Goal: Task Accomplishment & Management: Manage account settings

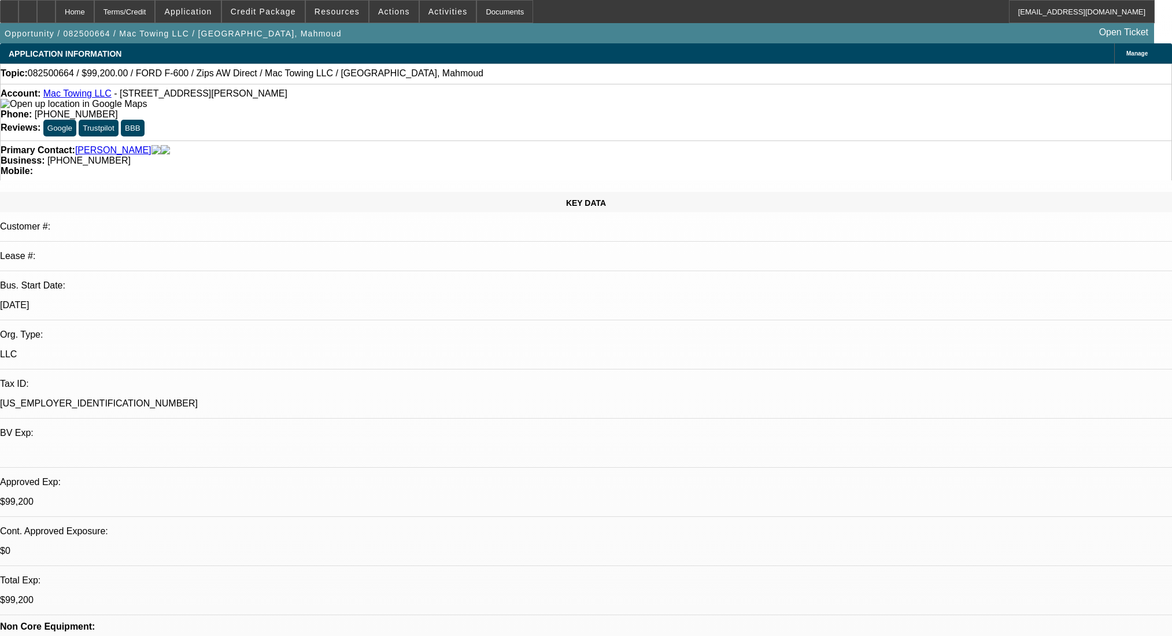
select select "0.2"
select select "2"
select select "0"
select select "6"
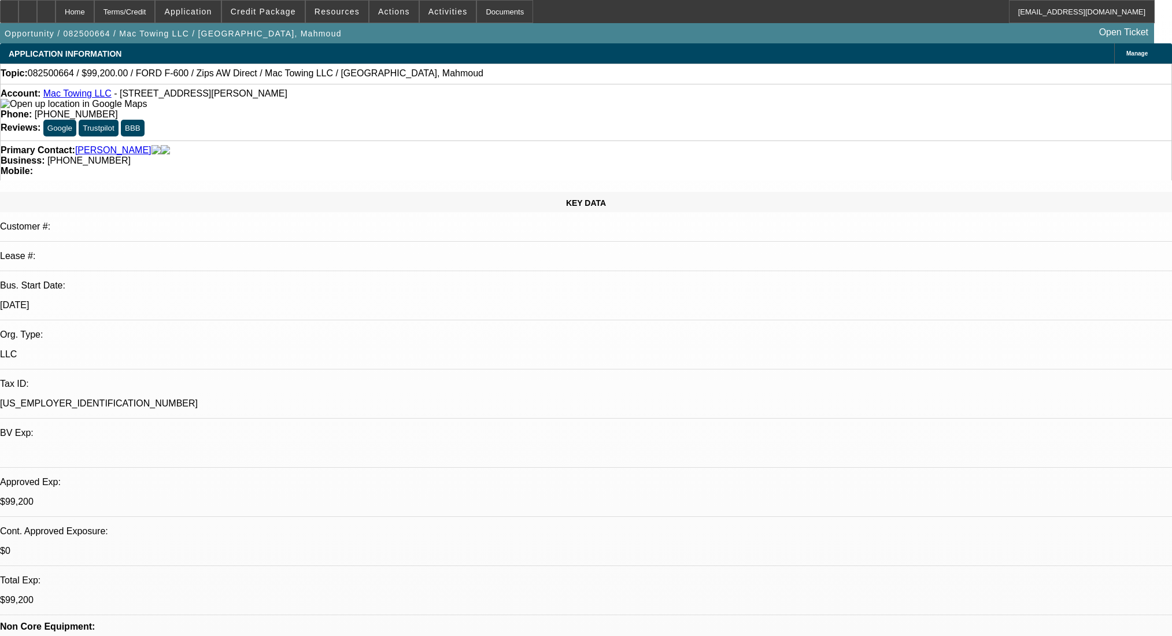
select select "0.2"
select select "2"
select select "0"
select select "6"
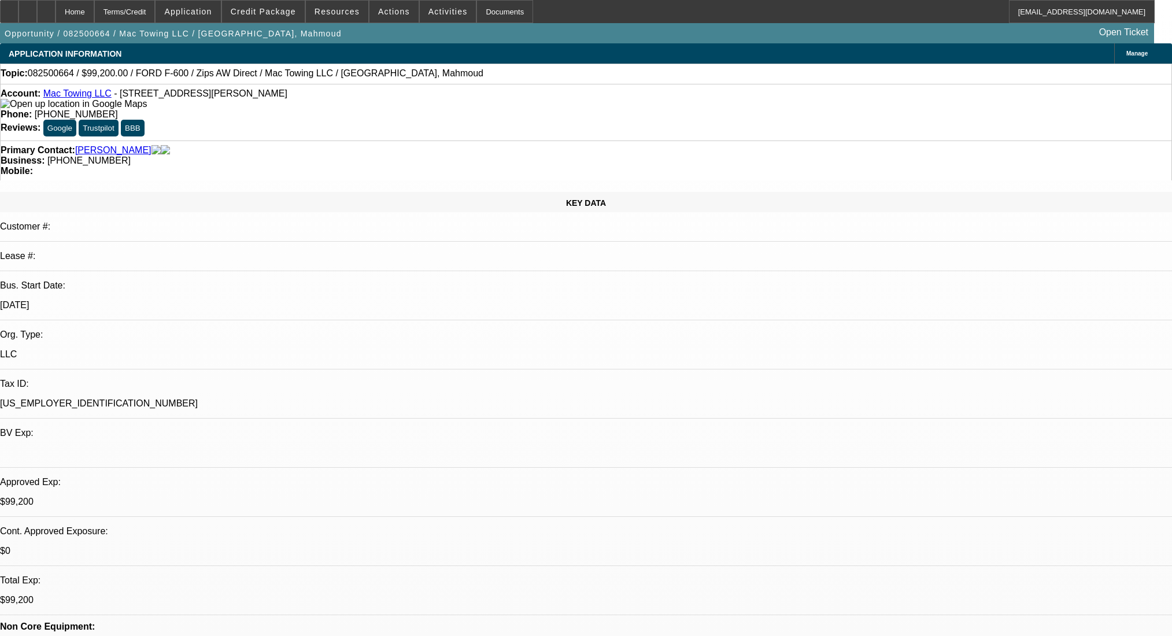
select select "0.2"
select select "2"
select select "0.1"
select select "4"
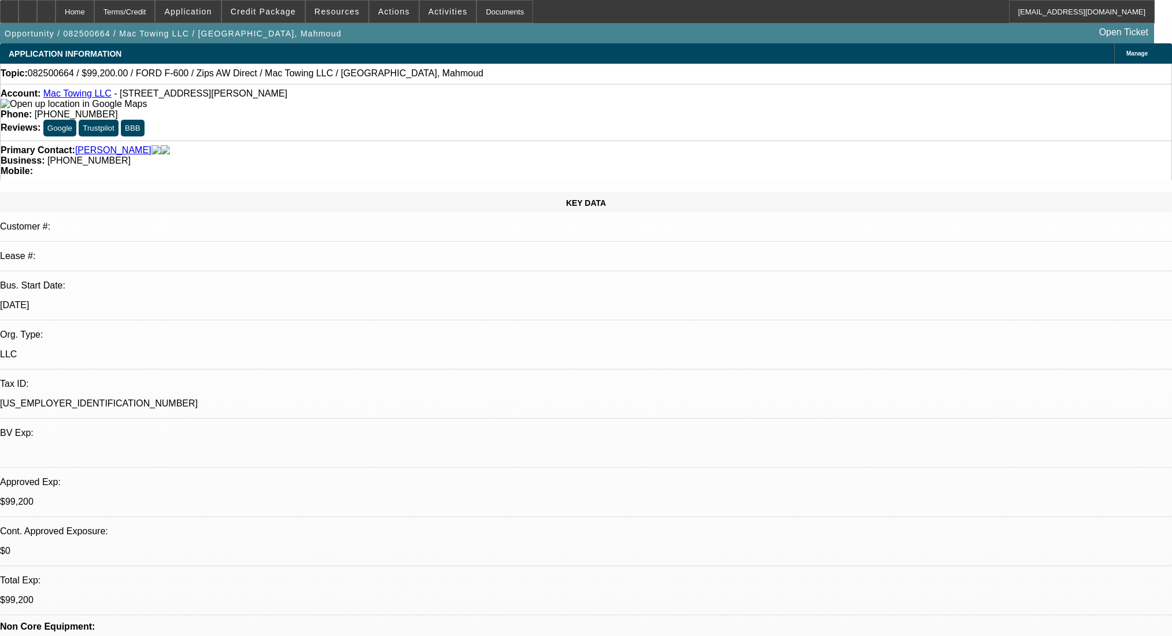
select select "0.2"
select select "2"
select select "0.1"
select select "4"
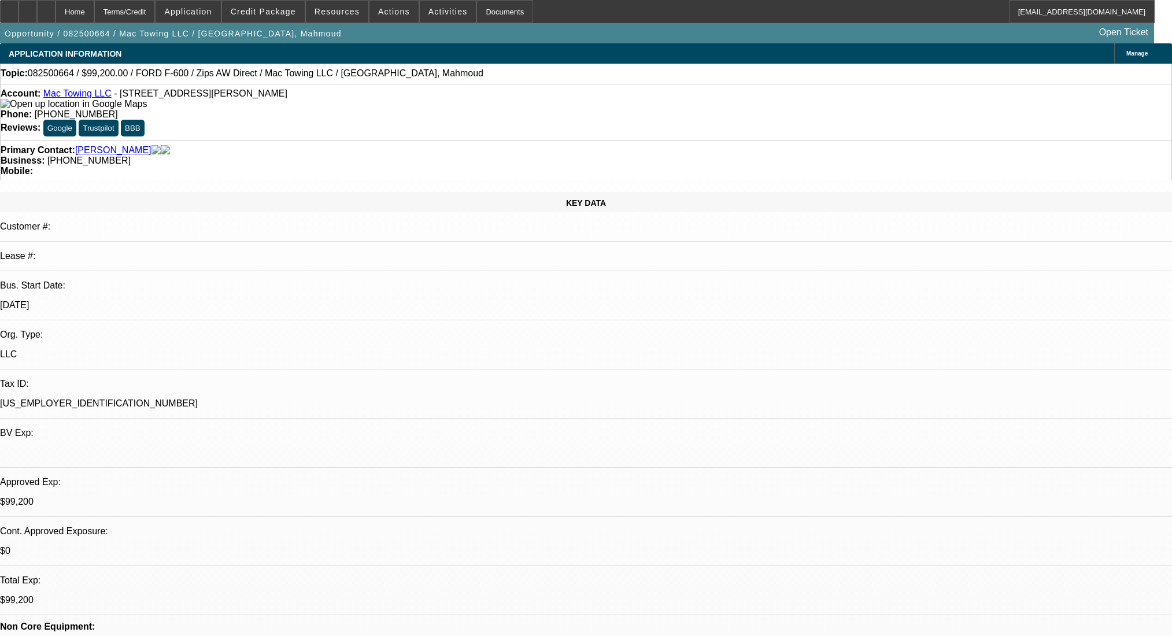
scroll to position [1773, 0]
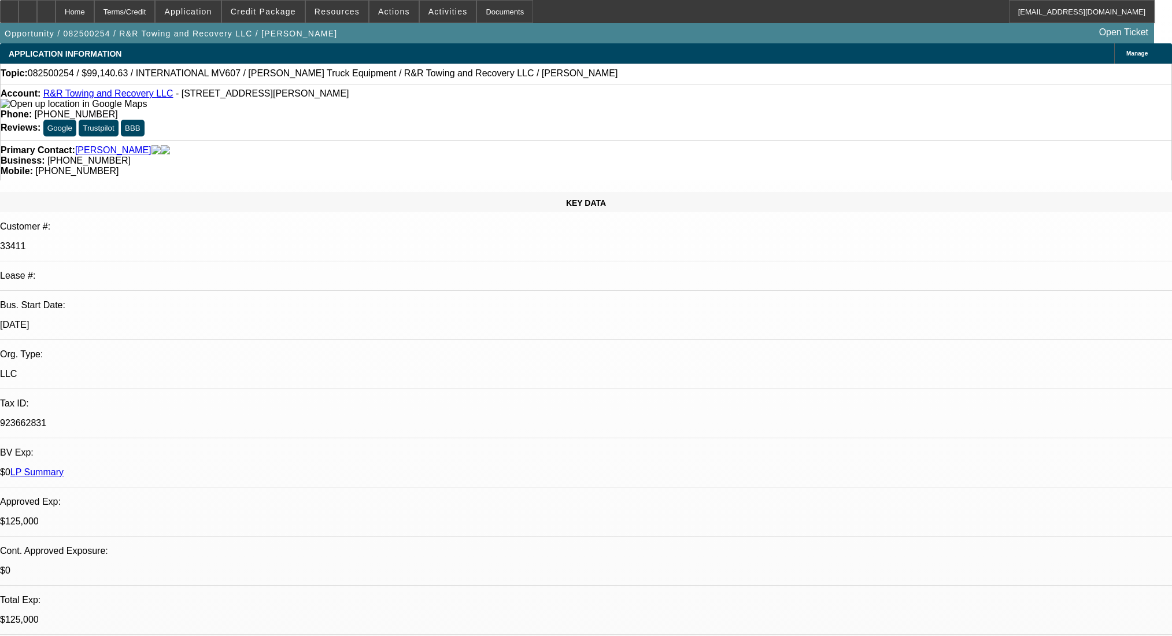
select select "0"
select select "2"
select select "0.1"
select select "4"
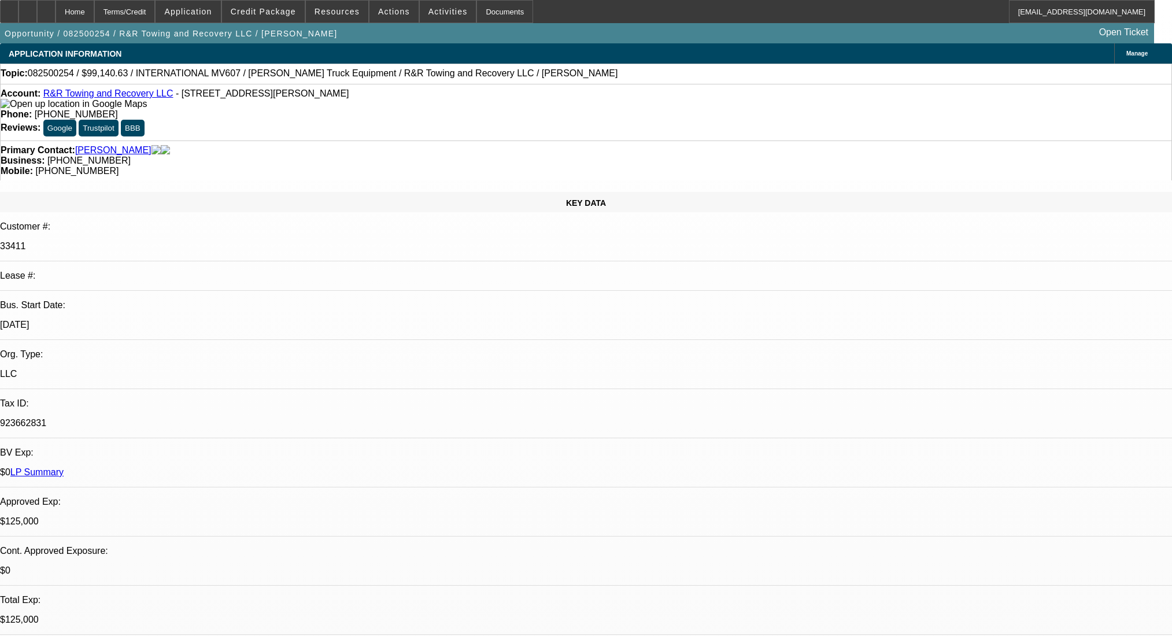
select select "0"
select select "2"
select select "0.1"
select select "4"
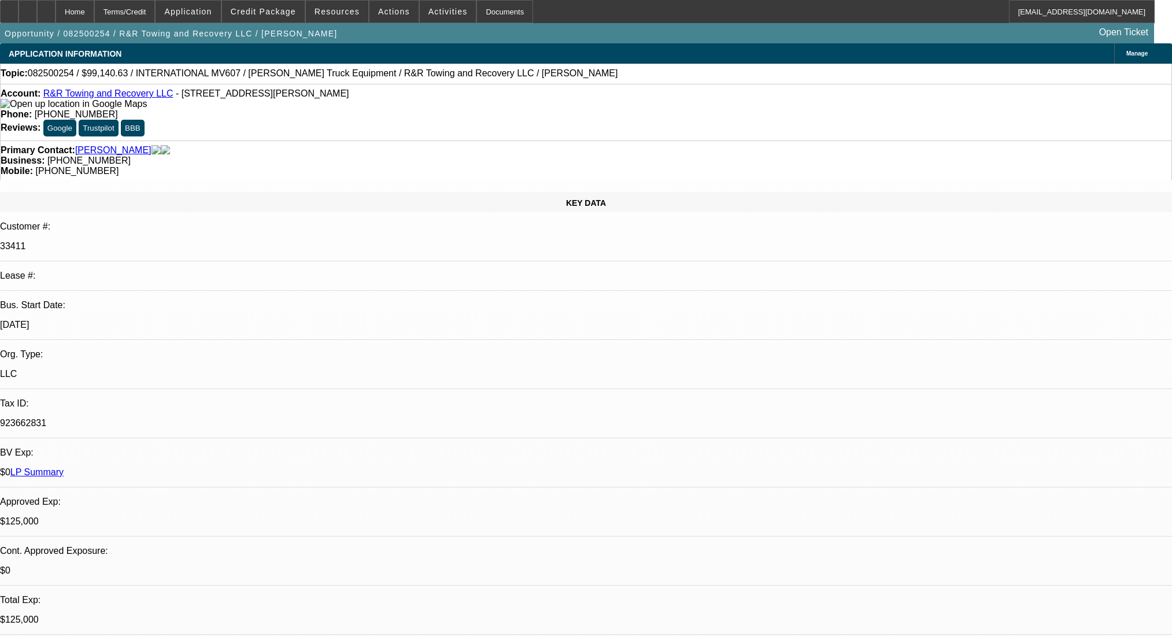
select select "0.1"
select select "2"
select select "0.1"
select select "4"
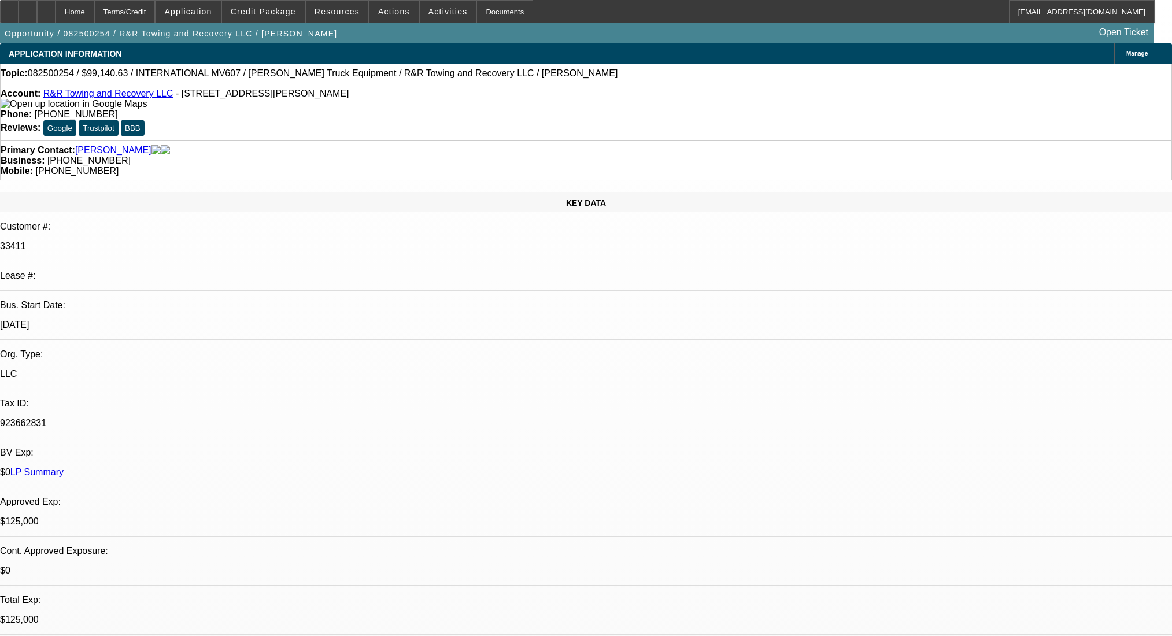
select select "0.1"
select select "2"
select select "0.1"
select select "4"
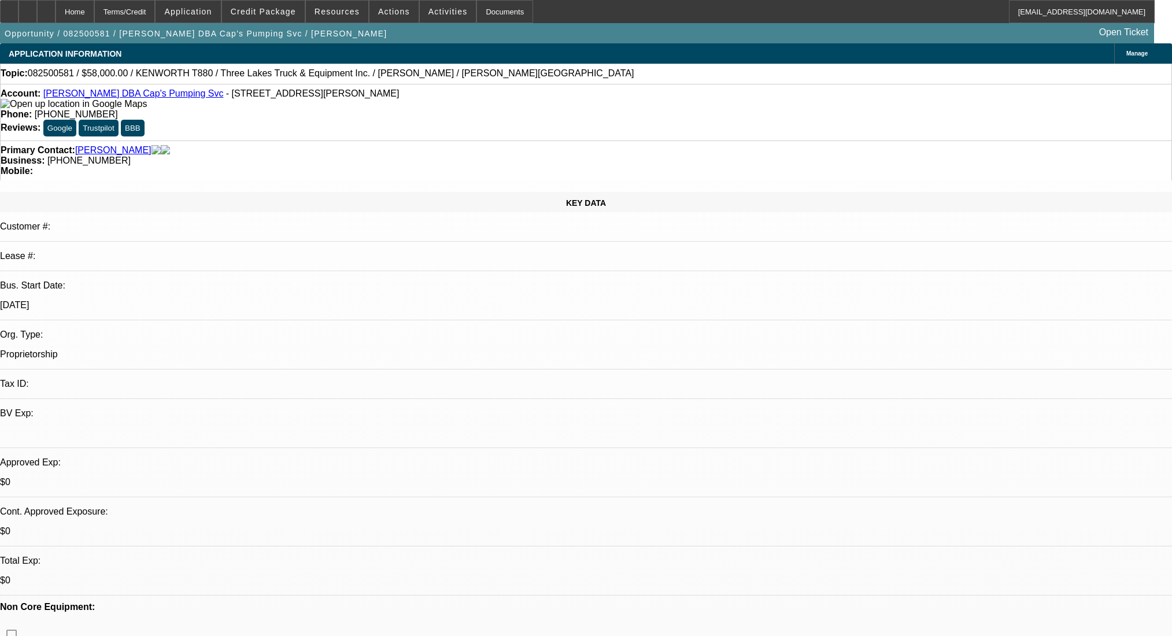
select select "0"
select select "9"
select select "0"
select select "6"
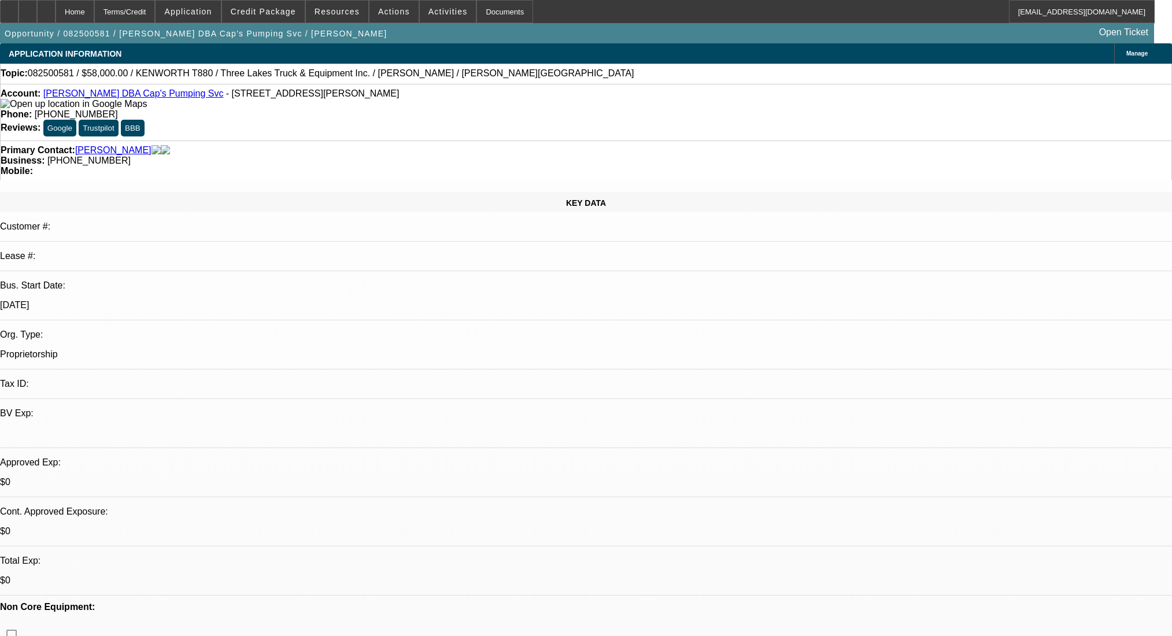
select select "0"
select select "9"
select select "0.1"
select select "4"
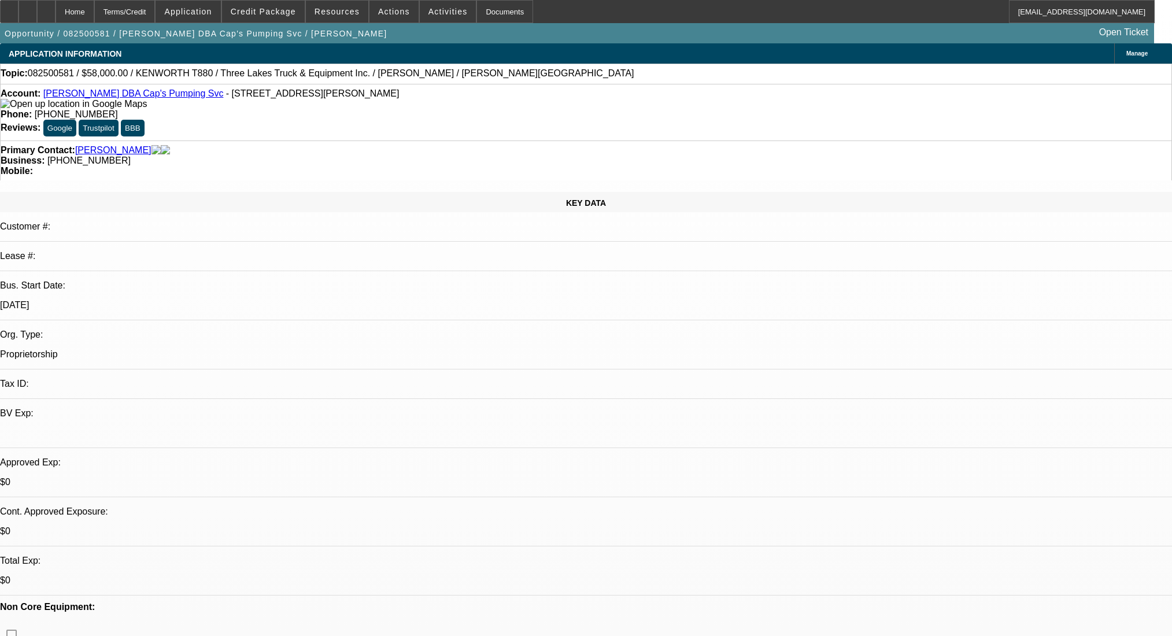
select select "0"
select select "0.1"
select select "4"
select select "0"
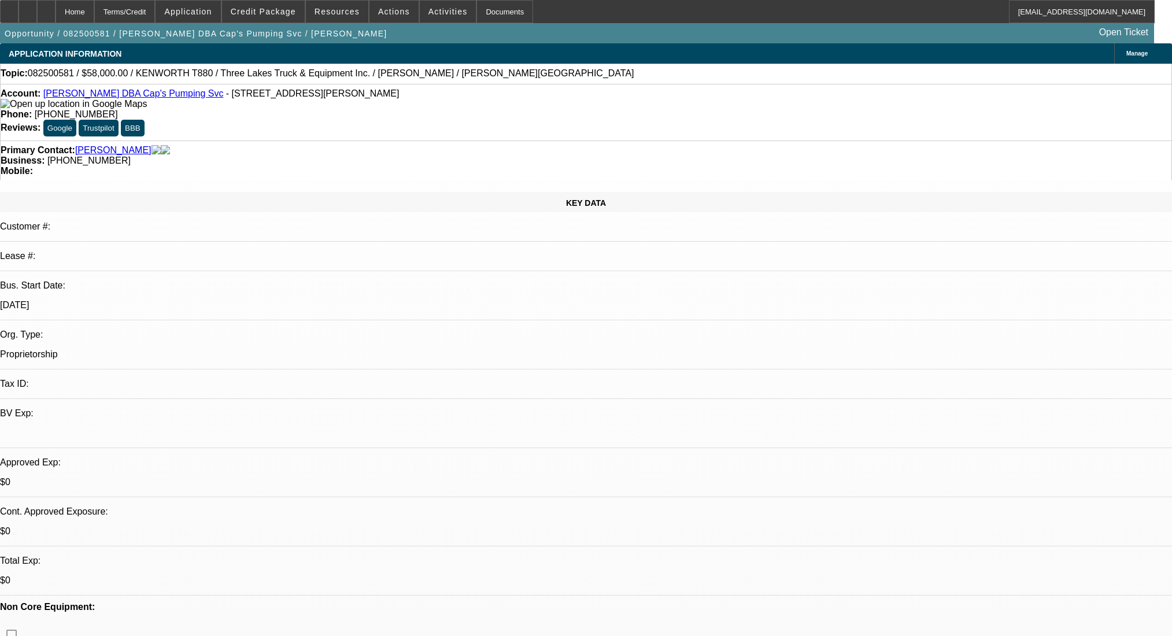
select select "0"
select select "9"
select select "0"
select select "6"
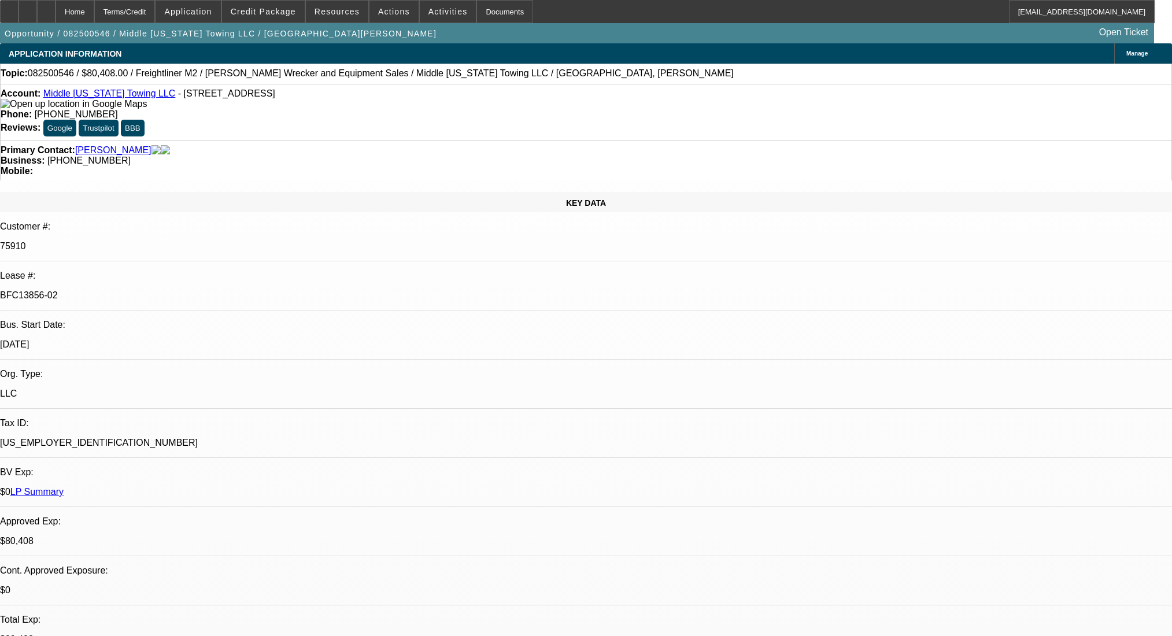
select select "0"
select select "2"
select select "0"
select select "6"
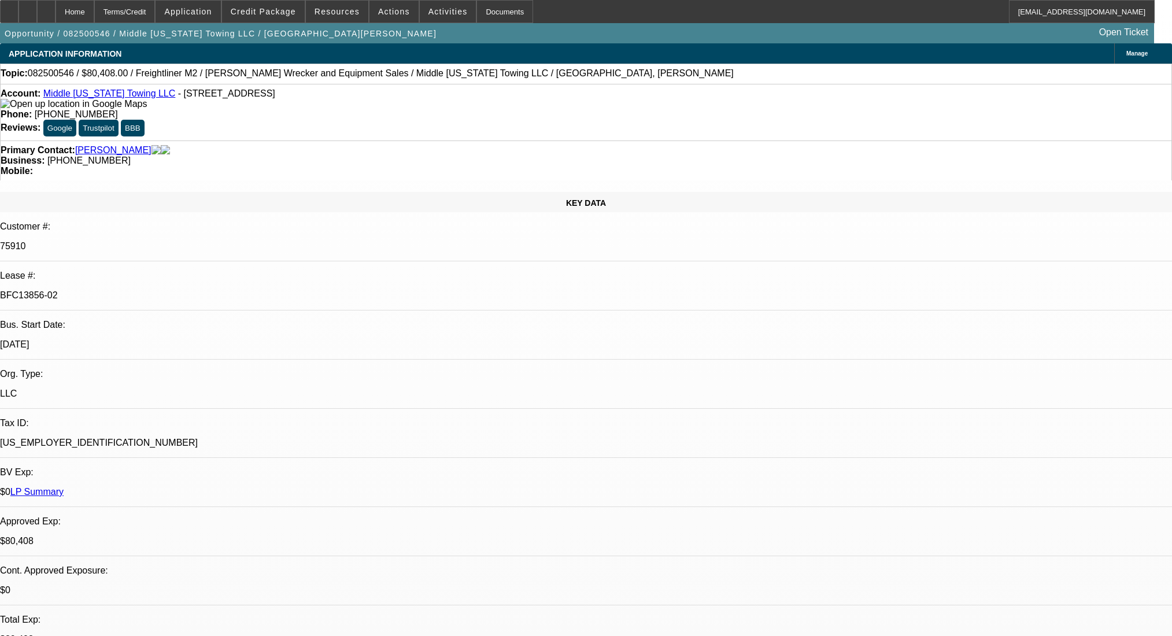
select select "0"
select select "6"
select select "0"
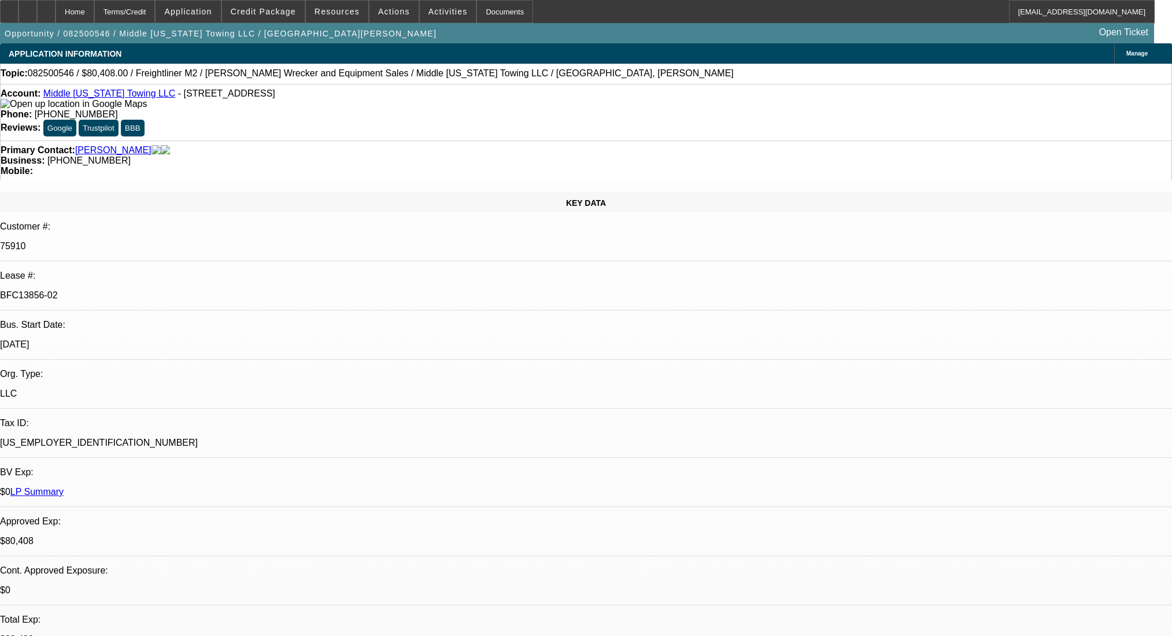
select select "0"
select select "2"
select select "0"
select select "6"
select select "0"
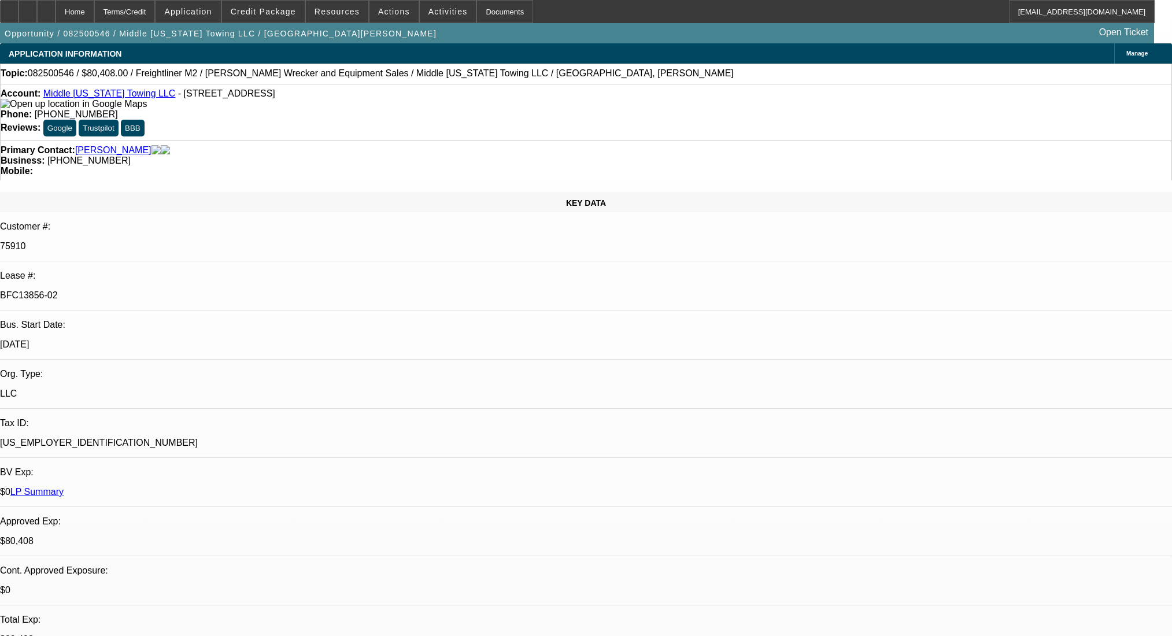
select select "0"
select select "2"
select select "0"
select select "6"
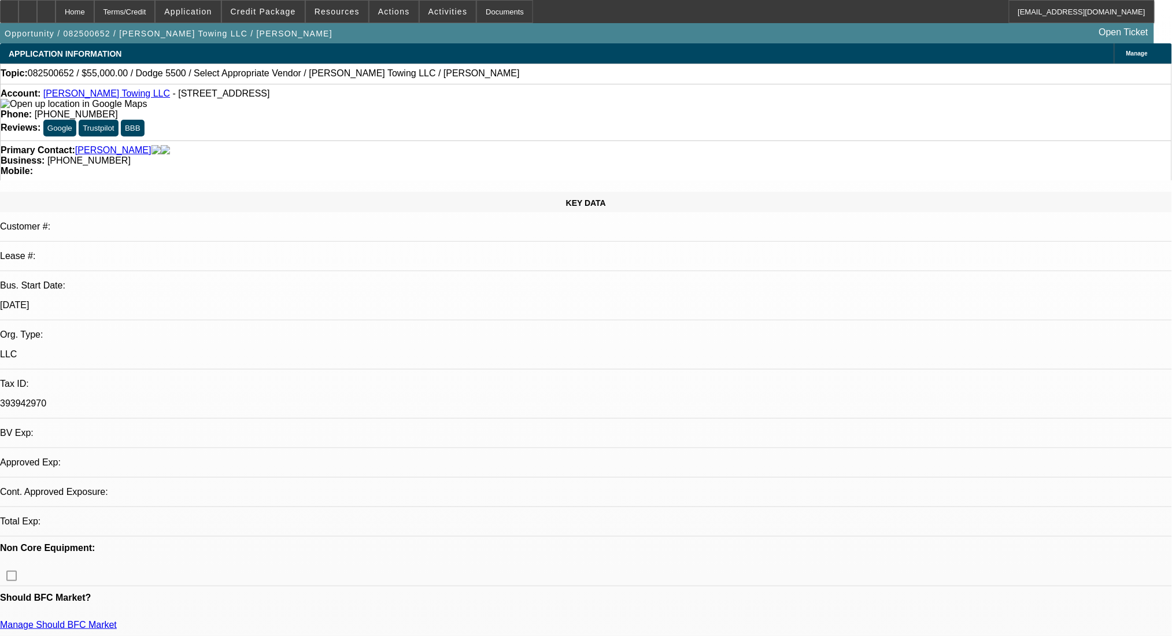
select select "0"
select select "2"
select select "0.1"
select select "4"
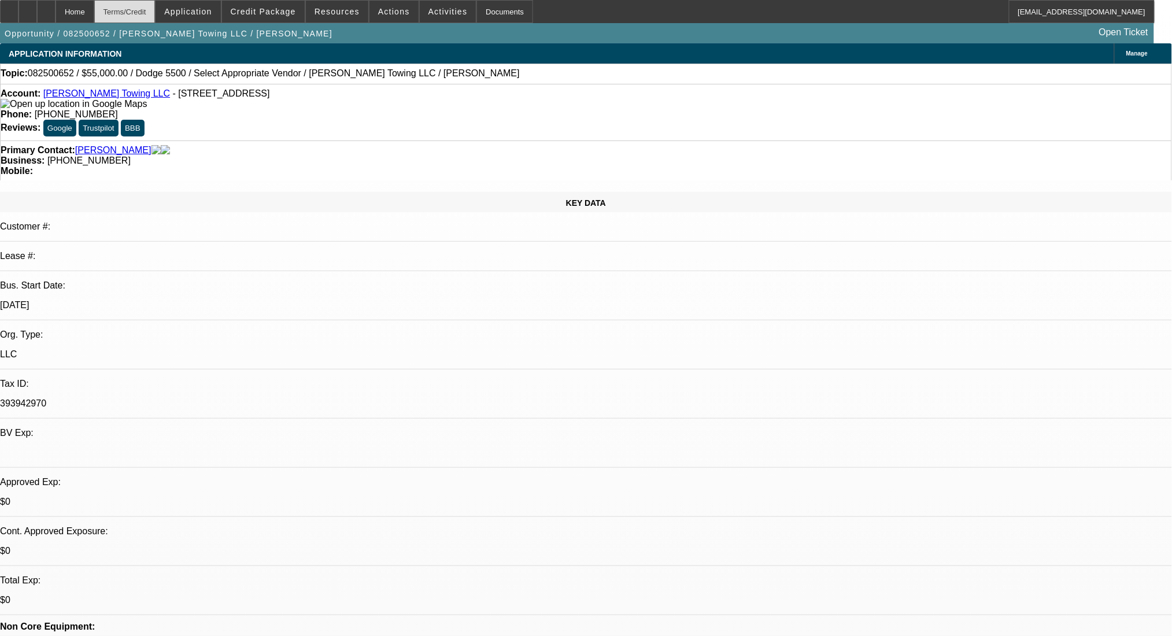
click at [139, 6] on div "Terms/Credit" at bounding box center [124, 11] width 61 height 23
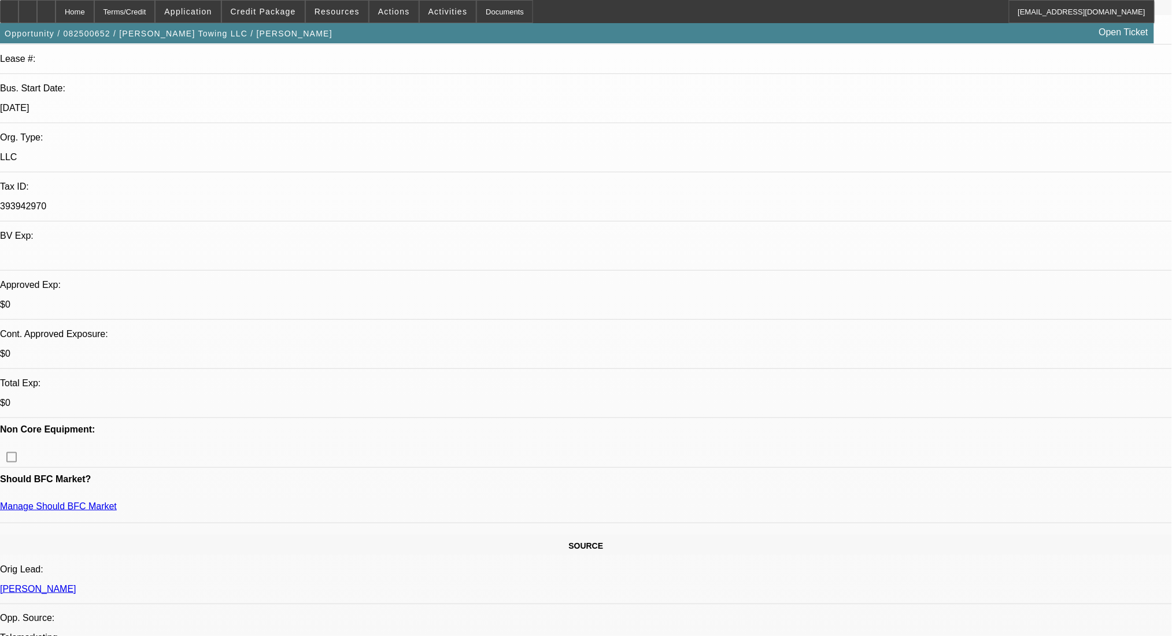
scroll to position [97, 0]
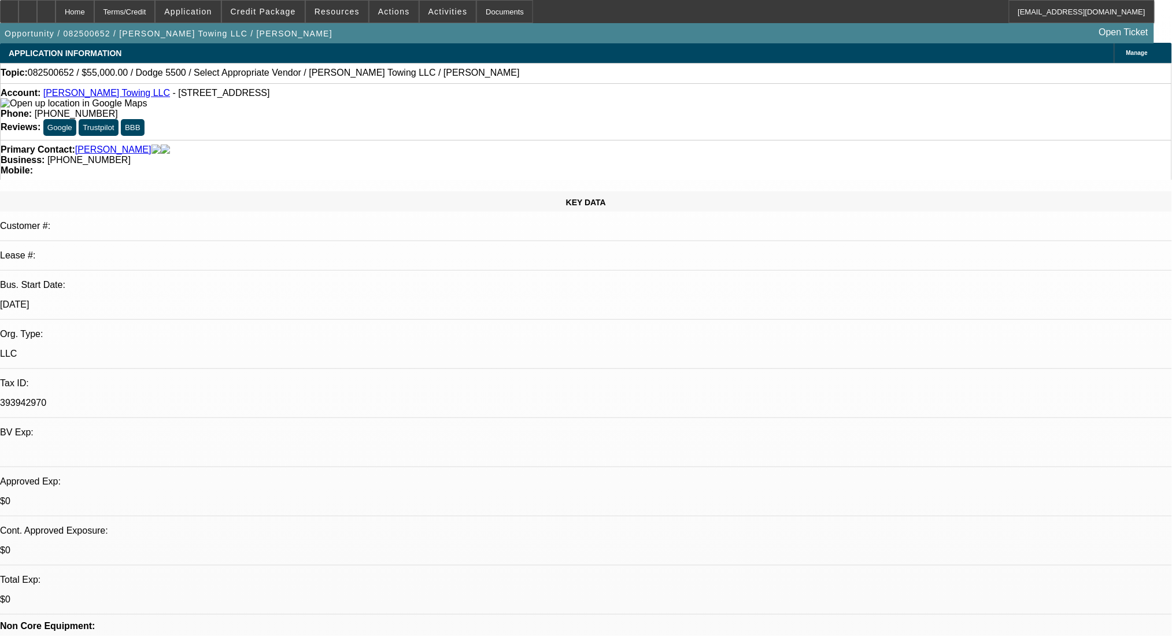
scroll to position [0, 0]
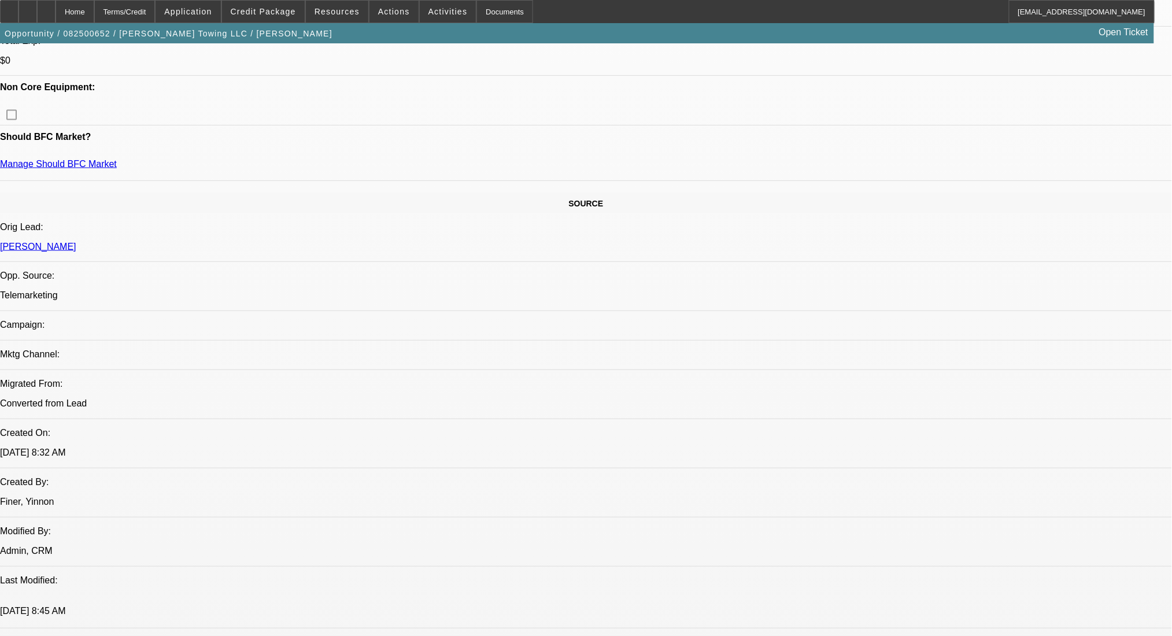
scroll to position [617, 0]
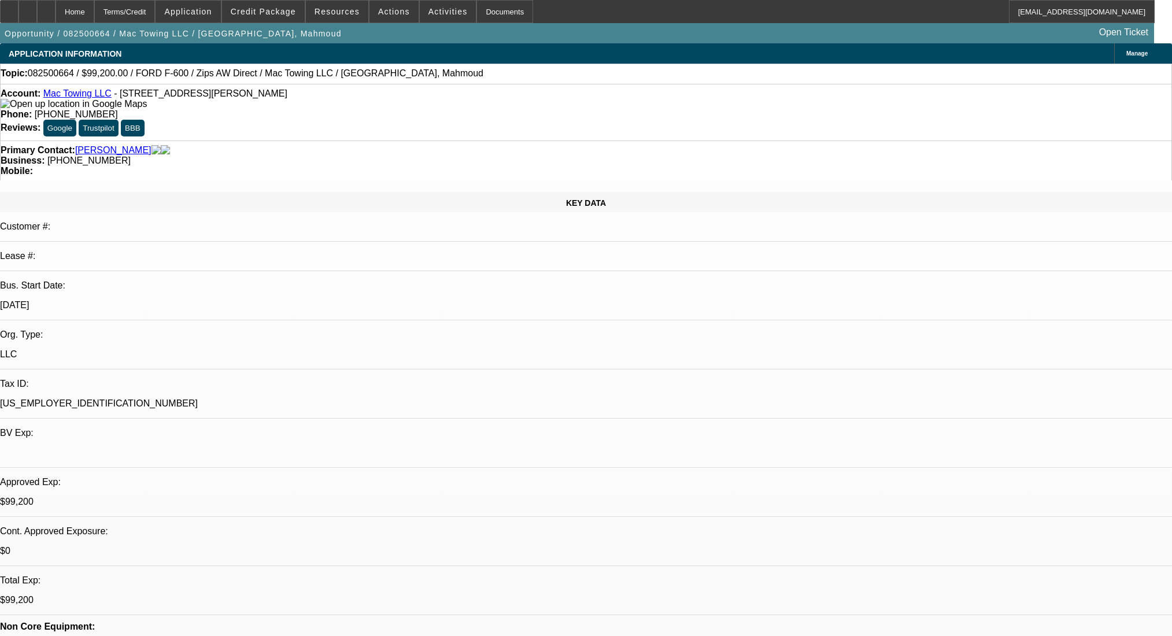
select select "0.2"
select select "2"
select select "0"
select select "6"
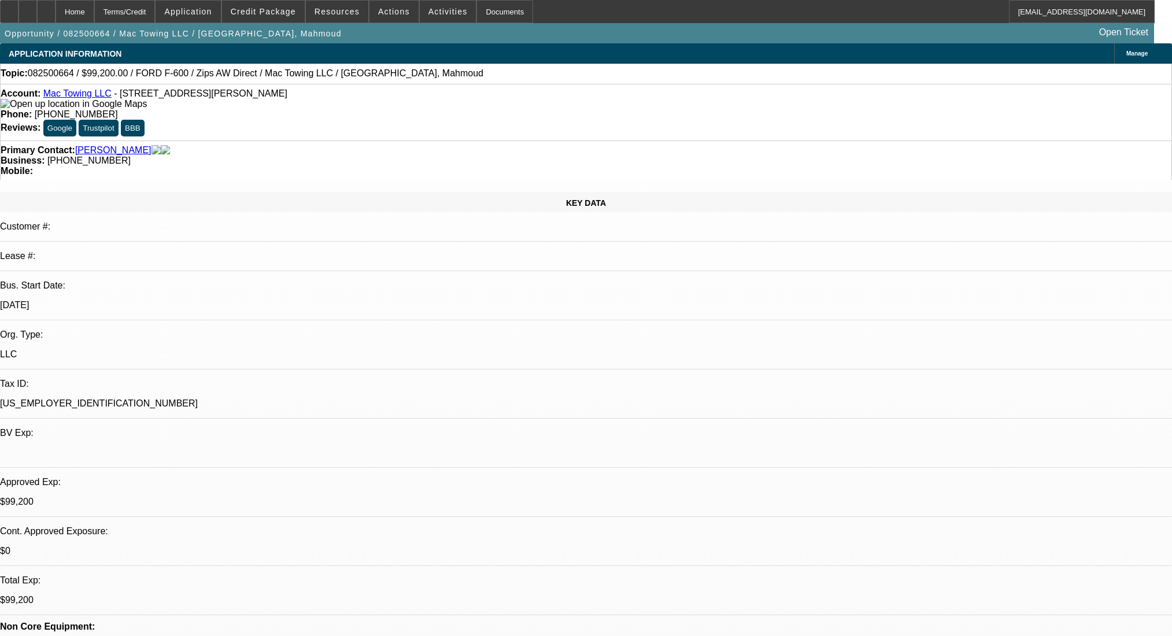
select select "0.2"
select select "2"
select select "0"
select select "6"
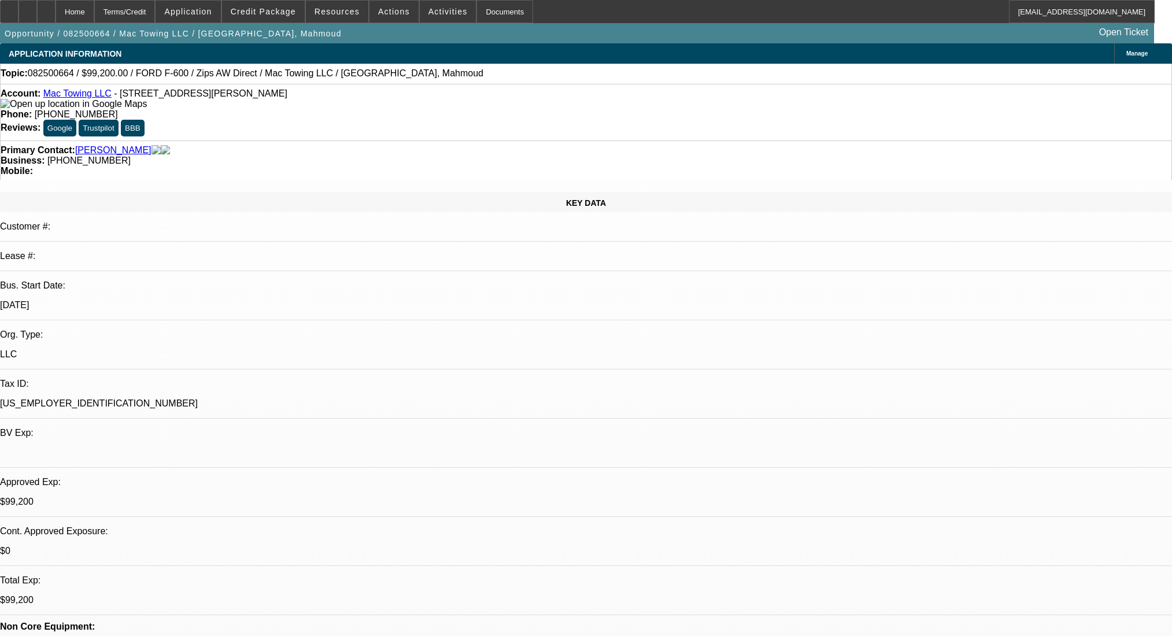
select select "0.2"
select select "2"
select select "0.1"
select select "4"
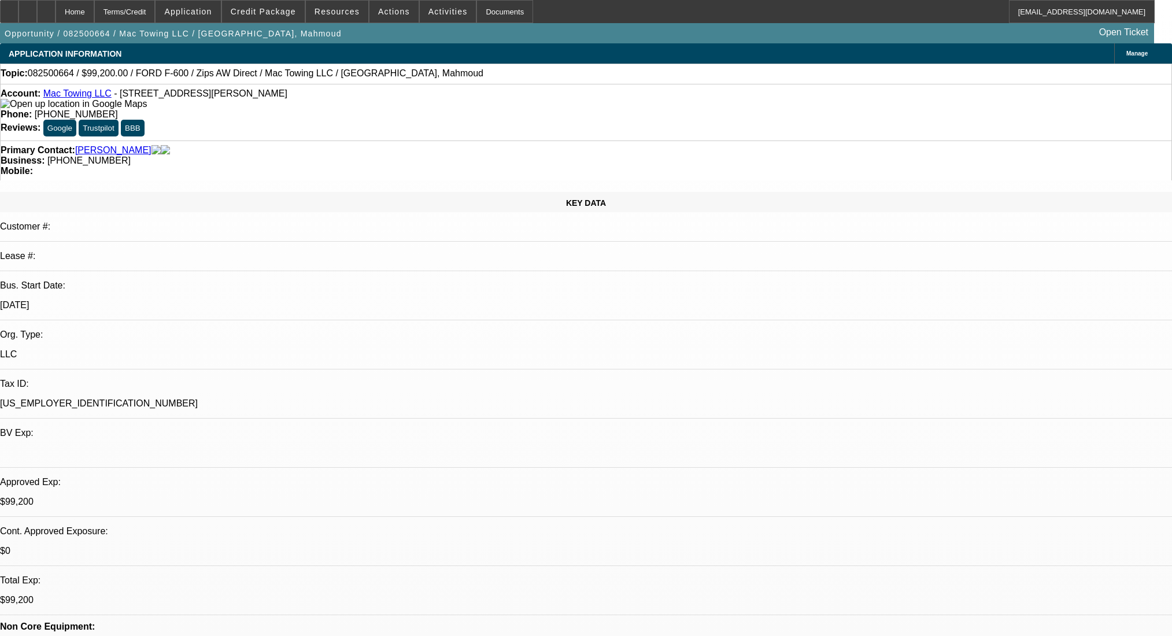
select select "0.2"
select select "2"
select select "0.1"
select select "4"
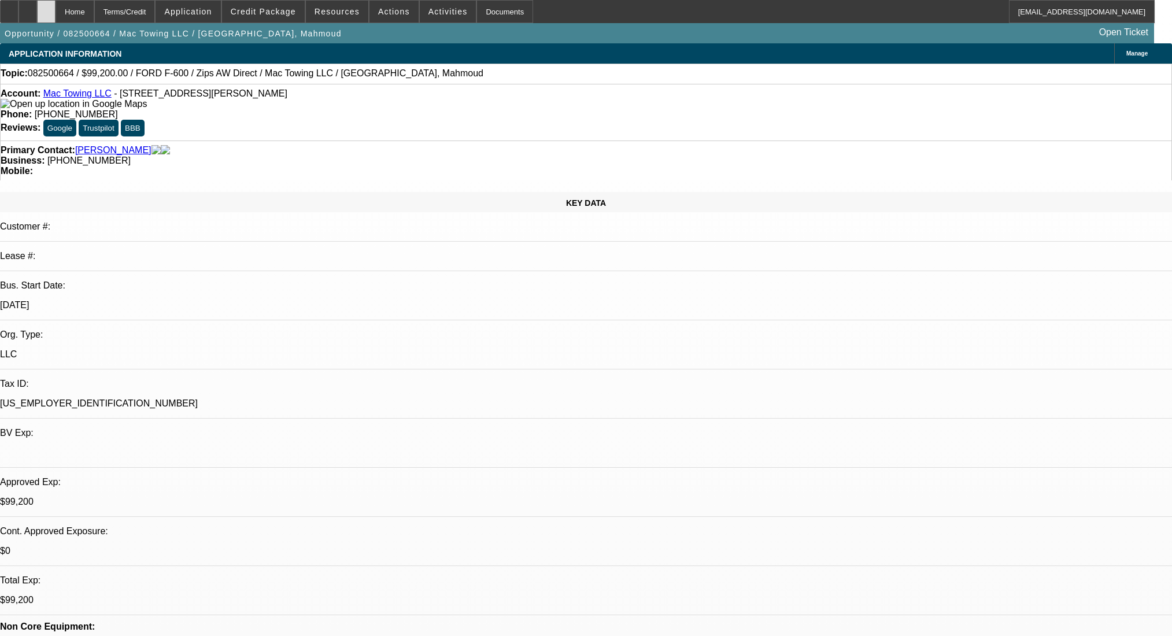
scroll to position [1773, 0]
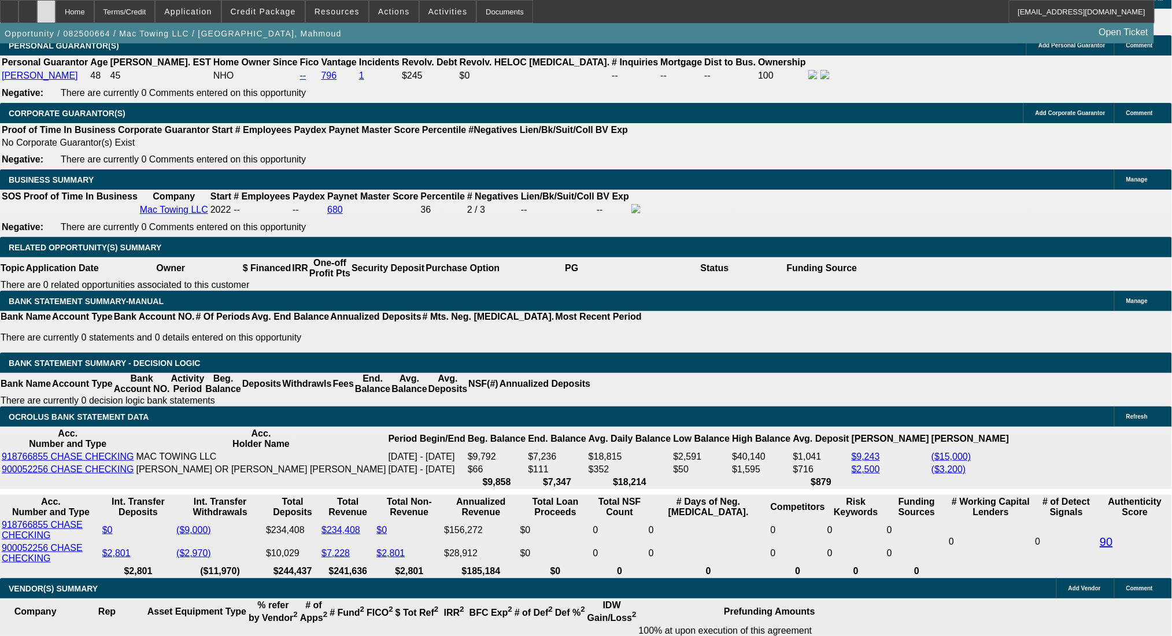
click at [56, 4] on div at bounding box center [46, 11] width 19 height 23
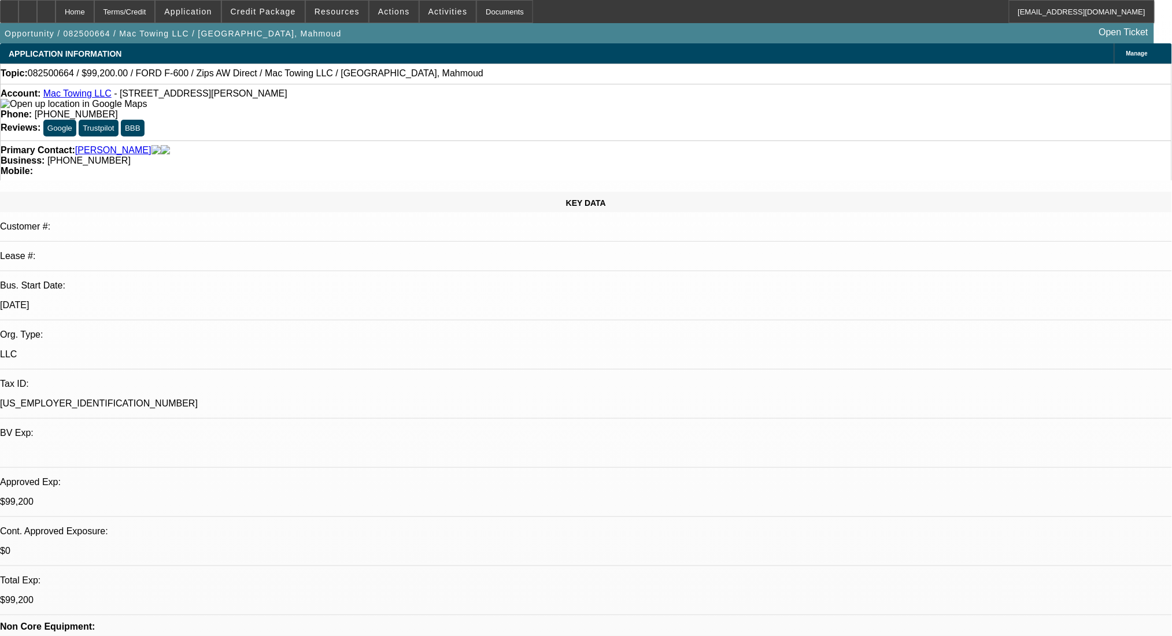
select select "0.2"
select select "2"
select select "0"
select select "6"
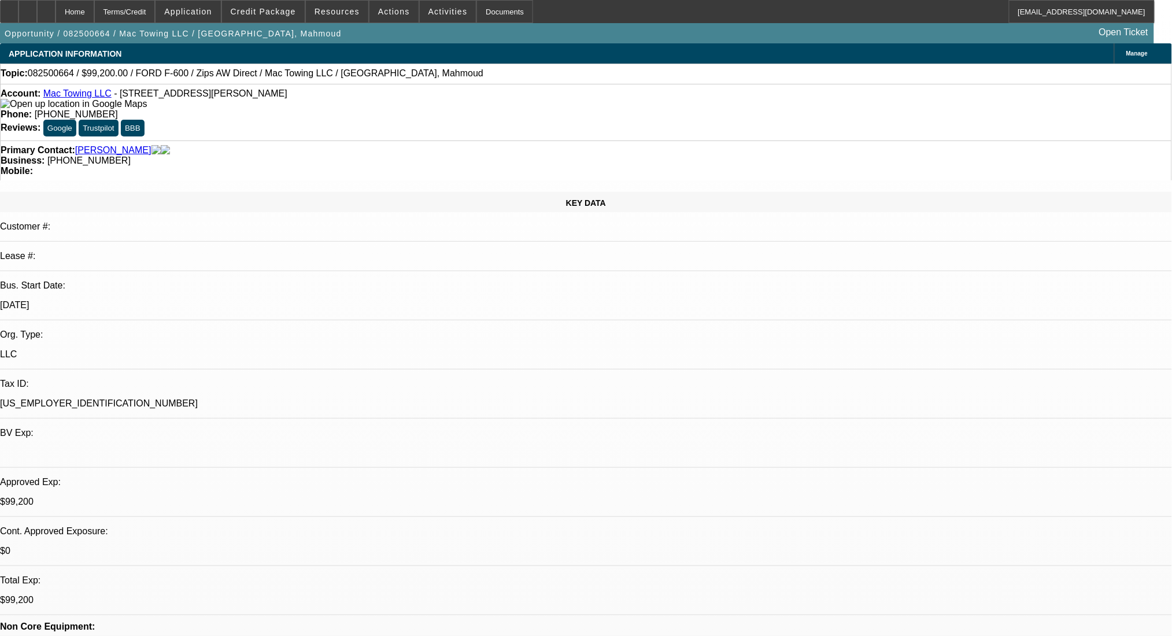
select select "0.2"
select select "2"
select select "0"
select select "6"
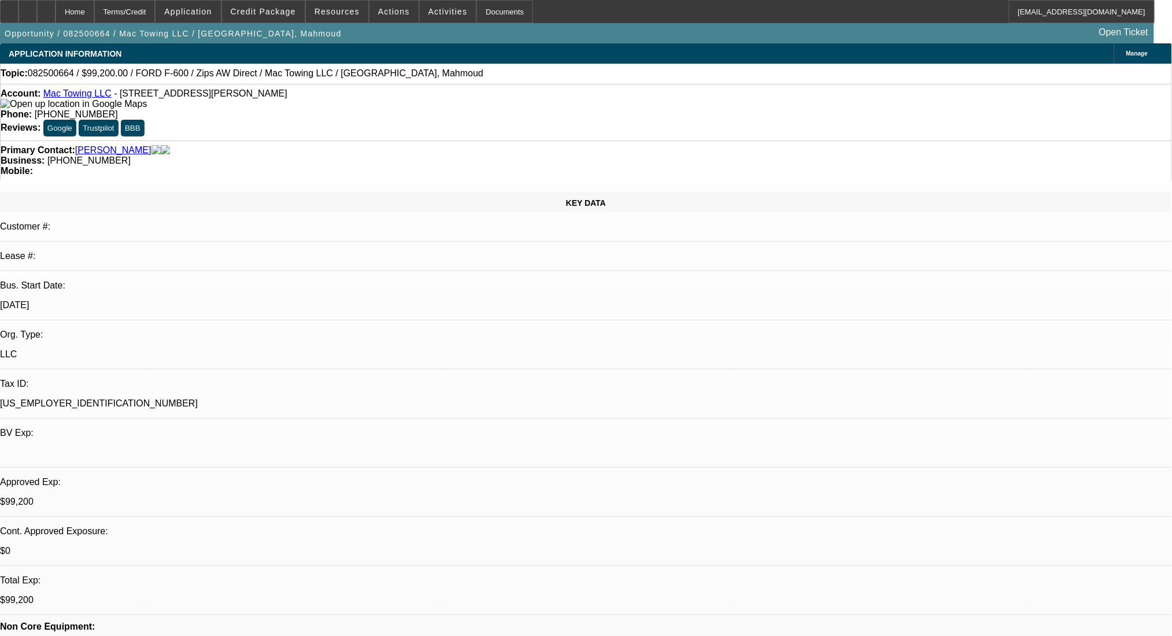
select select "0.2"
select select "2"
select select "0.1"
select select "4"
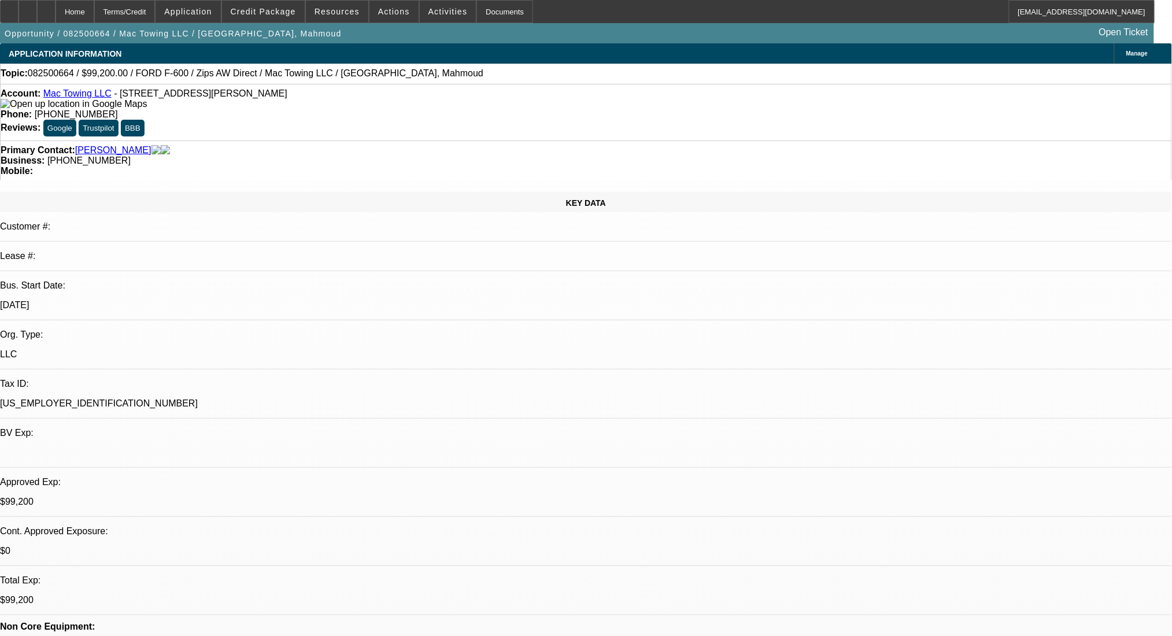
select select "0.2"
select select "2"
select select "0.1"
select select "4"
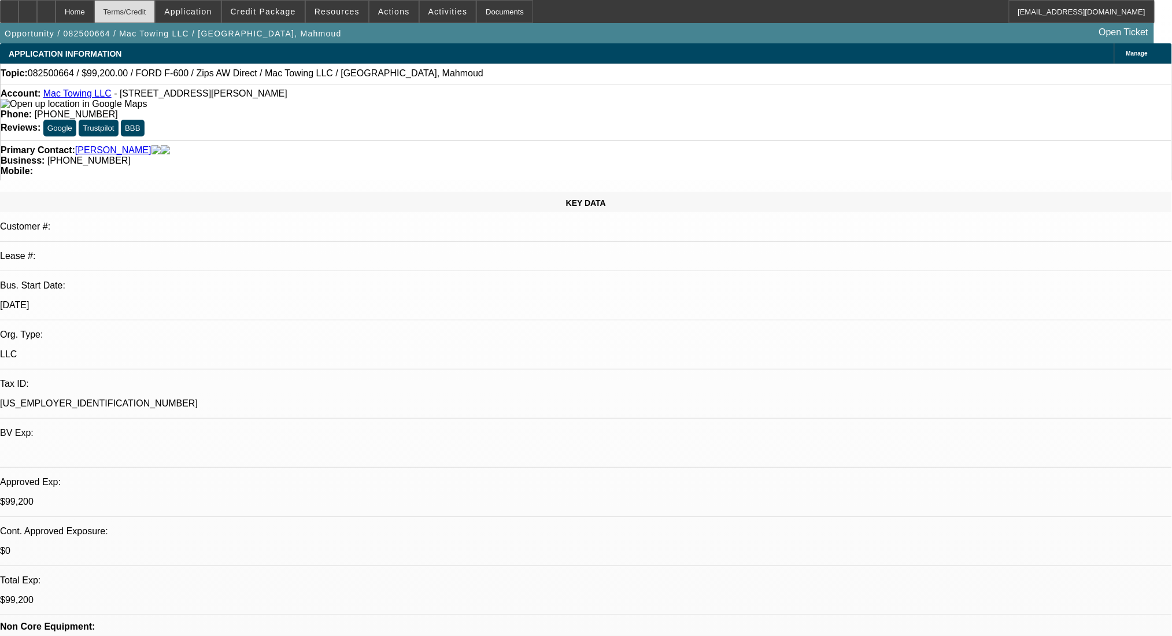
click at [134, 8] on div "Terms/Credit" at bounding box center [124, 11] width 61 height 23
click at [127, 2] on div "Terms/Credit" at bounding box center [124, 11] width 61 height 23
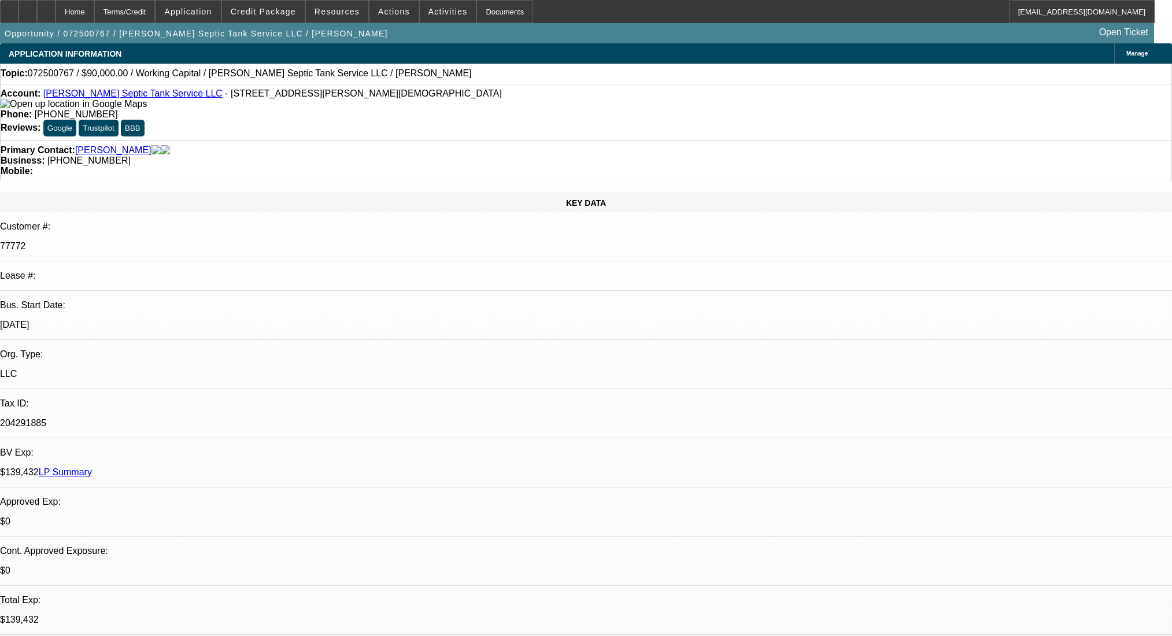
select select "0"
select select "2"
select select "0"
select select "6"
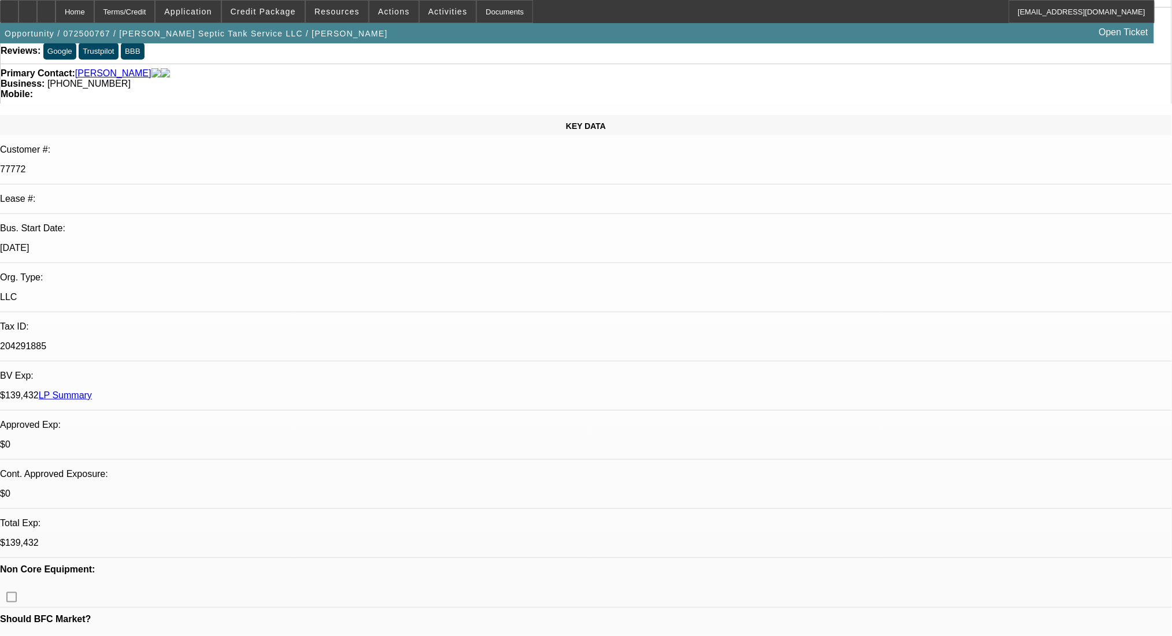
scroll to position [174, 0]
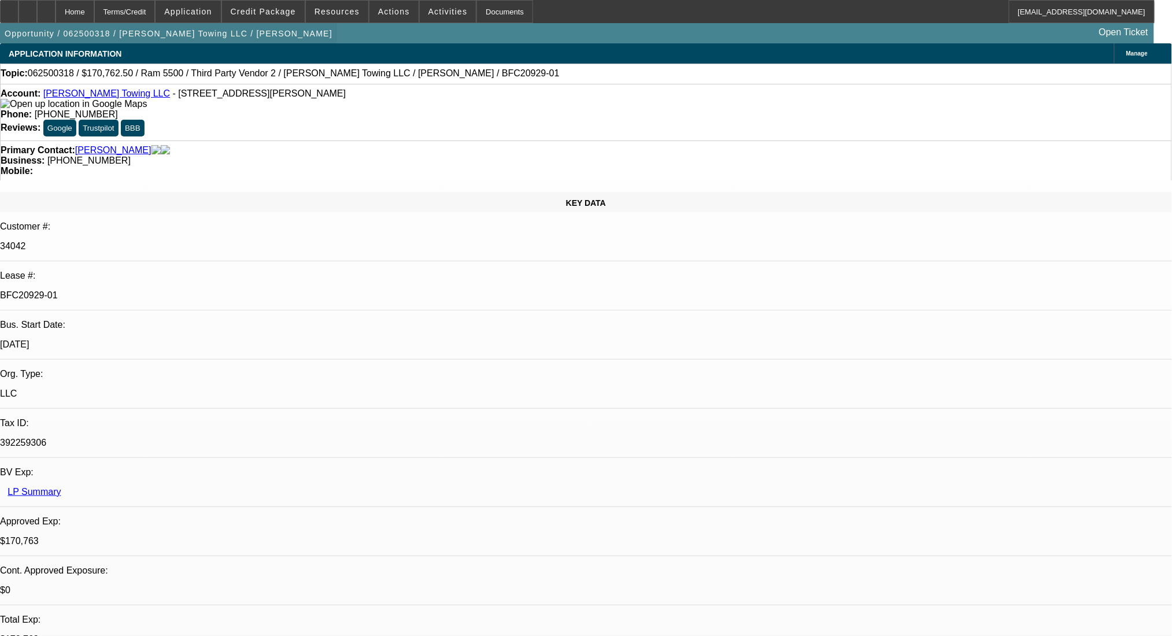
select select "0"
select select "2"
select select "0"
select select "6"
select select "0"
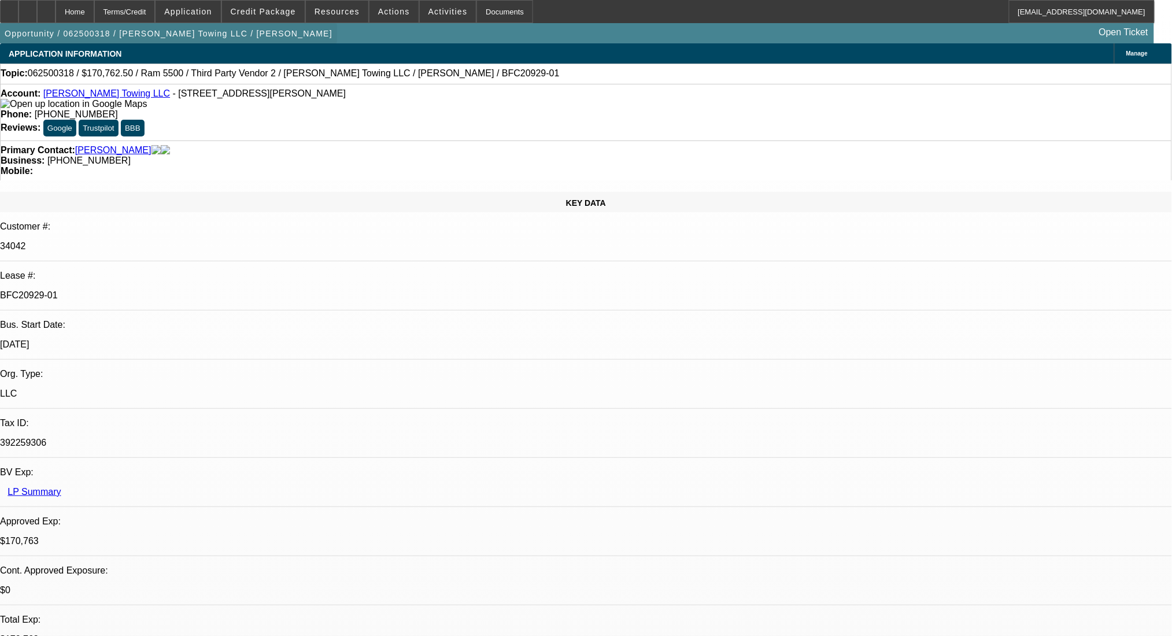
select select "2"
select select "0"
select select "6"
select select "0"
select select "2"
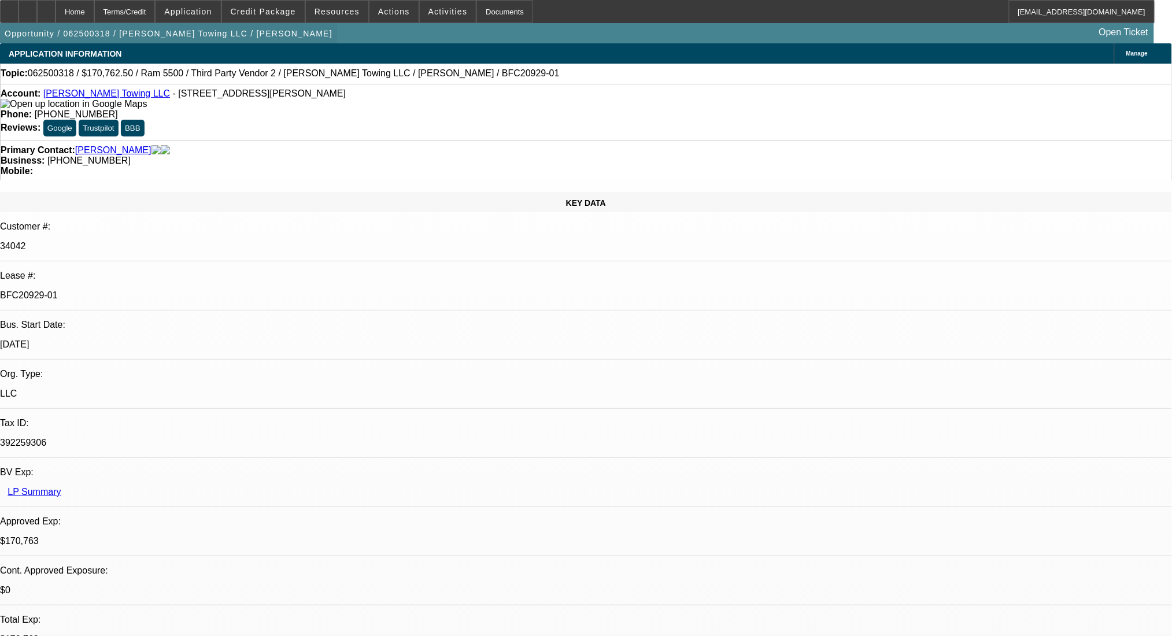
select select "0"
select select "6"
select select "0"
select select "2"
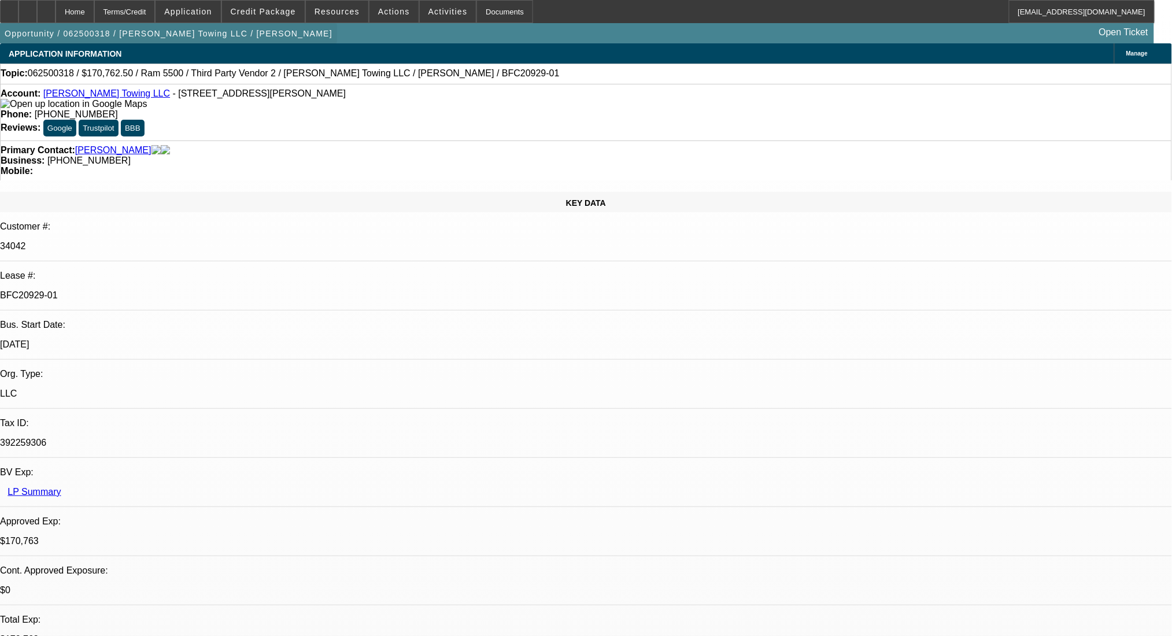
select select "0"
select select "6"
click at [147, 8] on div "Terms/Credit" at bounding box center [124, 11] width 61 height 23
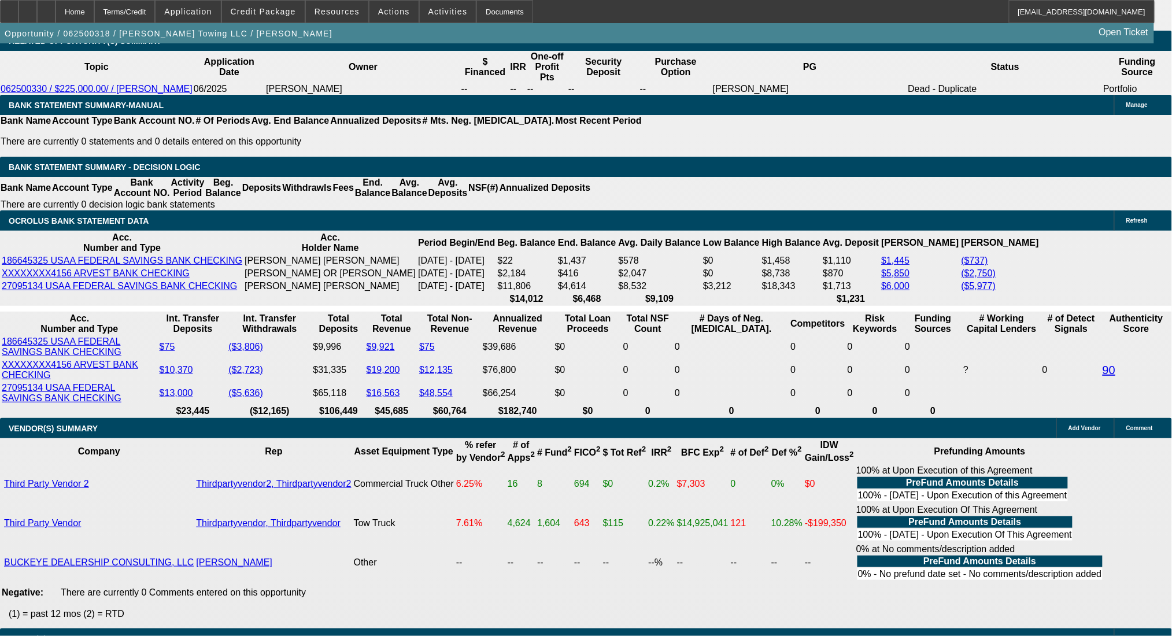
scroll to position [2142, 0]
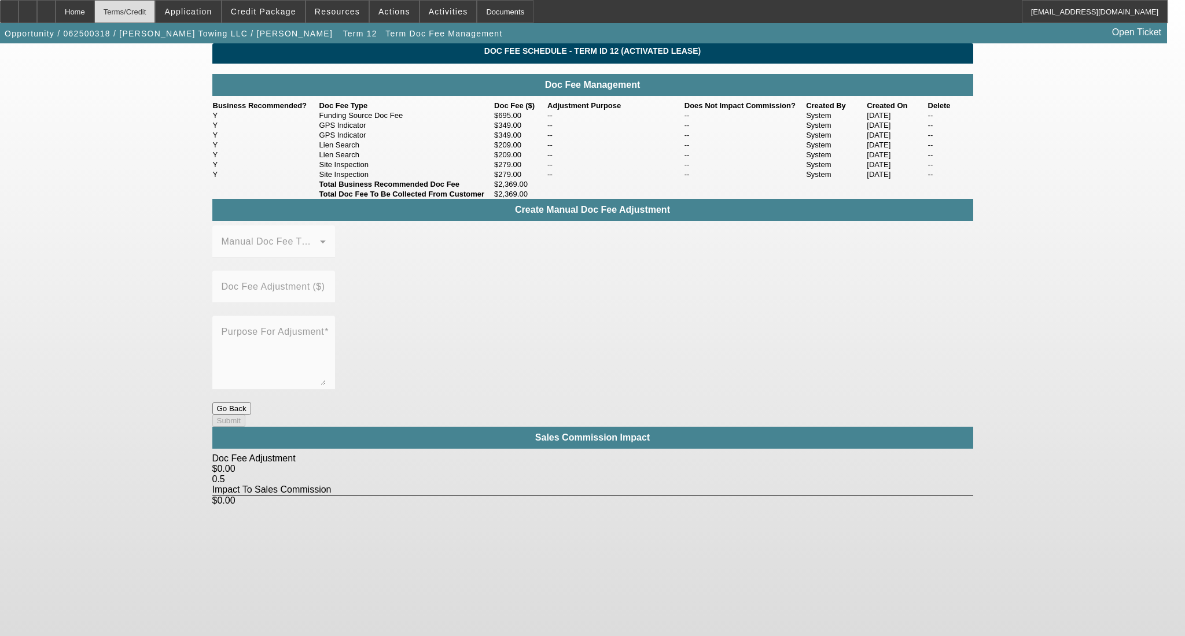
click at [156, 13] on div "Terms/Credit" at bounding box center [124, 11] width 61 height 23
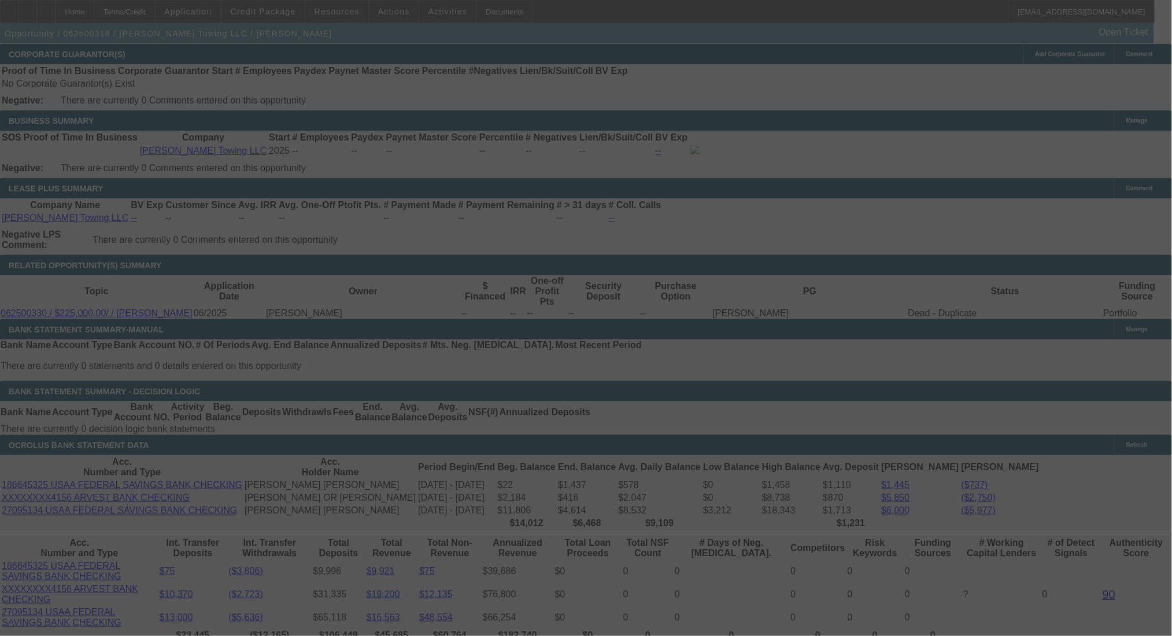
scroll to position [1971, 0]
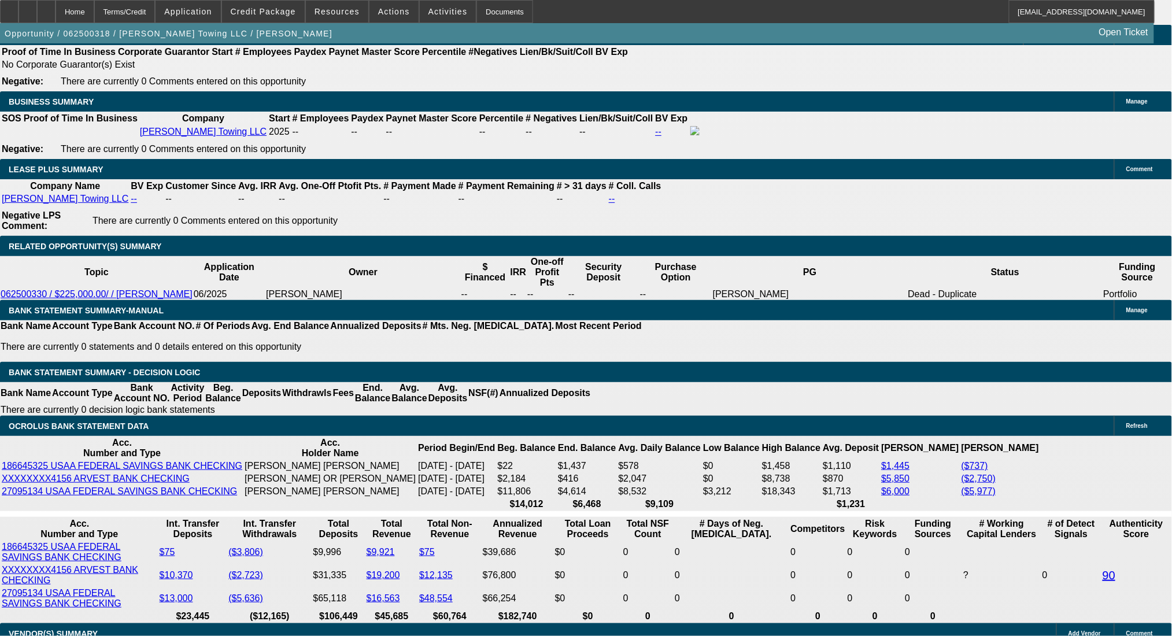
select select "0"
select select "2"
select select "0"
select select "6"
select select "0"
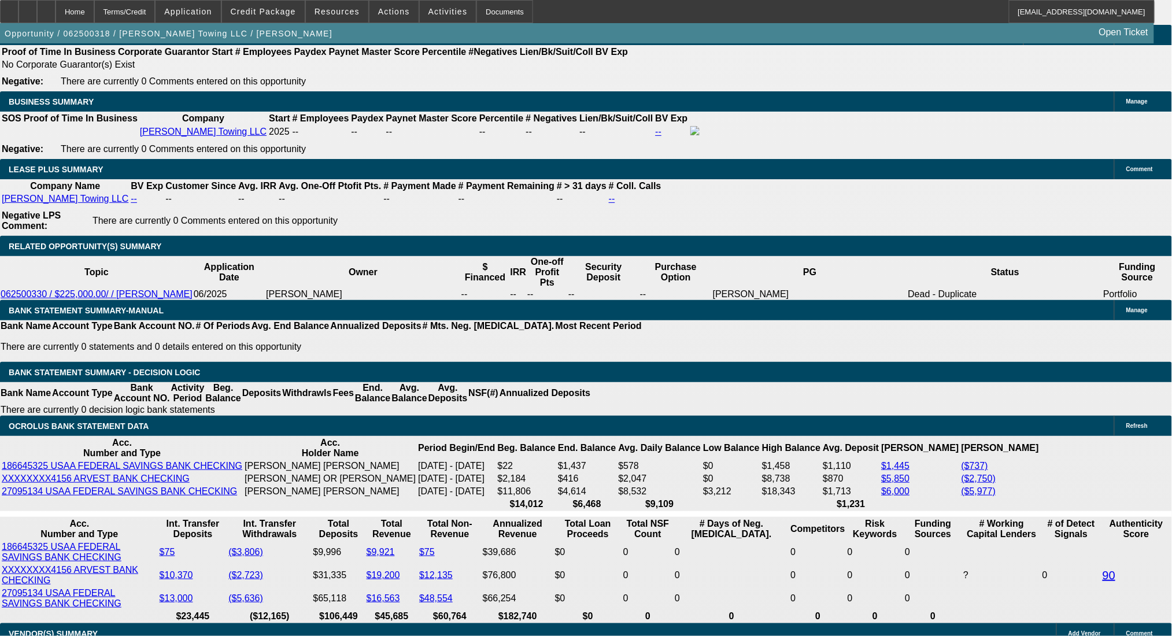
select select "2"
select select "0"
select select "6"
select select "0"
select select "2"
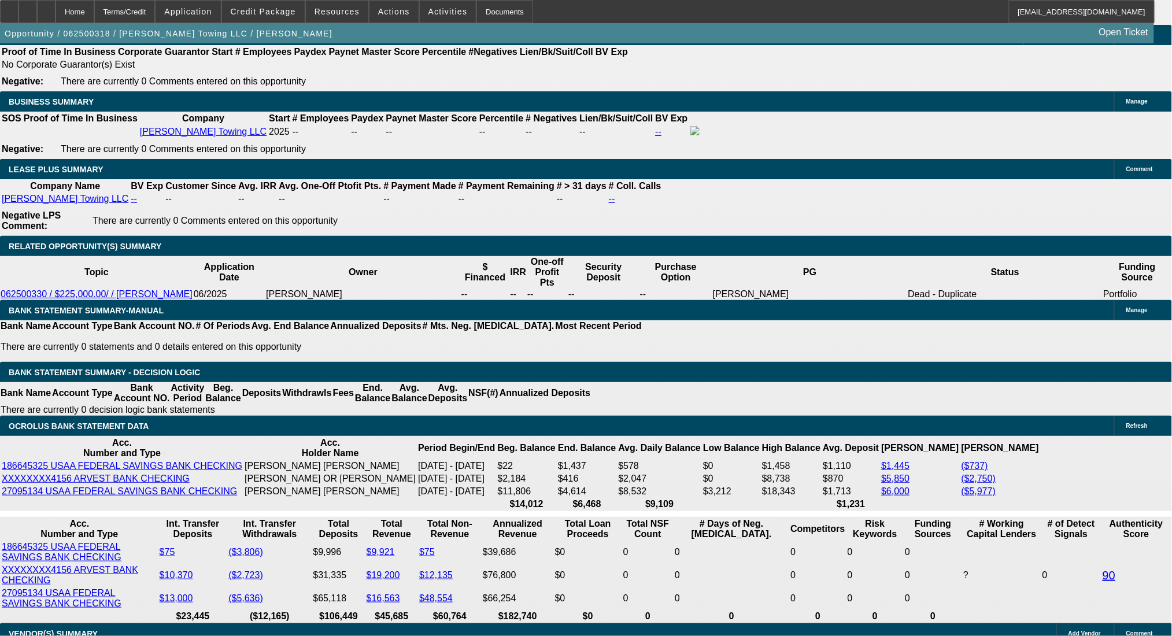
select select "0"
select select "6"
select select "0"
select select "2"
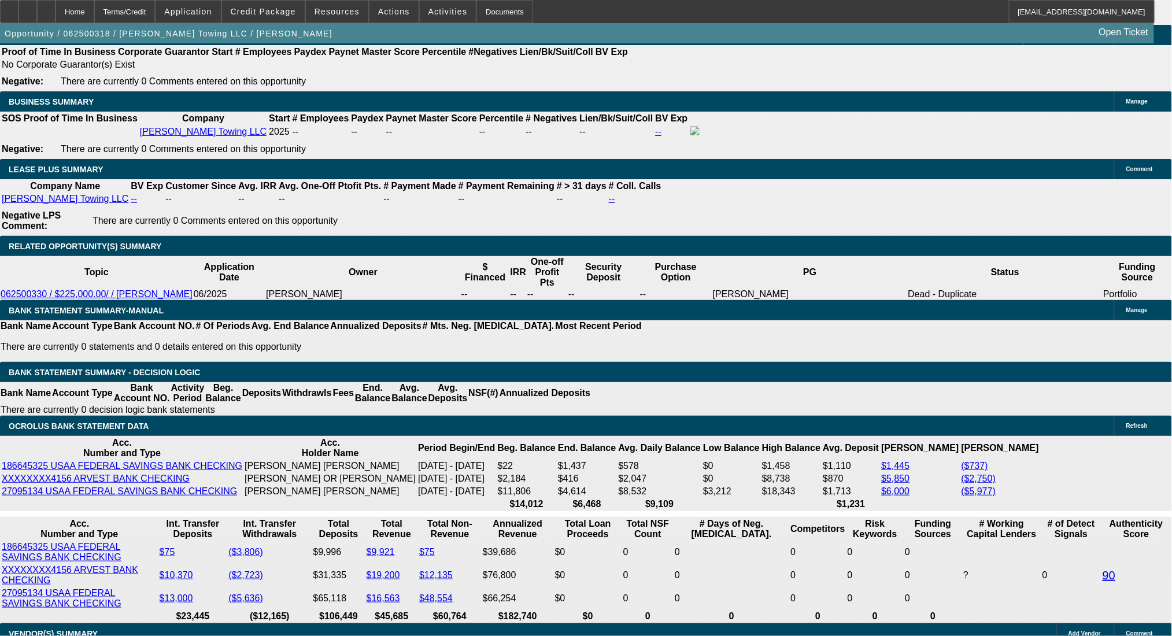
select select "0"
select select "6"
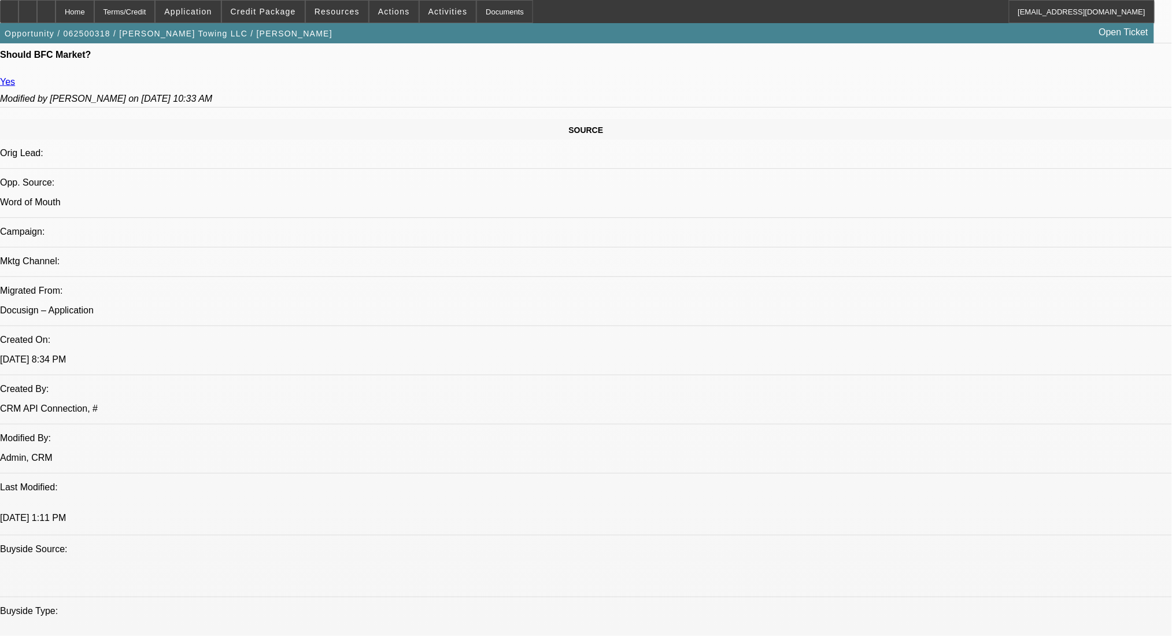
scroll to position [368, 0]
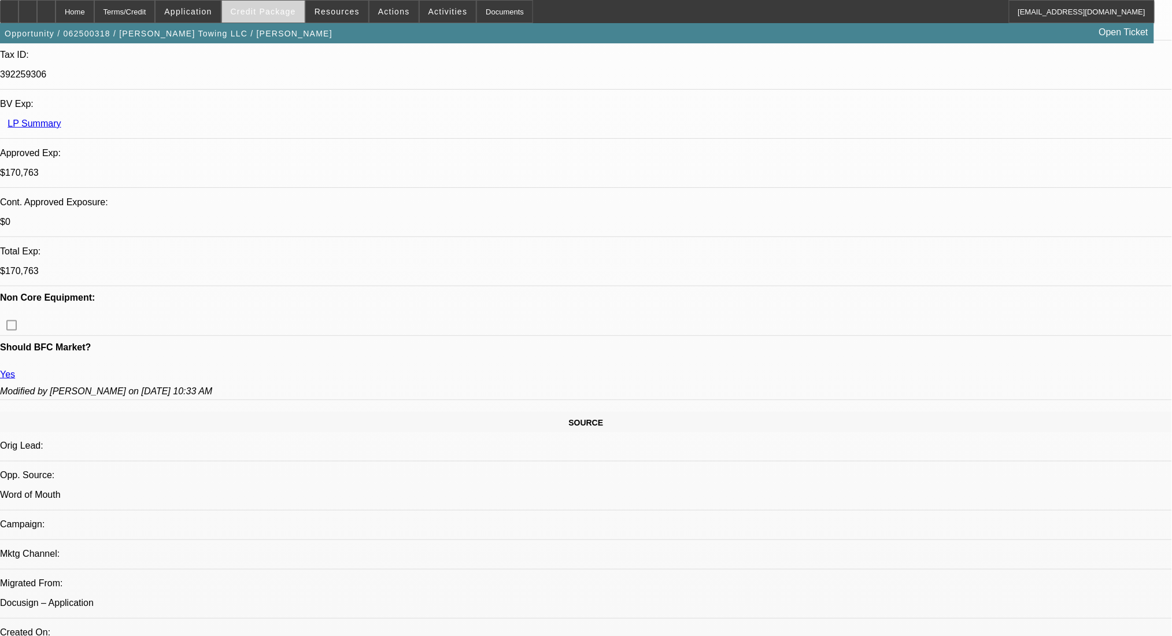
click at [290, 4] on span at bounding box center [263, 12] width 83 height 28
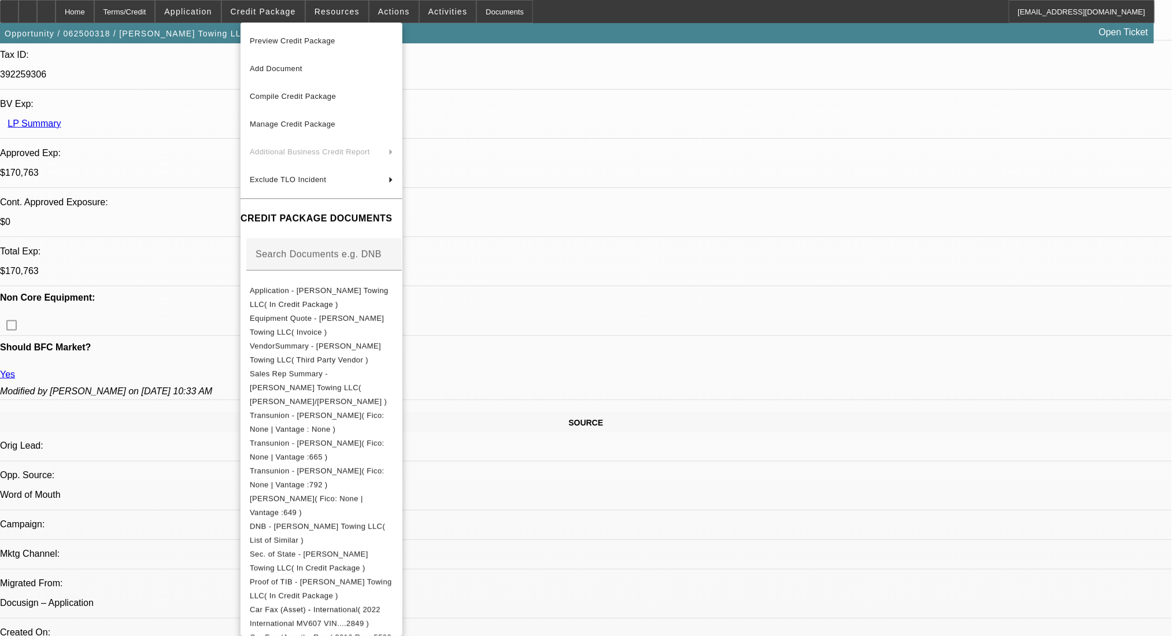
click at [548, 346] on div at bounding box center [586, 318] width 1172 height 636
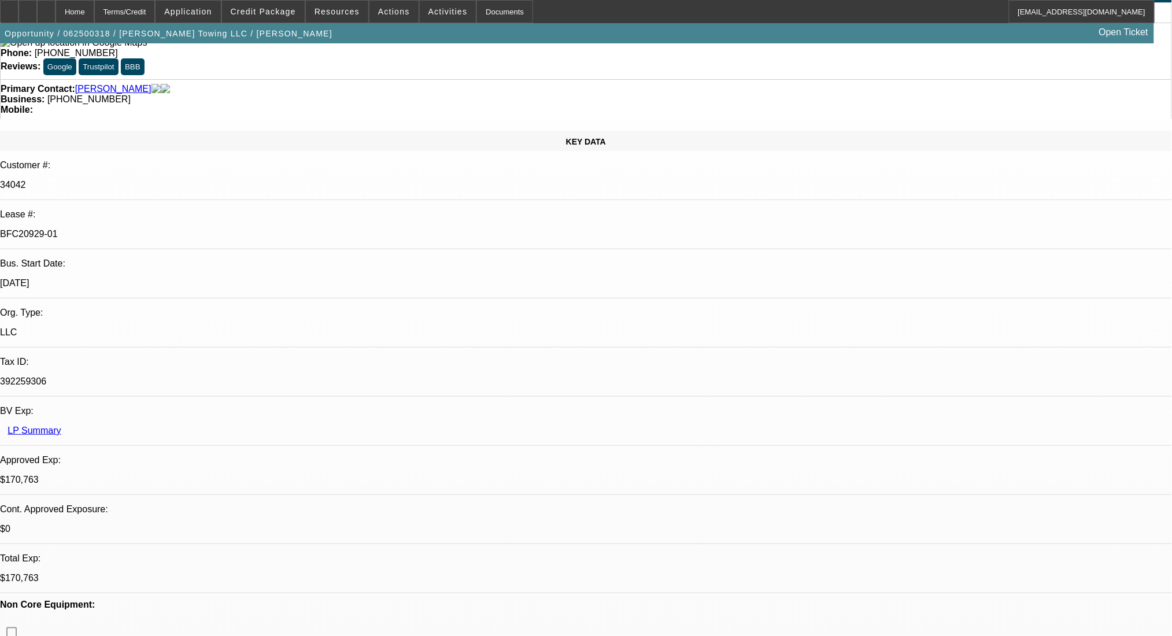
scroll to position [60, 0]
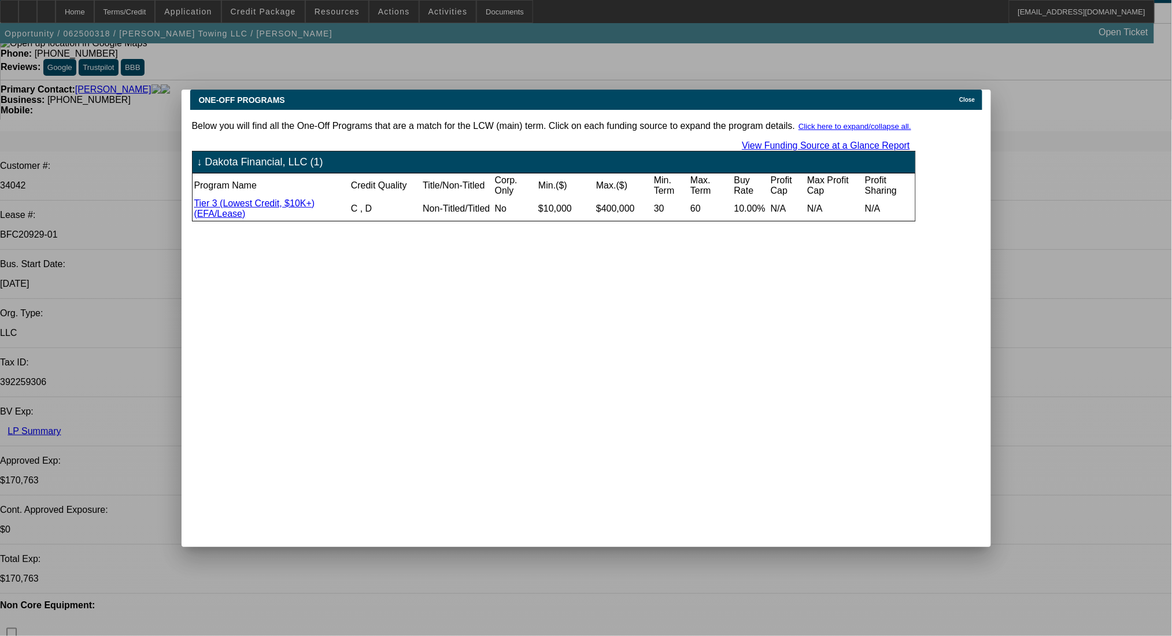
scroll to position [0, 0]
click at [975, 97] on span "Close" at bounding box center [968, 100] width 16 height 6
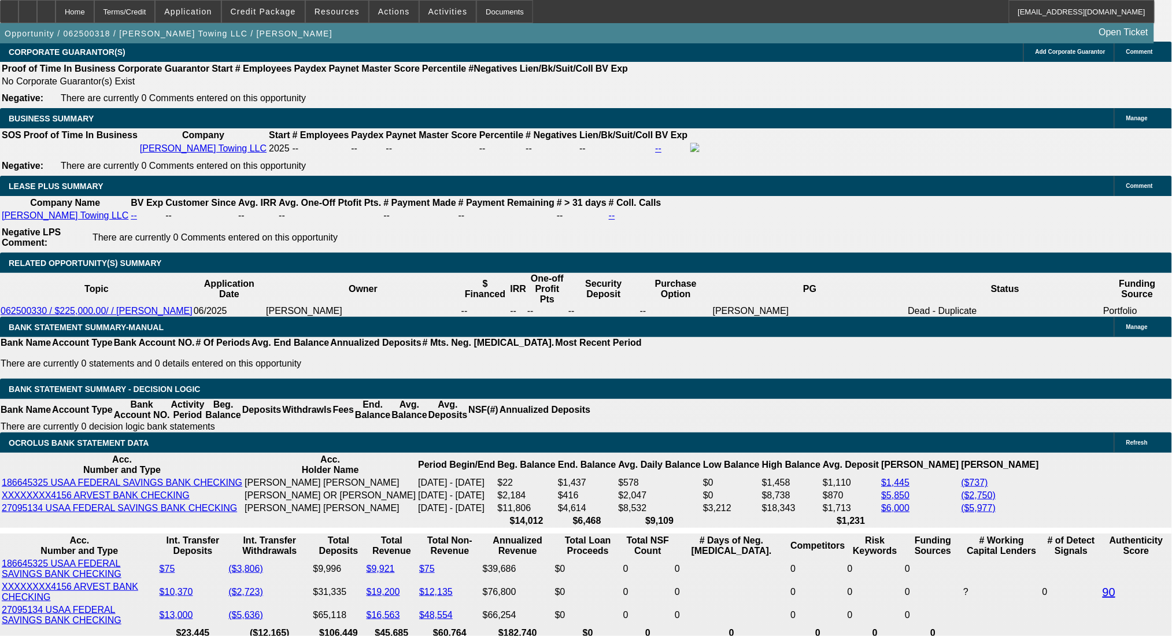
scroll to position [2065, 0]
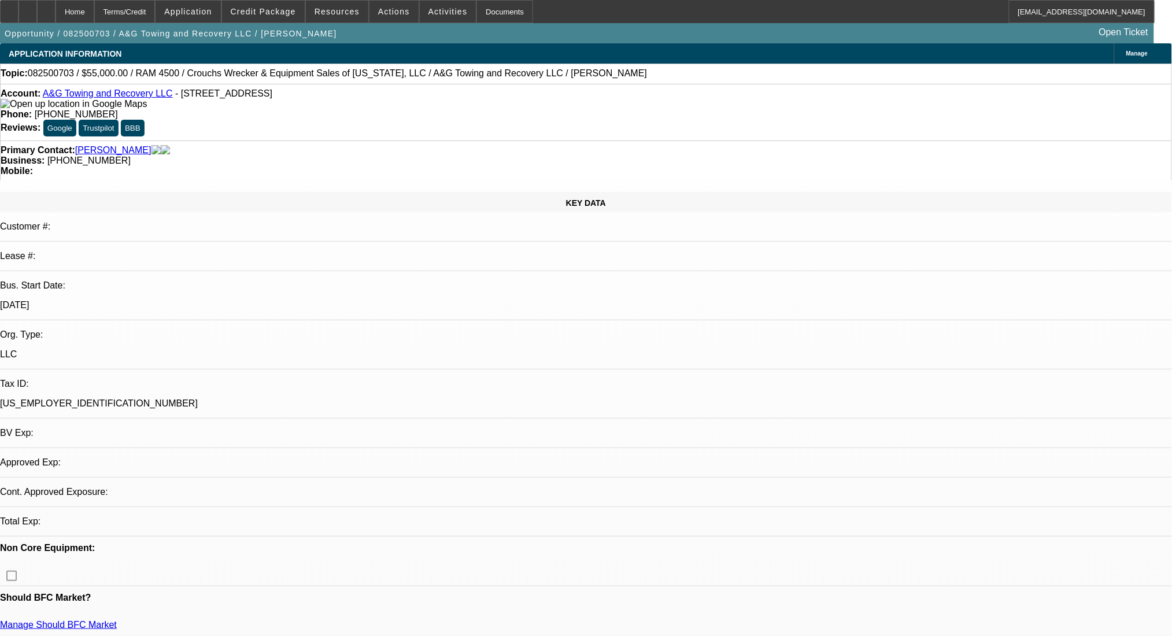
select select "0"
select select "2"
select select "0.1"
select select "4"
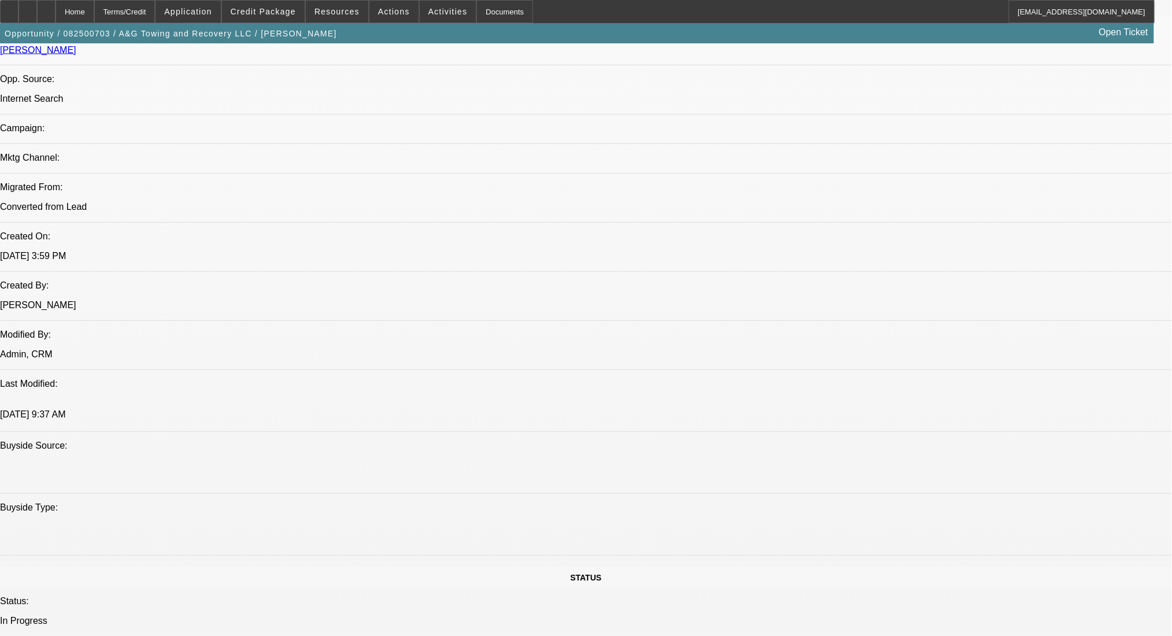
scroll to position [848, 0]
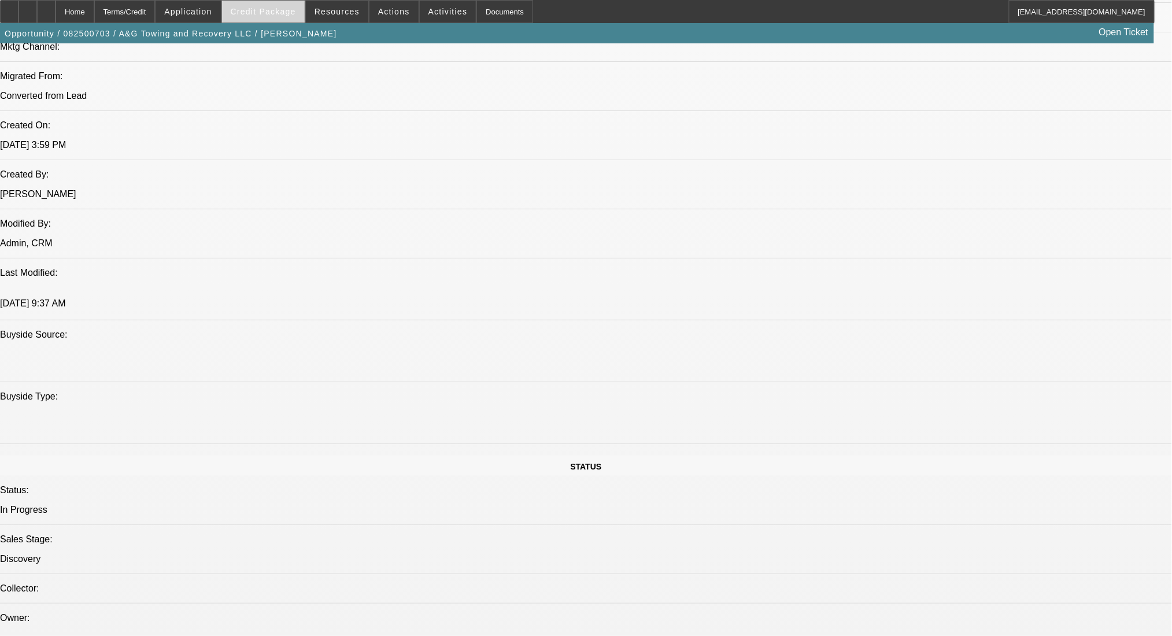
click at [267, 10] on span "Credit Package" at bounding box center [263, 11] width 65 height 9
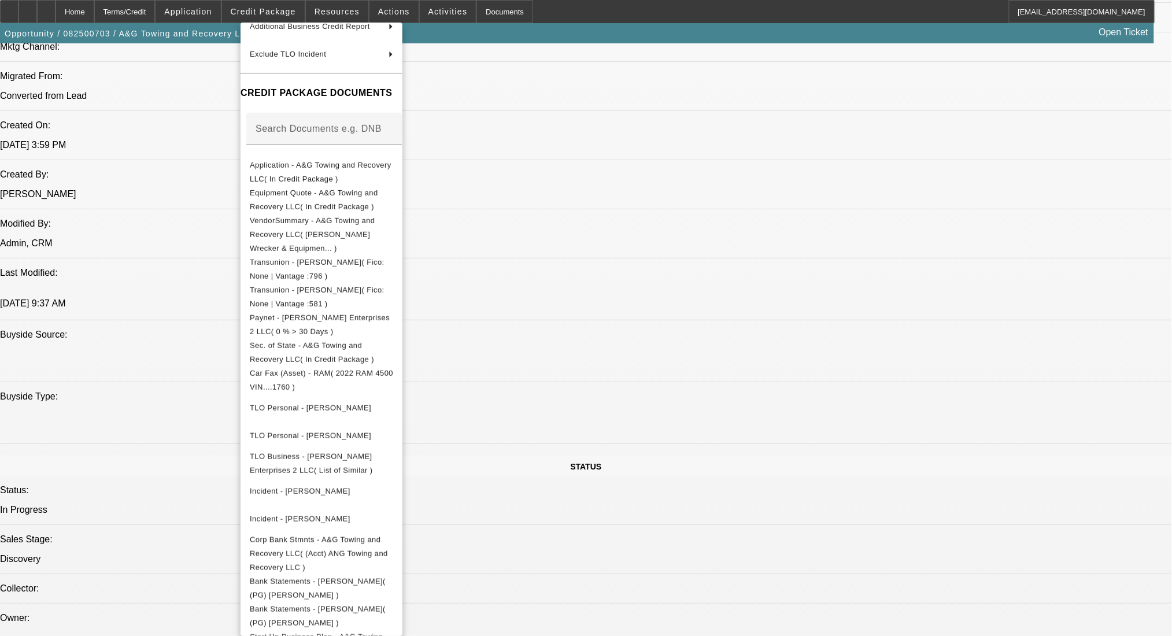
scroll to position [215, 0]
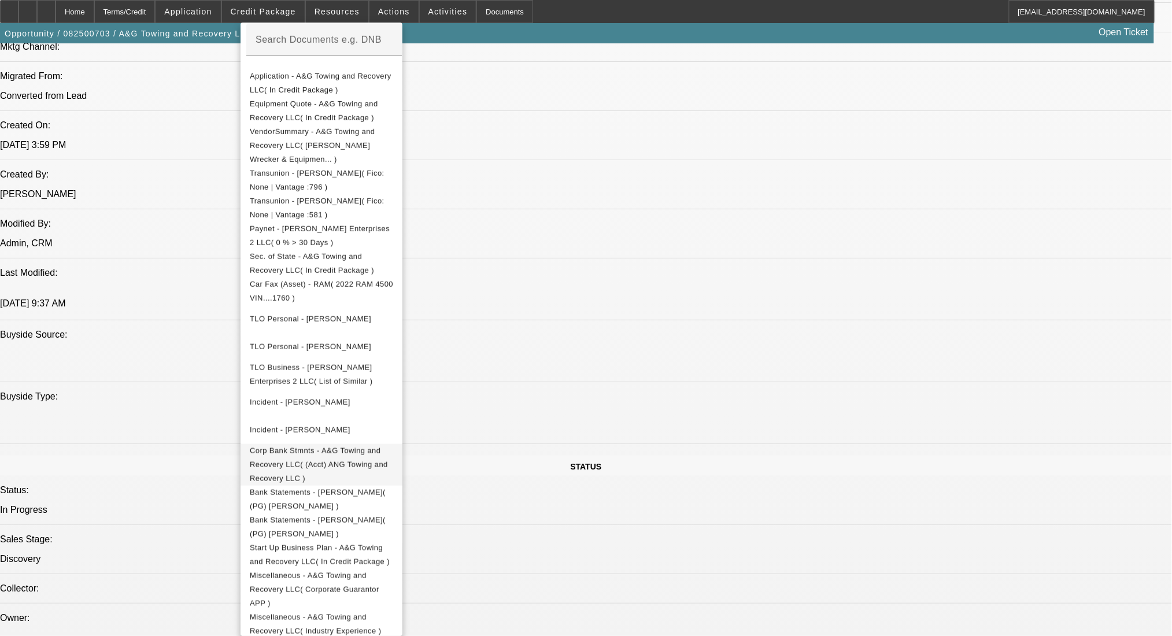
click at [371, 446] on span "Corp Bank Stmnts - A&G Towing and Recovery LLC( (Acct) ANG Towing and Recovery …" at bounding box center [319, 464] width 138 height 36
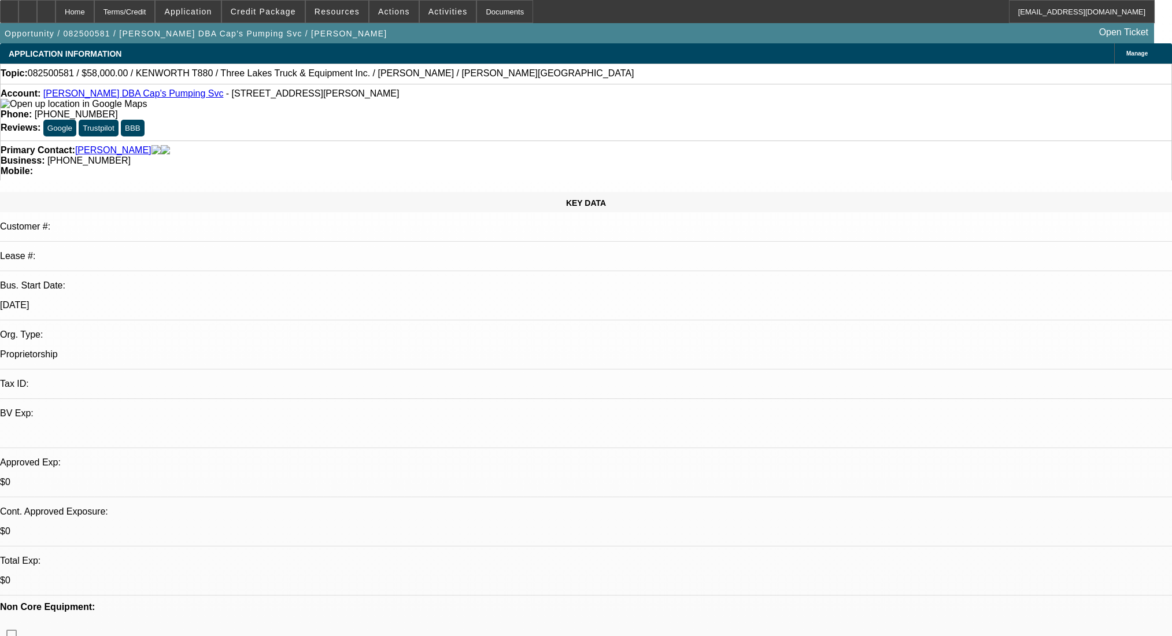
select select "0"
select select "9"
select select "0"
select select "6"
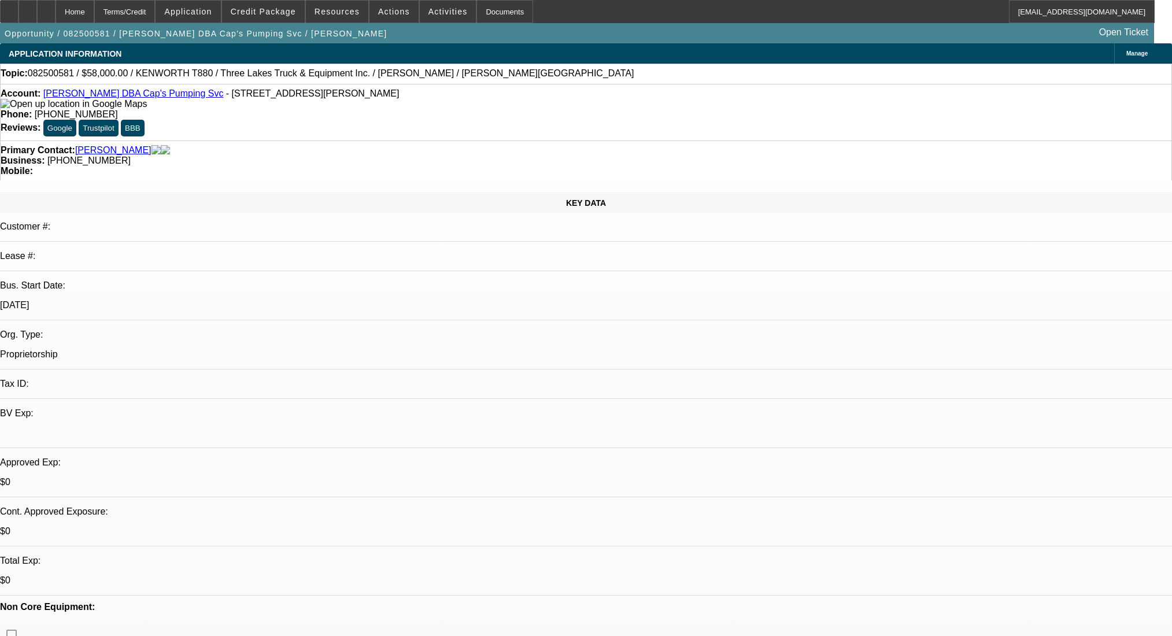
select select "0"
select select "9"
select select "0.1"
select select "4"
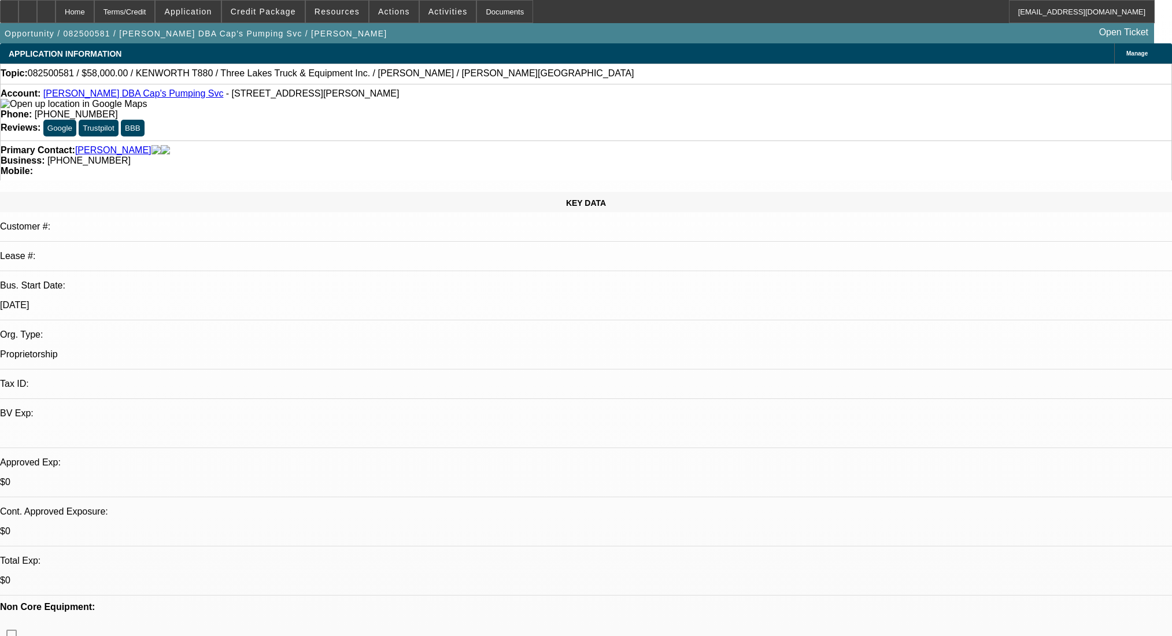
select select "0"
select select "0.1"
select select "4"
select select "0"
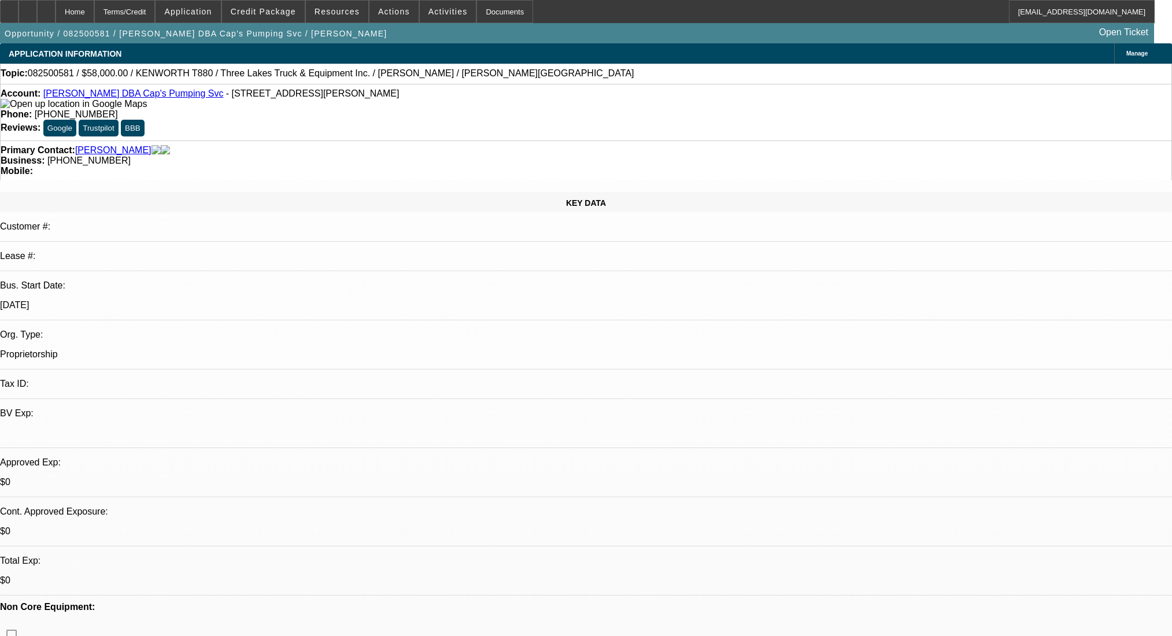
select select "0"
select select "9"
select select "0"
select select "6"
click at [257, 10] on span "Credit Package" at bounding box center [263, 11] width 65 height 9
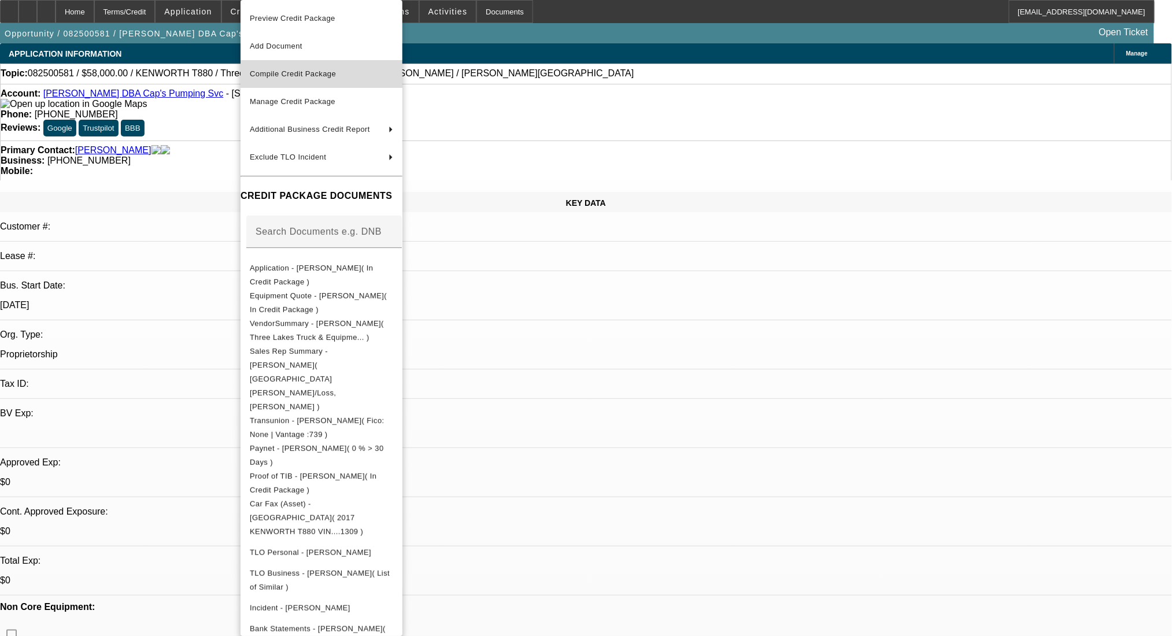
click at [293, 71] on span "Compile Credit Package" at bounding box center [293, 73] width 86 height 9
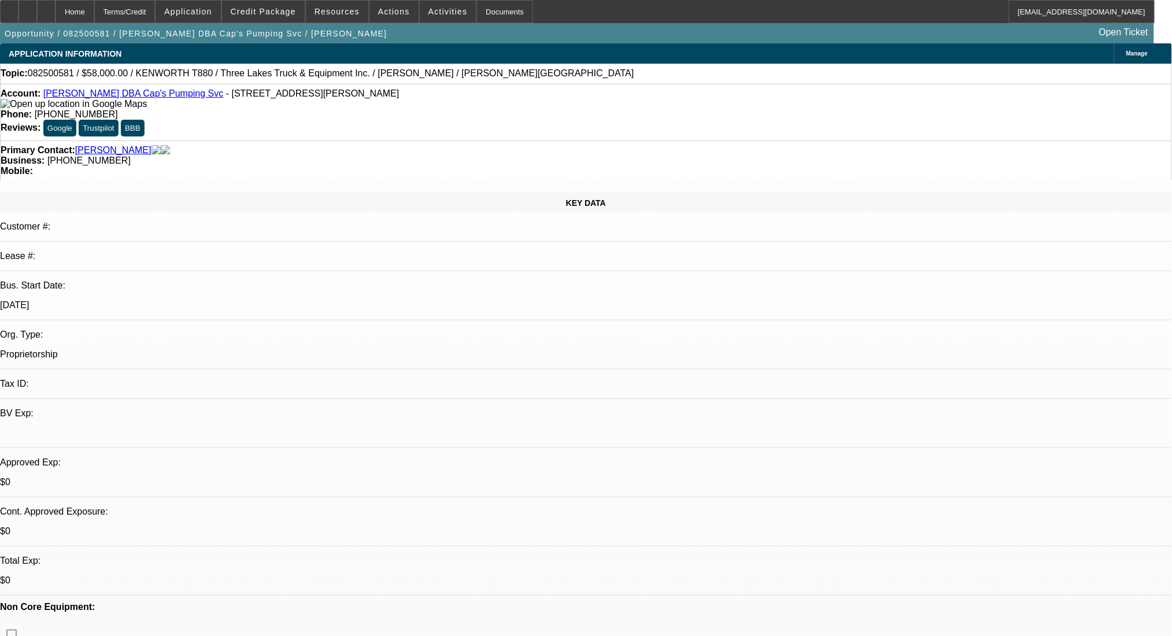
select select "0"
select select "9"
select select "0"
select select "6"
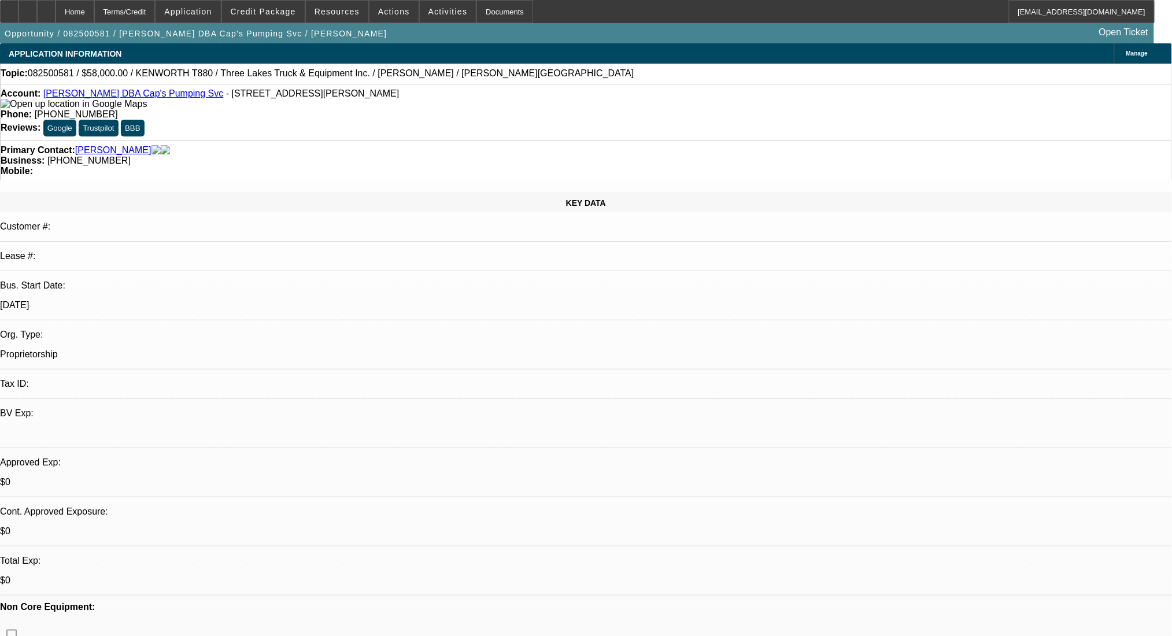
select select "0"
select select "9"
select select "0.1"
select select "4"
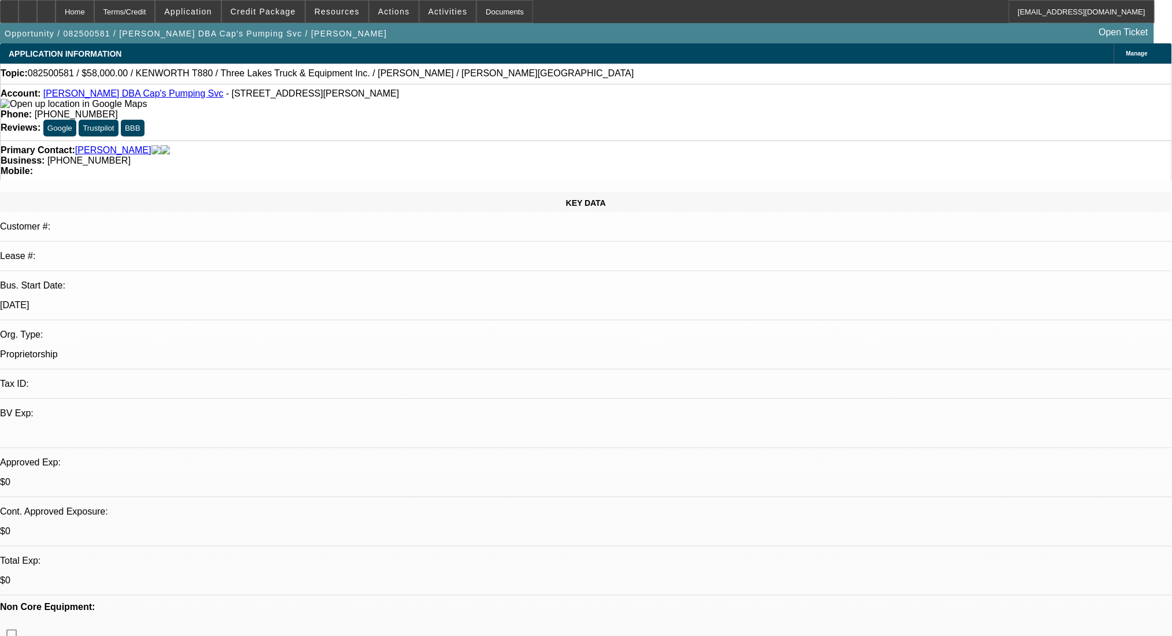
select select "0"
select select "0.1"
select select "4"
select select "0"
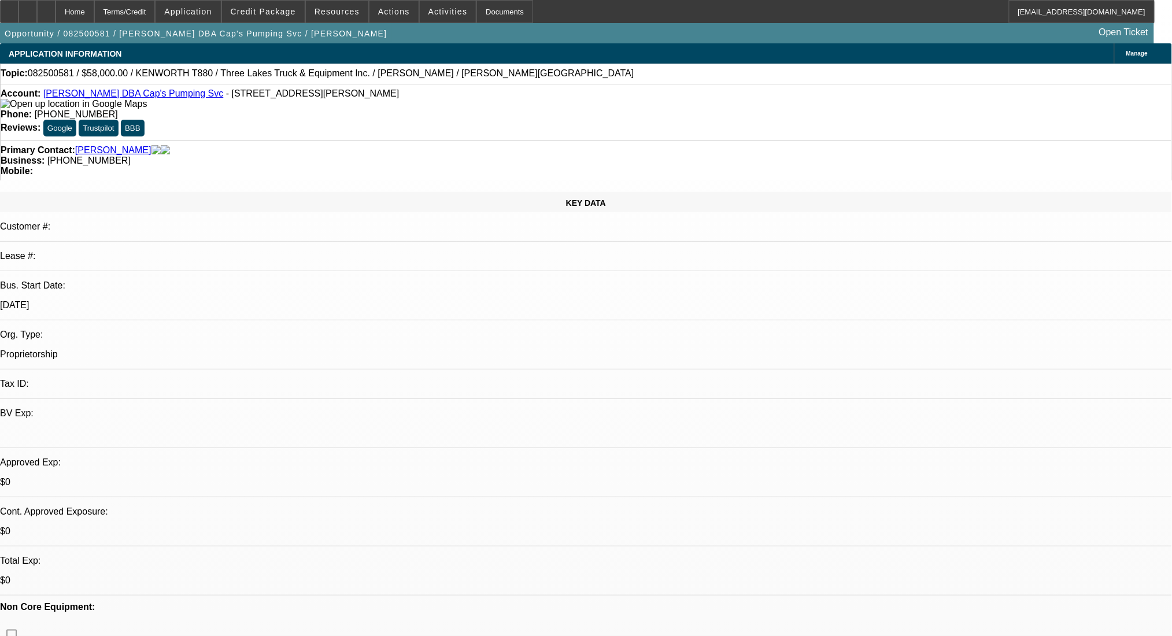
select select "0"
select select "9"
select select "0"
select select "6"
click at [272, 9] on span "Credit Package" at bounding box center [263, 11] width 65 height 9
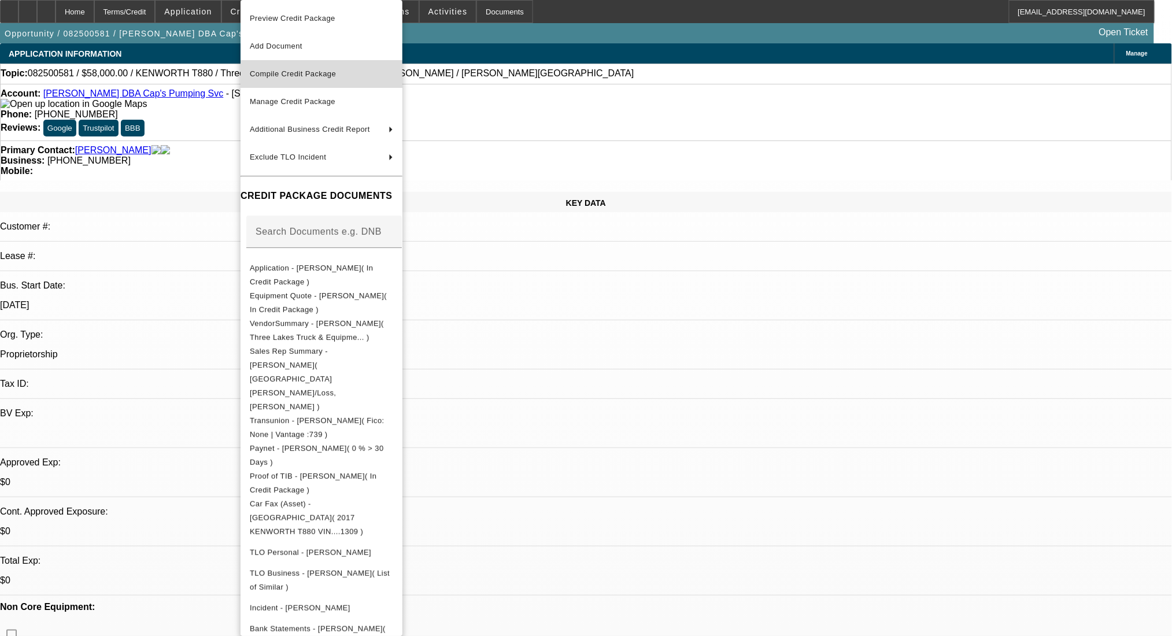
click at [300, 71] on span "Compile Credit Package" at bounding box center [293, 73] width 86 height 9
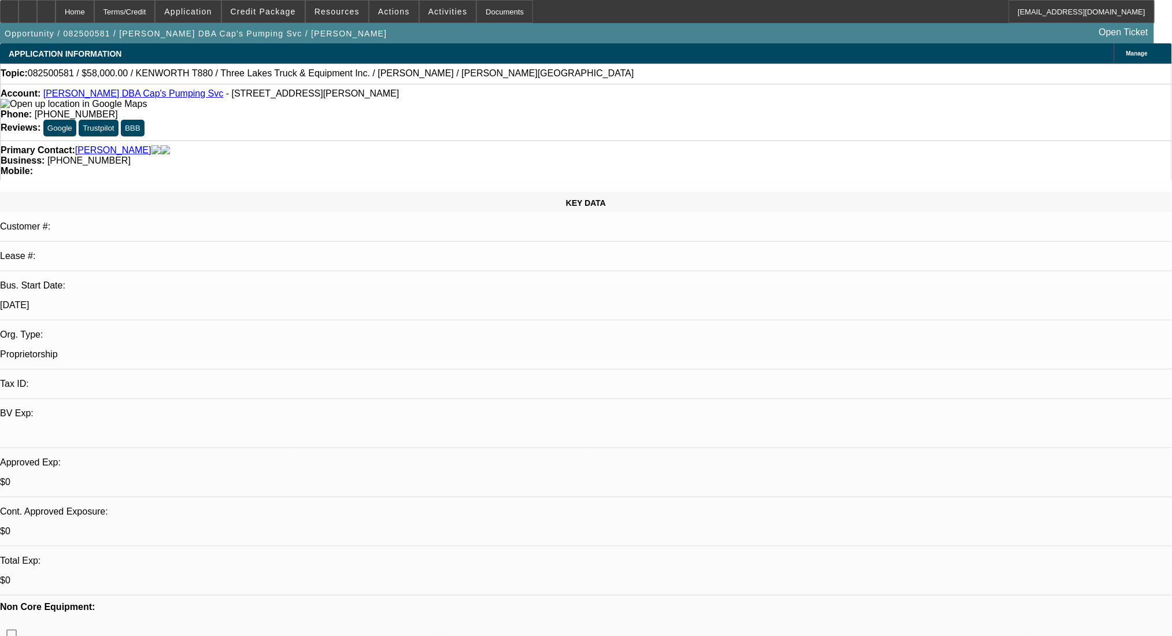
select select "0"
select select "9"
select select "0"
select select "6"
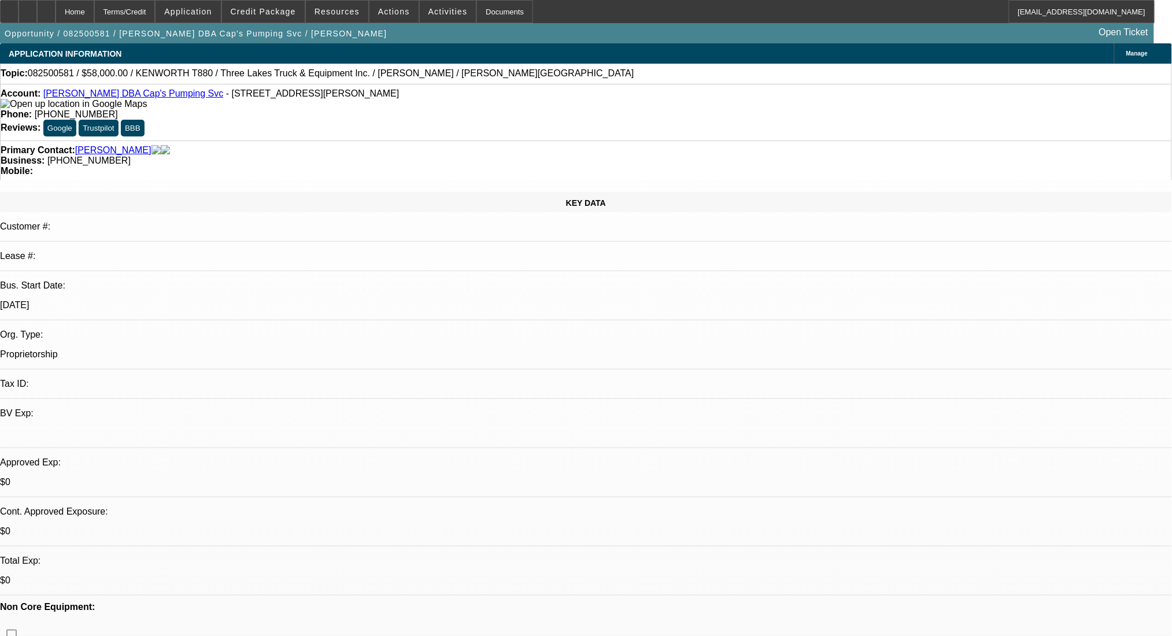
select select "0"
select select "9"
select select "0.1"
select select "4"
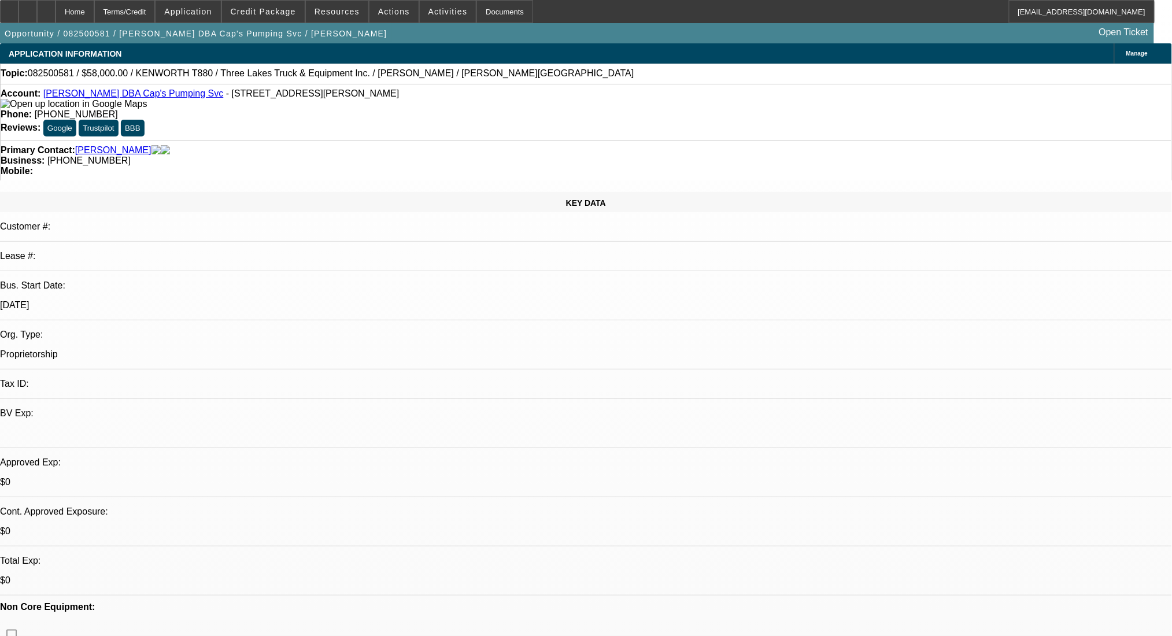
select select "0"
select select "0.1"
select select "4"
select select "0"
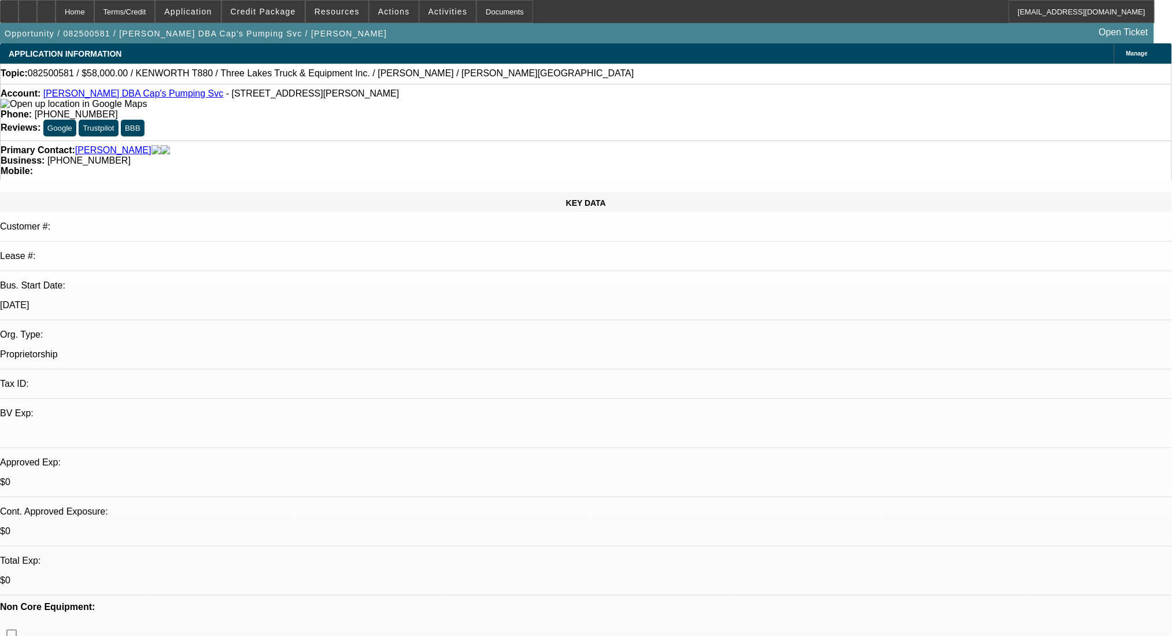
select select "0"
select select "9"
select select "0"
select select "6"
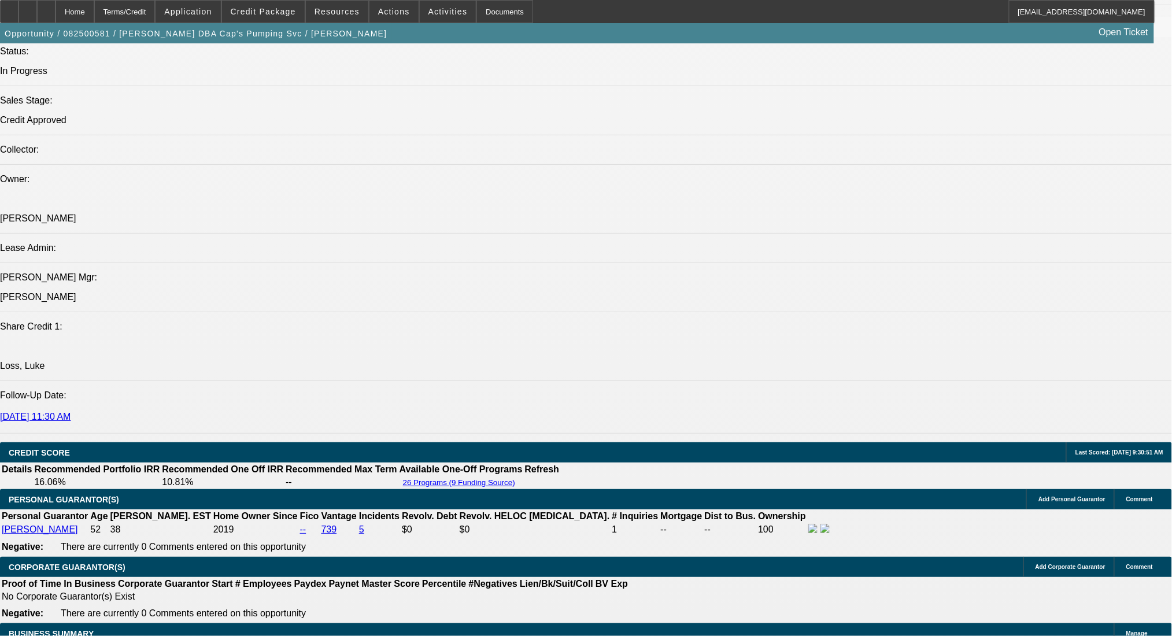
scroll to position [1234, 0]
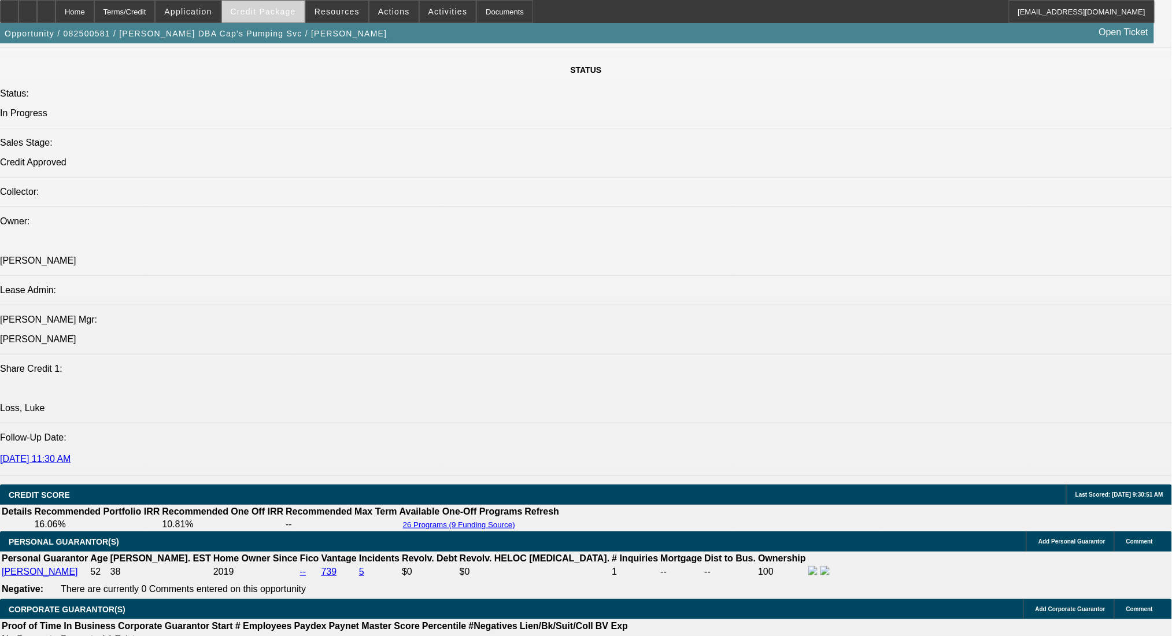
click at [303, 6] on span at bounding box center [263, 12] width 83 height 28
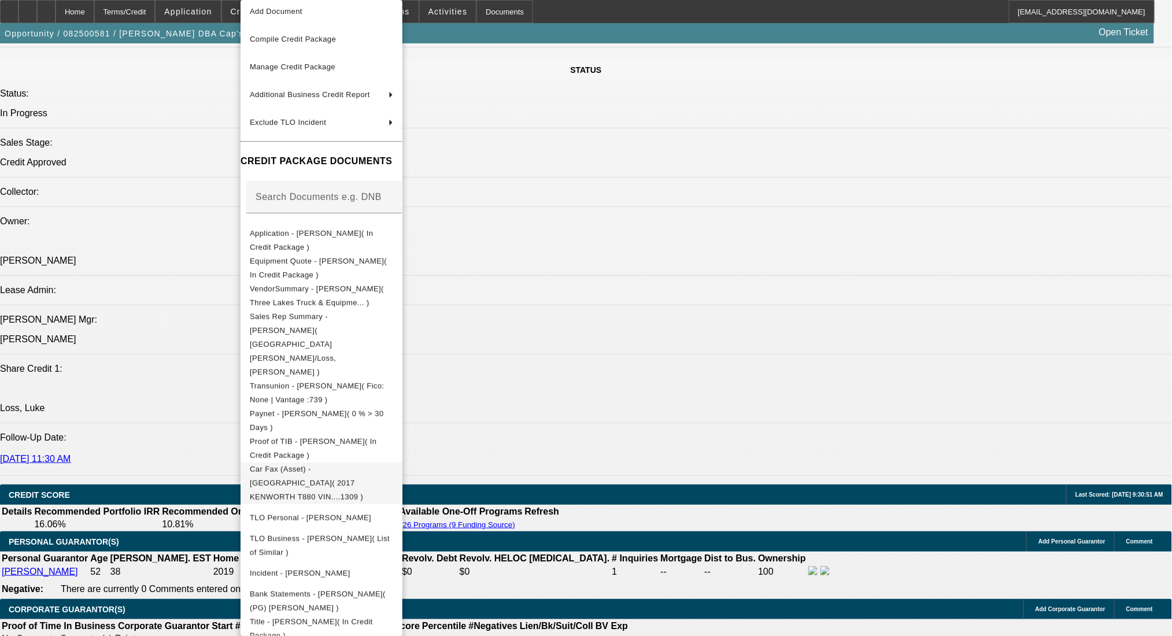
scroll to position [53, 0]
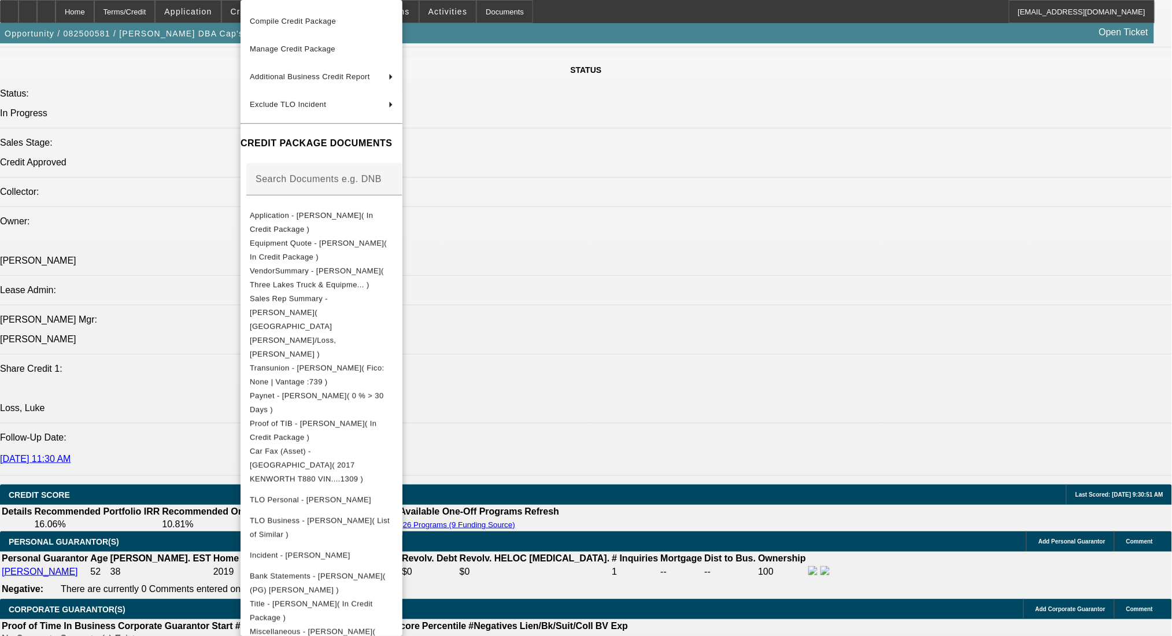
click at [41, 8] on div at bounding box center [586, 318] width 1172 height 636
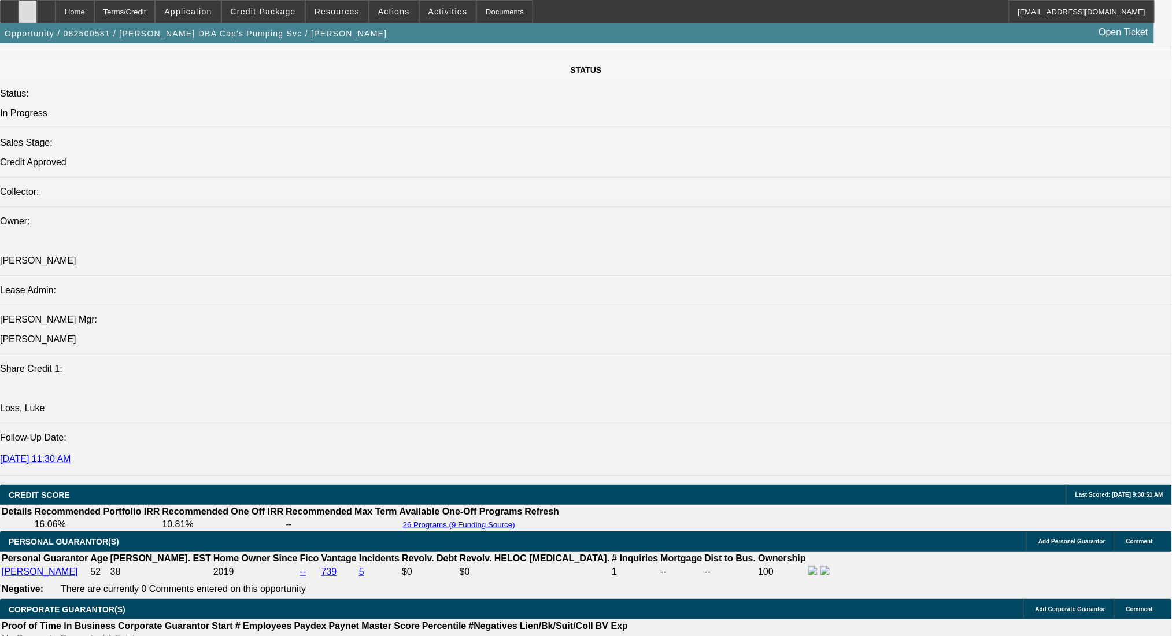
click at [28, 8] on icon at bounding box center [28, 8] width 0 height 0
click at [270, 14] on span "Credit Package" at bounding box center [263, 11] width 65 height 9
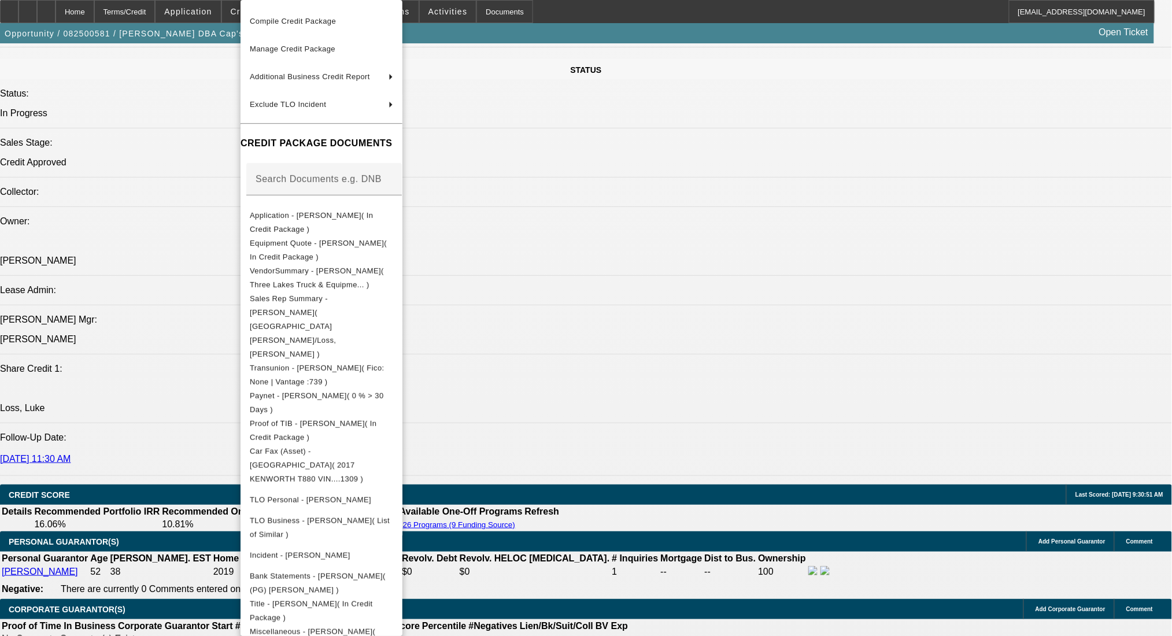
click at [569, 379] on div at bounding box center [586, 318] width 1172 height 636
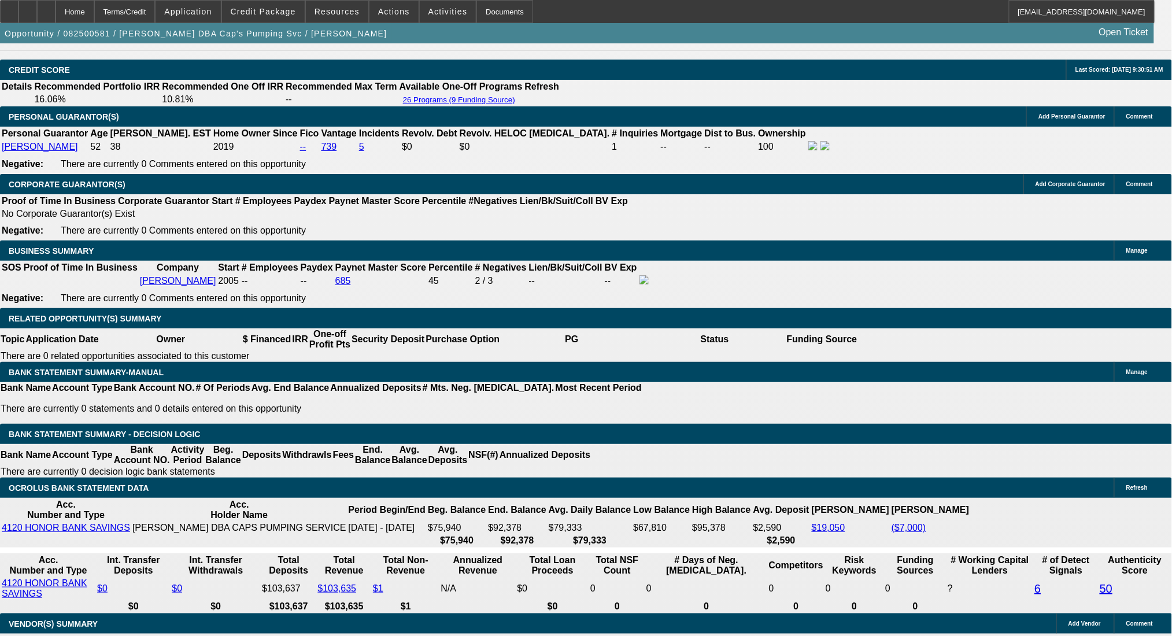
scroll to position [1696, 0]
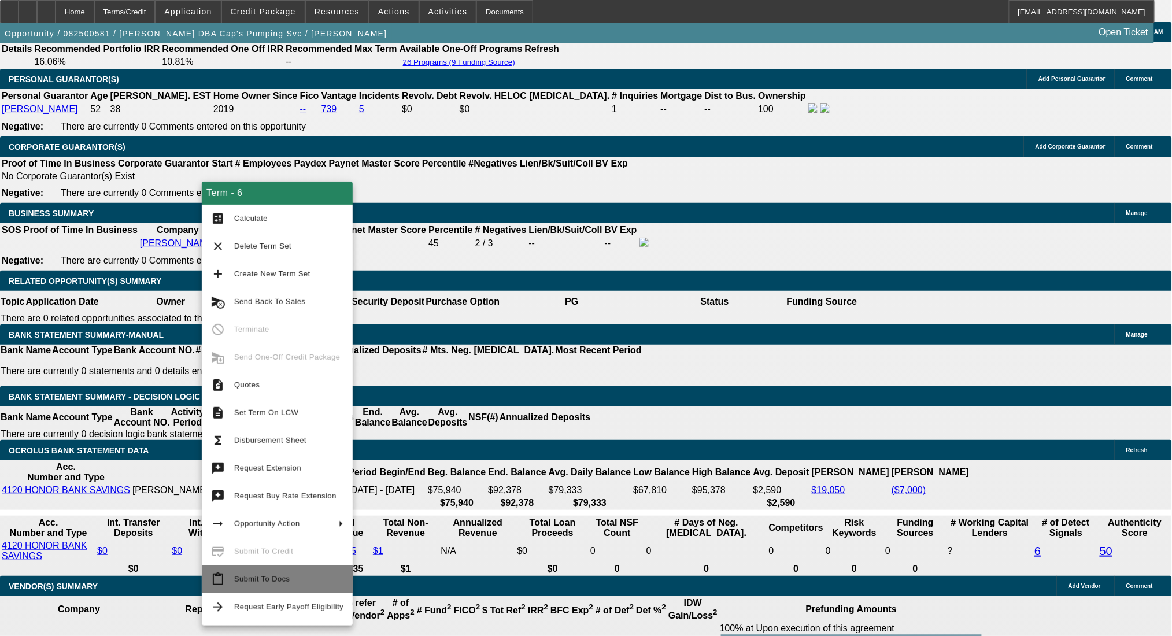
click at [264, 579] on span "Submit To Docs" at bounding box center [262, 579] width 56 height 9
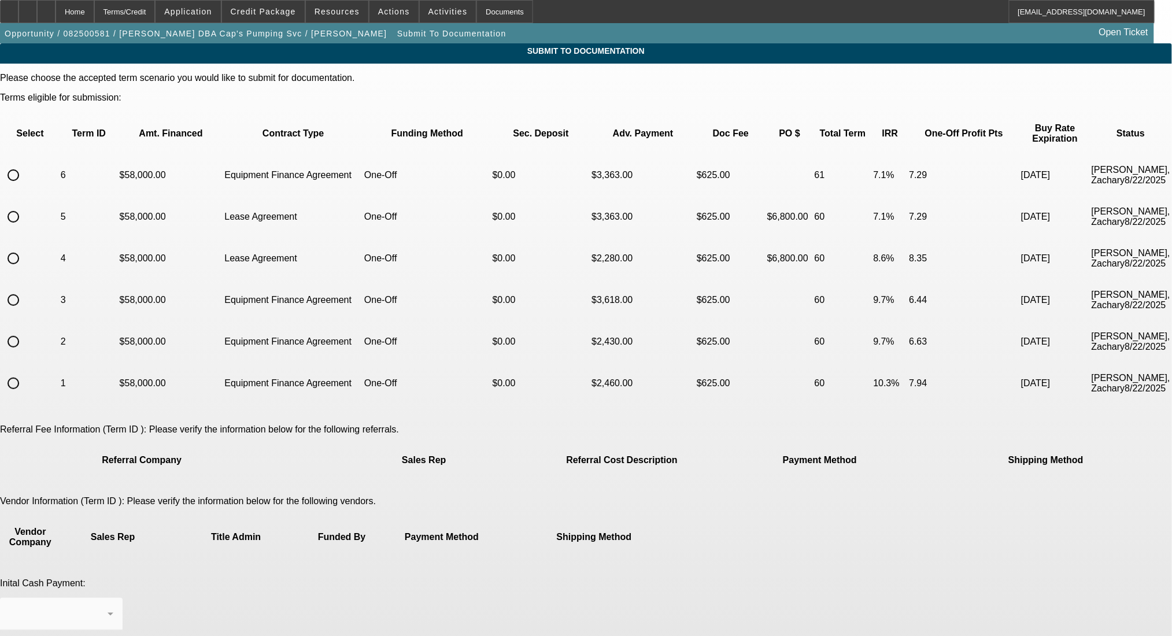
click at [25, 166] on input "radio" at bounding box center [13, 175] width 23 height 23
radio input "true"
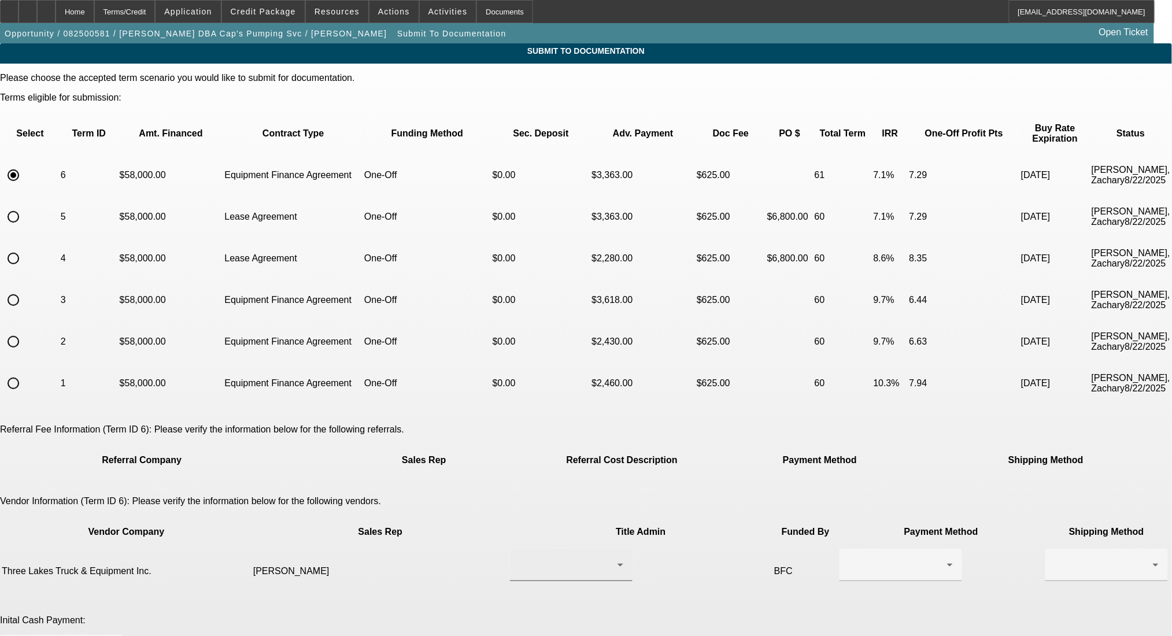
click at [547, 549] on div at bounding box center [571, 565] width 104 height 32
click at [538, 521] on span "Wykoski, Steve" at bounding box center [514, 521] width 80 height 14
click at [849, 558] on div at bounding box center [898, 565] width 98 height 14
click at [674, 543] on span "Wire Transfer" at bounding box center [685, 548] width 60 height 14
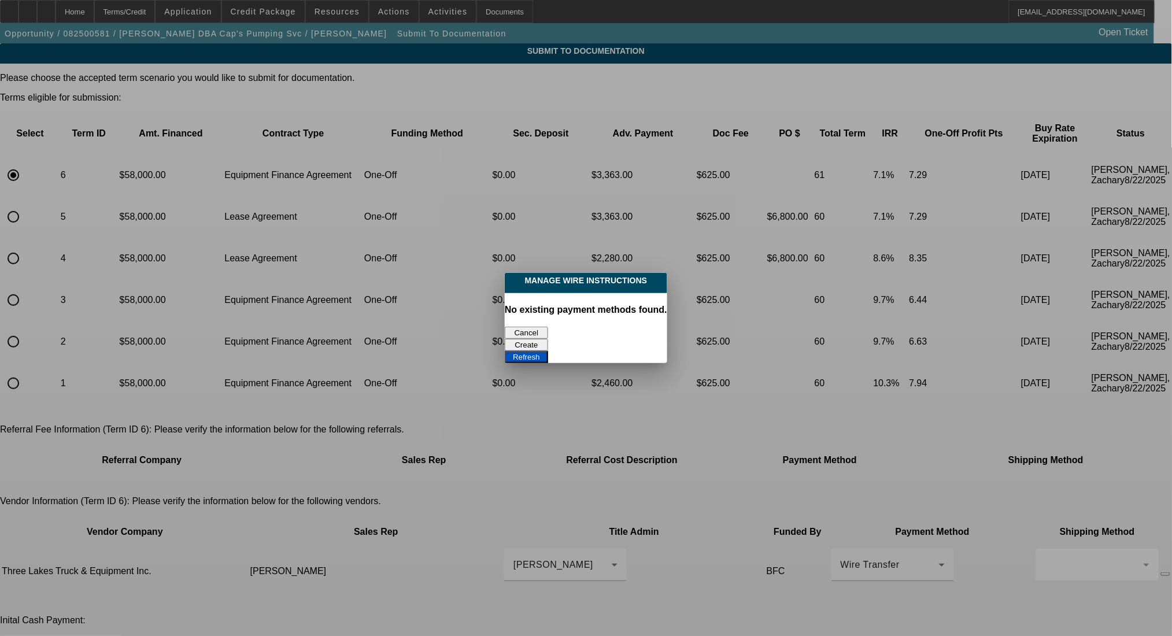
click at [548, 339] on button "Create" at bounding box center [526, 345] width 43 height 12
click at [548, 351] on button "Refresh" at bounding box center [526, 357] width 43 height 12
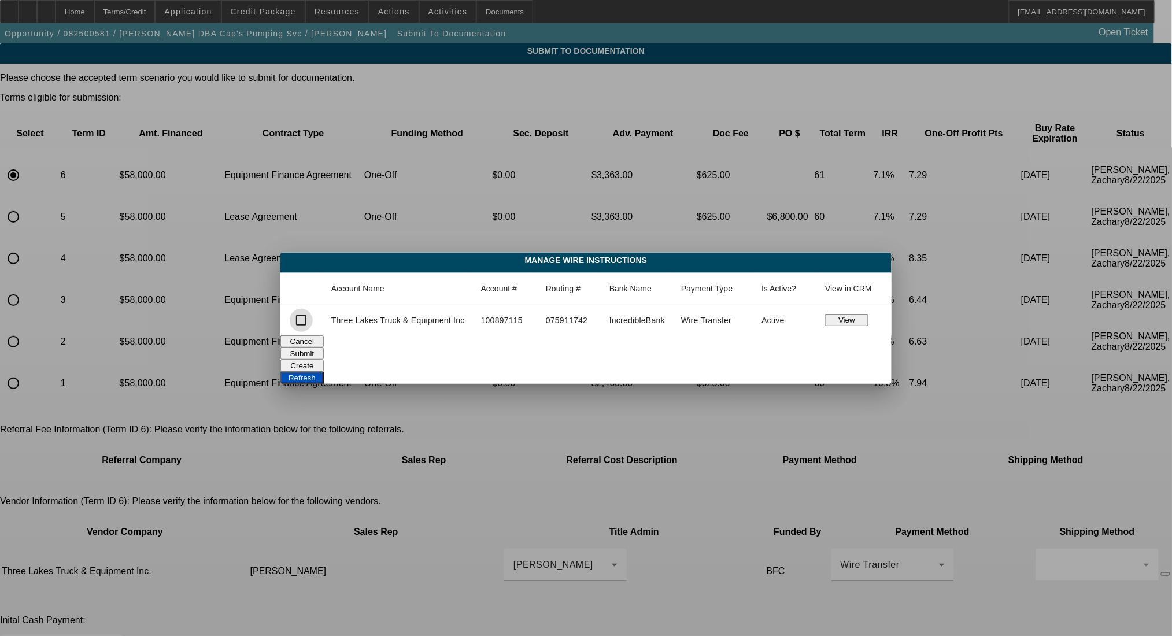
click at [312, 316] on div at bounding box center [301, 320] width 23 height 23
click at [304, 322] on input "checkbox" at bounding box center [301, 320] width 23 height 23
checkbox input "true"
click at [324, 348] on button "Submit" at bounding box center [302, 354] width 43 height 12
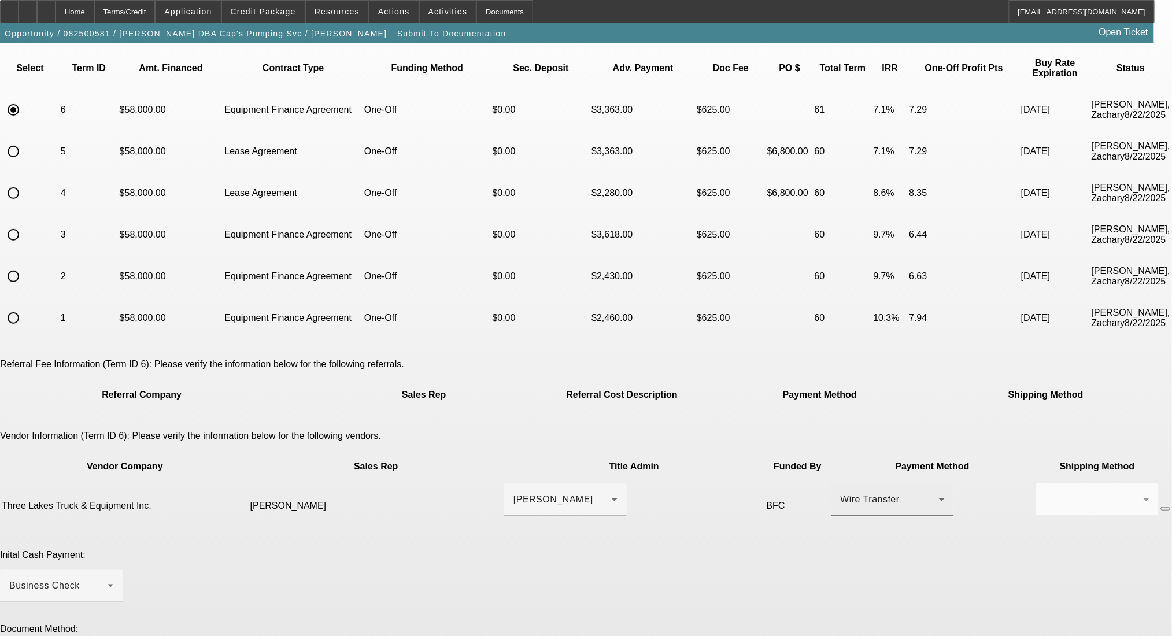
scroll to position [154, 0]
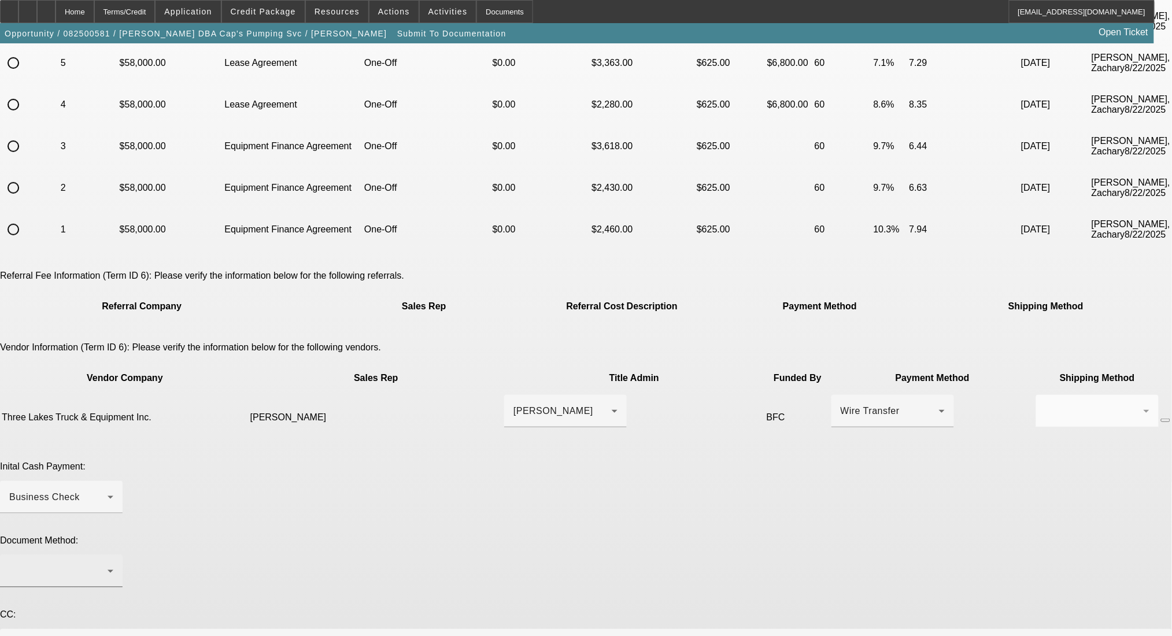
click at [108, 565] on div at bounding box center [58, 572] width 98 height 14
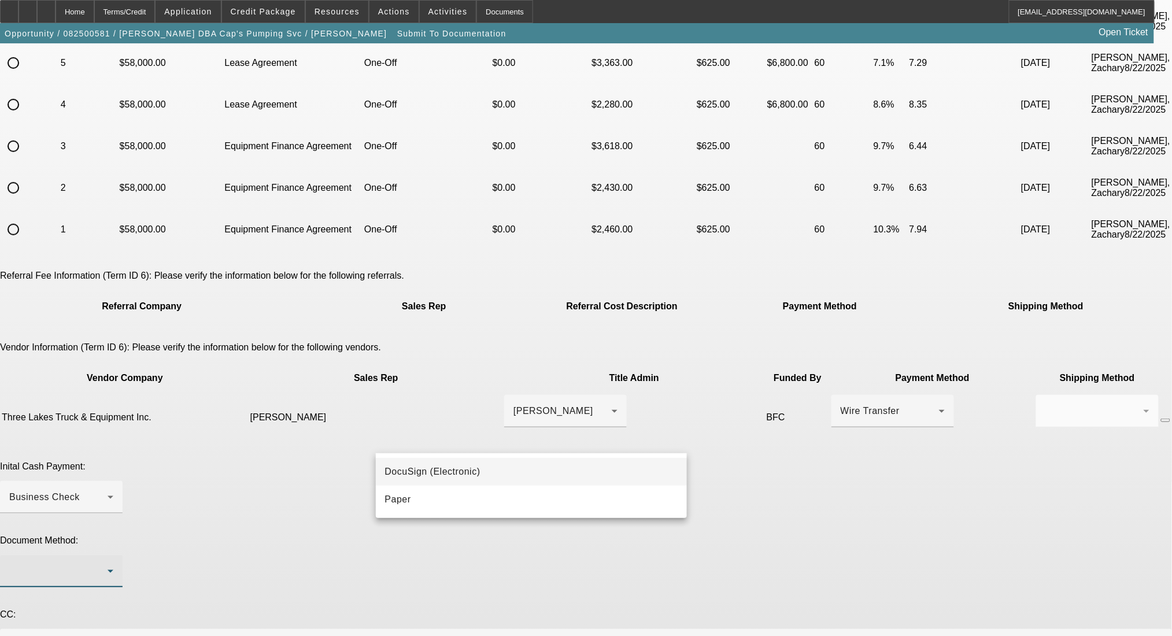
click at [439, 479] on span "DocuSign (Electronic)" at bounding box center [432, 472] width 95 height 14
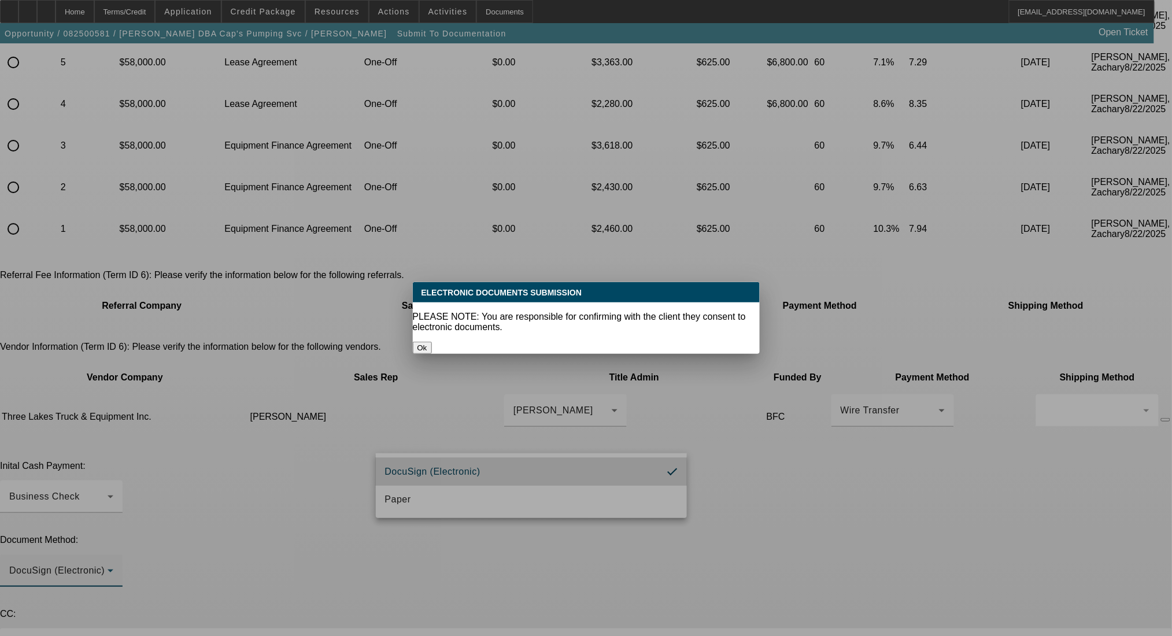
scroll to position [0, 0]
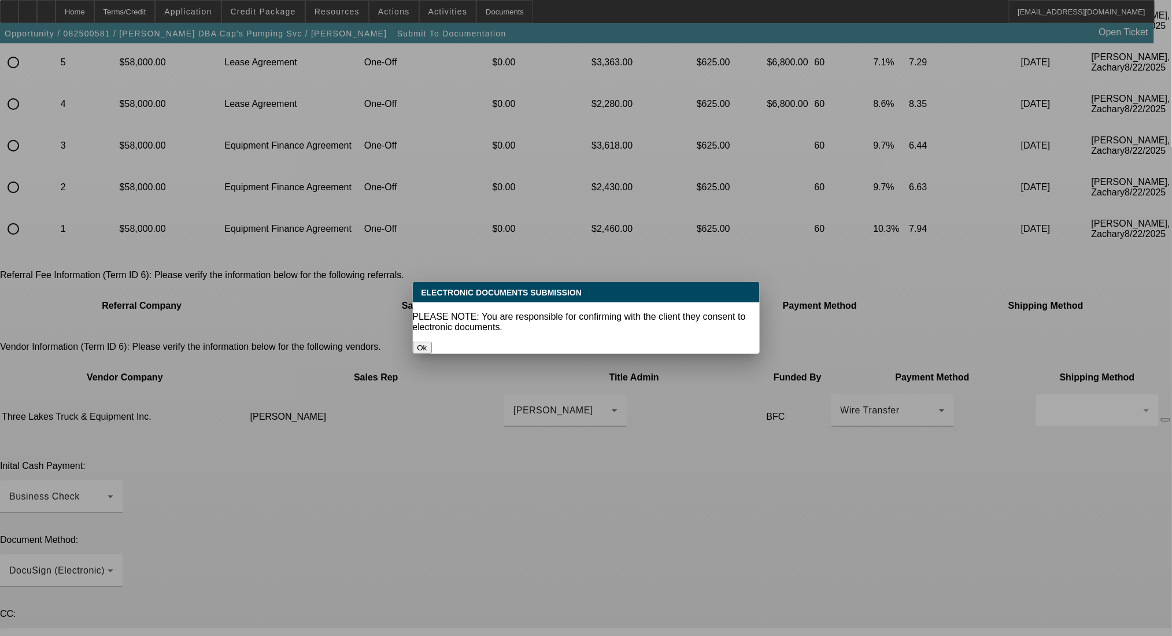
click at [432, 342] on button "Ok" at bounding box center [422, 348] width 19 height 12
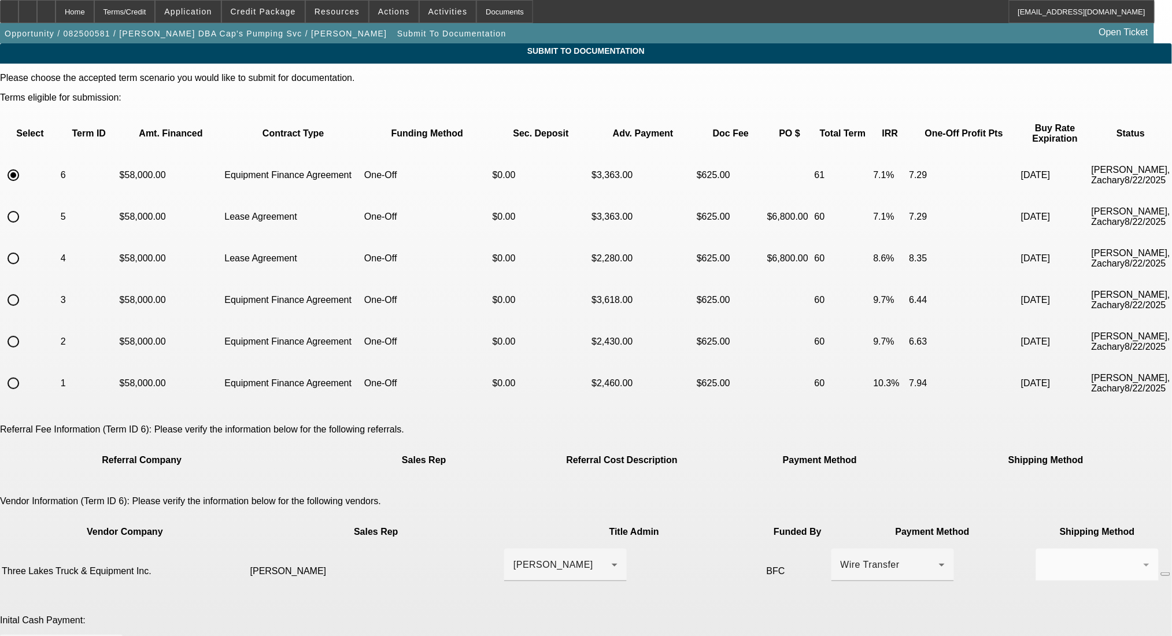
scroll to position [154, 0]
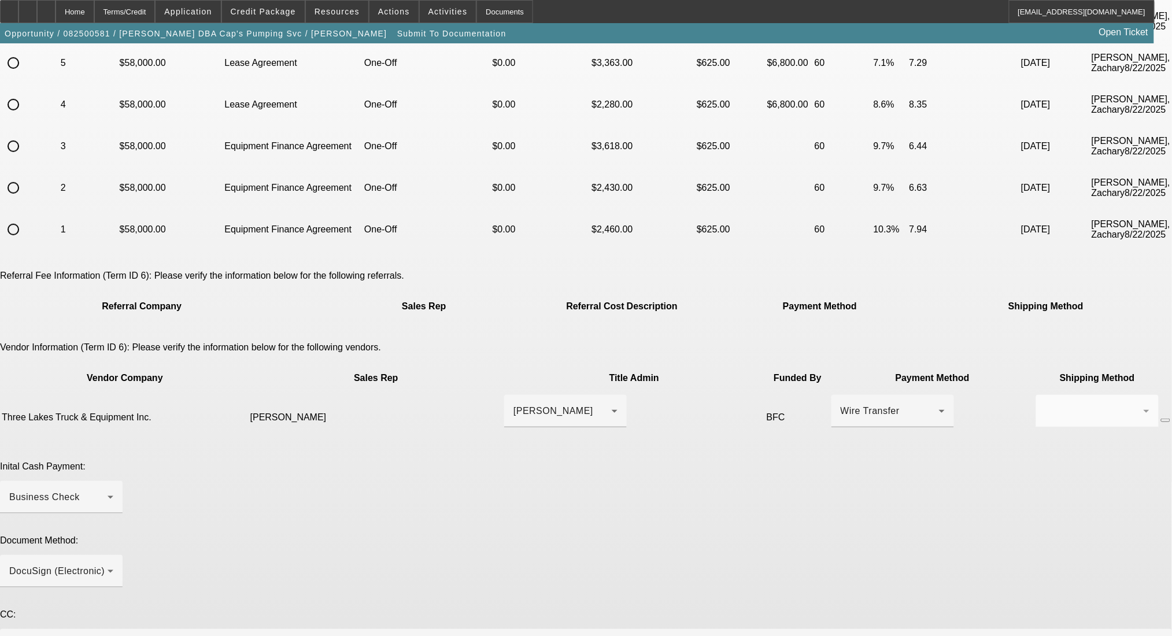
paste textarea "(715) 845-5522"
type textarea "(715) 845-5522"
drag, startPoint x: 457, startPoint y: 547, endPoint x: 229, endPoint y: 547, distance: 227.9
click at [230, 547] on app-submit-to-documentation "Submit To Documentation Please choose the accepted term scenario you would like…" at bounding box center [586, 412] width 1172 height 1044
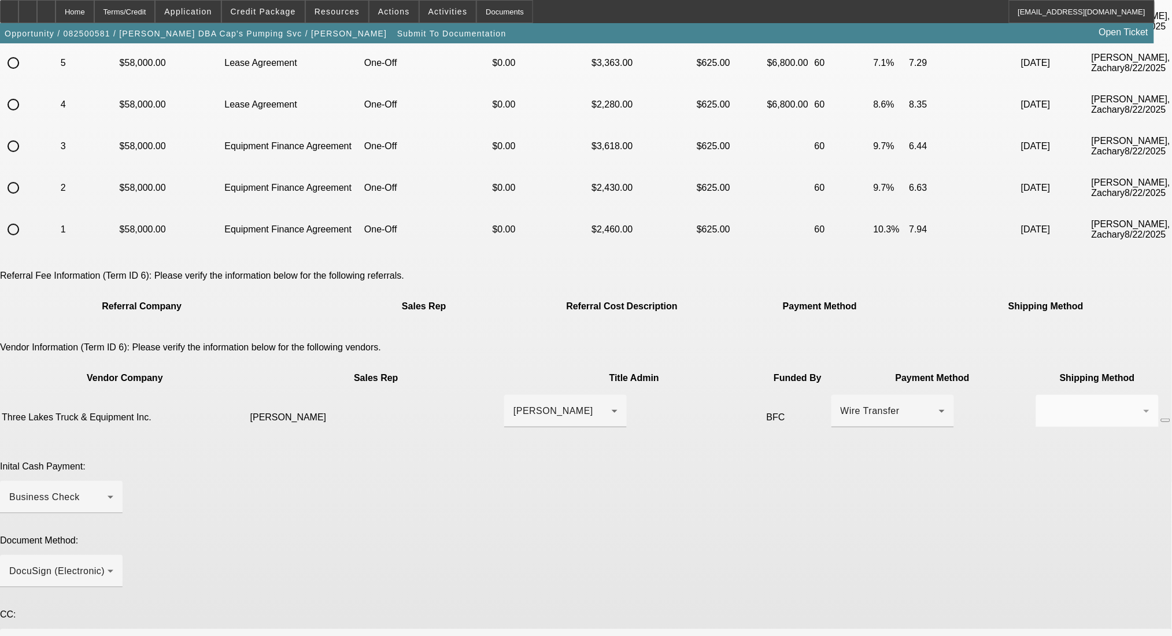
click at [639, 581] on div "Please choose the accepted term scenario you would like to submit for documenta…" at bounding box center [586, 426] width 1172 height 1015
paste textarea "Good Morning- customer ready for docs. ePOA here please. truck is roughly 1-2 w…"
drag, startPoint x: 895, startPoint y: 553, endPoint x: 884, endPoint y: 613, distance: 61.0
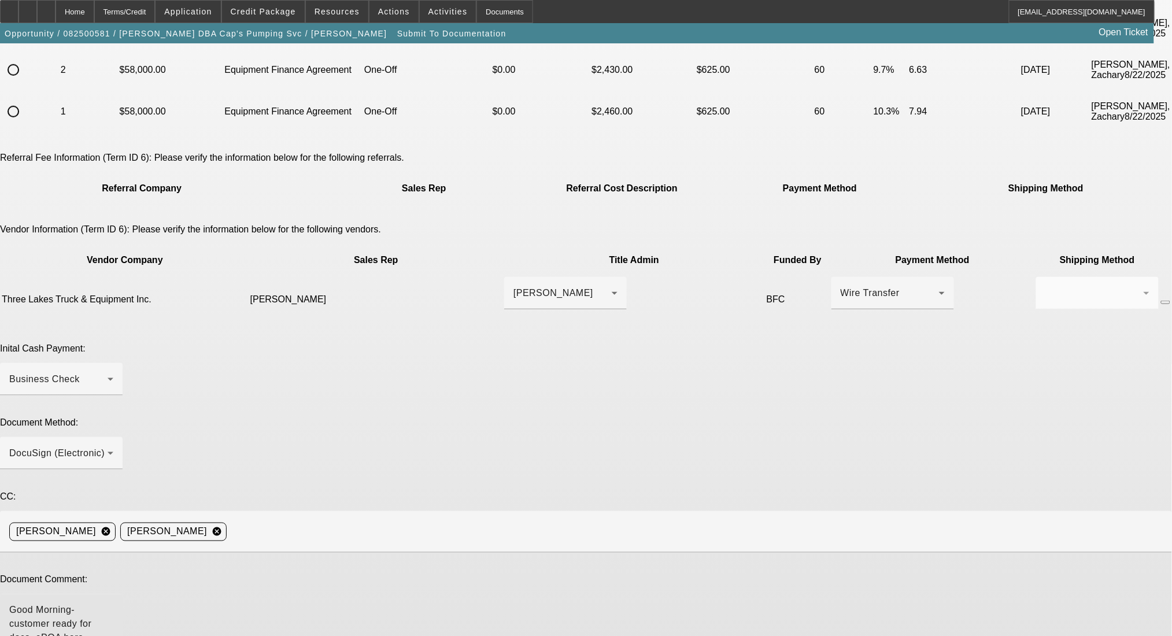
scroll to position [287, 0]
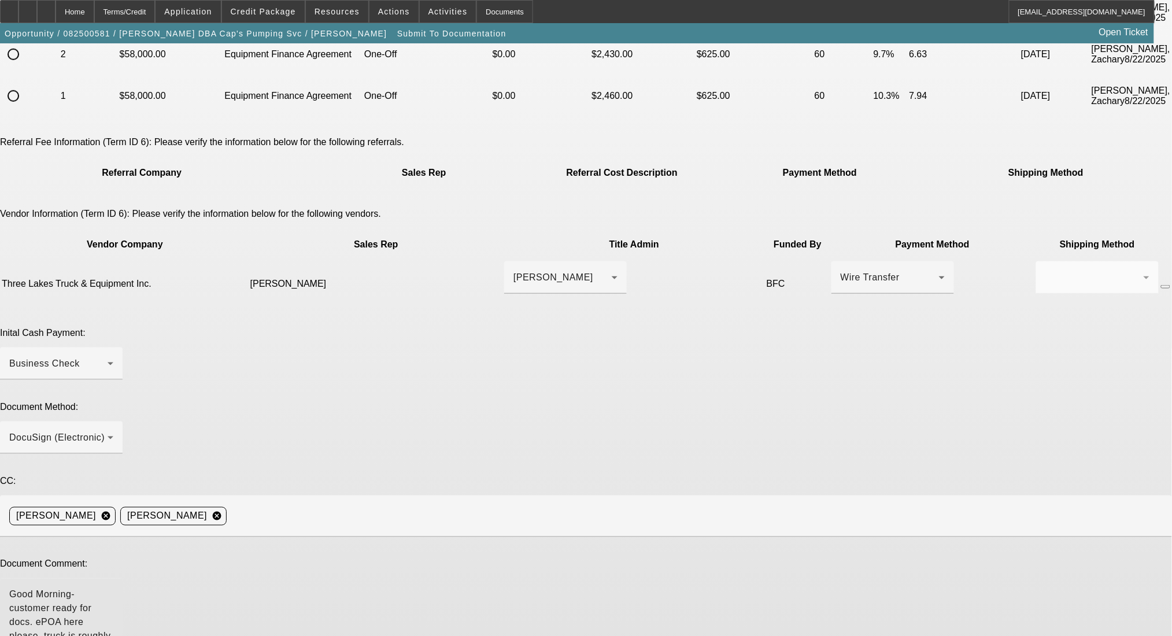
type textarea "Good Morning- customer ready for docs. ePOA here please. truck is roughly 1-2 w…"
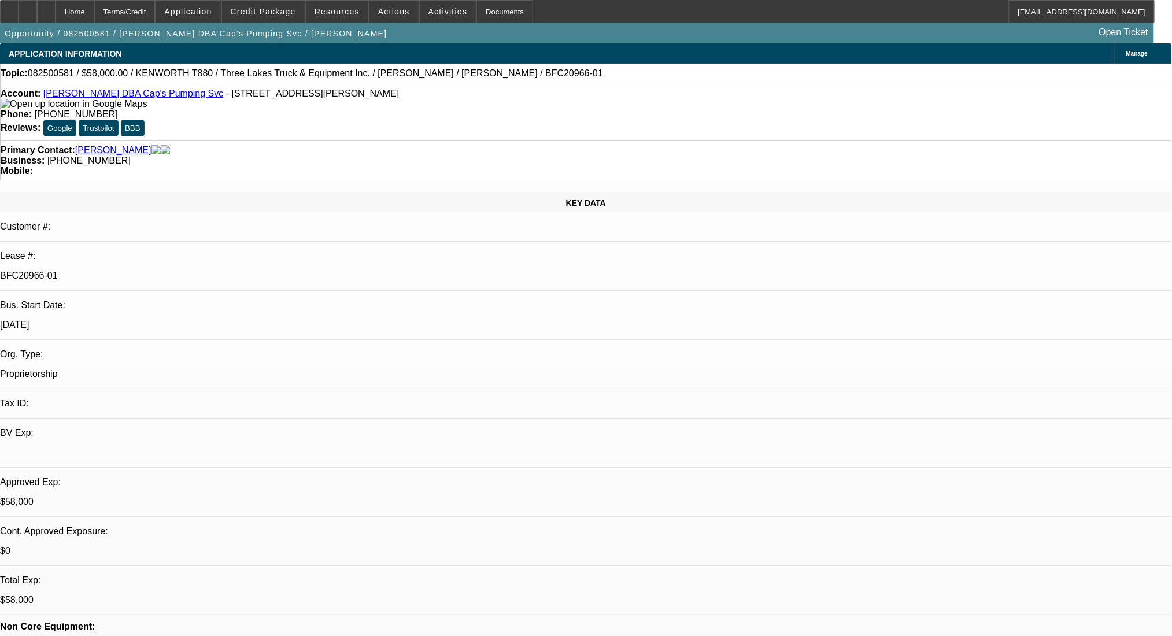
select select "0"
select select "9"
select select "0"
select select "6"
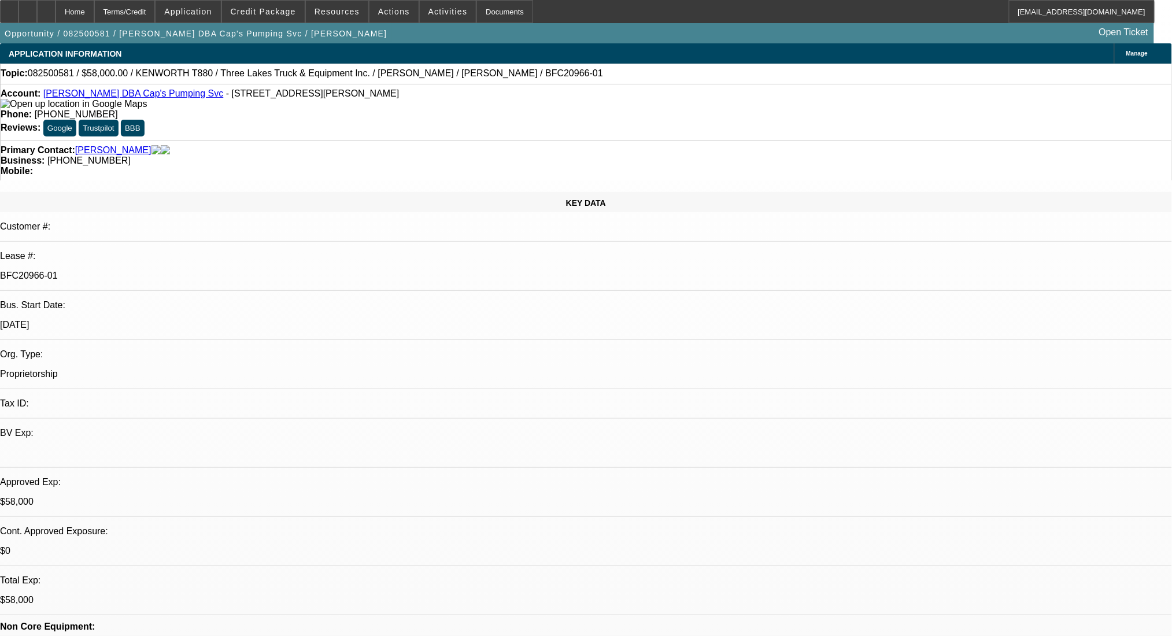
select select "0"
select select "9"
select select "0.1"
select select "4"
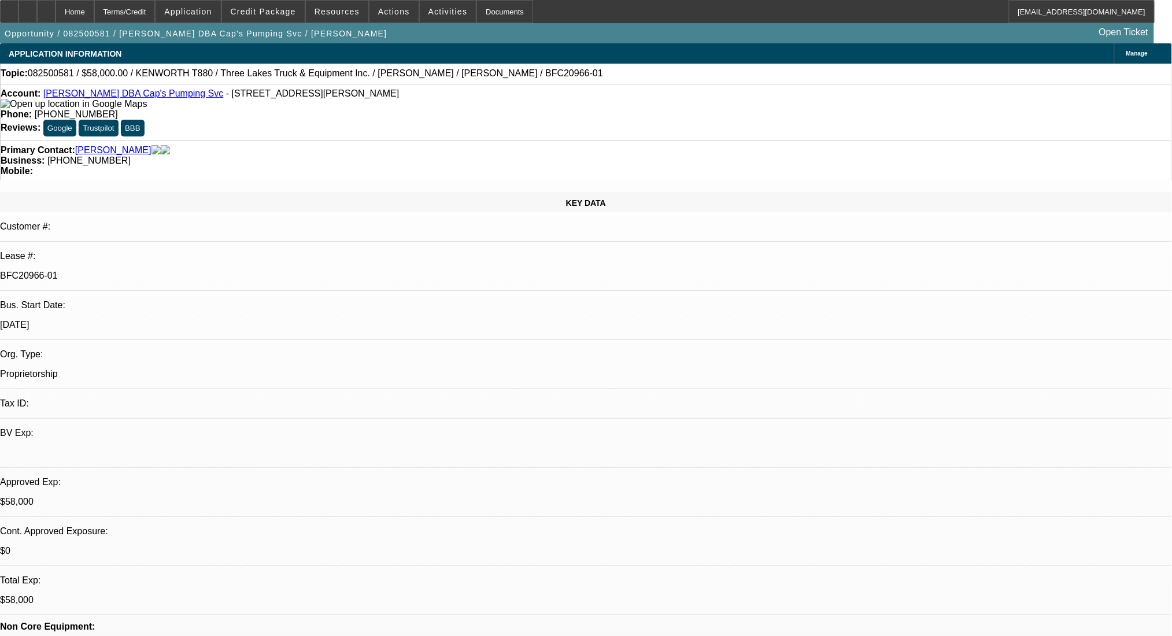
select select "0"
select select "0.1"
select select "4"
select select "0"
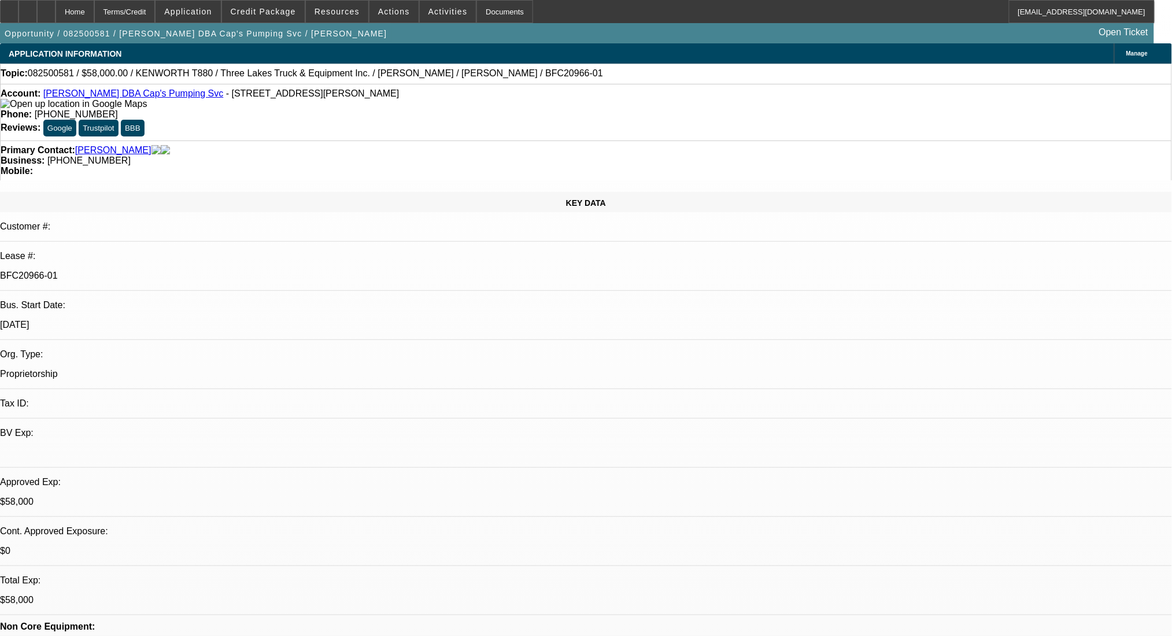
select select "0"
select select "9"
select select "0"
select select "6"
click at [152, 10] on div "Terms/Credit" at bounding box center [124, 11] width 61 height 23
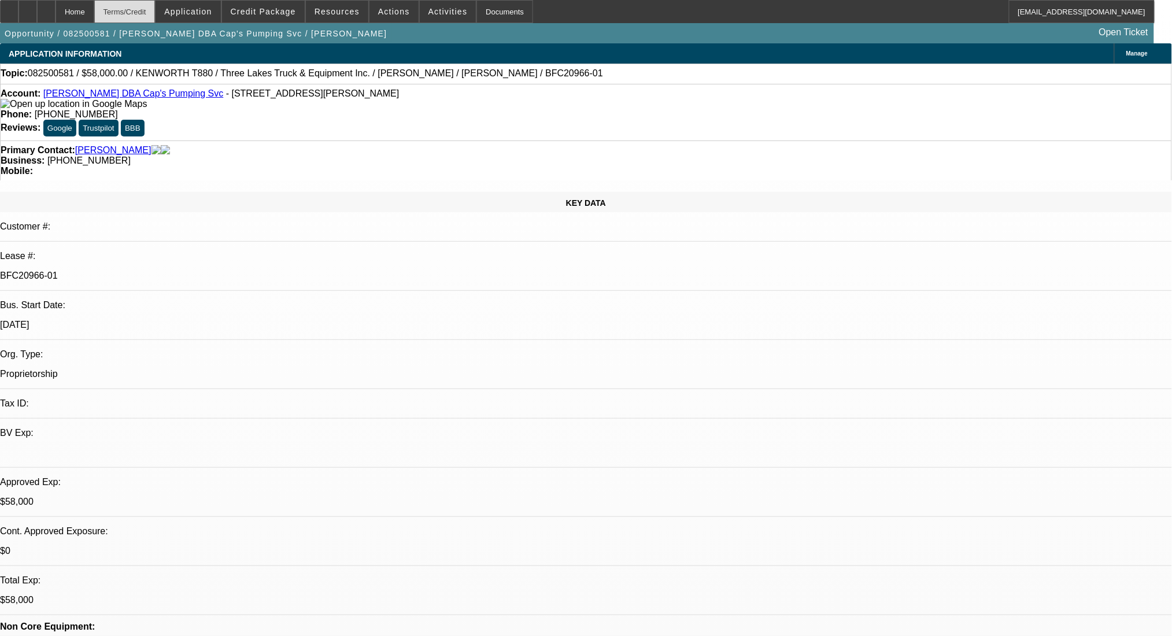
scroll to position [1657, 0]
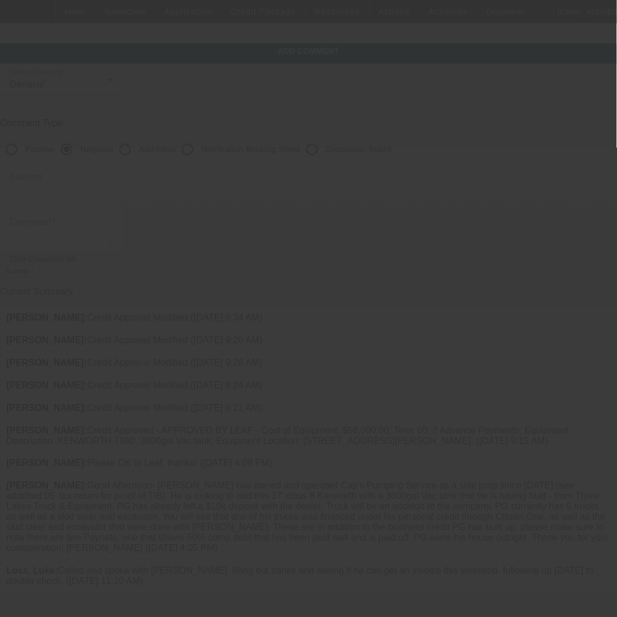
click at [137, 151] on input "Additional" at bounding box center [124, 149] width 23 height 23
radio input "true"
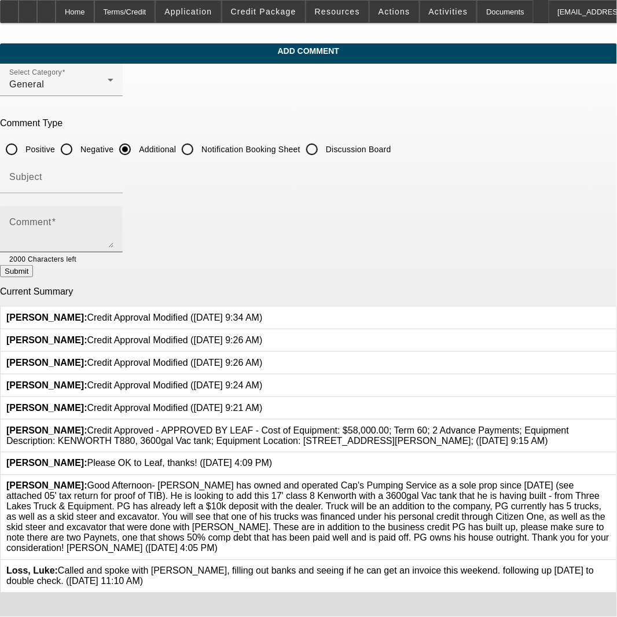
click at [113, 215] on div "Comment" at bounding box center [61, 229] width 104 height 46
click at [113, 230] on textarea "Comment" at bounding box center [61, 234] width 104 height 28
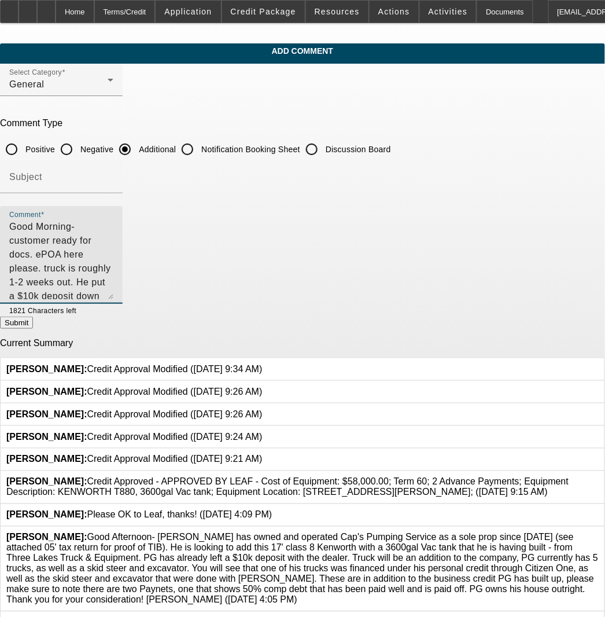
drag, startPoint x: 567, startPoint y: 242, endPoint x: 567, endPoint y: 312, distance: 70.6
click at [123, 304] on div "Comment Good Morning- customer ready for docs. ePOA here please. truck is rough…" at bounding box center [61, 255] width 123 height 98
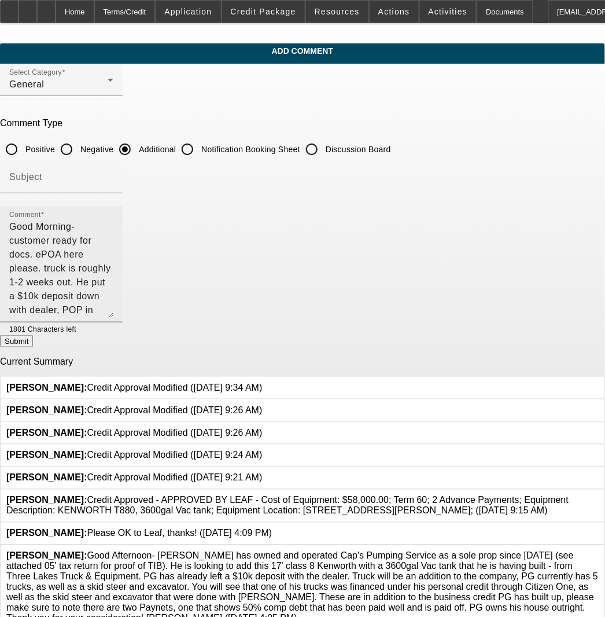
drag, startPoint x: 385, startPoint y: 268, endPoint x: 370, endPoint y: 265, distance: 15.4
click at [113, 268] on textarea "Good Morning- customer ready for docs. ePOA here please. truck is roughly 1-2 w…" at bounding box center [61, 269] width 104 height 98
paste textarea "[EMAIL_ADDRESS][DOMAIN_NAME]"
click at [113, 259] on textarea "Good Morning- customer ready for docs. ePOA here please. truck is roughly 1-2 w…" at bounding box center [61, 269] width 104 height 98
click at [113, 245] on textarea "Good Morning- customer ready for docs. ePOA here please. truck is roughly 1-2 w…" at bounding box center [61, 269] width 104 height 98
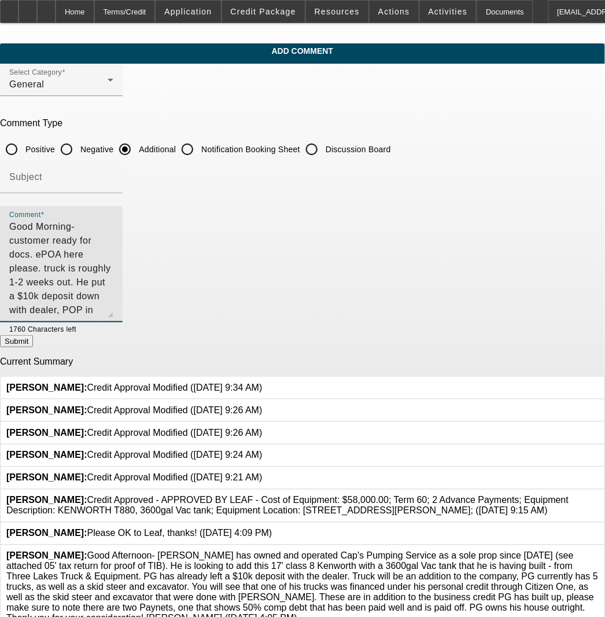
click at [113, 242] on textarea "Good Morning- customer ready for docs. ePOA here please. truck is roughly 1-2 w…" at bounding box center [61, 269] width 104 height 98
click at [113, 245] on textarea "Good Morning- customer ready for docs. ePOA here please. truck is roughly 1-2 w…" at bounding box center [61, 269] width 104 height 98
click at [113, 251] on textarea "Good Morning- customer ready for docs. ePOA here please. truck is roughly 1-2 w…" at bounding box center [61, 269] width 104 height 98
drag, startPoint x: 241, startPoint y: 258, endPoint x: -15, endPoint y: 217, distance: 259.4
click at [0, 217] on html "Home Terms/Credit Application Credit Package Resources Actions Activities Docum…" at bounding box center [302, 308] width 605 height 617
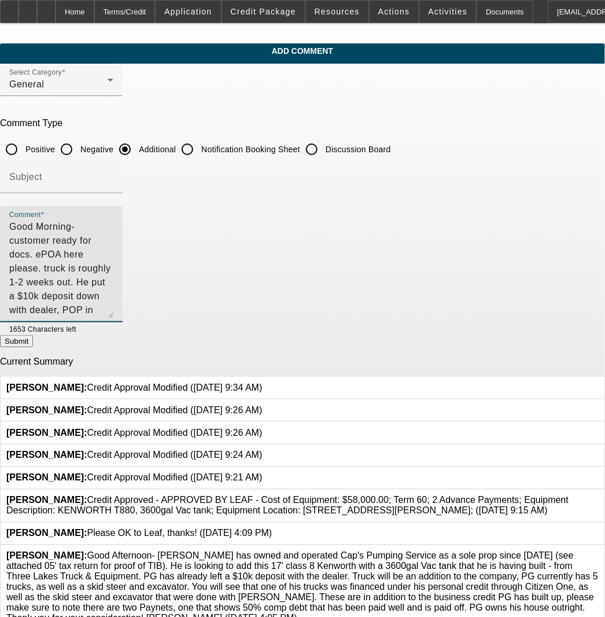
type textarea "Good Morning- customer ready for docs. ePOA here please. truck is roughly 1-2 w…"
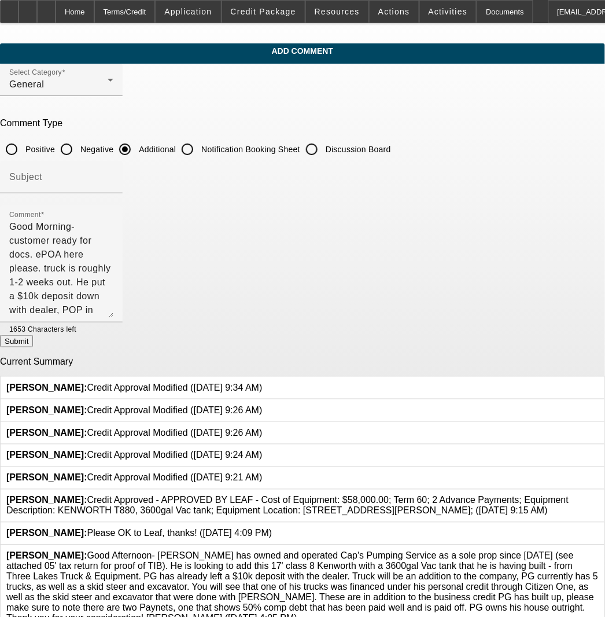
click at [33, 346] on button "Submit" at bounding box center [16, 341] width 33 height 12
radio input "true"
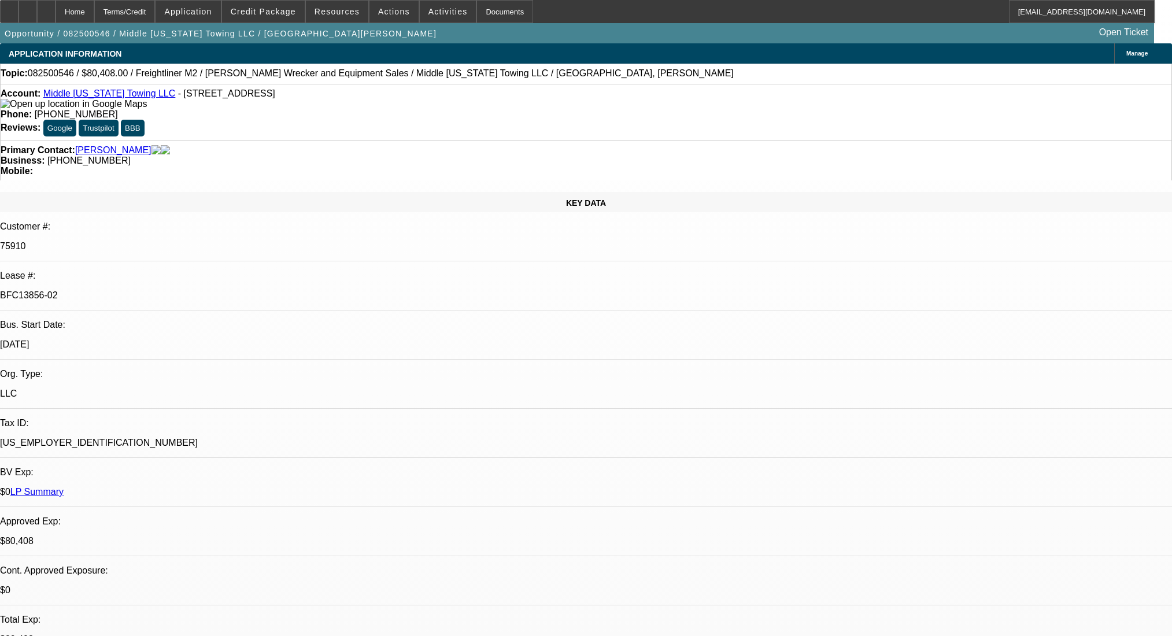
select select "0"
select select "2"
select select "0"
select select "6"
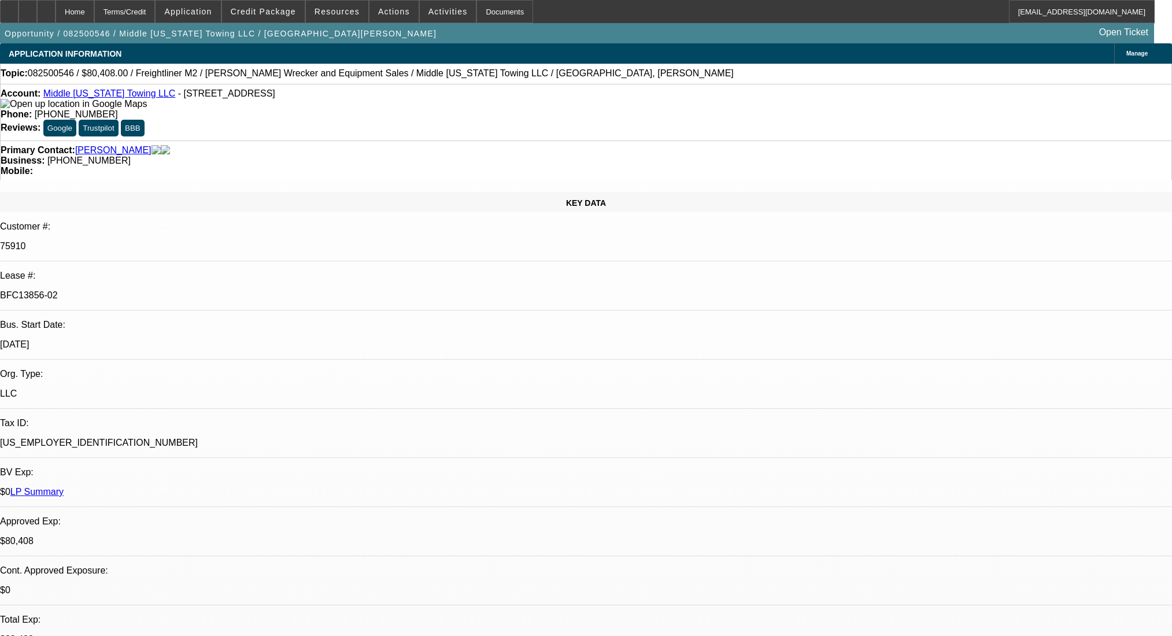
select select "0"
select select "6"
select select "0"
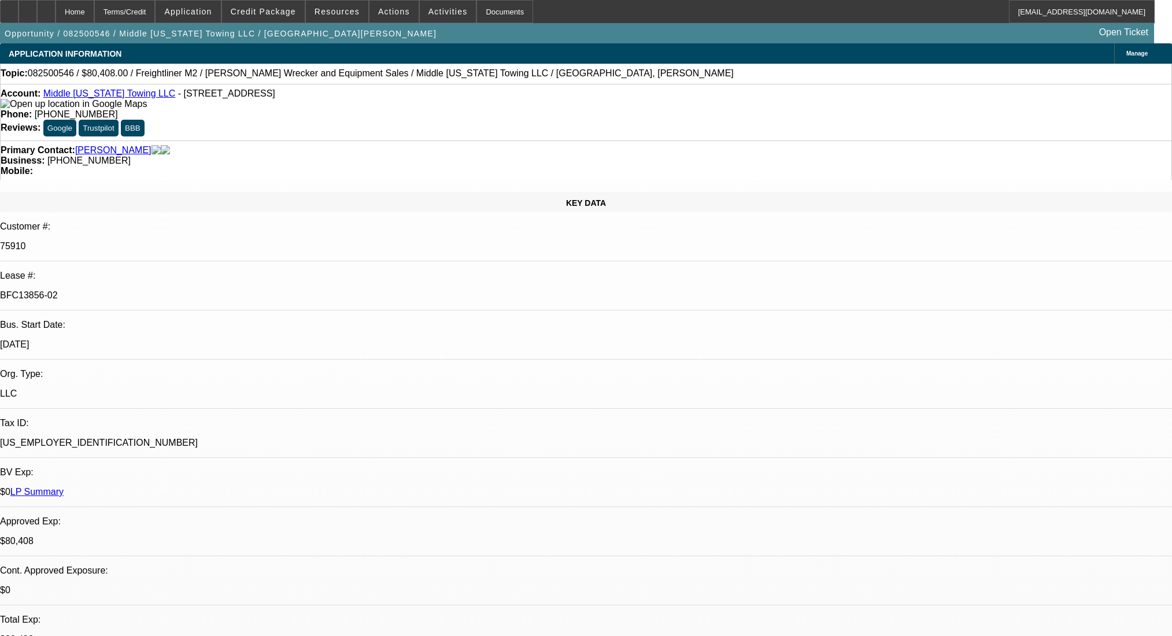
select select "0"
select select "2"
select select "0"
select select "6"
select select "0"
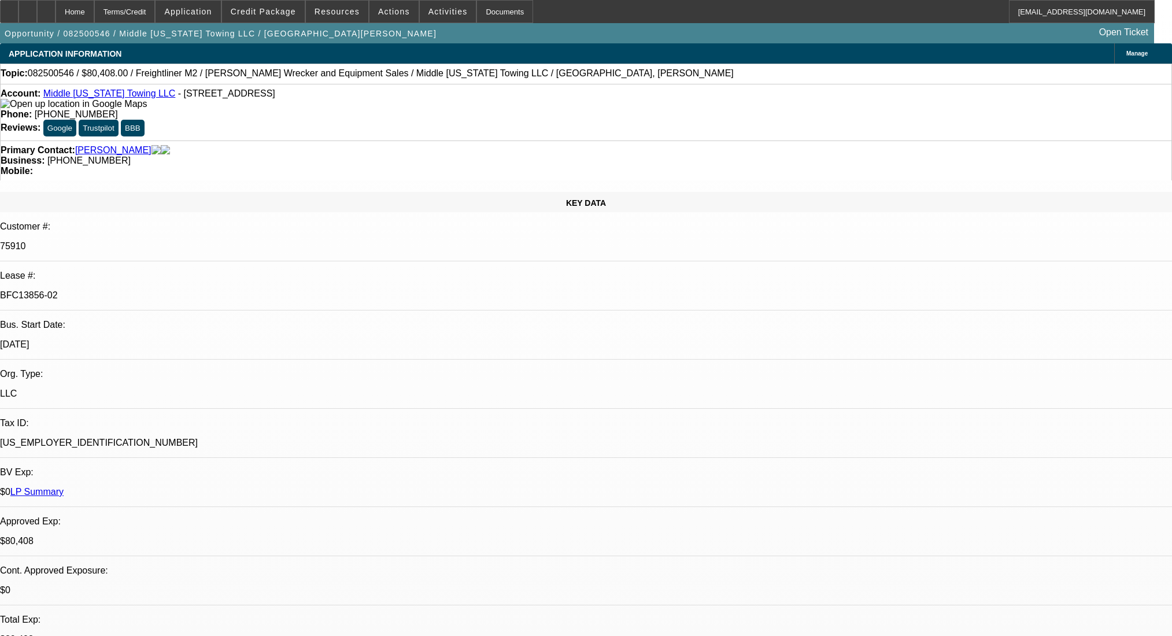
select select "0"
select select "2"
select select "0"
select select "6"
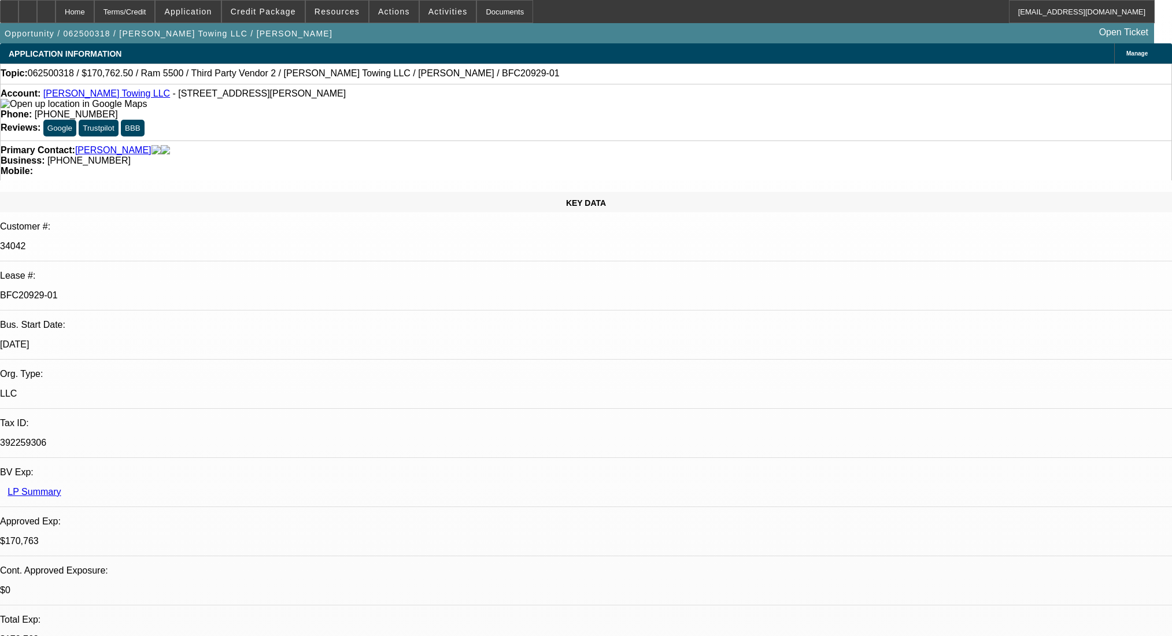
select select "0"
select select "2"
select select "0"
select select "6"
select select "0"
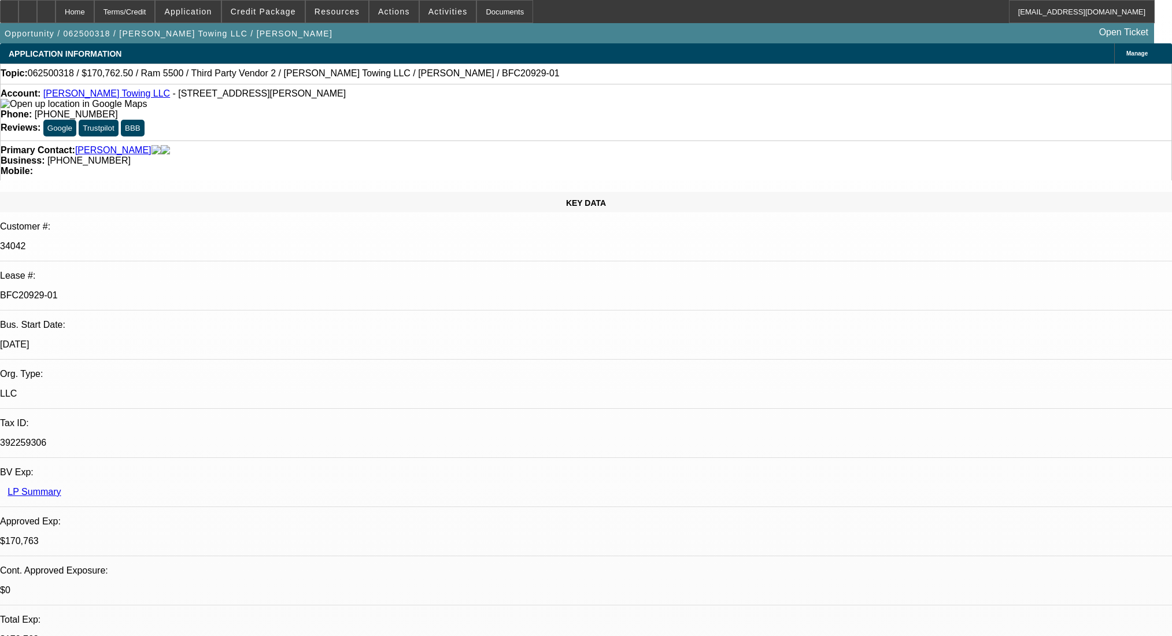
select select "2"
select select "0"
select select "6"
select select "0"
select select "2"
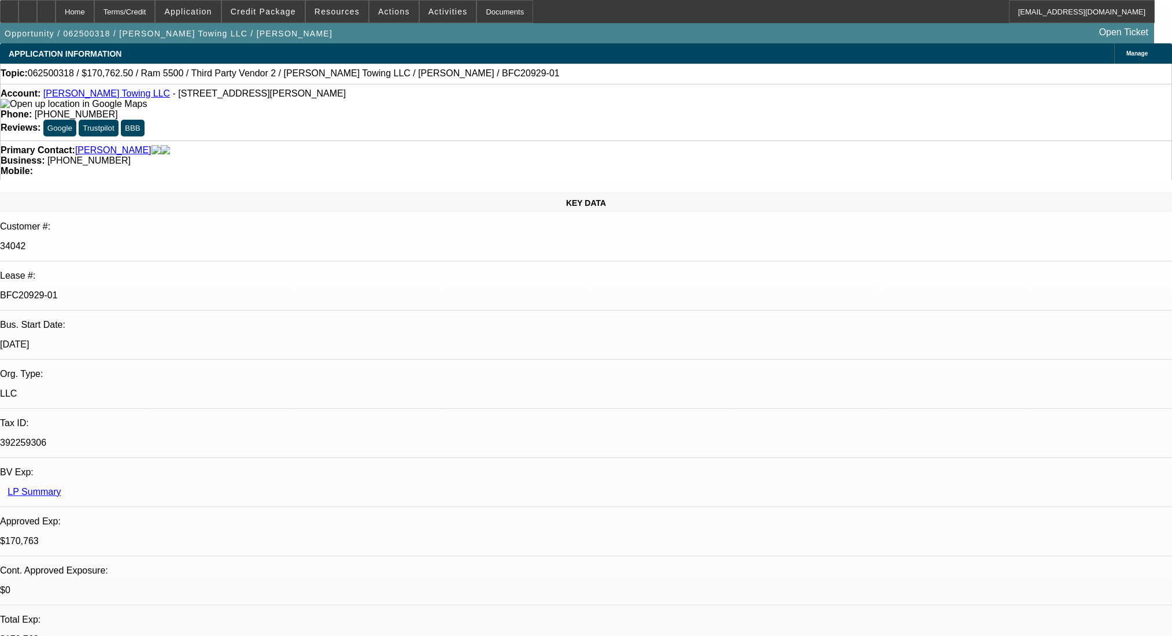
select select "0"
select select "6"
select select "0"
select select "2"
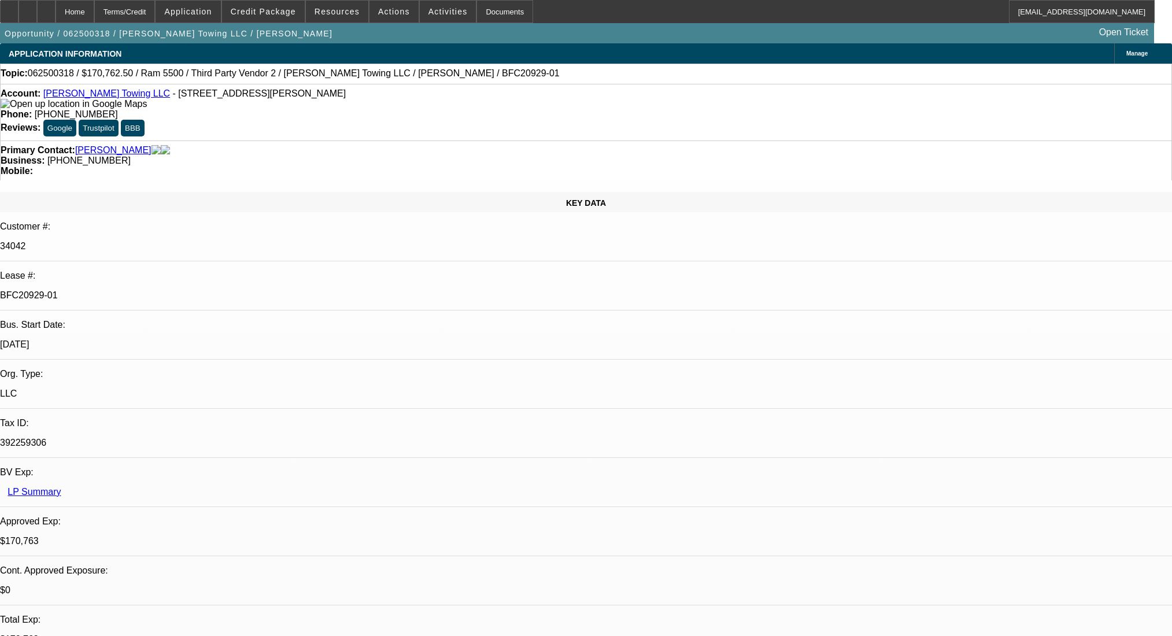
select select "0"
select select "6"
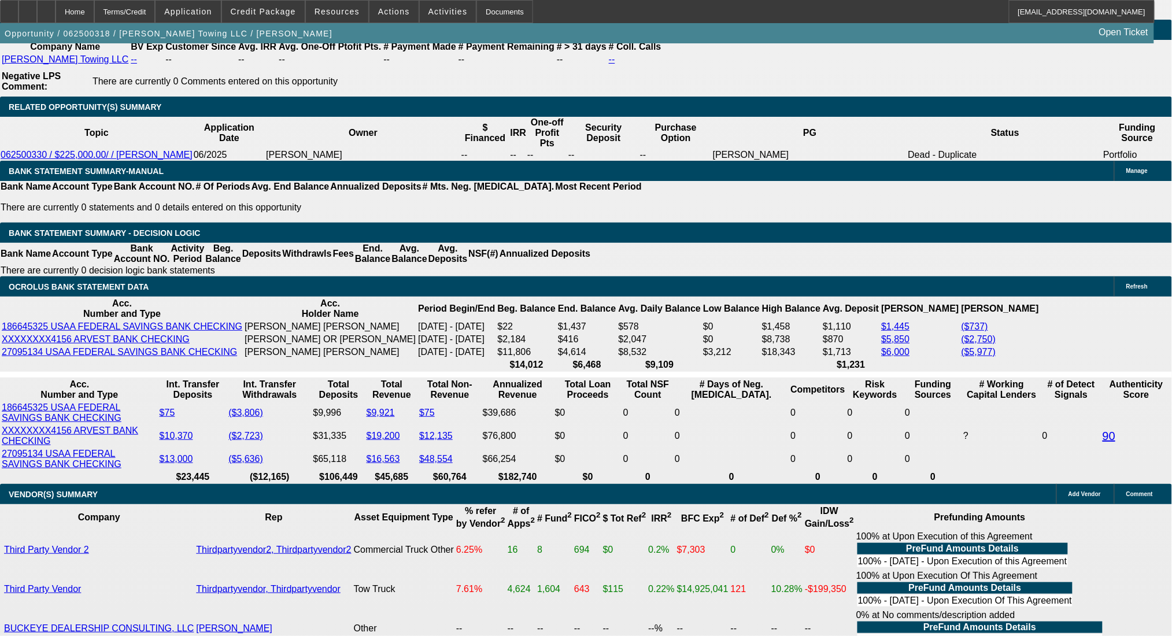
scroll to position [2142, 0]
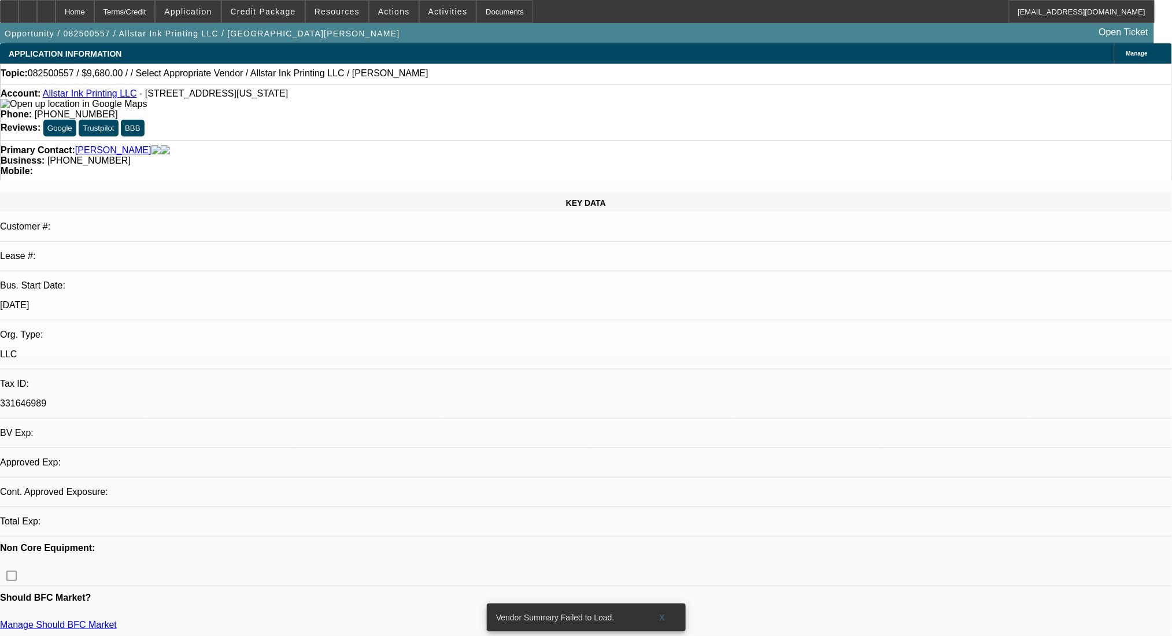
select select "0"
select select "2"
select select "0.1"
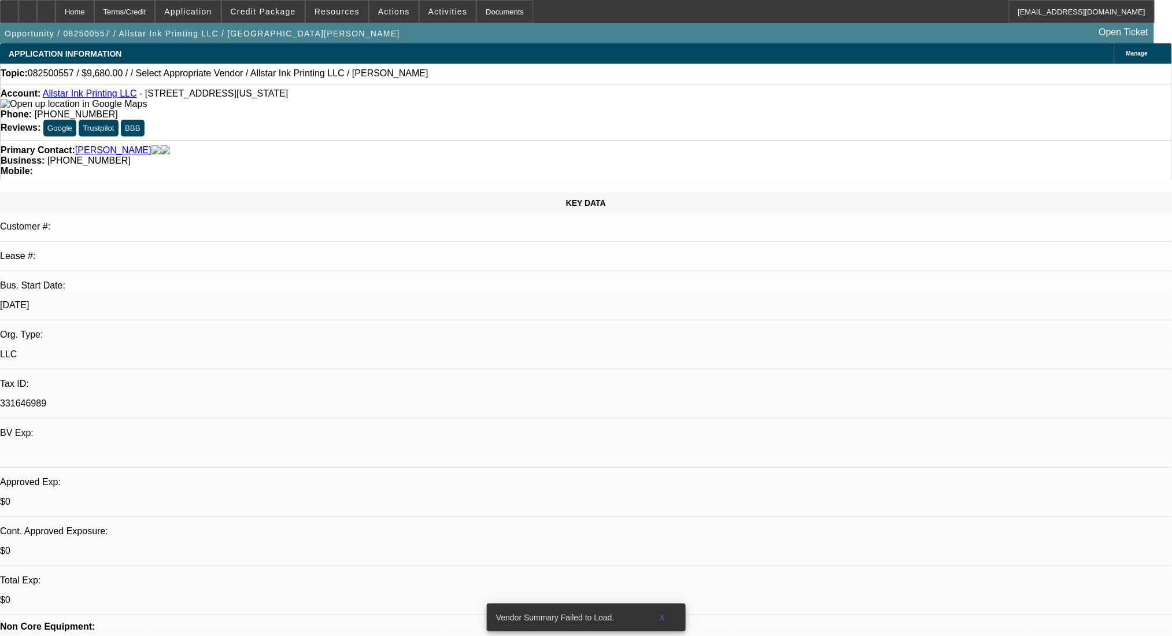
select select "1"
select select "2"
select select "4"
click at [37, 7] on div at bounding box center [28, 11] width 19 height 23
click at [262, 15] on span "Credit Package" at bounding box center [263, 11] width 65 height 9
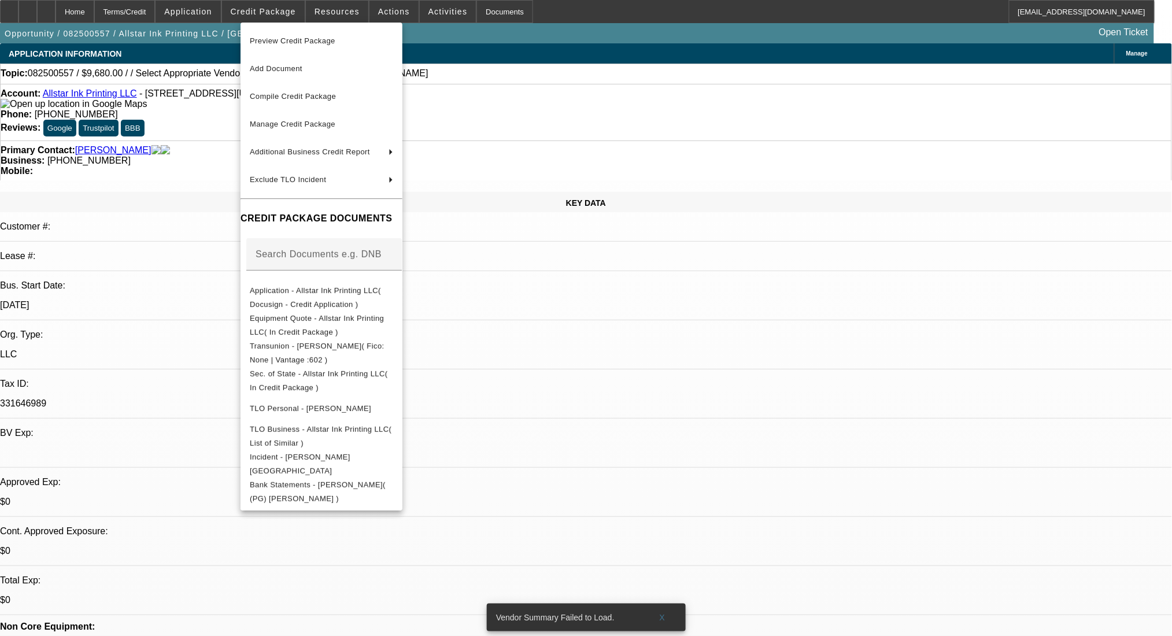
click at [615, 318] on div at bounding box center [586, 318] width 1172 height 636
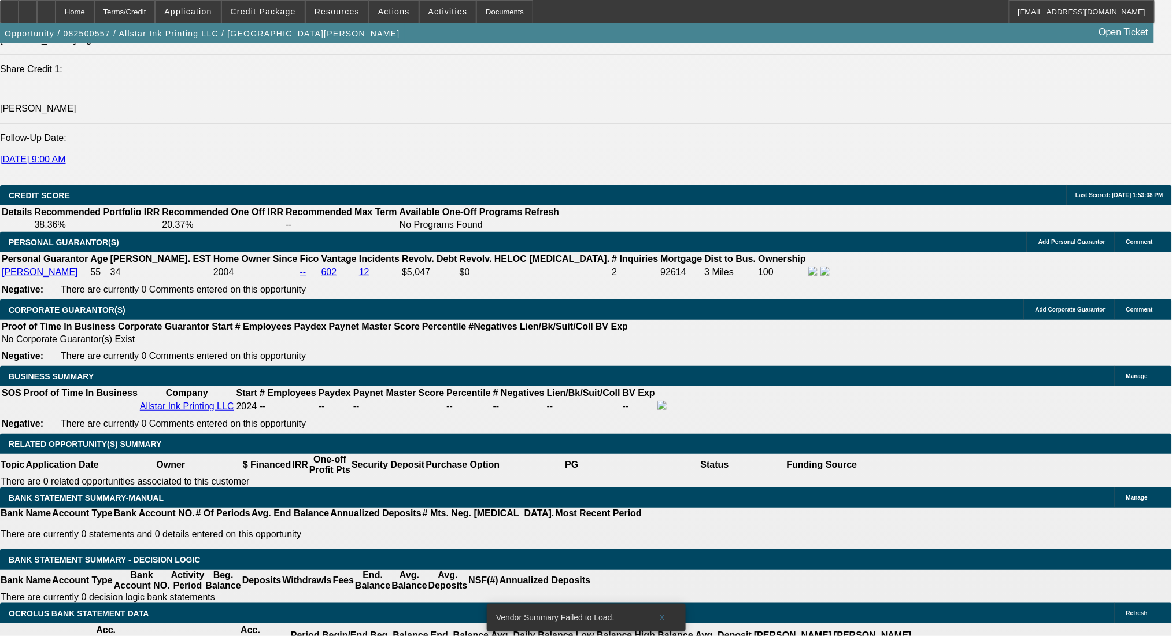
scroll to position [1696, 0]
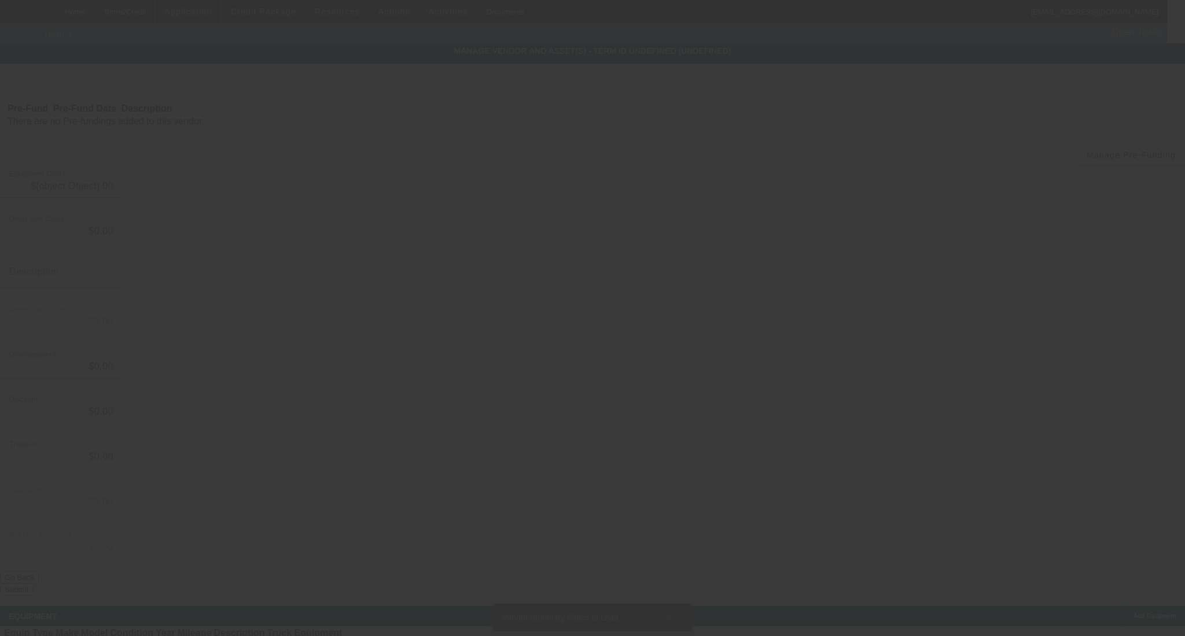
type input "$9,680.00"
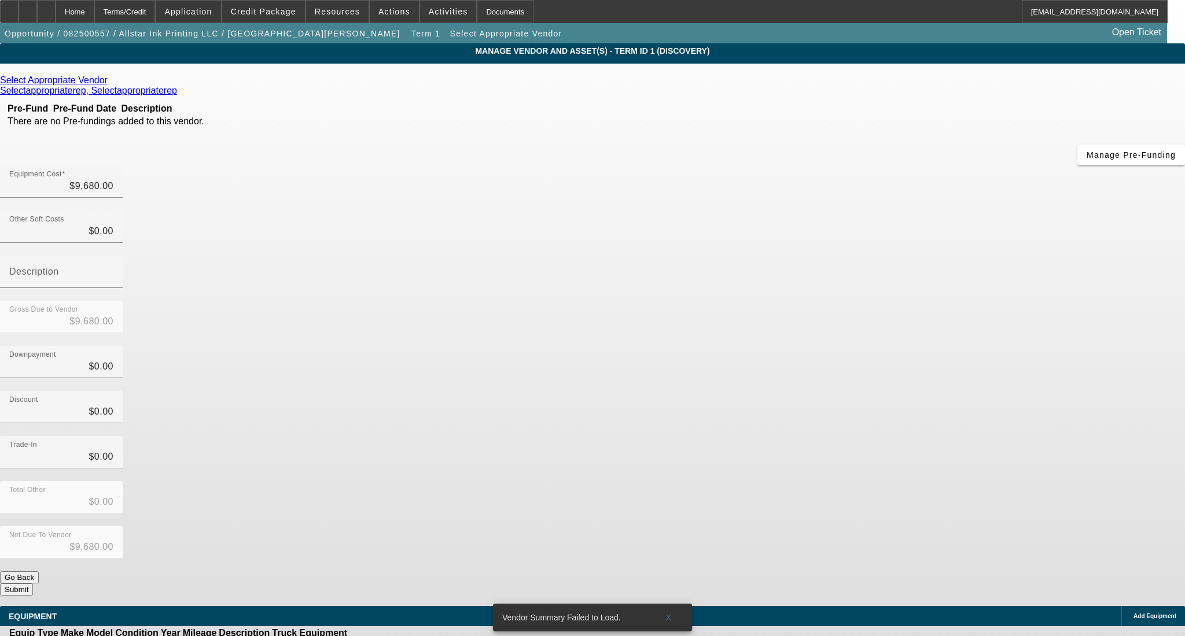
click at [110, 79] on icon at bounding box center [110, 80] width 0 height 10
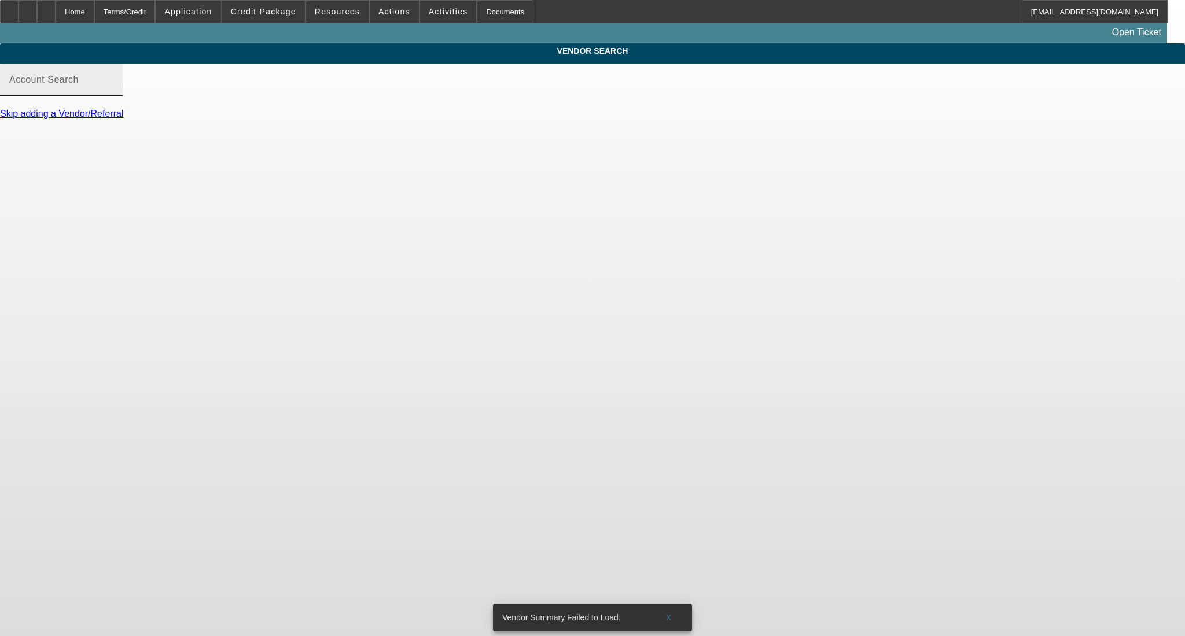
click at [113, 84] on div "Account Search" at bounding box center [61, 80] width 104 height 32
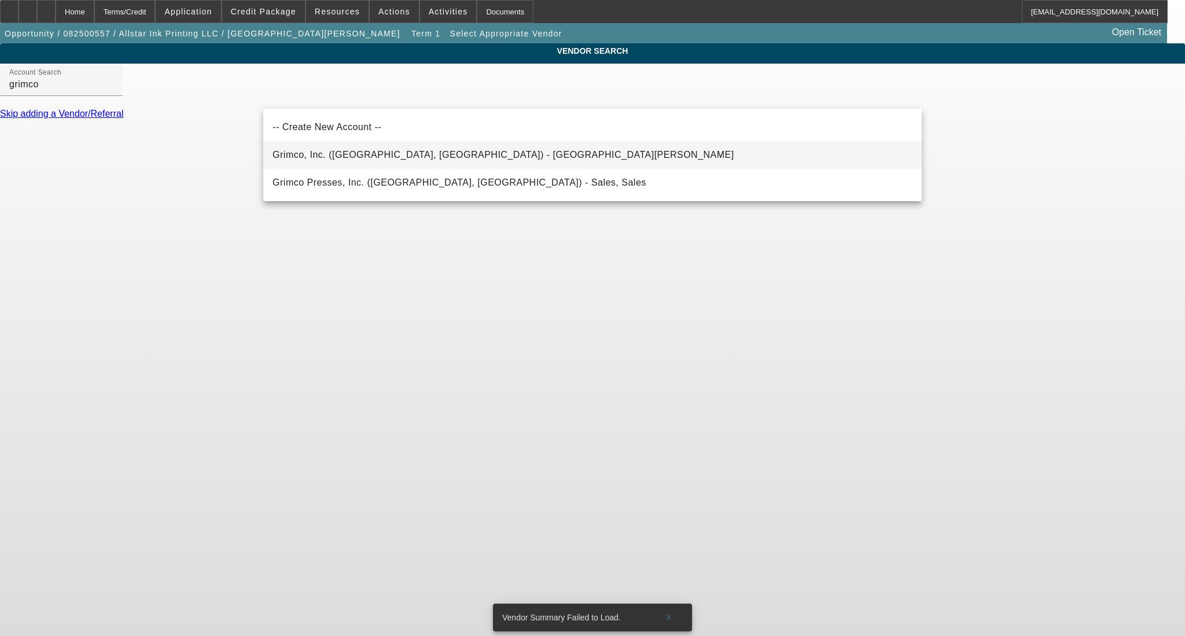
click at [392, 161] on span "Grimco, Inc. (Saint Louis, MO) - Molenbeck, Matthew" at bounding box center [503, 155] width 462 height 14
type input "Grimco, Inc. (Saint Louis, MO) - Molenbeck, Matthew"
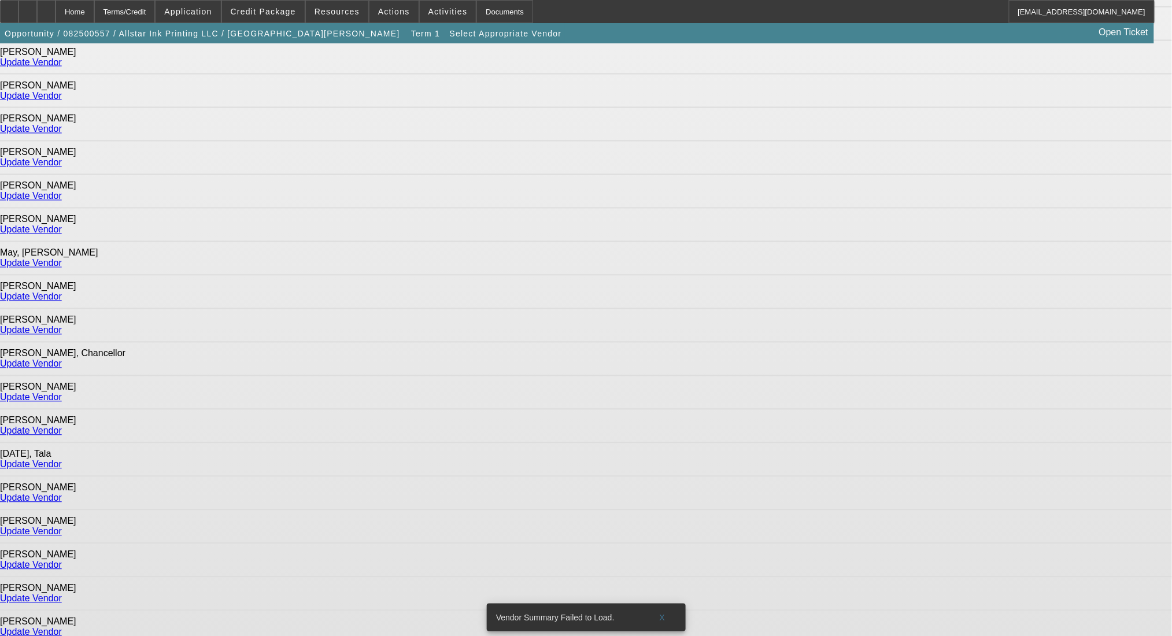
scroll to position [615, 0]
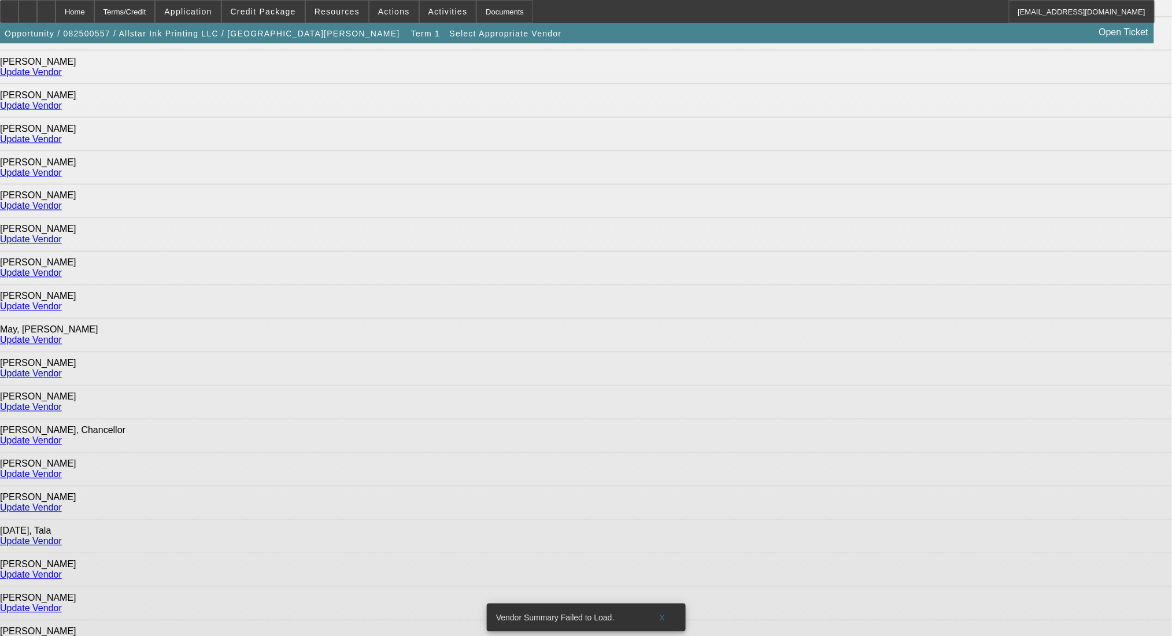
click at [62, 369] on link "Update Vendor" at bounding box center [31, 374] width 62 height 10
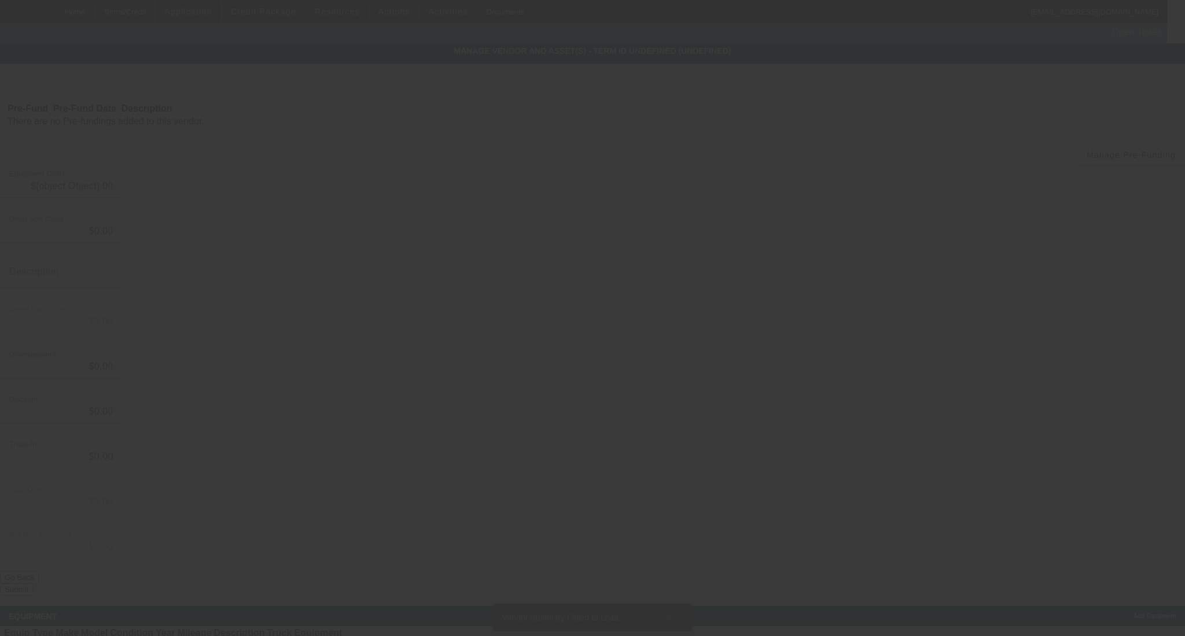
type input "$9,680.00"
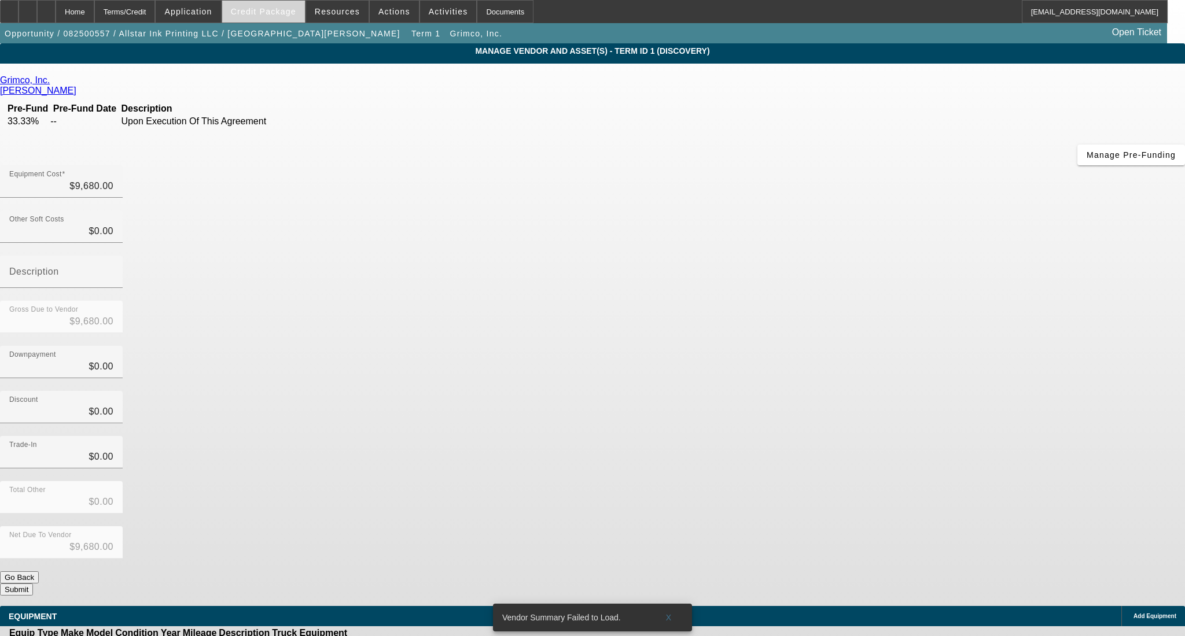
click at [269, 10] on span "Credit Package" at bounding box center [263, 11] width 65 height 9
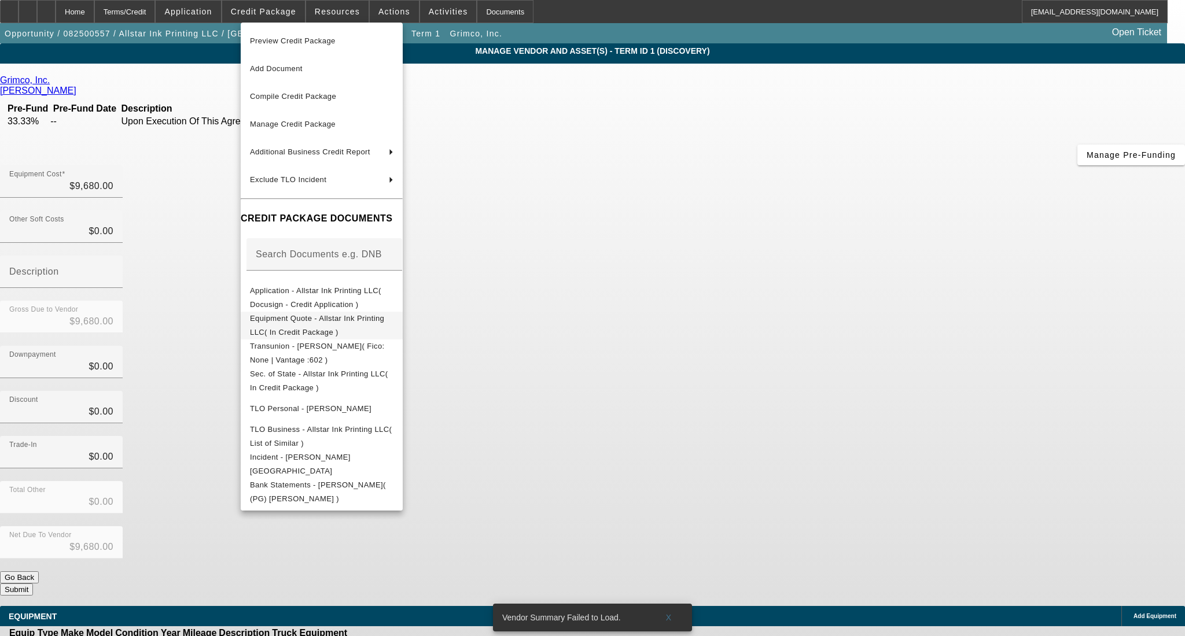
click at [335, 319] on span "Equipment Quote - Allstar Ink Printing LLC( In Credit Package )" at bounding box center [317, 324] width 134 height 23
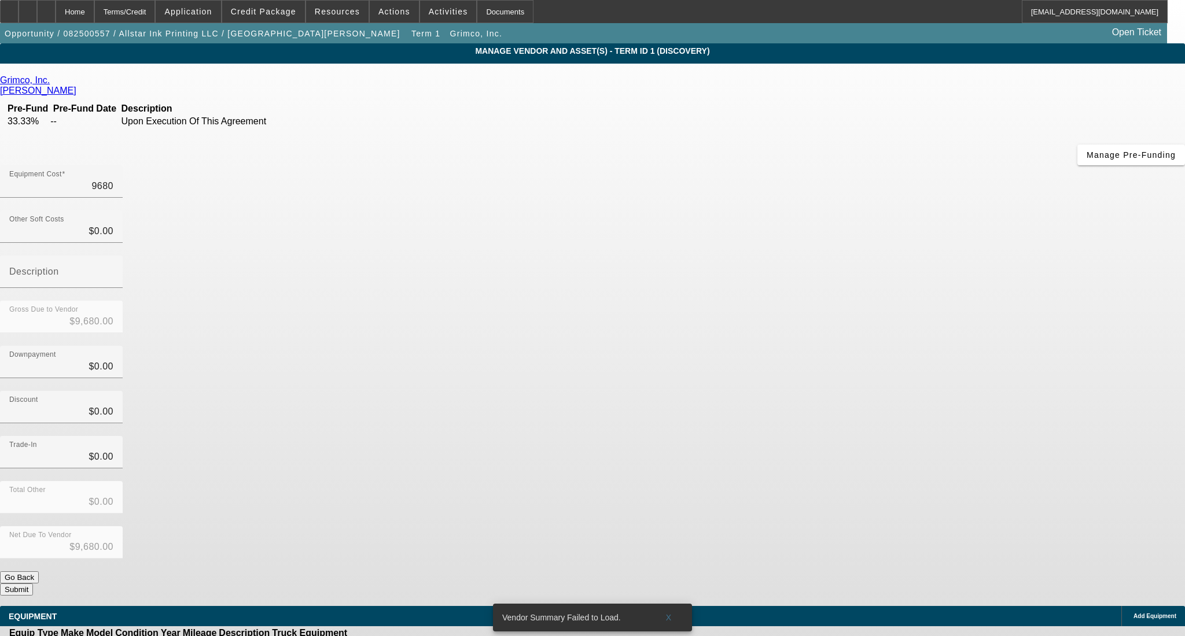
drag, startPoint x: 700, startPoint y: 99, endPoint x: 839, endPoint y: 99, distance: 138.2
click at [839, 165] on div "Equipment Cost 9680" at bounding box center [592, 187] width 1185 height 45
type input "3"
type input "$3.00"
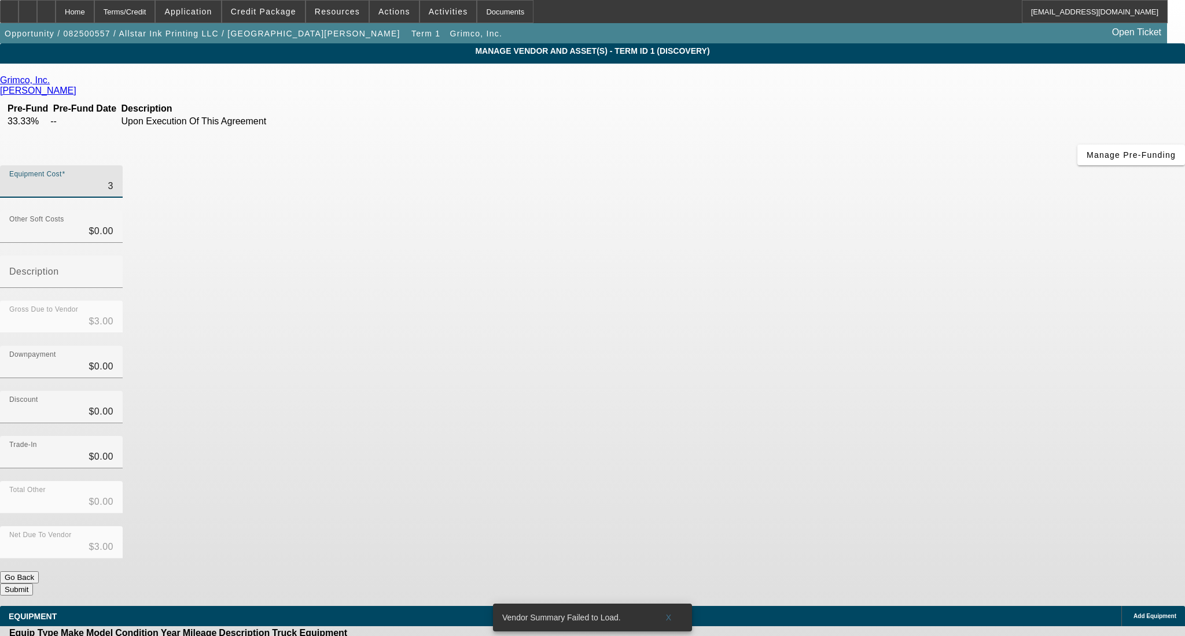
type input "33"
type input "$33.00"
type input "335"
type input "$335.00"
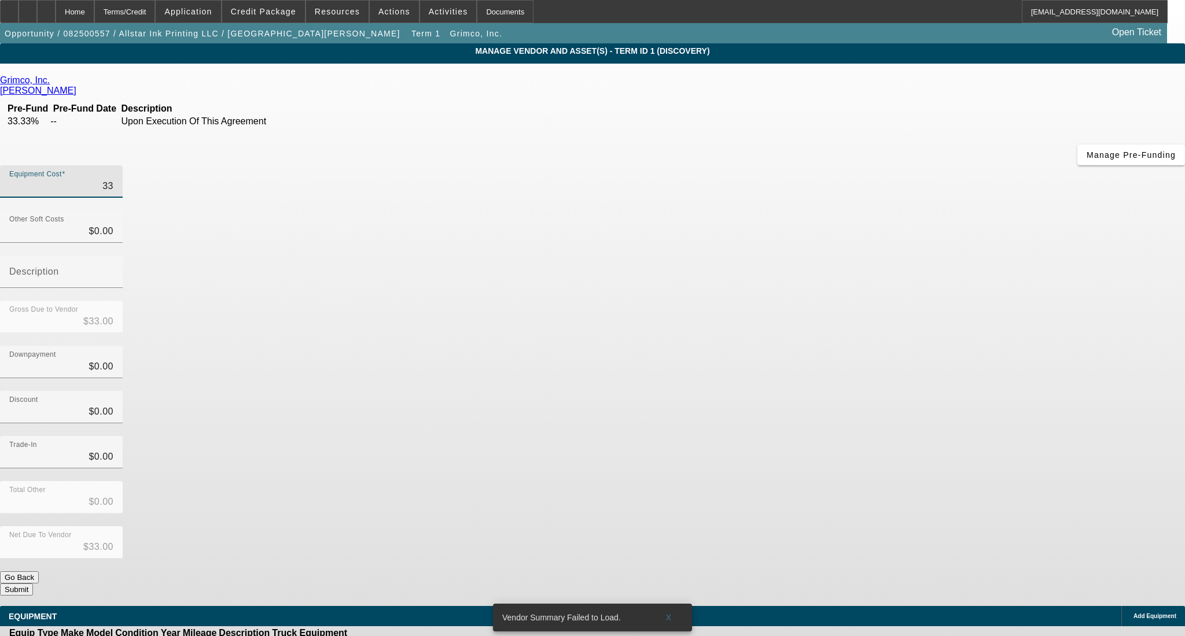
type input "$335.00"
type input "3357"
type input "$3,357.00"
type input "33578"
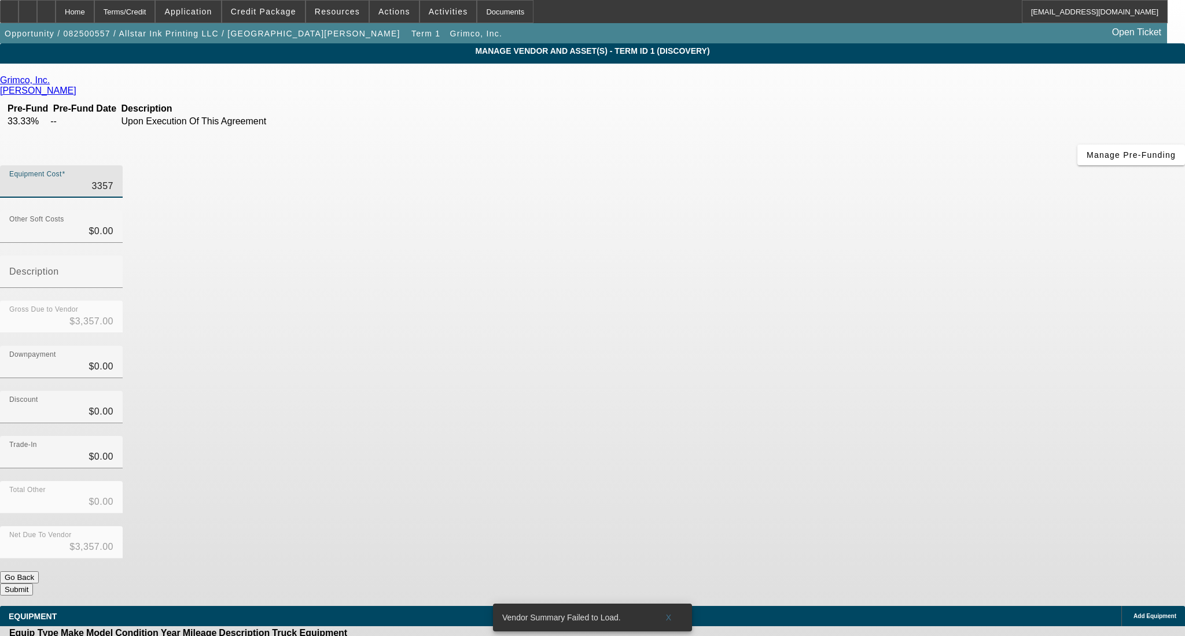
type input "$33,578.00"
type input "33578.6"
type input "$33,578.60"
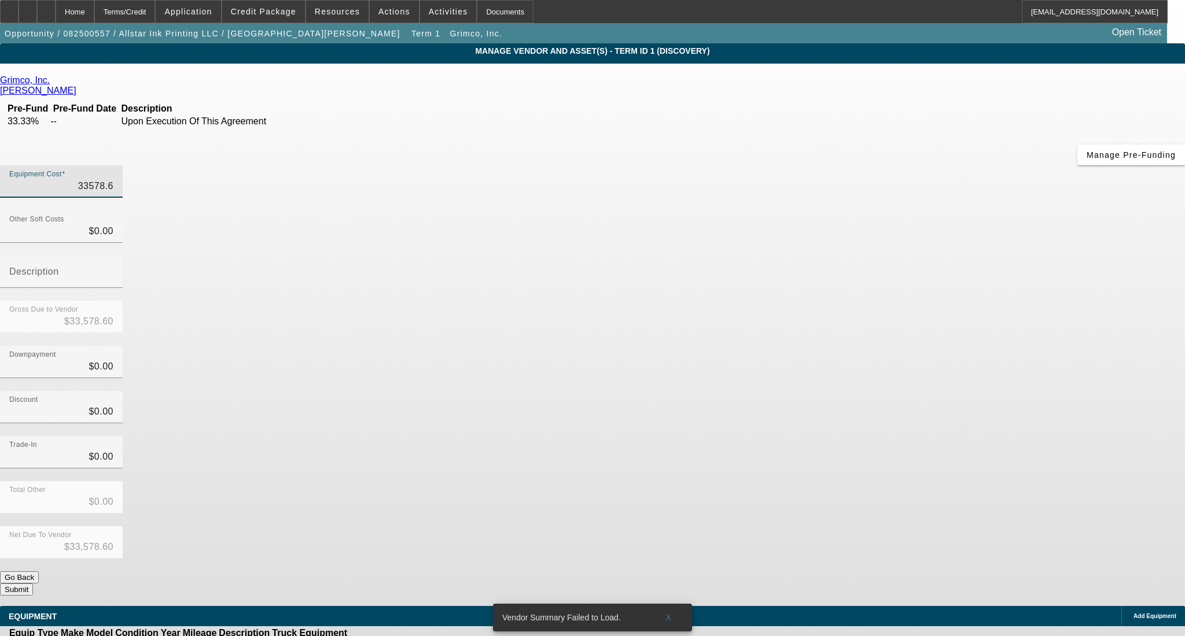
type input "33578.67"
type input "$33,578.67"
click at [849, 346] on div "Downpayment $0.00" at bounding box center [592, 368] width 1185 height 45
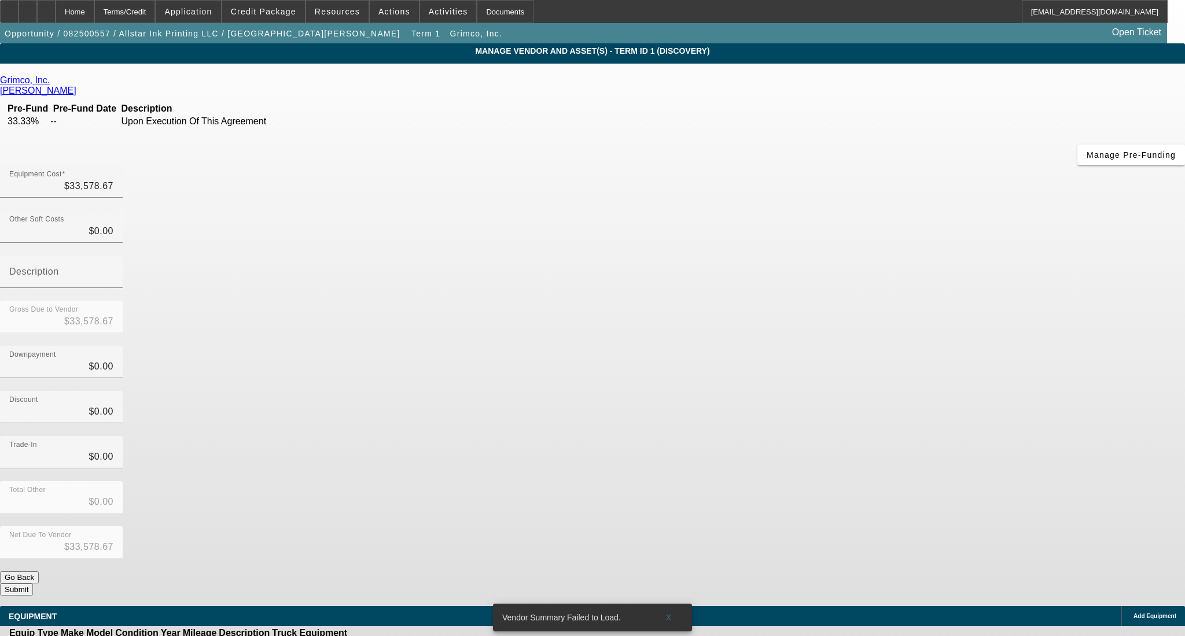
click at [384, 636] on icon at bounding box center [384, 646] width 0 height 0
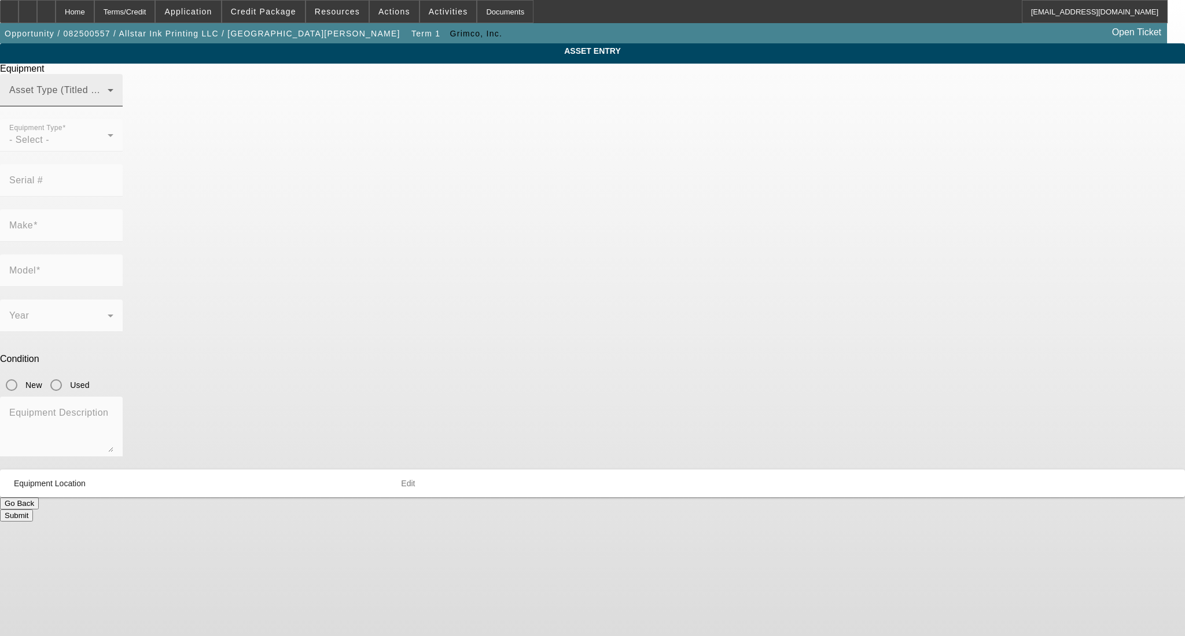
click at [108, 102] on span at bounding box center [58, 95] width 98 height 14
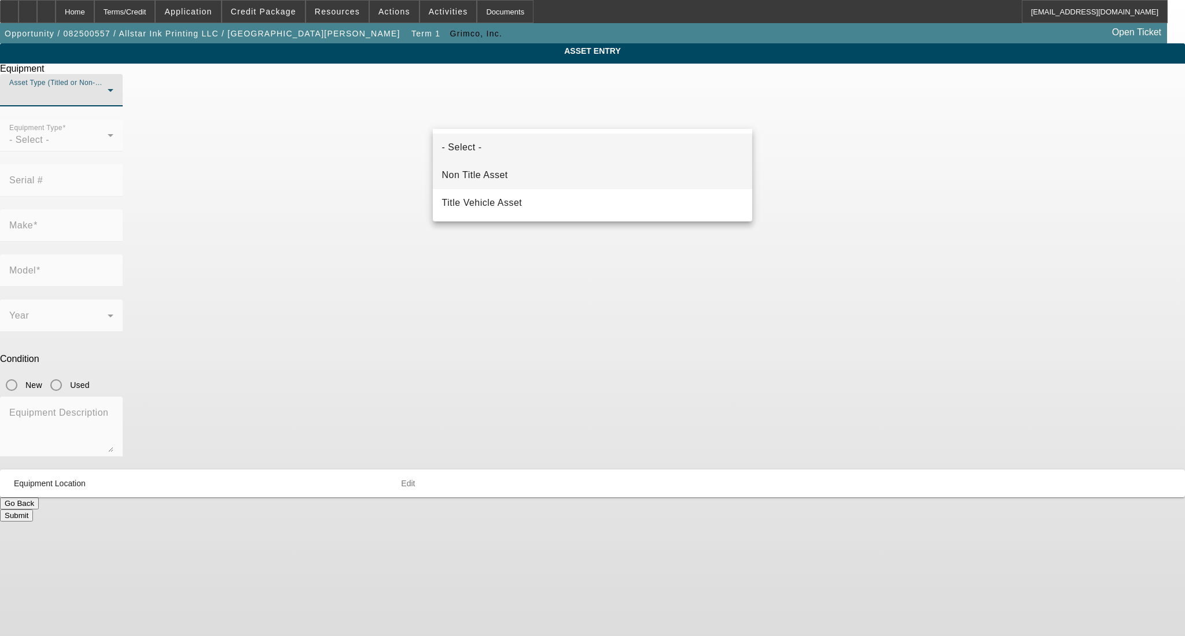
click at [525, 169] on mat-option "Non Title Asset" at bounding box center [593, 175] width 320 height 28
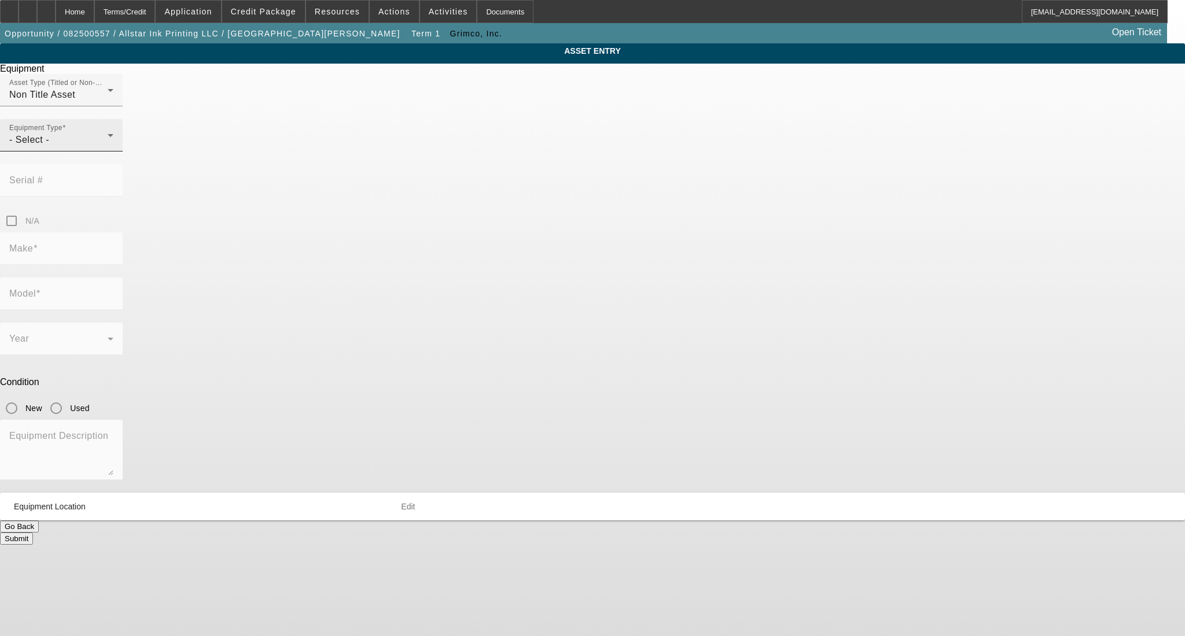
click at [108, 147] on div "- Select -" at bounding box center [58, 140] width 98 height 14
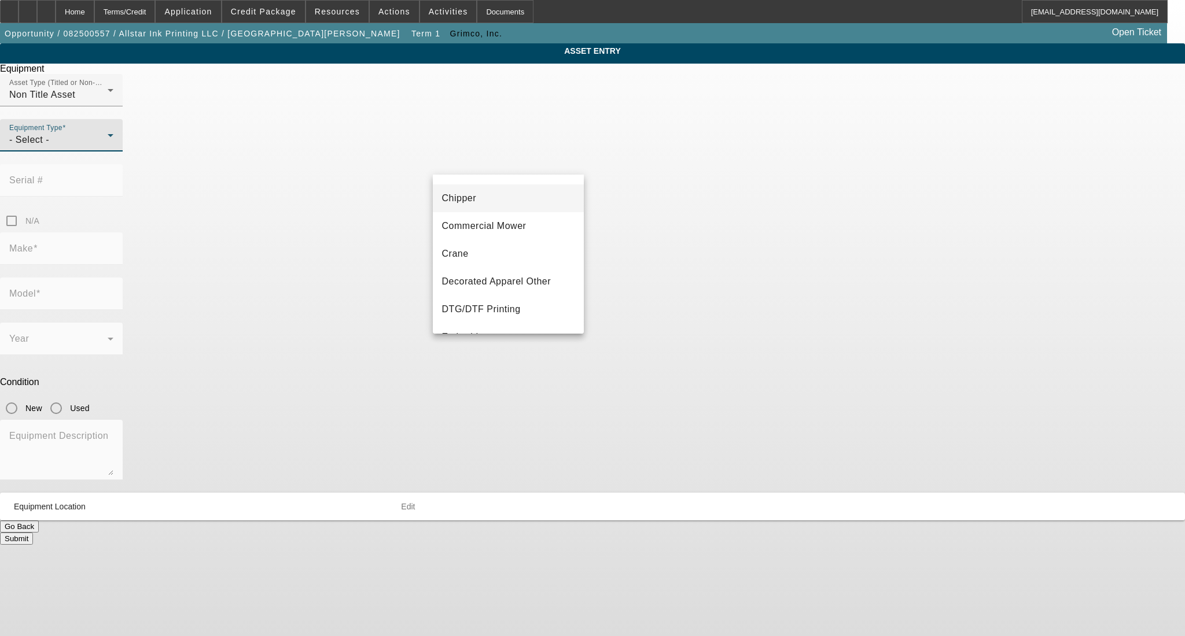
scroll to position [77, 0]
click at [519, 283] on span "DTG/DTF Printing" at bounding box center [481, 283] width 79 height 14
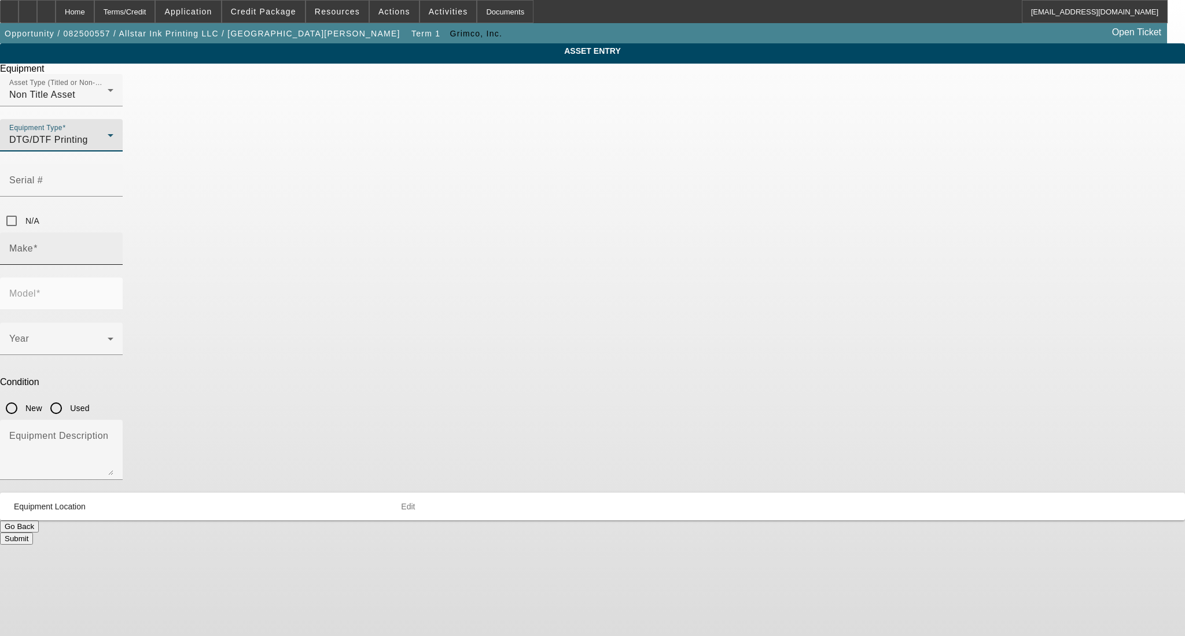
click at [113, 233] on div "Make" at bounding box center [61, 249] width 104 height 32
type input "r"
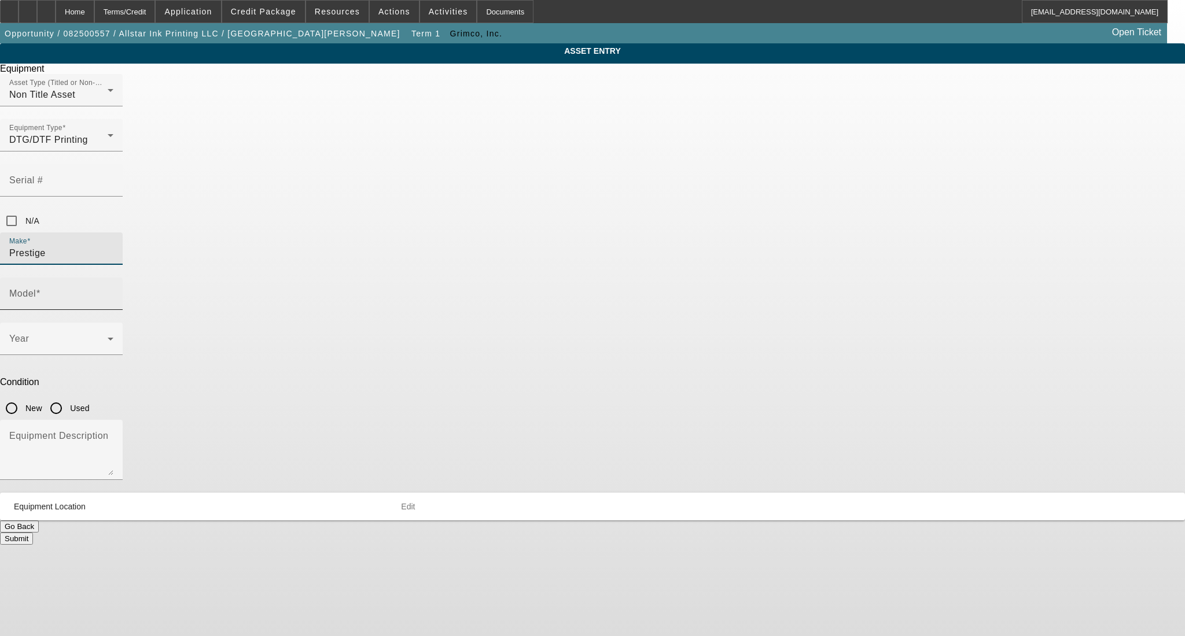
type input "Prestige"
click at [113, 292] on input "Model" at bounding box center [61, 299] width 104 height 14
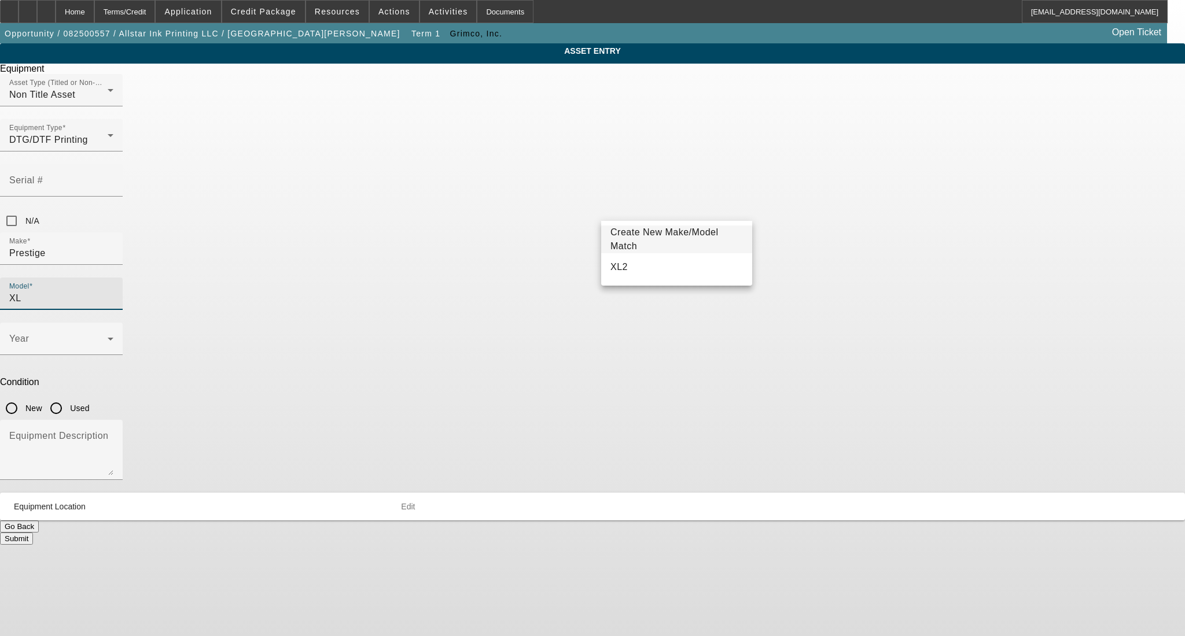
type input "XL"
click at [629, 241] on span "Create New Make/Model Match" at bounding box center [664, 239] width 108 height 24
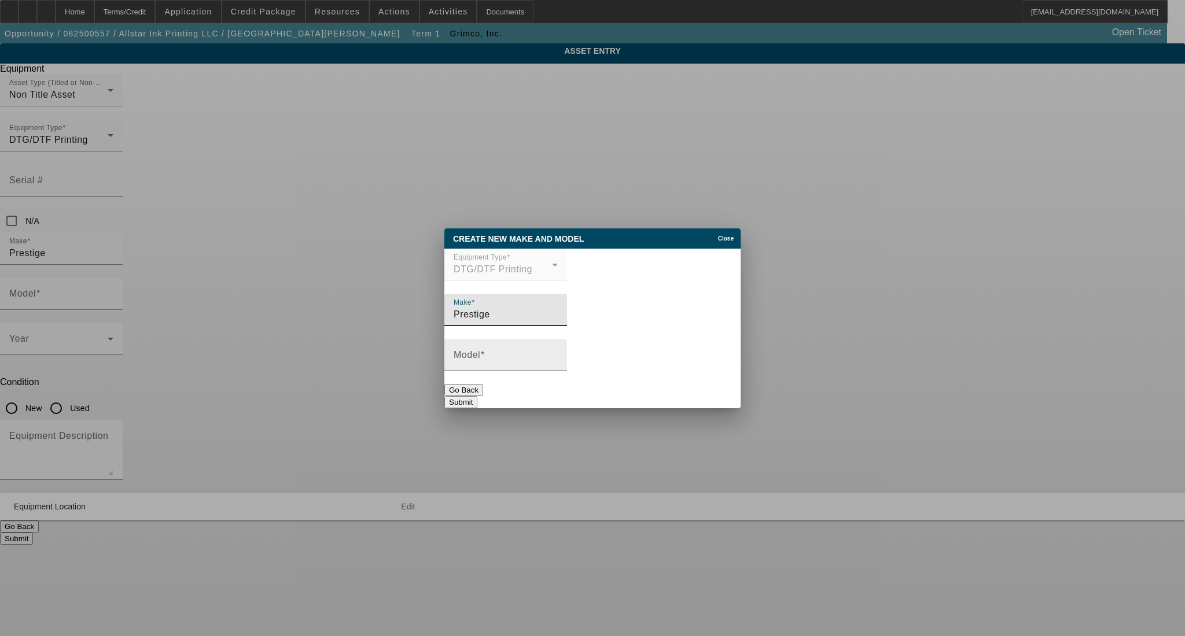
click at [554, 346] on div "Model" at bounding box center [505, 355] width 104 height 32
type input "XL4 24'' DTF Printer"
click at [477, 396] on button "Submit" at bounding box center [460, 402] width 33 height 12
type input "XL4 24'' DTF Printer"
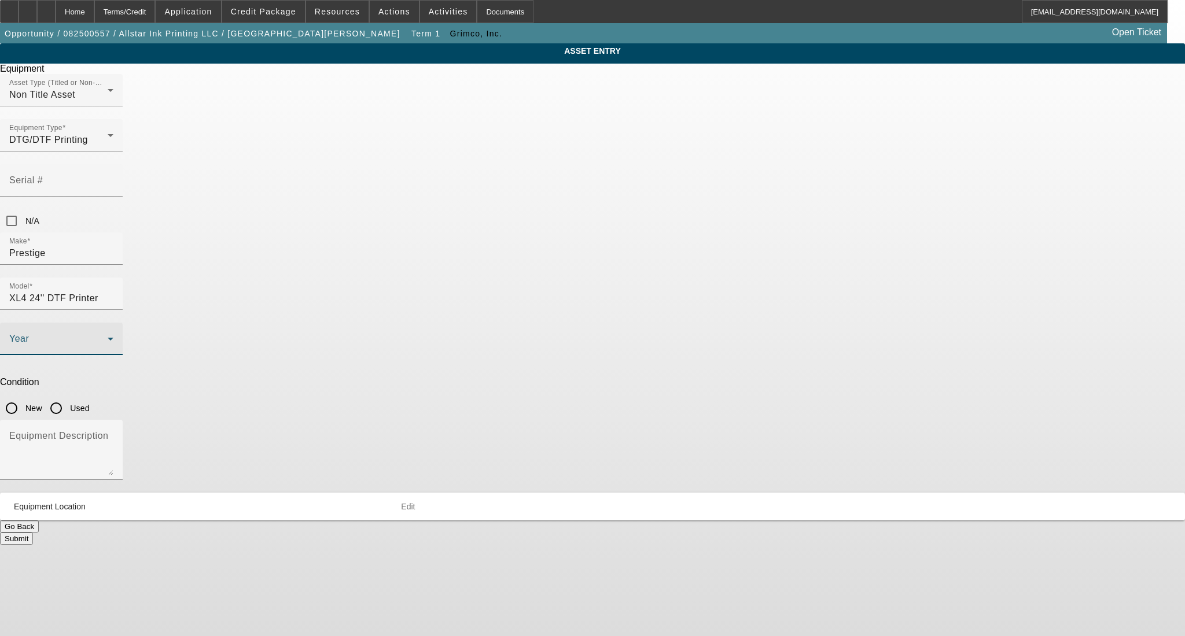
click at [108, 337] on span at bounding box center [58, 344] width 98 height 14
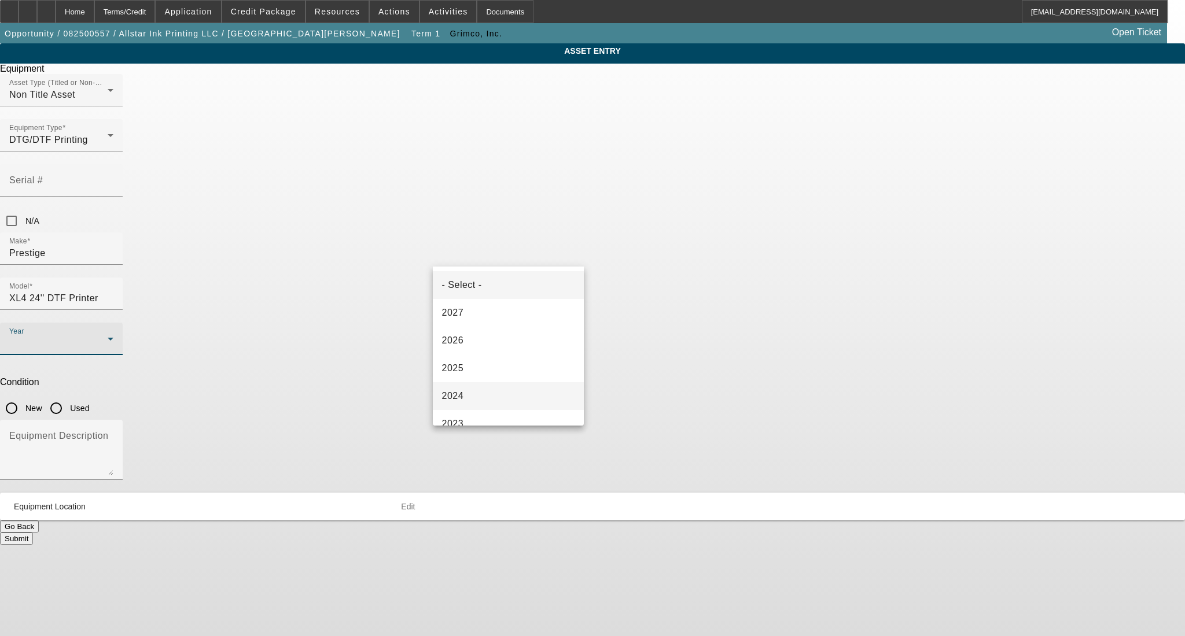
click at [497, 390] on mat-option "2024" at bounding box center [508, 396] width 151 height 28
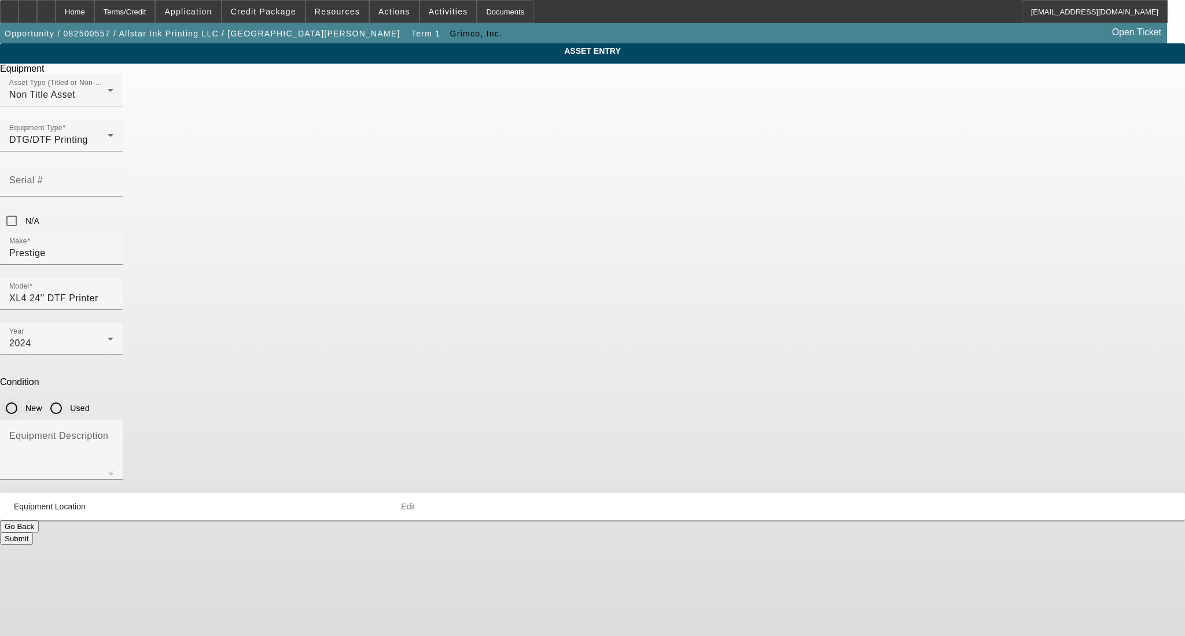
click at [25, 394] on div at bounding box center [12, 408] width 28 height 28
radio input "true"
click at [674, 390] on div "Equipment Asset Type (Titled or Non-Titled) Non Title Asset Equipment Type DTG/…" at bounding box center [592, 304] width 1202 height 481
click at [113, 434] on textarea "Equipment Description" at bounding box center [61, 455] width 104 height 42
type textarea "included with Dryer, air filter, etc."
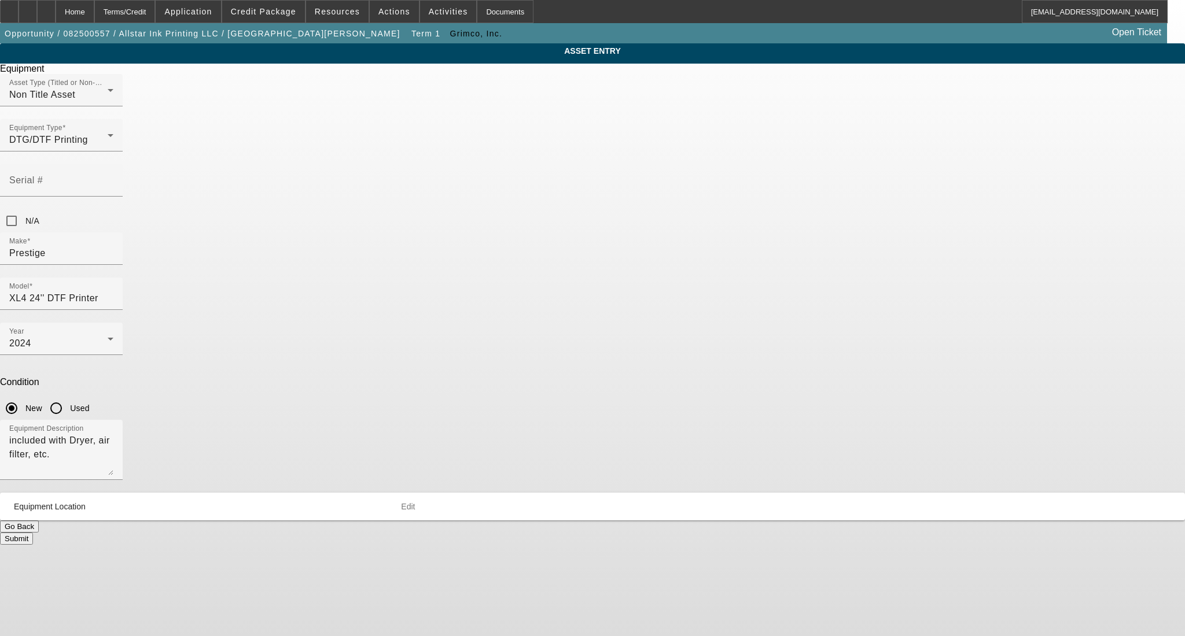
click at [33, 533] on button "Submit" at bounding box center [16, 539] width 33 height 12
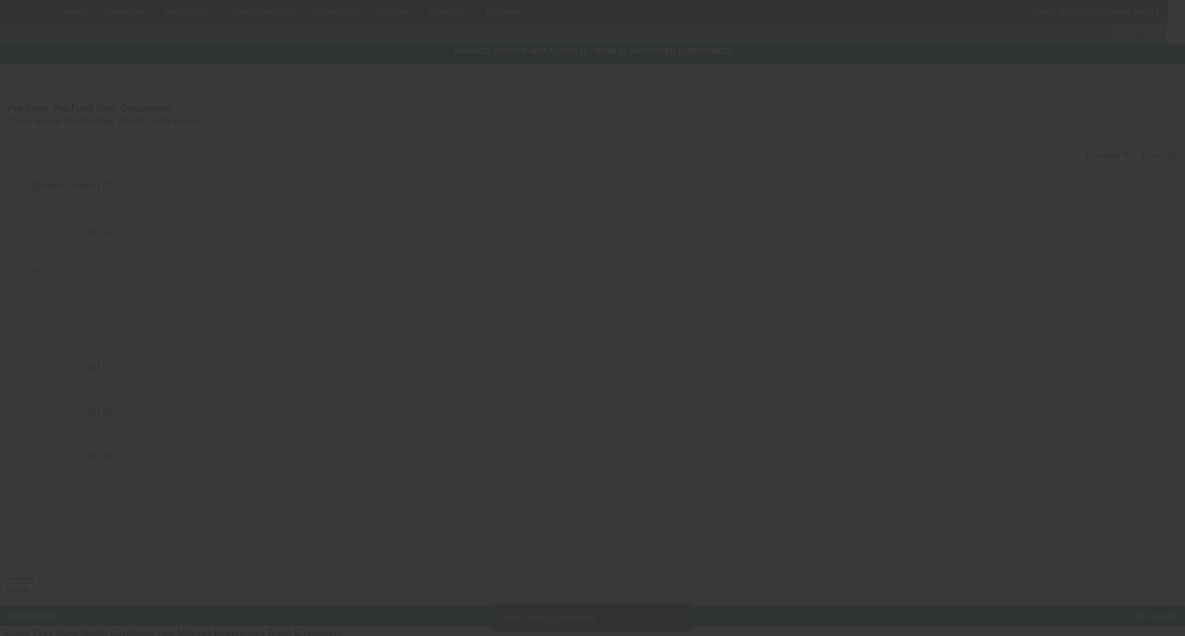
type input "$33,578.67"
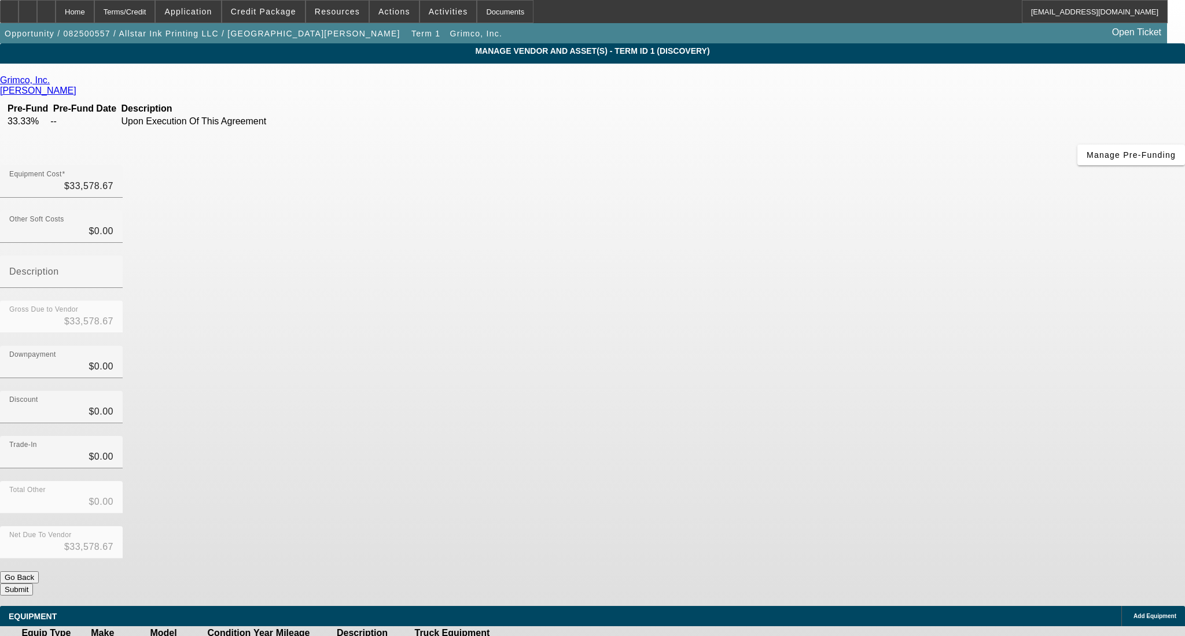
drag, startPoint x: 821, startPoint y: 438, endPoint x: 828, endPoint y: 447, distance: 10.3
click at [827, 445] on div "Equipment Cost $33,578.67 Other Soft Costs $0.00 Description Gross Due to Vendo…" at bounding box center [592, 380] width 1185 height 430
click at [33, 584] on button "Submit" at bounding box center [16, 590] width 33 height 12
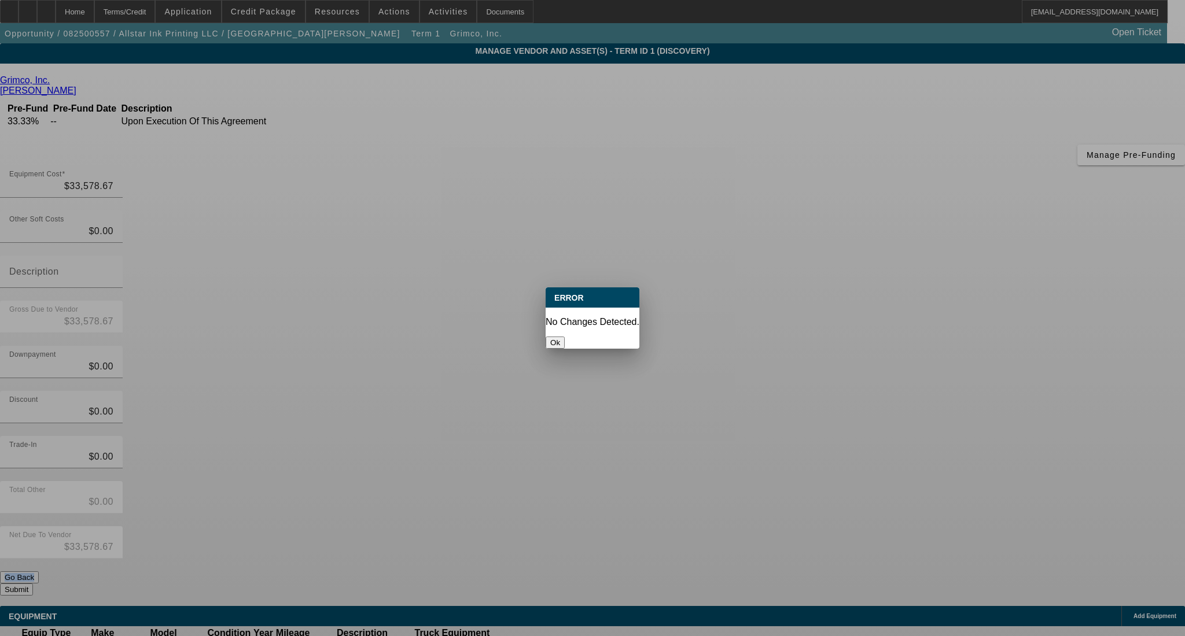
click at [565, 337] on button "Ok" at bounding box center [554, 343] width 19 height 12
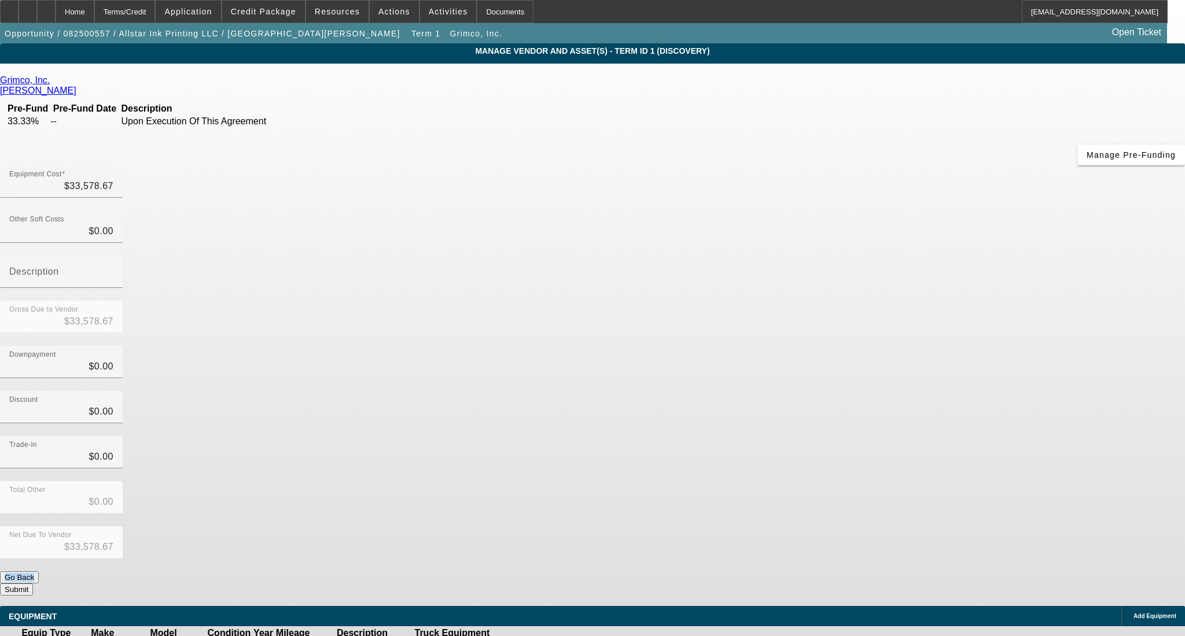
click at [33, 584] on button "Submit" at bounding box center [16, 590] width 33 height 12
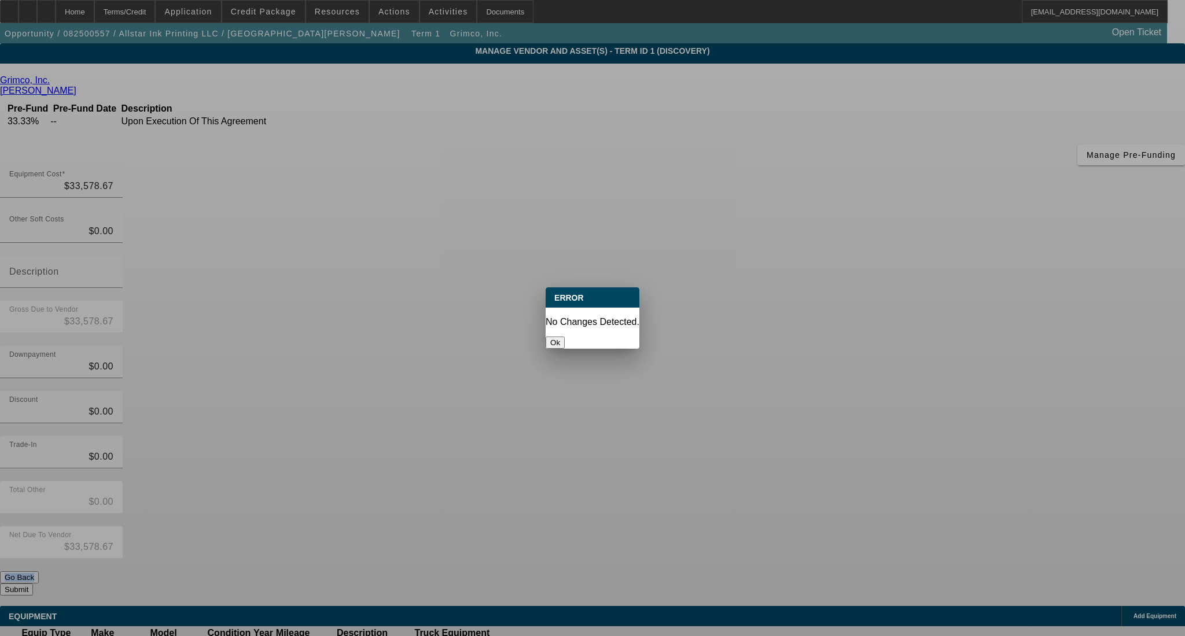
click at [565, 337] on button "Ok" at bounding box center [554, 343] width 19 height 12
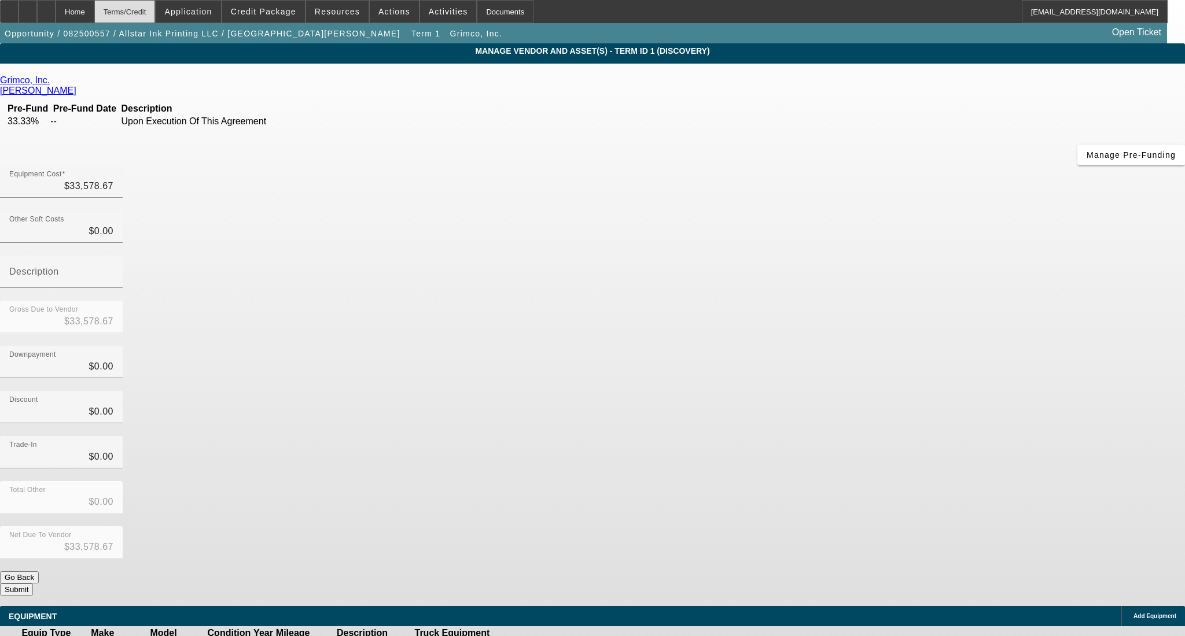
click at [128, 10] on div "Terms/Credit" at bounding box center [124, 11] width 61 height 23
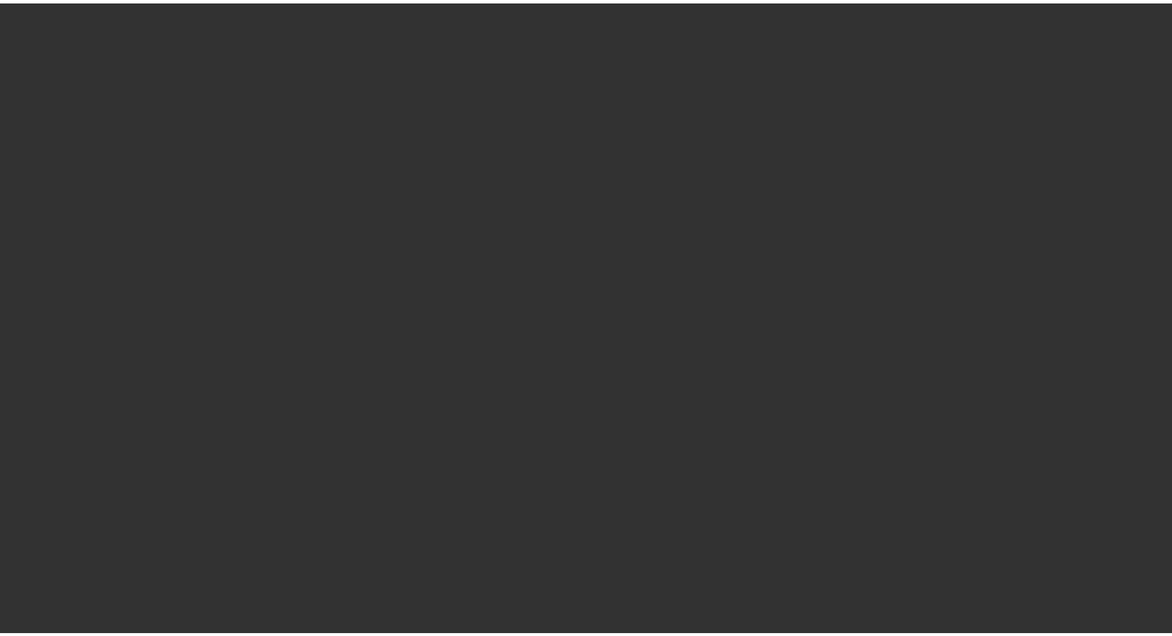
scroll to position [1076, 0]
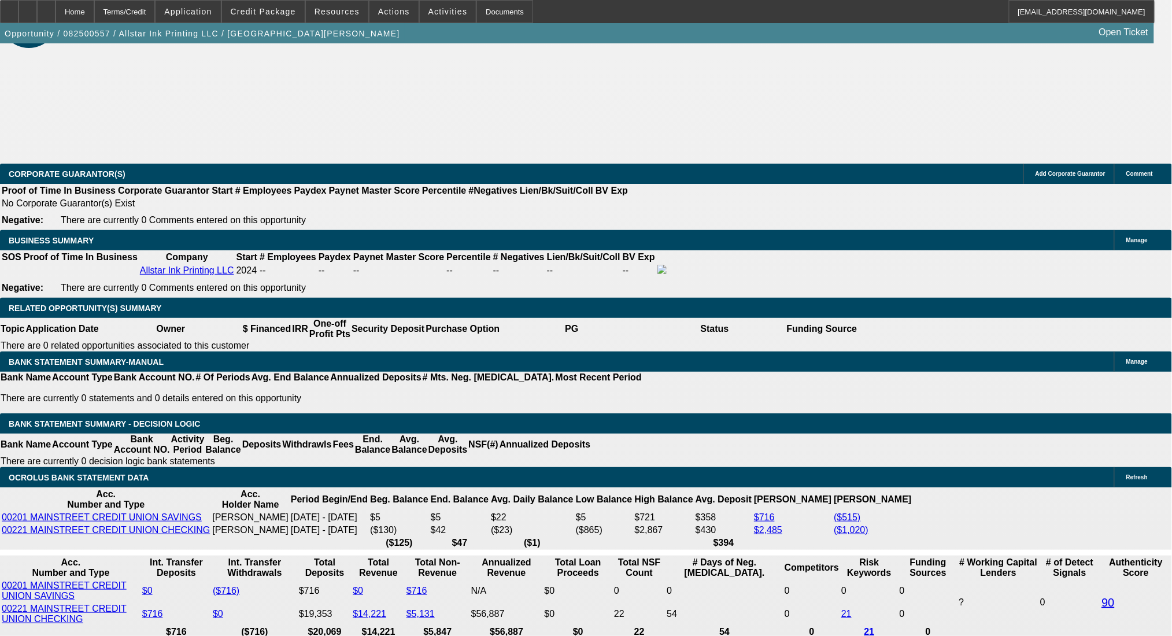
select select "0"
select select "2"
select select "0.1"
select select "4"
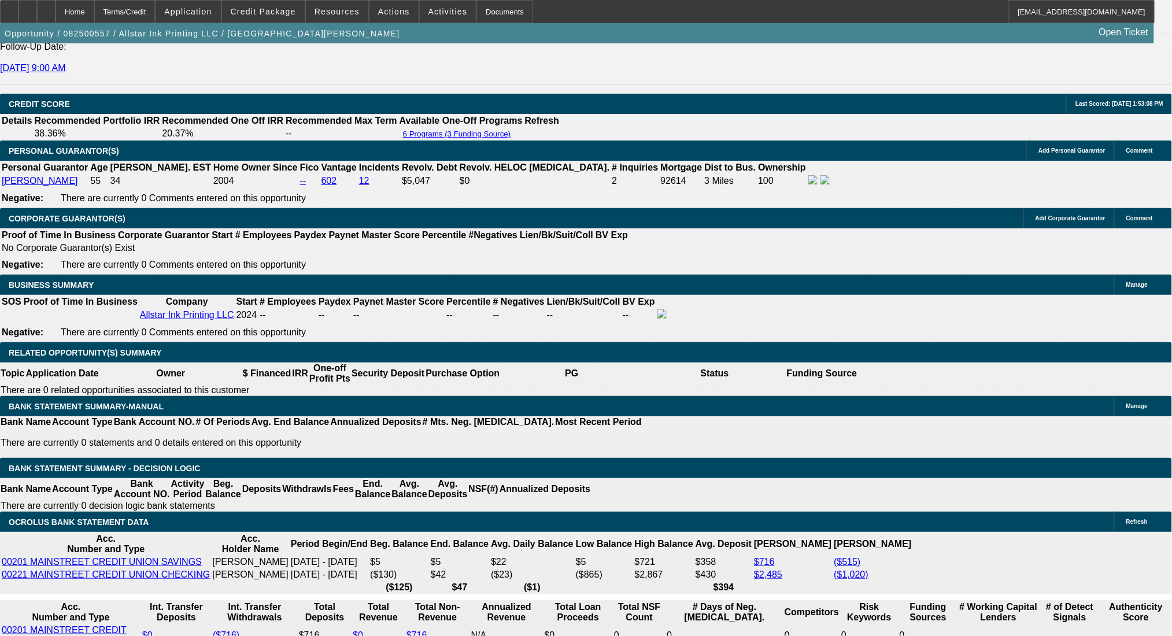
scroll to position [1725, 0]
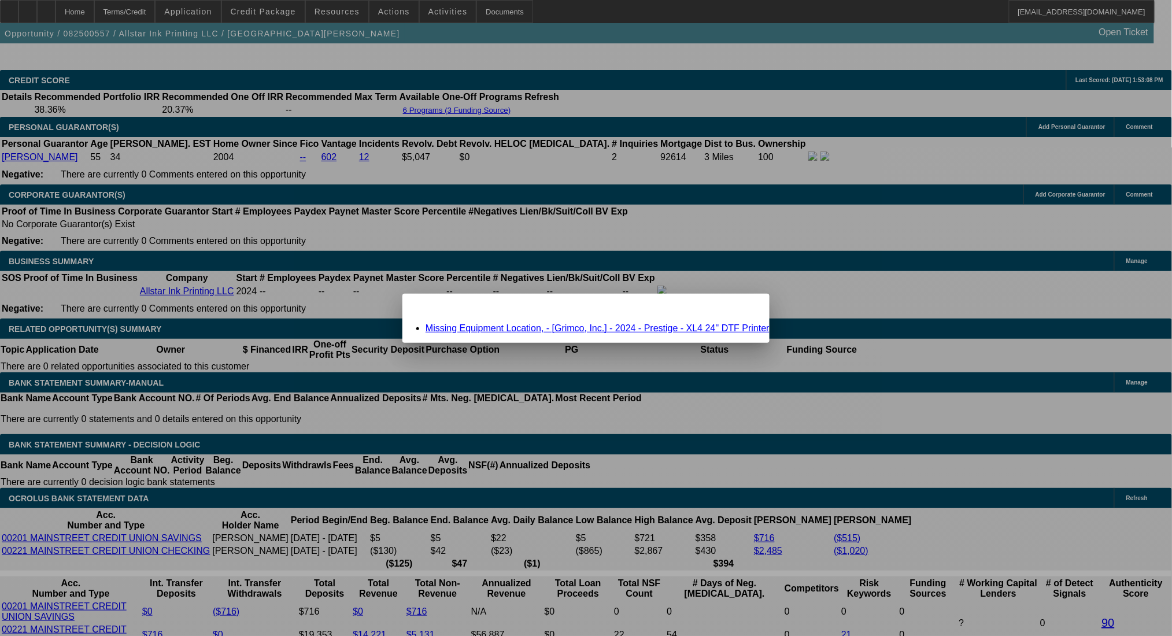
click at [531, 330] on link "Missing Equipment Location, - [Grimco, Inc.] - 2024 - Prestige - XL4 24'' DTF P…" at bounding box center [598, 328] width 344 height 10
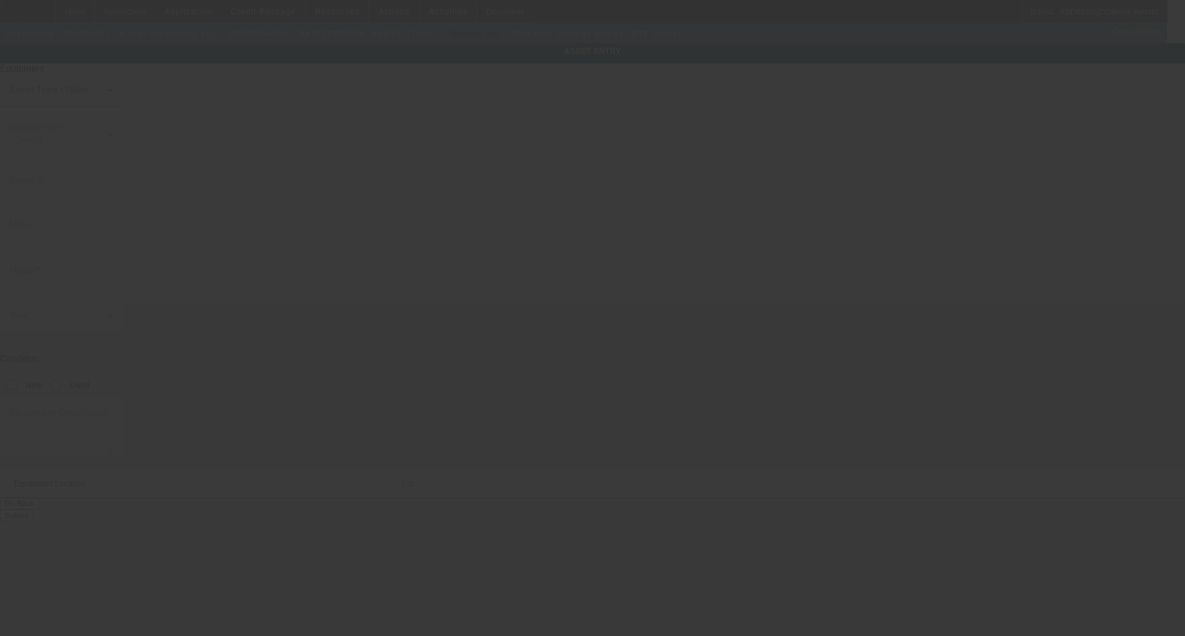
type input "Prestige"
type input "XL4 24'' DTF Printer"
radio input "true"
type textarea "included with Dryer, air filter, etc."
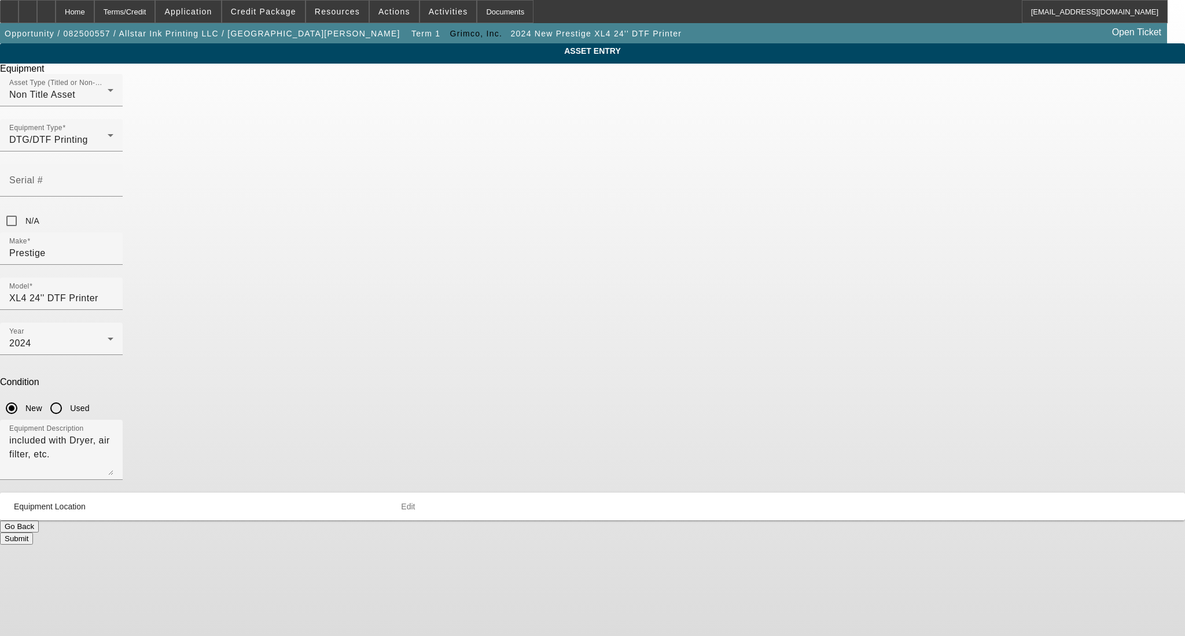
click at [415, 502] on span "Edit" at bounding box center [408, 506] width 14 height 9
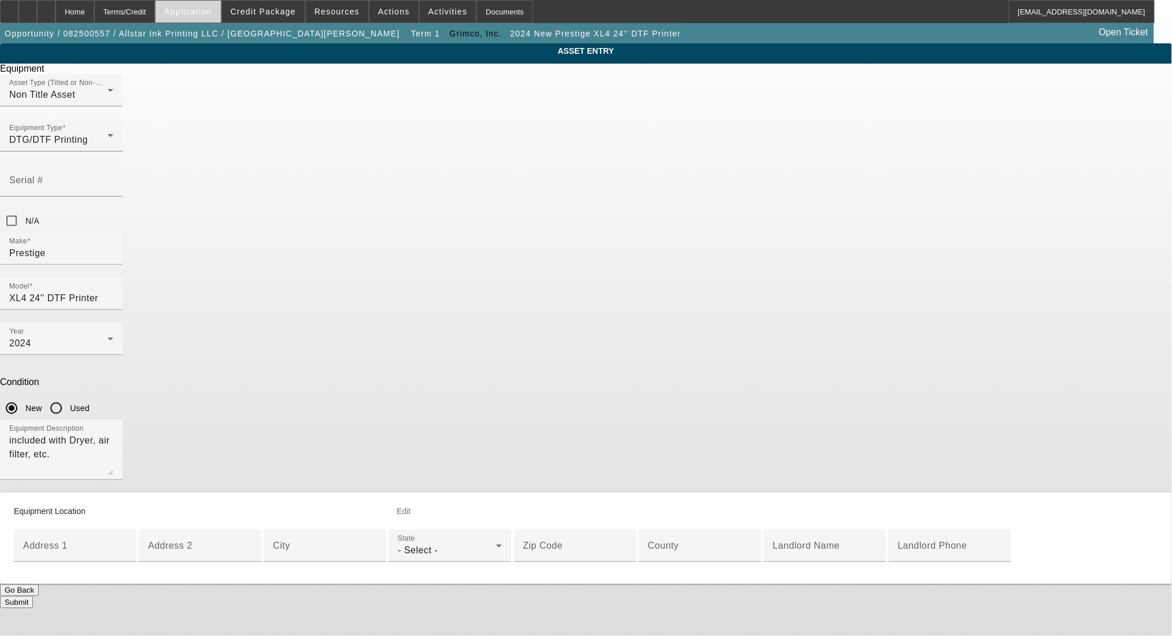
click at [212, 11] on span "Application" at bounding box center [187, 11] width 47 height 9
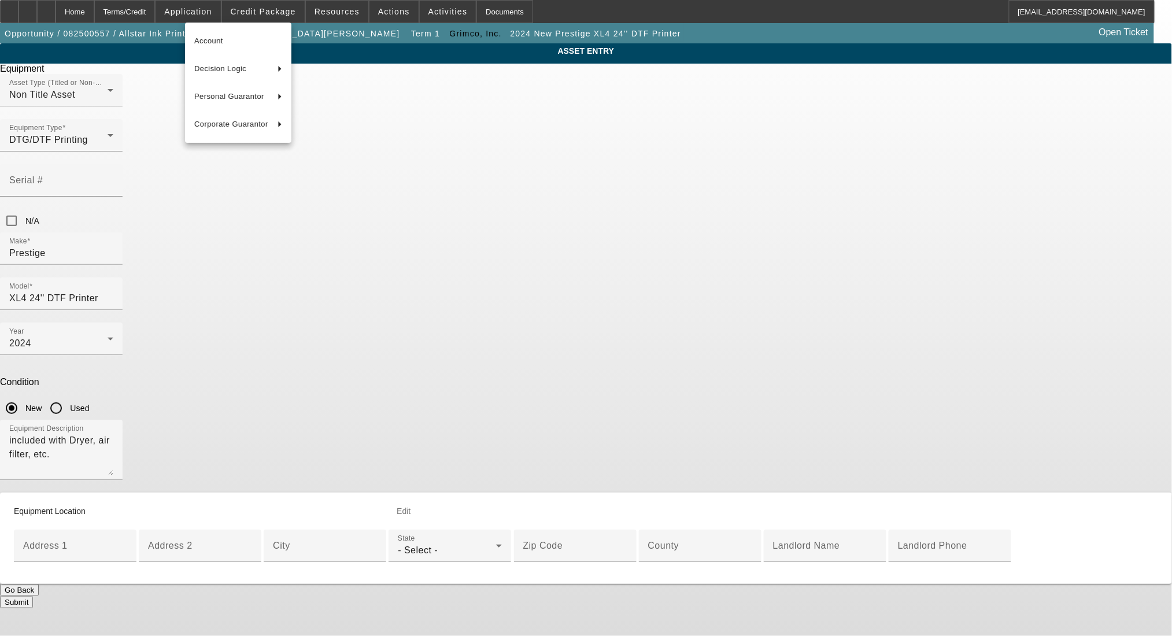
click at [280, 11] on div at bounding box center [586, 318] width 1172 height 636
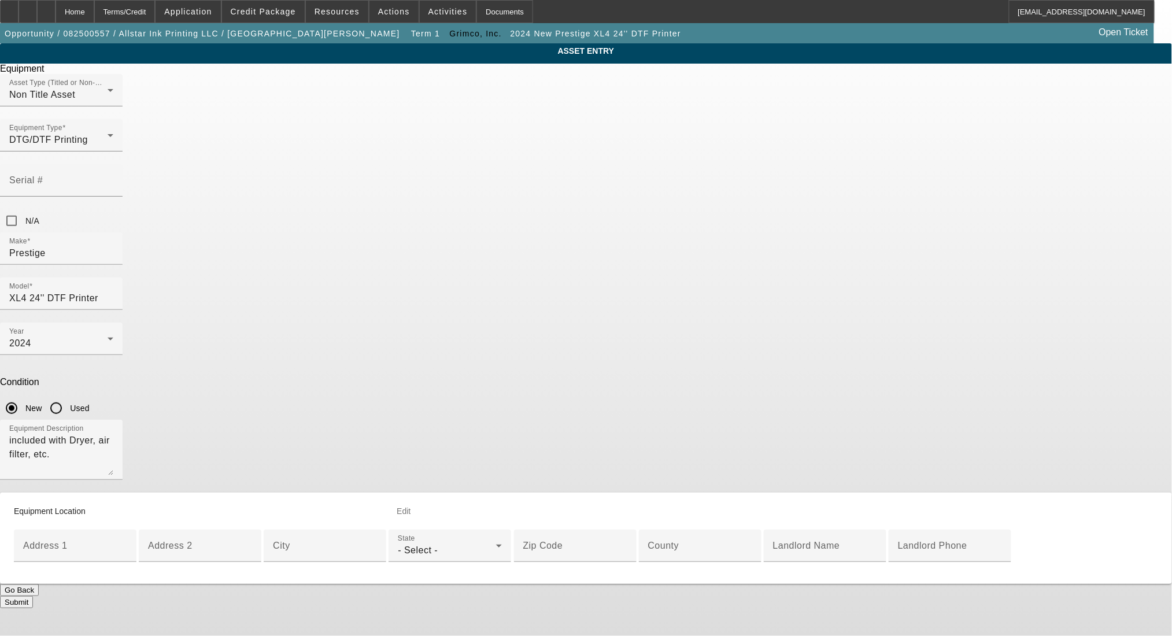
click at [280, 11] on span "Credit Package" at bounding box center [263, 11] width 65 height 9
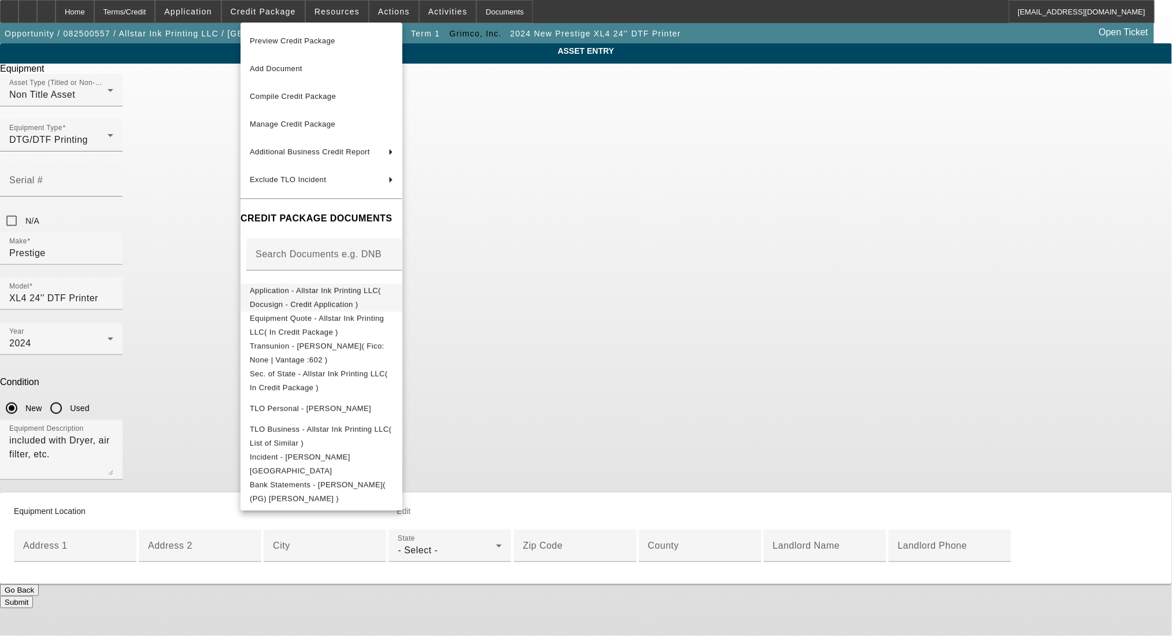
click at [315, 301] on button "Application - Allstar Ink Printing LLC( Docusign - Credit Application )" at bounding box center [322, 297] width 162 height 28
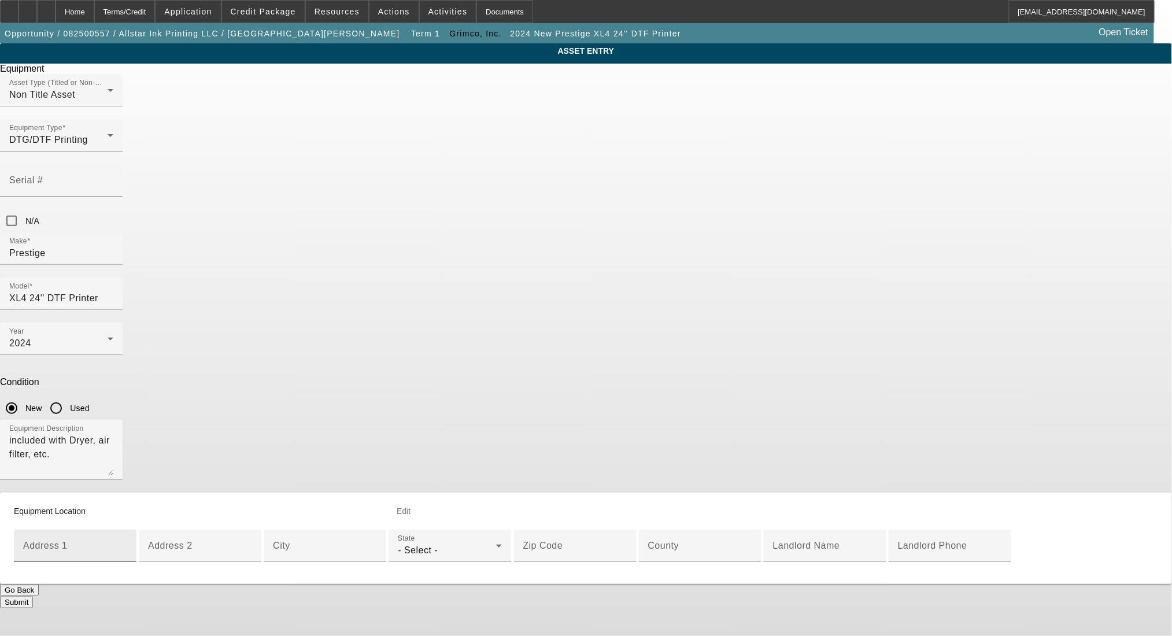
click at [127, 544] on input "Address 1" at bounding box center [75, 551] width 104 height 14
paste input "1301 N 7th st"
type input "1301 N 7th st"
click at [377, 530] on div "City" at bounding box center [325, 546] width 104 height 32
paste input "Kansas City"
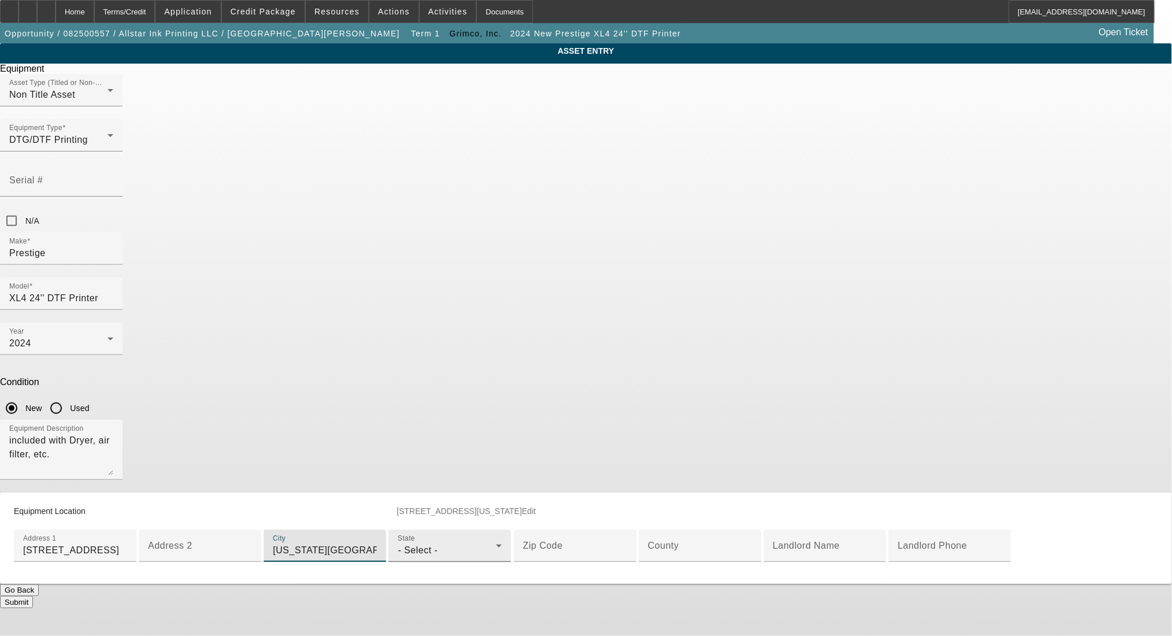
type input "Kansas City"
click at [492, 554] on div "- Select -" at bounding box center [447, 551] width 98 height 14
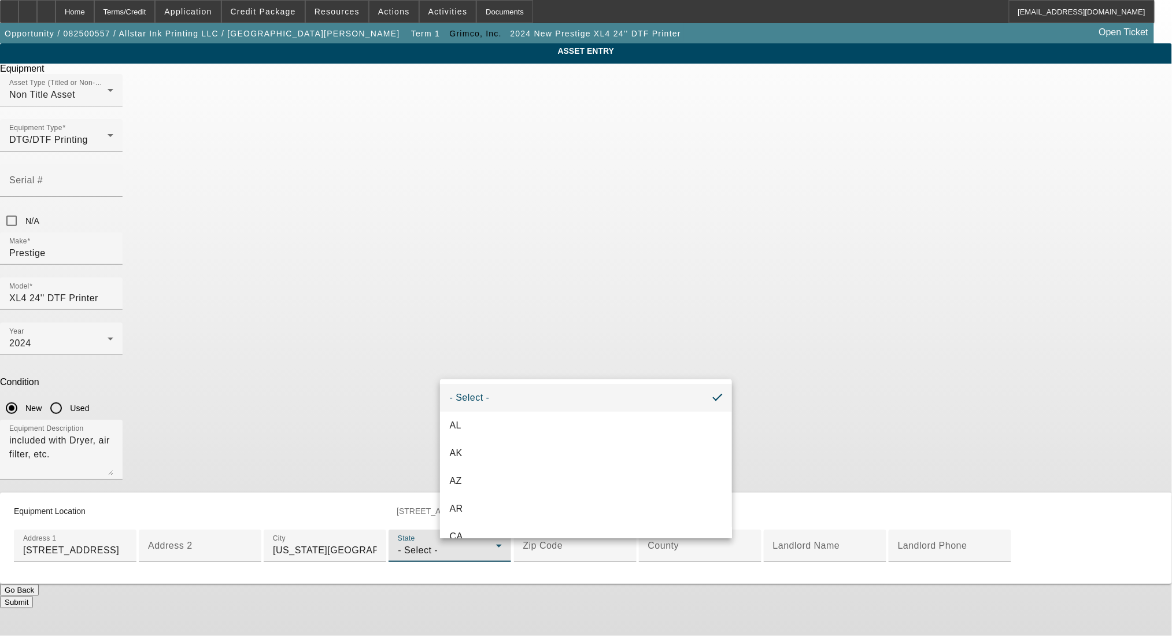
scroll to position [345, 0]
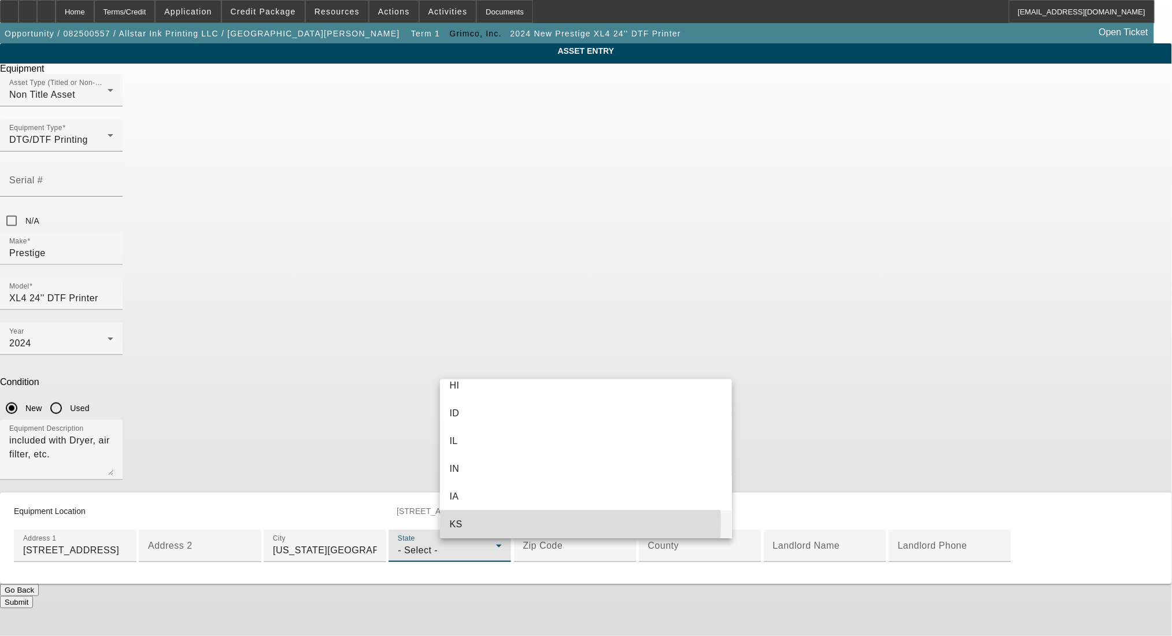
click at [485, 523] on mat-option "KS" at bounding box center [586, 525] width 292 height 28
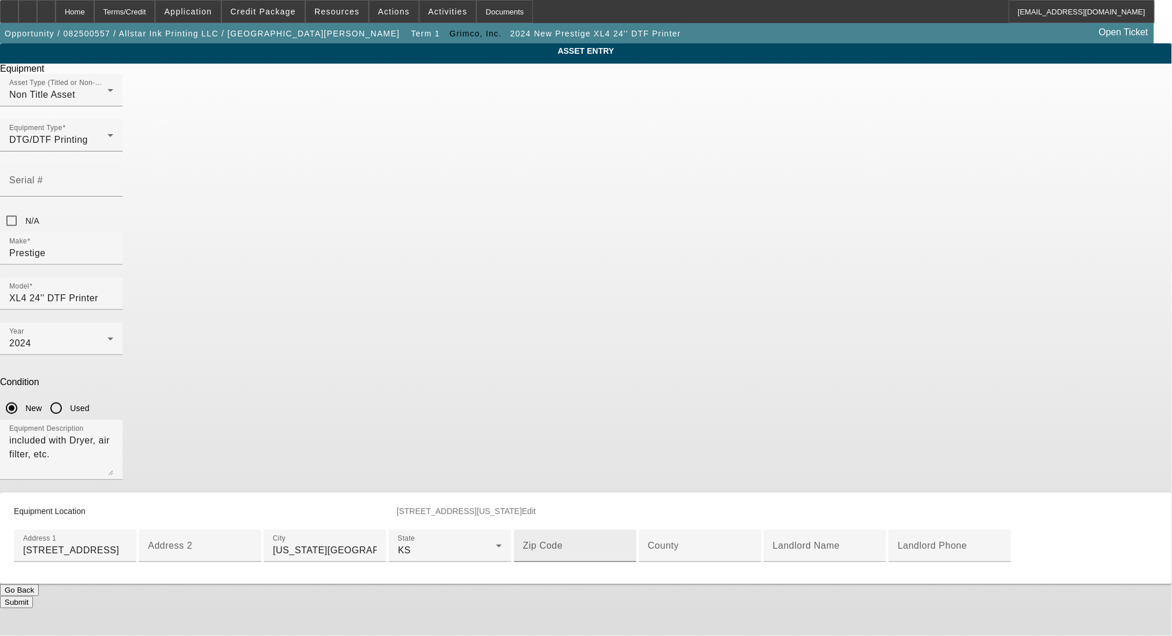
click at [596, 558] on input "Zip Code" at bounding box center [575, 551] width 104 height 14
paste input "66101"
type input "66101"
click at [648, 544] on input "County" at bounding box center [700, 551] width 104 height 14
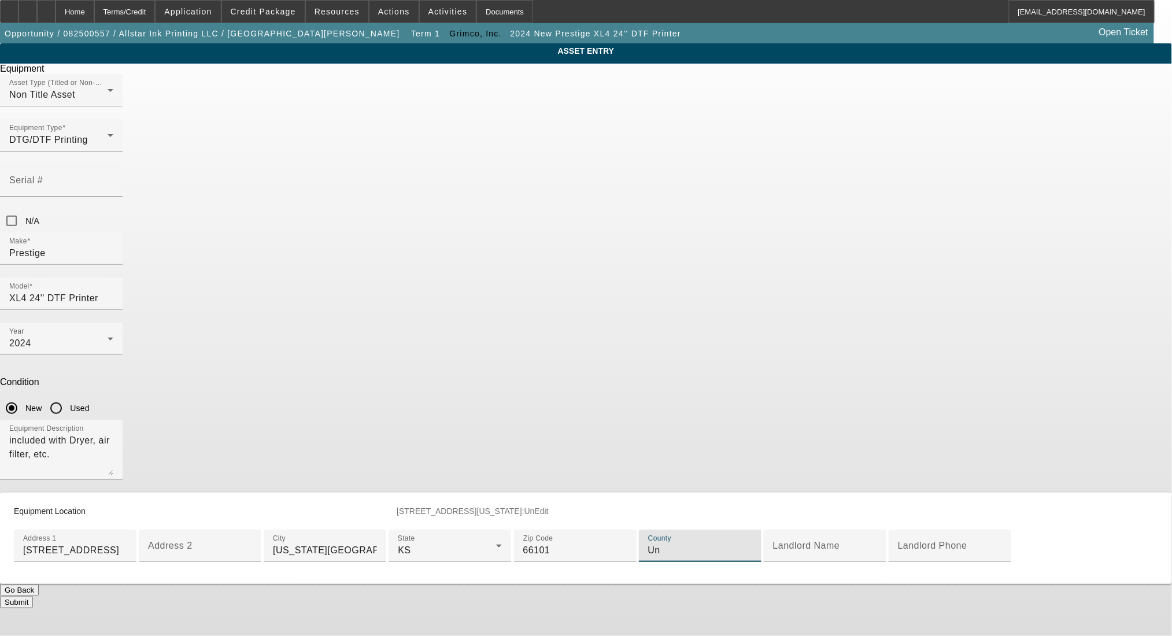
type input "U"
click at [33, 602] on button "Submit" at bounding box center [16, 602] width 33 height 12
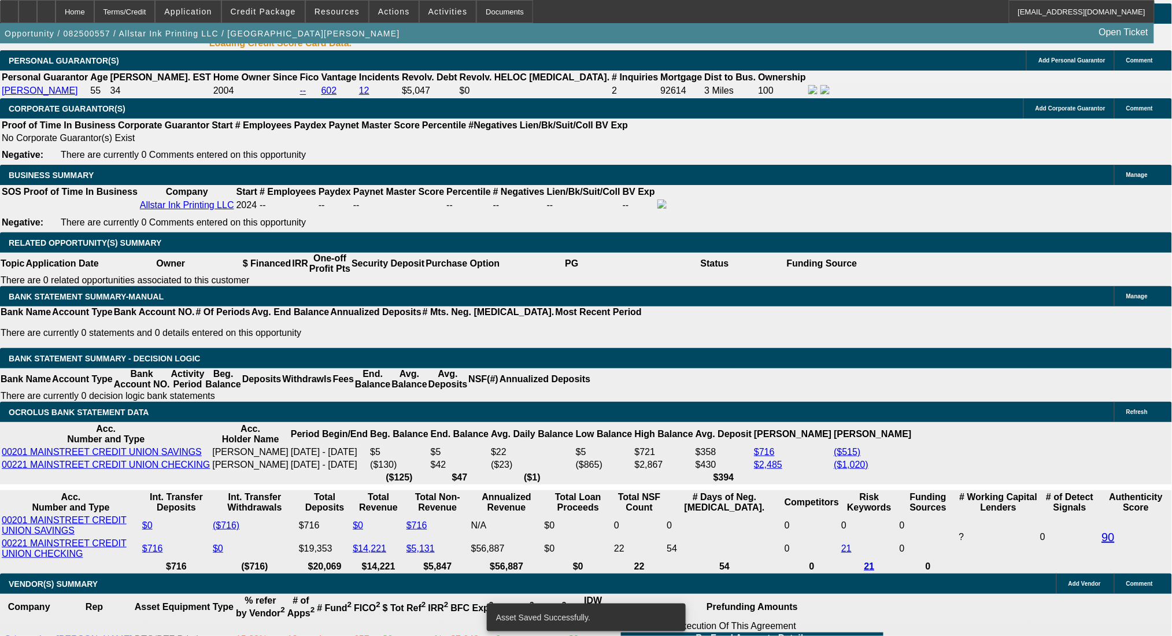
select select "0"
select select "2"
select select "0.1"
select select "4"
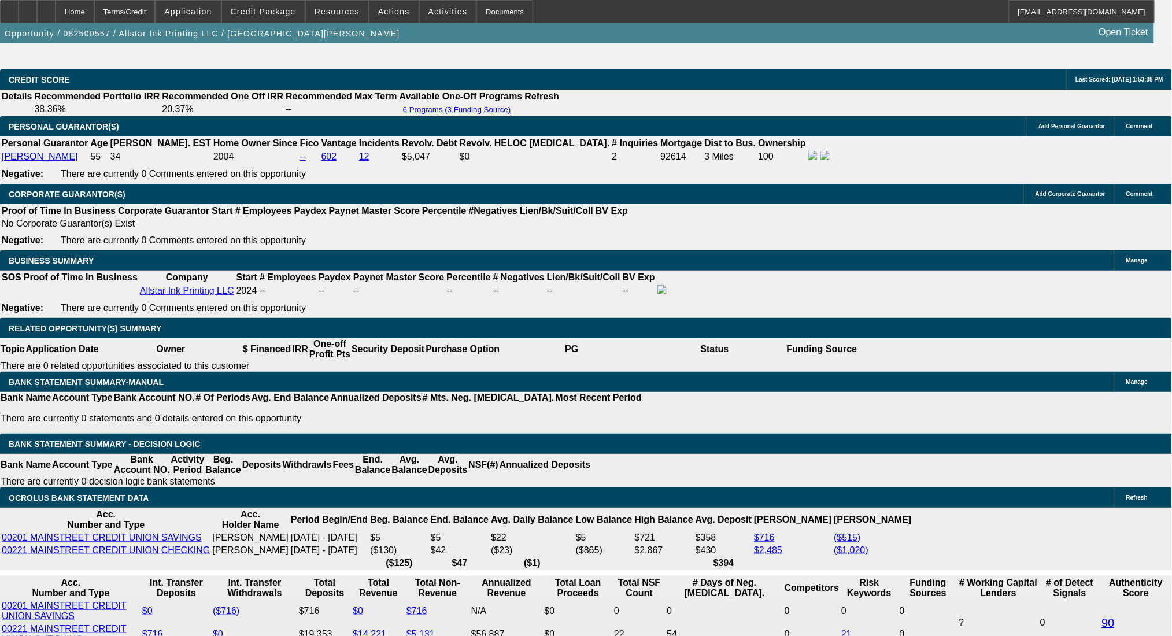
scroll to position [1803, 0]
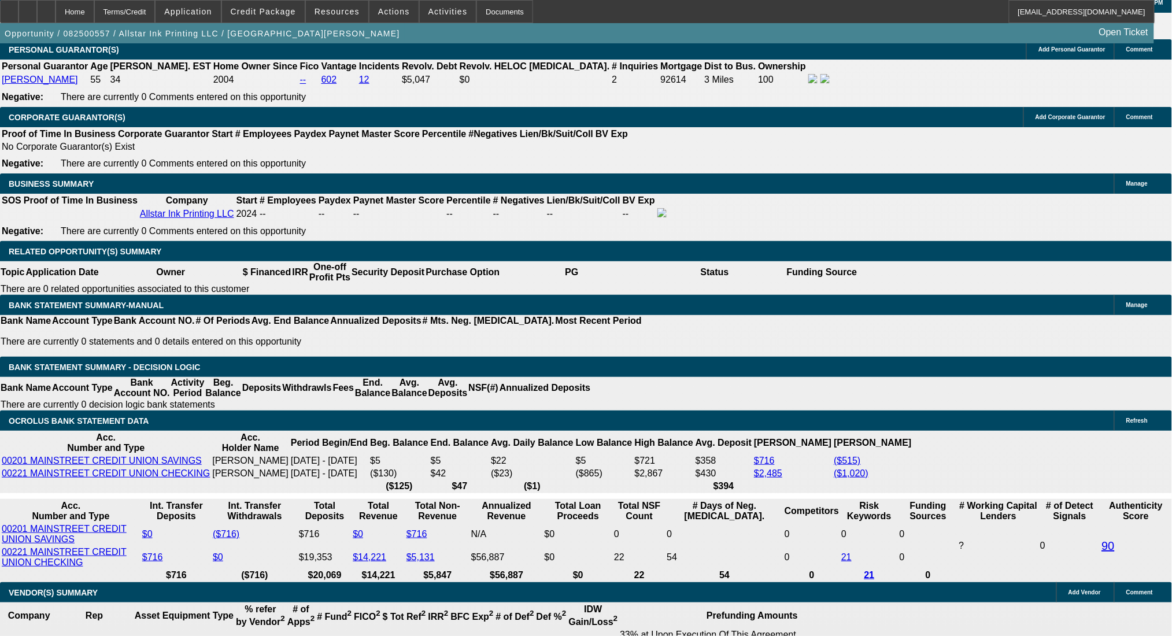
drag, startPoint x: 234, startPoint y: 366, endPoint x: 256, endPoint y: 372, distance: 23.4
type input "UNKNOWN"
type input "4"
type input "$16,586.62"
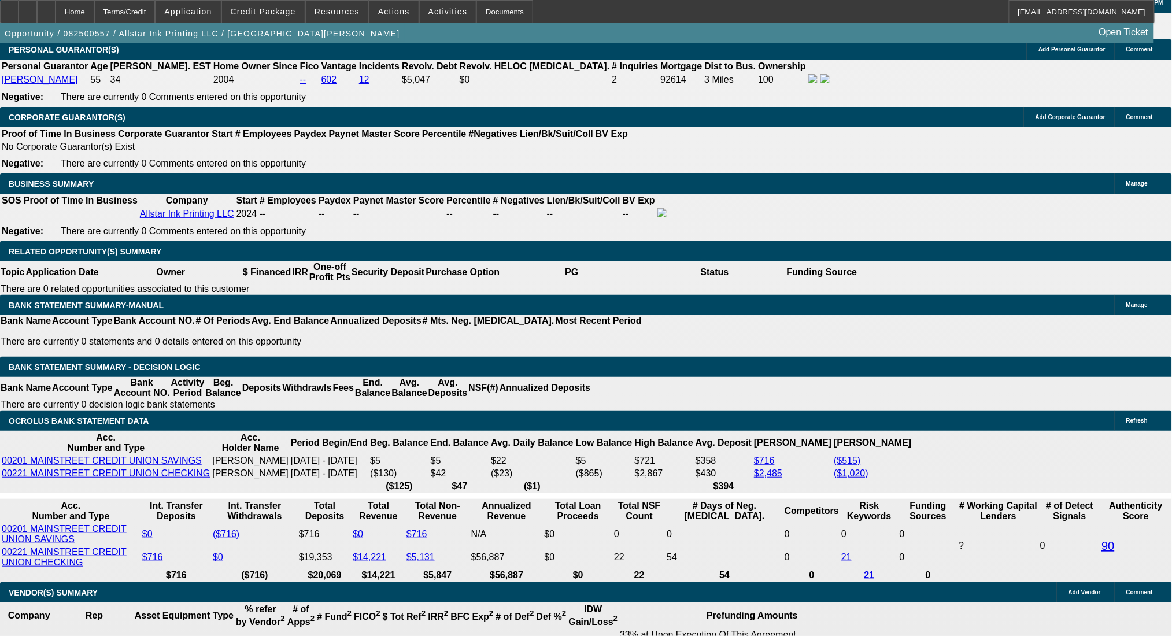
type input "$8,293.31"
type input "48"
type input "$2,059.04"
type input "$1,029.52"
type input "48"
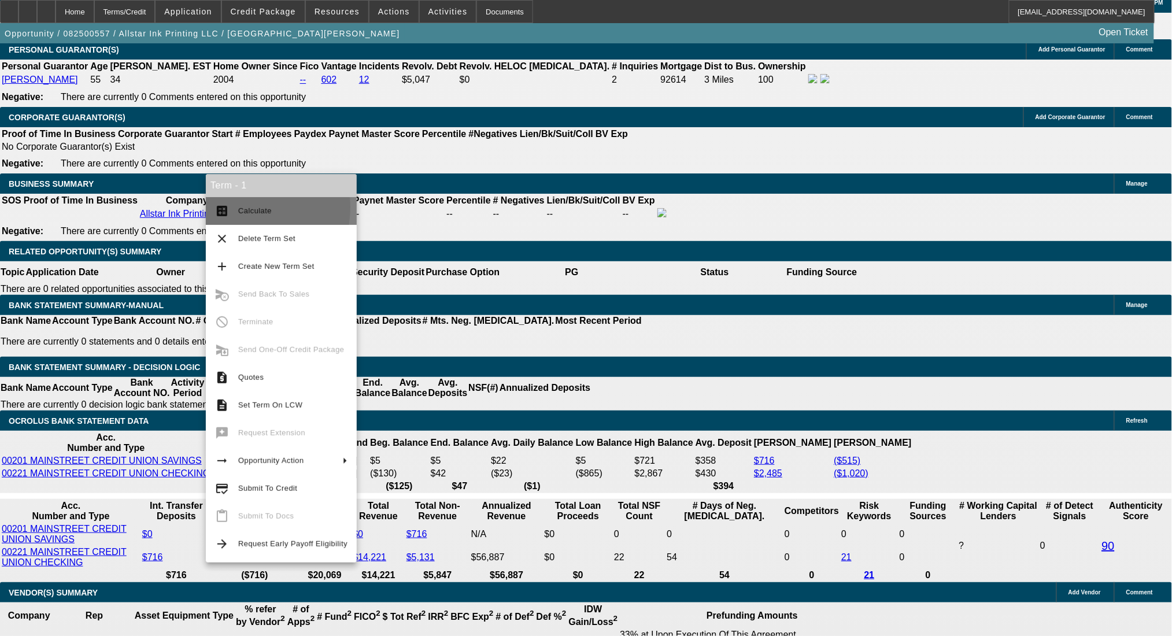
click at [242, 208] on span "Calculate" at bounding box center [255, 210] width 34 height 9
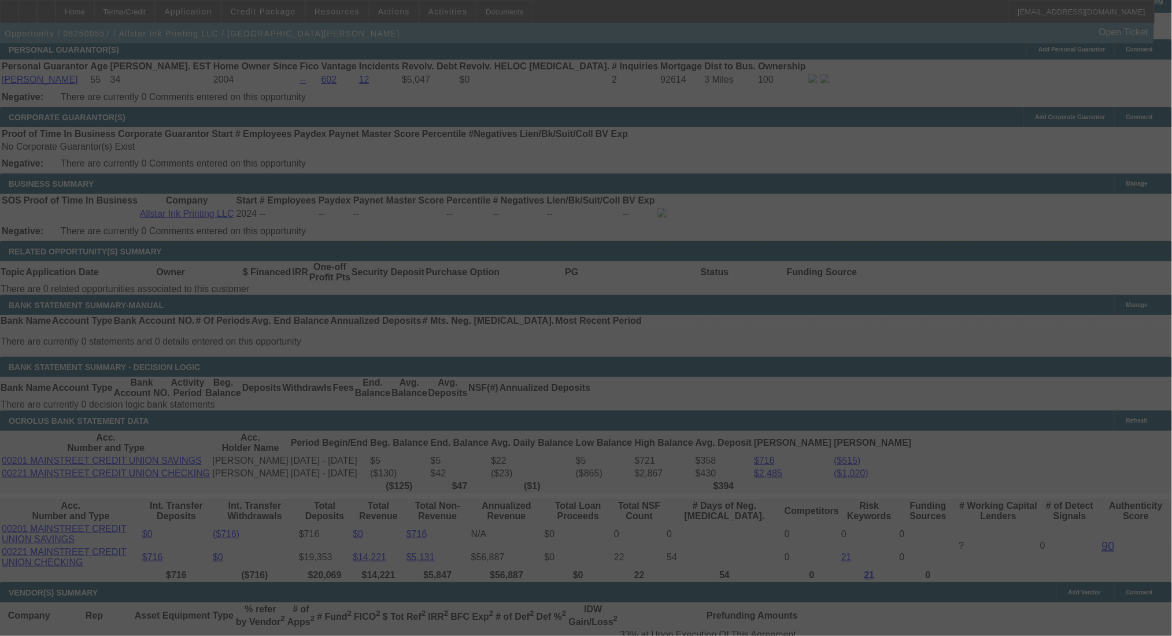
select select "0"
select select "2"
select select "0.1"
select select "4"
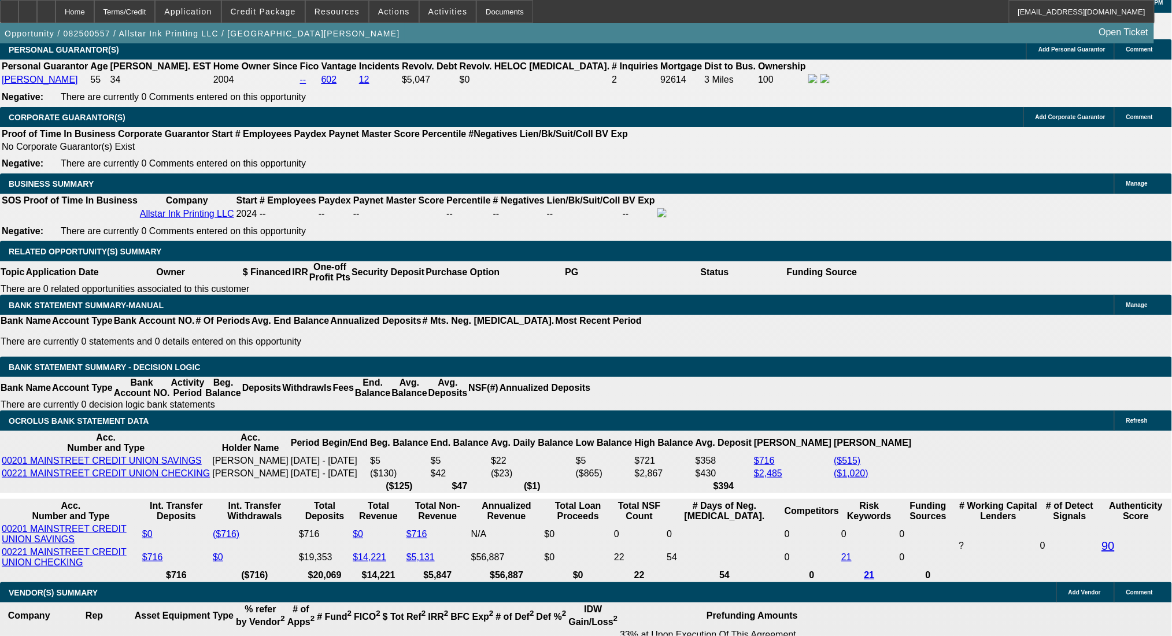
drag, startPoint x: 257, startPoint y: 371, endPoint x: 311, endPoint y: 378, distance: 54.3
type input "2"
type input "UNKNOWN"
type input "20"
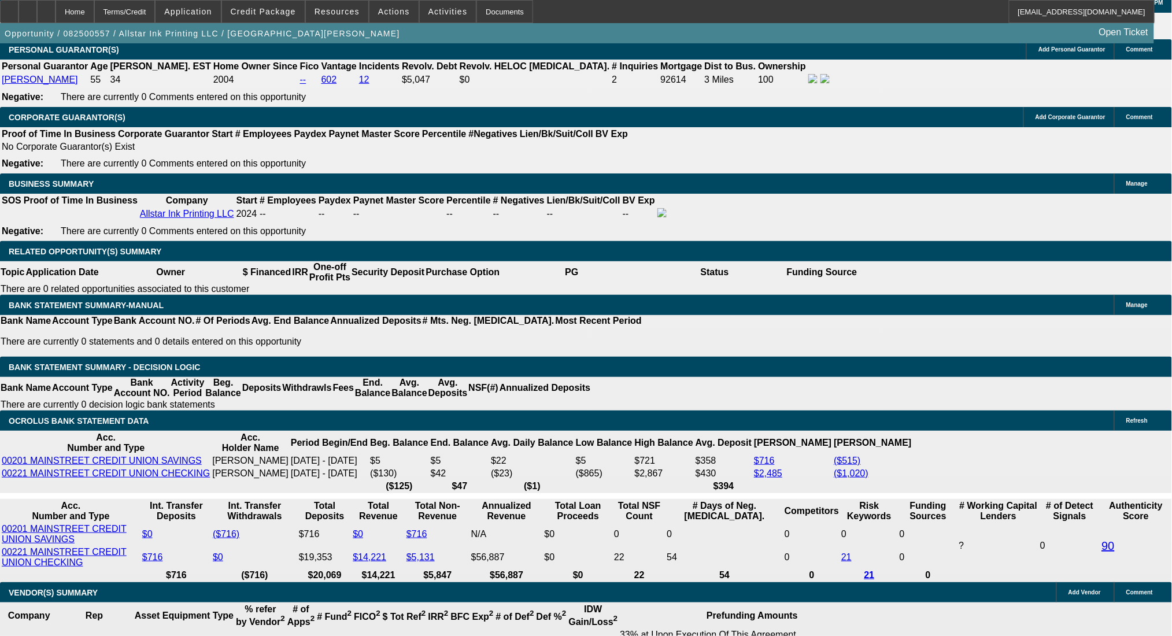
type input "$685.10"
type input "$1,370.20"
type input "$960.95"
type input "$1,921.90"
type input "20"
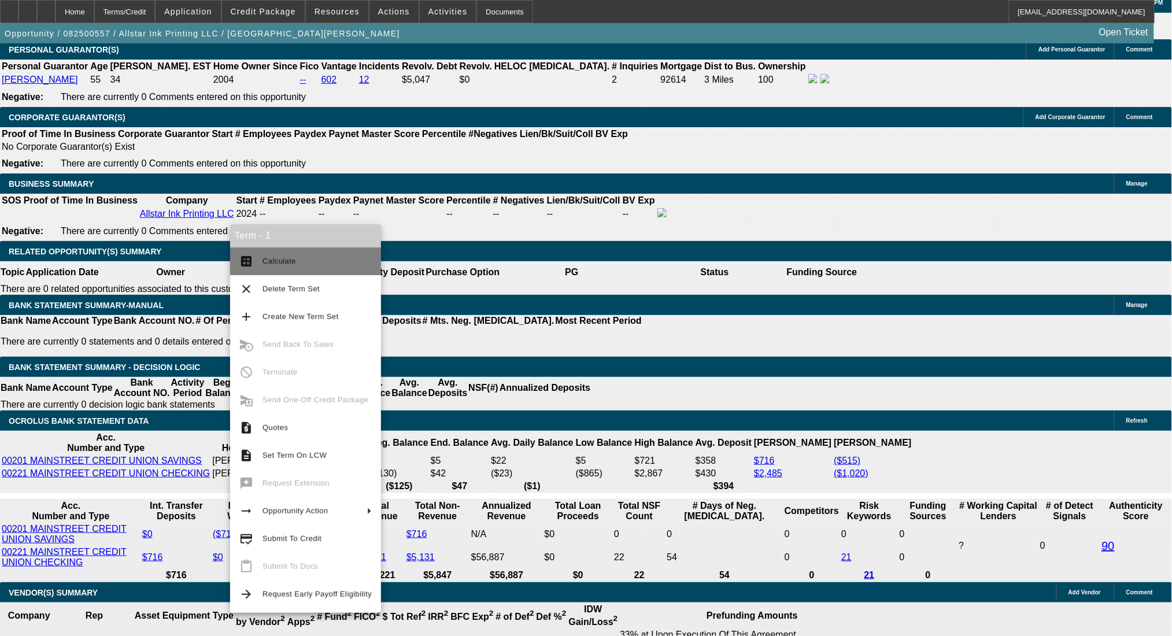
click at [264, 261] on span "Calculate" at bounding box center [280, 261] width 34 height 9
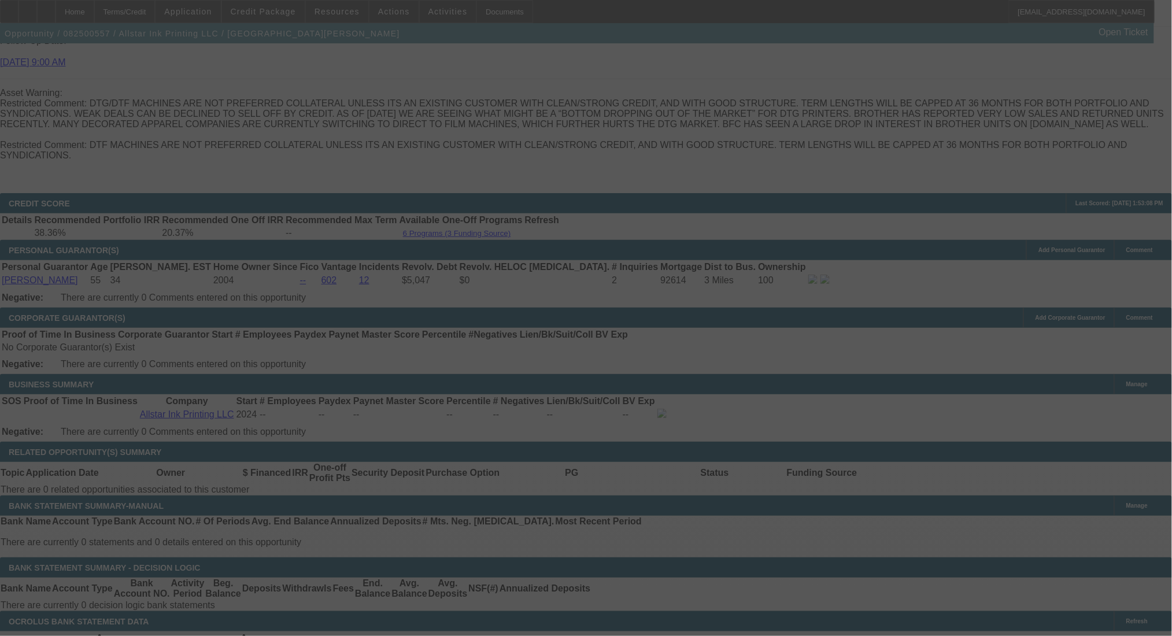
scroll to position [1726, 0]
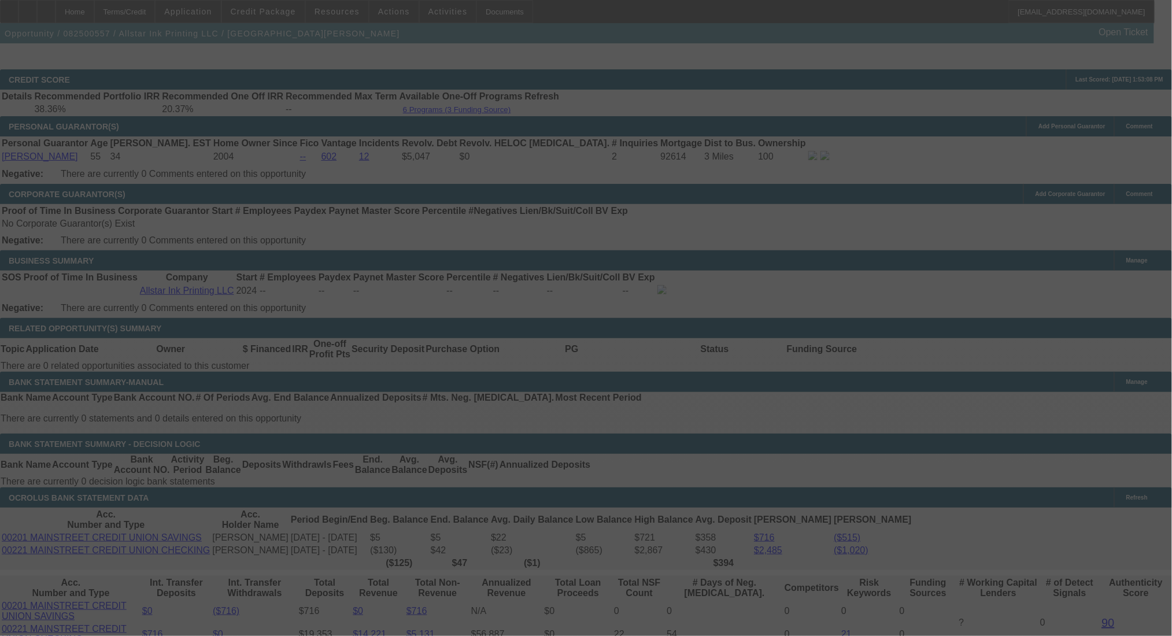
select select "0"
select select "2"
select select "0.1"
select select "4"
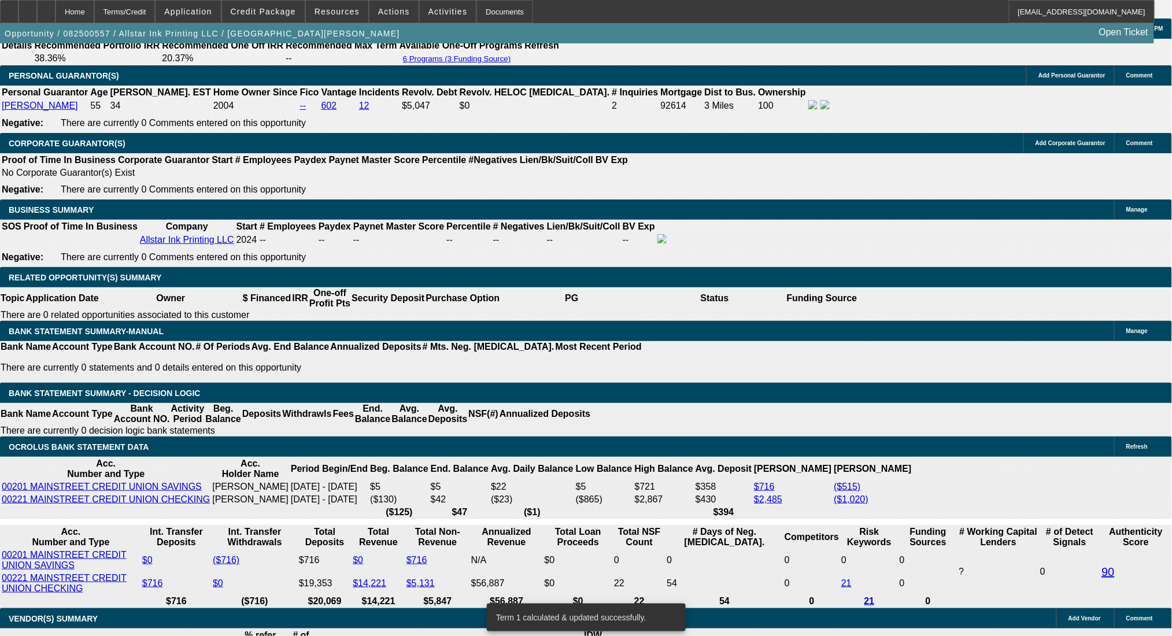
scroll to position [1803, 0]
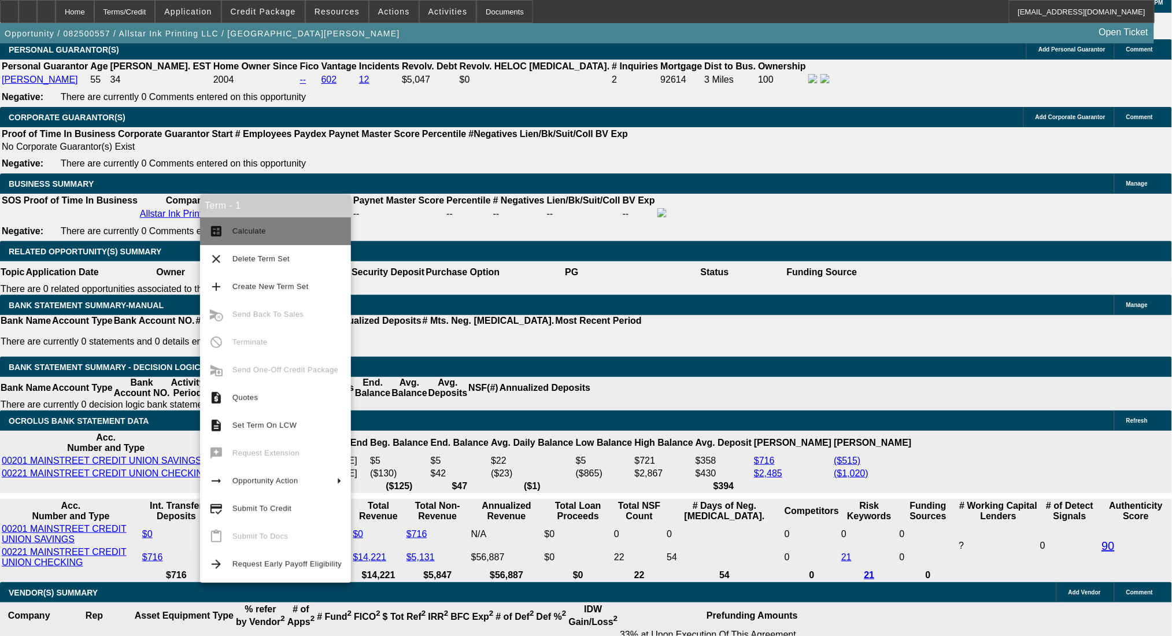
click at [233, 224] on span "Calculate" at bounding box center [287, 231] width 109 height 14
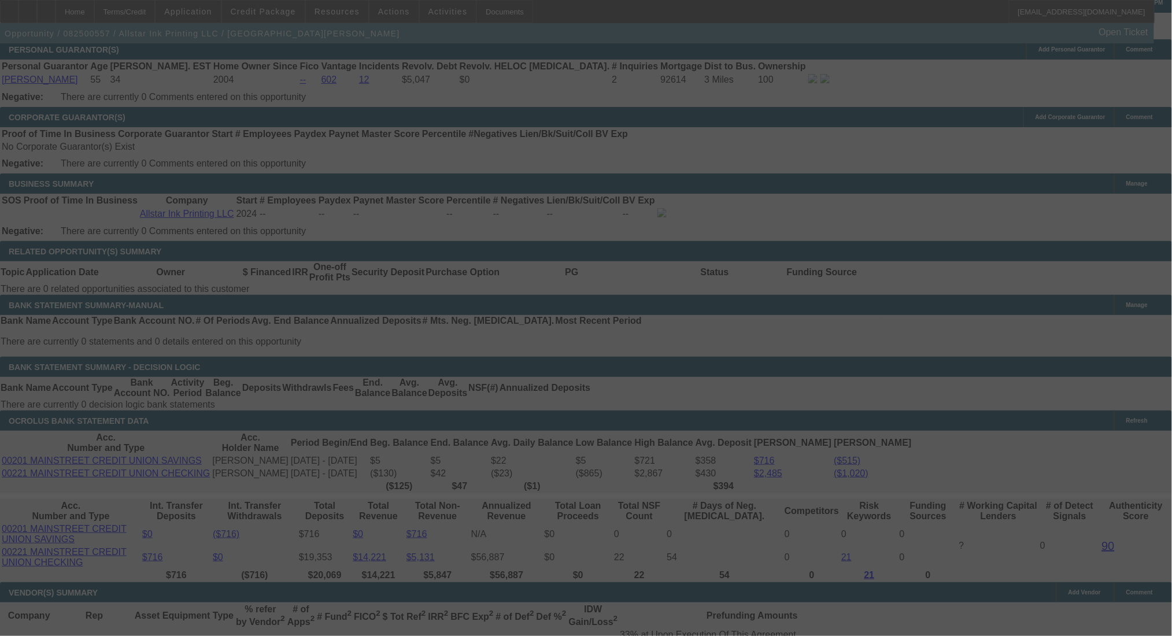
select select "0"
select select "2"
select select "0.1"
select select "4"
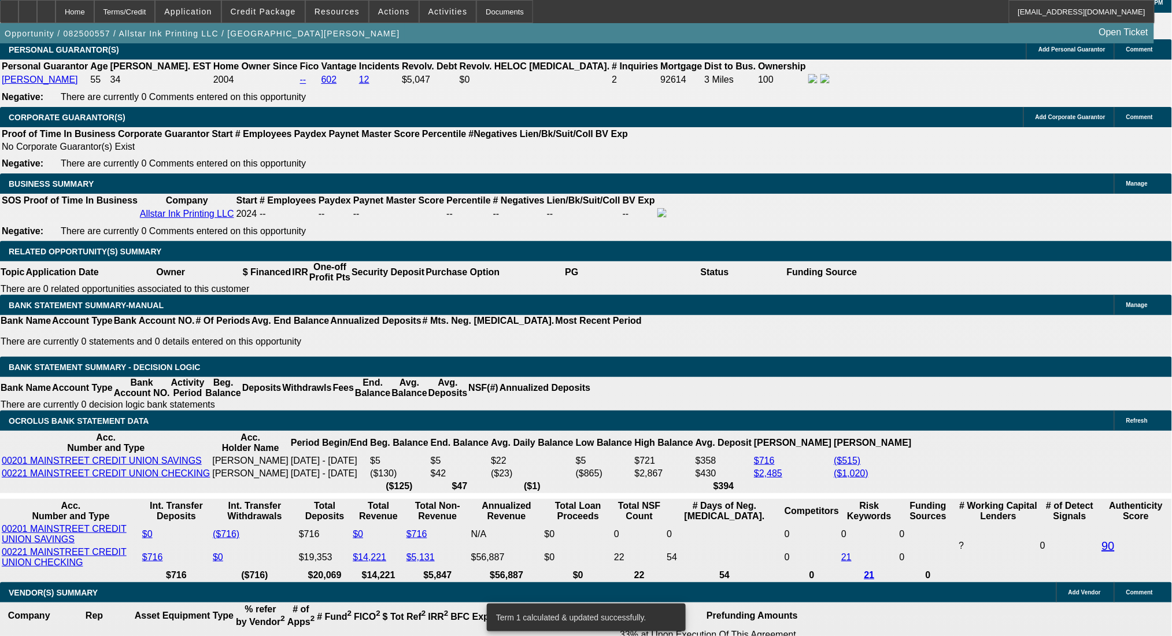
drag, startPoint x: 197, startPoint y: 275, endPoint x: 287, endPoint y: 288, distance: 91.1
type input "$1,578.67"
type input "UNKNOWN"
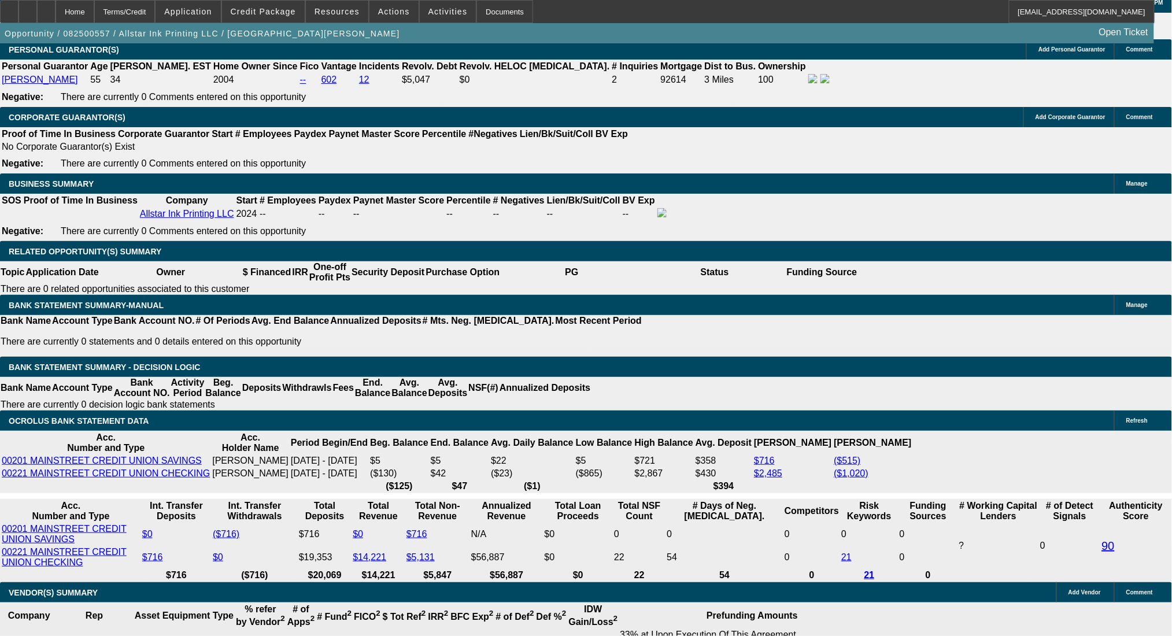
type input "$1,947.54"
type input "$973.77"
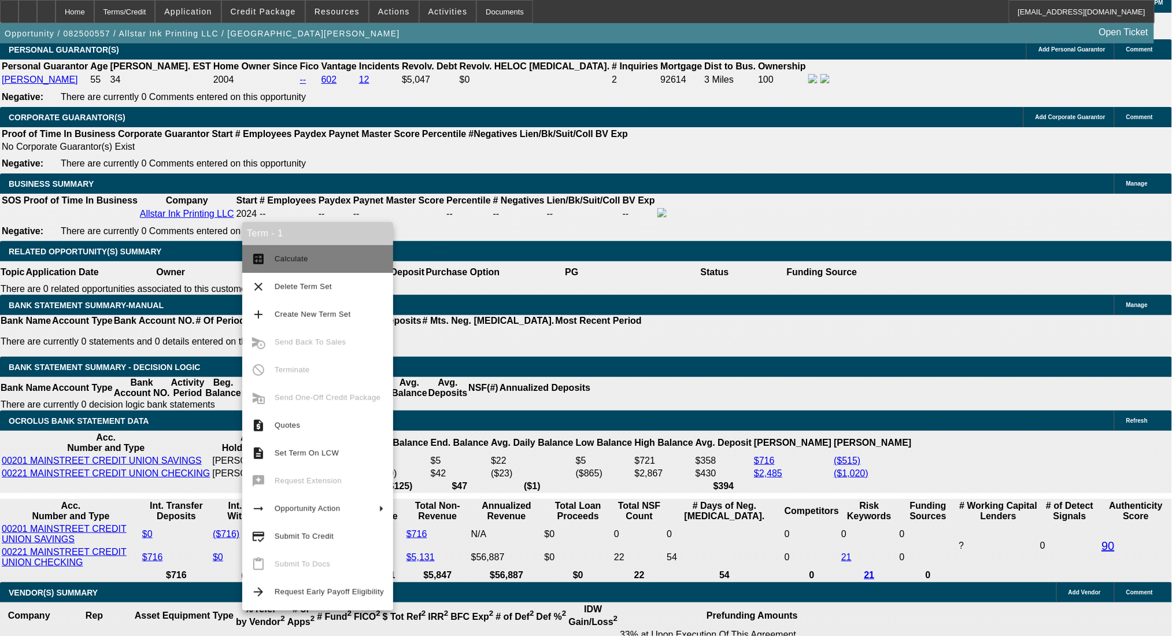
click at [296, 255] on span "Calculate" at bounding box center [292, 258] width 34 height 9
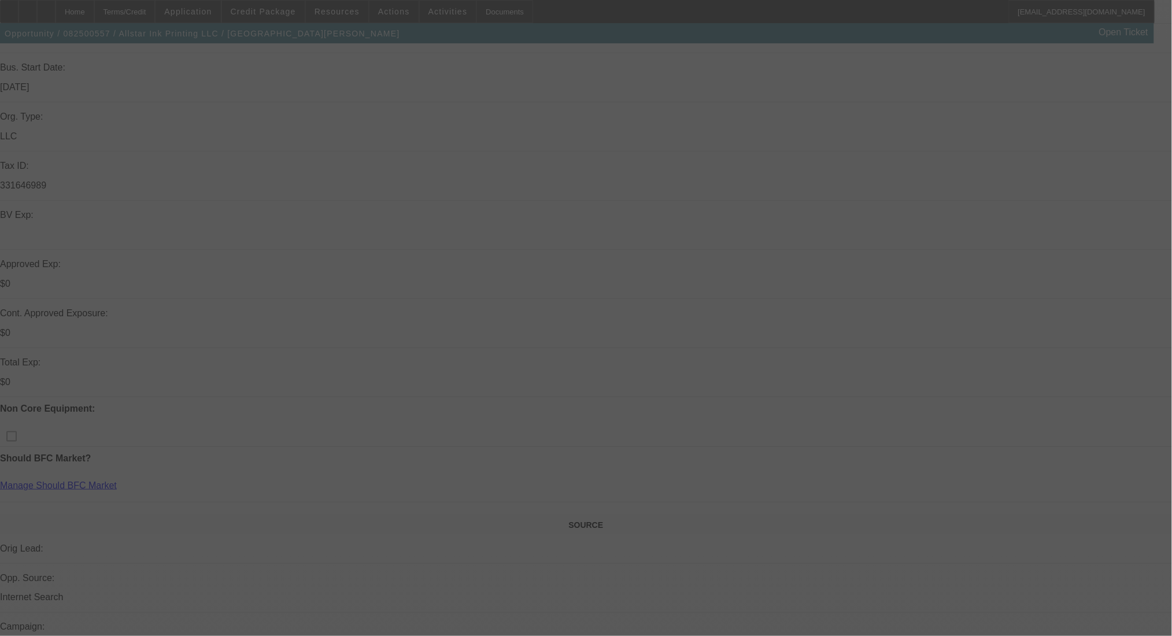
scroll to position [0, 0]
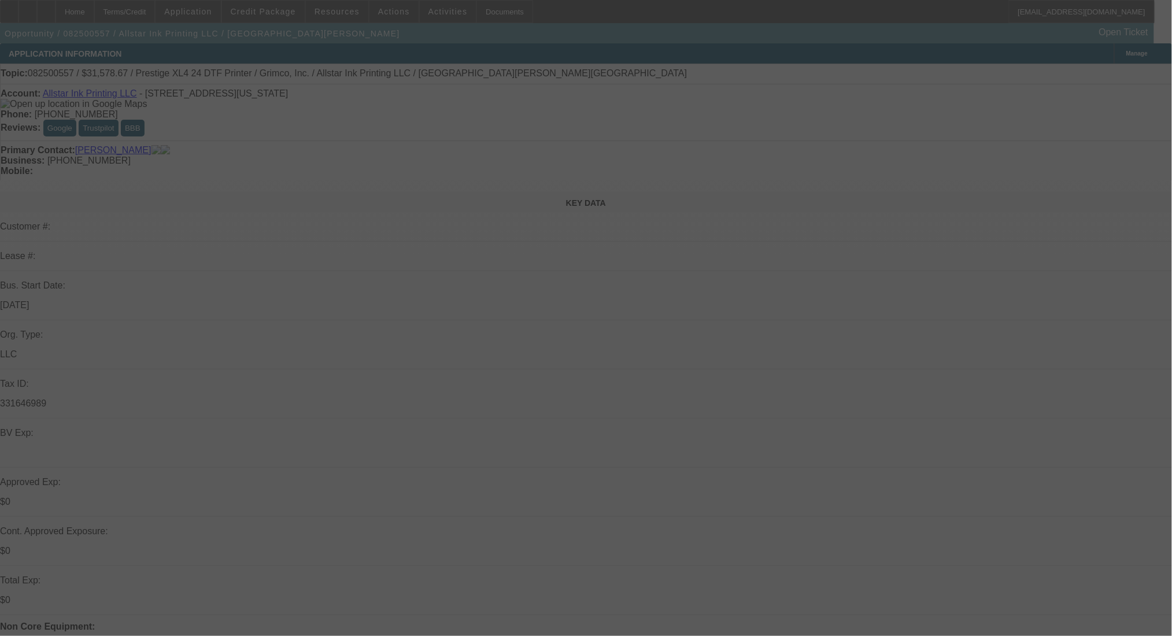
select select "0"
select select "2"
select select "0.1"
select select "4"
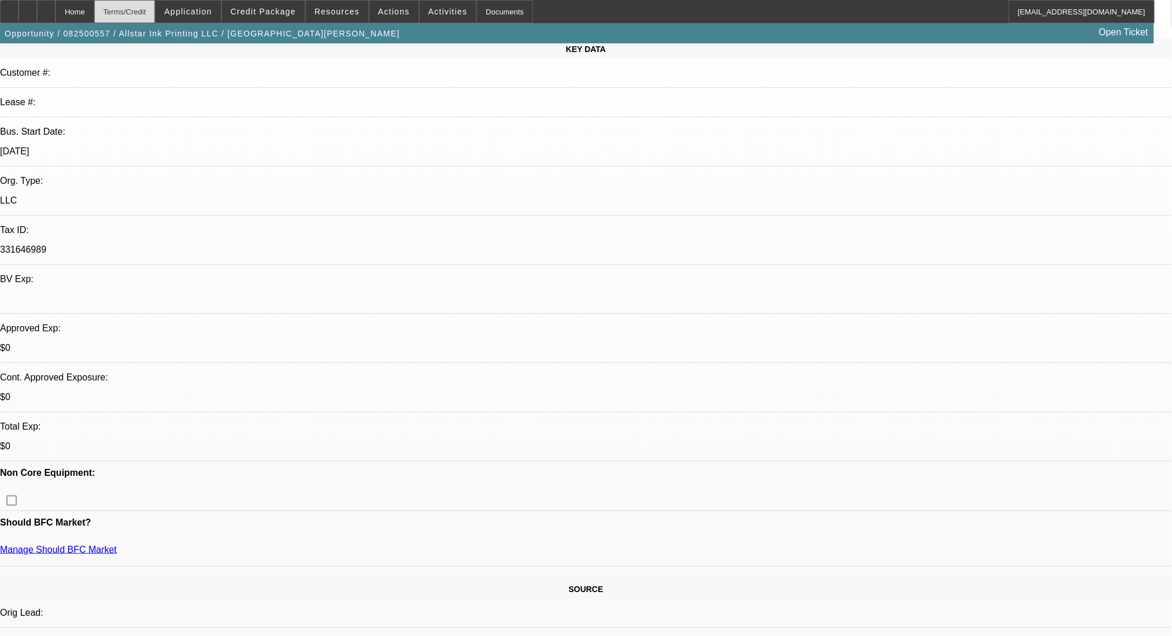
click at [156, 14] on div "Terms/Credit" at bounding box center [124, 11] width 61 height 23
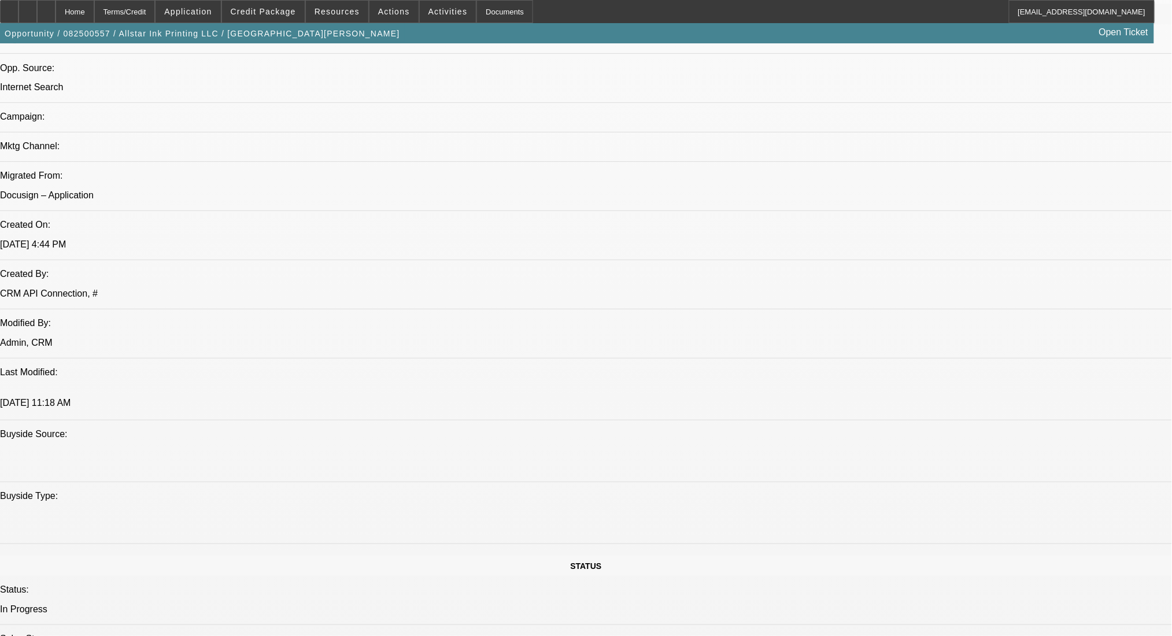
scroll to position [189, 0]
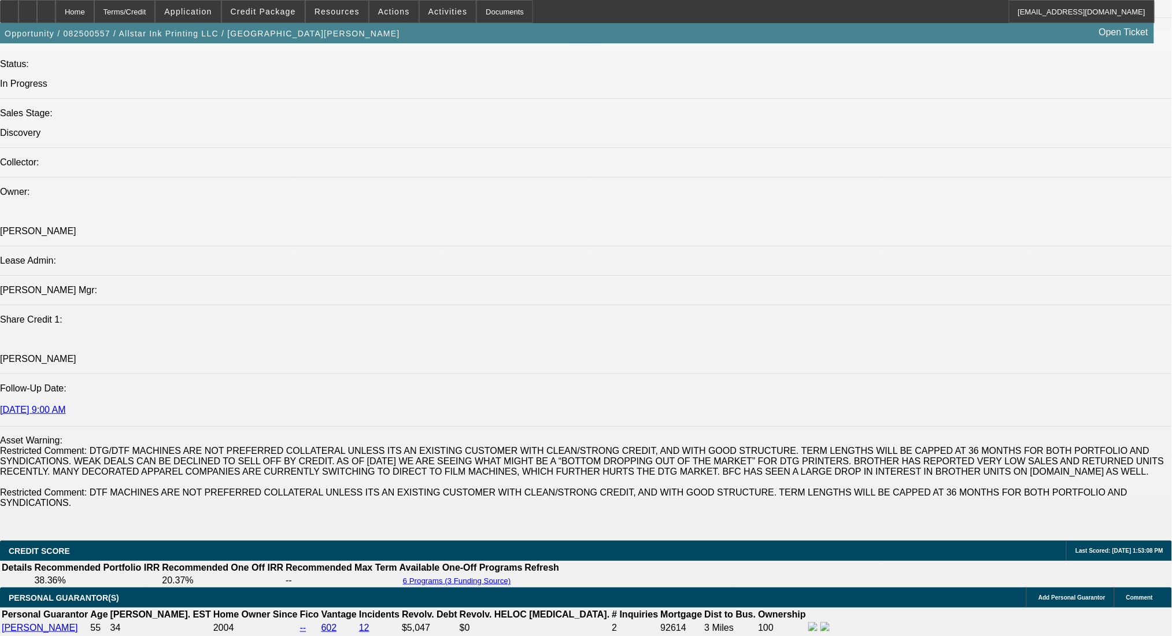
scroll to position [1345, 0]
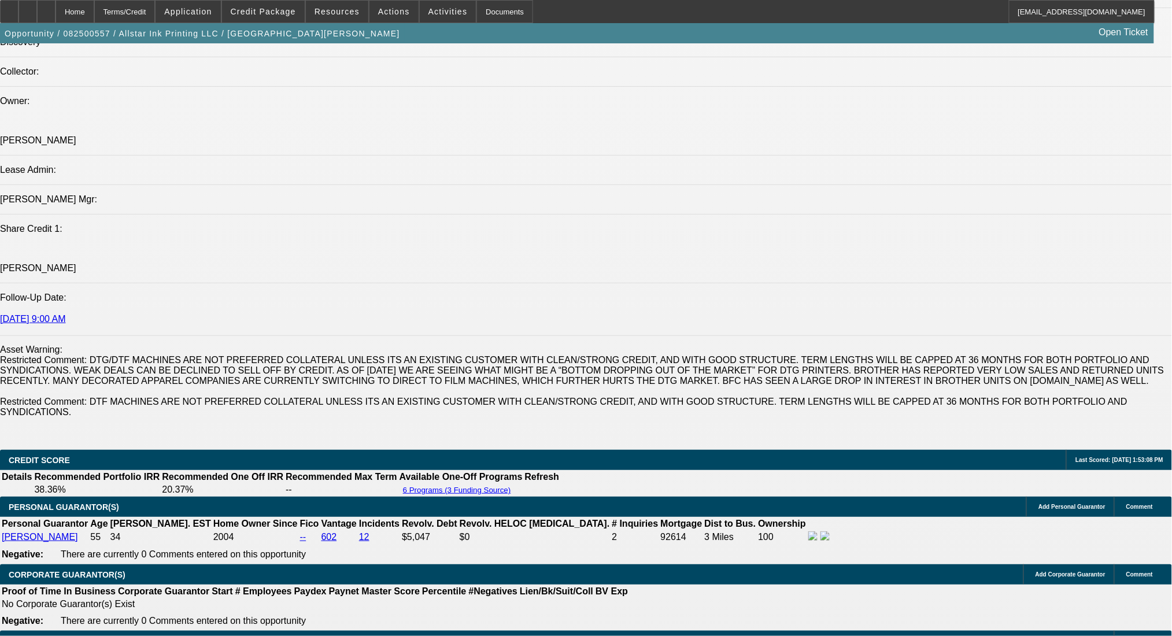
click at [279, 2] on span at bounding box center [263, 12] width 83 height 28
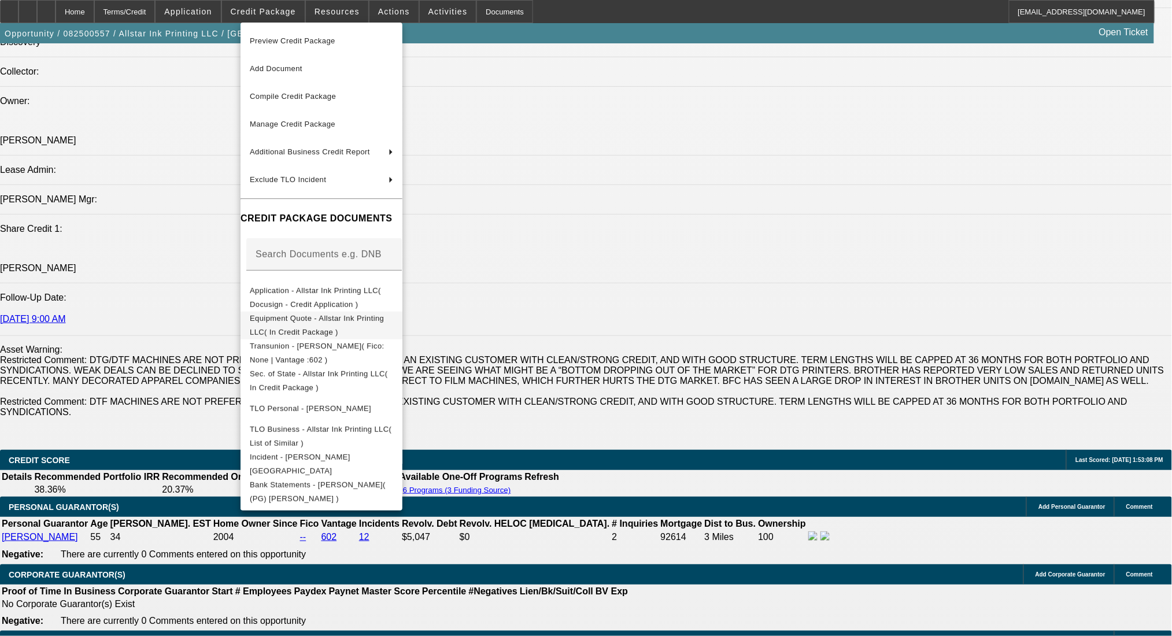
click at [384, 320] on span "Equipment Quote - Allstar Ink Printing LLC( In Credit Package )" at bounding box center [317, 324] width 134 height 23
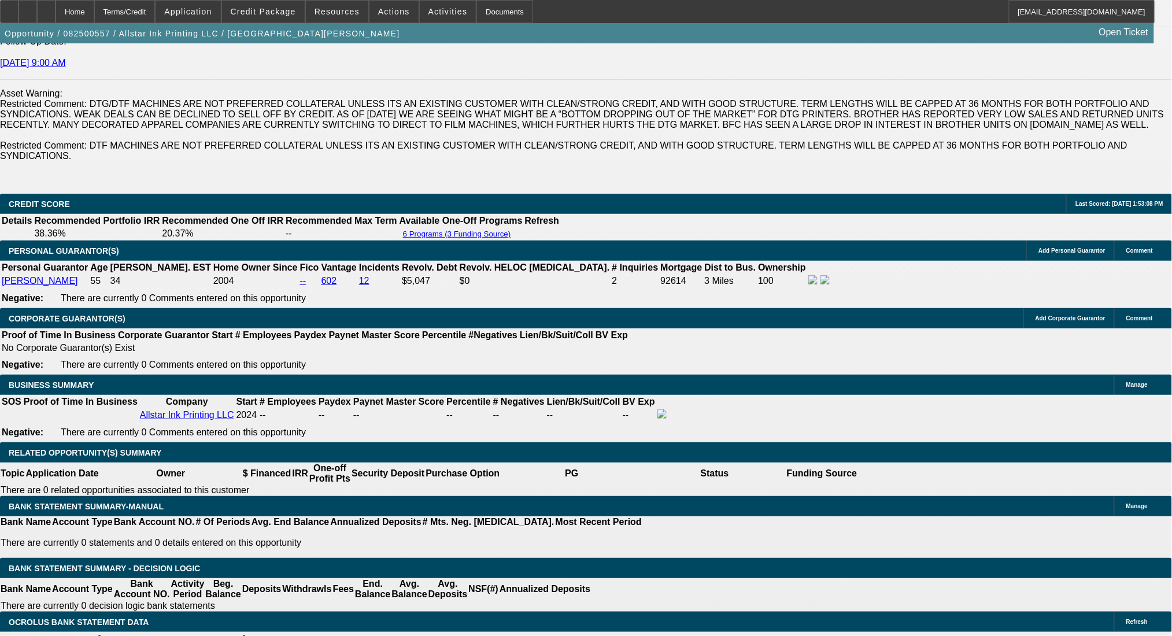
scroll to position [1654, 0]
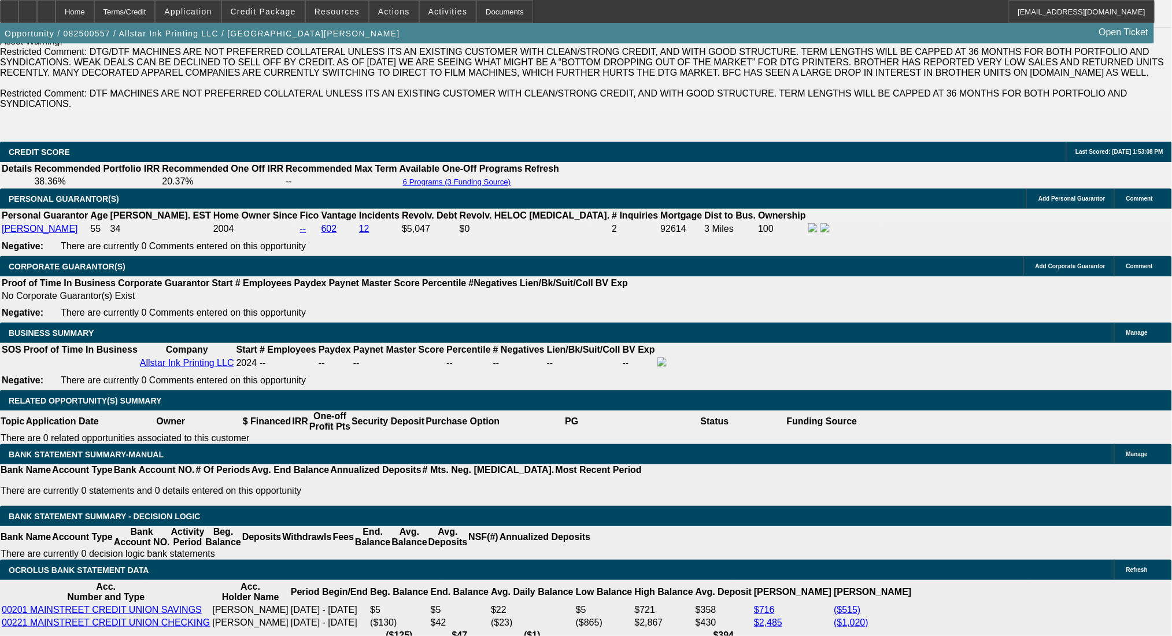
drag, startPoint x: 232, startPoint y: 514, endPoint x: 250, endPoint y: 517, distance: 18.7
type input "UNKNOWN"
type input "36"
type input "$22,048.36"
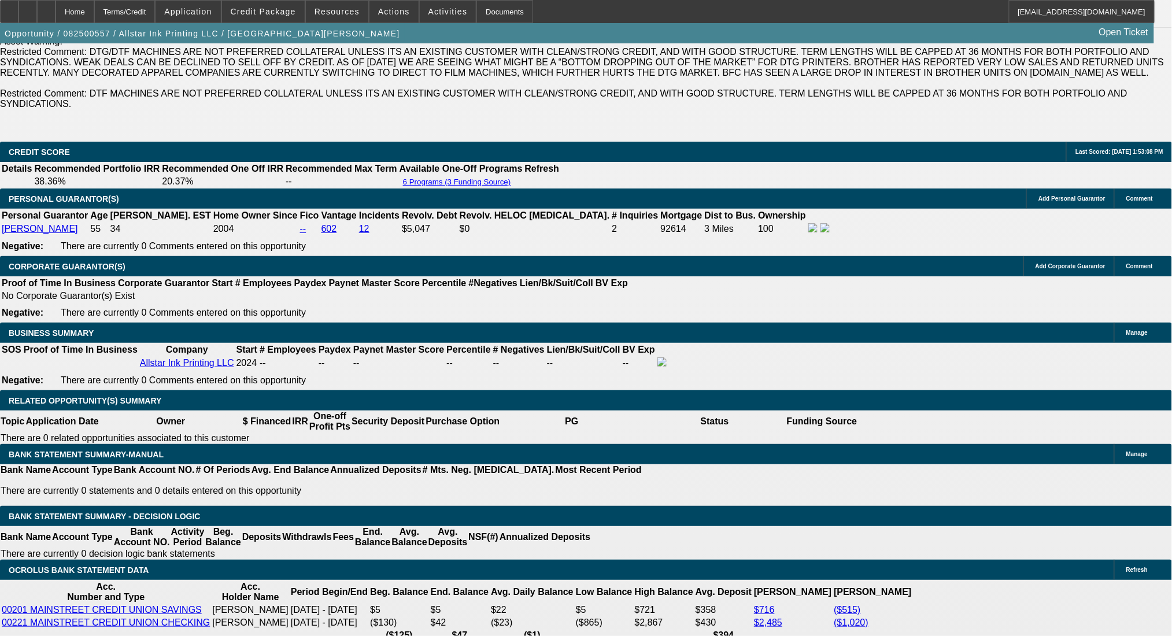
type input "$11,024.18"
type input "$2,378.46"
type input "$1,189.23"
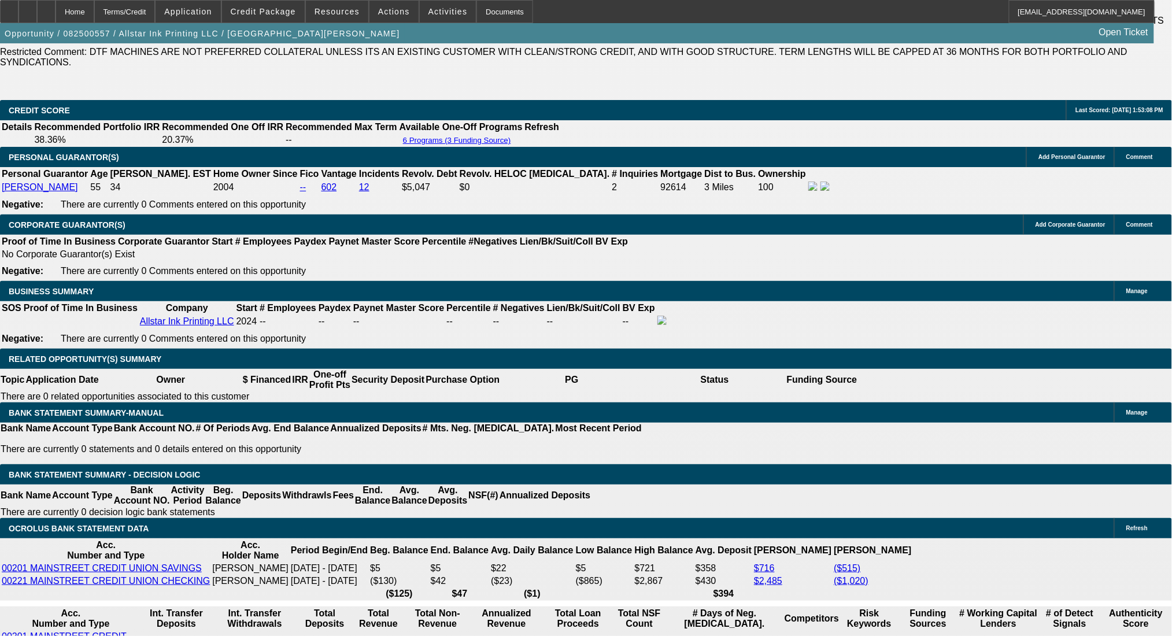
scroll to position [1731, 0]
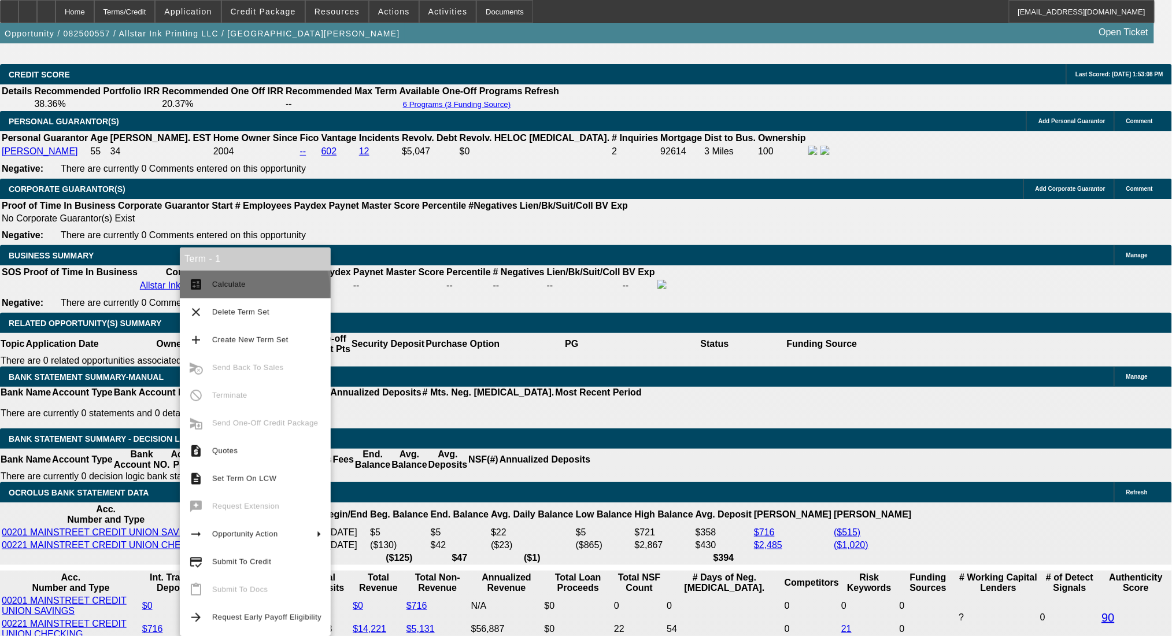
click at [254, 290] on span "Calculate" at bounding box center [266, 285] width 109 height 14
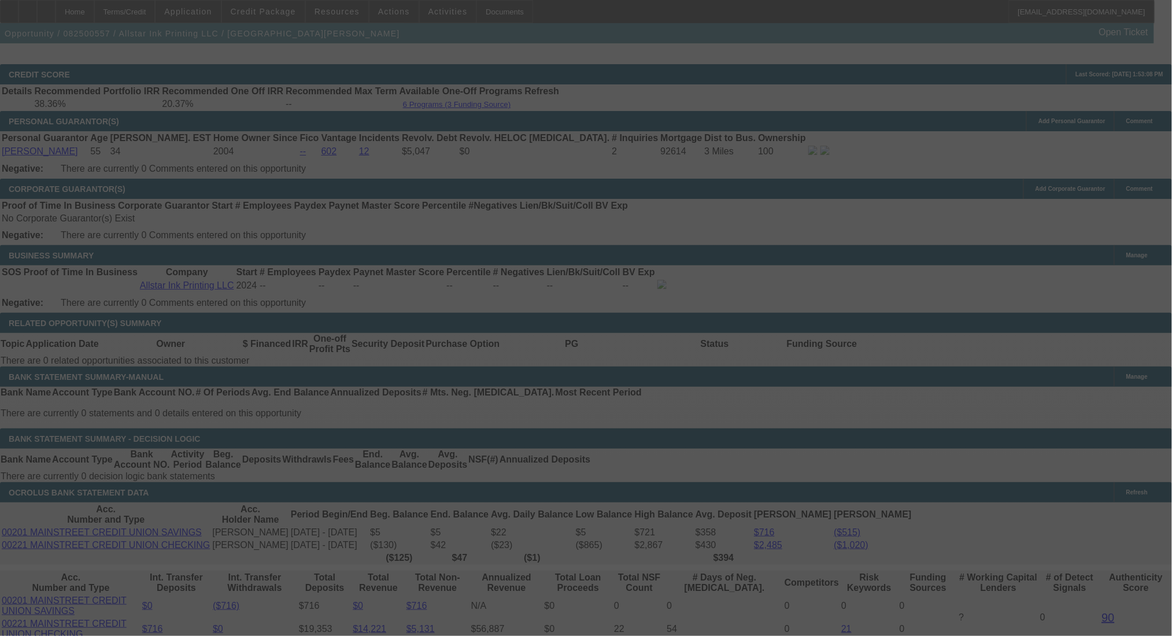
select select "0"
select select "2"
select select "0.1"
select select "4"
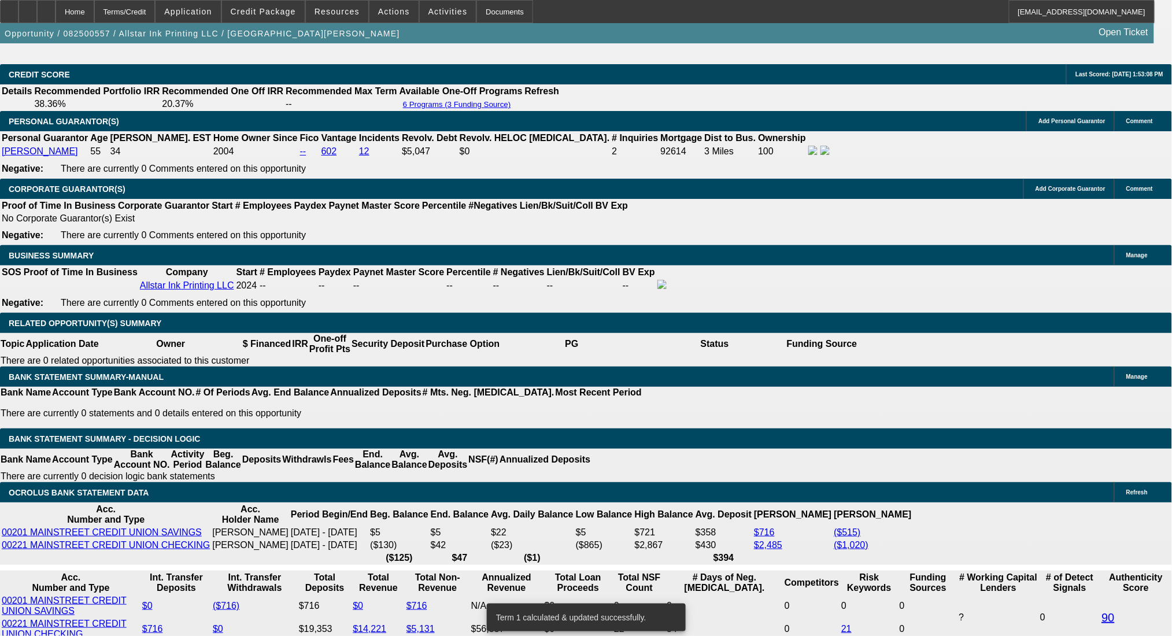
drag, startPoint x: 187, startPoint y: 437, endPoint x: 250, endPoint y: 441, distance: 63.7
type input "12"
type input "$24.00"
type input "UNKNOWN"
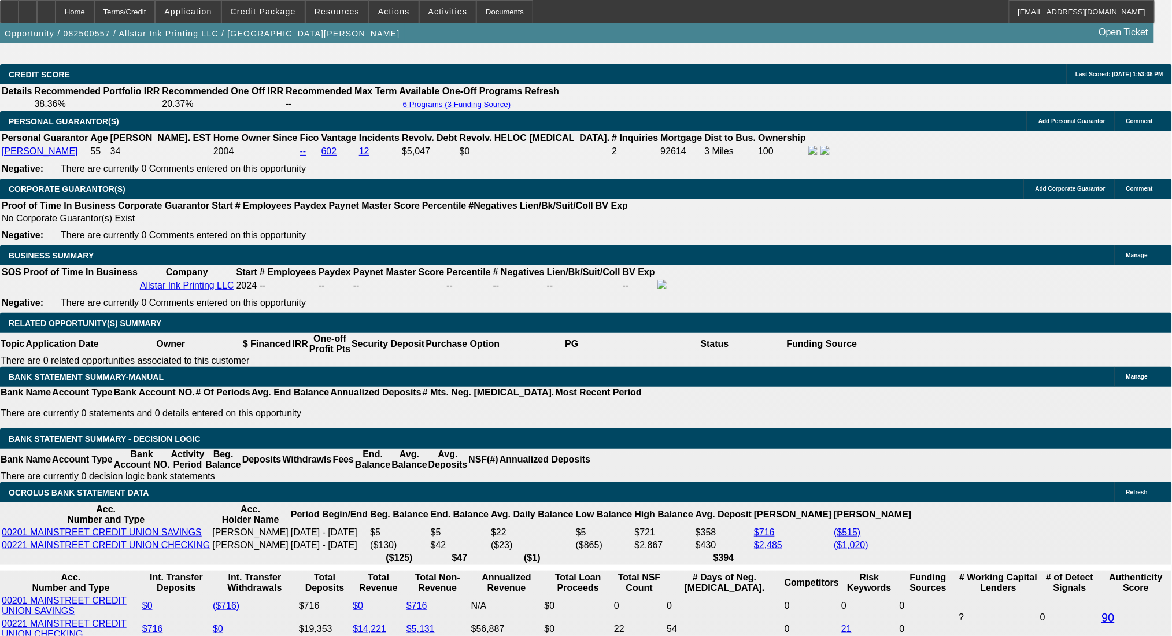
type input "1200"
type input "$2,400.00"
type input "20.7"
type input "$1,200.00"
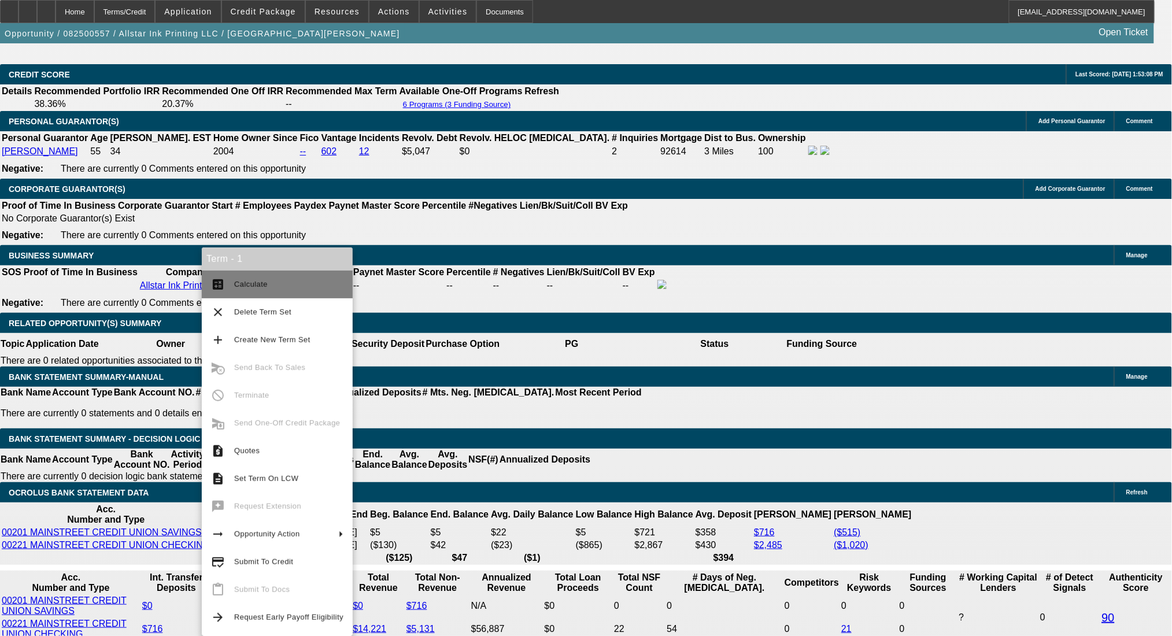
click at [276, 292] on button "calculate Calculate" at bounding box center [277, 285] width 151 height 28
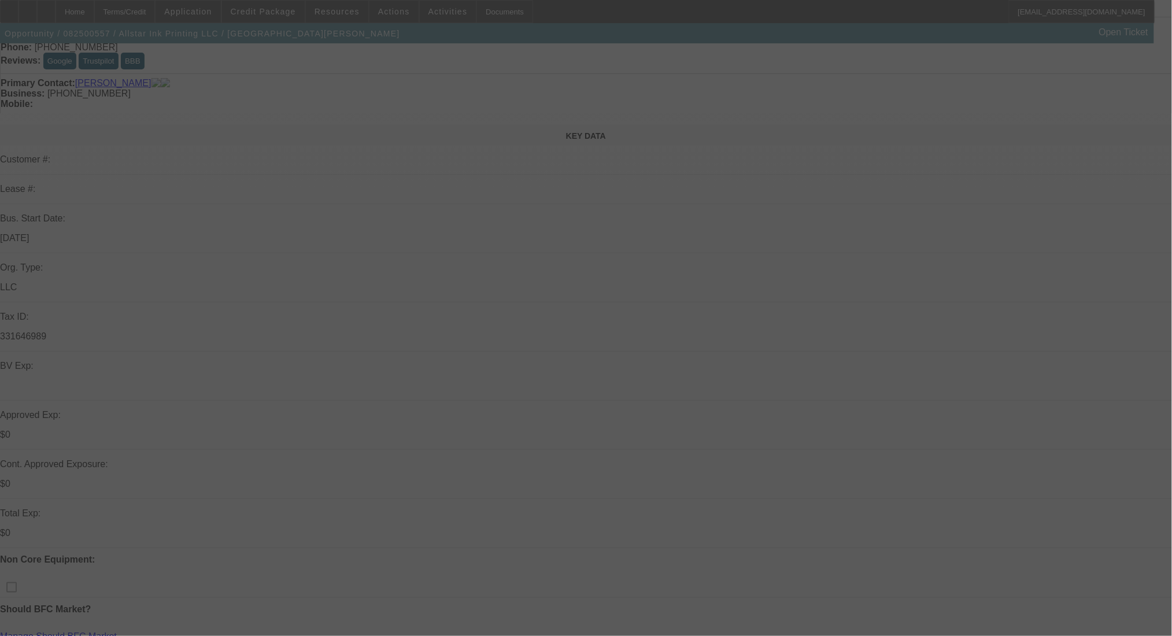
scroll to position [0, 0]
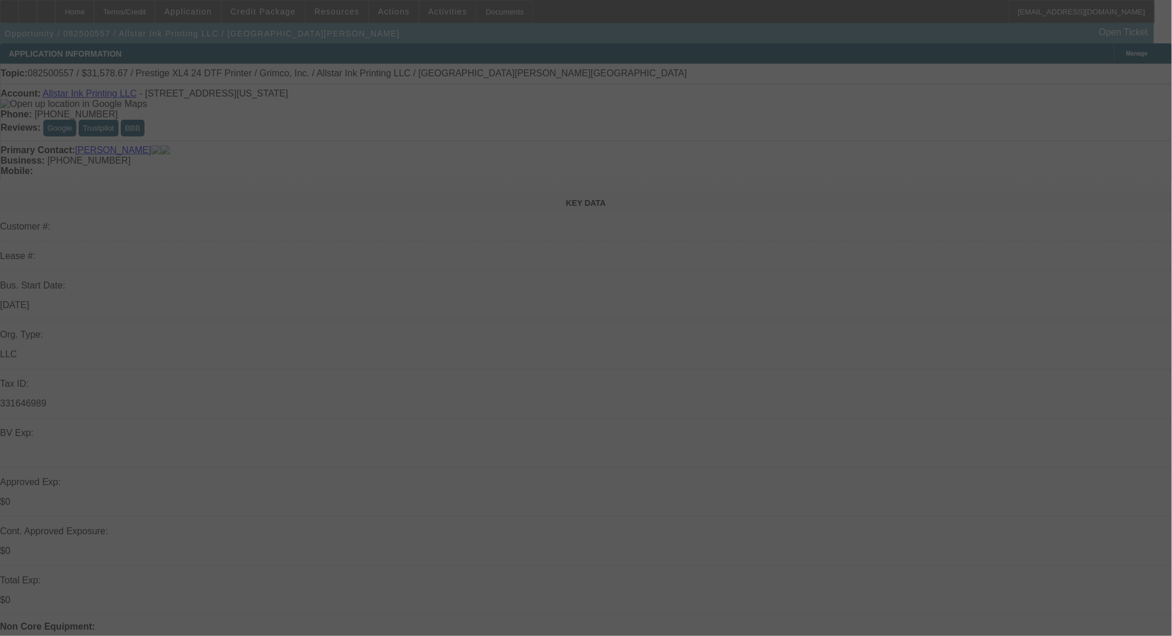
select select "0"
select select "2"
select select "0.1"
select select "4"
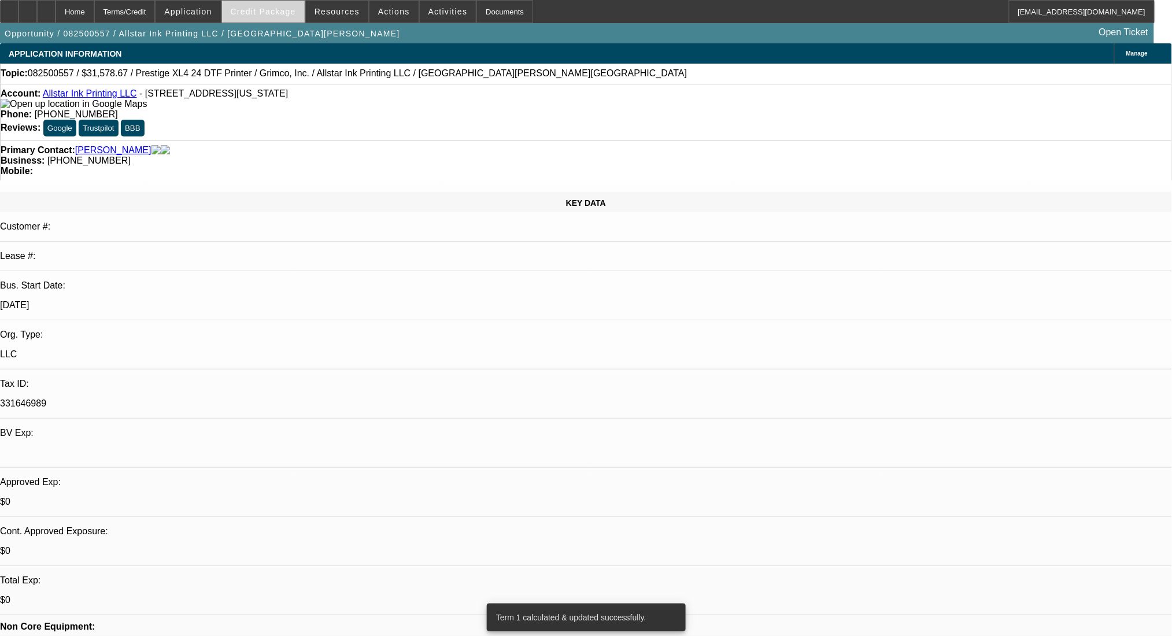
click at [283, 13] on span "Credit Package" at bounding box center [263, 11] width 65 height 9
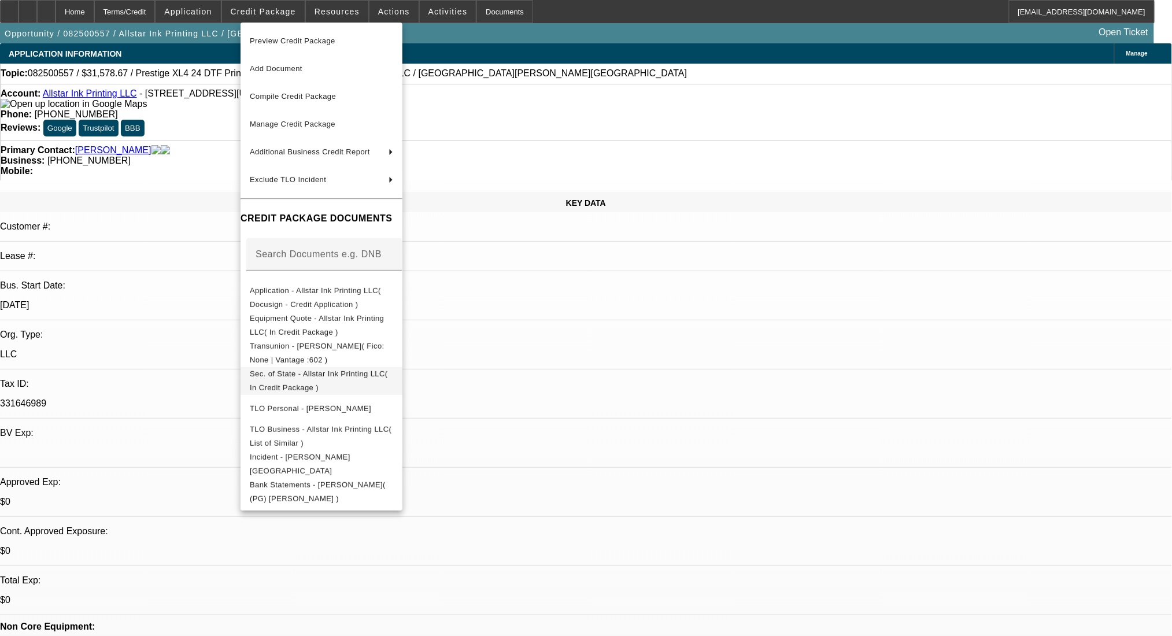
click at [319, 377] on span "Sec. of State - Allstar Ink Printing LLC( In Credit Package )" at bounding box center [319, 380] width 138 height 23
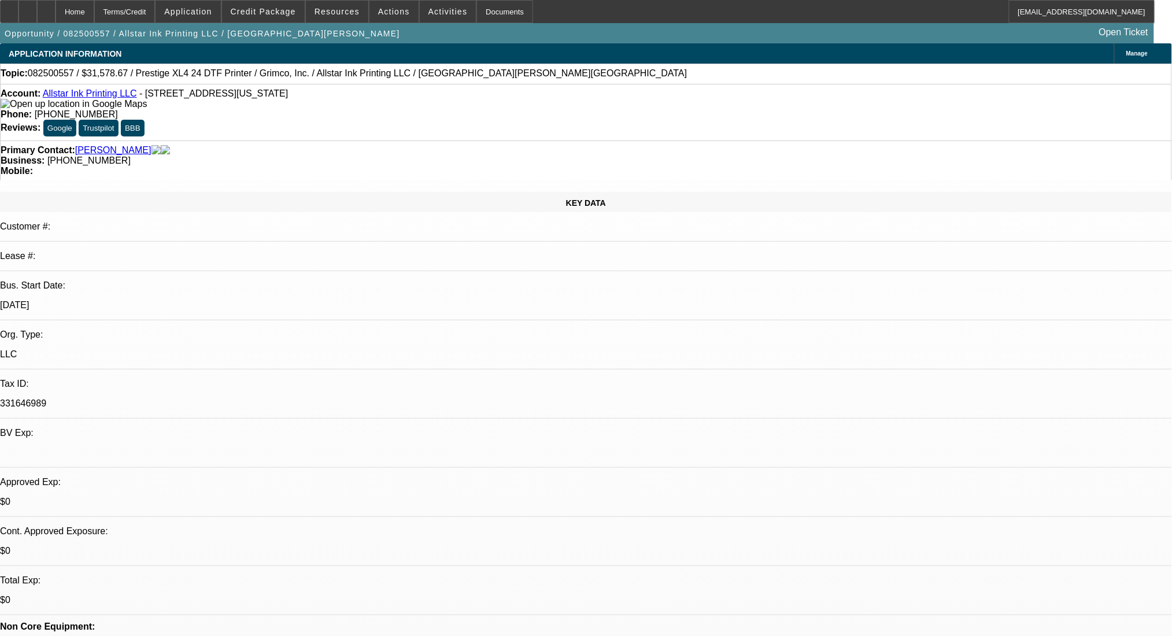
click at [1115, 51] on div "Manage" at bounding box center [1144, 53] width 58 height 20
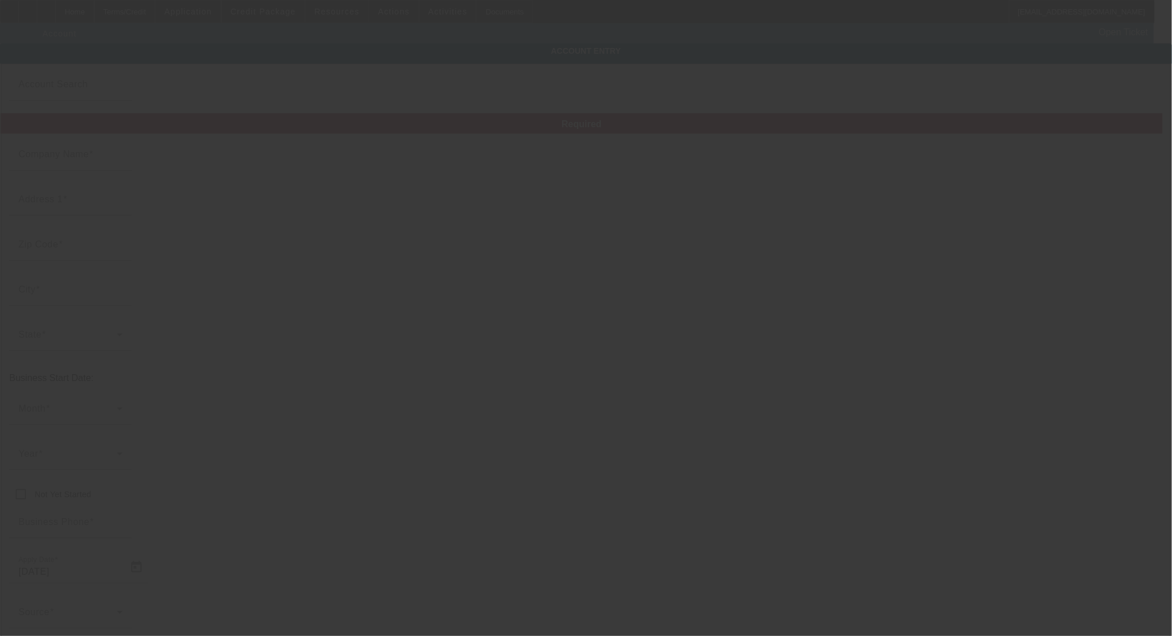
type input "Allstar Ink Printing LLC"
type input "1301 N 7th St"
type input "66101"
type input "Kansas City"
type input "(913) 231-6614"
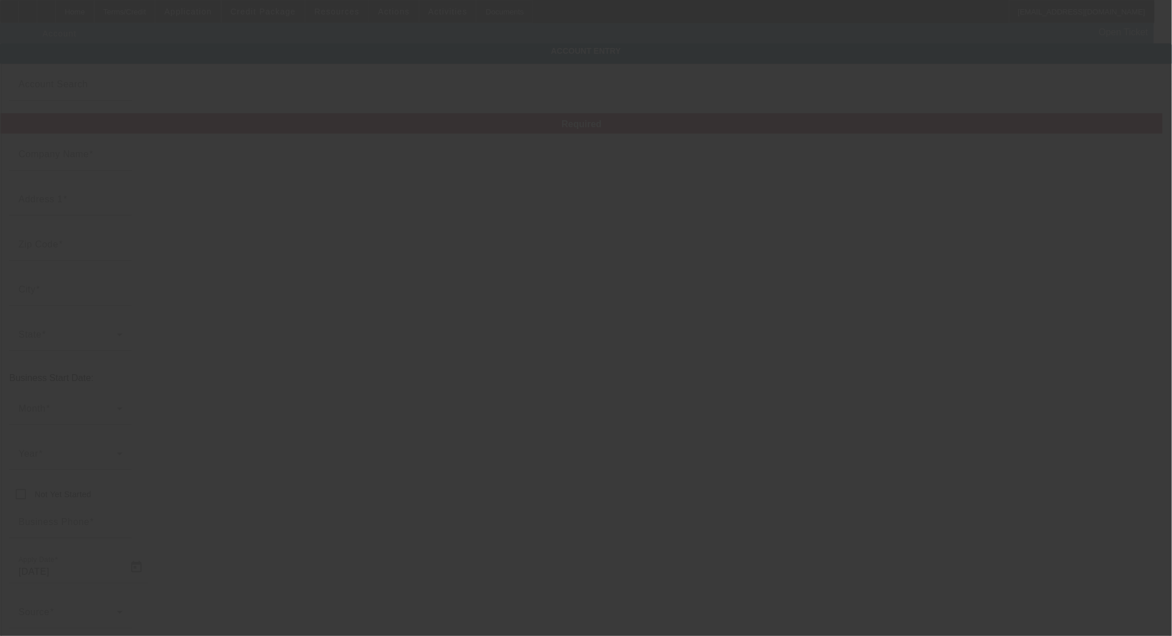
type input "331646989"
type input "8/20/2025"
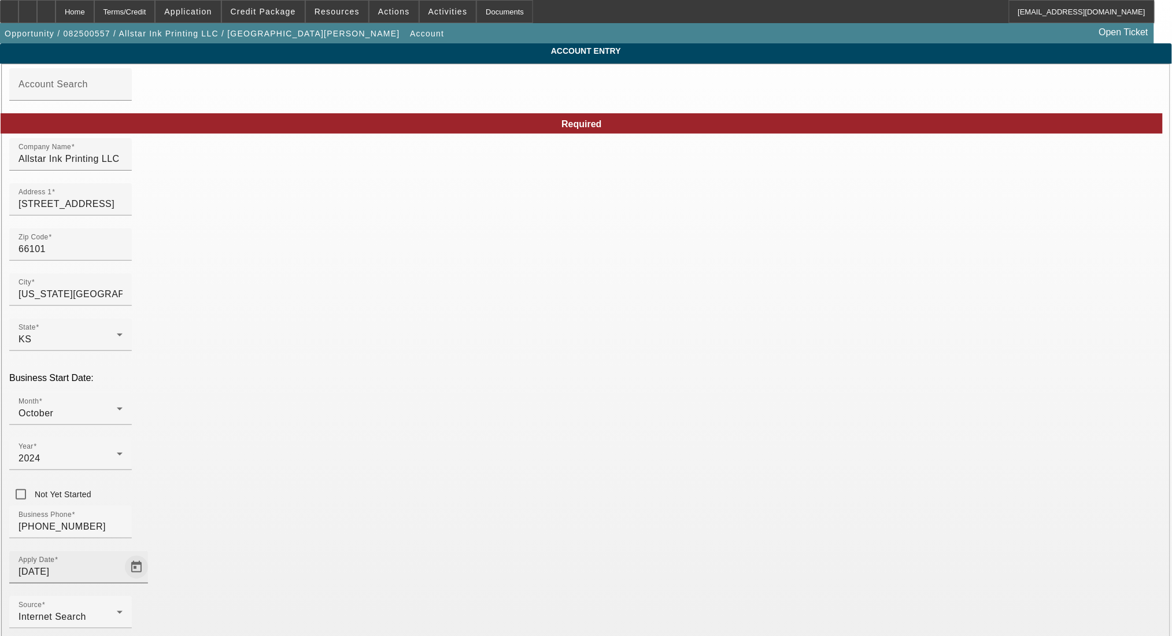
click at [150, 554] on span "Open calendar" at bounding box center [137, 568] width 28 height 28
click at [395, 453] on div at bounding box center [586, 318] width 1172 height 636
click at [123, 393] on div "Month October" at bounding box center [71, 409] width 104 height 32
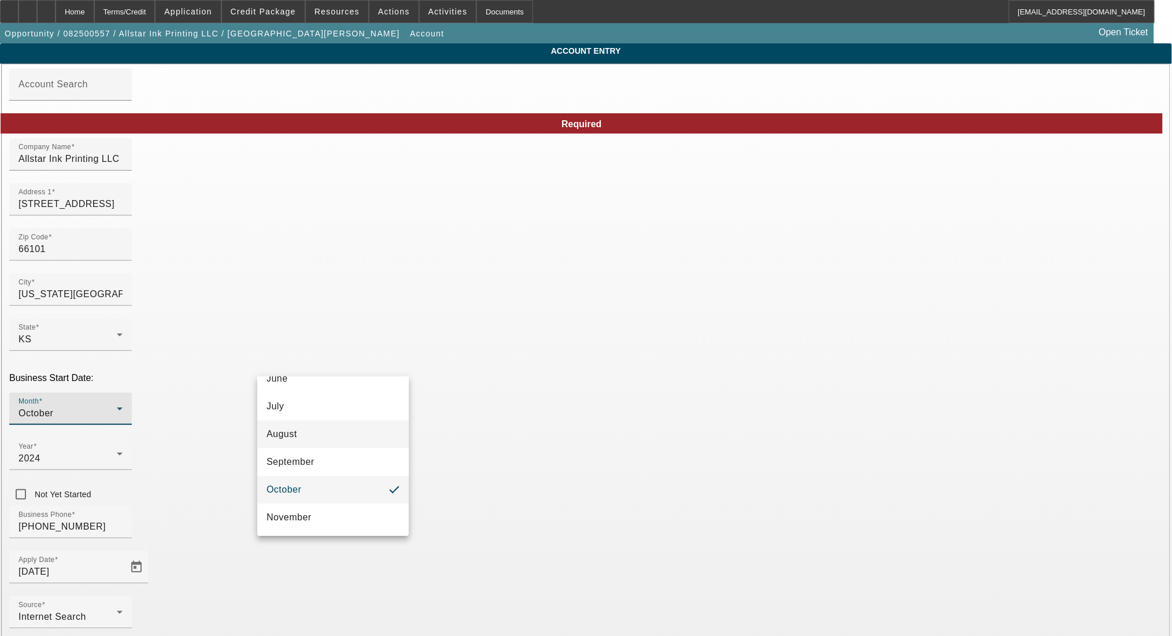
scroll to position [211, 0]
click at [334, 485] on mat-option "November" at bounding box center [333, 491] width 152 height 28
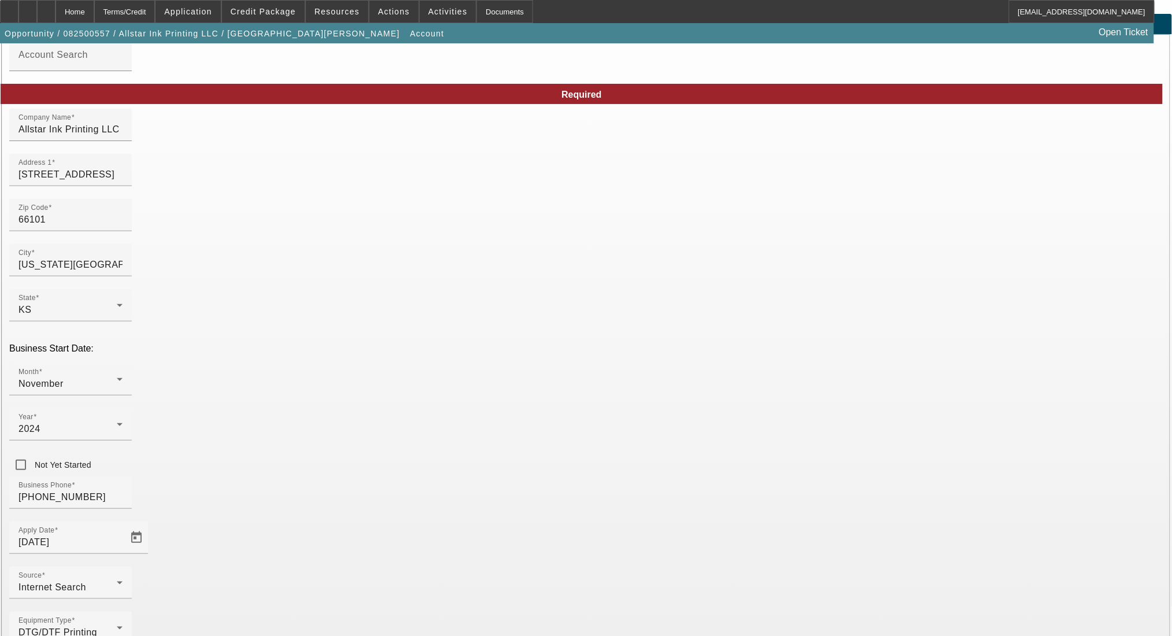
scroll to position [46, 0]
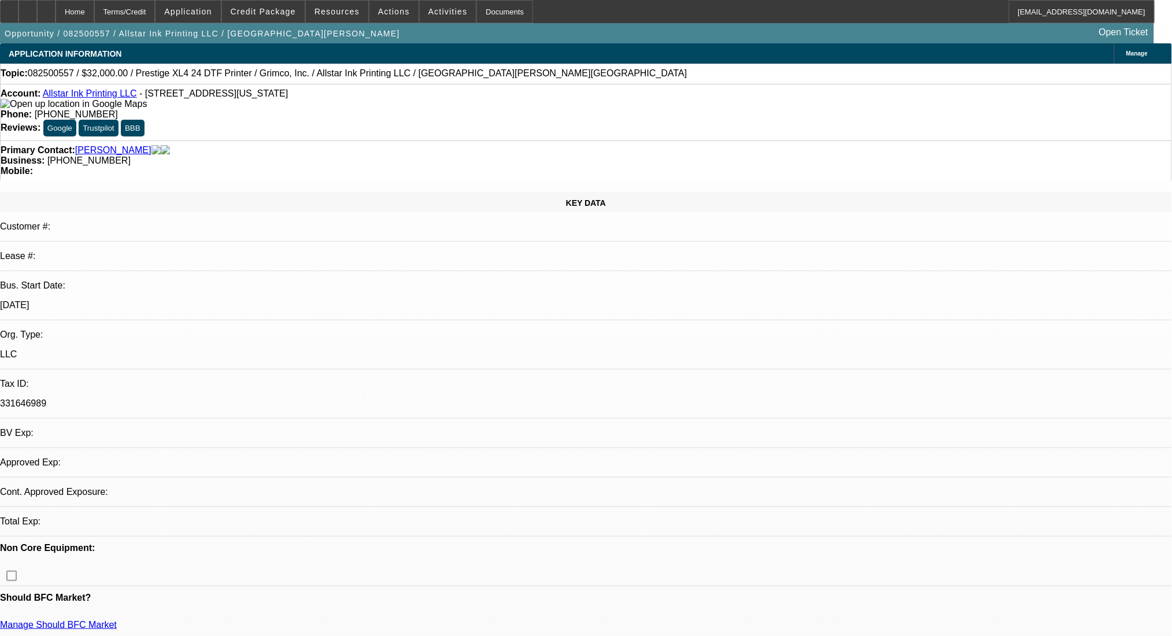
select select "0"
select select "2"
select select "0.1"
select select "4"
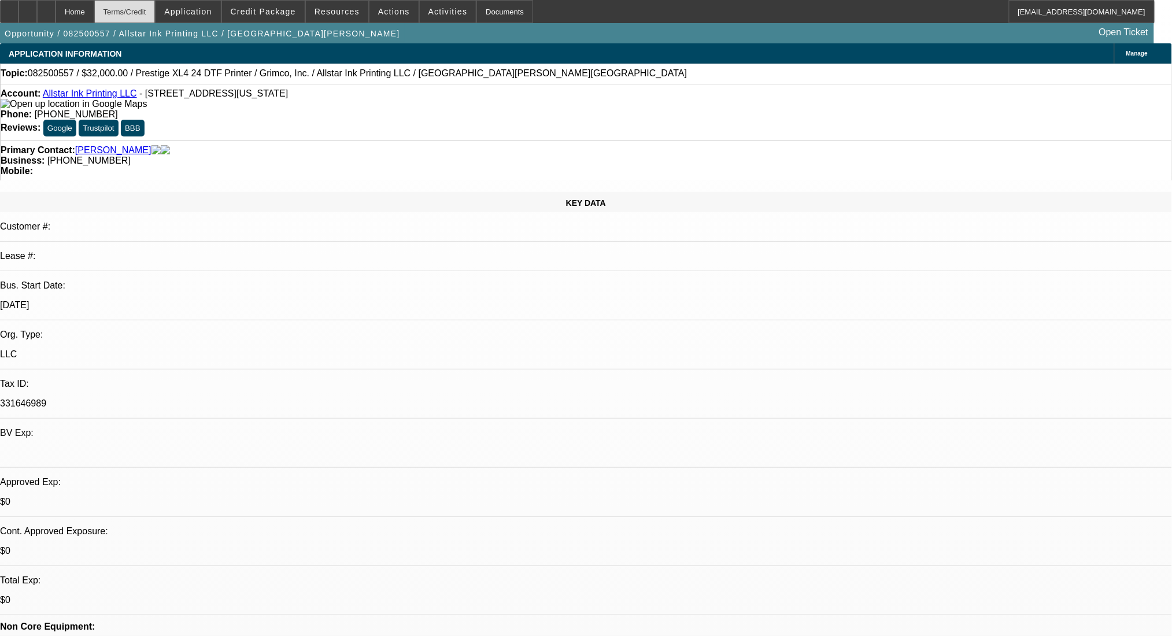
click at [156, 10] on div "Terms/Credit" at bounding box center [124, 11] width 61 height 23
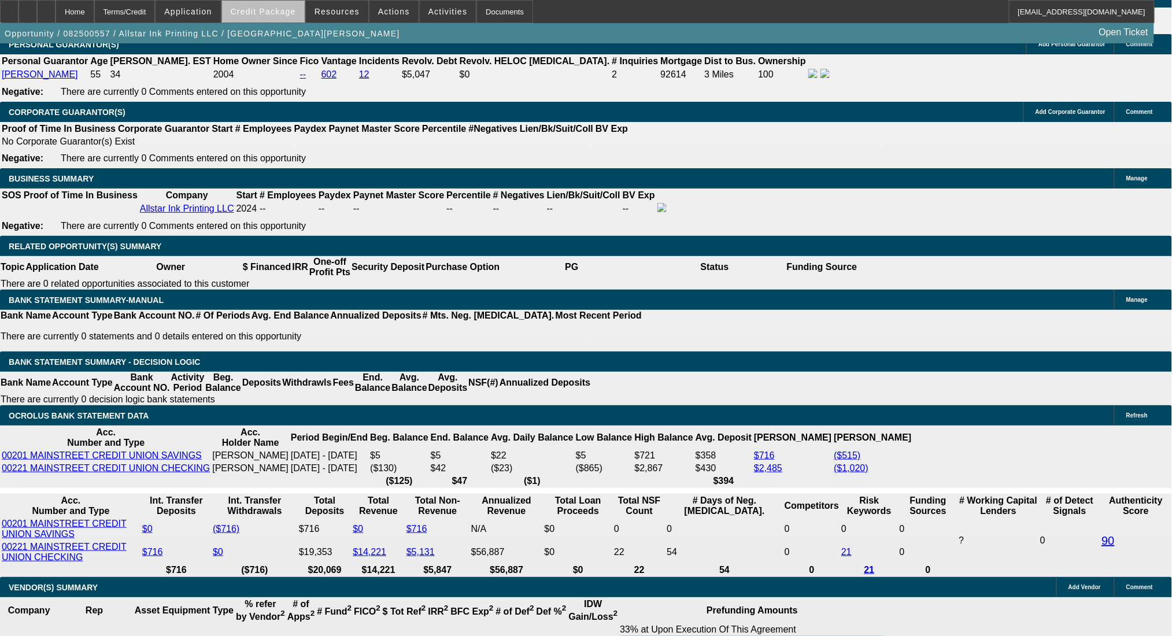
click at [282, 13] on span "Credit Package" at bounding box center [263, 11] width 65 height 9
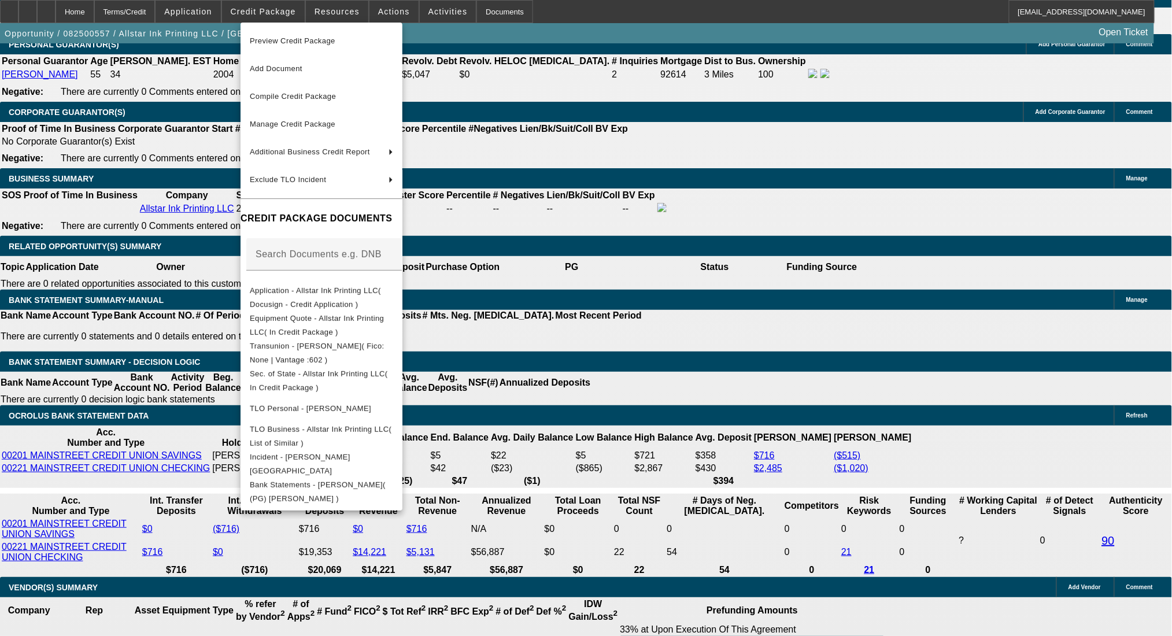
drag, startPoint x: 667, startPoint y: 281, endPoint x: 654, endPoint y: 257, distance: 27.2
click at [664, 266] on div at bounding box center [586, 318] width 1172 height 636
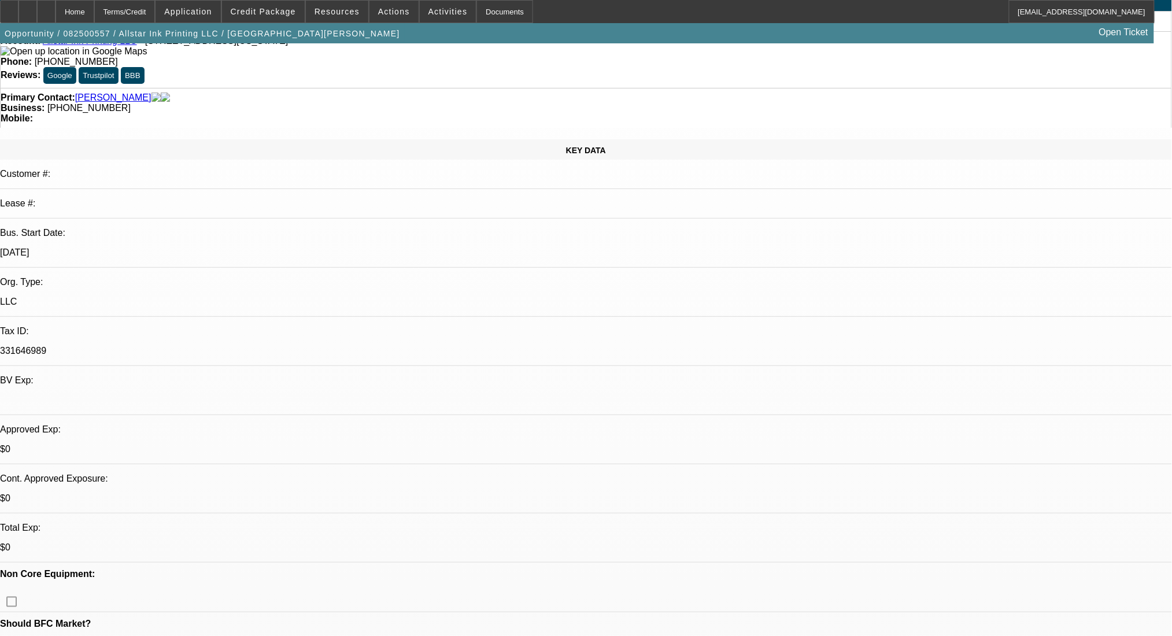
scroll to position [154, 0]
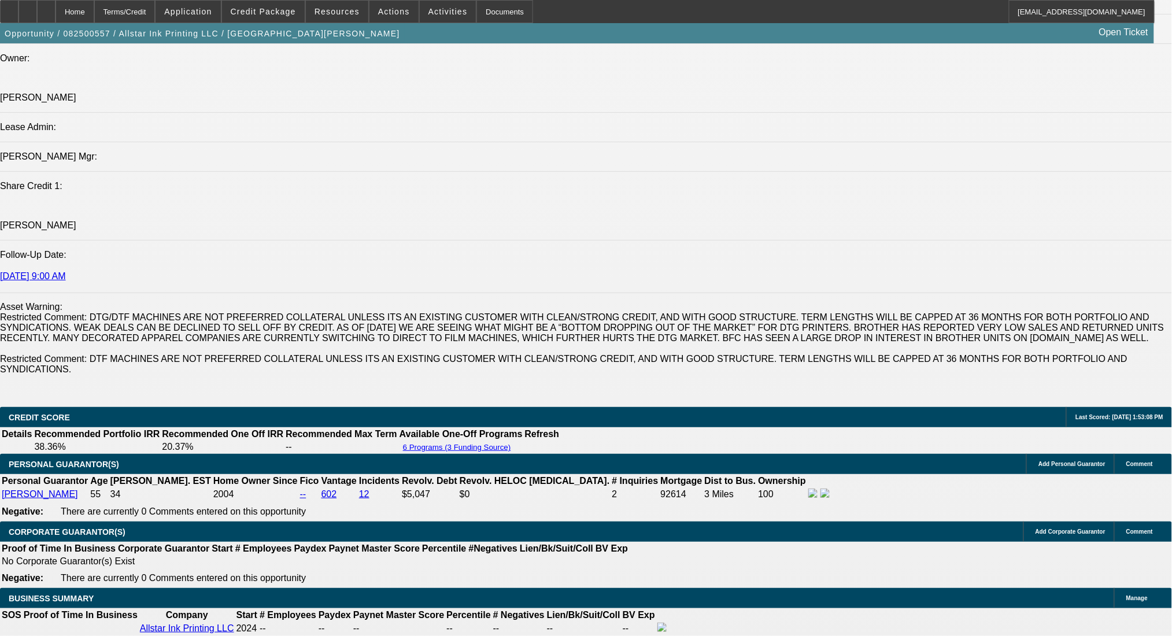
scroll to position [1851, 0]
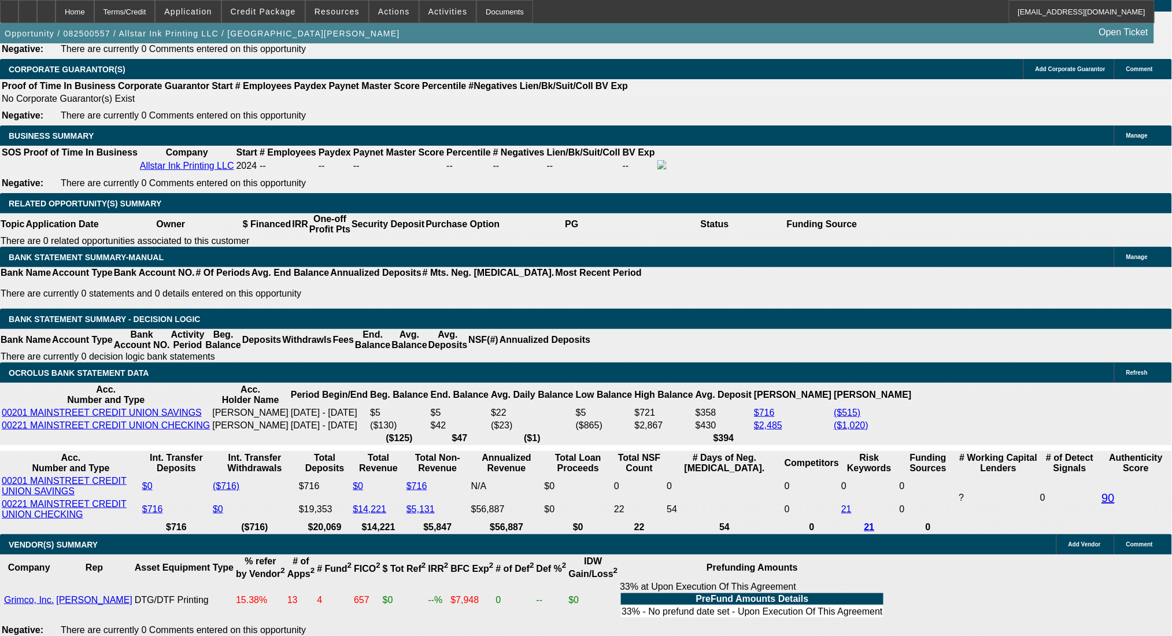
drag, startPoint x: 202, startPoint y: 227, endPoint x: 283, endPoint y: 241, distance: 82.8
type input "$1,578.67"
select select "0.05"
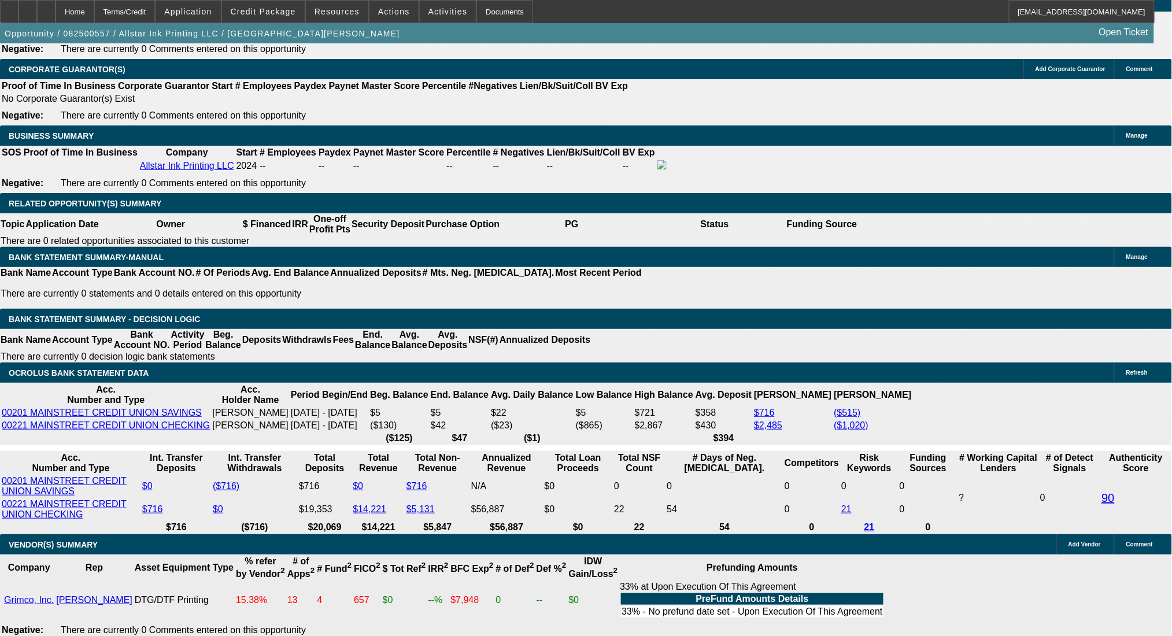
type input "$1,678.93"
type input "UNKNOWN"
type input "$2,392.50"
type input "$1,196.25"
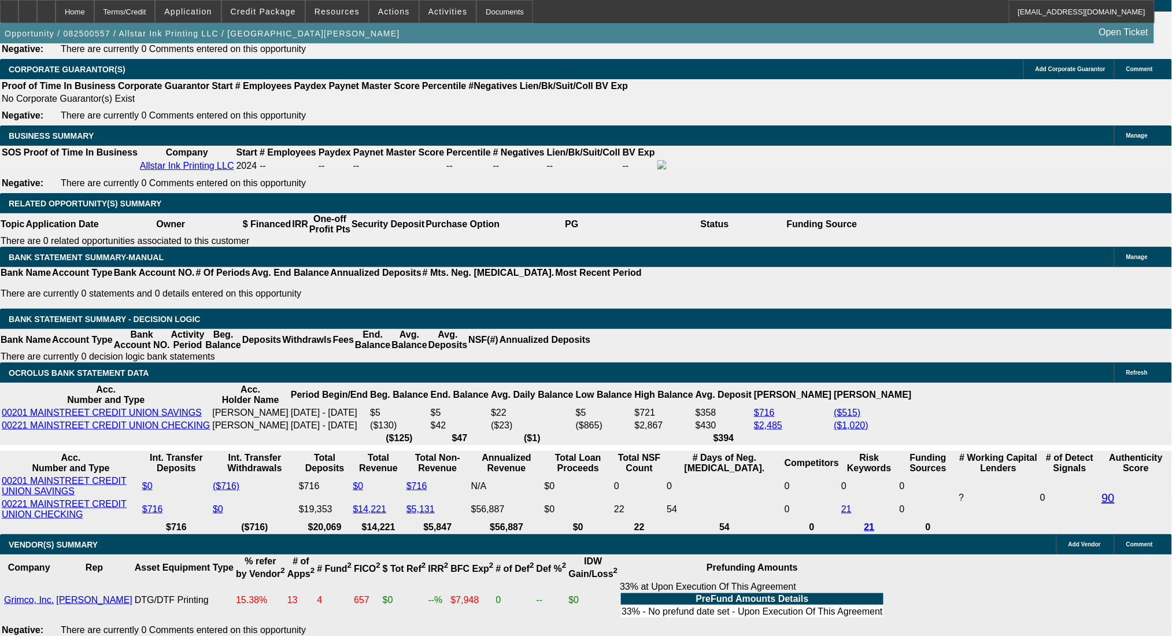
select select "0"
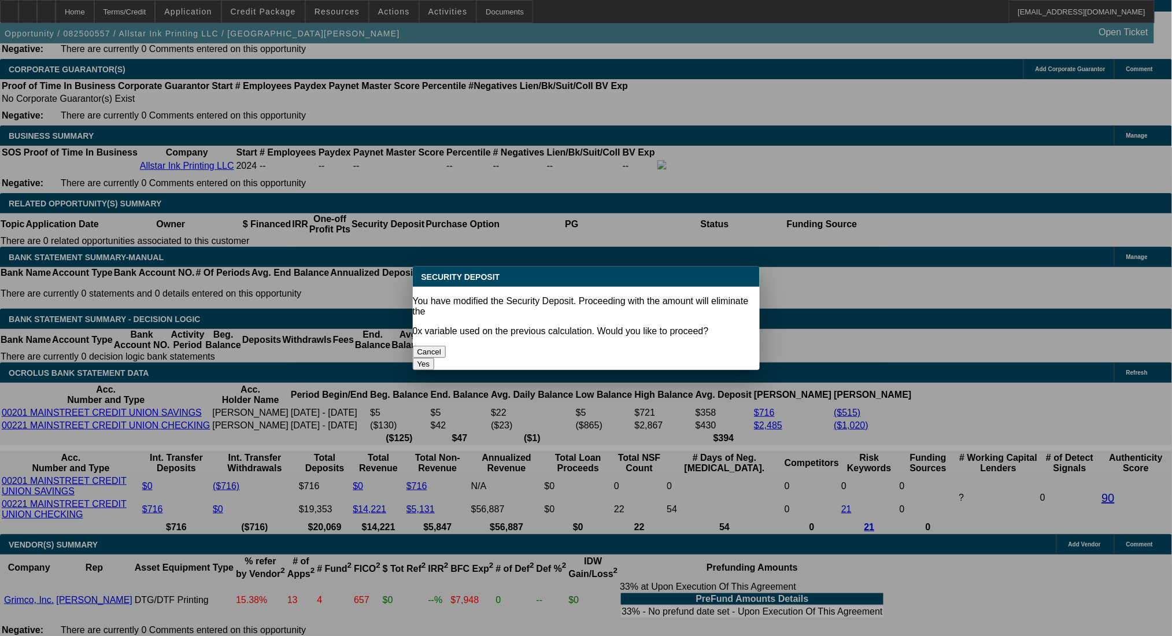
click at [435, 358] on button "Yes" at bounding box center [424, 364] width 22 height 12
type input "$0.00"
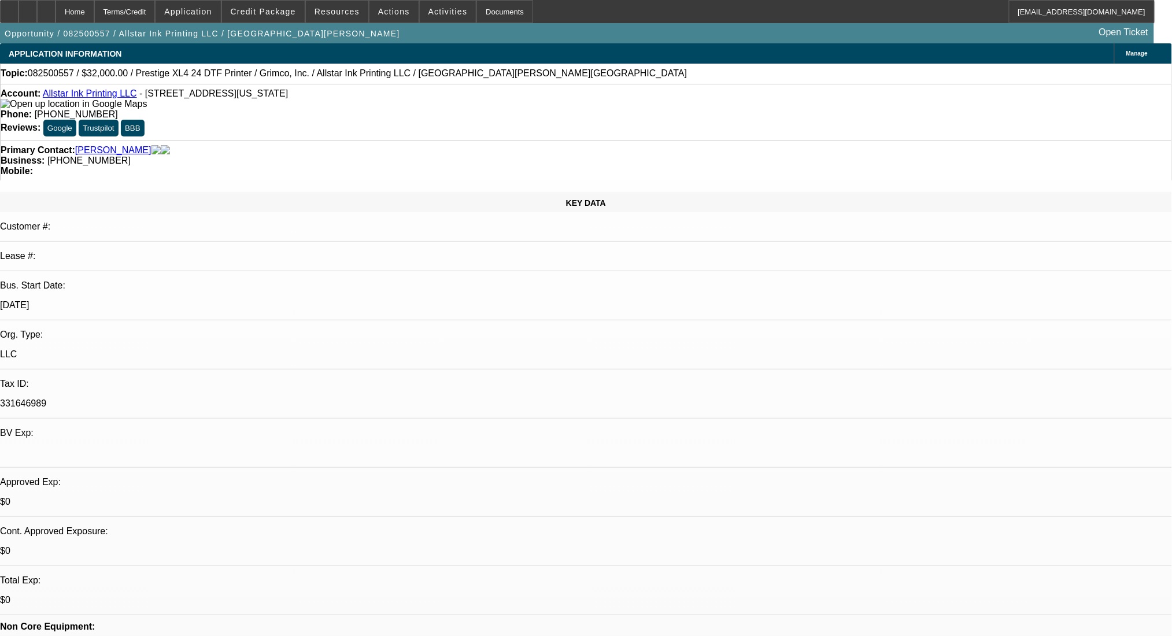
scroll to position [1851, 0]
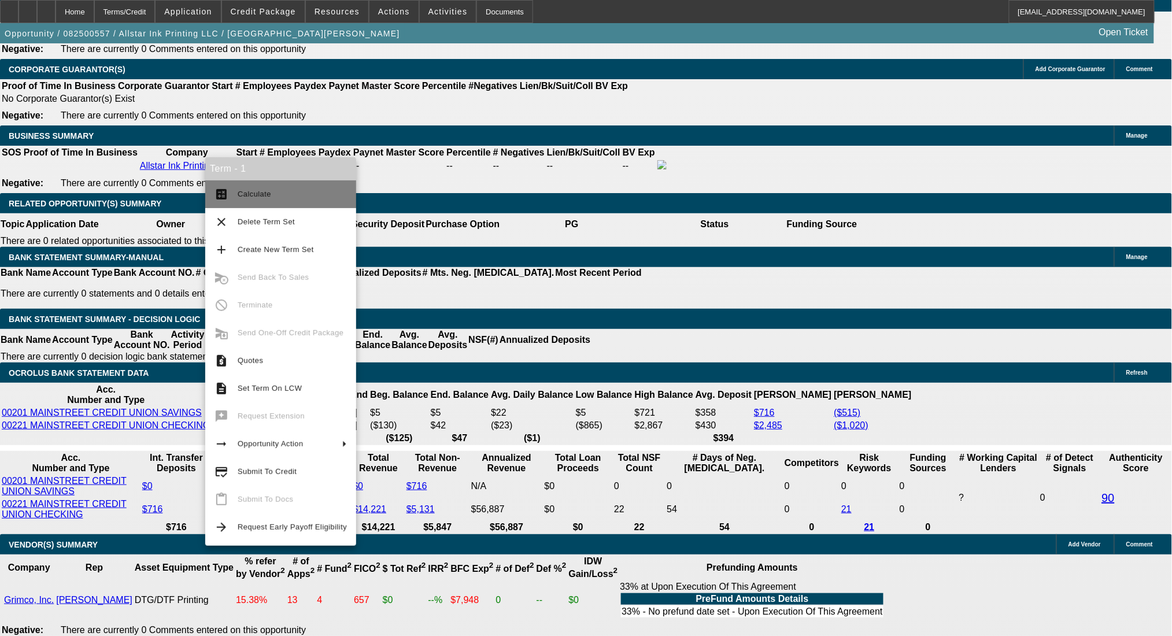
click at [253, 181] on button "calculate Calculate" at bounding box center [280, 194] width 151 height 28
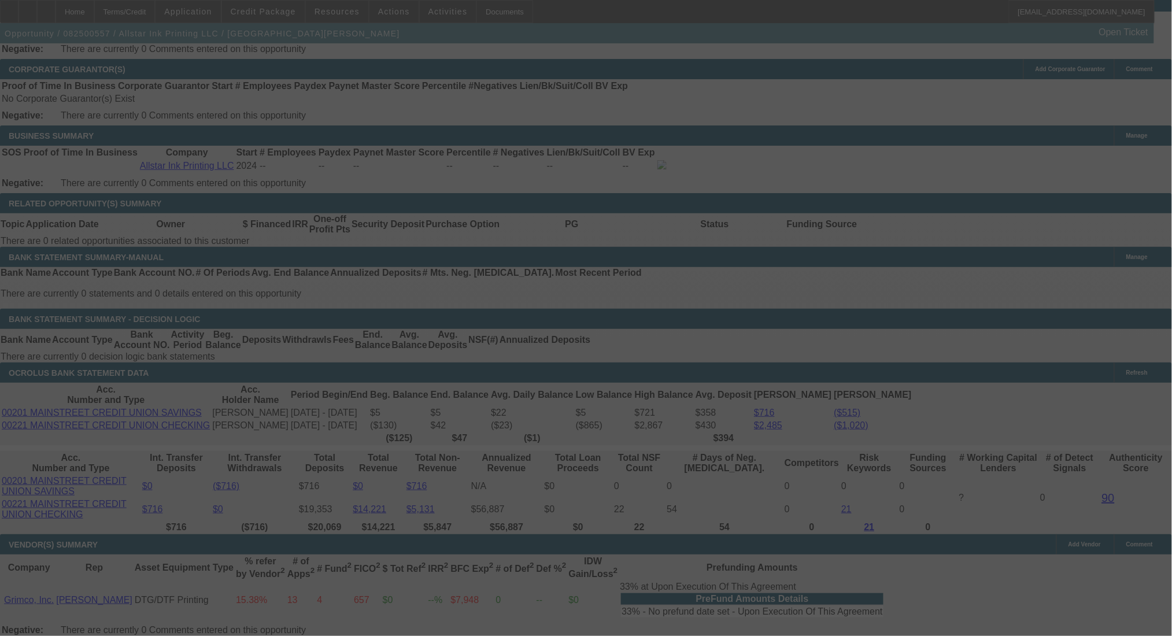
select select "0"
select select "2"
select select "0.1"
select select "4"
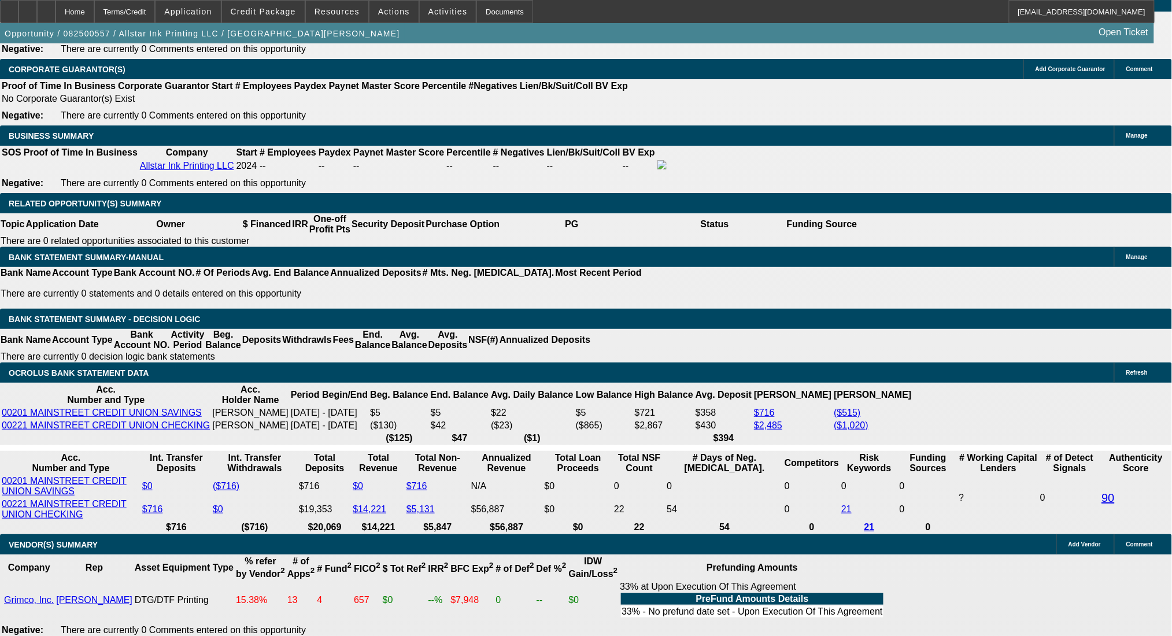
drag, startPoint x: 200, startPoint y: 230, endPoint x: 272, endPoint y: 230, distance: 72.3
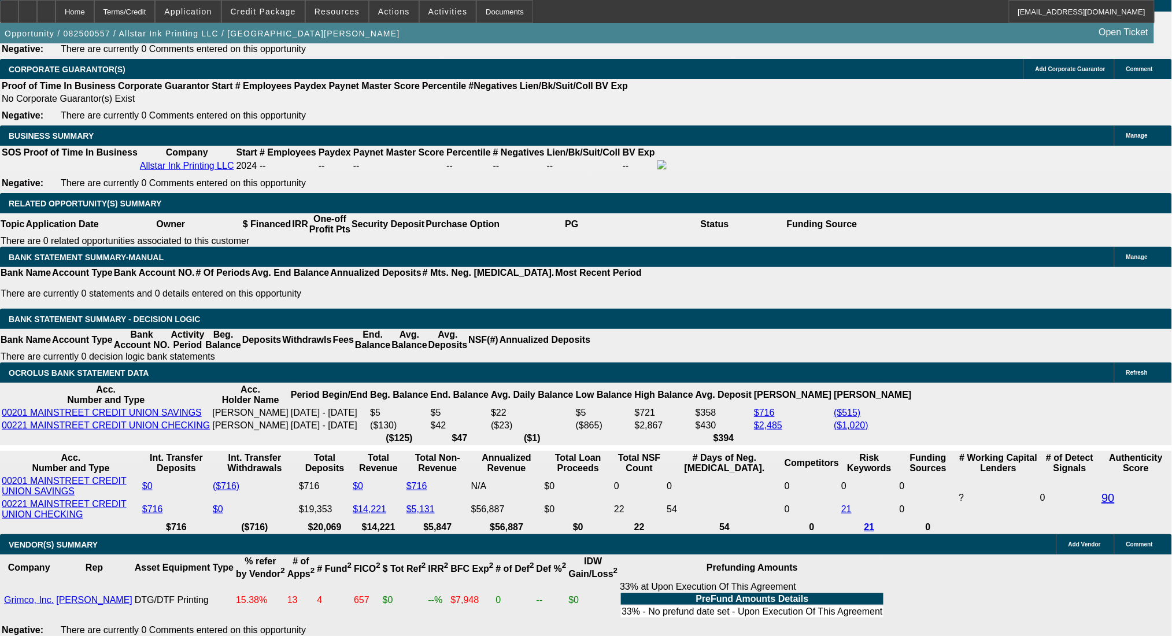
type input "$2,578.00"
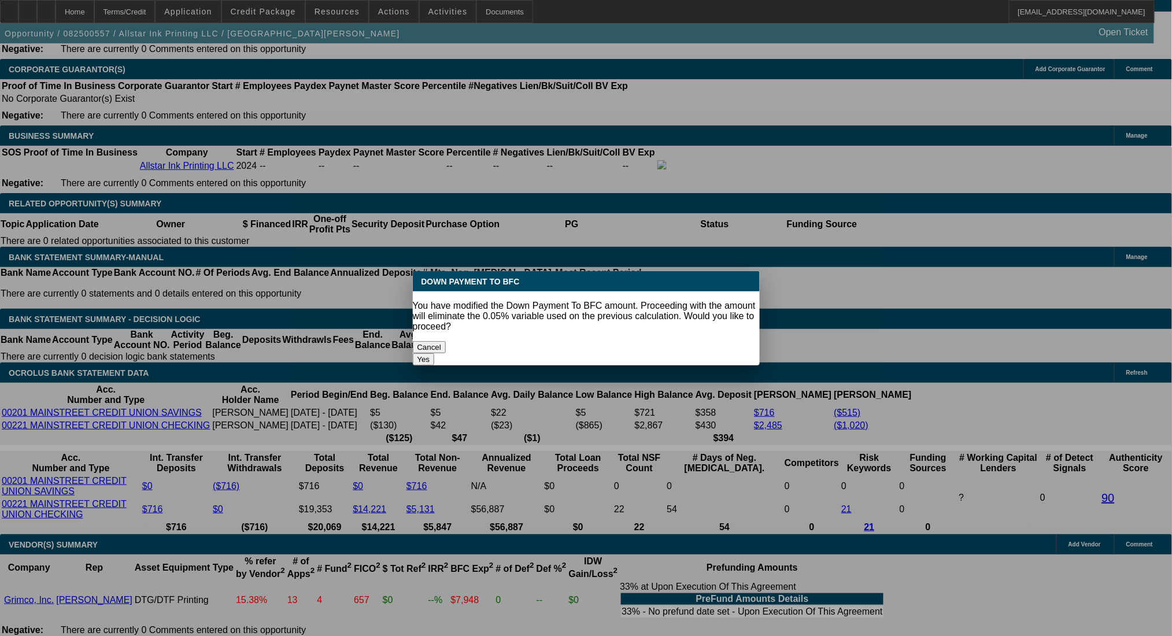
click at [883, 56] on body "Home Terms/Credit Application Credit Package Resources Actions Activities Docum…" at bounding box center [586, 405] width 1172 height 4512
click at [435, 353] on button "Yes" at bounding box center [424, 359] width 22 height 12
select select "0"
type input "UNKNOWN"
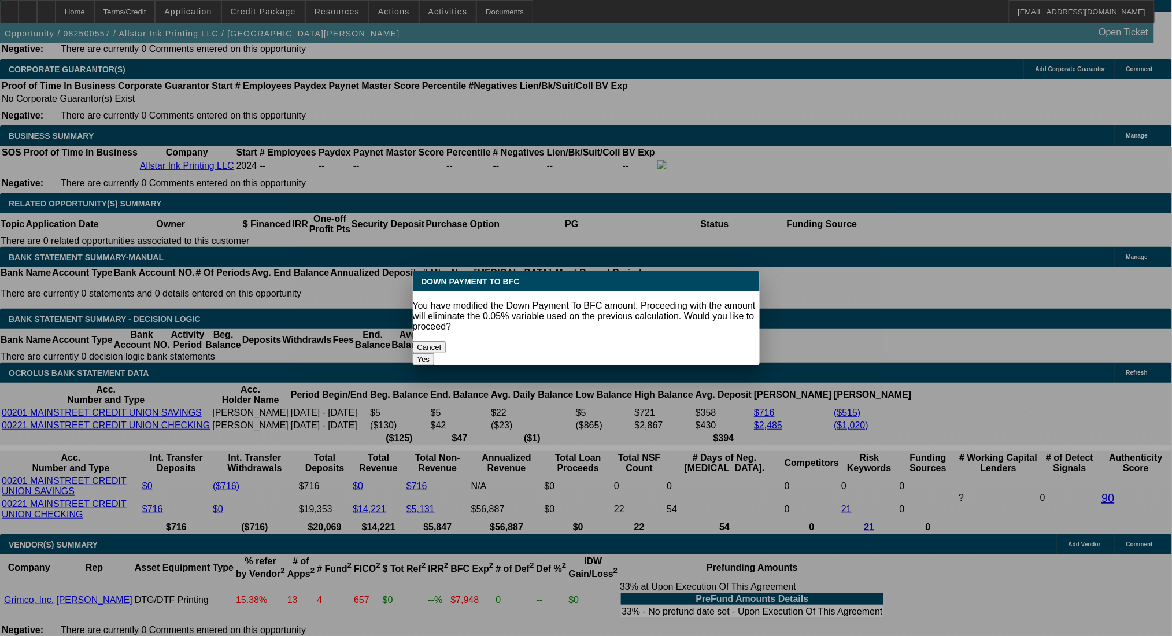
scroll to position [1851, 0]
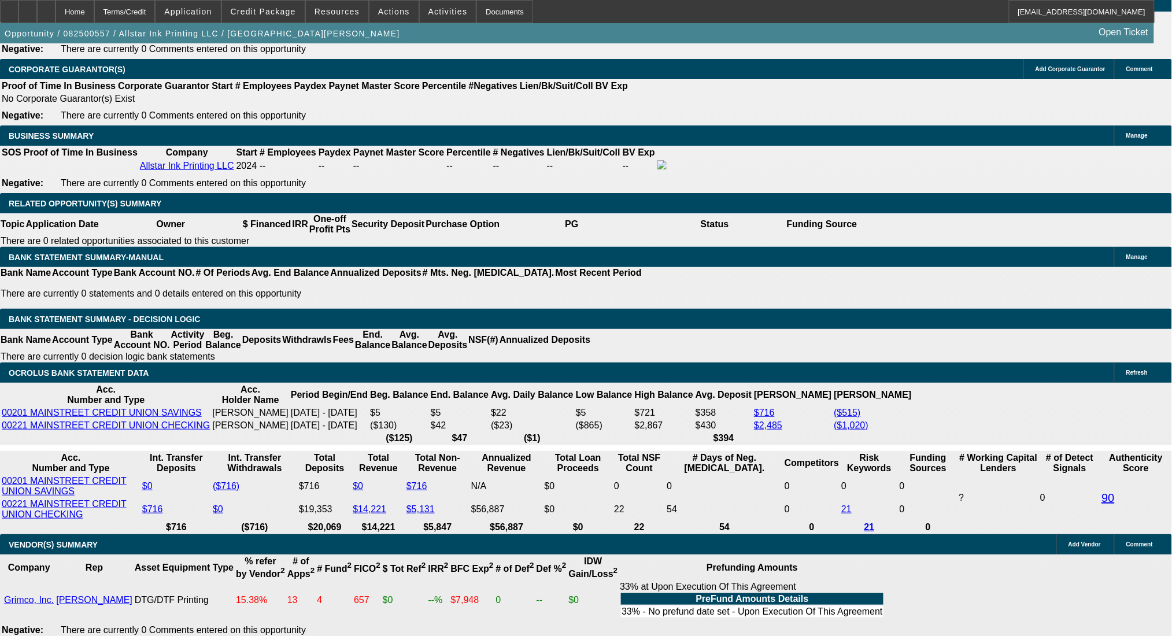
type input "$1,162.53"
radio input "false"
radio input "true"
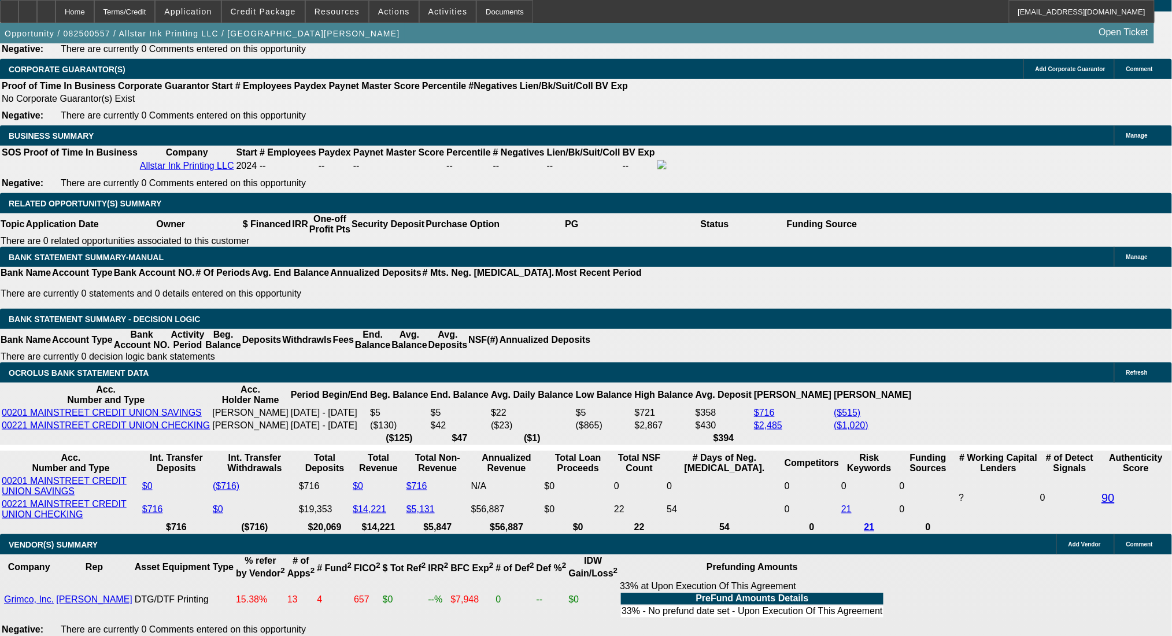
click at [287, 7] on span "Credit Package" at bounding box center [263, 11] width 65 height 9
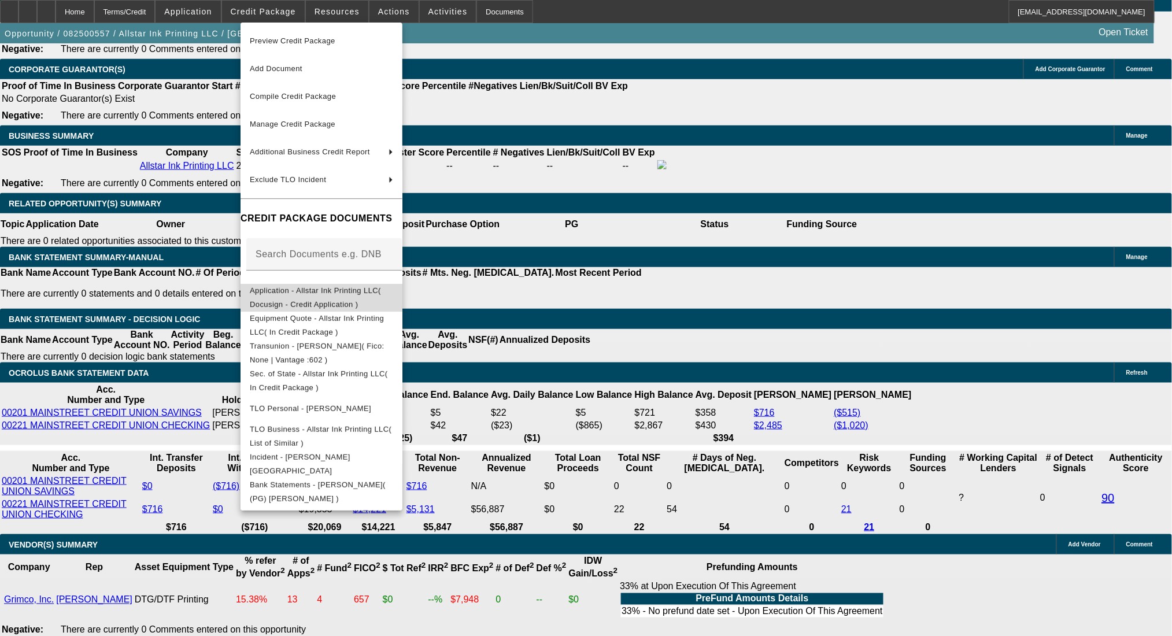
click at [340, 283] on button "Application - Allstar Ink Printing LLC( Docusign - Credit Application )" at bounding box center [322, 297] width 162 height 28
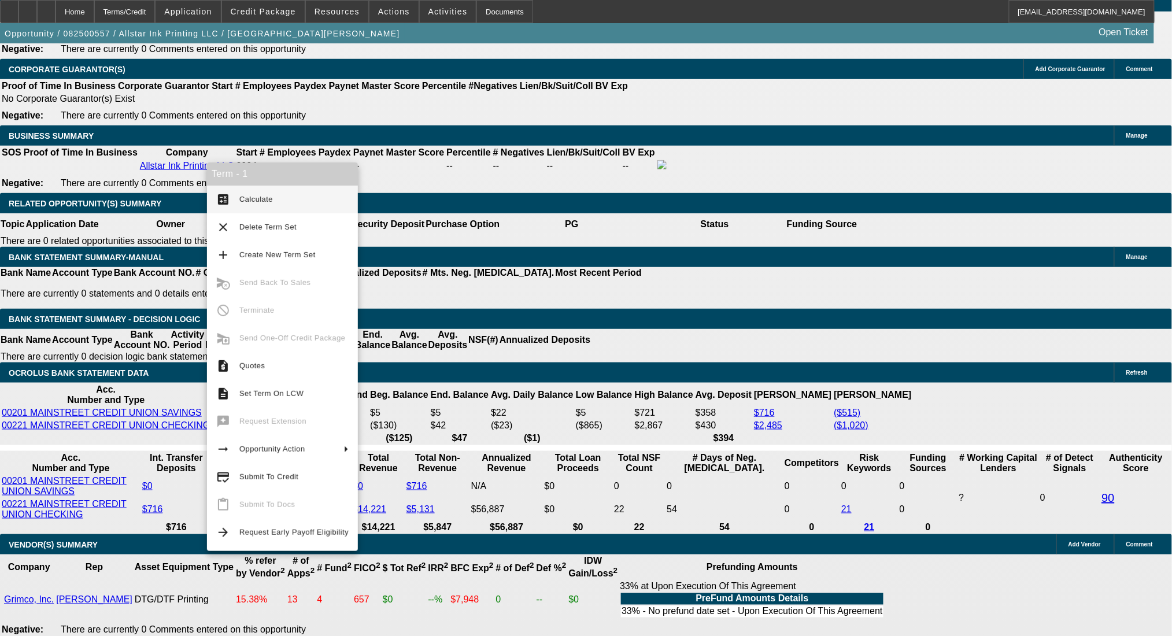
click at [235, 183] on div "Term - 1" at bounding box center [282, 174] width 151 height 23
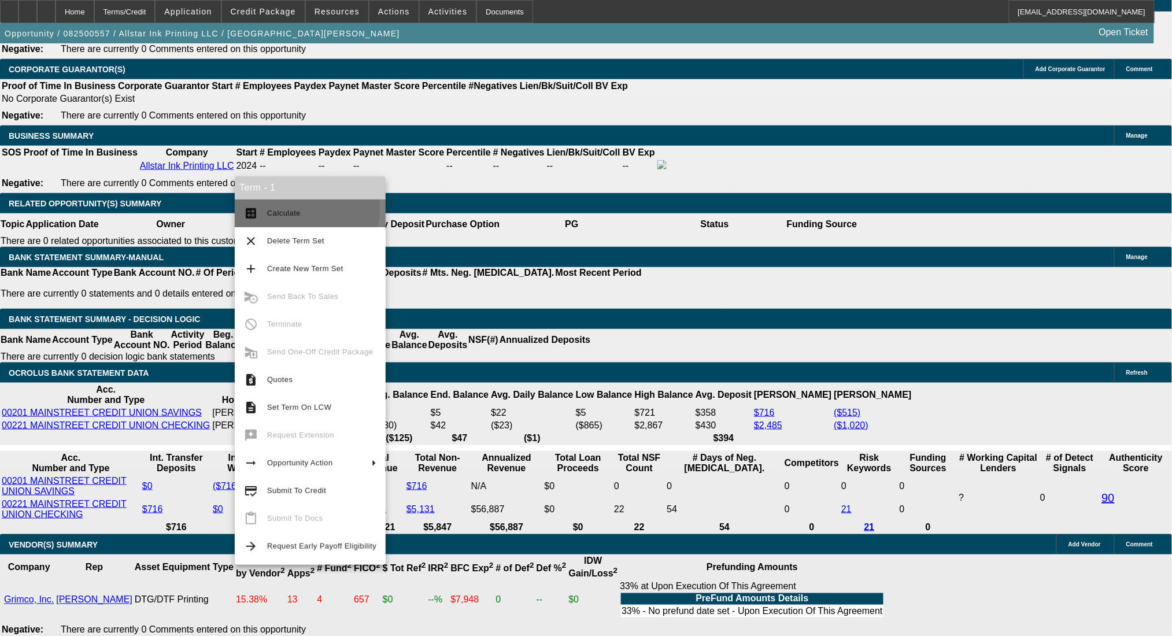
click at [278, 209] on span "Calculate" at bounding box center [284, 213] width 34 height 9
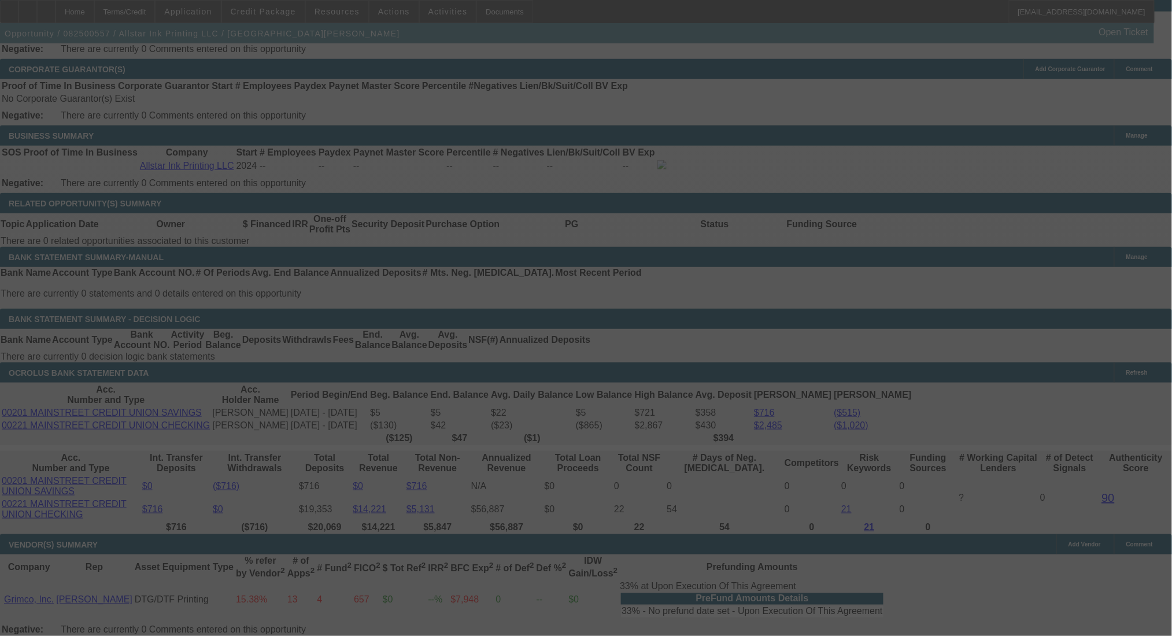
select select "0"
select select "2"
select select "0.1"
select select "4"
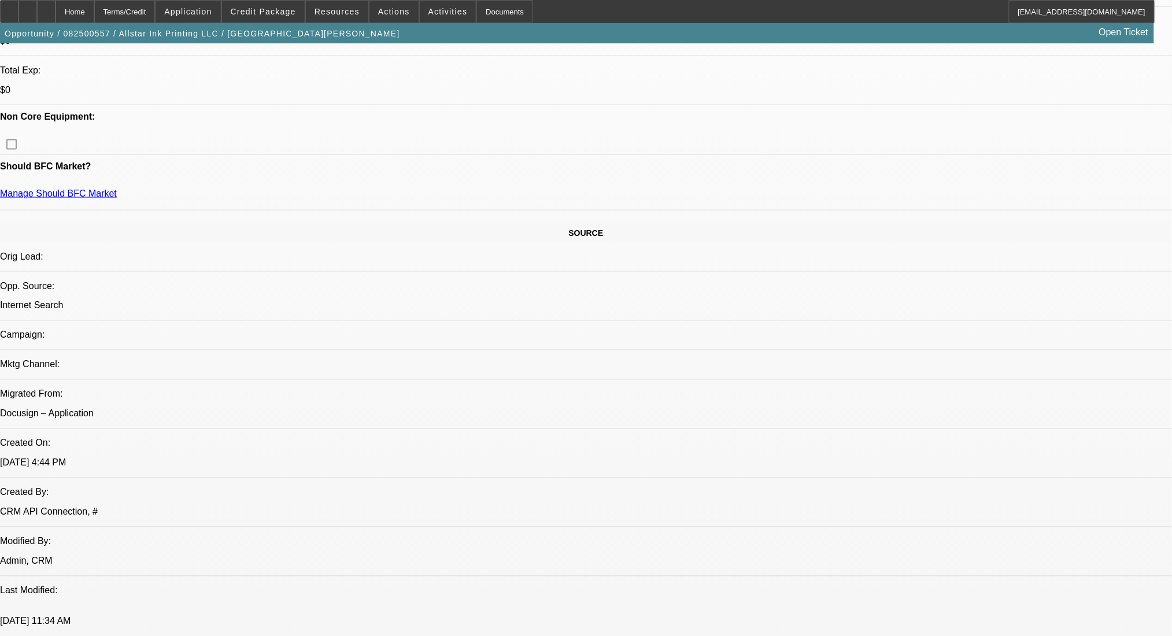
scroll to position [385, 0]
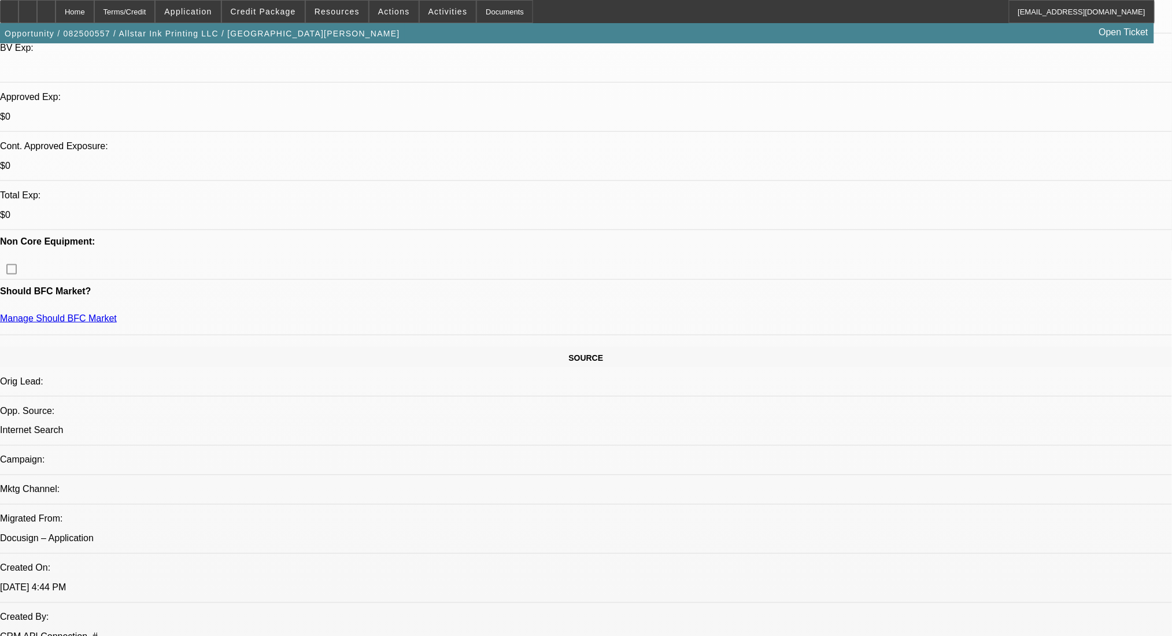
click at [271, 3] on span at bounding box center [263, 12] width 83 height 28
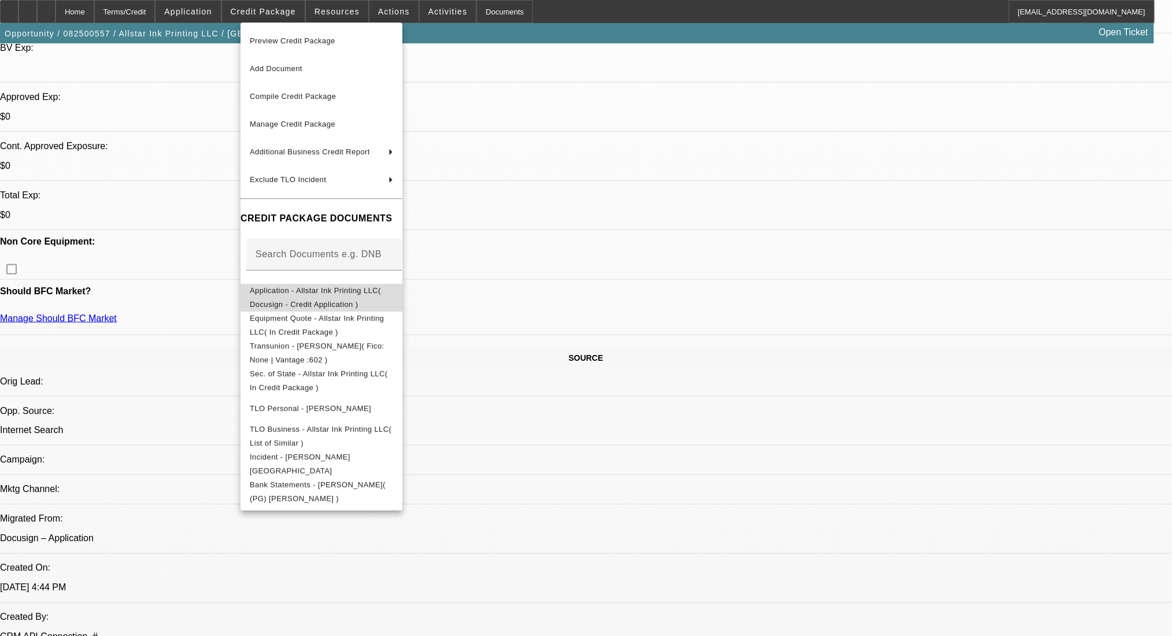
click at [332, 301] on button "Application - Allstar Ink Printing LLC( Docusign - Credit Application )" at bounding box center [322, 297] width 162 height 28
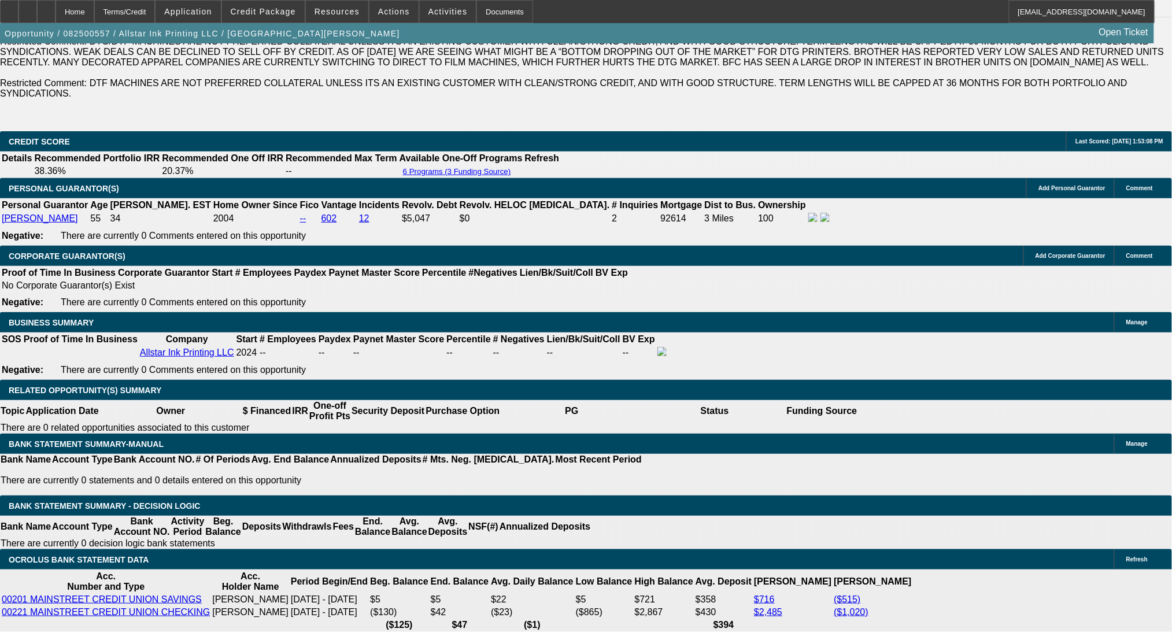
scroll to position [1851, 0]
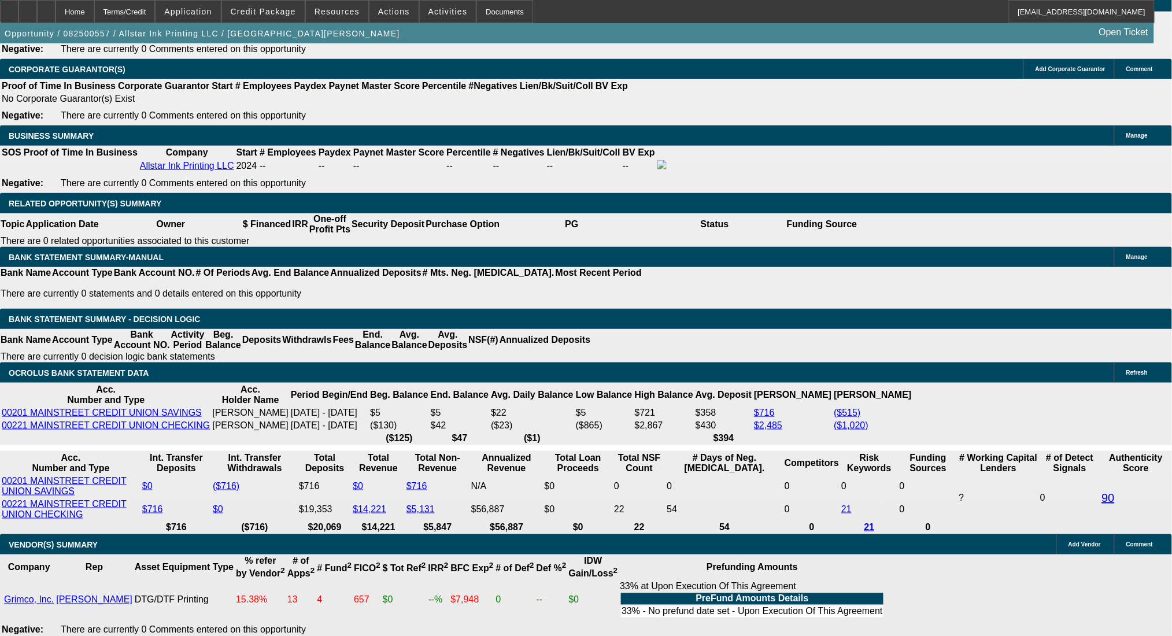
drag, startPoint x: 182, startPoint y: 323, endPoint x: 260, endPoint y: 326, distance: 78.7
type input "1160"
type input "UNKNOWN"
type input "20.5"
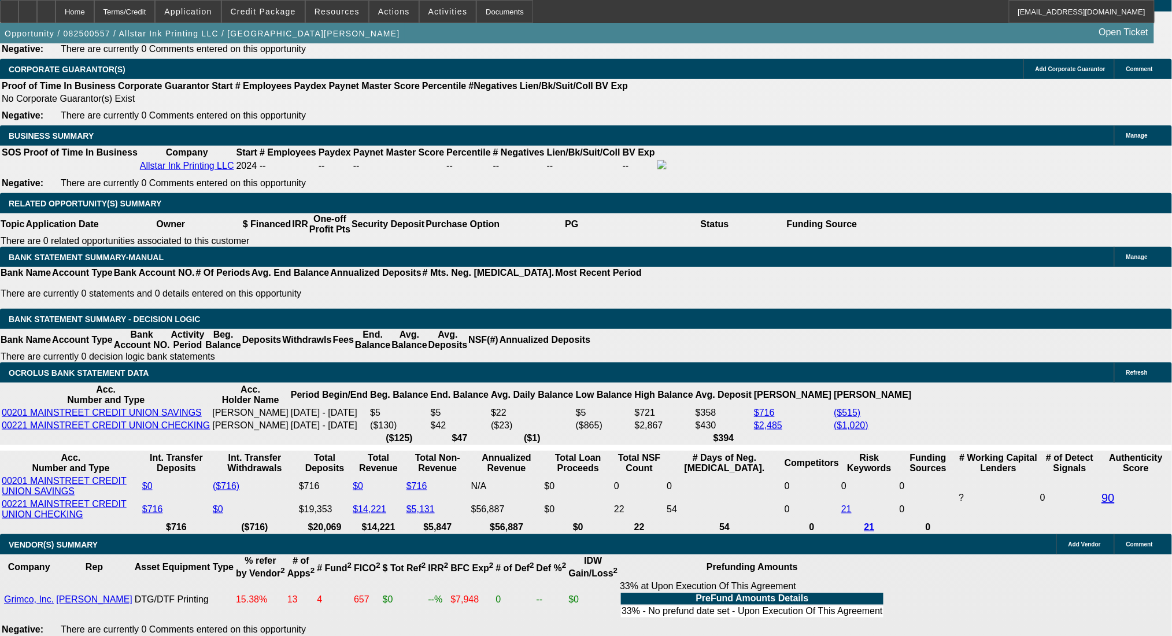
type input "$1,160.00"
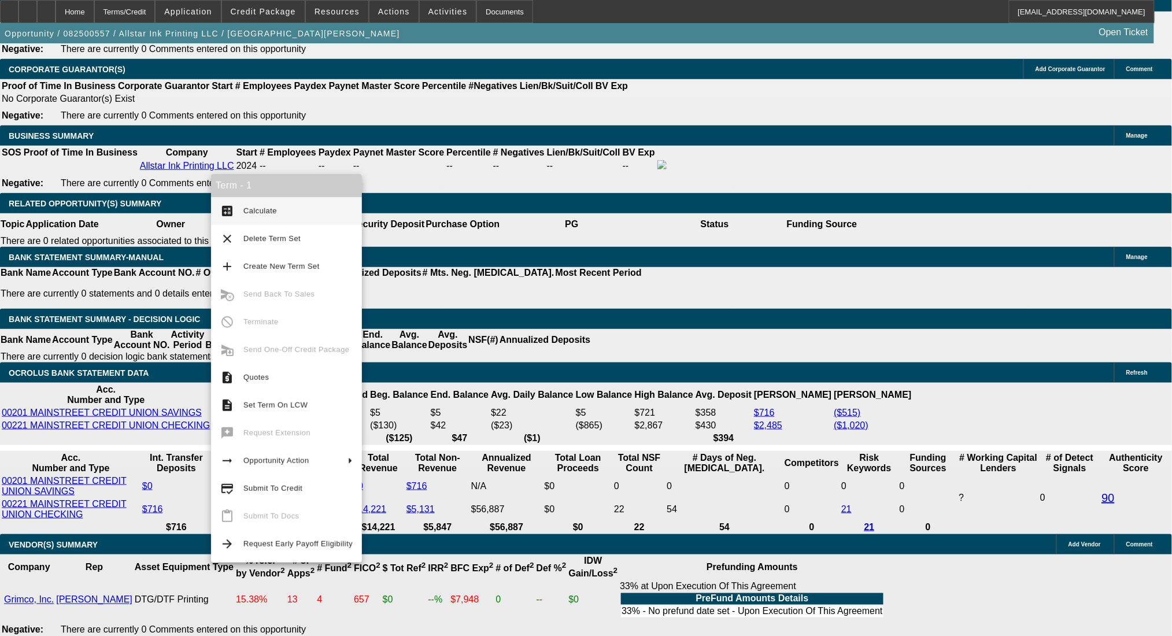
click at [266, 196] on div "Term - 1" at bounding box center [286, 185] width 151 height 23
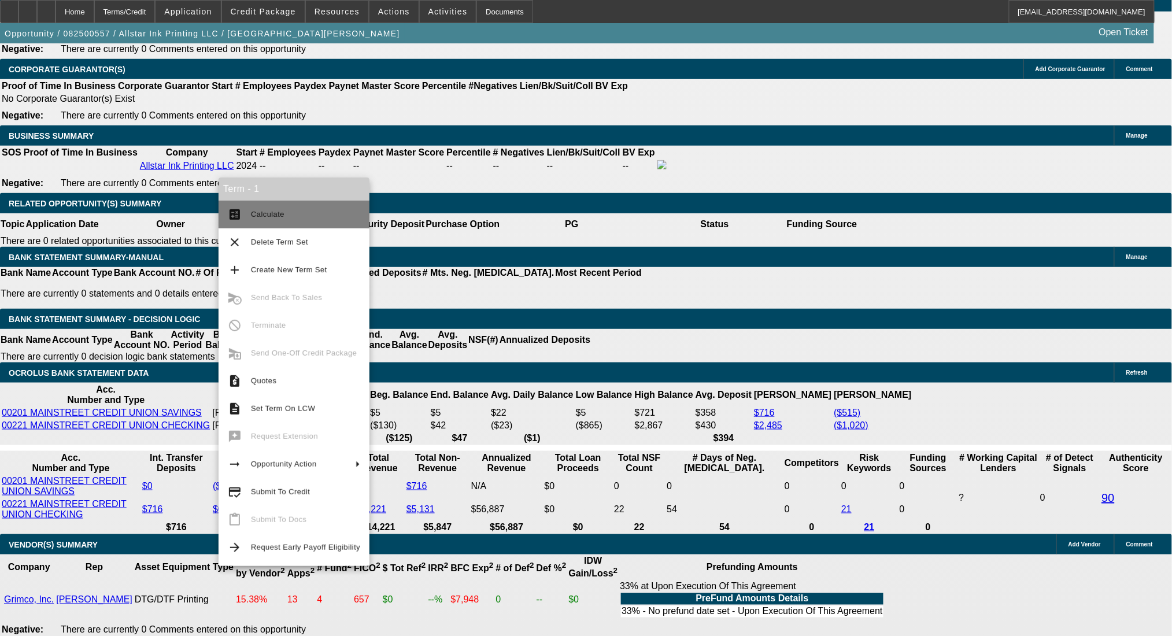
click at [249, 208] on button "calculate Calculate" at bounding box center [294, 215] width 151 height 28
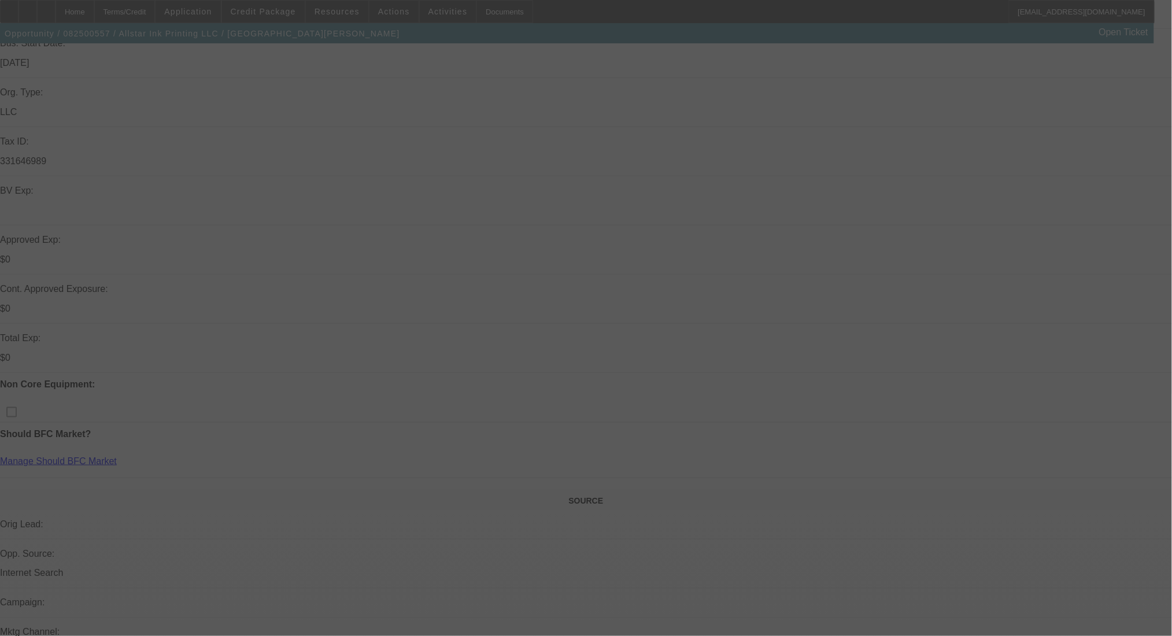
scroll to position [231, 0]
select select "0"
select select "2"
select select "0.1"
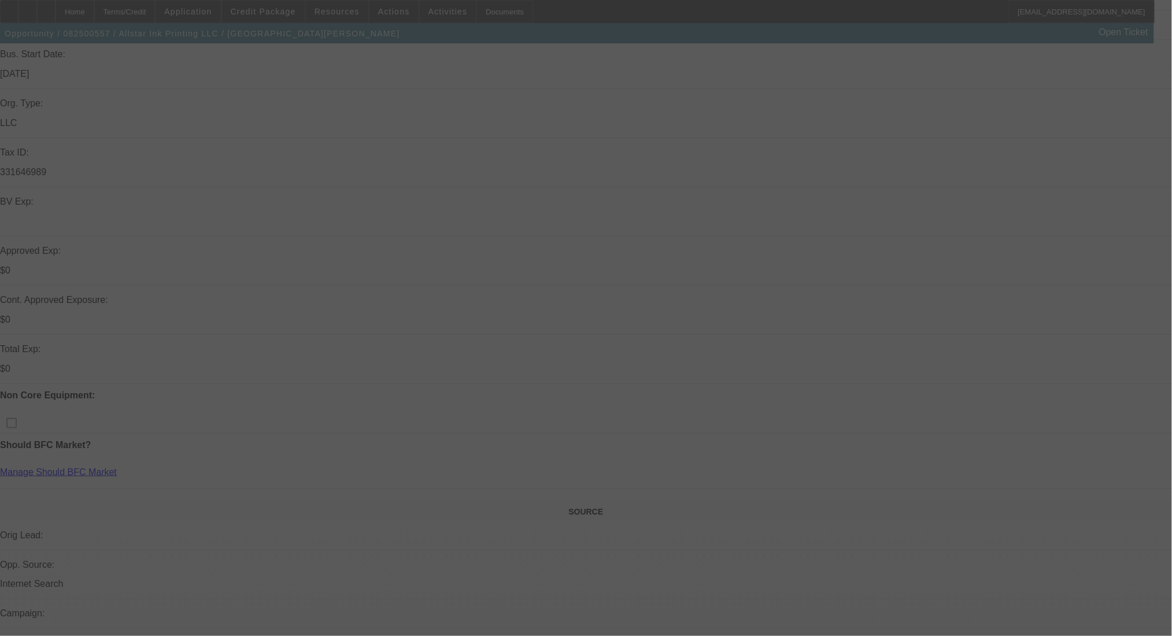
select select "4"
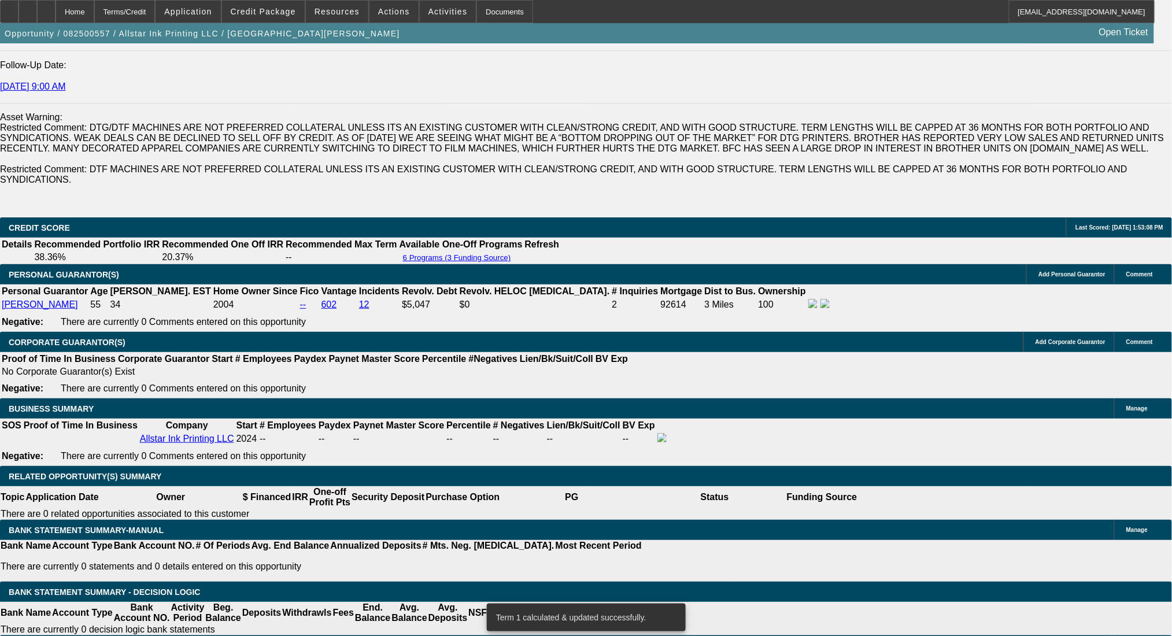
scroll to position [1773, 0]
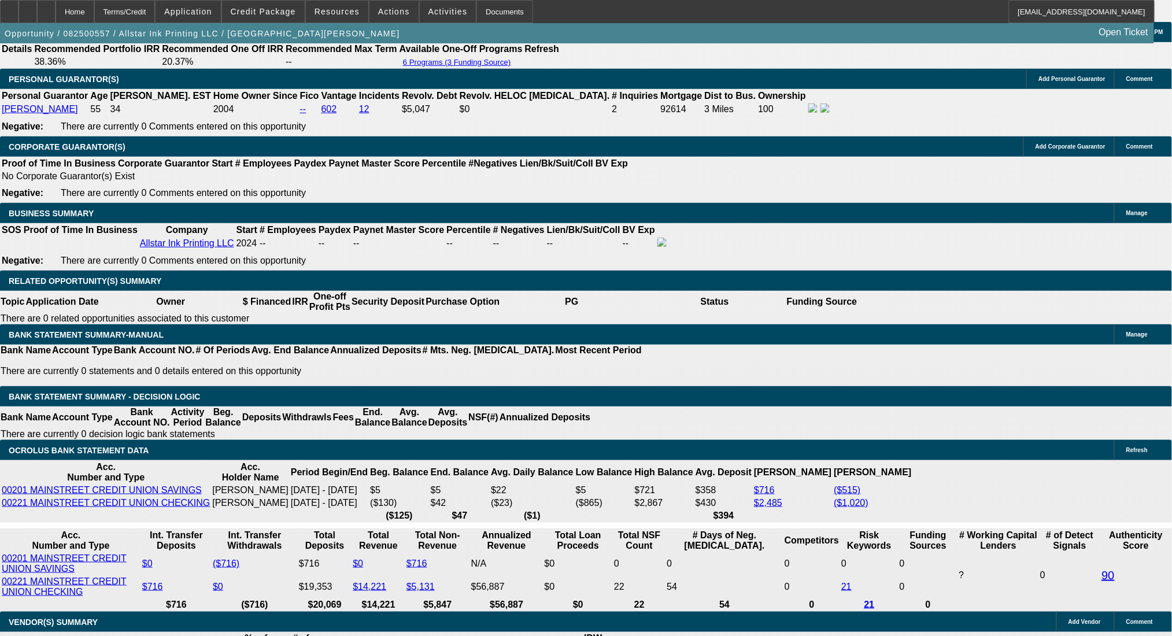
drag, startPoint x: 253, startPoint y: 400, endPoint x: 336, endPoint y: 399, distance: 83.3
type input "UNKNOWN"
type input "19"
type input "$1,136.36"
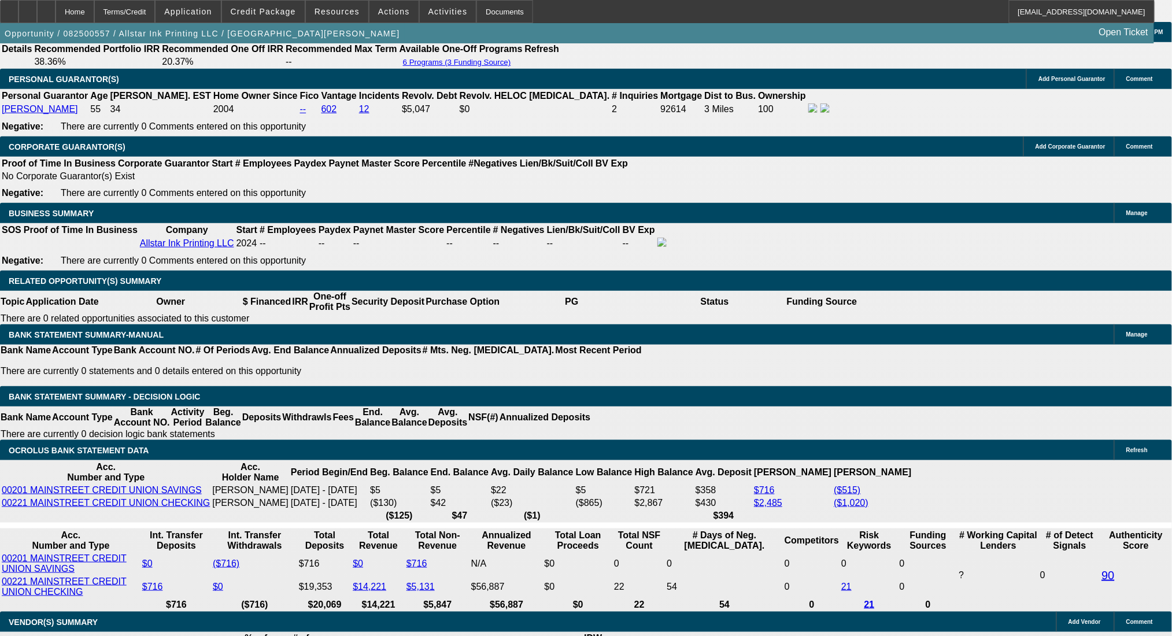
type input "19"
drag, startPoint x: 177, startPoint y: 399, endPoint x: 230, endPoint y: 396, distance: 52.7
type input "11"
type input "1130"
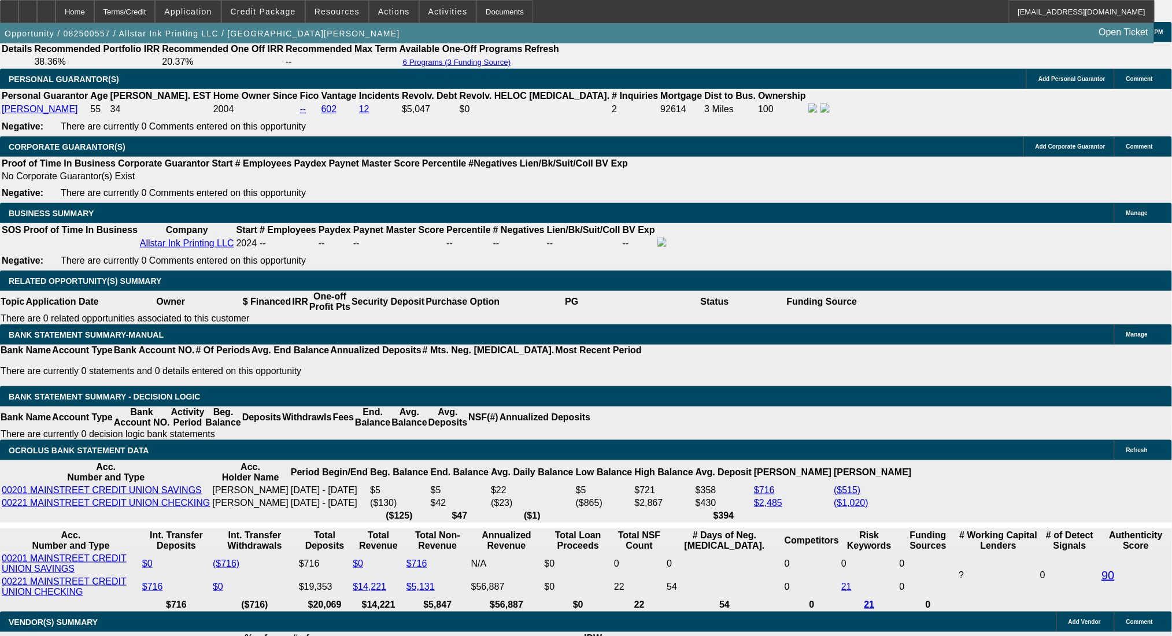
type input "18.6"
type input "$1,130.00"
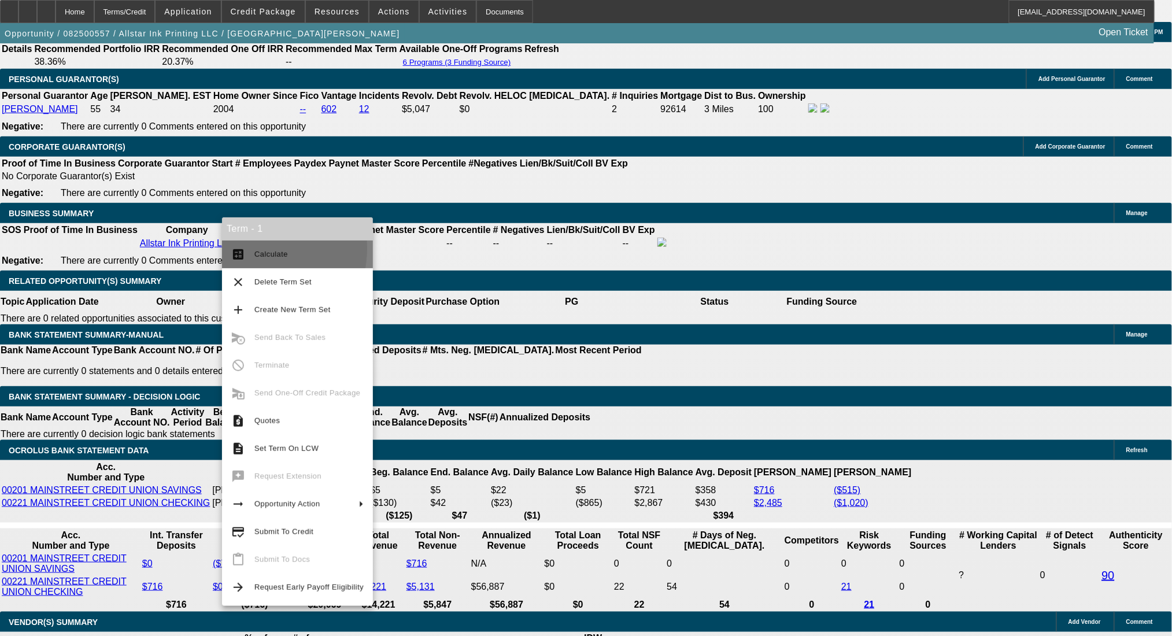
click at [249, 249] on button "calculate Calculate" at bounding box center [297, 255] width 151 height 28
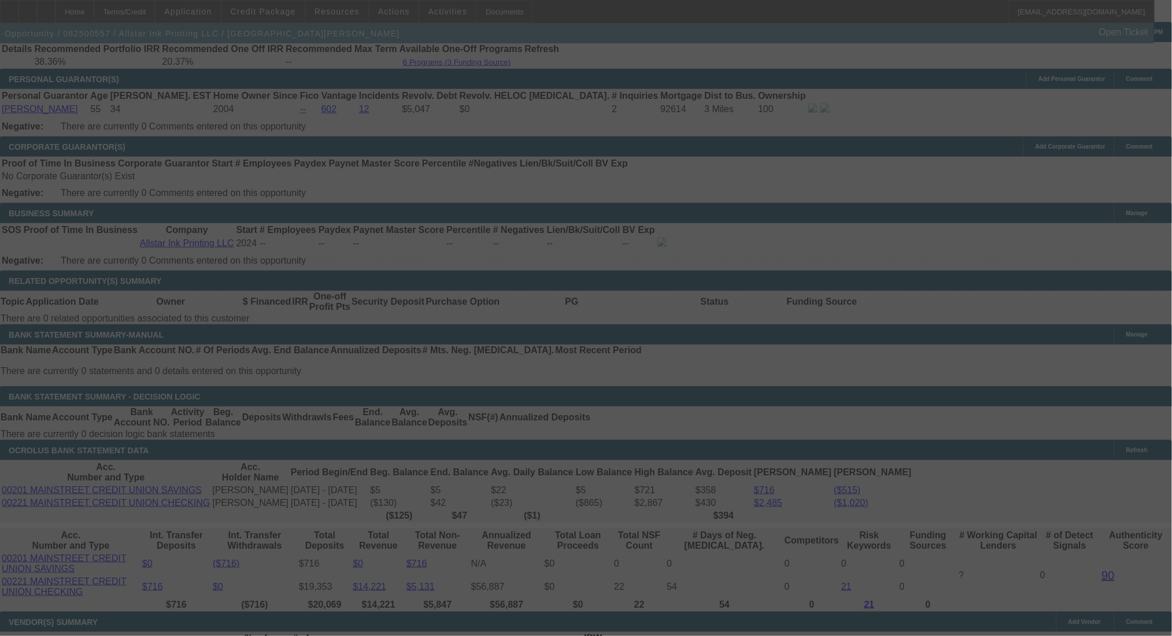
select select "0"
select select "2"
select select "0.1"
select select "4"
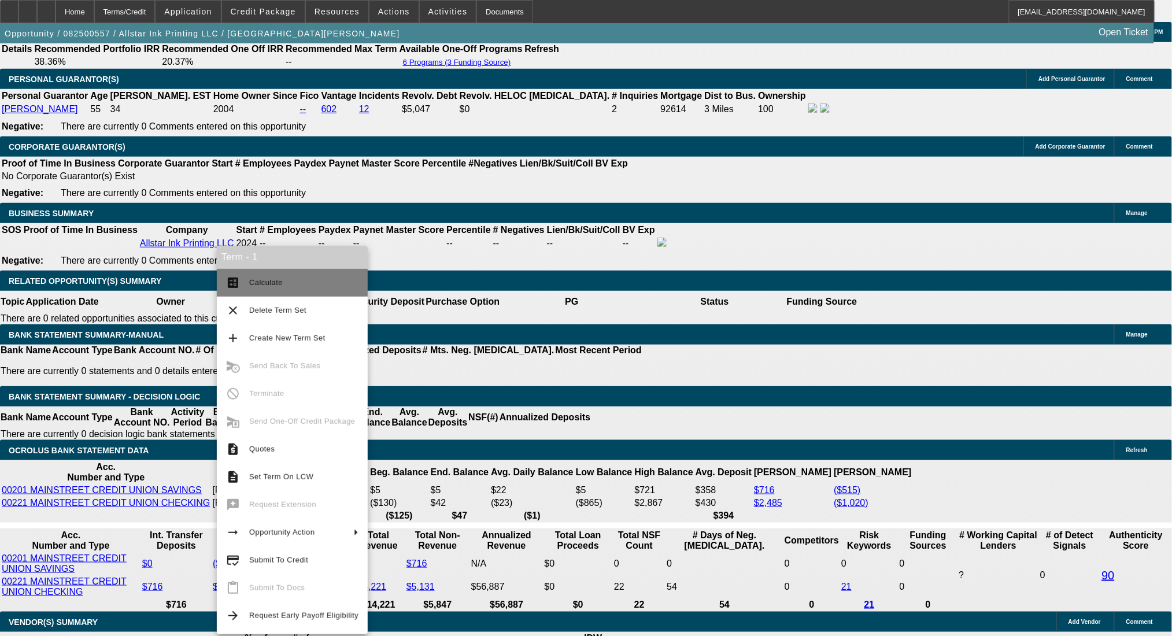
click at [283, 282] on span "Calculate" at bounding box center [303, 283] width 109 height 14
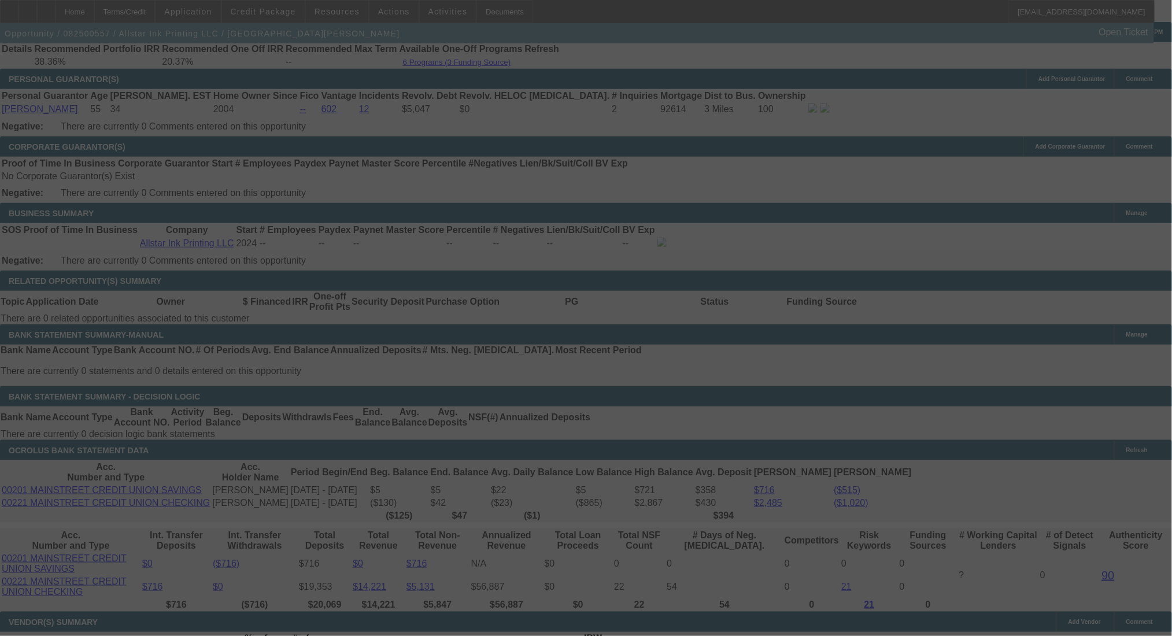
select select "0"
select select "2"
select select "0.1"
select select "4"
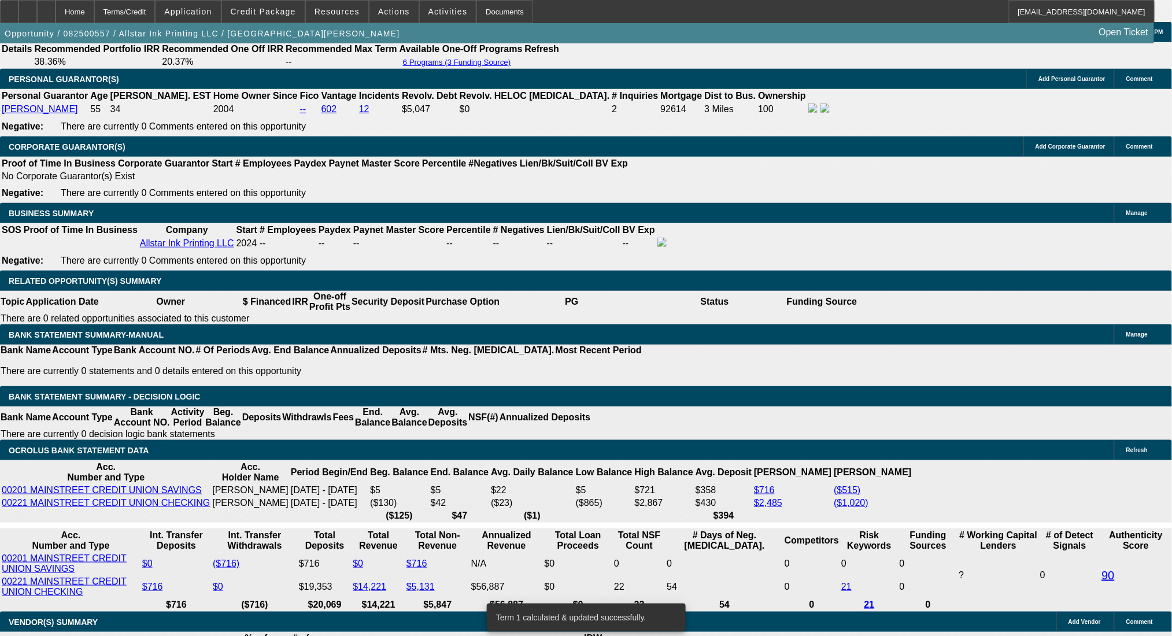
select select "2"
type input "$2,260.00"
type input "UNKNOWN"
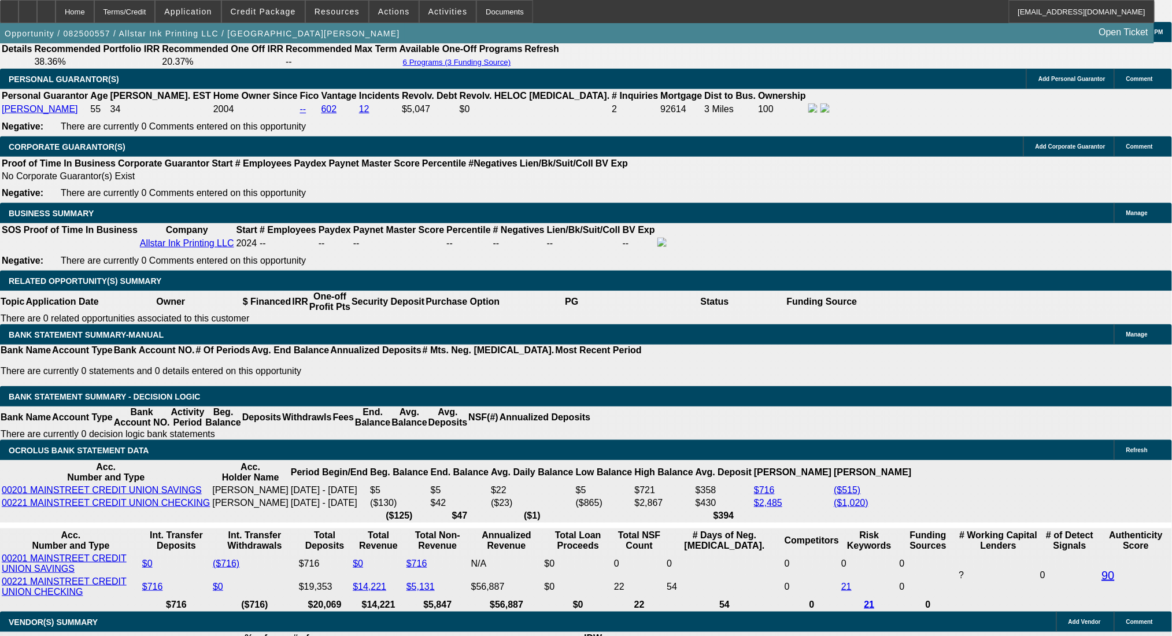
type input "$1,578.00"
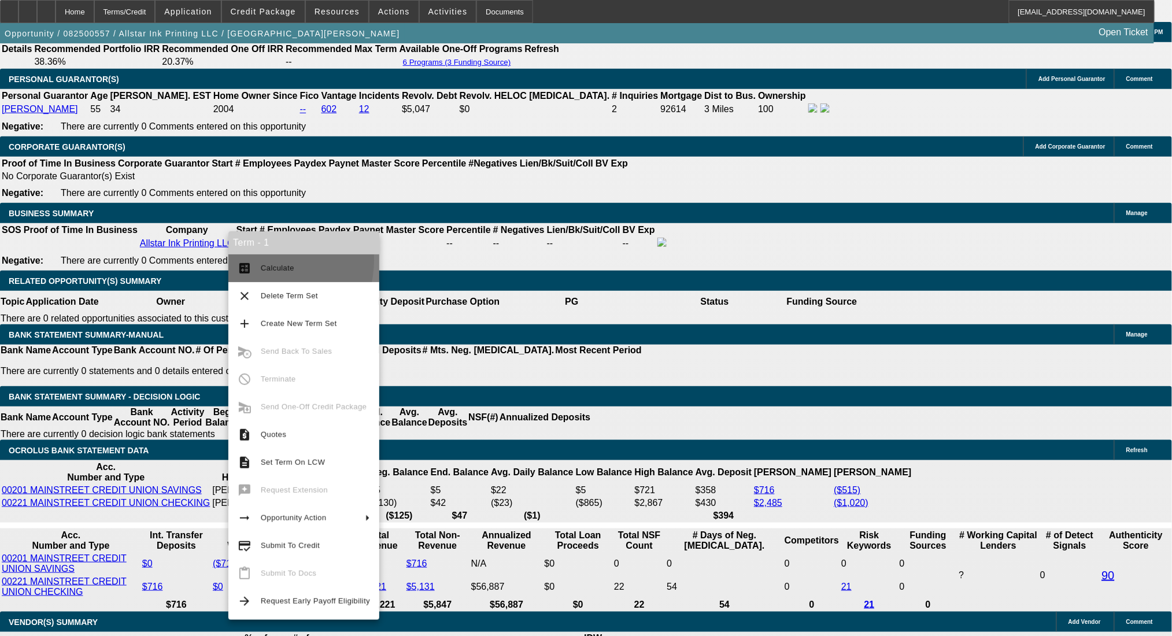
click at [261, 260] on button "calculate Calculate" at bounding box center [303, 268] width 151 height 28
type input "$2,332.92"
type input "$1,166.46"
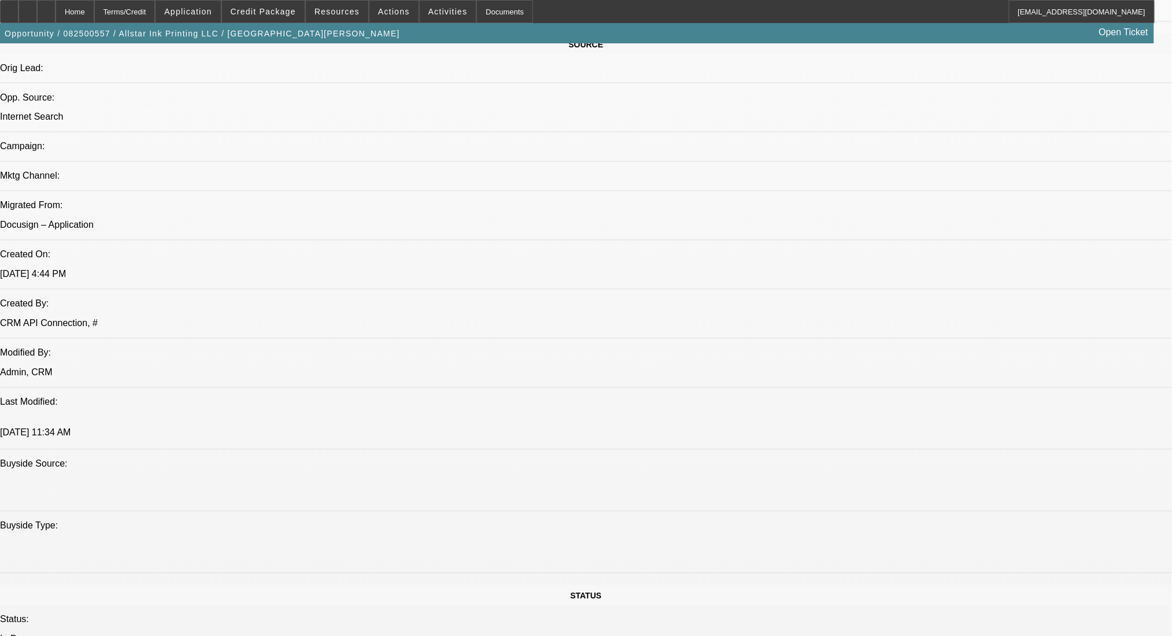
scroll to position [385, 0]
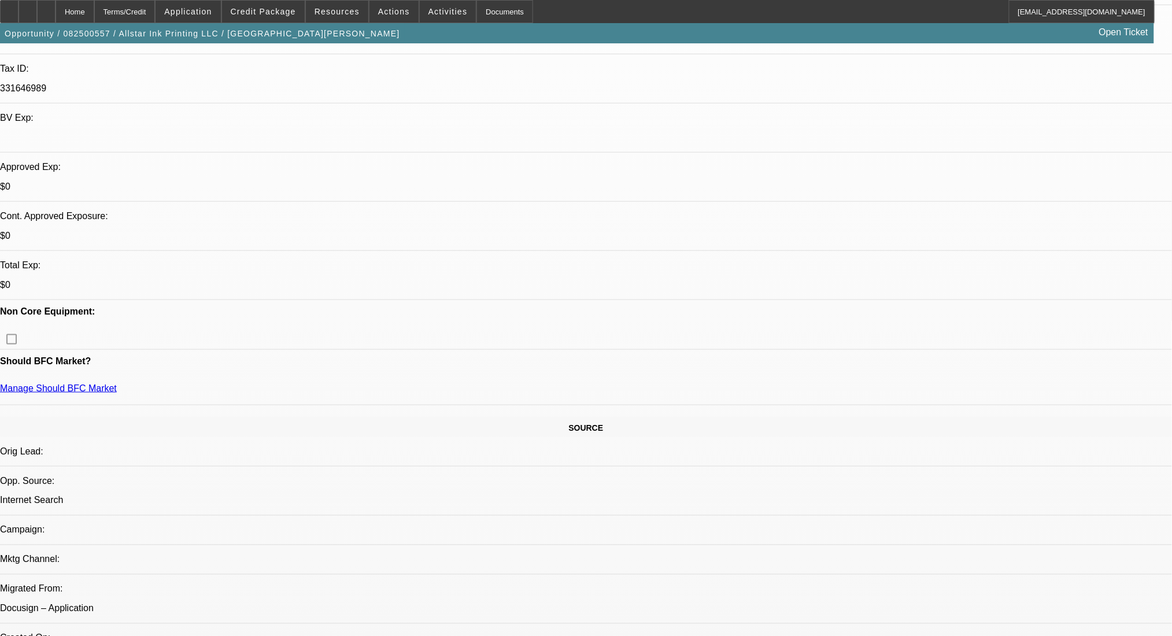
scroll to position [231, 0]
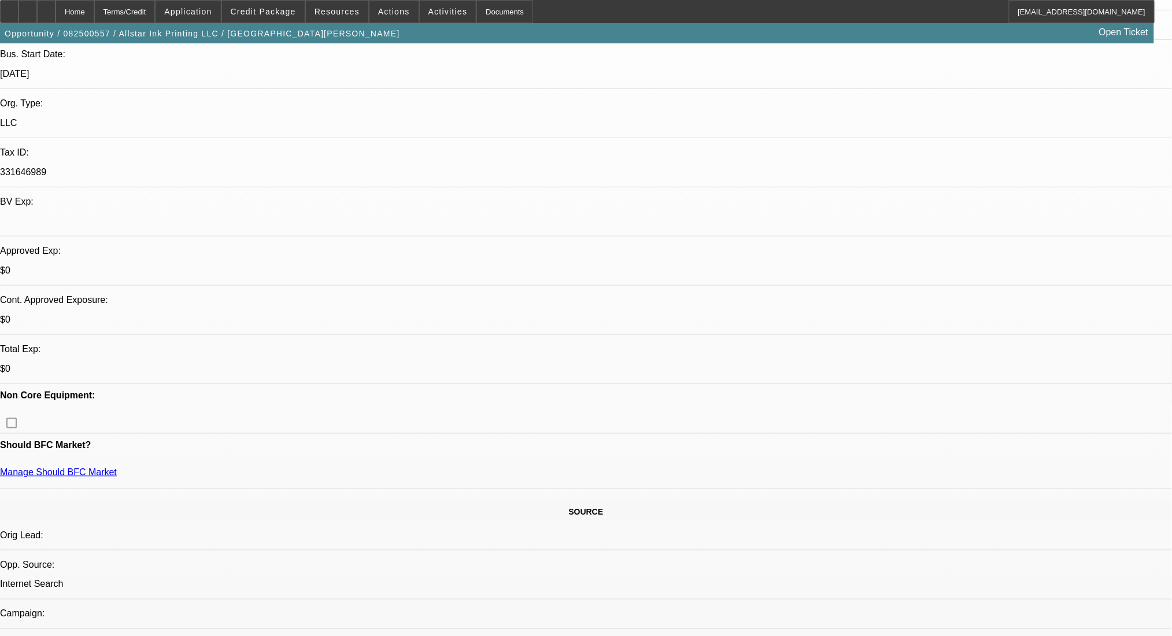
drag, startPoint x: 153, startPoint y: 12, endPoint x: 209, endPoint y: 40, distance: 62.9
click at [153, 12] on div "Terms/Credit" at bounding box center [124, 11] width 61 height 23
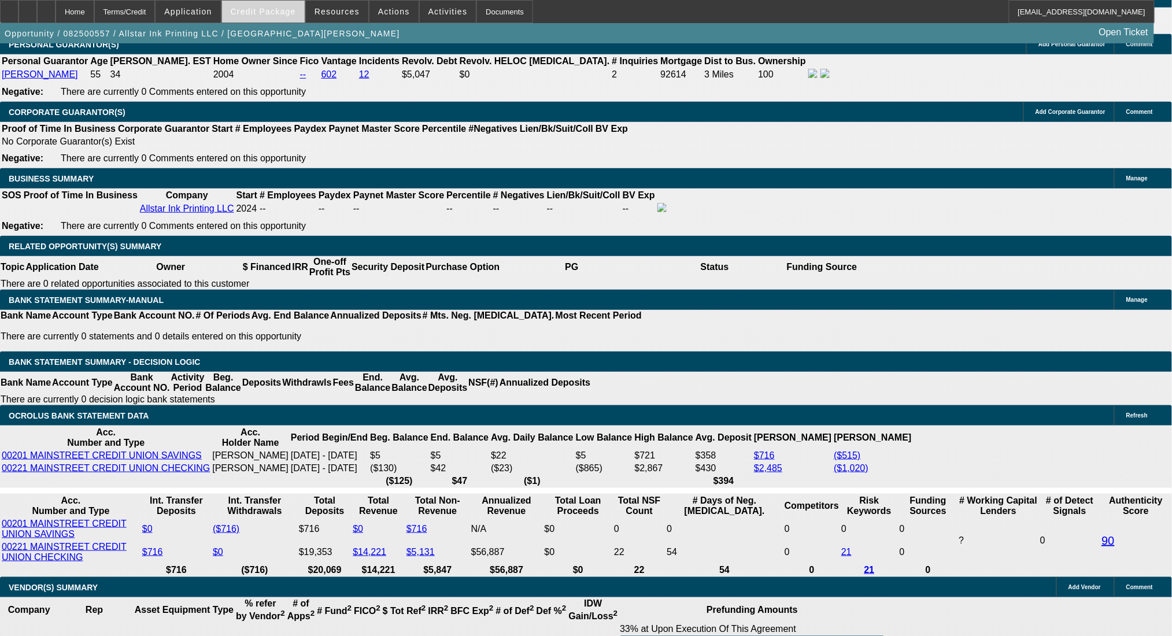
click at [297, 3] on span at bounding box center [263, 12] width 83 height 28
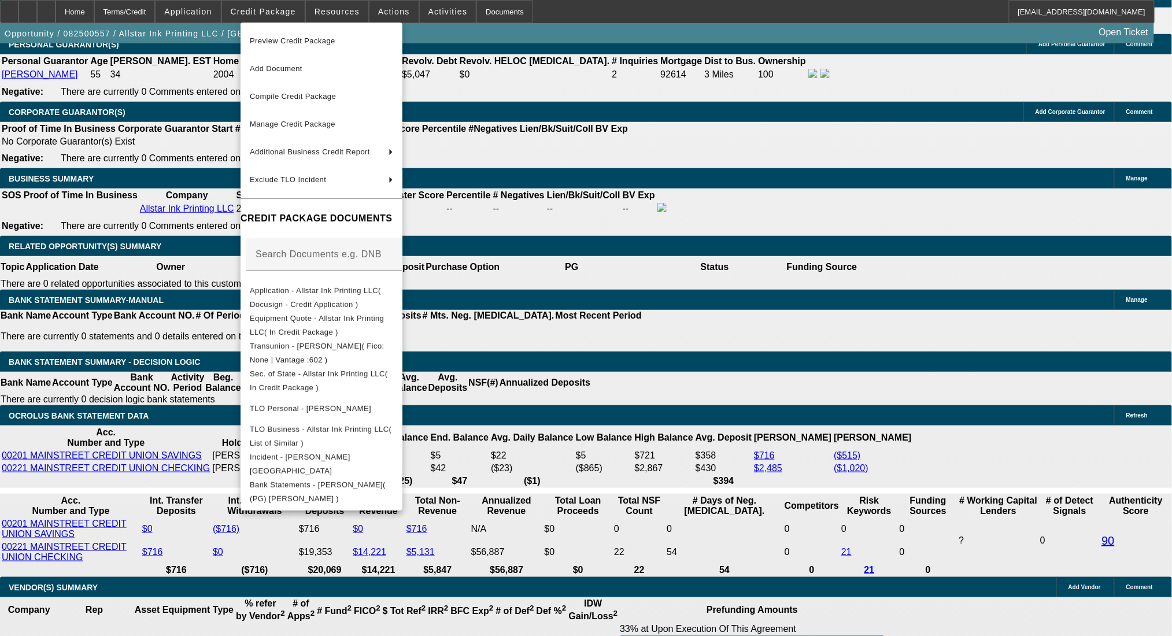
click at [549, 391] on div at bounding box center [586, 318] width 1172 height 636
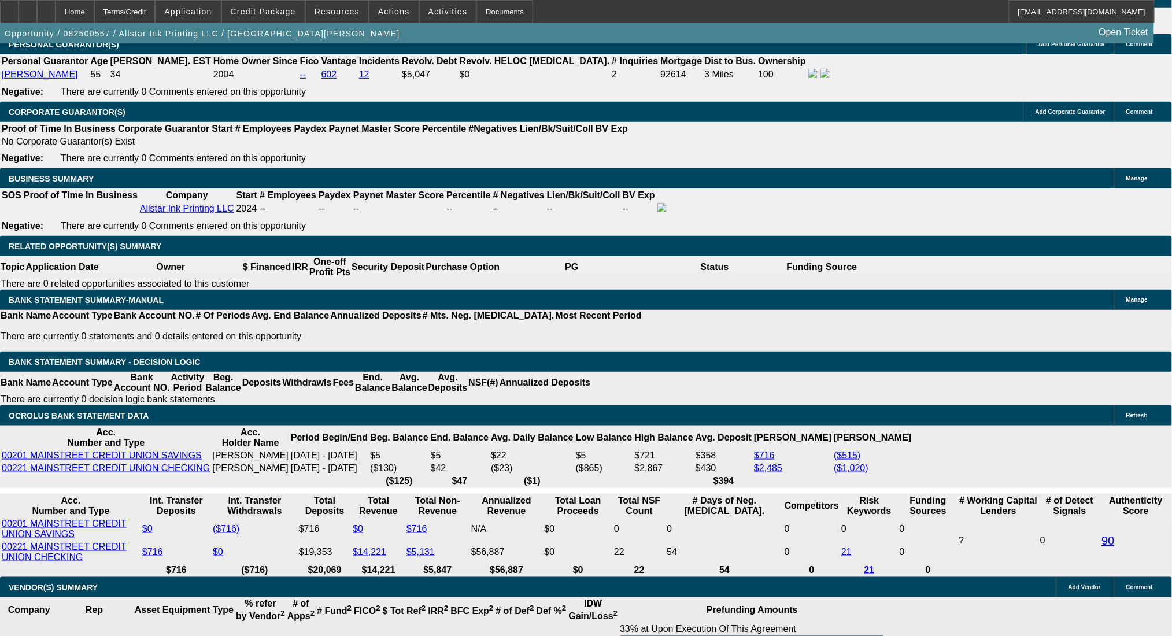
drag, startPoint x: 184, startPoint y: 364, endPoint x: 258, endPoint y: 369, distance: 74.2
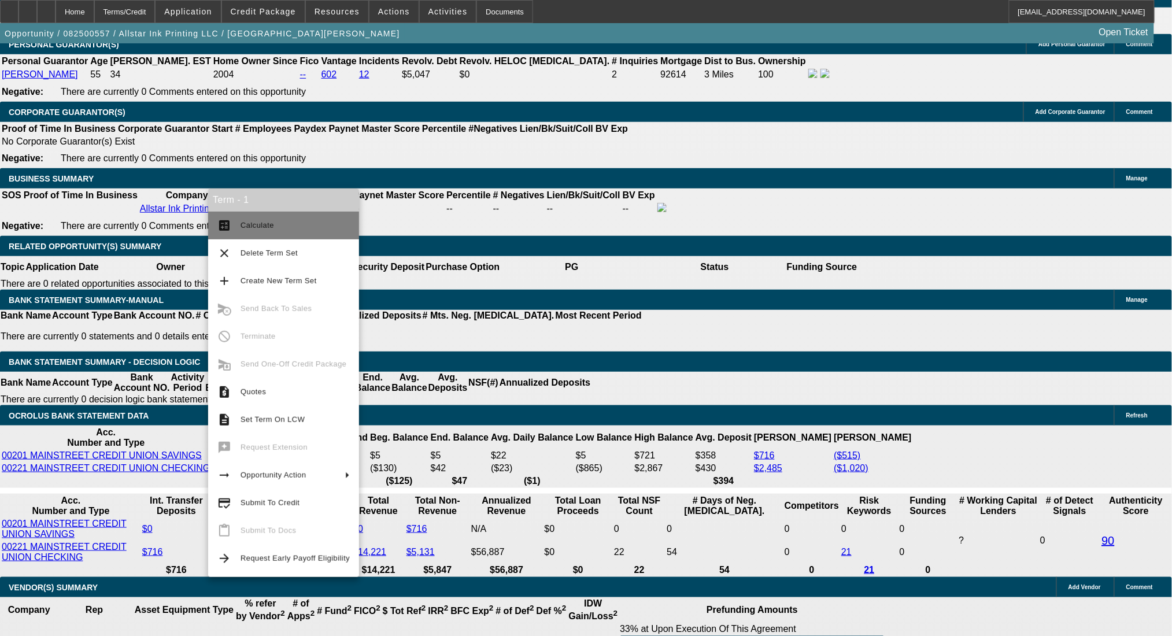
click at [227, 221] on mat-icon "calculate" at bounding box center [224, 226] width 14 height 14
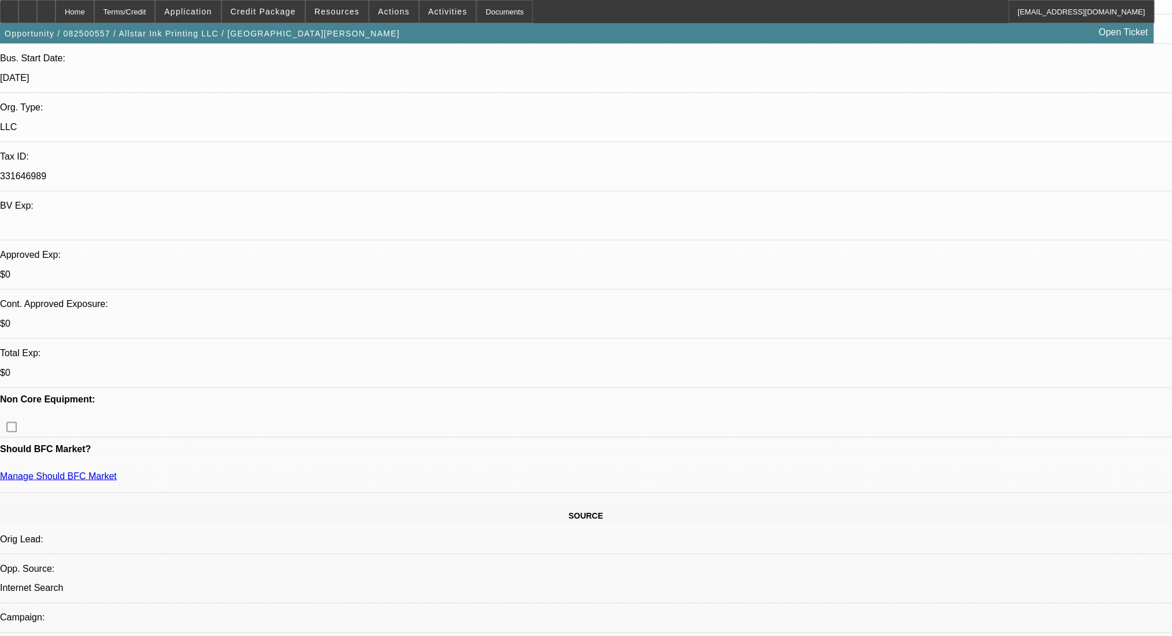
scroll to position [226, 0]
click at [56, 7] on div at bounding box center [46, 11] width 19 height 23
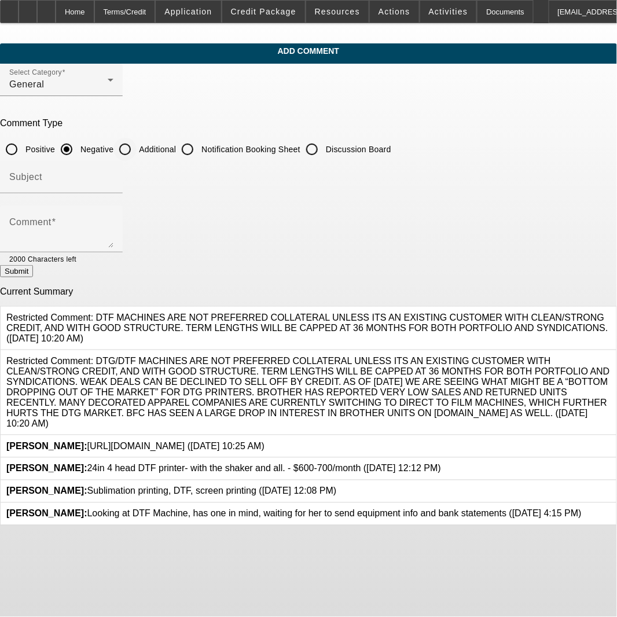
click at [137, 145] on input "Additional" at bounding box center [124, 149] width 23 height 23
radio input "true"
click at [113, 229] on textarea "Comment" at bounding box center [61, 234] width 104 height 28
click at [113, 230] on textarea "Good Morning- Allstar Ink Printing LLC is looking to add this new" at bounding box center [61, 234] width 104 height 28
click at [113, 209] on div "Comment Good Morning- Allstar Ink Printing LLC is looking to add this new 4-hea…" at bounding box center [61, 229] width 104 height 46
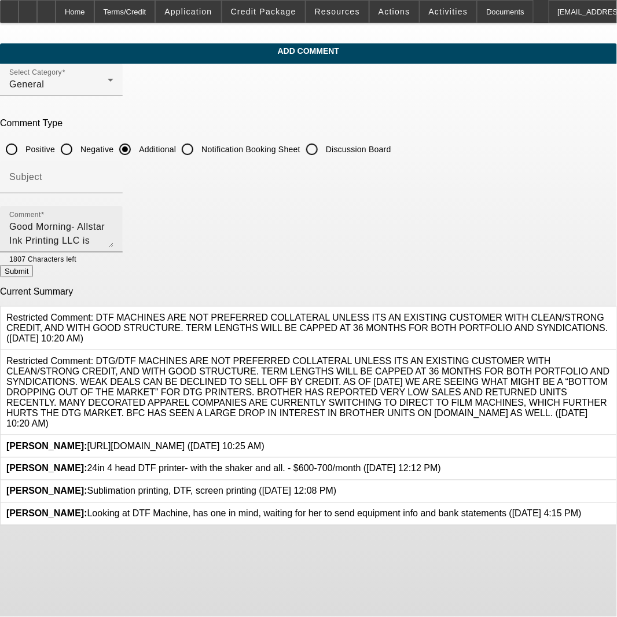
click at [113, 248] on div "Comment Good Morning- Allstar Ink Printing LLC is looking to add this new 4-hea…" at bounding box center [61, 229] width 104 height 46
click at [113, 249] on div "Comment Good Morning- Allstar Ink Printing LLC is looking to add this new 4-hea…" at bounding box center [61, 229] width 104 height 46
click at [113, 244] on textarea "Good Morning- Allstar Ink Printing LLC is looking to add this new 4-head DTF eq…" at bounding box center [61, 234] width 104 height 28
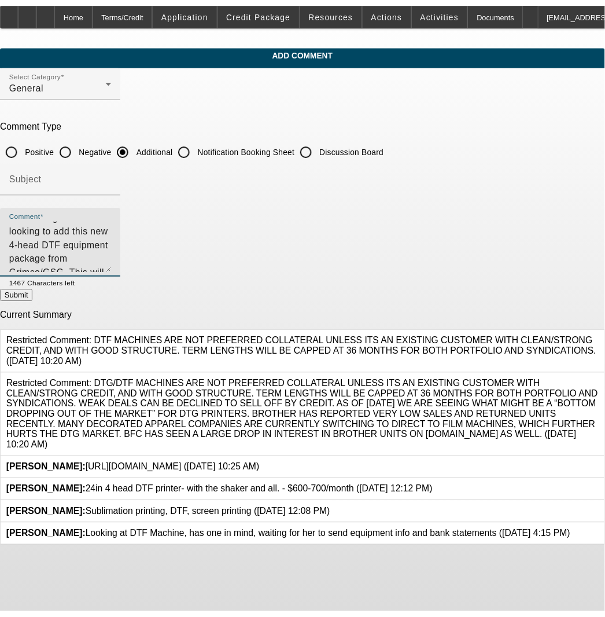
scroll to position [0, 0]
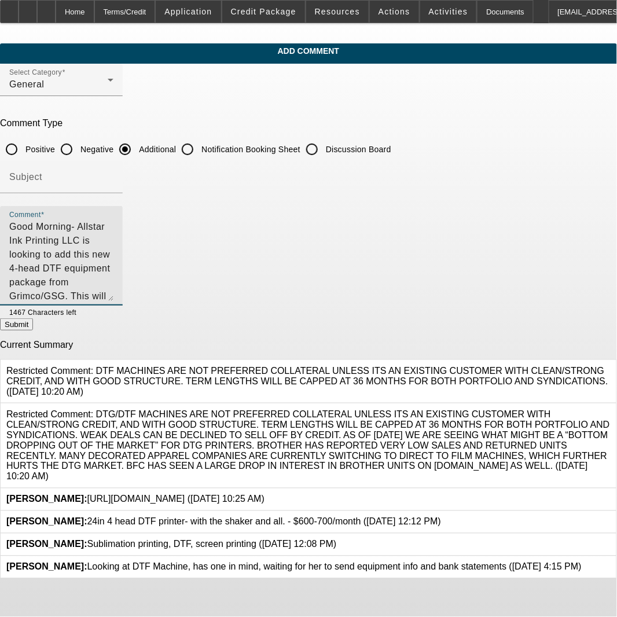
drag, startPoint x: 567, startPoint y: 243, endPoint x: 561, endPoint y: 299, distance: 56.4
click at [113, 299] on textarea "Good Morning- Allstar Ink Printing LLC is looking to add this new 4-head DTF eq…" at bounding box center [61, 260] width 104 height 81
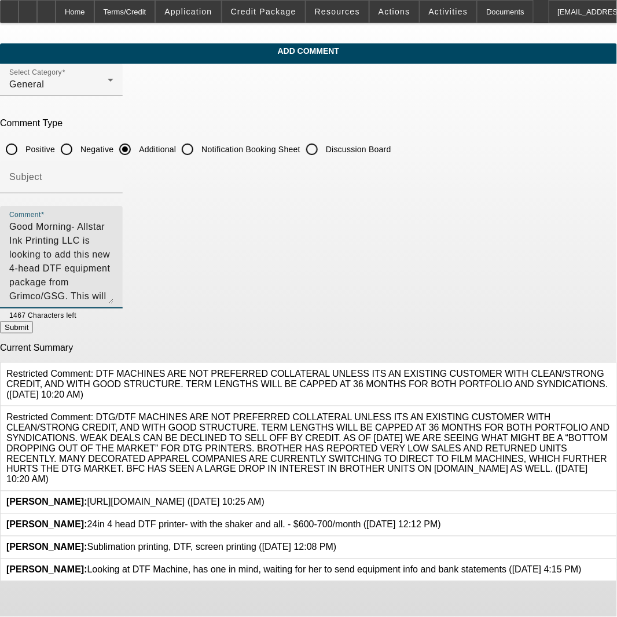
click at [113, 257] on textarea "Good Morning- Allstar Ink Printing LLC is looking to add this new 4-head DTF eq…" at bounding box center [61, 262] width 104 height 84
click at [113, 292] on textarea "Good Morning- Allstar Ink Printing LLC is looking to add this new 4-head DTF eq…" at bounding box center [61, 262] width 104 height 84
click at [113, 260] on textarea "Good Morning- Allstar Ink Printing LLC is looking to add this new 4-head DTF eq…" at bounding box center [61, 262] width 104 height 84
click at [113, 264] on textarea "Good Morning- Allstar Ink Printing LLC is looking to add this new 4-head DTF eq…" at bounding box center [61, 262] width 104 height 84
click at [113, 268] on textarea "Good Morning- Allstar Ink Printing LLC is looking to add this new 4-head DTF eq…" at bounding box center [61, 262] width 104 height 84
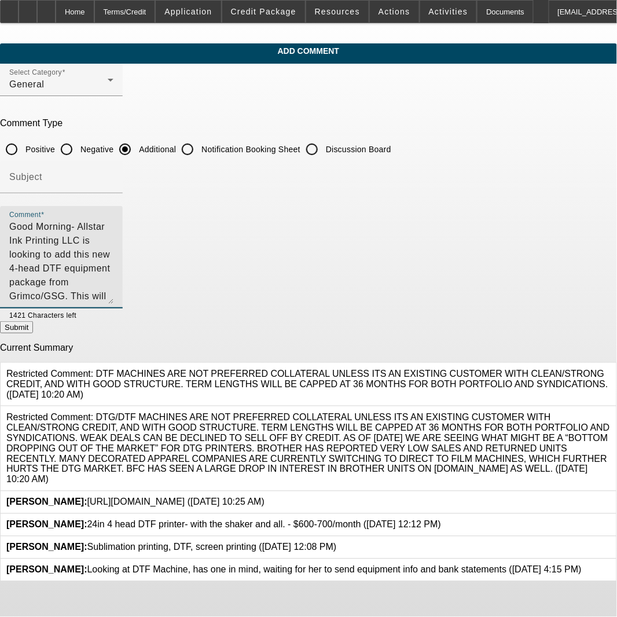
type textarea "Good Morning- Allstar Ink Printing LLC is looking to add this new 4-head DTF eq…"
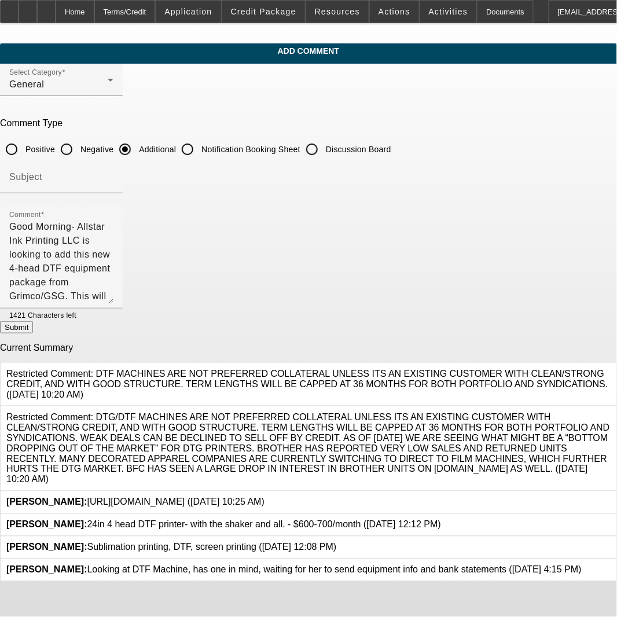
click at [33, 327] on button "Submit" at bounding box center [16, 327] width 33 height 12
radio input "true"
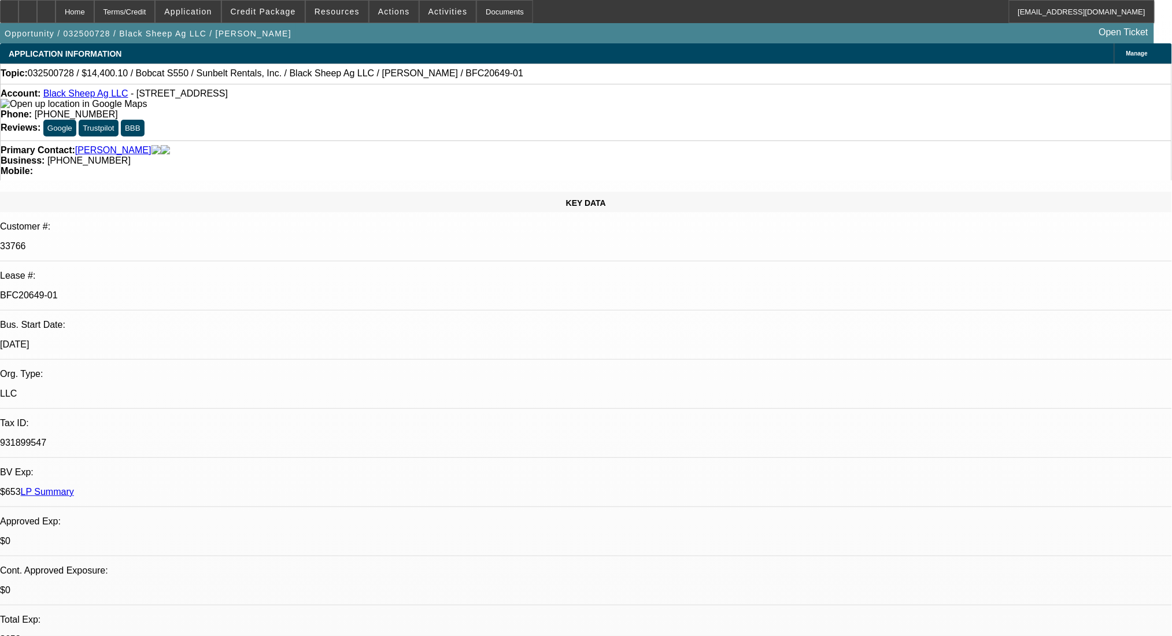
select select "0"
select select "0.1"
select select "4"
select select "0"
select select "0.1"
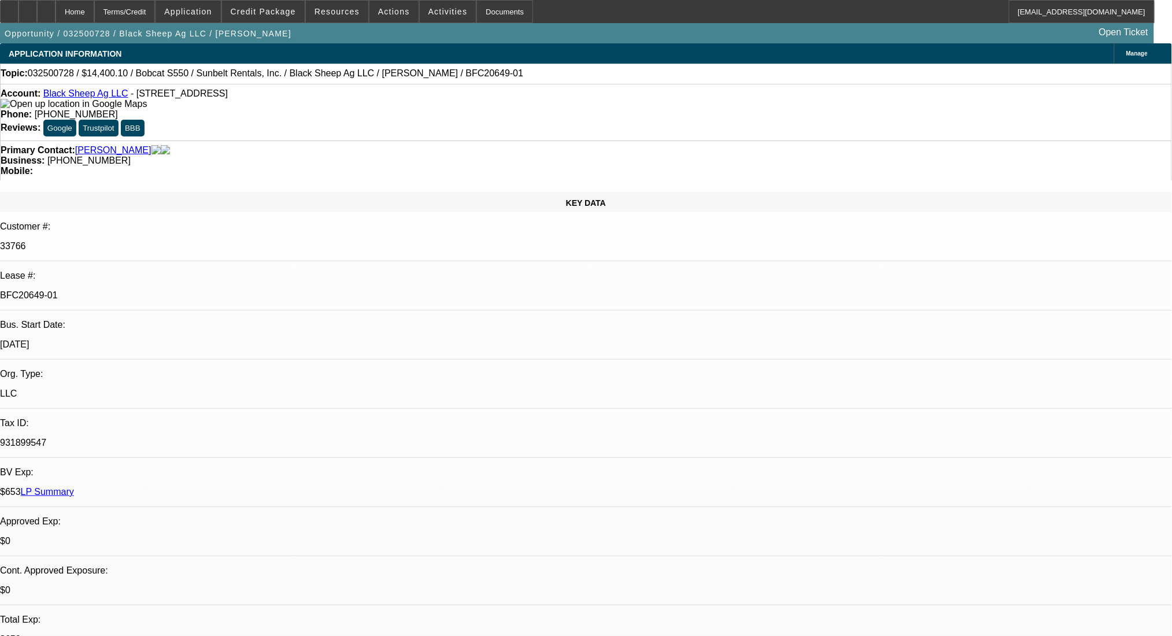
select select "4"
select select "0"
select select "0.1"
select select "4"
select select "0"
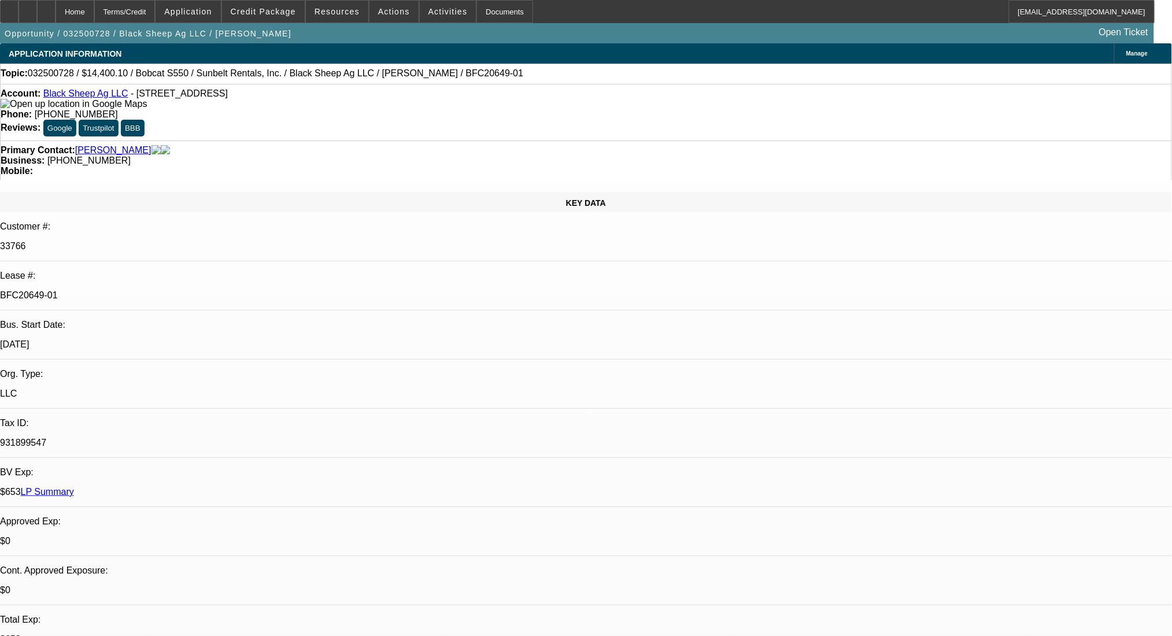
select select "0.1"
select select "4"
click at [154, 8] on div "Terms/Credit" at bounding box center [124, 11] width 61 height 23
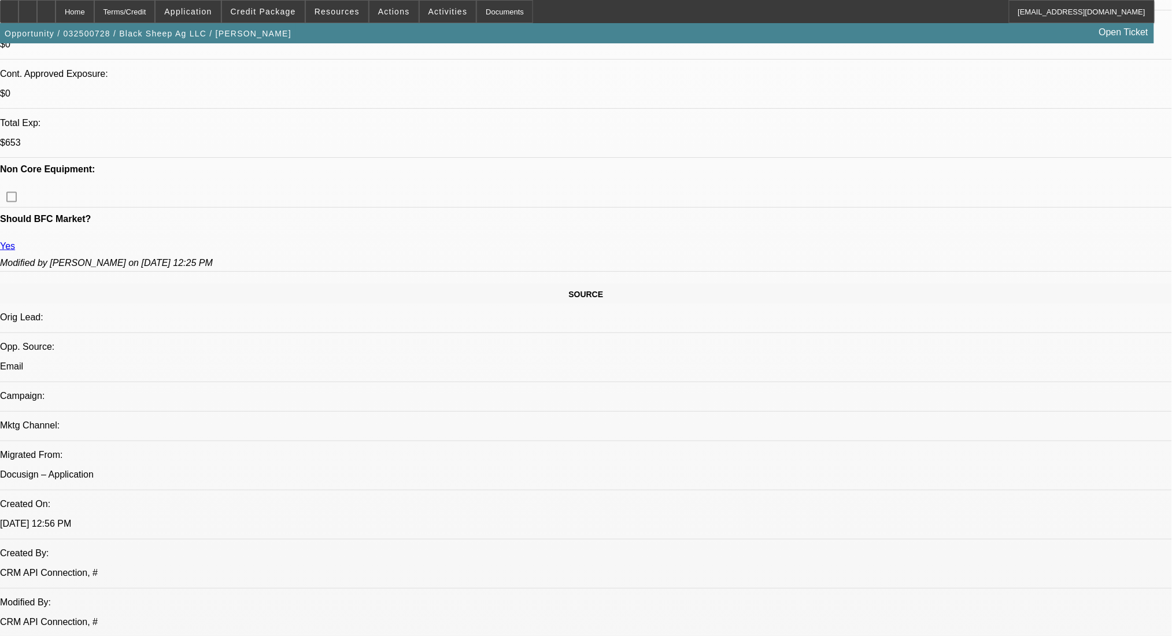
scroll to position [423, 0]
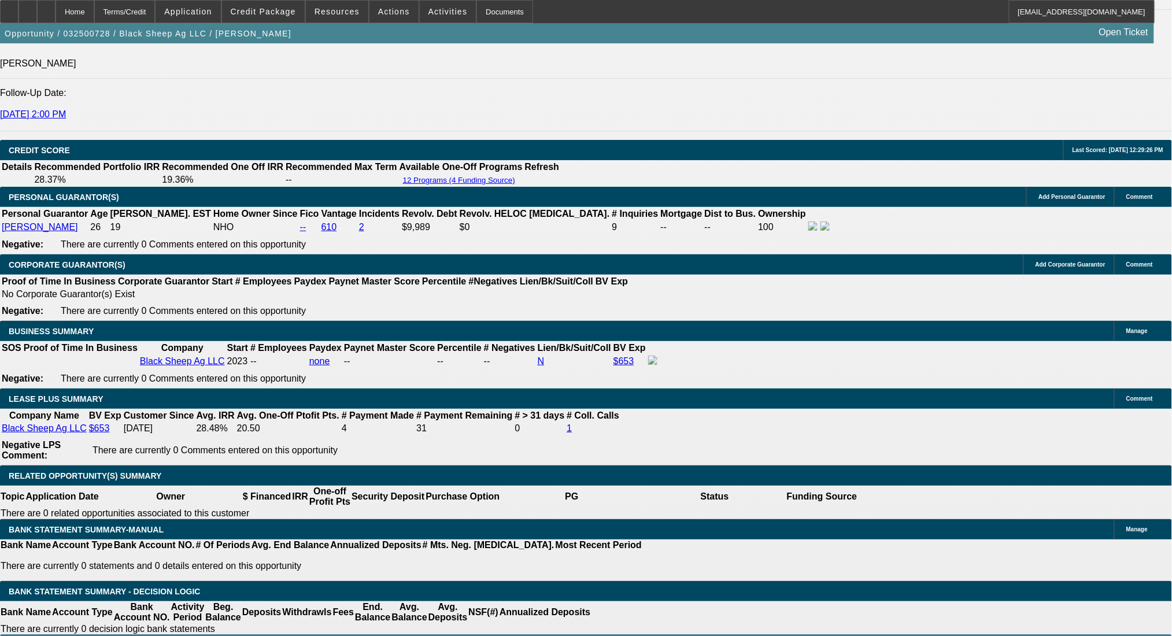
scroll to position [1734, 0]
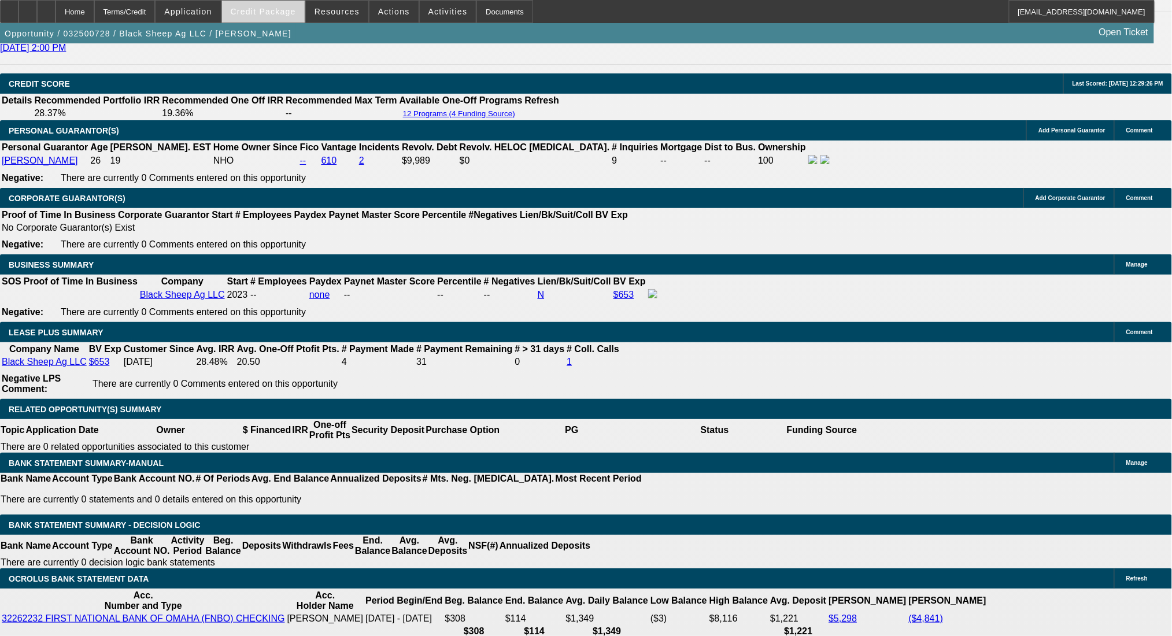
click at [247, 9] on span at bounding box center [263, 12] width 83 height 28
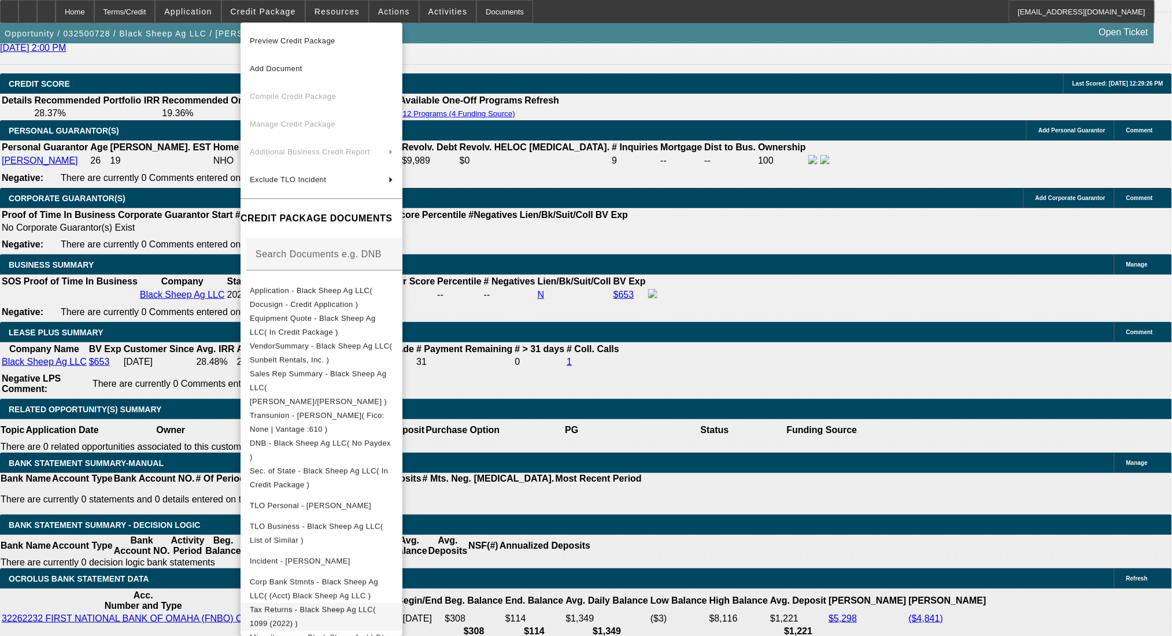
scroll to position [42, 0]
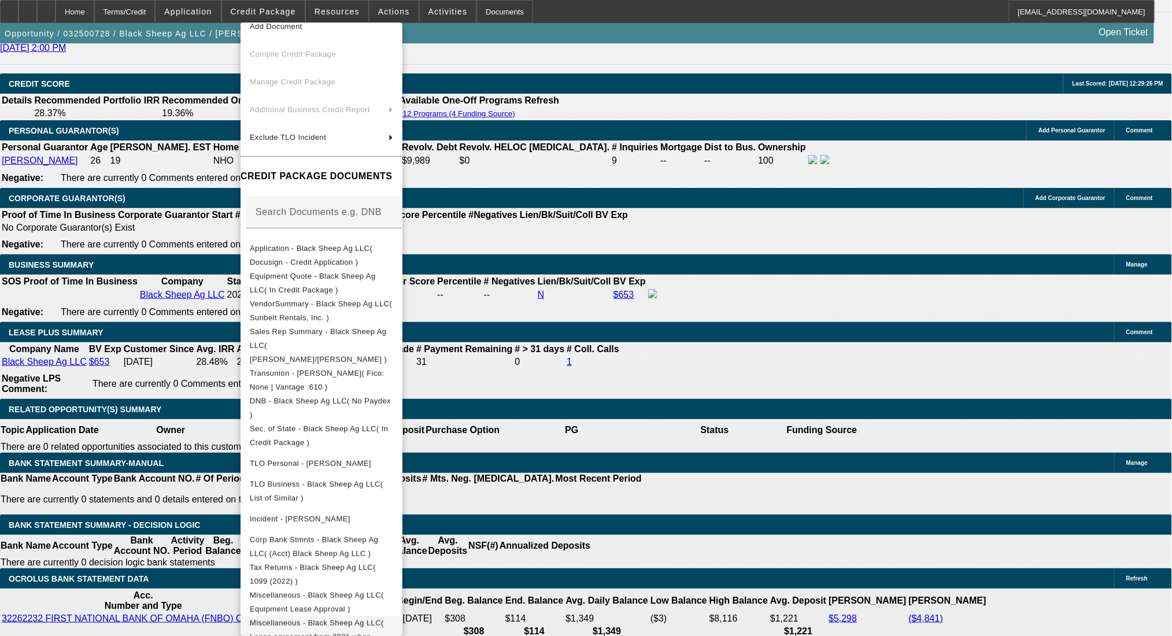
click at [393, 624] on span "Miscellaneous - Black Sheep Ag LLC( Lease agreement from 2021 when starting out…" at bounding box center [321, 637] width 143 height 42
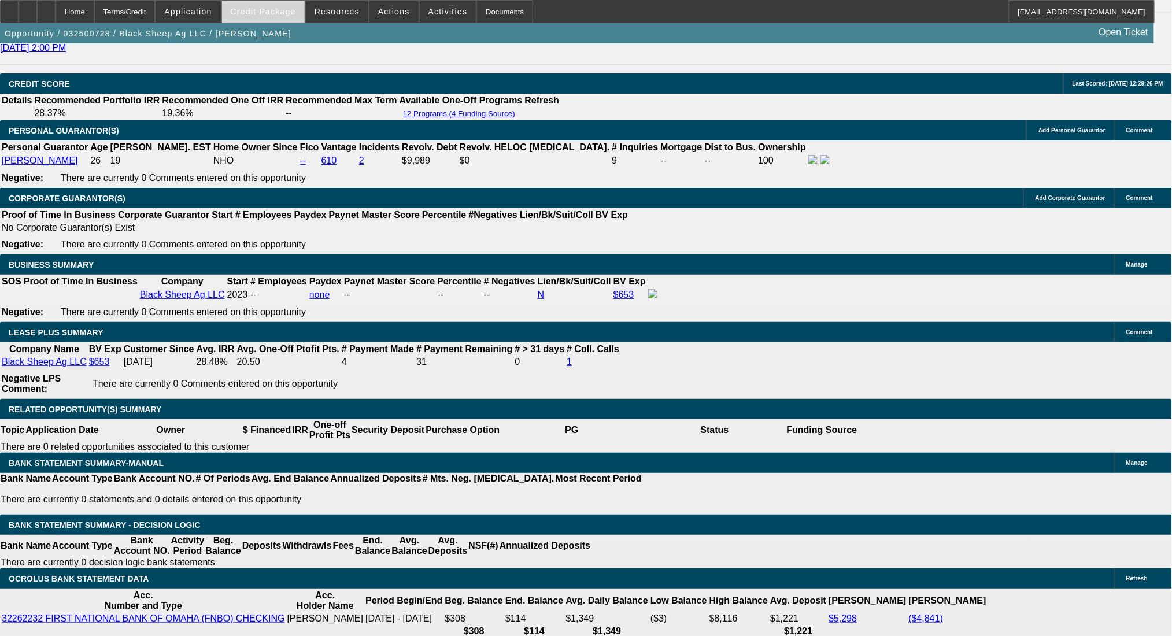
click at [285, 22] on span at bounding box center [263, 12] width 83 height 28
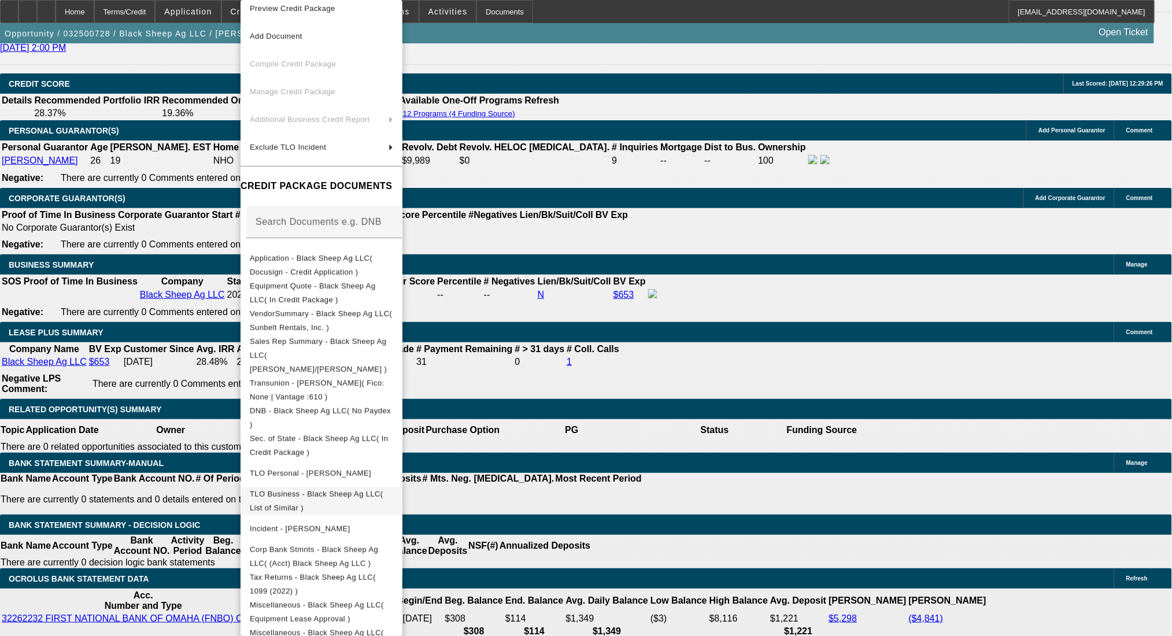
scroll to position [20, 0]
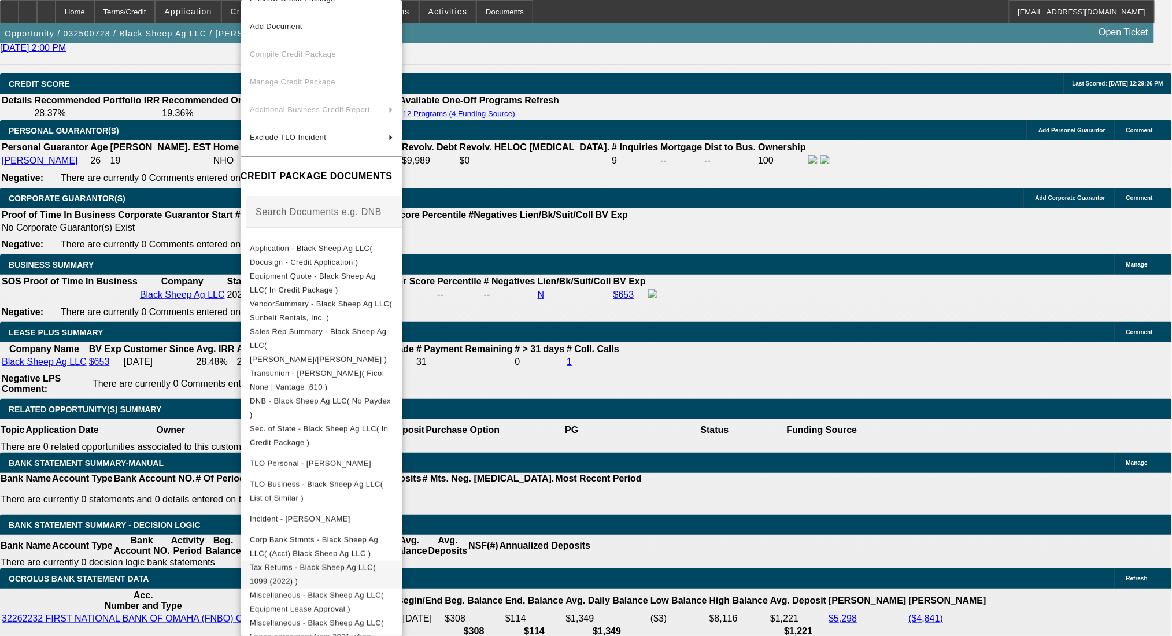
click at [393, 561] on span "Tax Returns - Black Sheep Ag LLC( 1099 (2022) )" at bounding box center [321, 575] width 143 height 28
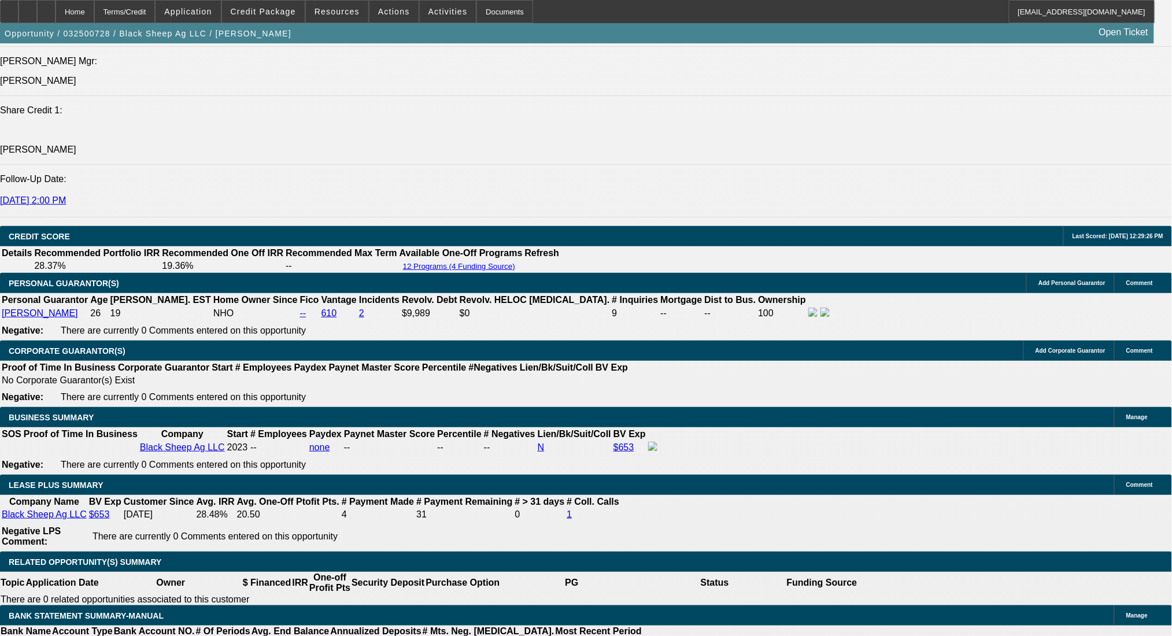
scroll to position [1580, 0]
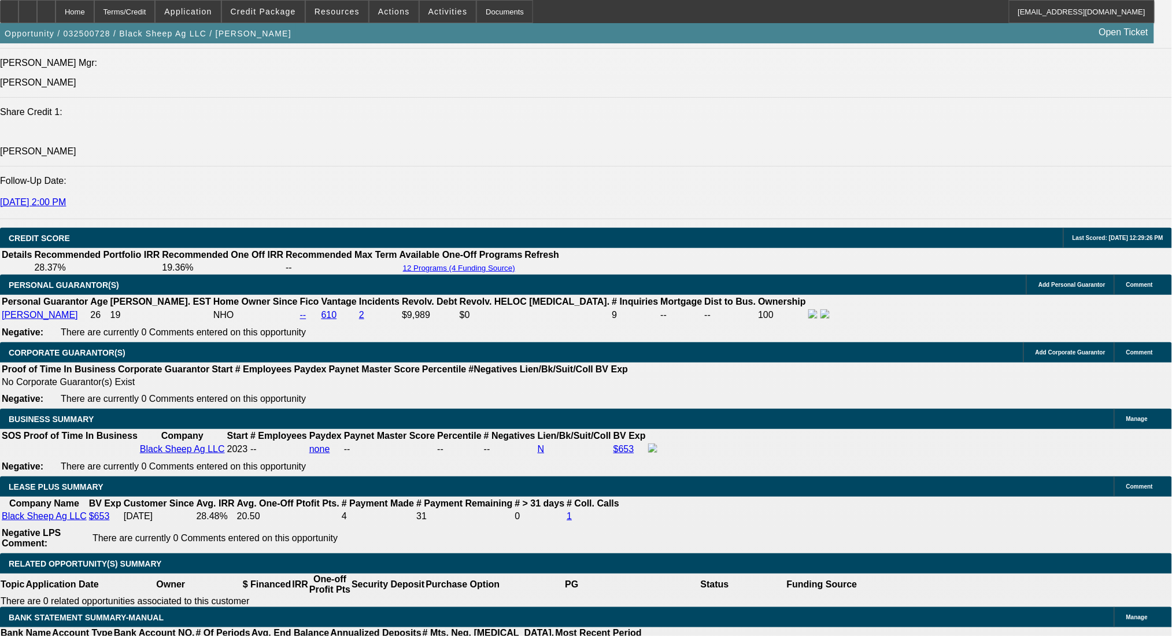
select select "0"
select select "2"
select select "0.1"
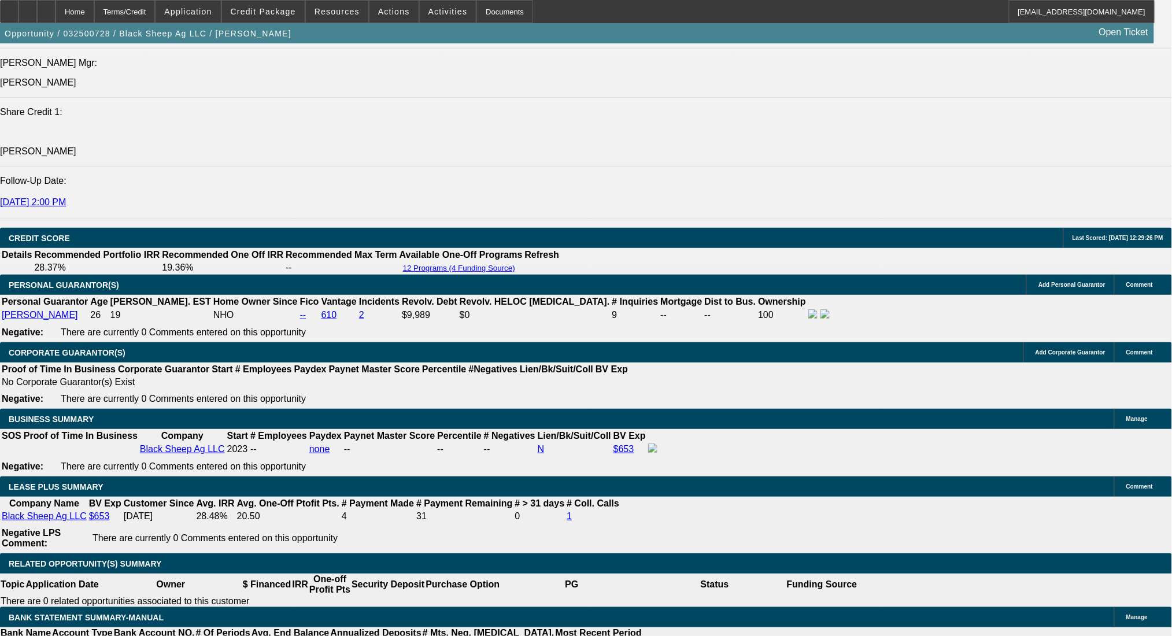
select select "4"
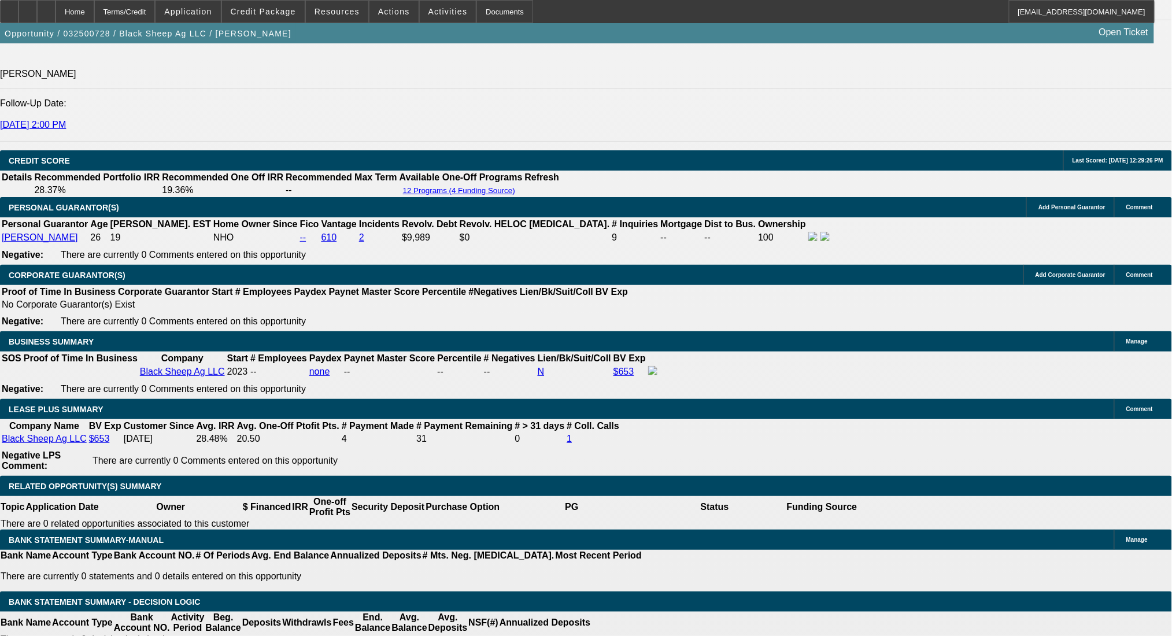
select select "0"
select select "0.1"
select select "4"
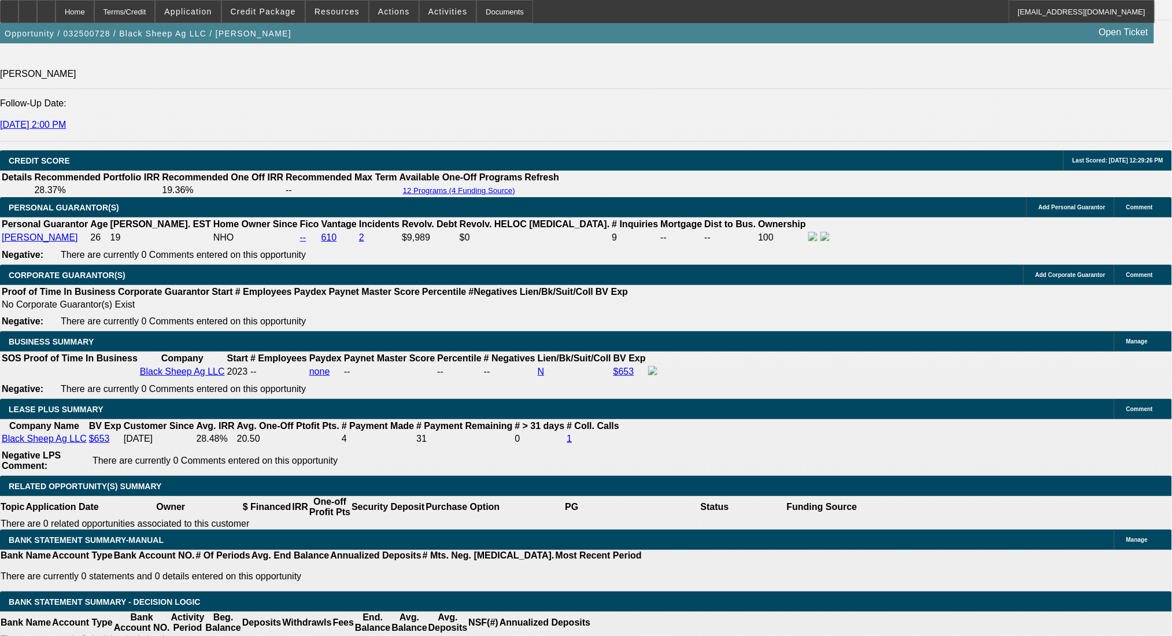
select select "0"
select select "0.1"
select select "4"
select select "0"
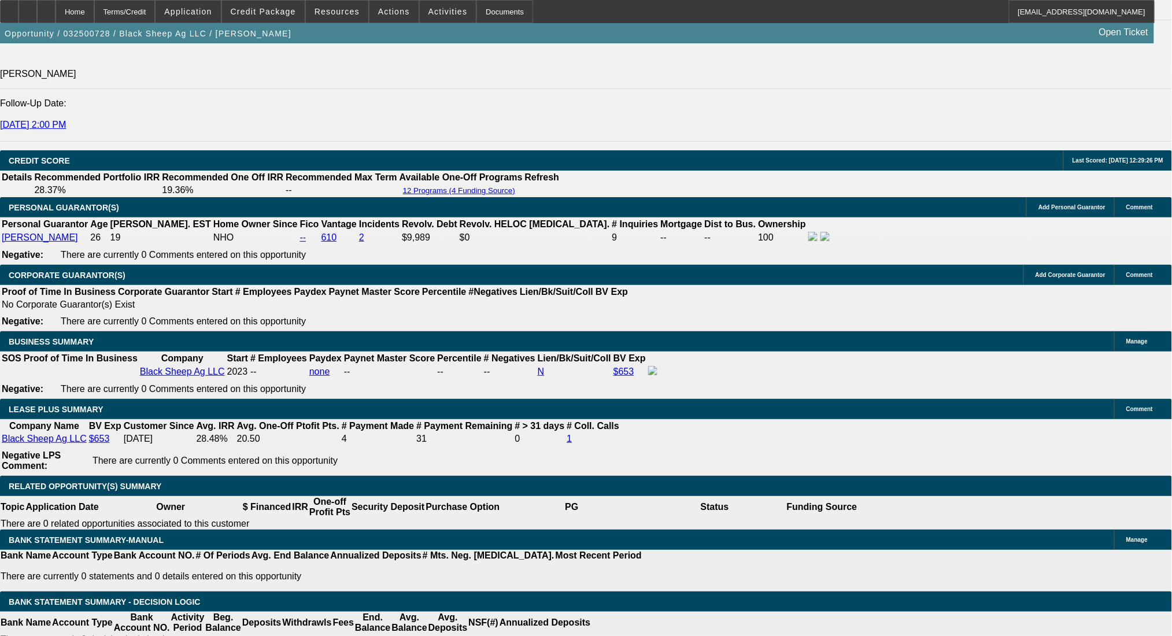
select select "0.1"
select select "4"
select select "0"
select select "0.1"
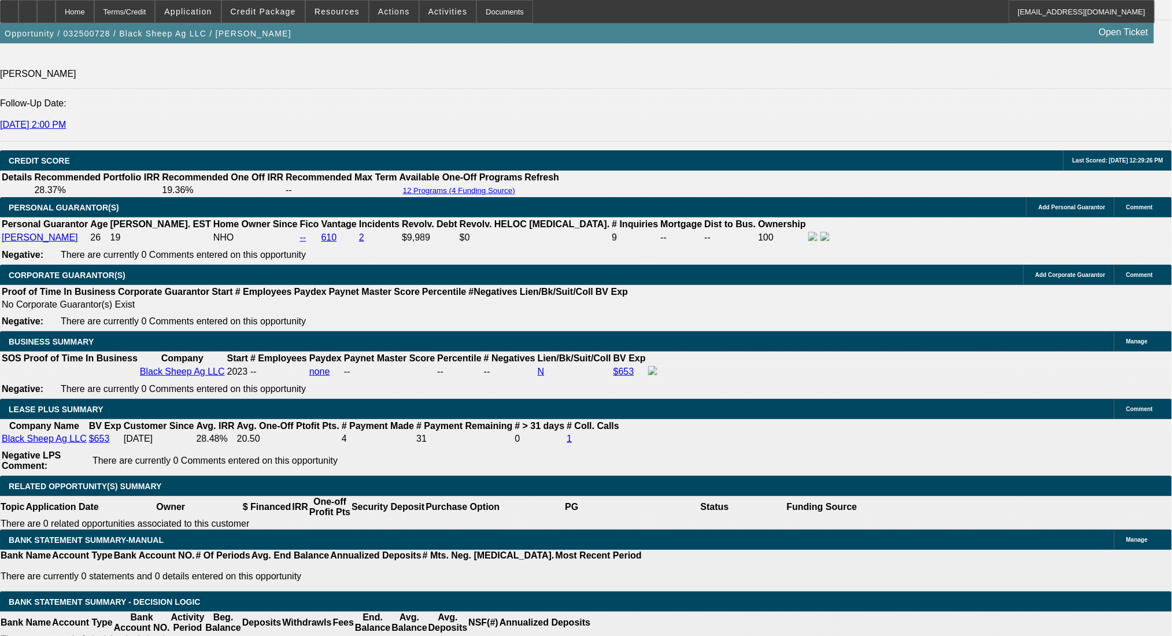
select select "4"
select select "0"
select select "0.1"
select select "4"
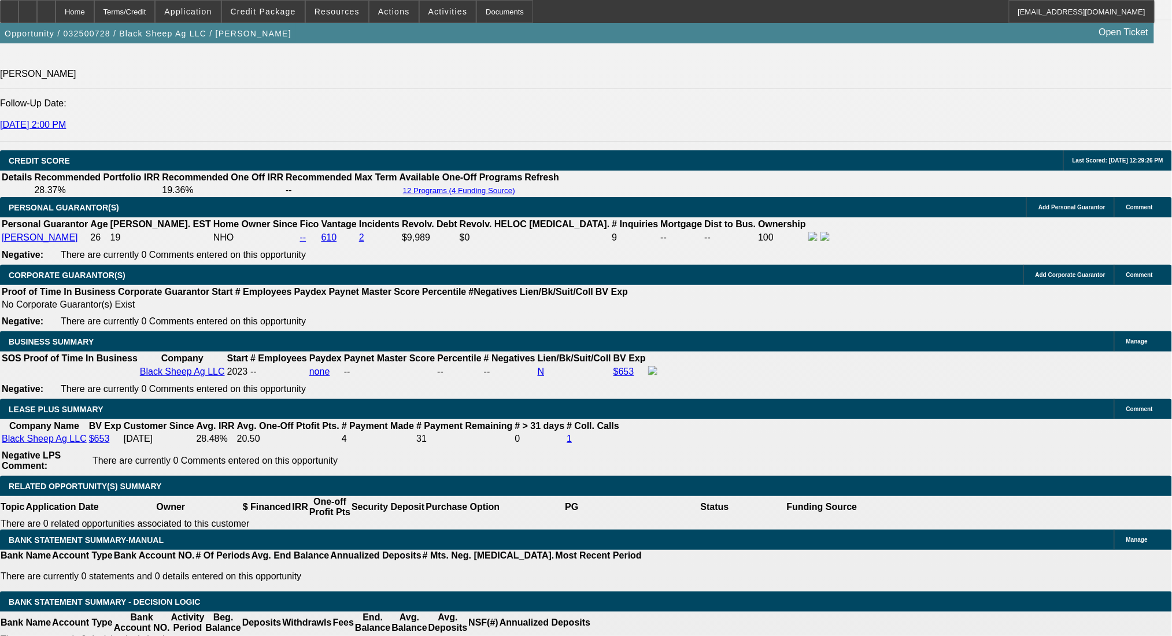
select select "0"
select select "0.1"
select select "4"
select select "0"
select select "0.1"
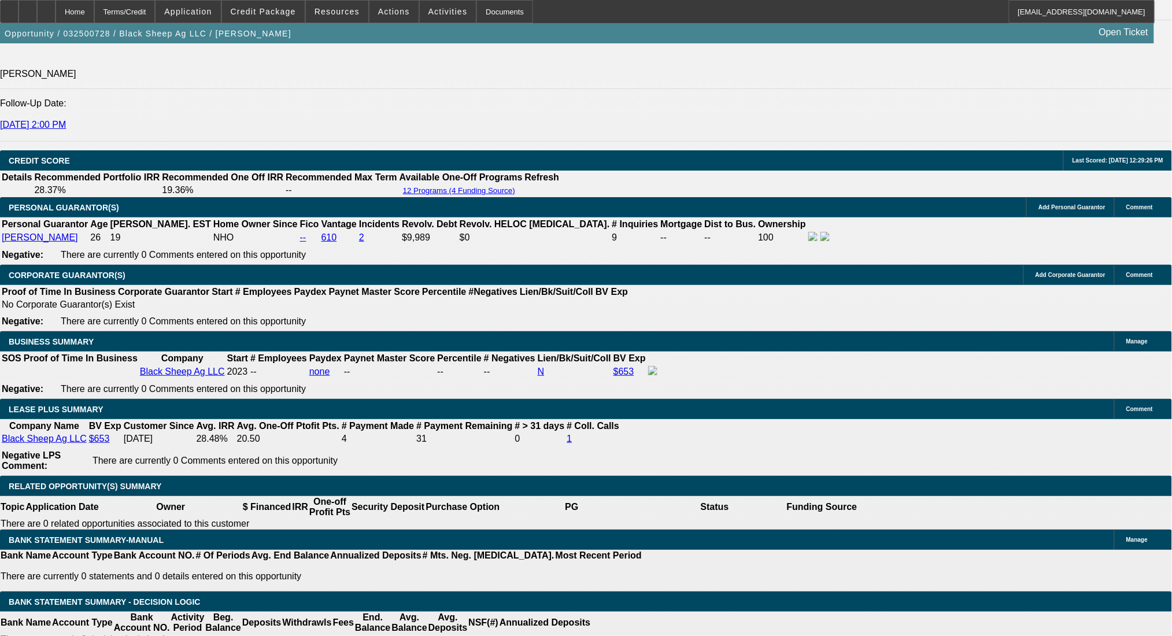
select select "4"
select select "0"
select select "0.1"
select select "4"
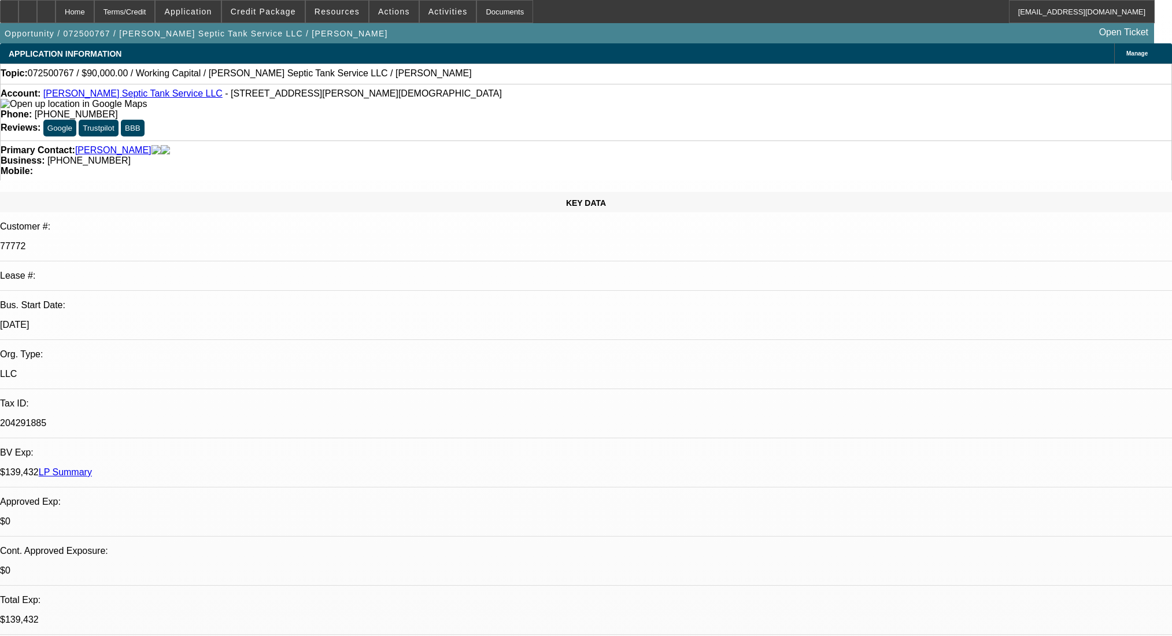
select select "0"
select select "2"
select select "0"
select select "6"
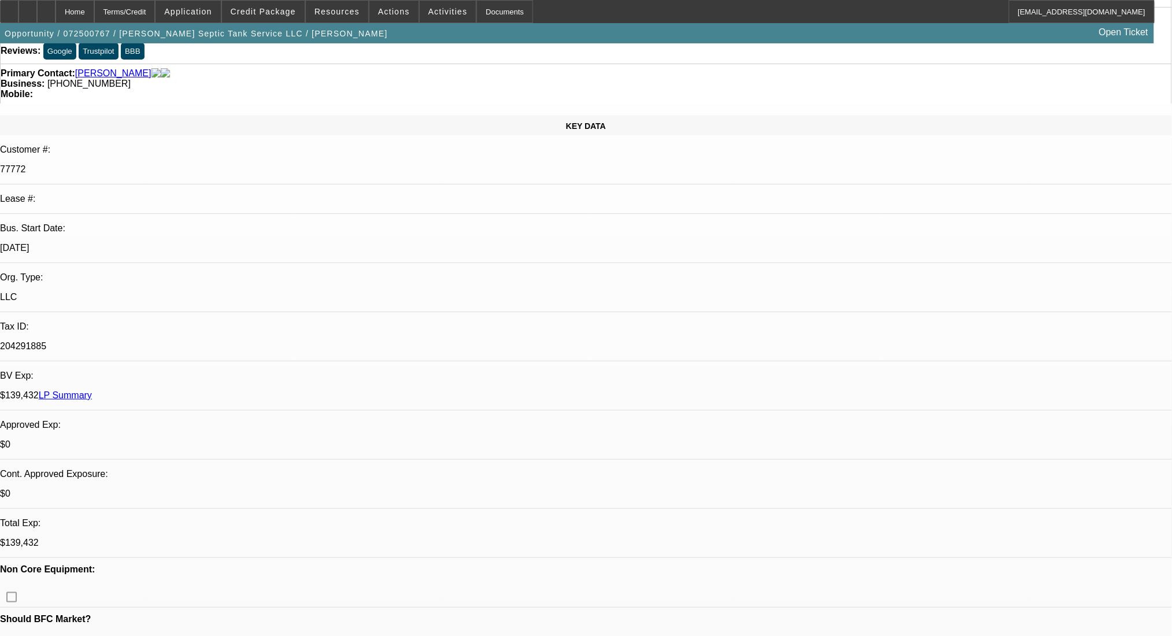
scroll to position [174, 0]
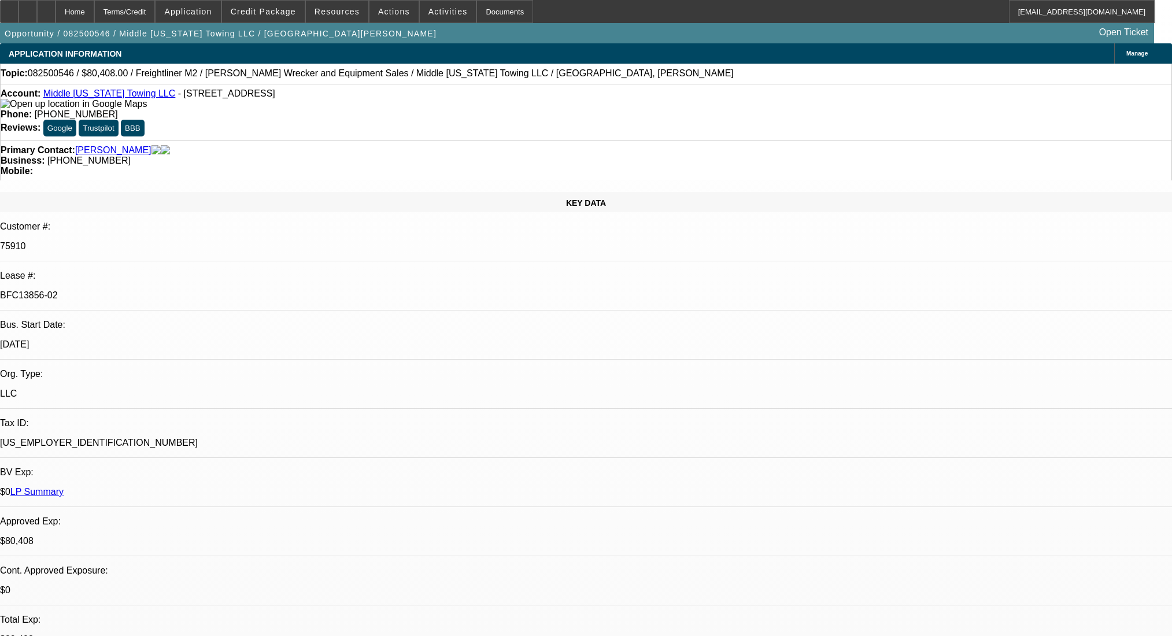
select select "0"
select select "2"
select select "0"
select select "6"
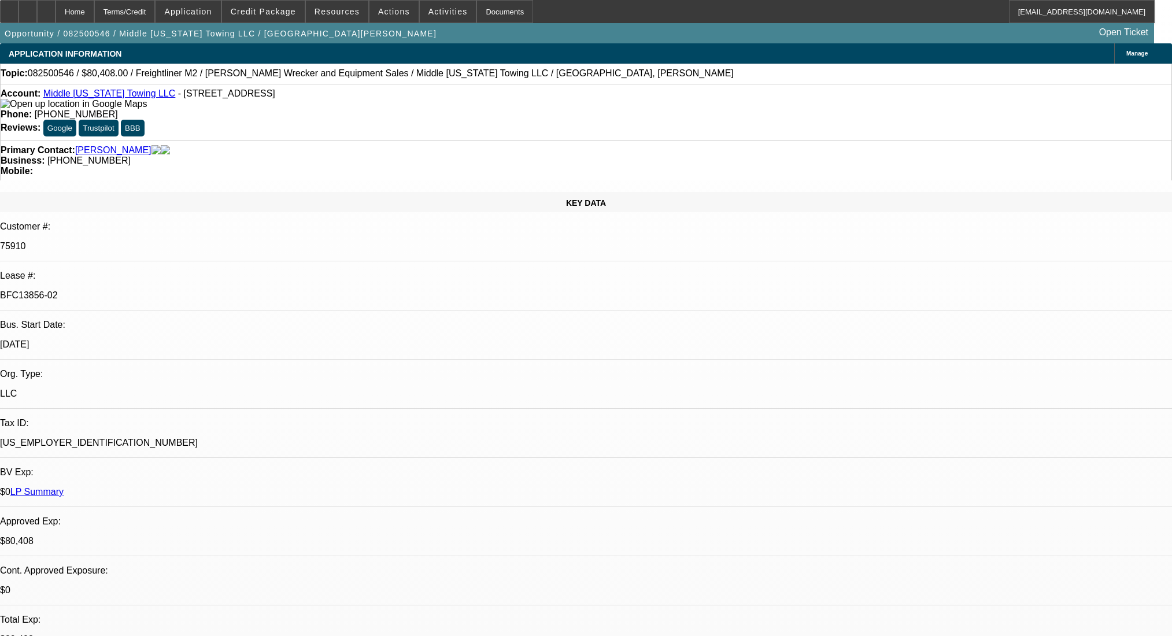
select select "0"
select select "6"
select select "0"
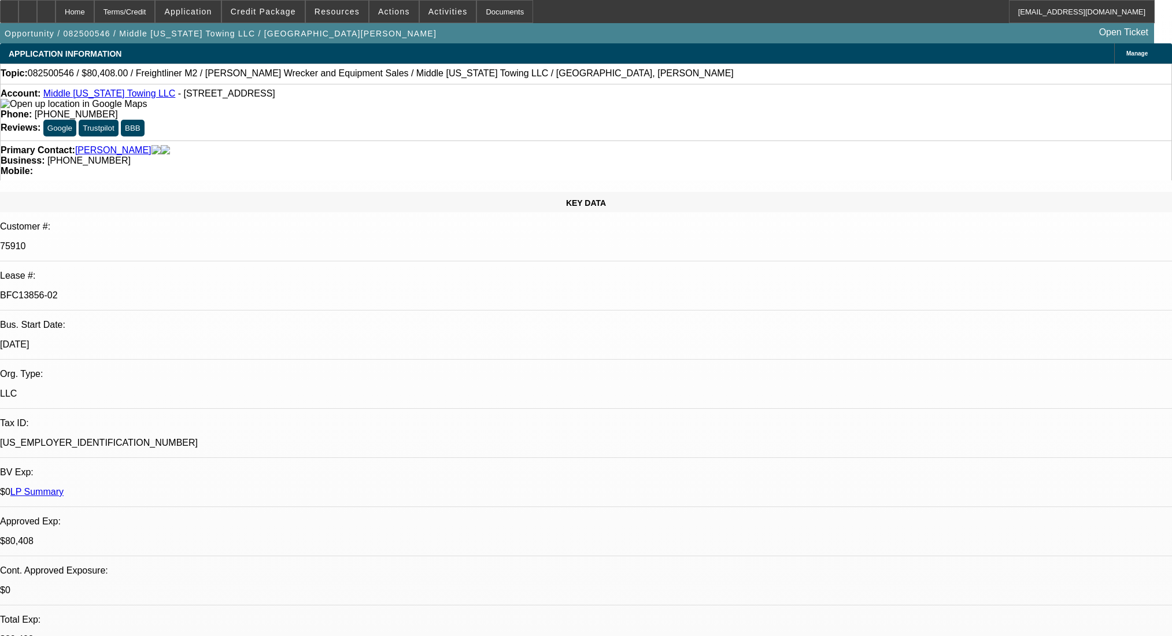
select select "0"
select select "2"
select select "0"
select select "6"
select select "0"
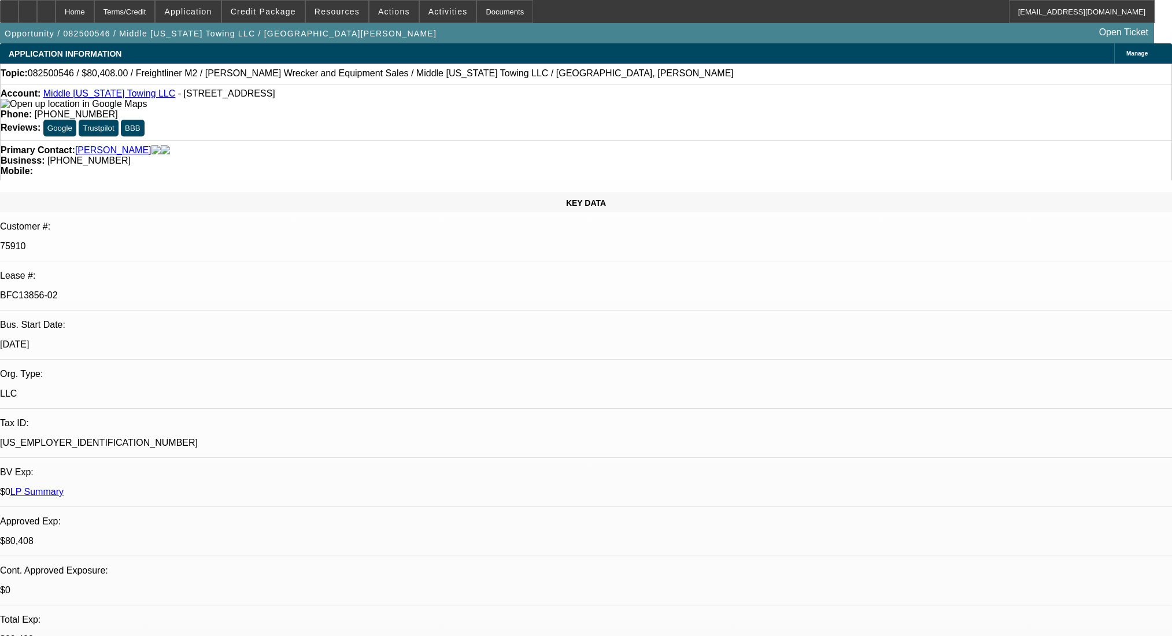
select select "0"
select select "2"
select select "0"
select select "6"
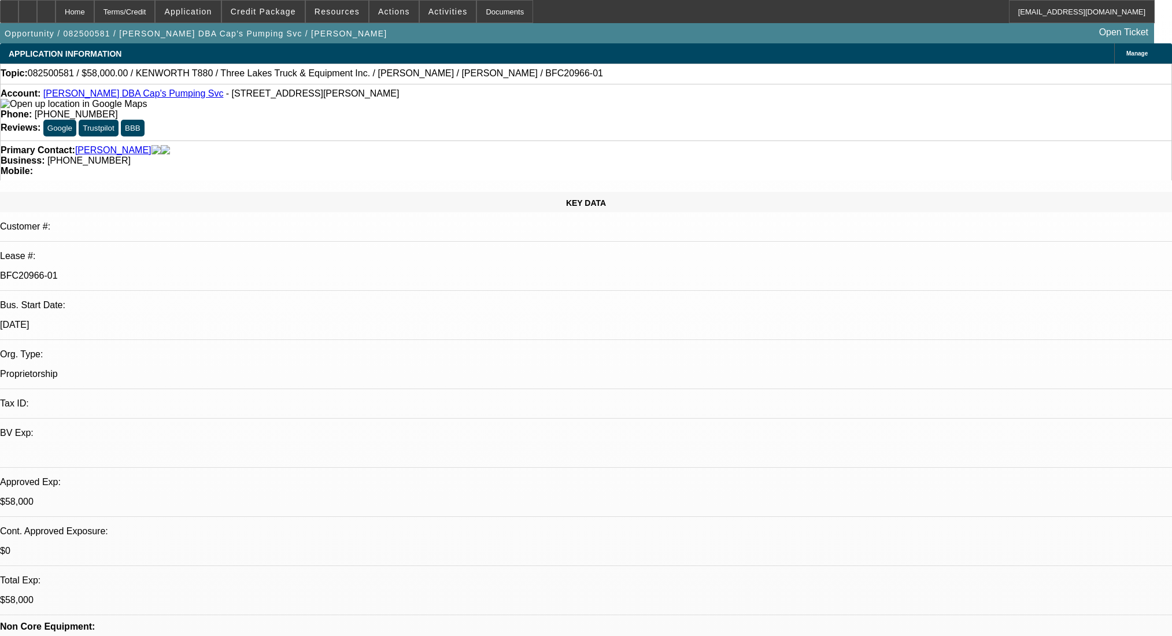
select select "0"
select select "9"
select select "0"
select select "6"
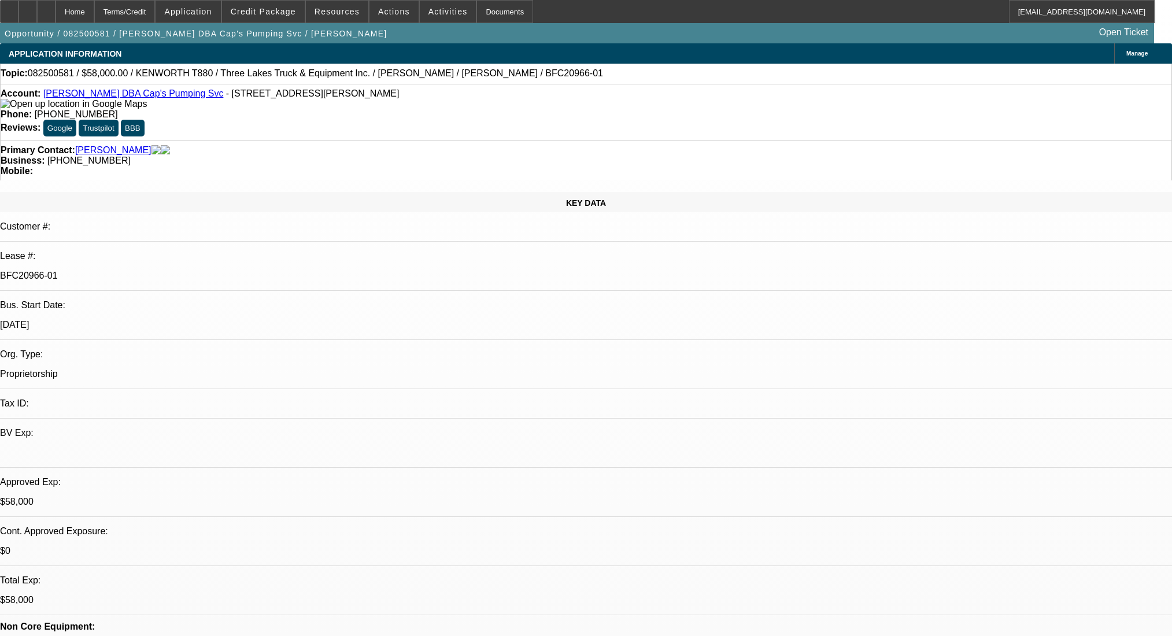
select select "0"
select select "9"
select select "0.1"
select select "4"
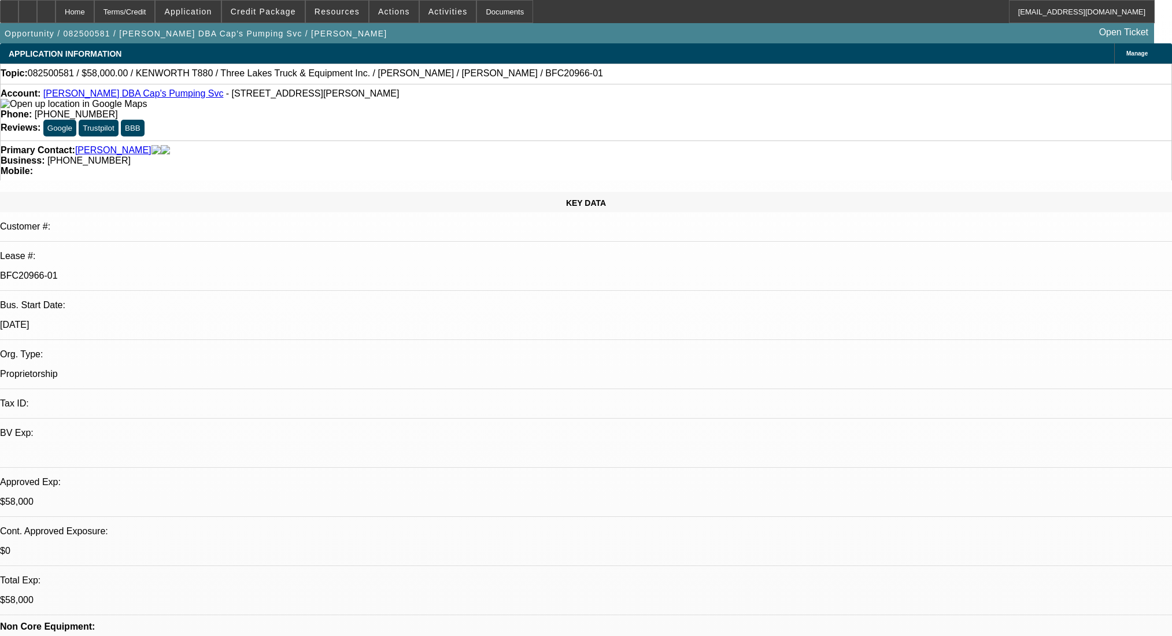
select select "0"
select select "0.1"
select select "4"
select select "0"
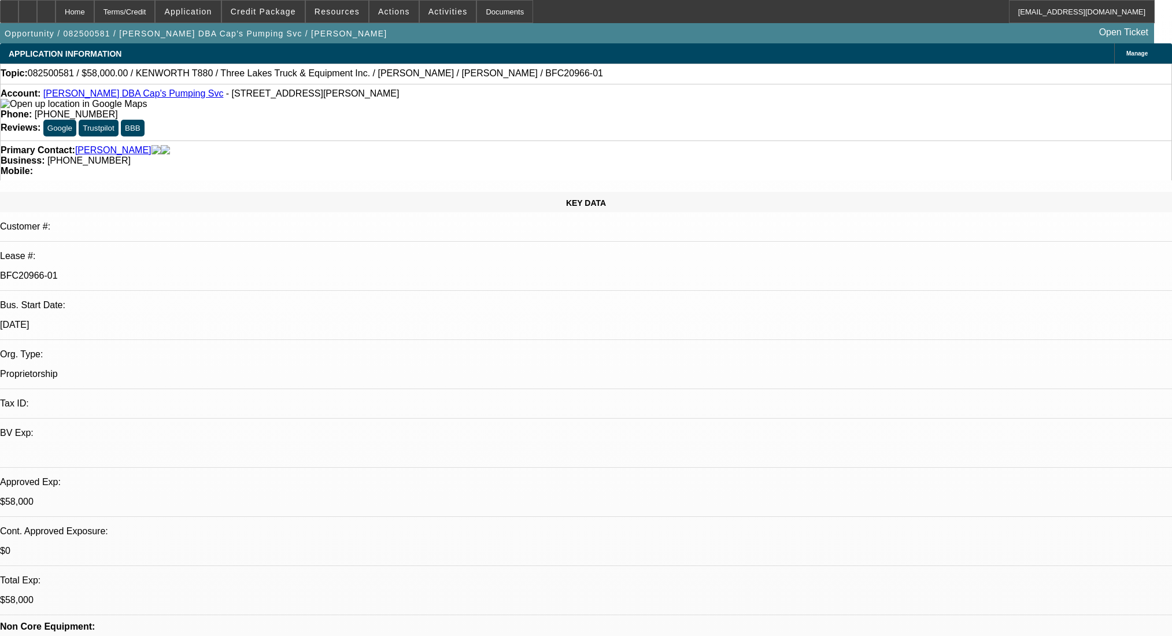
select select "0"
select select "9"
select select "0"
select select "6"
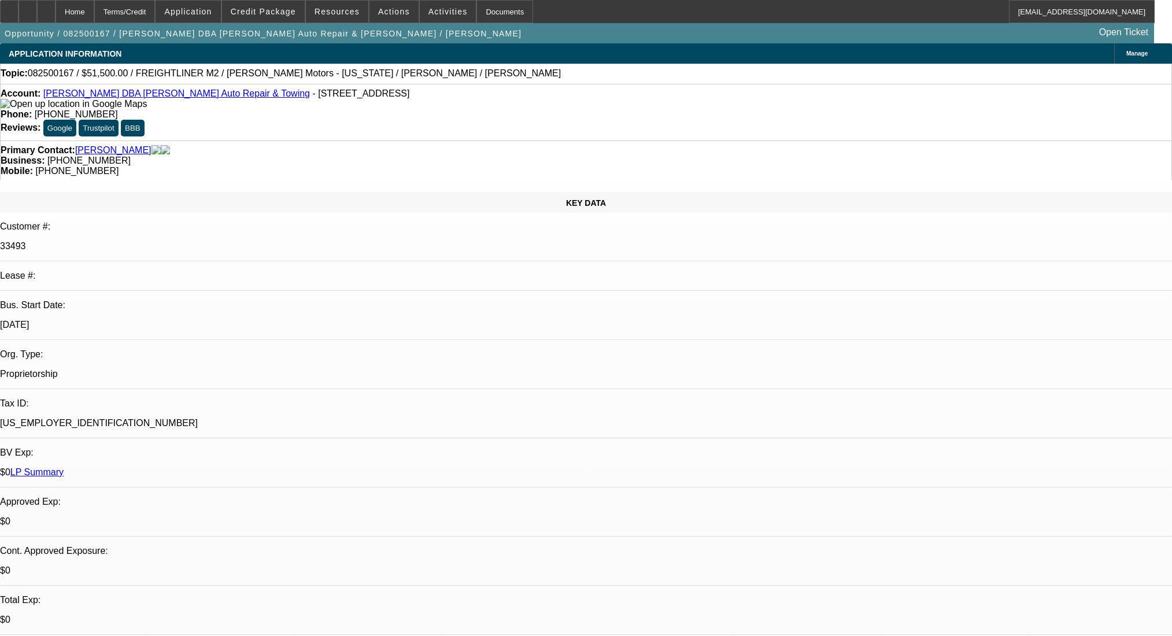
select select "0"
select select "2"
select select "0"
select select "6"
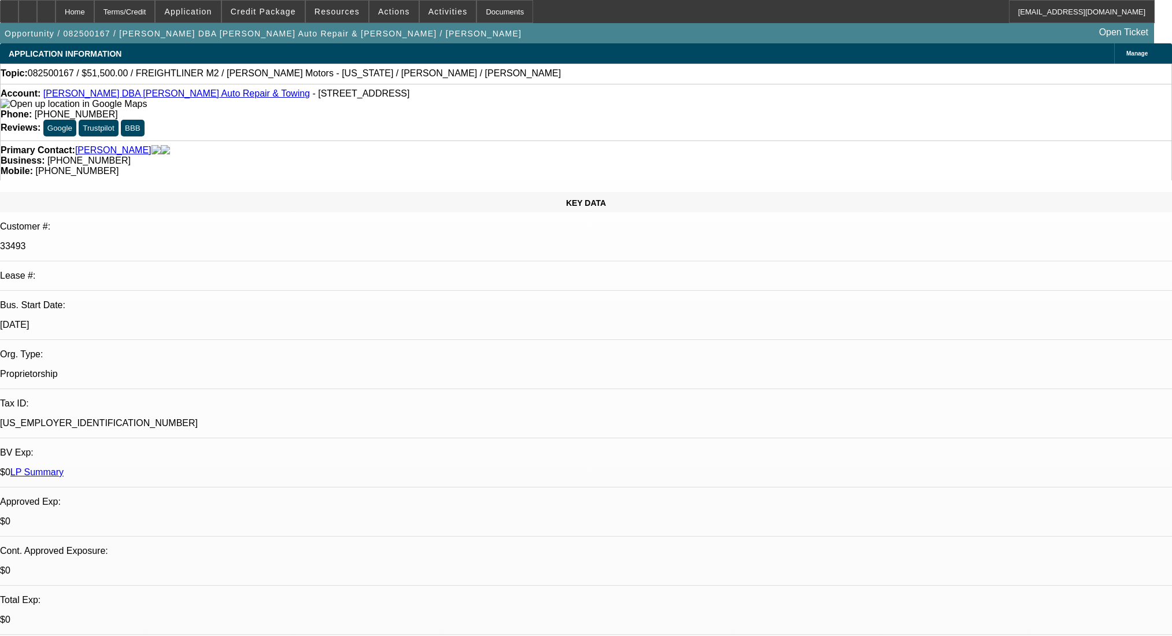
select select "0"
select select "2"
select select "0"
select select "6"
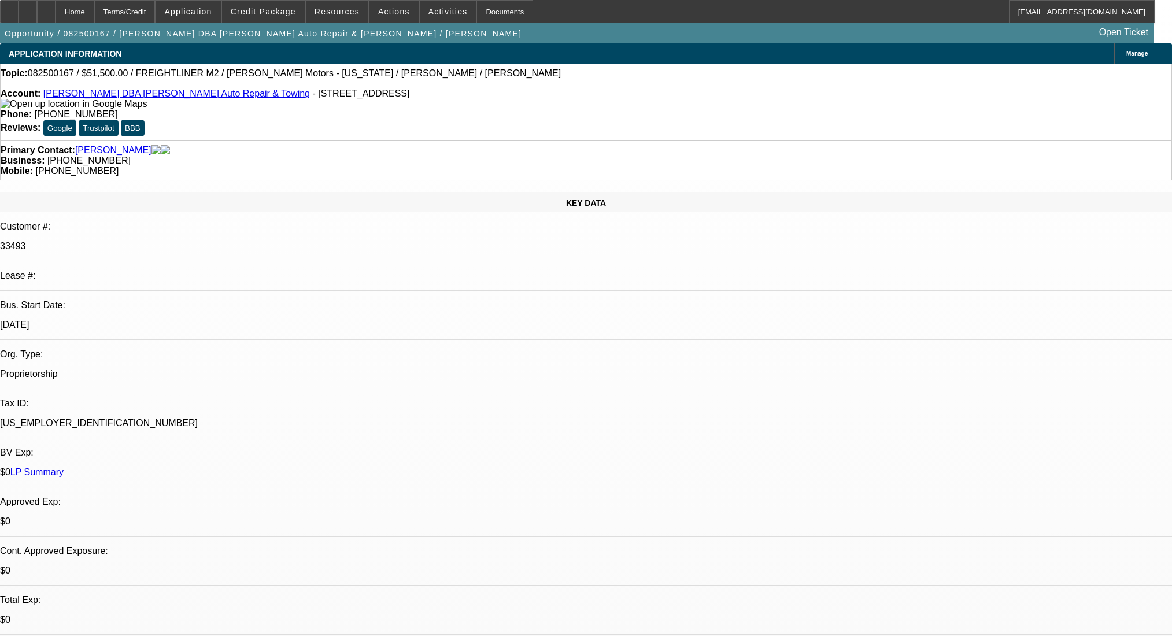
select select "0"
select select "2"
select select "0"
select select "6"
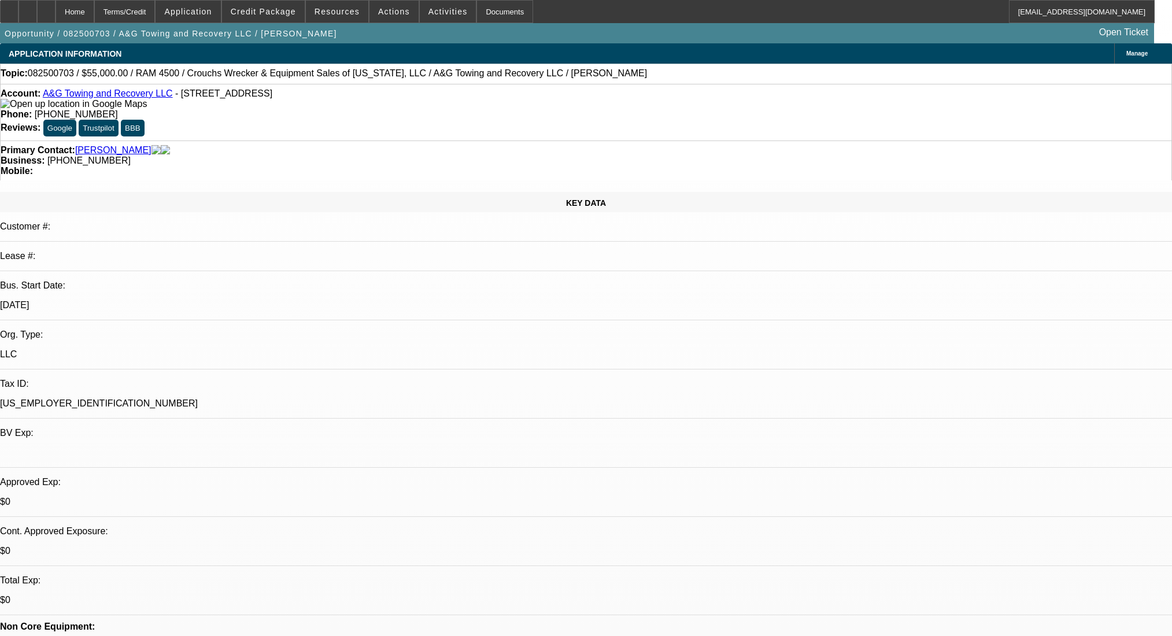
select select "0"
select select "2"
select select "0.1"
select select "4"
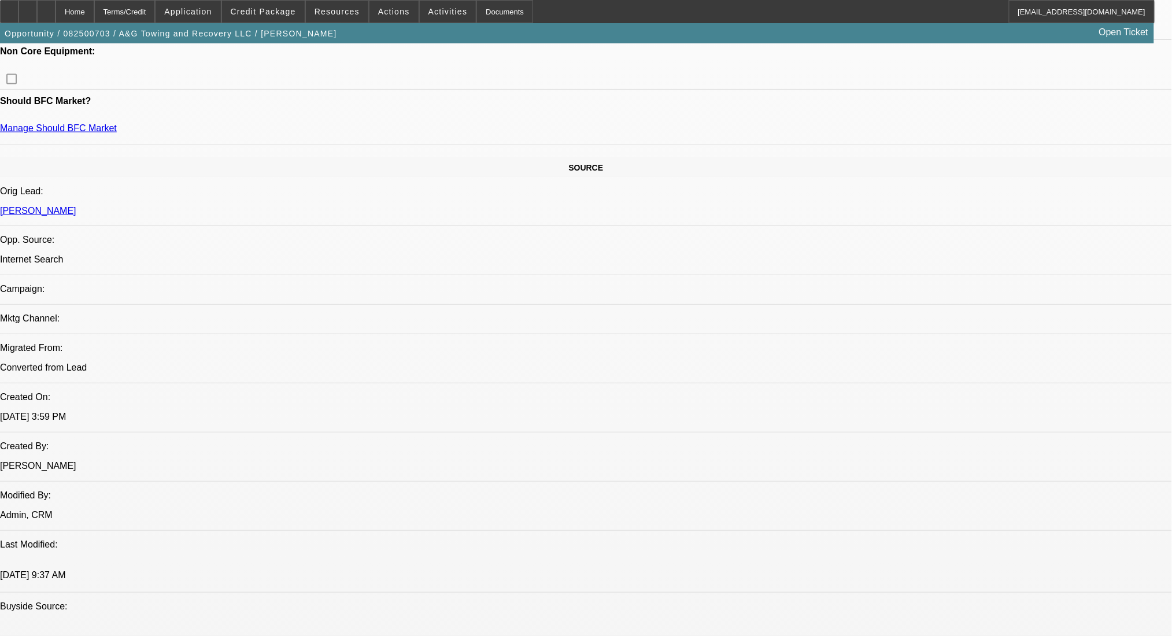
scroll to position [771, 0]
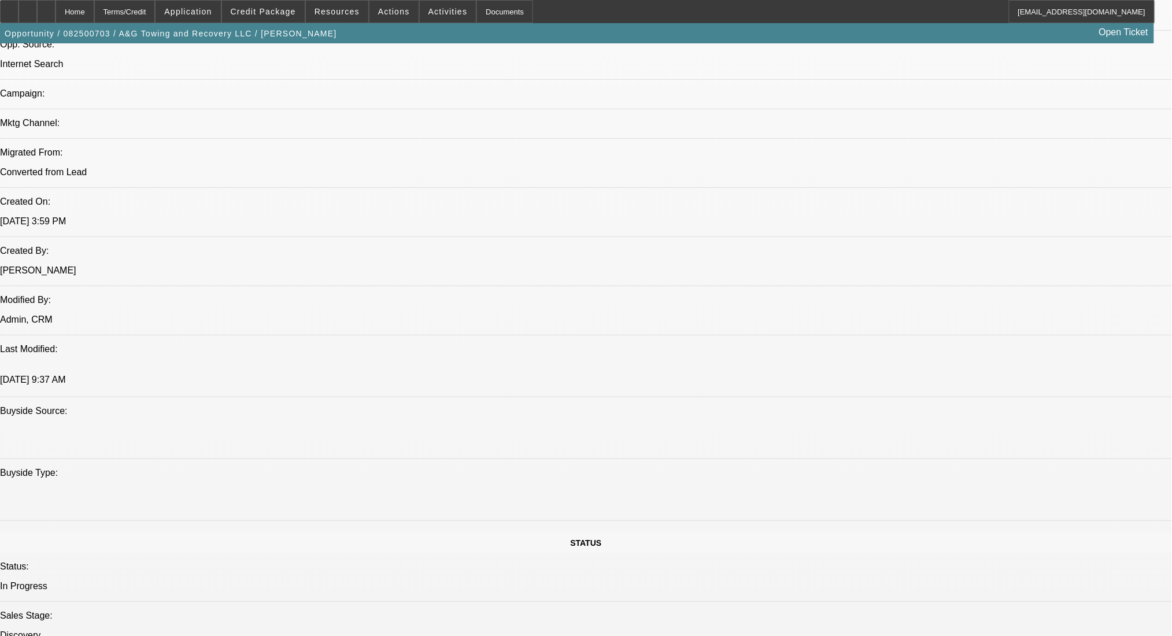
drag, startPoint x: 366, startPoint y: 427, endPoint x: 324, endPoint y: 430, distance: 41.7
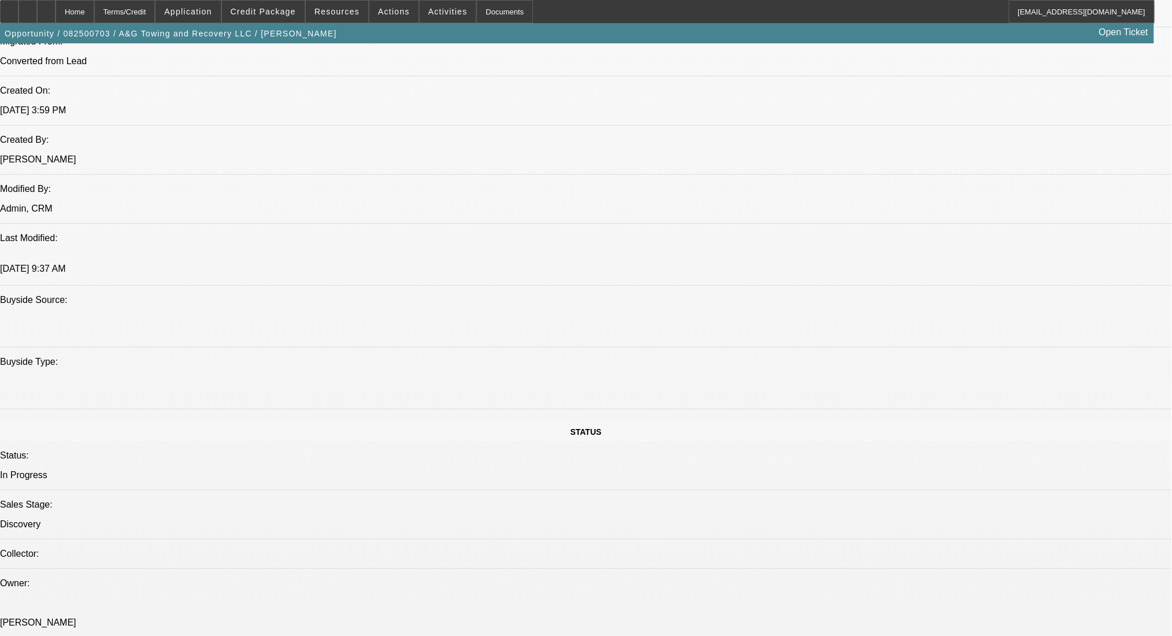
scroll to position [848, 0]
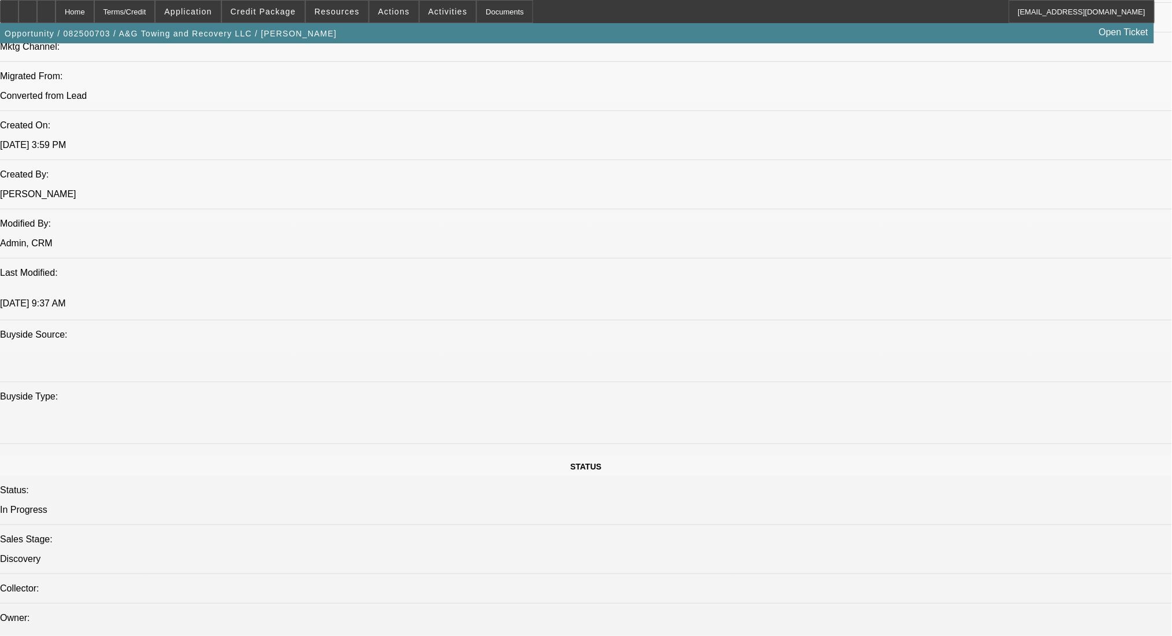
drag, startPoint x: 327, startPoint y: 433, endPoint x: 366, endPoint y: 436, distance: 38.9
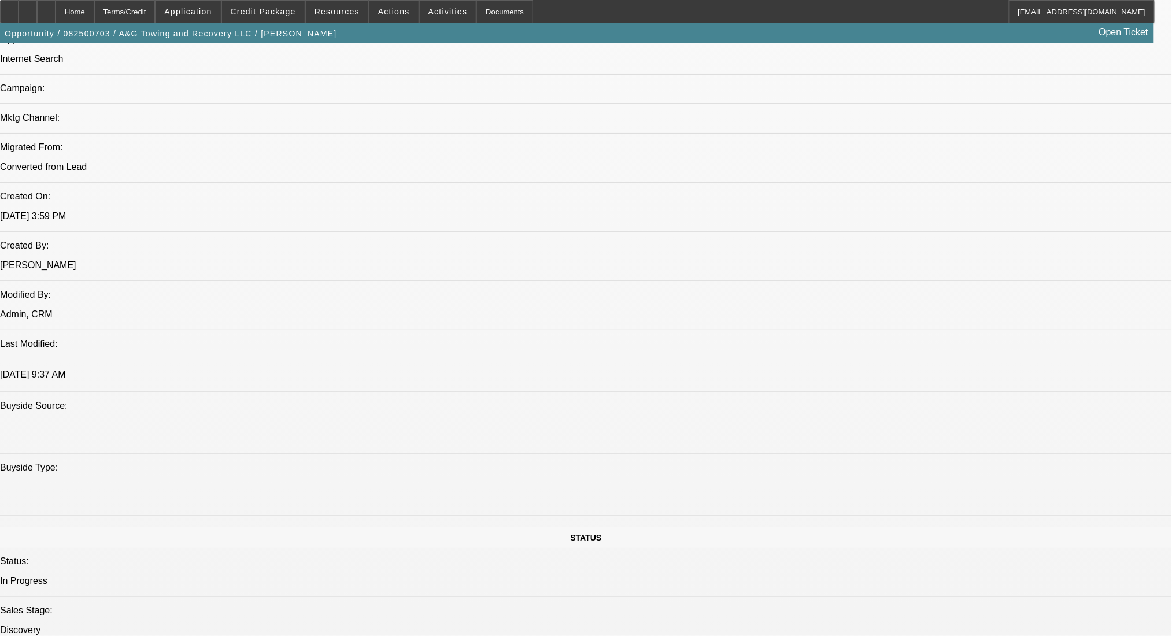
scroll to position [771, 0]
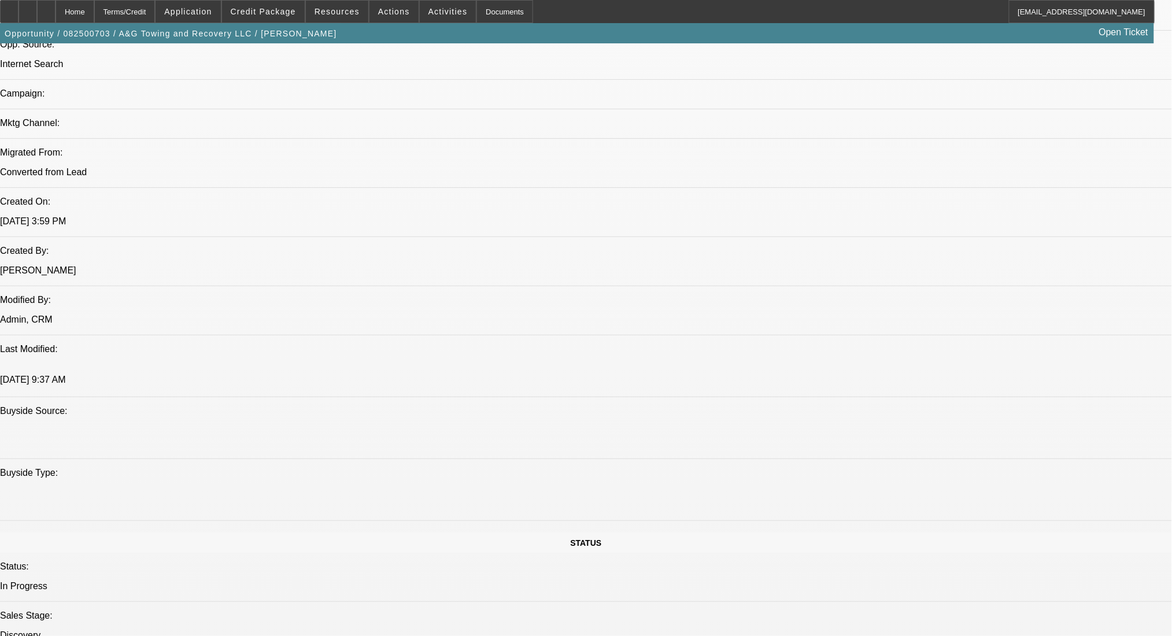
drag, startPoint x: 488, startPoint y: 470, endPoint x: 488, endPoint y: 464, distance: 5.8
drag, startPoint x: 180, startPoint y: 297, endPoint x: 261, endPoint y: 346, distance: 94.2
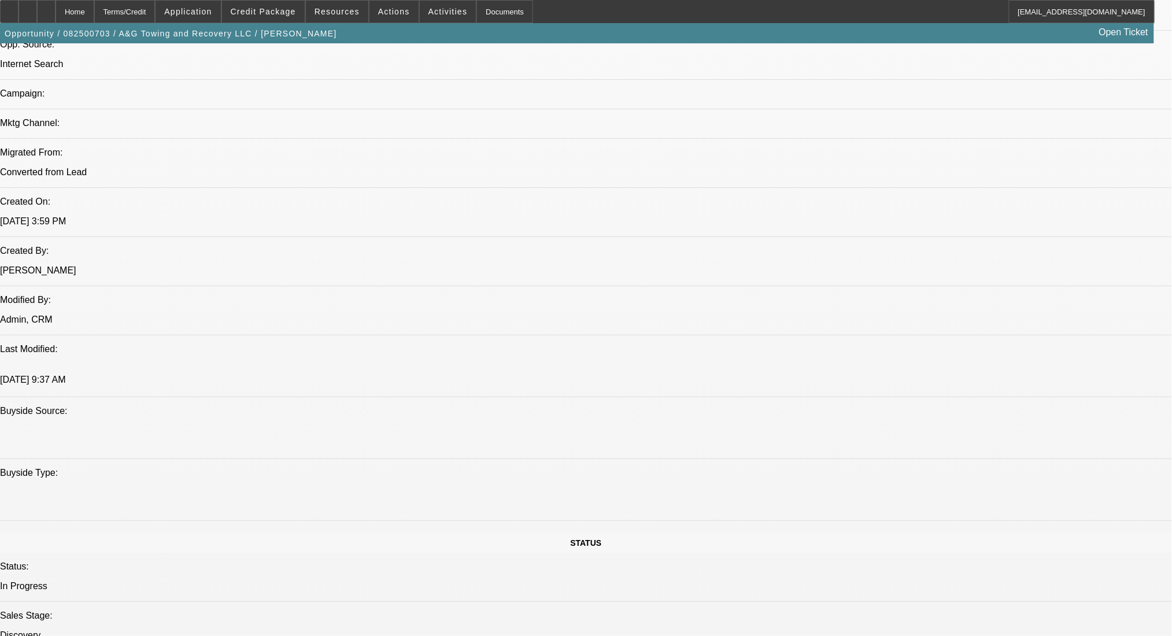
drag, startPoint x: 281, startPoint y: 333, endPoint x: 335, endPoint y: 329, distance: 54.5
drag, startPoint x: 275, startPoint y: 333, endPoint x: 340, endPoint y: 327, distance: 65.0
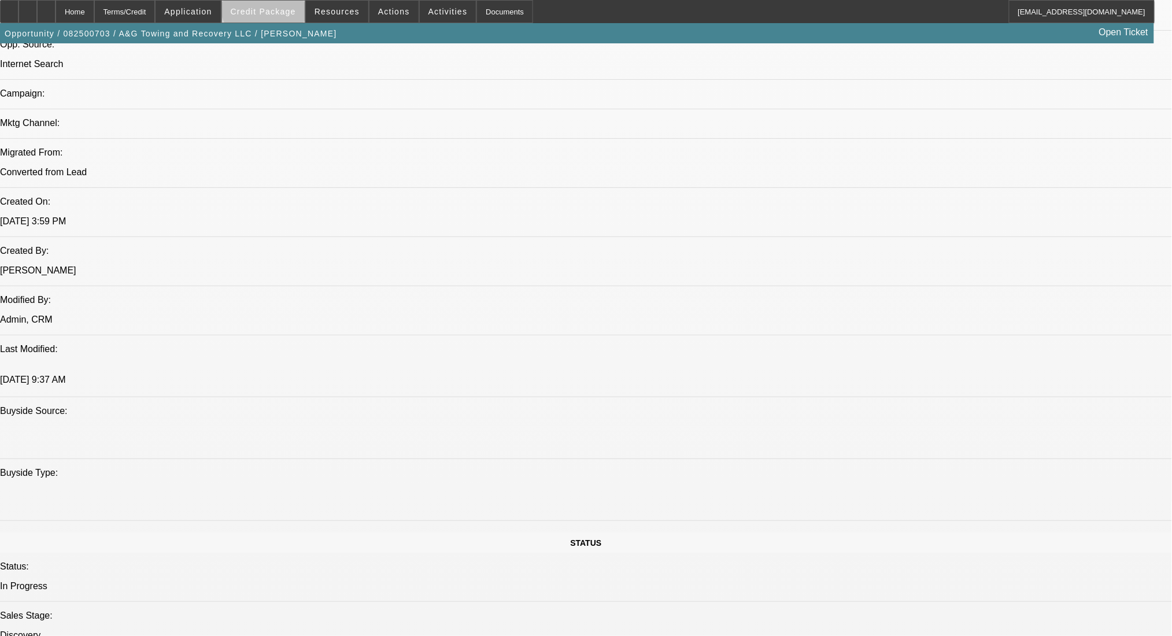
click at [285, 5] on span at bounding box center [263, 12] width 83 height 28
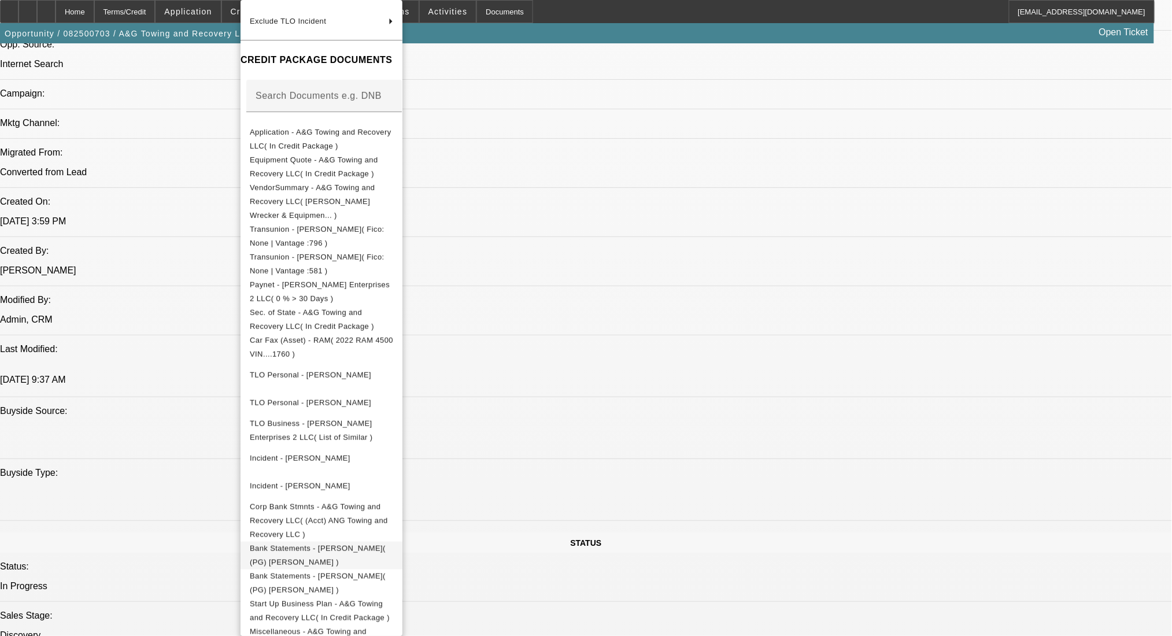
scroll to position [191, 0]
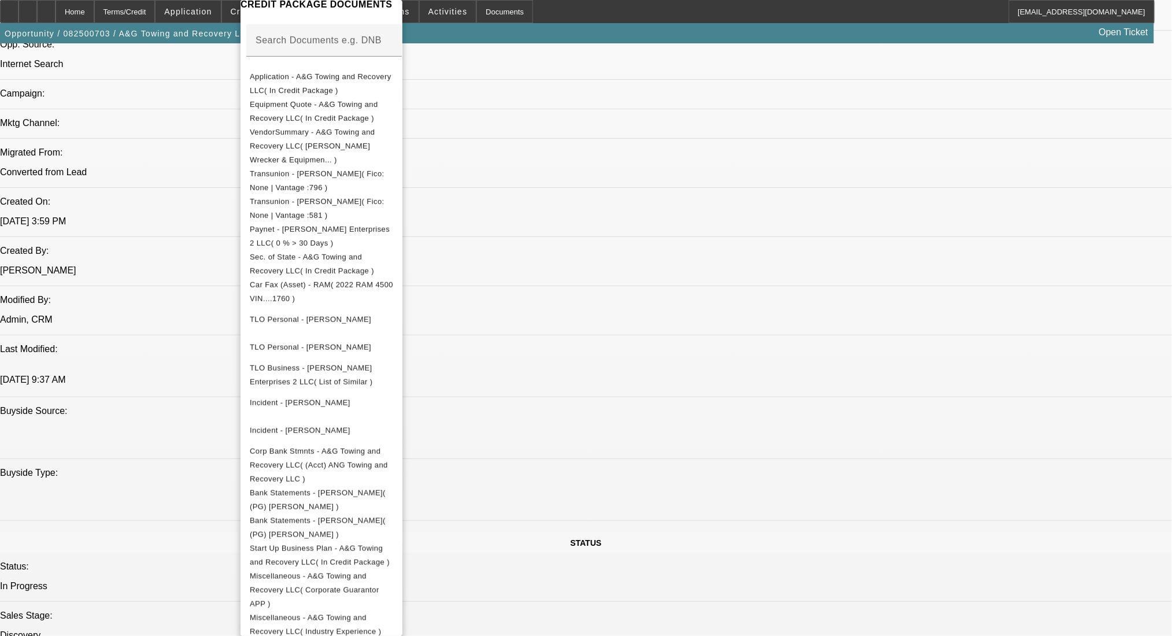
click at [876, 512] on div at bounding box center [586, 318] width 1172 height 636
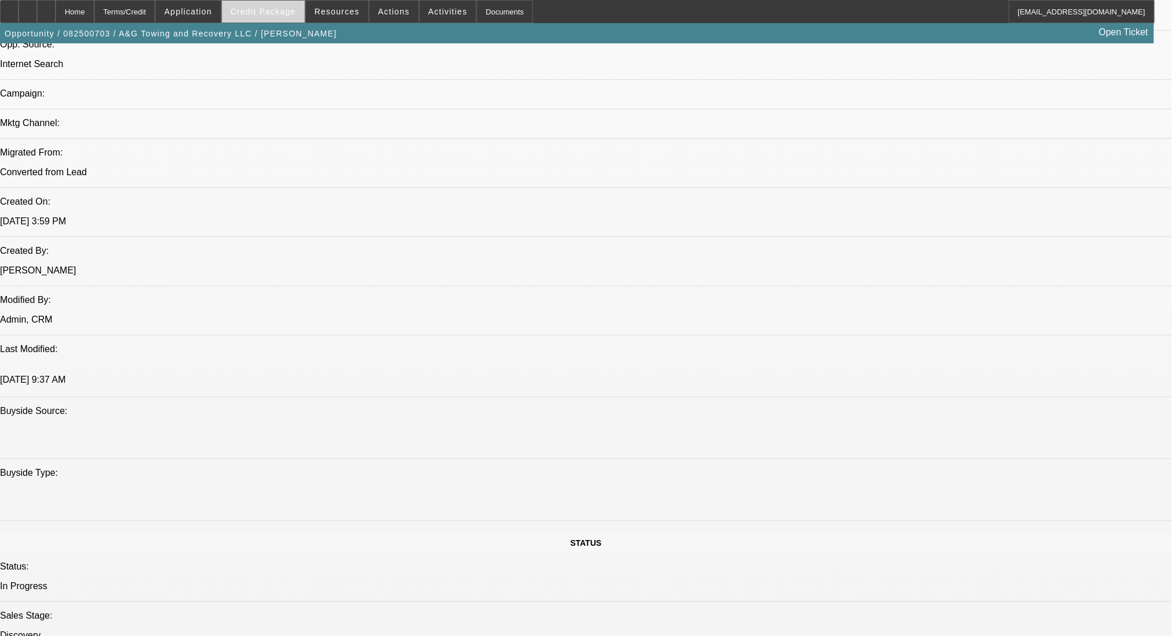
click at [265, 18] on span at bounding box center [263, 12] width 83 height 28
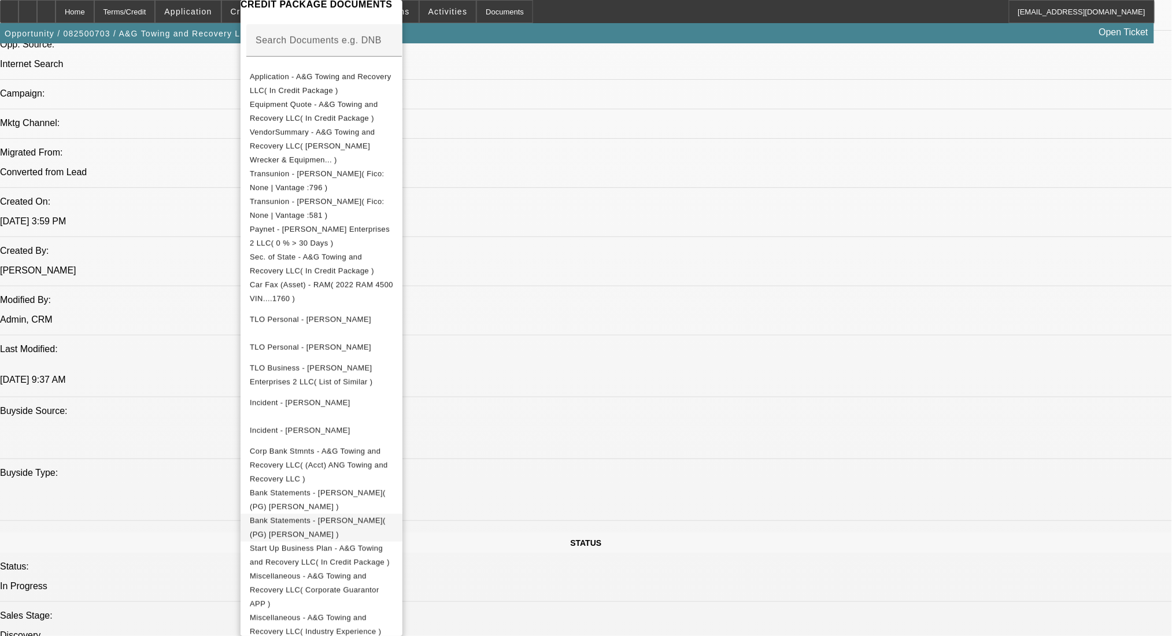
click at [345, 517] on span "Bank Statements - Gray, Bobby( (PG) Bobby Gray Jr )" at bounding box center [318, 528] width 136 height 23
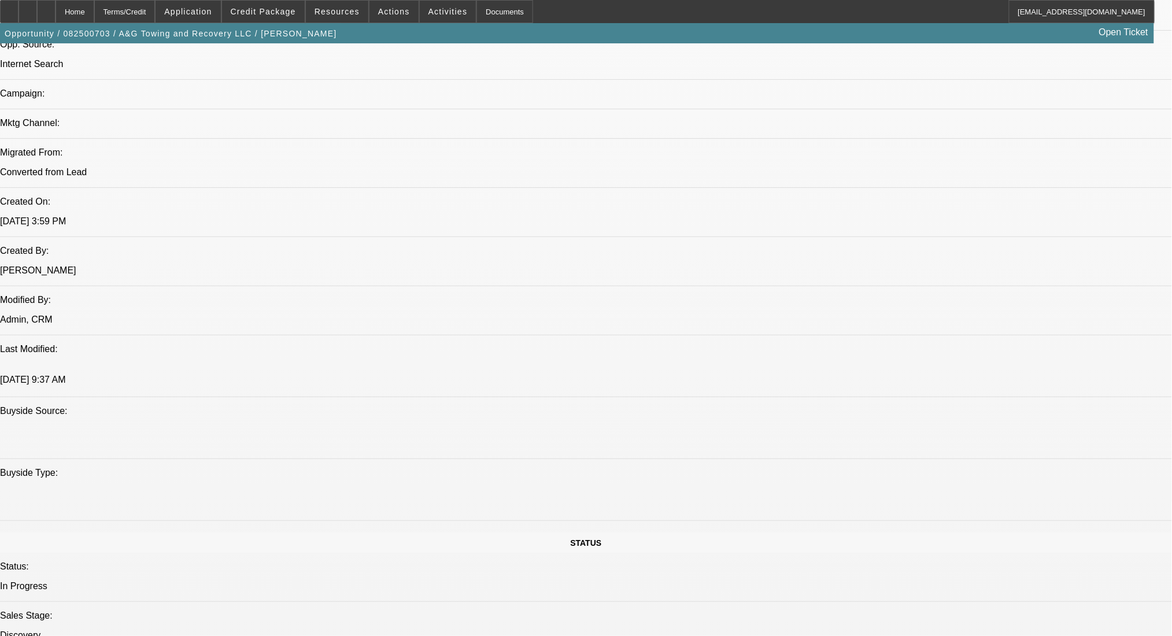
drag, startPoint x: 279, startPoint y: 305, endPoint x: 332, endPoint y: 309, distance: 53.4
click at [282, 4] on span at bounding box center [263, 12] width 83 height 28
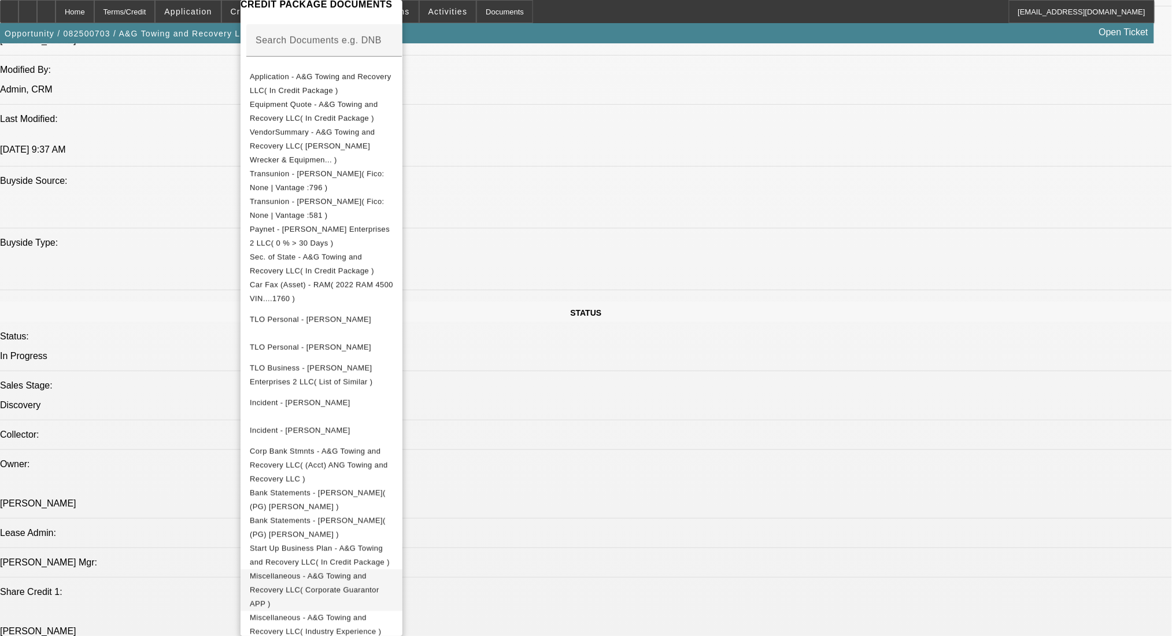
scroll to position [1002, 0]
click at [853, 536] on div at bounding box center [586, 318] width 1172 height 636
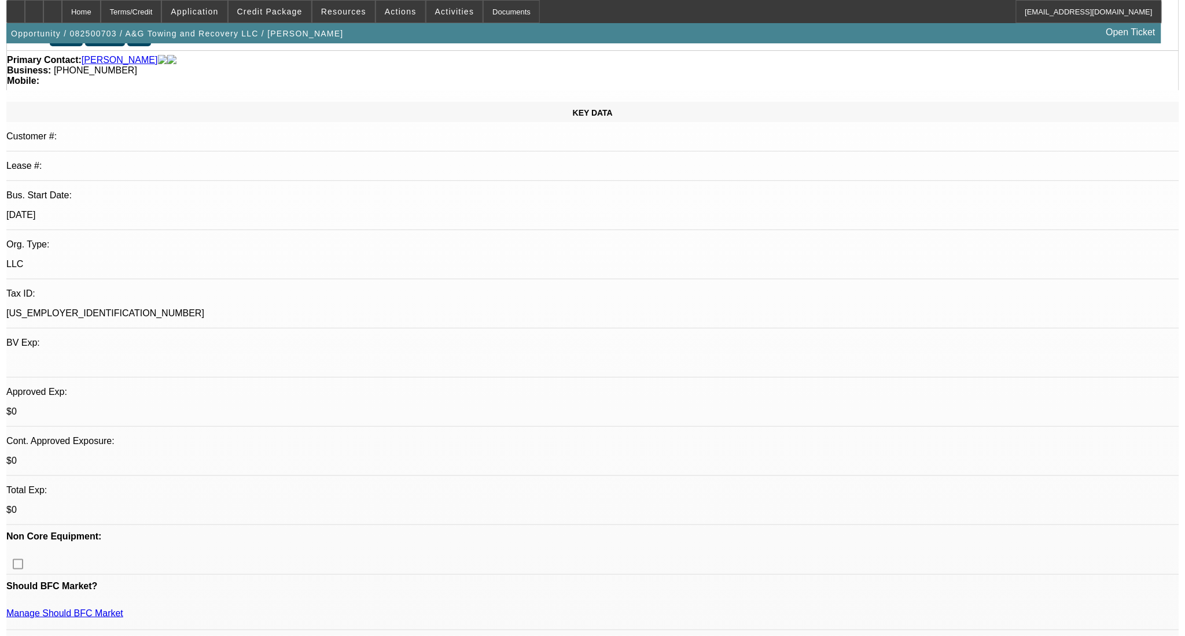
scroll to position [0, 0]
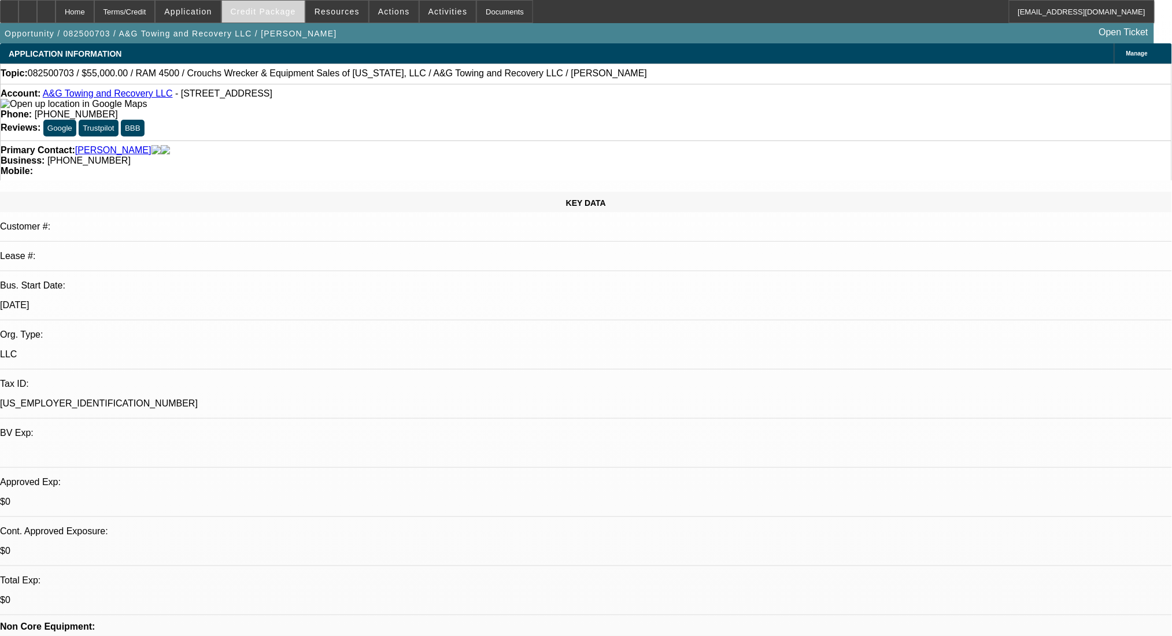
click at [270, 12] on span "Credit Package" at bounding box center [263, 11] width 65 height 9
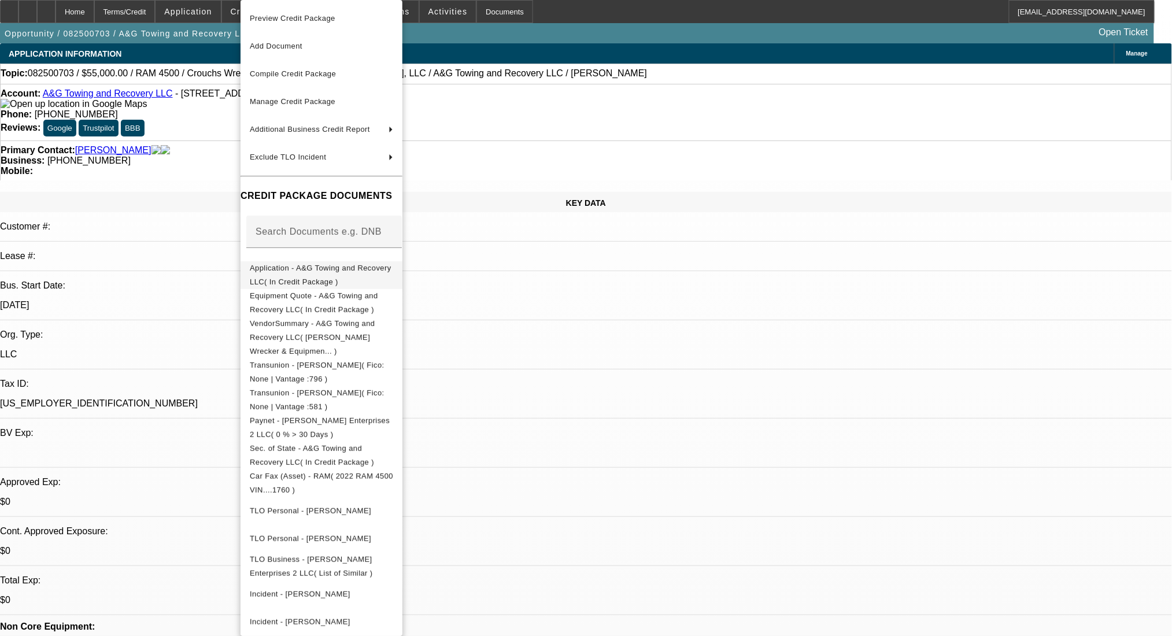
click at [345, 273] on span "Application - A&G Towing and Recovery LLC( In Credit Package )" at bounding box center [321, 275] width 142 height 23
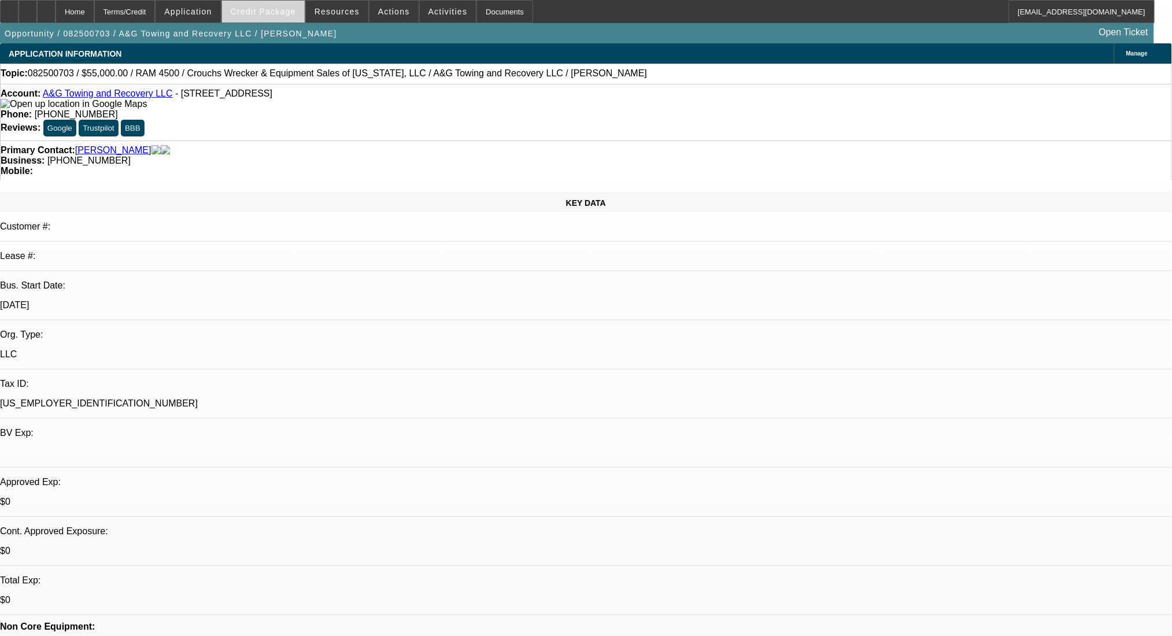
click at [304, 16] on span at bounding box center [263, 12] width 83 height 28
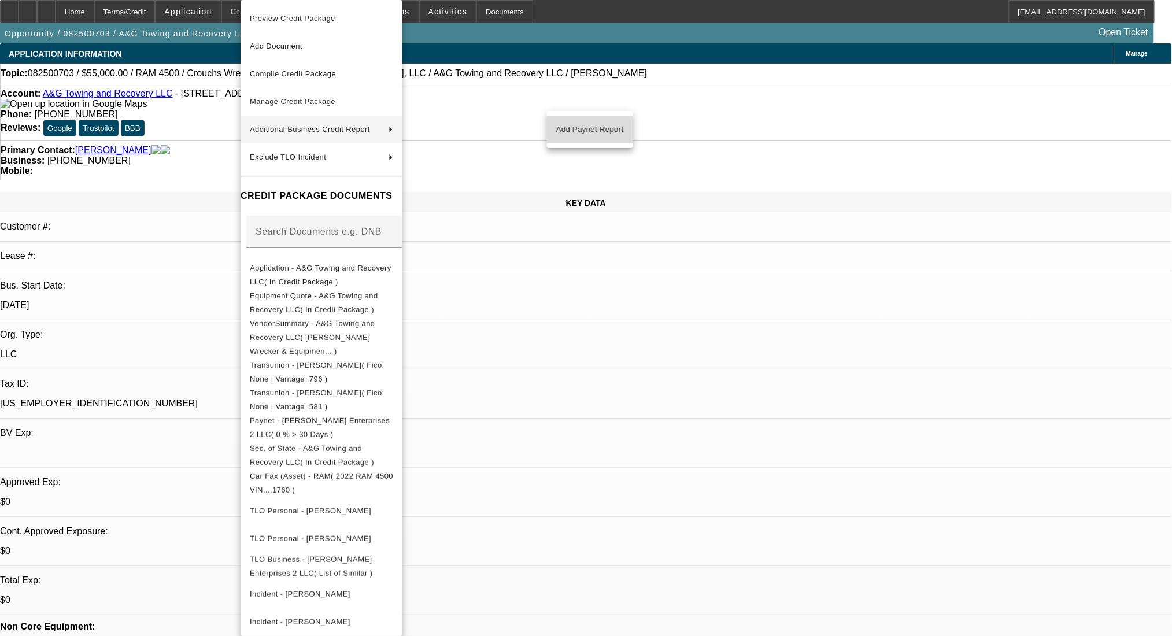
click at [579, 130] on span "Add Paynet Report" at bounding box center [590, 130] width 68 height 14
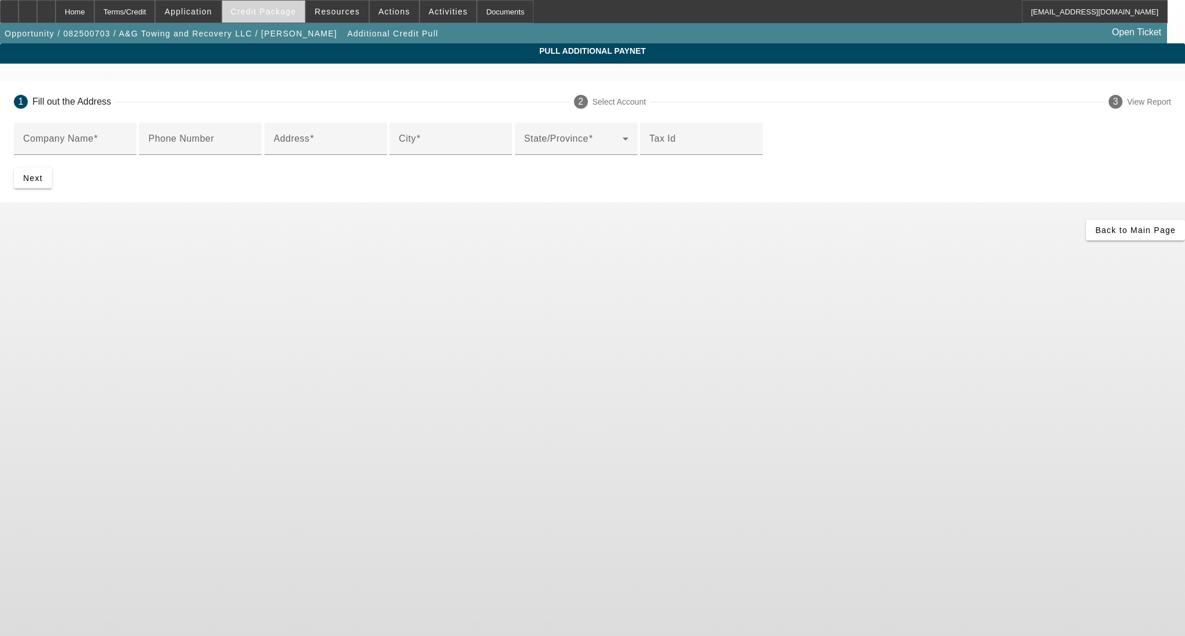
click at [286, 11] on span "Credit Package" at bounding box center [263, 11] width 65 height 9
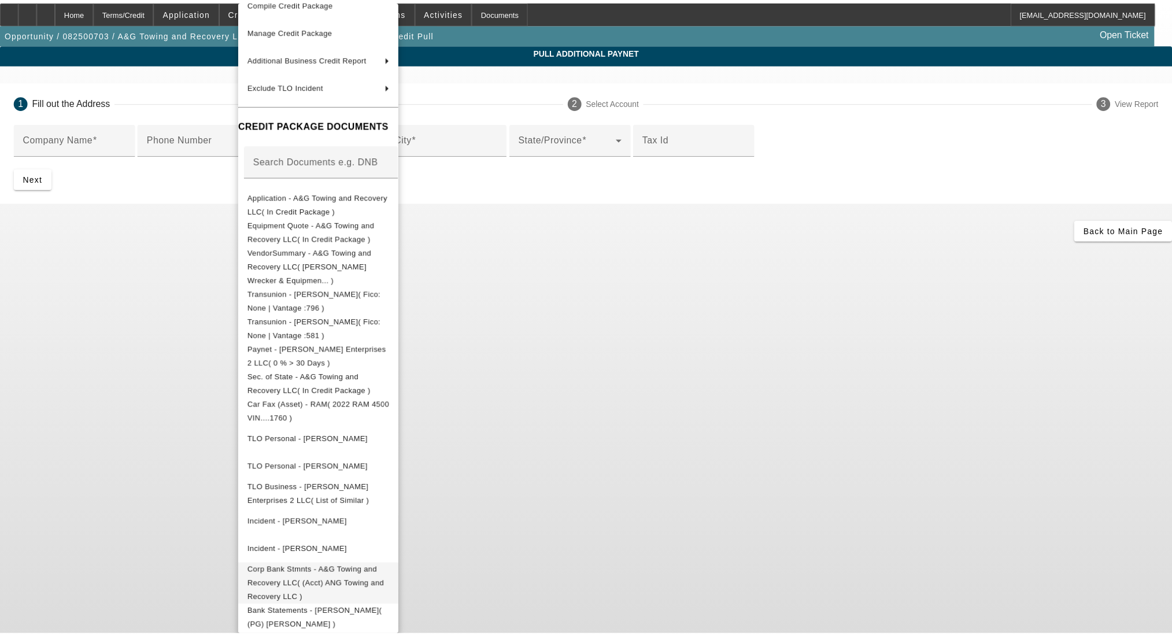
scroll to position [191, 0]
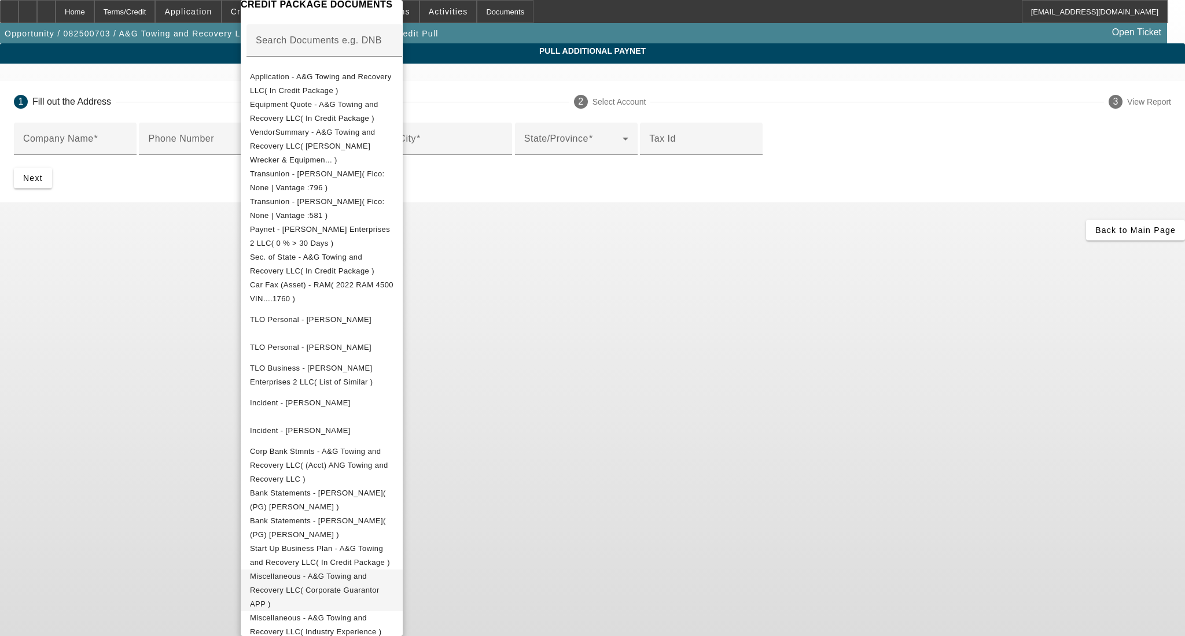
click at [366, 572] on span "Miscellaneous - A&G Towing and Recovery LLC( Corporate Guarantor APP )" at bounding box center [315, 590] width 130 height 36
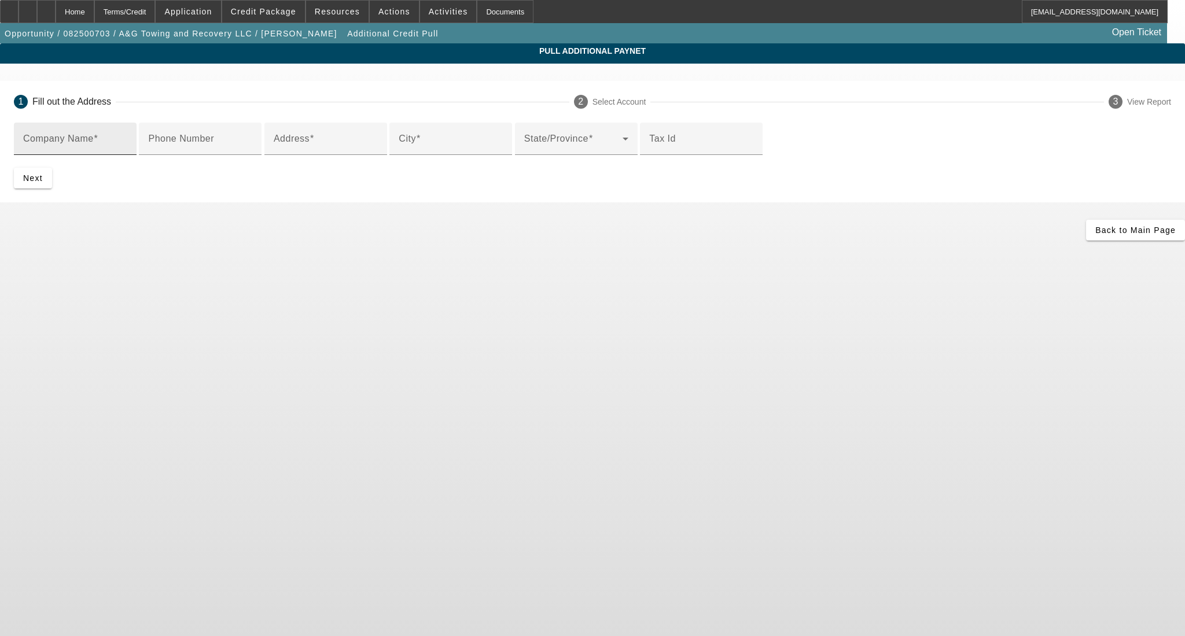
click at [127, 139] on input "Company Name" at bounding box center [75, 144] width 104 height 14
type input "Autry Enterprises"
type input "4673 hwy"
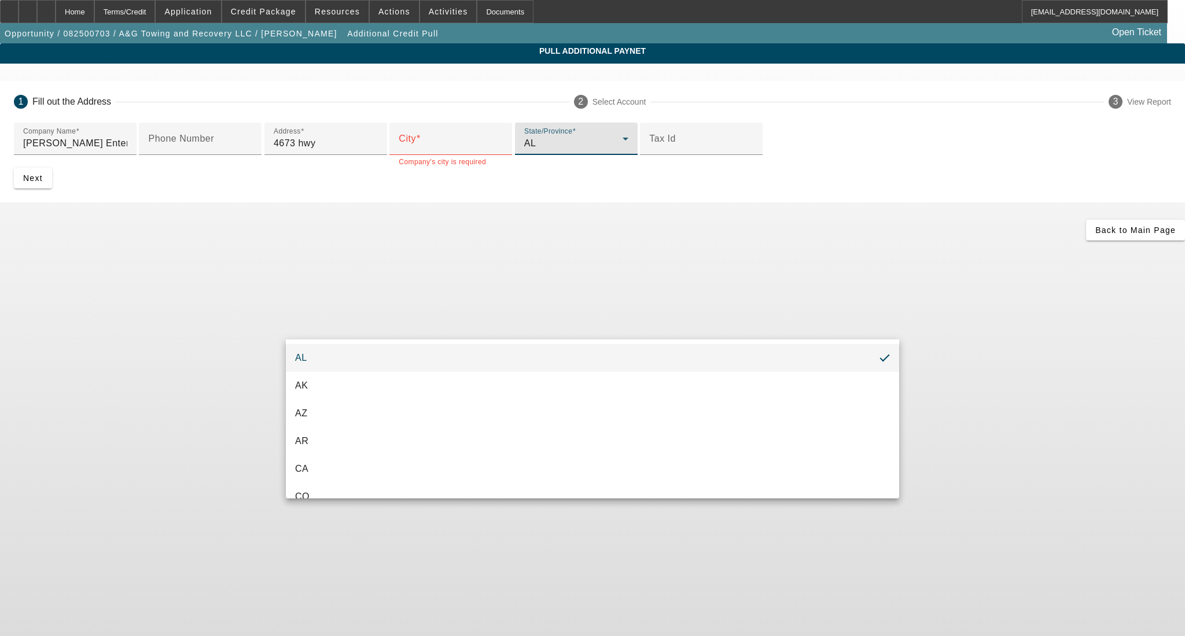
click at [349, 279] on div at bounding box center [592, 318] width 1185 height 636
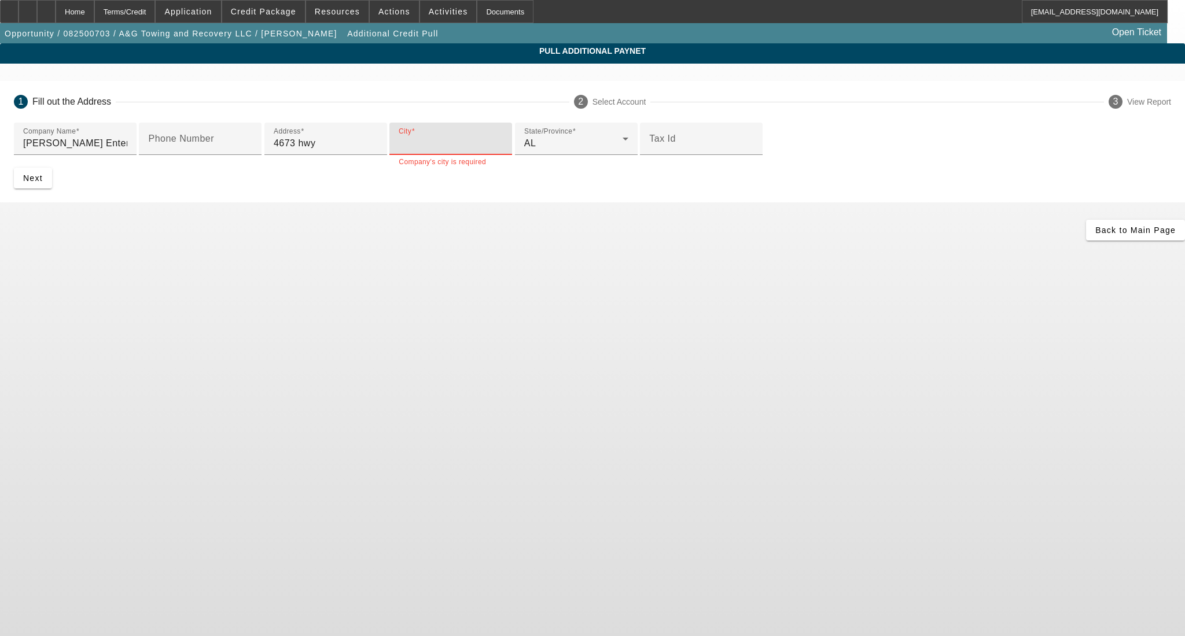
click at [399, 150] on input "City" at bounding box center [451, 144] width 104 height 14
type input "r"
type input "birmingham"
click at [43, 183] on span "Next" at bounding box center [33, 178] width 20 height 9
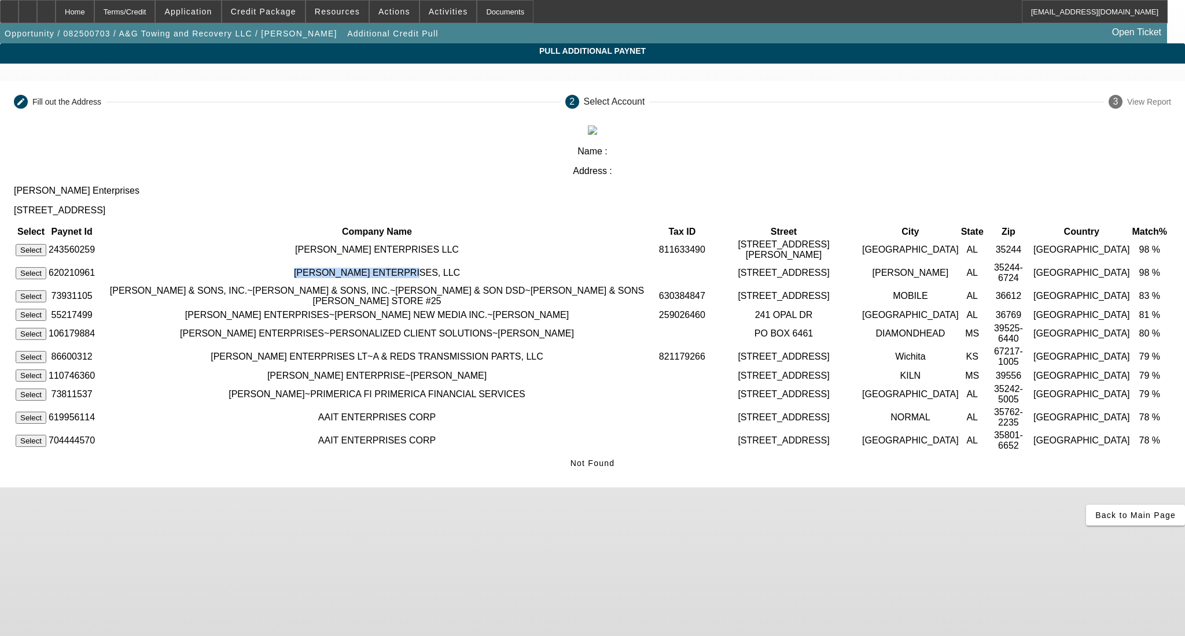
drag, startPoint x: 409, startPoint y: 208, endPoint x: 528, endPoint y: 217, distance: 119.5
click at [528, 262] on td "AUTRY ENTERPRISES, LLC" at bounding box center [377, 273] width 560 height 22
click at [526, 262] on td "AUTRY ENTERPRISES, LLC" at bounding box center [377, 273] width 560 height 22
click at [84, 9] on div "Home" at bounding box center [75, 11] width 39 height 23
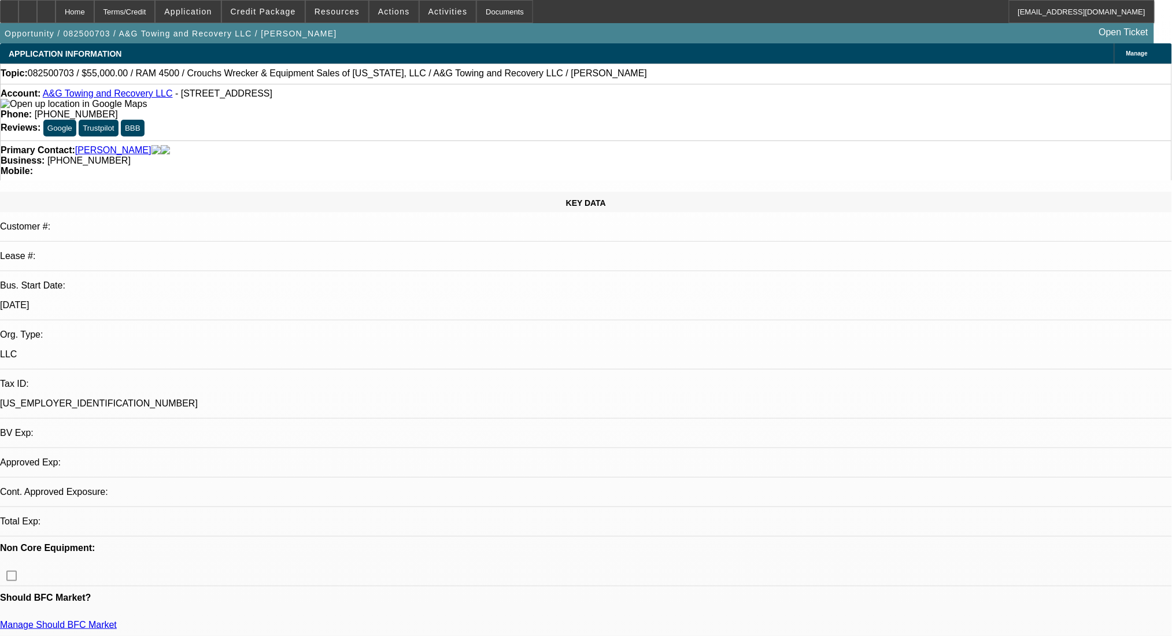
select select "0"
select select "2"
select select "0.1"
select select "4"
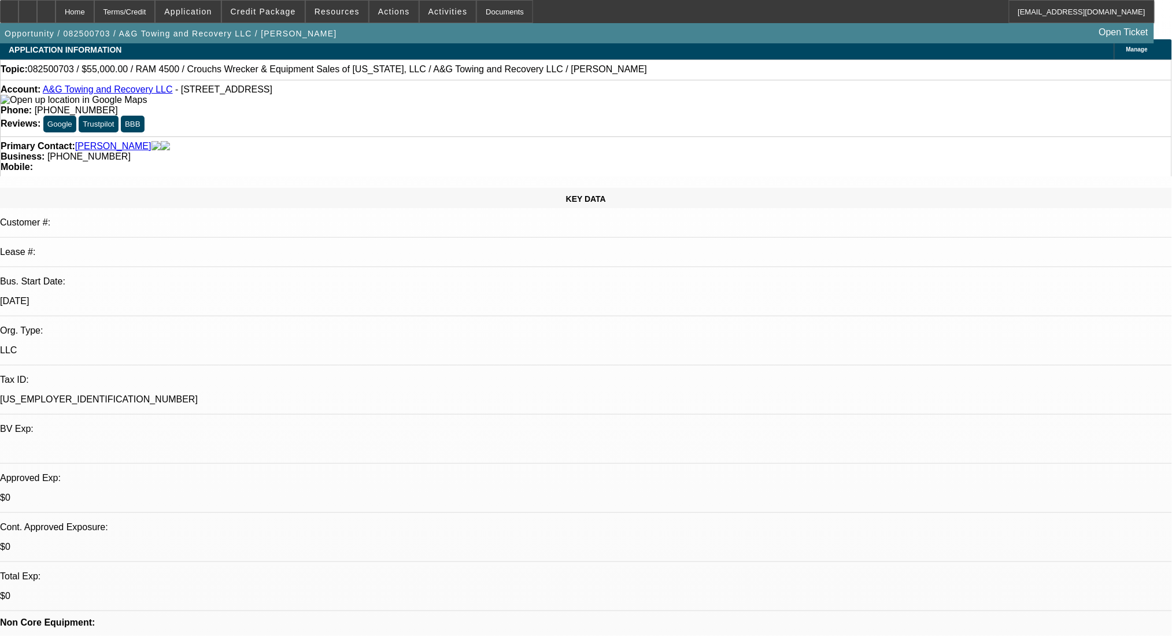
scroll to position [154, 0]
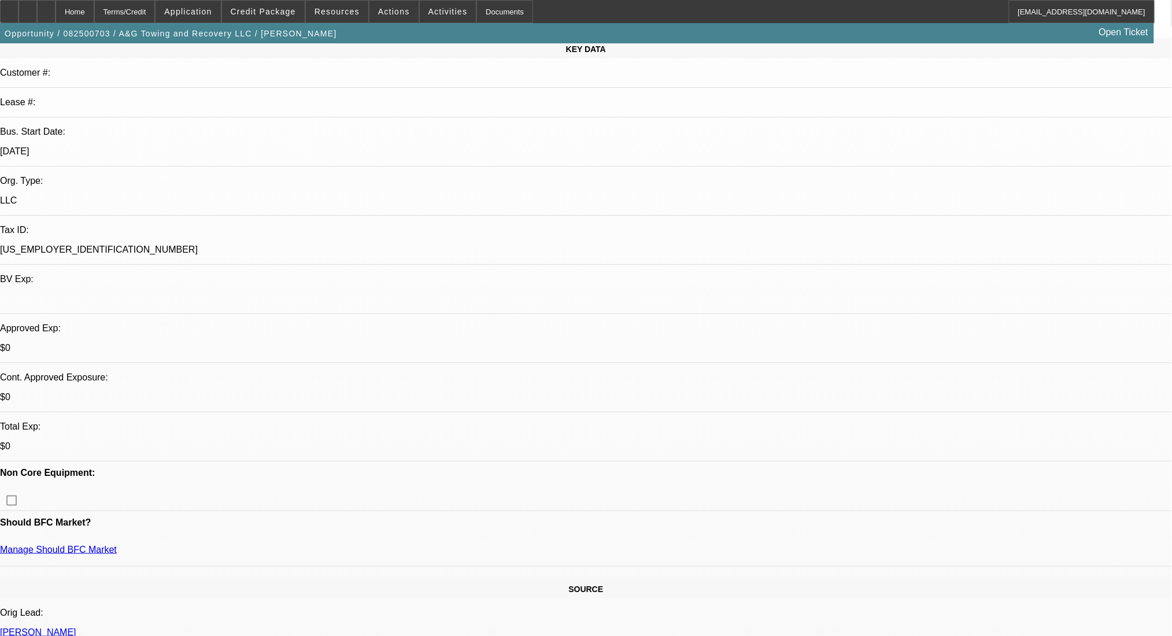
click at [292, 7] on span "Credit Package" at bounding box center [263, 11] width 65 height 9
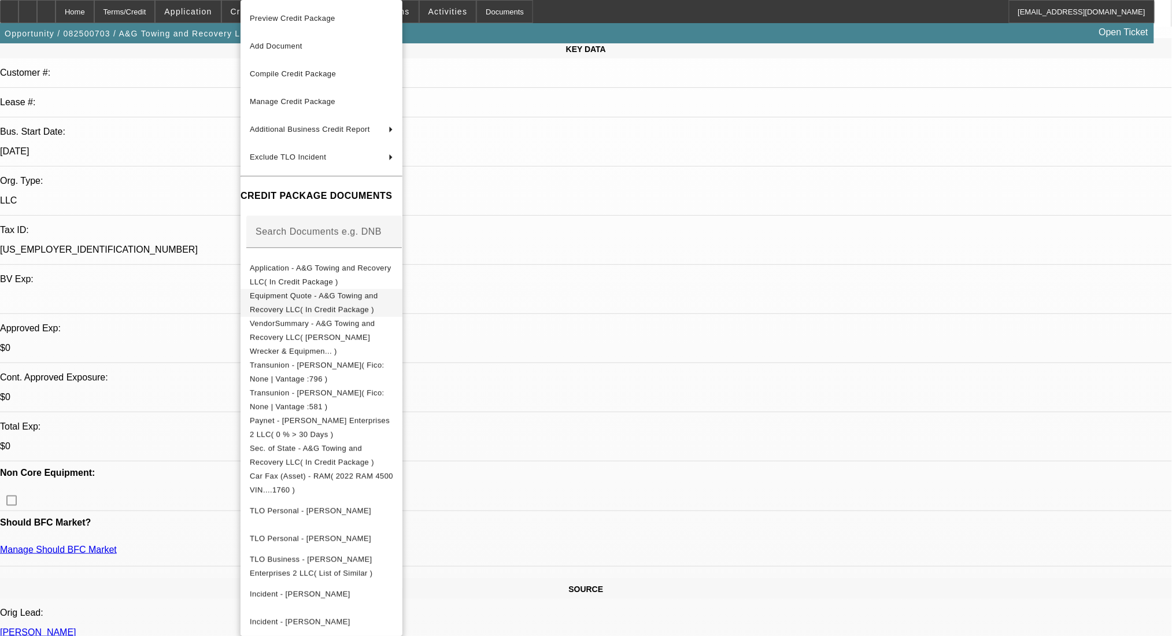
click at [378, 301] on span "Equipment Quote - A&G Towing and Recovery LLC( In Credit Package )" at bounding box center [314, 303] width 128 height 23
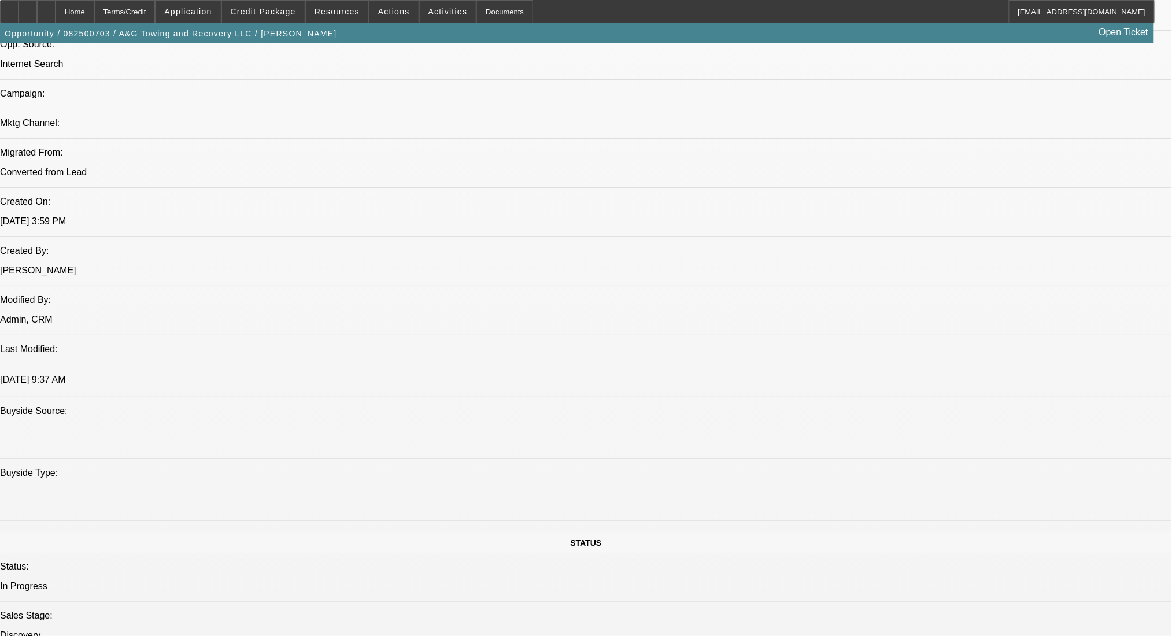
scroll to position [231, 0]
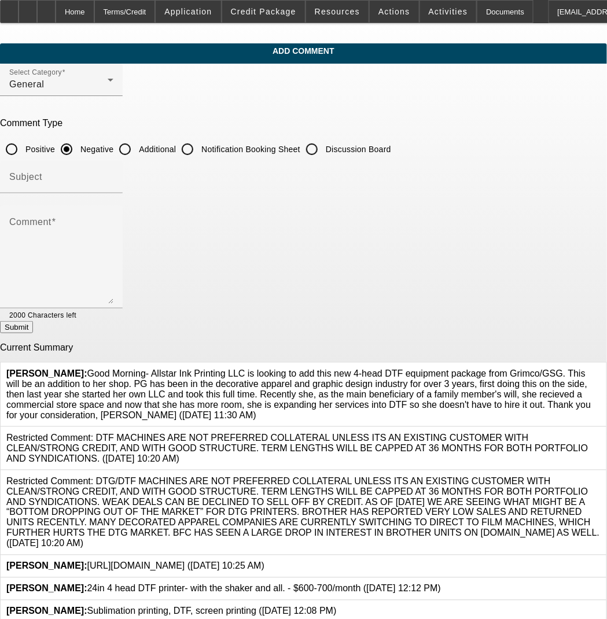
click at [56, 37] on div at bounding box center [303, 33] width 607 height 20
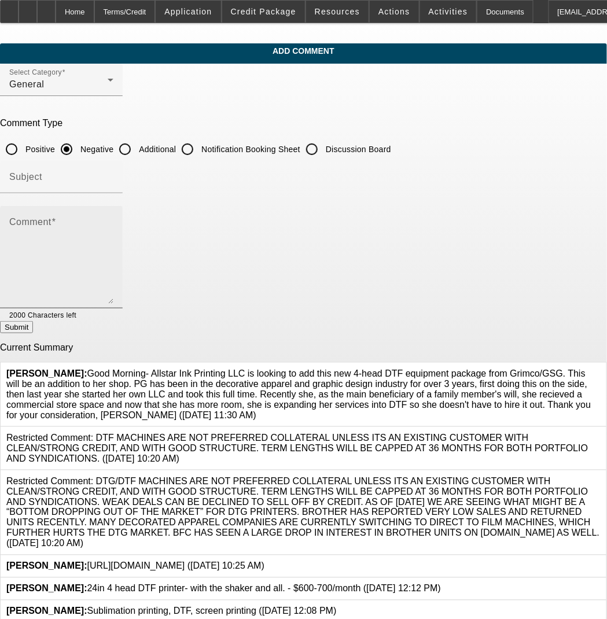
scroll to position [43, 0]
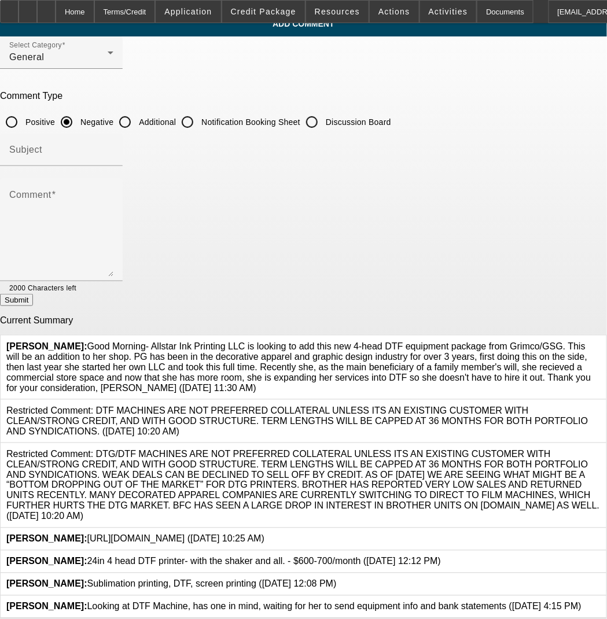
click at [264, 534] on icon at bounding box center [264, 534] width 0 height 0
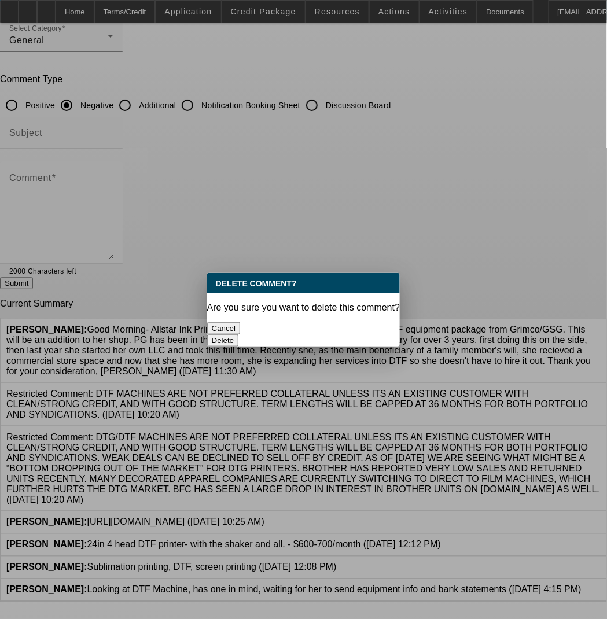
click at [239, 334] on button "Delete" at bounding box center [223, 340] width 32 height 12
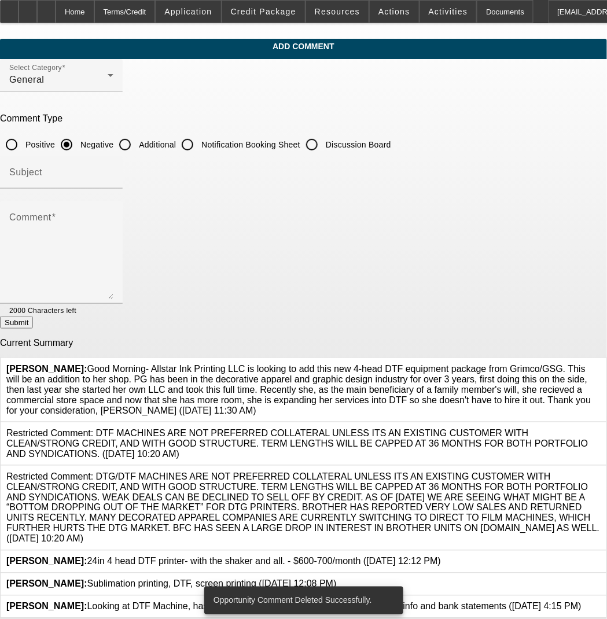
scroll to position [10, 0]
click at [441, 556] on icon at bounding box center [441, 556] width 0 height 0
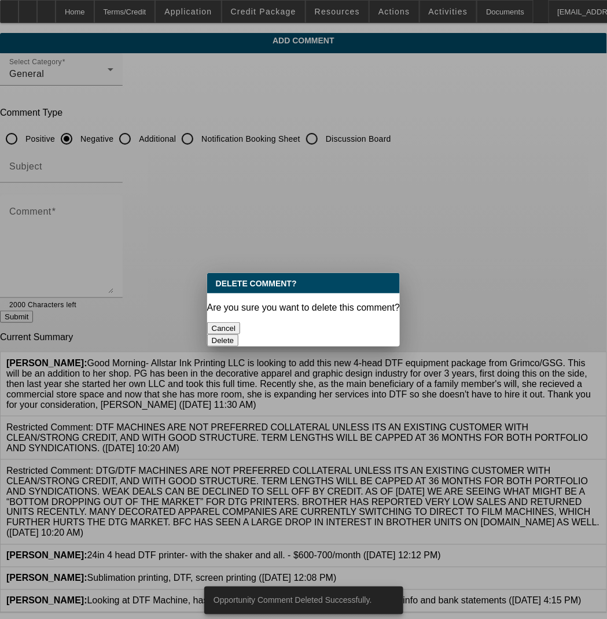
click at [239, 334] on button "Delete" at bounding box center [223, 340] width 32 height 12
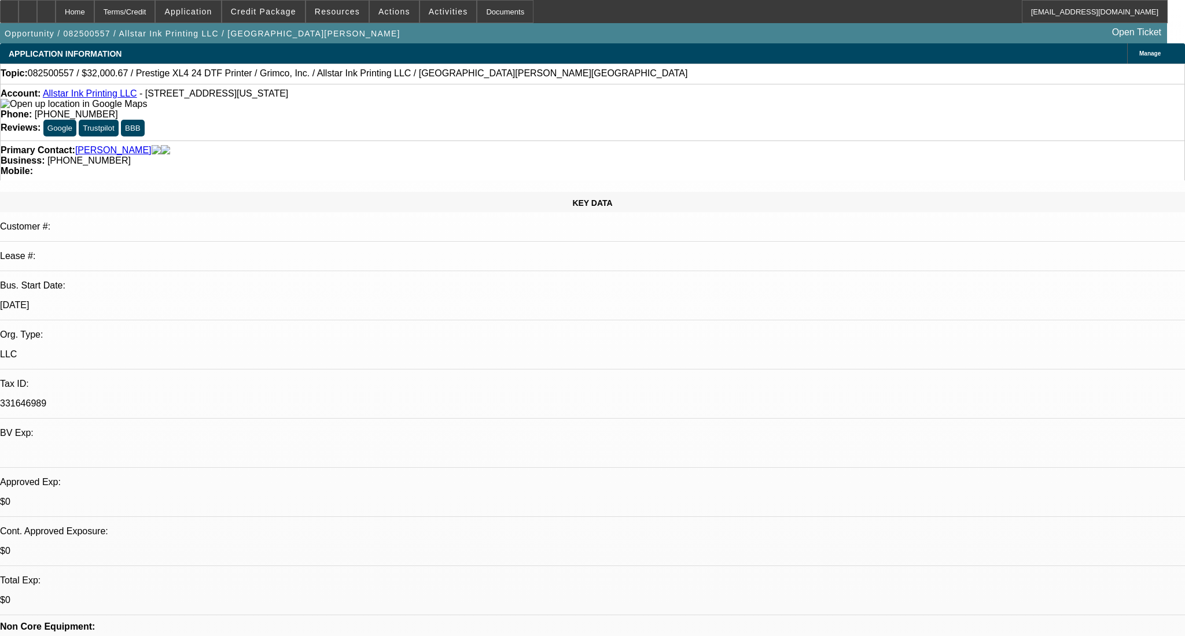
select select "0"
select select "2"
select select "0.1"
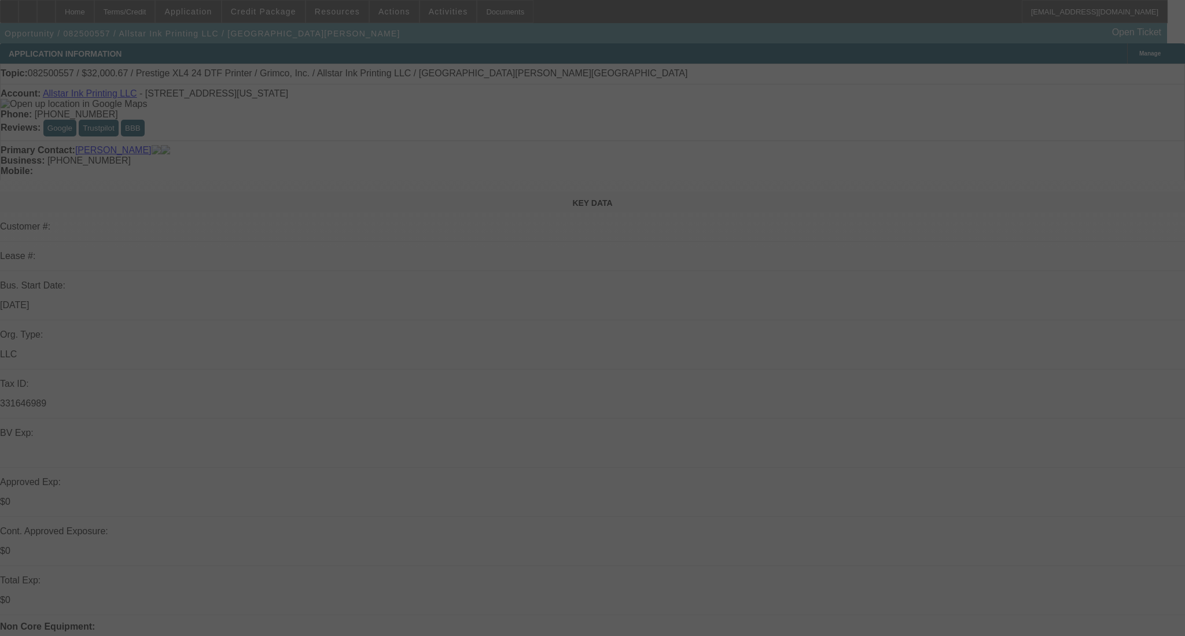
select select "1"
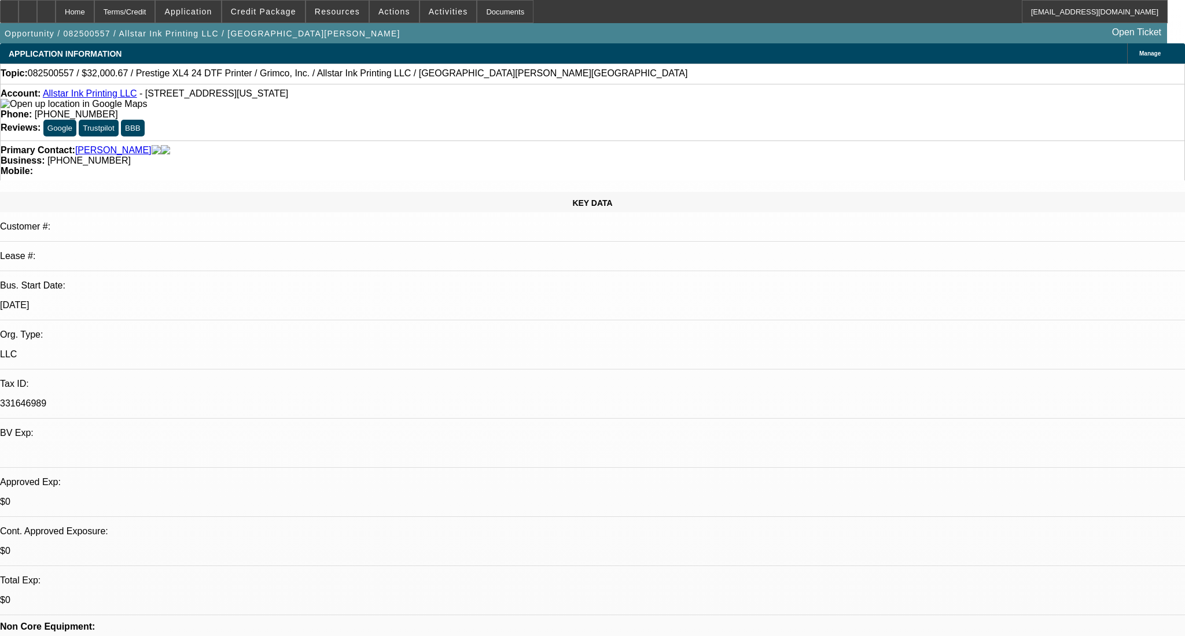
select select "2"
select select "4"
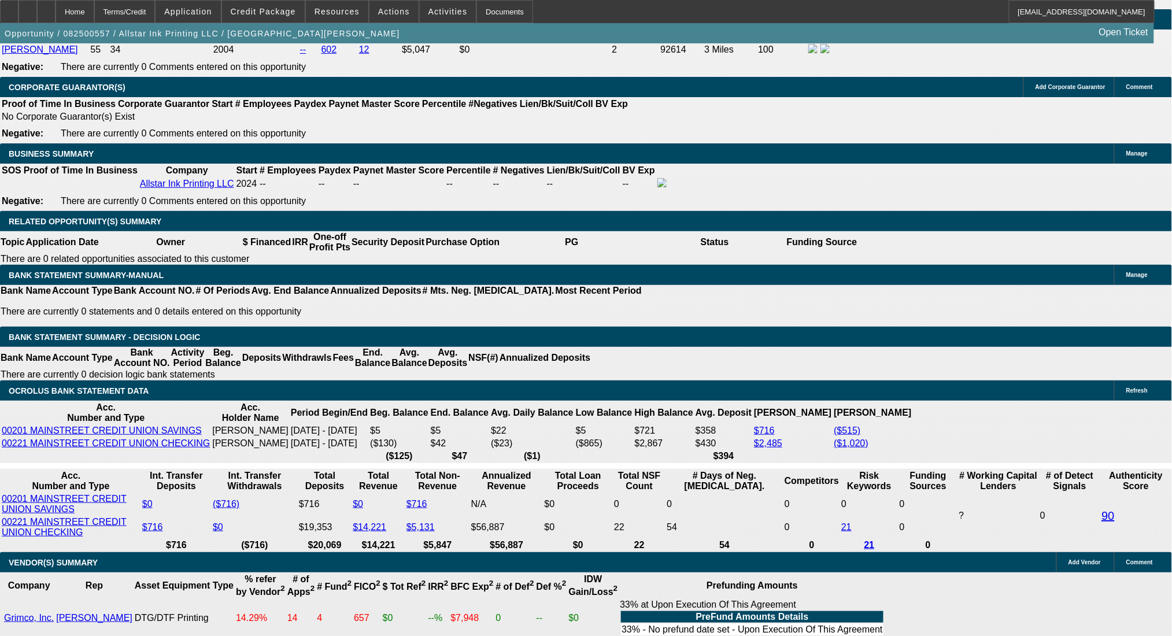
scroll to position [1832, 0]
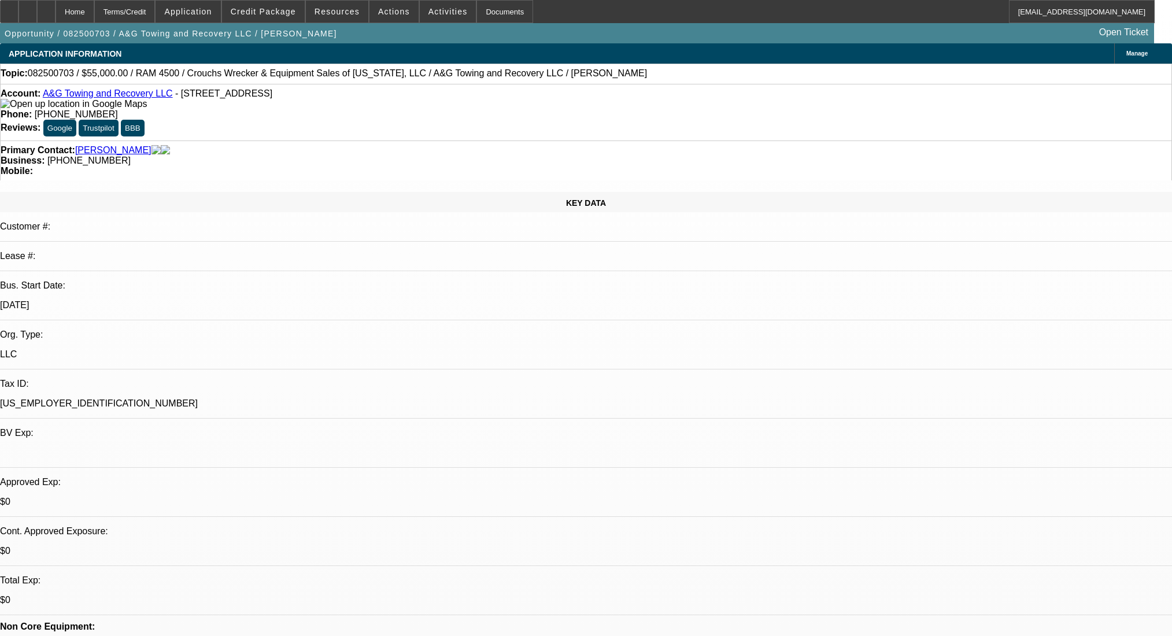
select select "0"
select select "2"
select select "0.1"
select select "4"
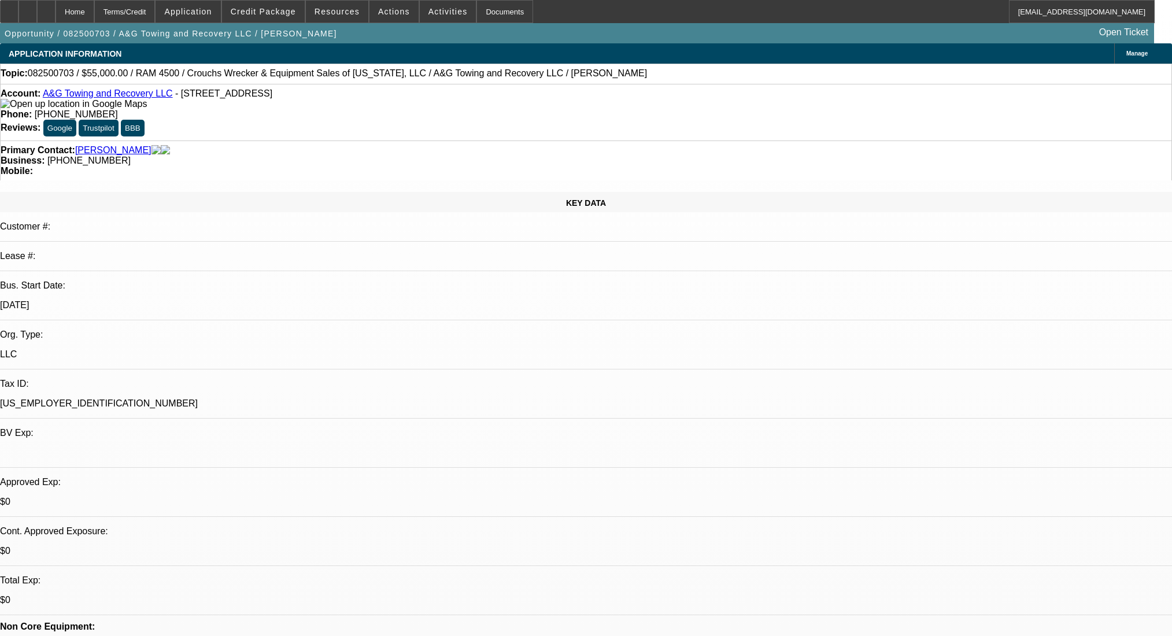
scroll to position [231, 0]
select select "0"
select select "0.1"
select select "17"
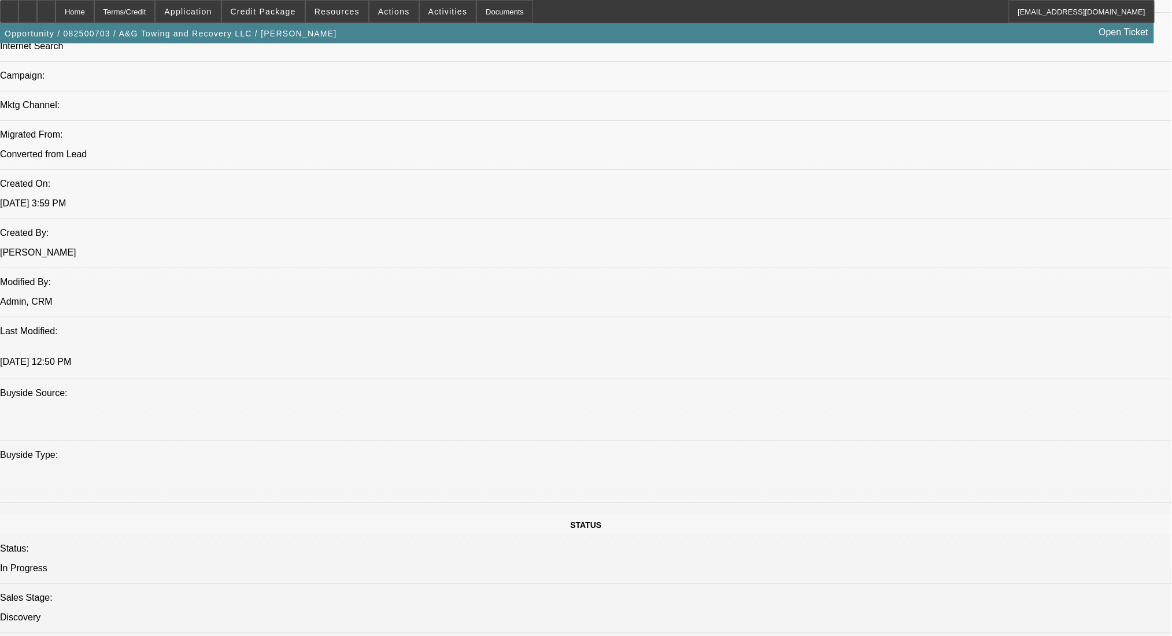
scroll to position [790, 0]
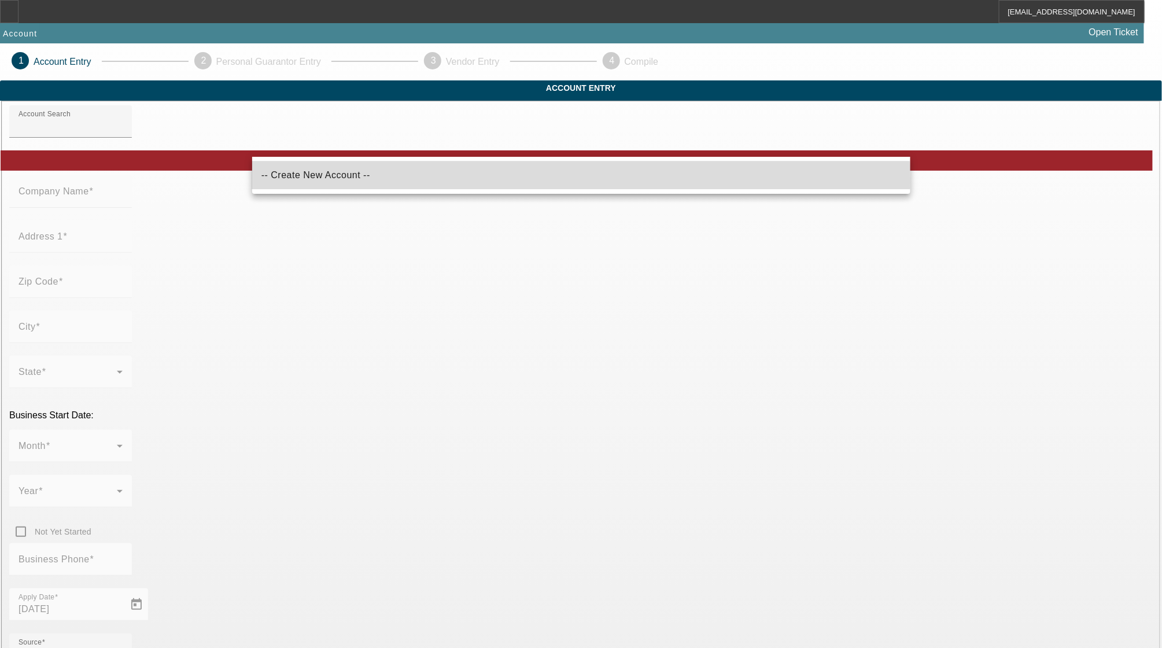
click at [452, 180] on mat-option "-- Create New Account --" at bounding box center [581, 175] width 658 height 28
type input "-- Create New Account --"
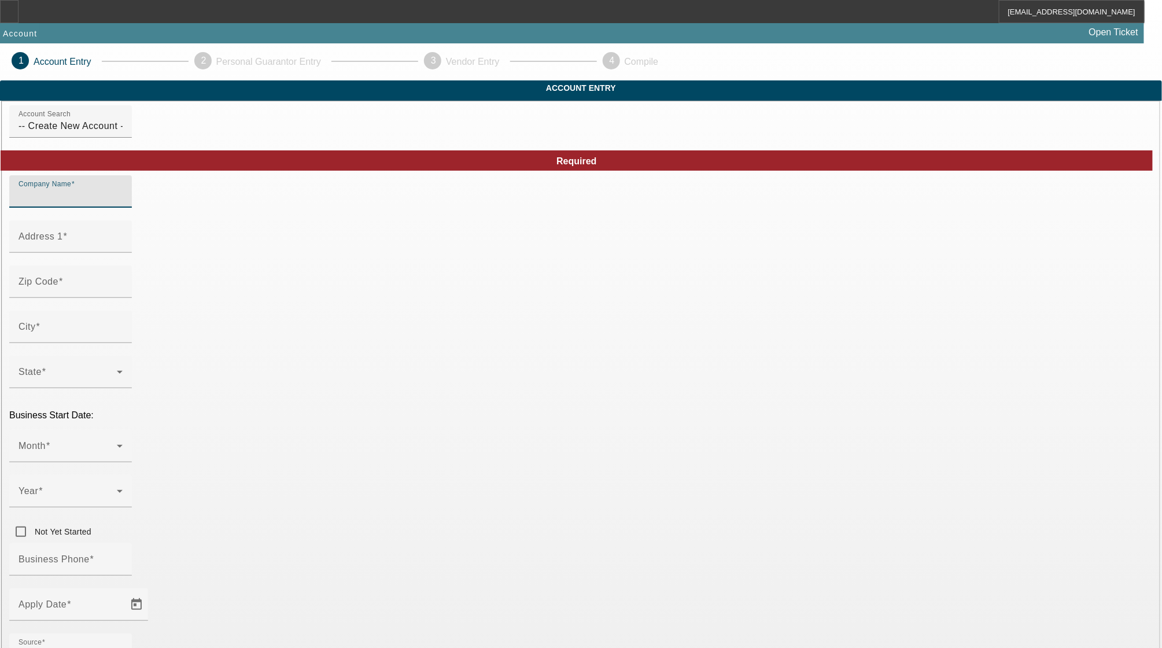
click at [123, 203] on input "Company Name" at bounding box center [71, 196] width 104 height 14
type input "Royal Recovery LLC"
click at [123, 253] on div "Address 1" at bounding box center [71, 236] width 104 height 32
paste input "[STREET_ADDRESS]"
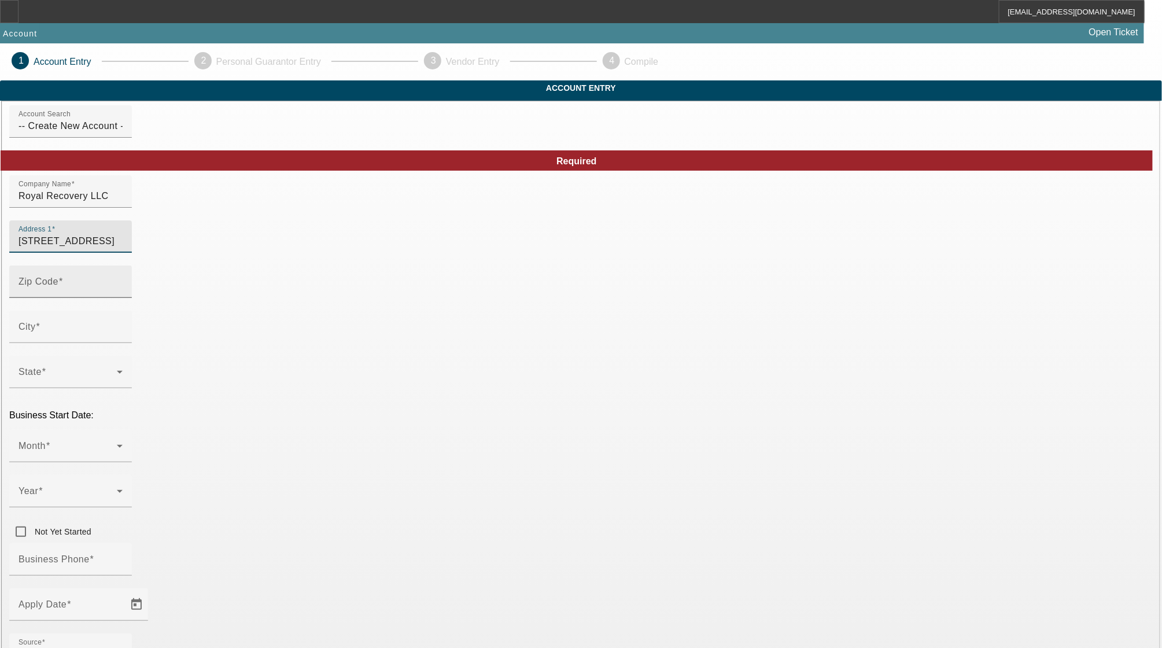
type input "[STREET_ADDRESS]"
click at [58, 286] on mat-label "Zip Code" at bounding box center [39, 281] width 40 height 10
click at [123, 293] on input "Zip Code" at bounding box center [71, 286] width 104 height 14
type input "88210"
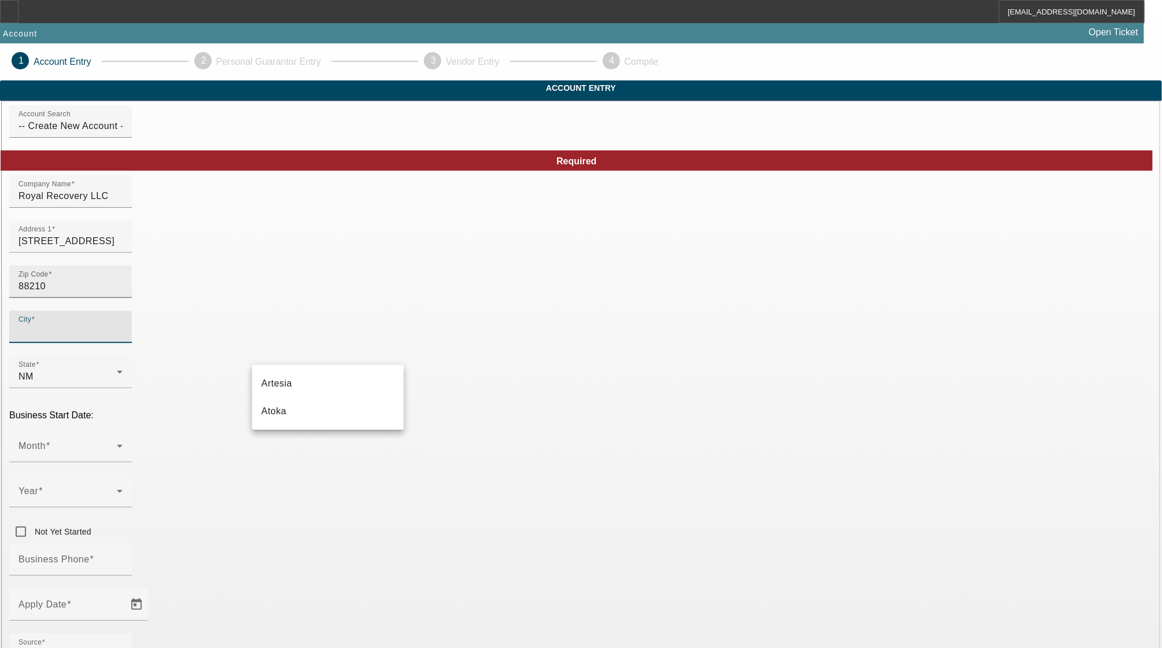
type input "[PERSON_NAME]"
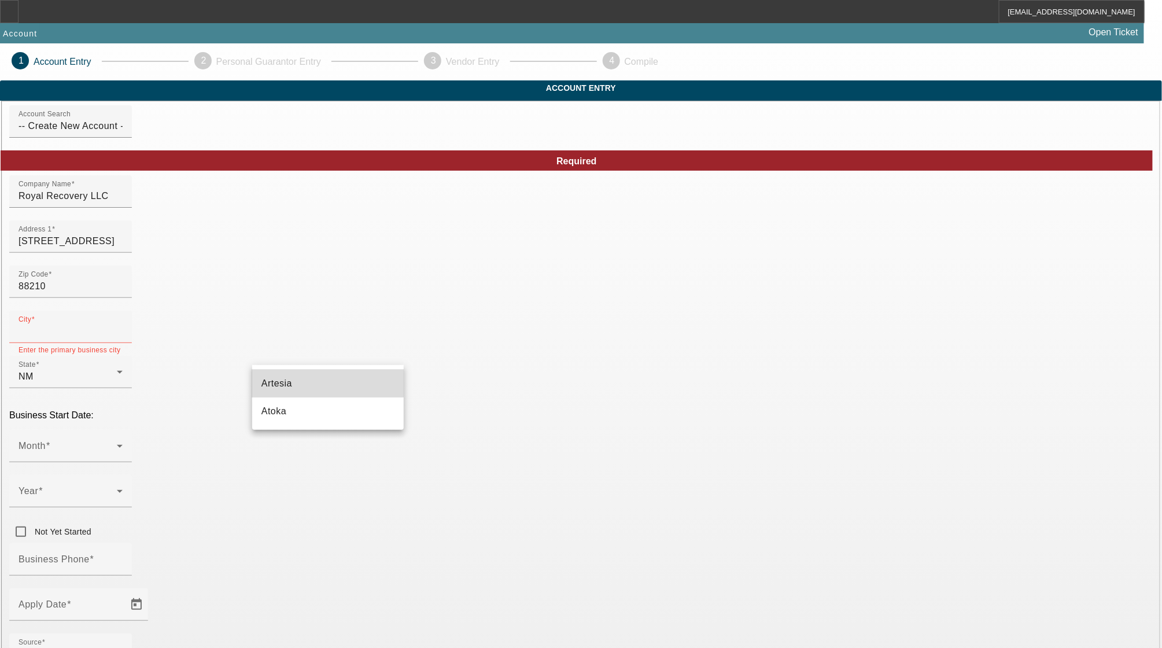
click at [306, 379] on mat-option "Artesia" at bounding box center [328, 384] width 152 height 28
type input "Artesia"
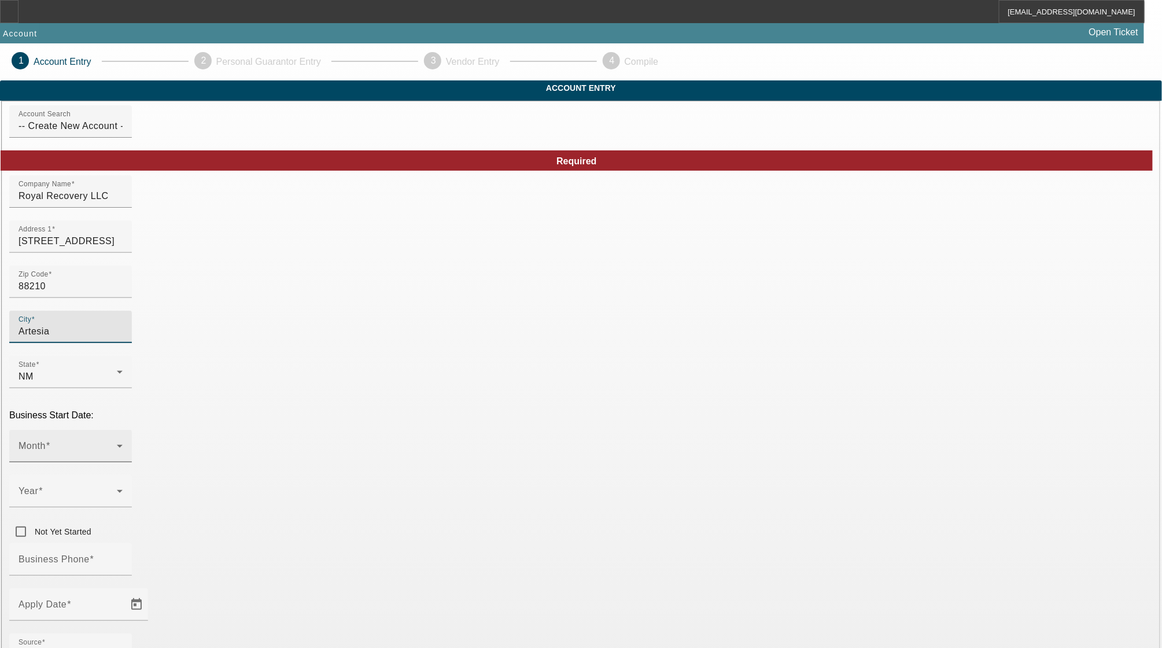
click at [123, 430] on div "Month" at bounding box center [71, 446] width 104 height 32
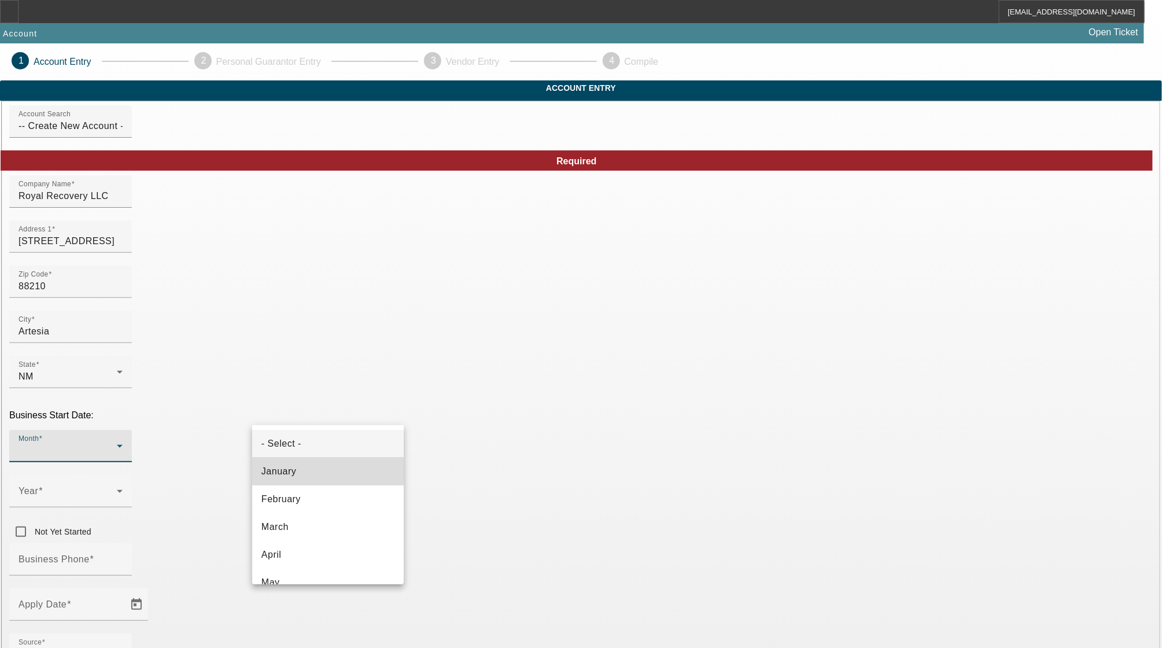
drag, startPoint x: 334, startPoint y: 471, endPoint x: 349, endPoint y: 468, distance: 15.9
click at [334, 471] on mat-option "January" at bounding box center [328, 472] width 152 height 28
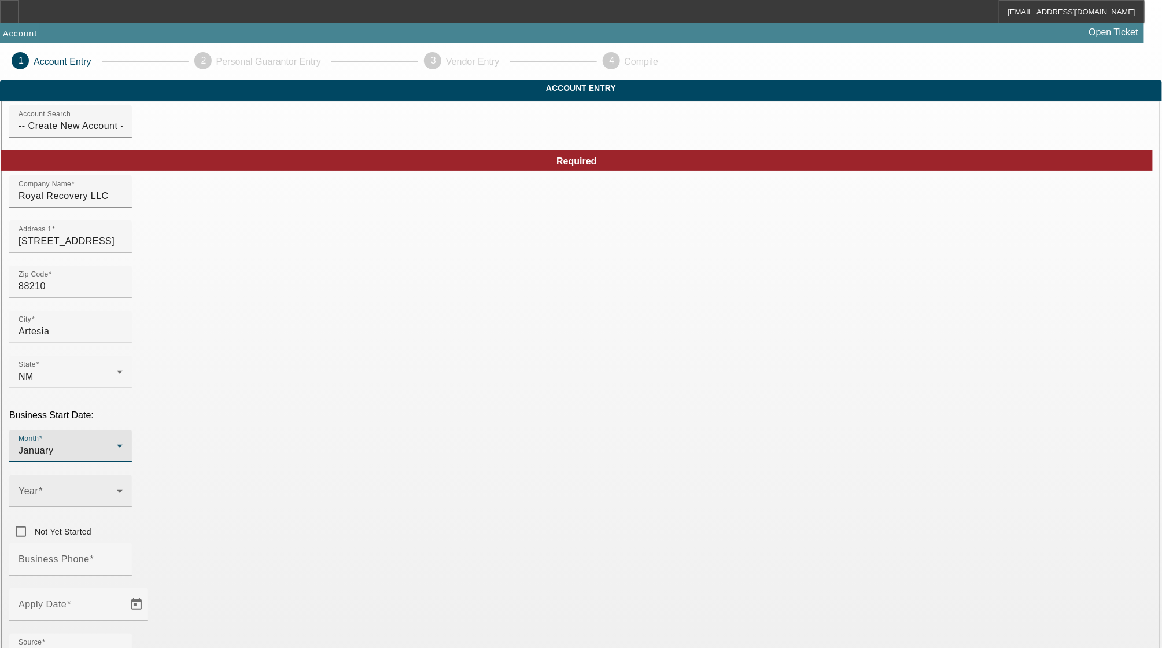
click at [127, 484] on icon at bounding box center [120, 491] width 14 height 14
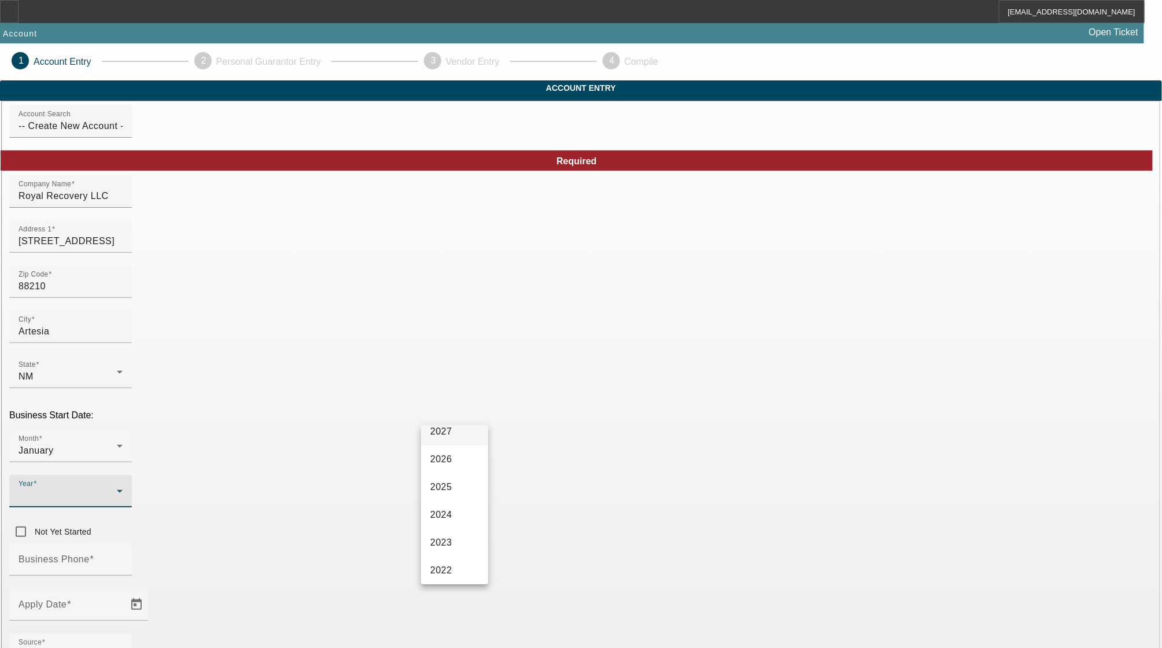
scroll to position [77, 0]
click at [448, 554] on mat-option "2021" at bounding box center [454, 561] width 67 height 28
click at [123, 557] on input "Business Phone" at bounding box center [71, 564] width 104 height 14
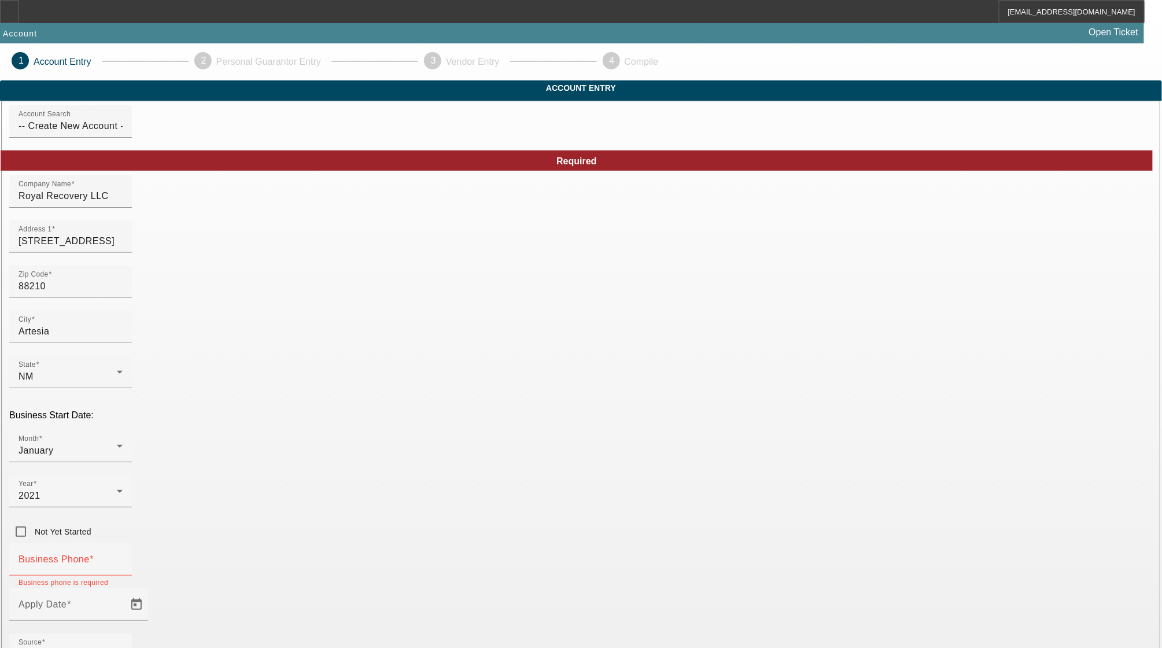
click at [132, 462] on div at bounding box center [70, 468] width 123 height 13
click at [123, 543] on div "Business Phone" at bounding box center [71, 559] width 104 height 32
paste input "[PHONE_NUMBER]"
type input "[PHONE_NUMBER]"
click at [150, 591] on span "Open calendar" at bounding box center [137, 605] width 28 height 28
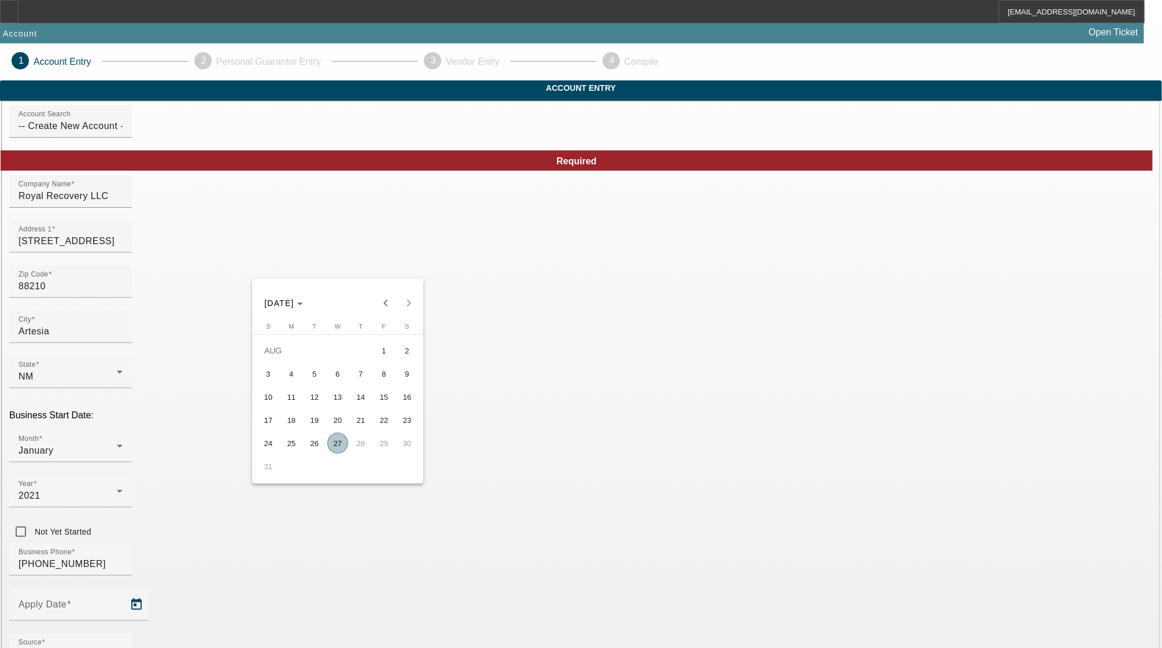
click at [336, 445] on span "27" at bounding box center [337, 443] width 21 height 21
type input "[DATE]"
click at [123, 633] on div "Source - Select -" at bounding box center [71, 649] width 104 height 32
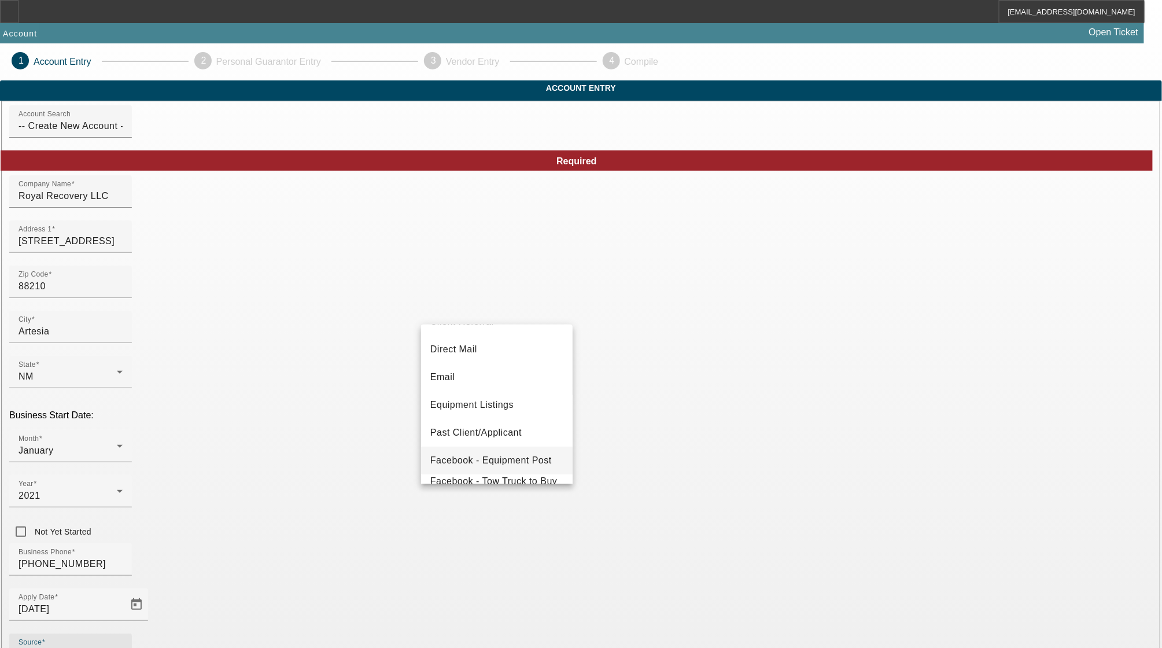
click at [487, 459] on span "Facebook - Equipment Post" at bounding box center [490, 460] width 121 height 14
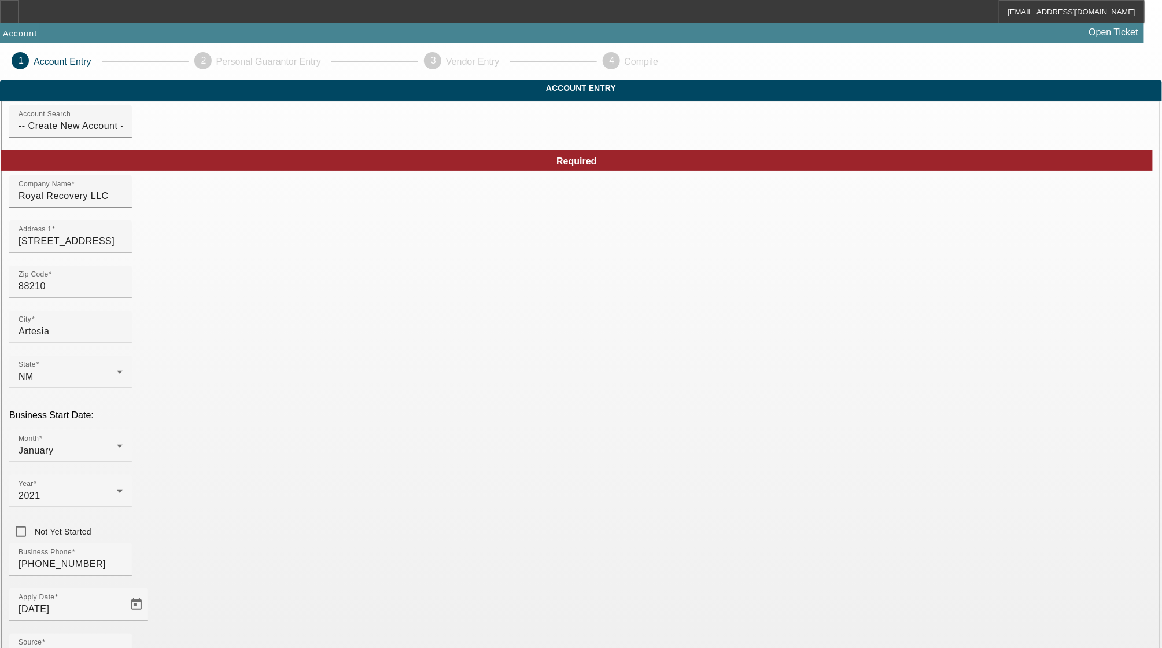
click at [662, 402] on mat-option "LLC" at bounding box center [666, 399] width 152 height 28
paste input "[US_EMPLOYER_IDENTIFICATION_NUMBER]"
type input "[US_EMPLOYER_IDENTIFICATION_NUMBER]"
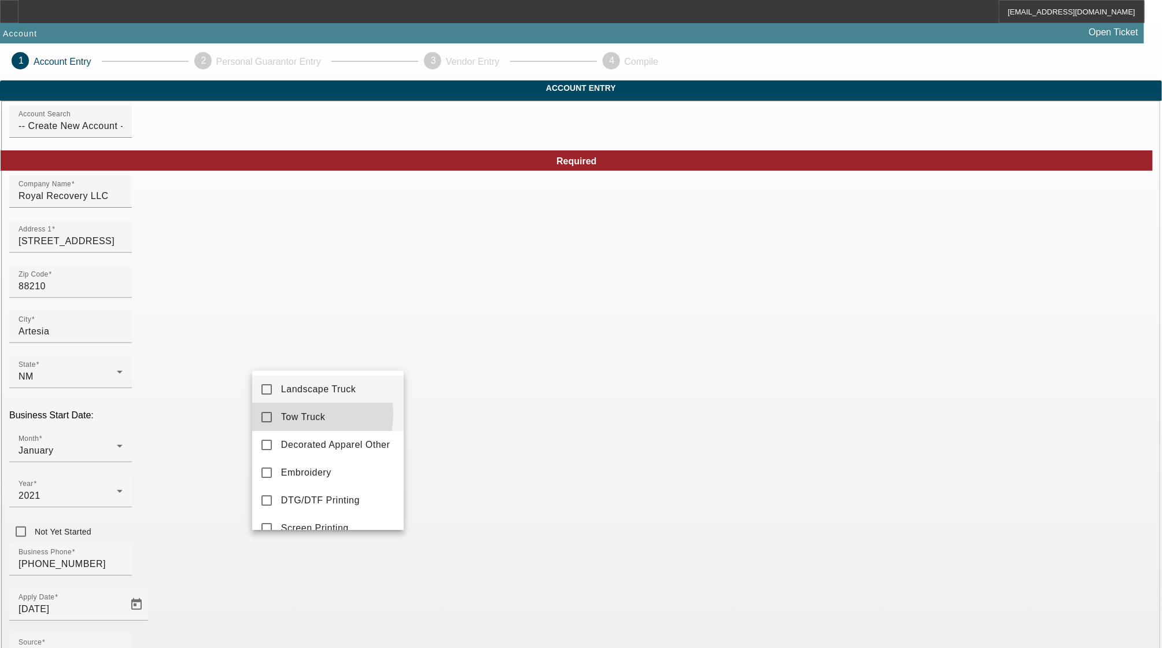
click at [272, 413] on mat-option "Tow Truck" at bounding box center [328, 417] width 152 height 28
click at [295, 592] on div at bounding box center [581, 324] width 1162 height 648
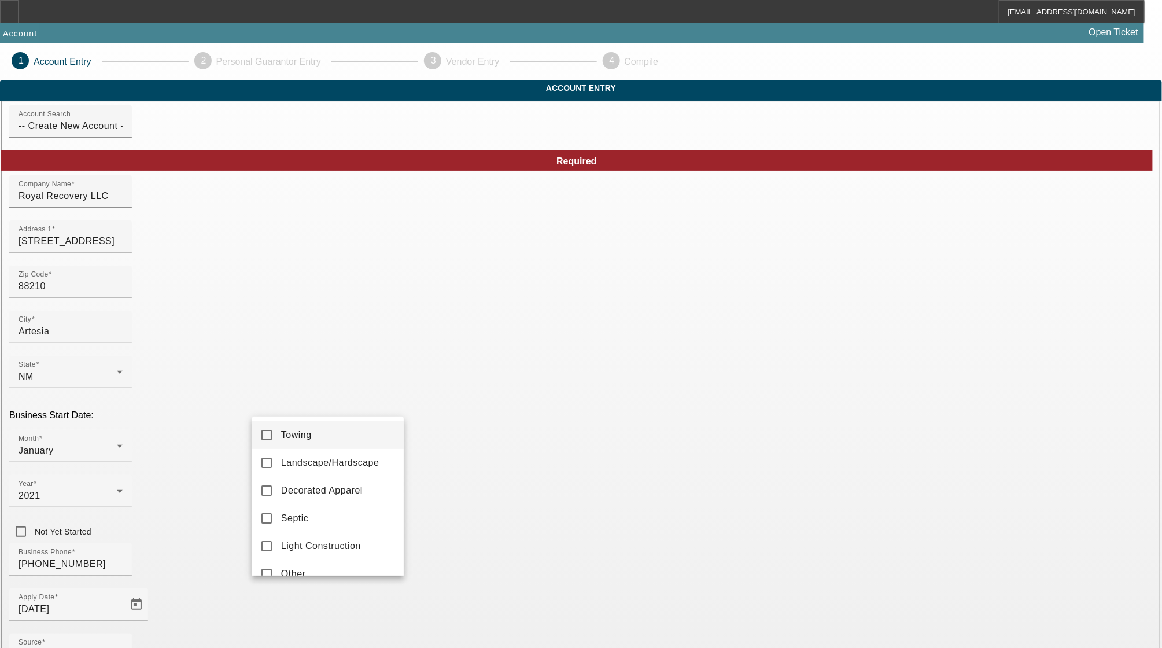
click at [263, 431] on mat-pseudo-checkbox at bounding box center [266, 435] width 10 height 10
click at [461, 589] on div at bounding box center [581, 324] width 1162 height 648
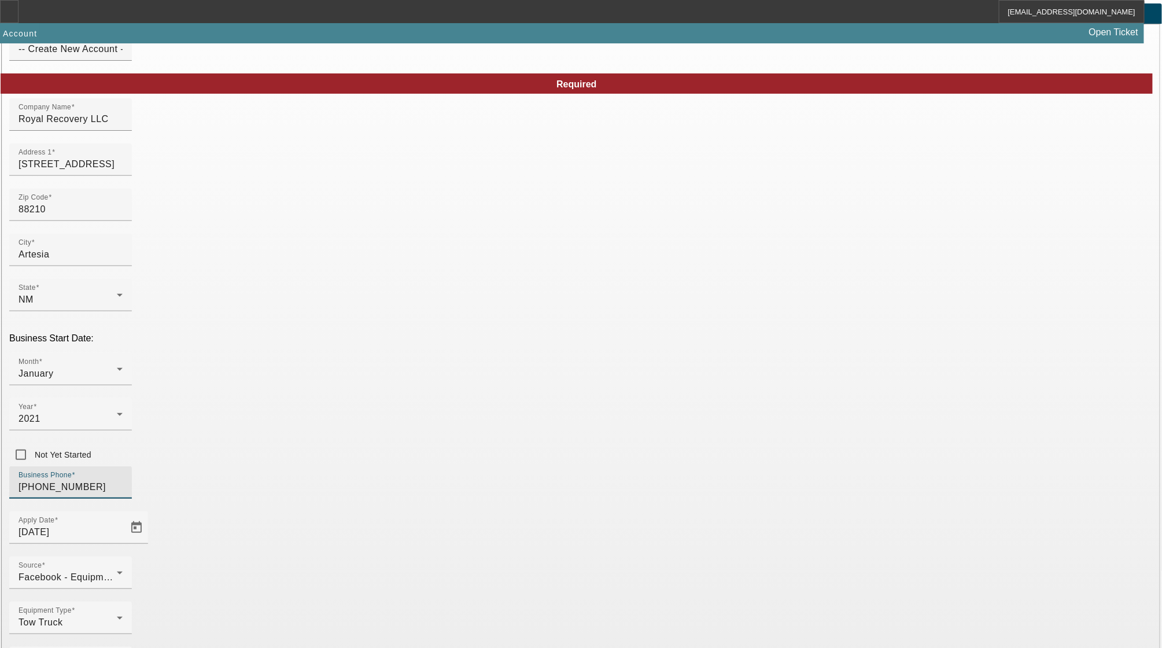
drag, startPoint x: 324, startPoint y: 382, endPoint x: 216, endPoint y: 371, distance: 108.7
click at [477, 602] on div "Equipment Type Tow Truck" at bounding box center [580, 624] width 1143 height 45
drag, startPoint x: 265, startPoint y: 381, endPoint x: 224, endPoint y: 381, distance: 41.1
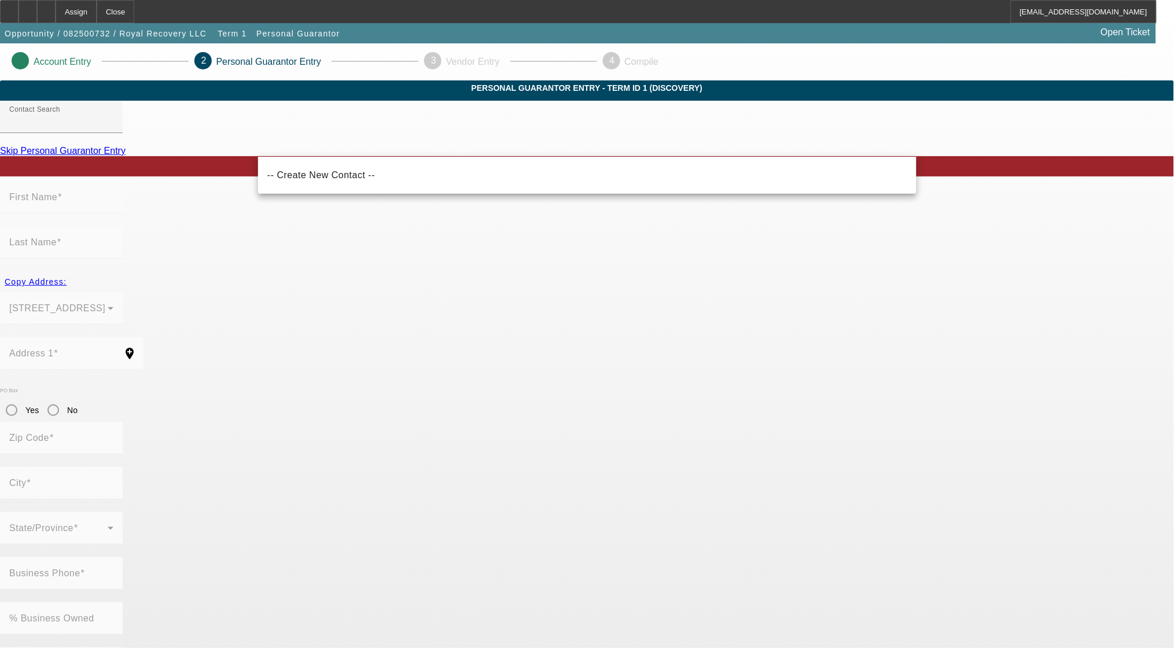
click at [310, 167] on mat-option "-- Create New Contact --" at bounding box center [587, 175] width 658 height 28
type input "-- Create New Contact --"
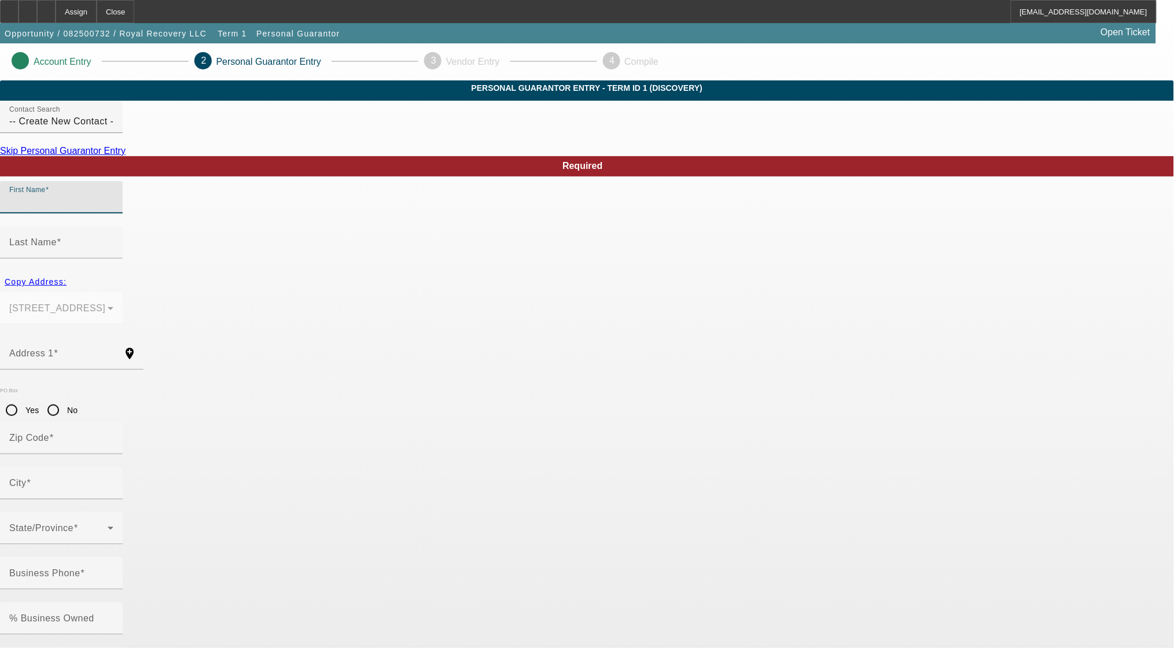
click at [113, 209] on input "First Name" at bounding box center [61, 202] width 104 height 14
type input "[PERSON_NAME]"
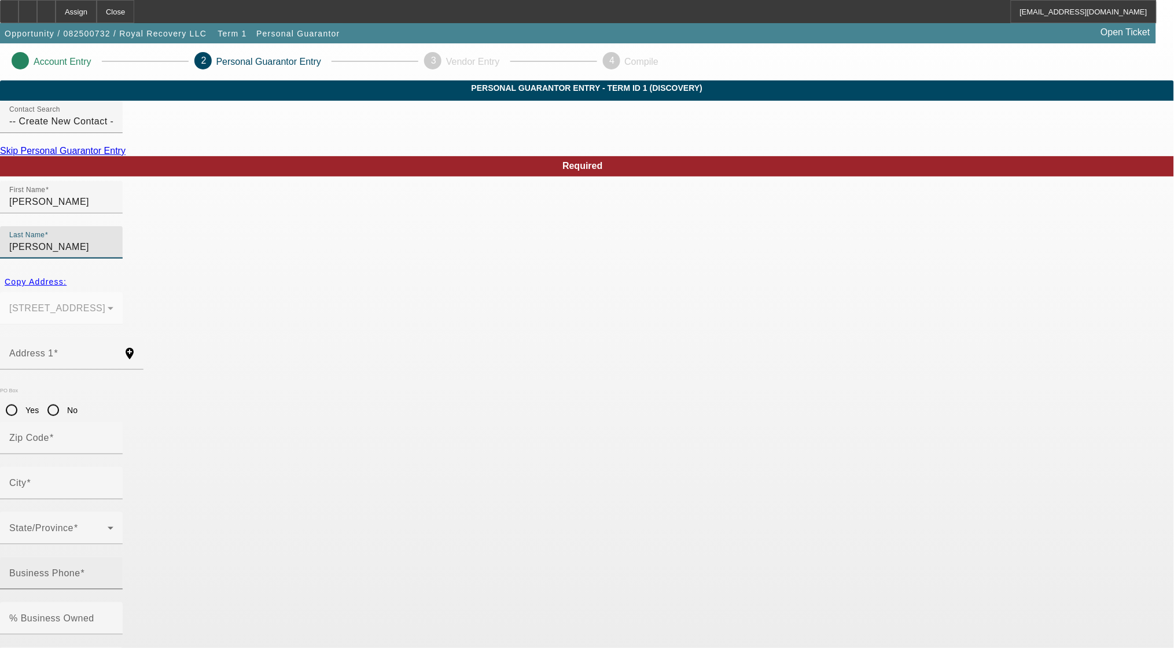
type input "[PERSON_NAME]"
click at [85, 568] on span at bounding box center [82, 573] width 5 height 10
click at [113, 571] on input "Business Phone" at bounding box center [61, 578] width 104 height 14
paste input "[PHONE_NUMBER]"
type input "[PHONE_NUMBER]"
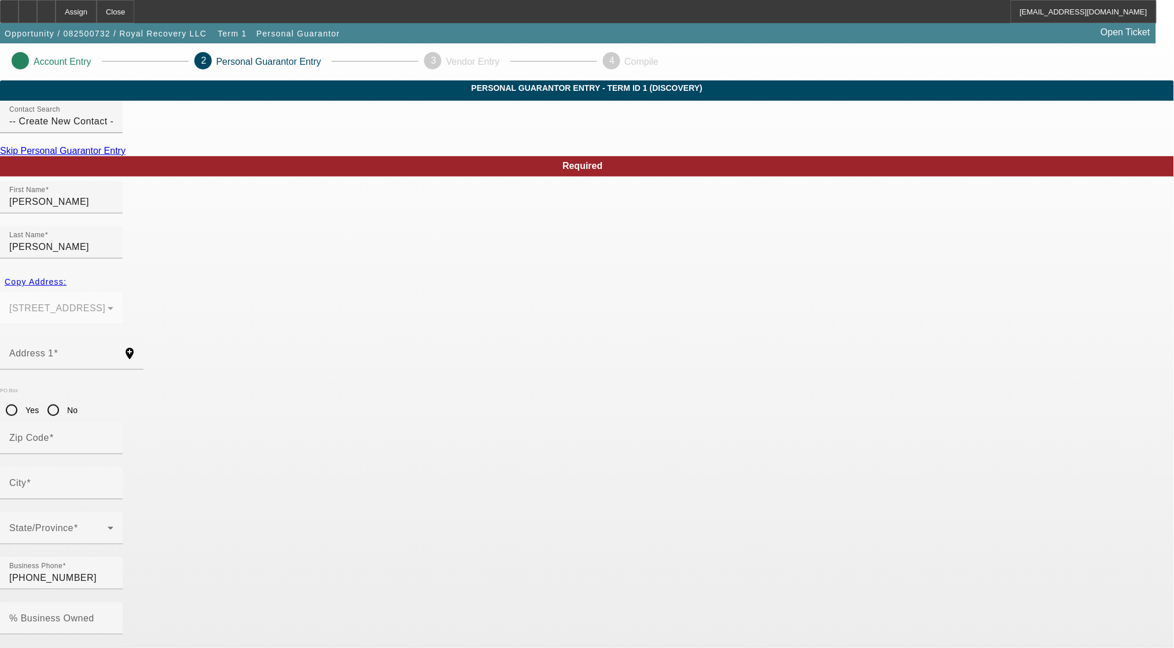
paste input "449-67-2644"
type input "449-67-2644"
click at [113, 616] on input "% Business Owned" at bounding box center [61, 623] width 104 height 14
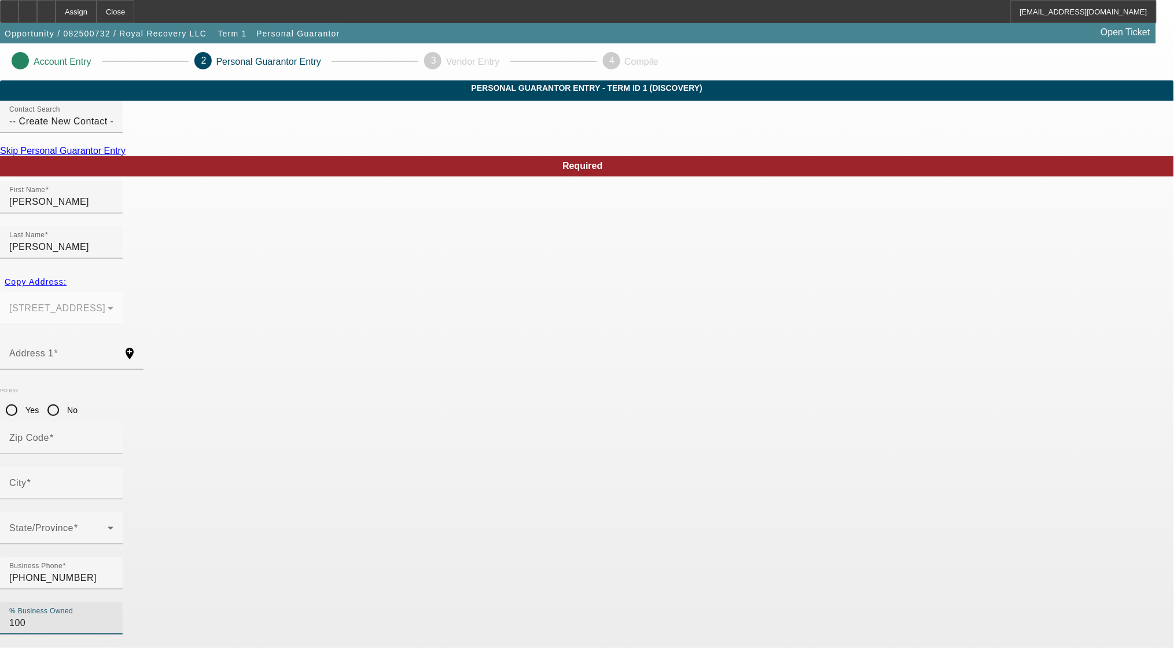
type input "100"
click at [113, 351] on input "Address 1" at bounding box center [61, 358] width 104 height 14
paste input "2513 W Centre Ave"
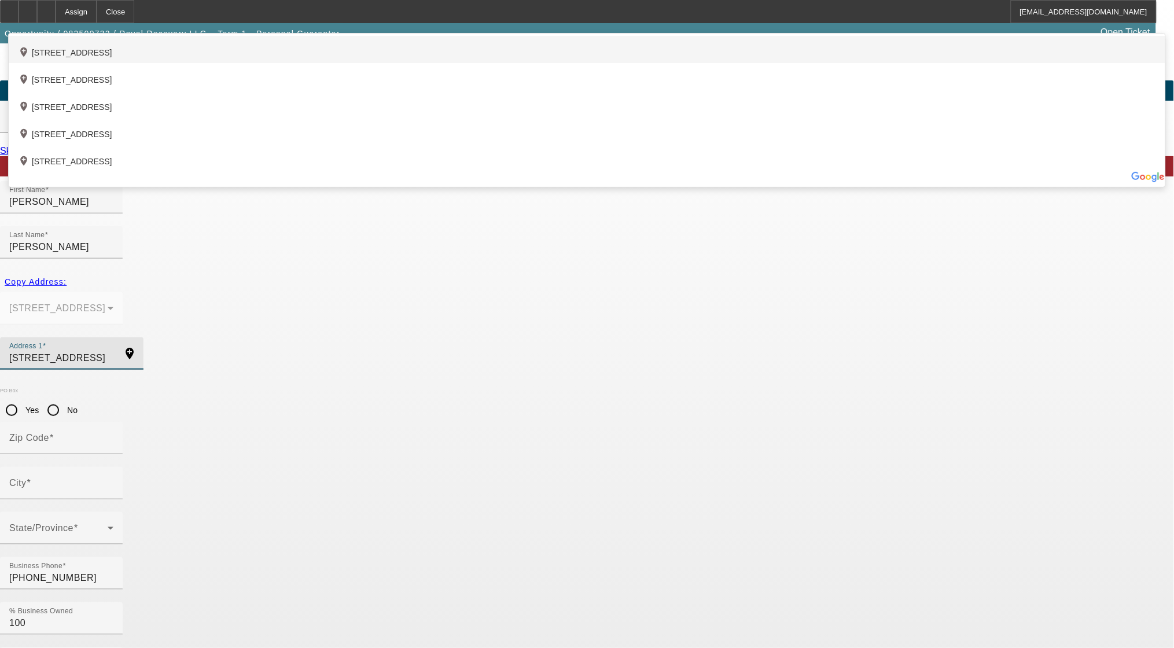
click at [413, 63] on div "add_location 2513 West Centre Avenue, Artesia, NM 88210, US" at bounding box center [587, 49] width 1156 height 27
type input "2513 West Centre Avenue"
type input "88210"
type input "Artesia"
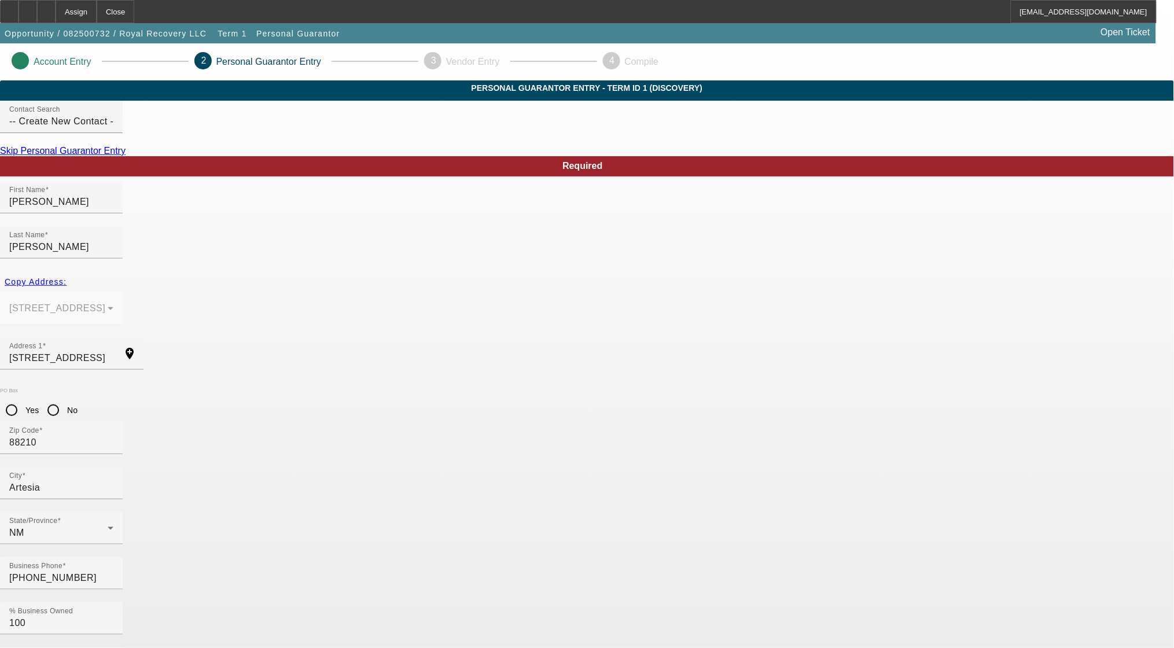
paste input "accounting@royalrecoveryllc.com"
type input "accounting@royalrecoveryllc.com"
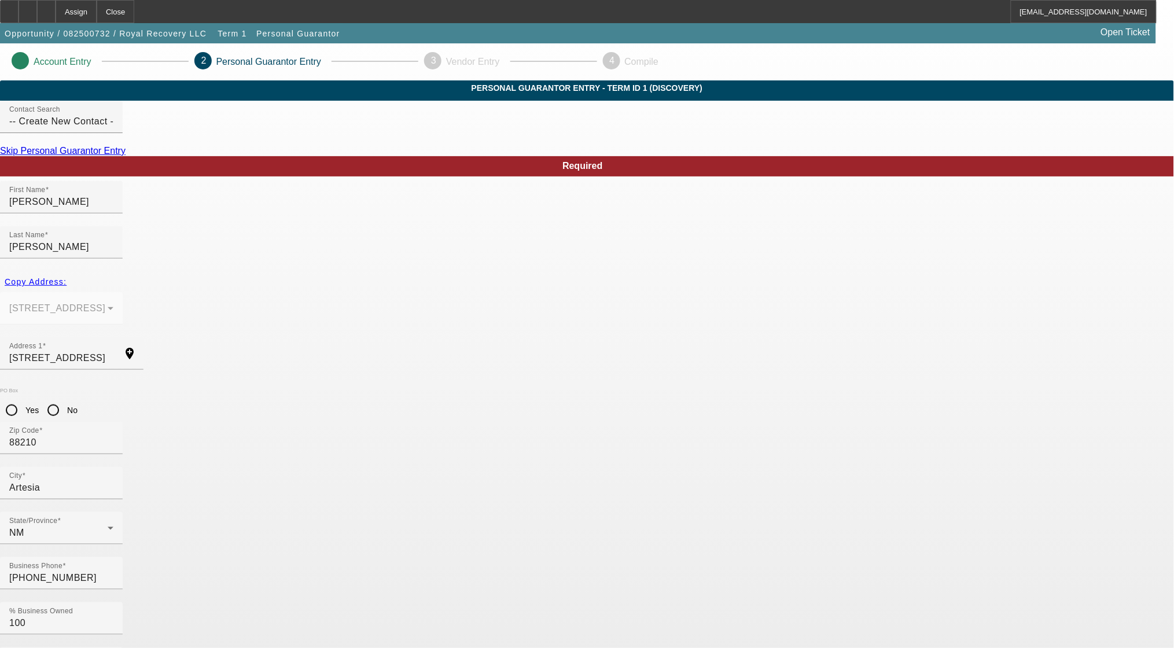
paste input "[PHONE_NUMBER]"
type input "[PHONE_NUMBER]"
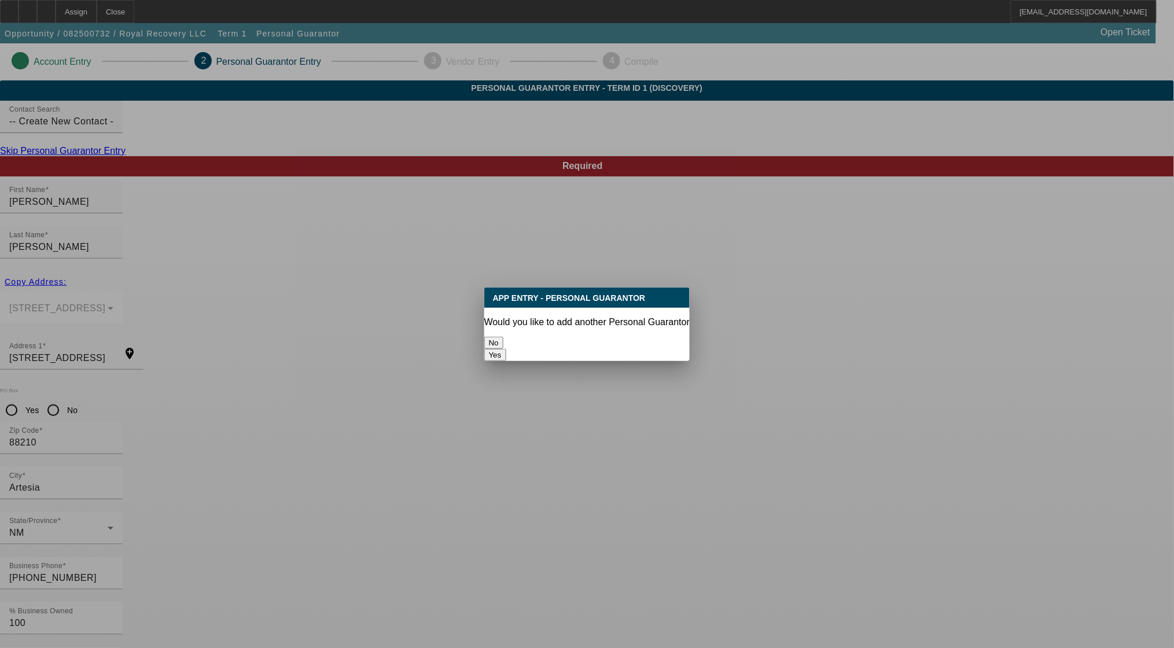
click at [503, 338] on button "No" at bounding box center [493, 343] width 19 height 12
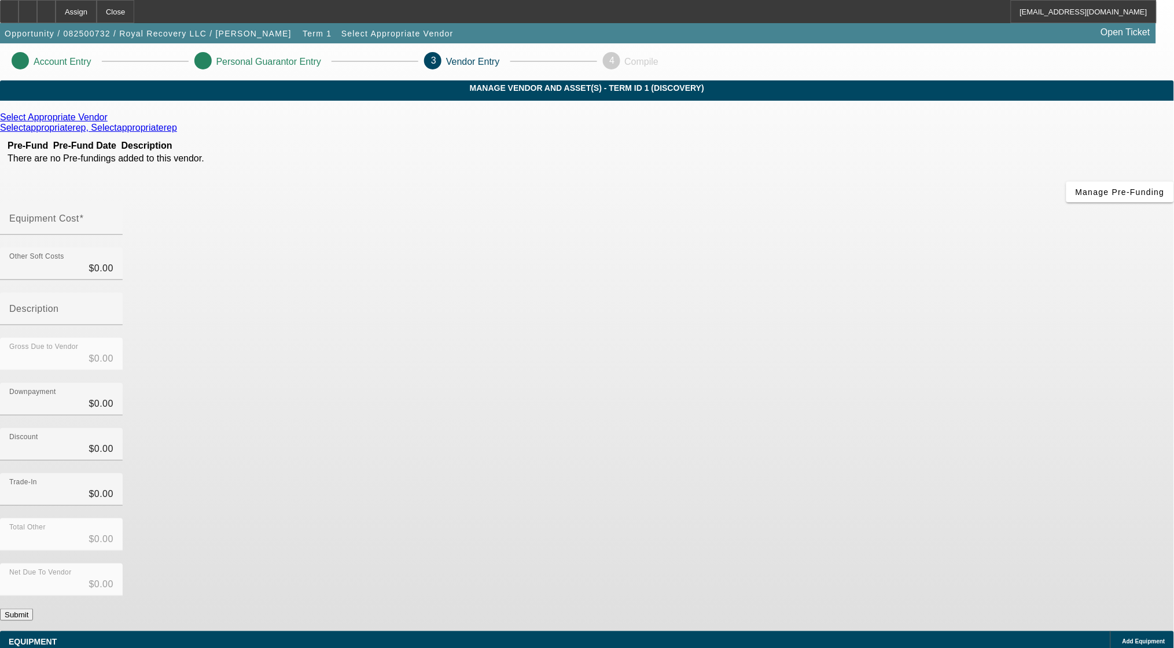
click at [110, 122] on icon at bounding box center [110, 117] width 0 height 10
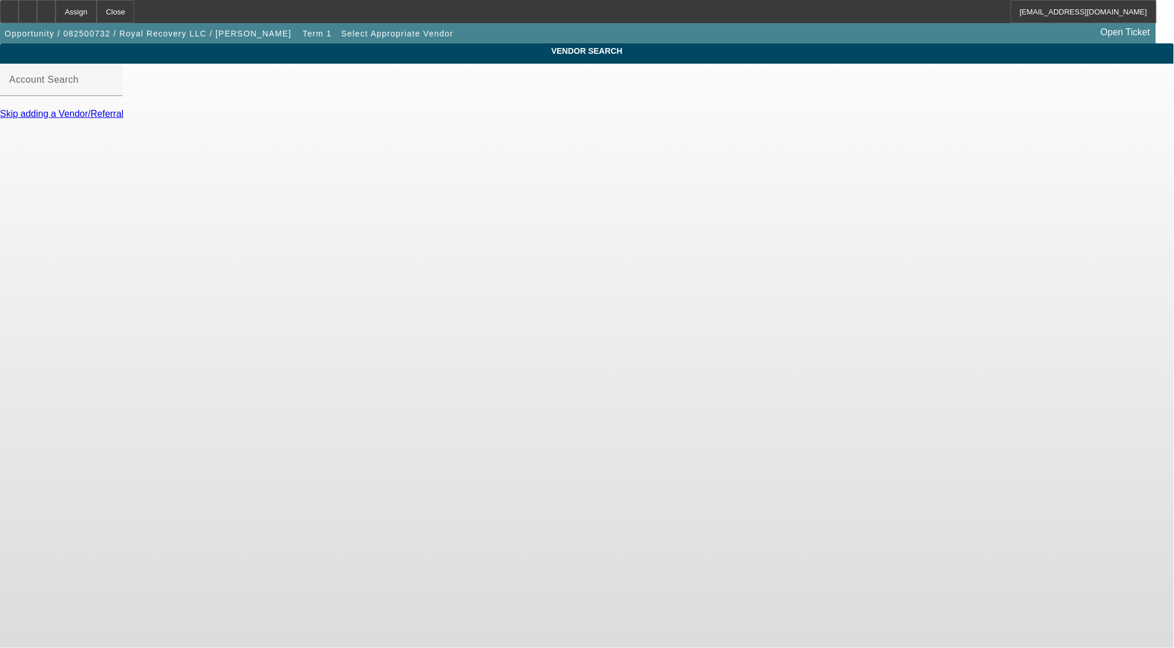
click at [123, 119] on link "Skip adding a Vendor/Referral" at bounding box center [61, 114] width 123 height 10
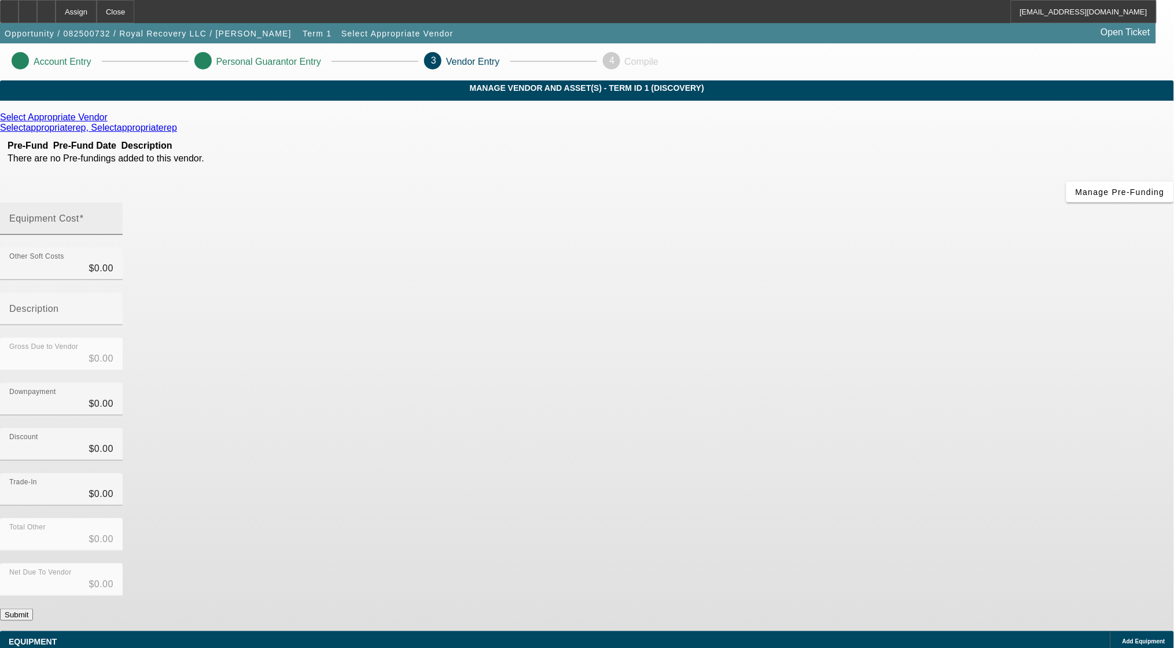
click at [113, 216] on input "Equipment Cost" at bounding box center [61, 223] width 104 height 14
type input "6"
type input "$6.00"
type input "60"
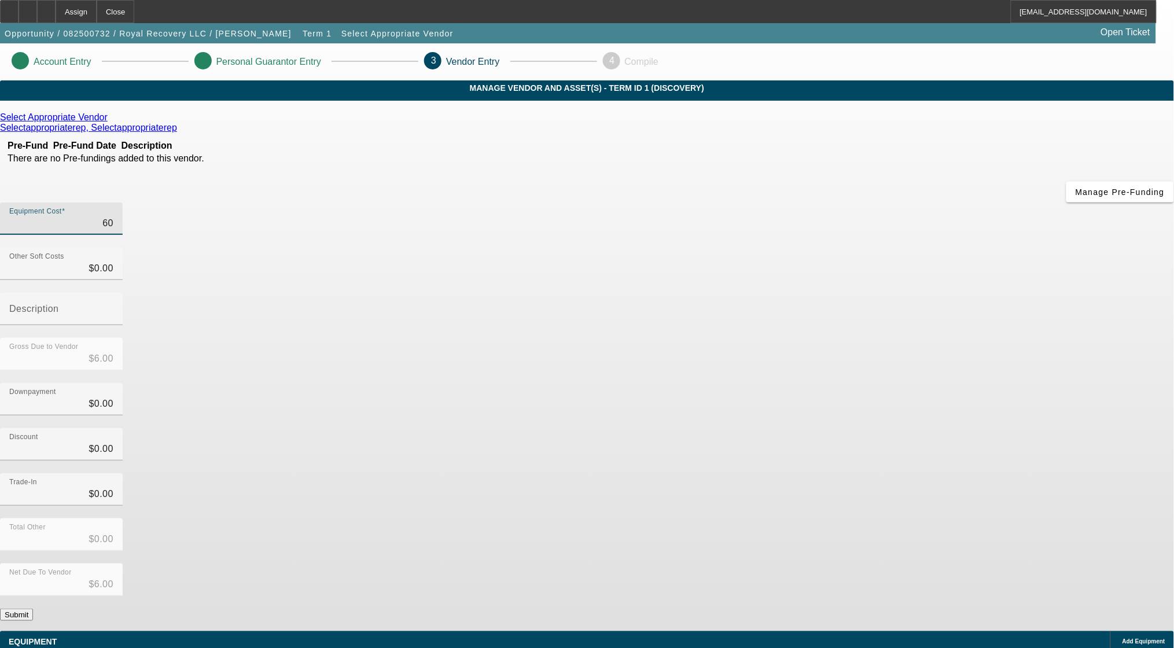
type input "$60.00"
type input "600"
type input "$600.00"
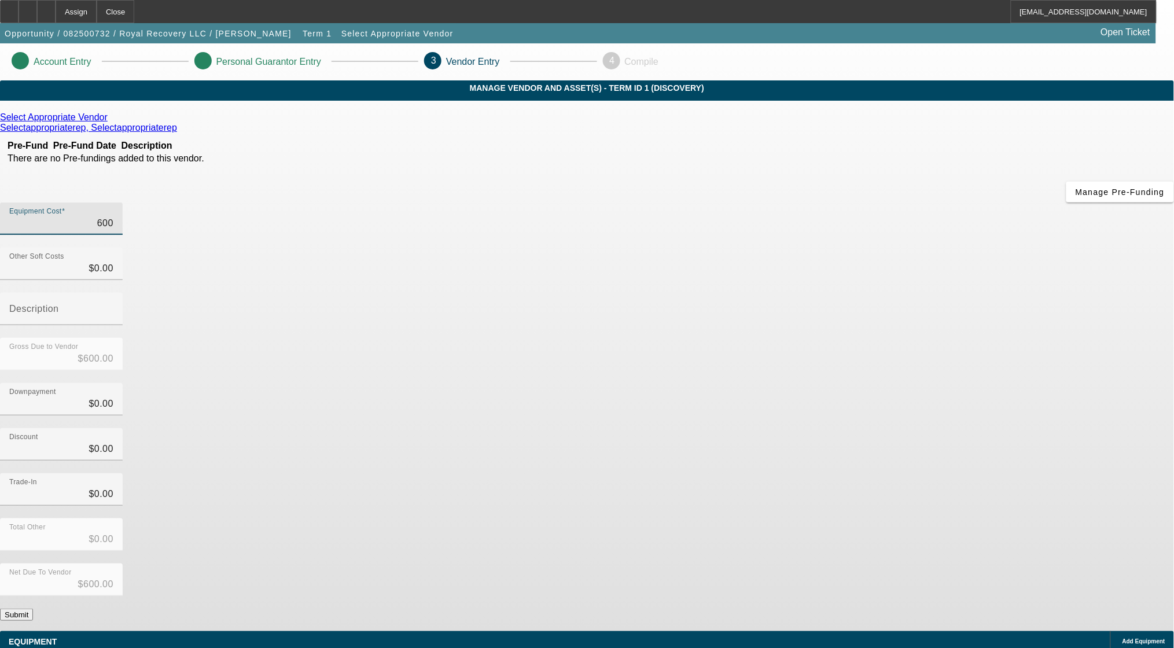
type input "6000"
type input "$6,000.00"
type input "60000"
type input "$60,000.00"
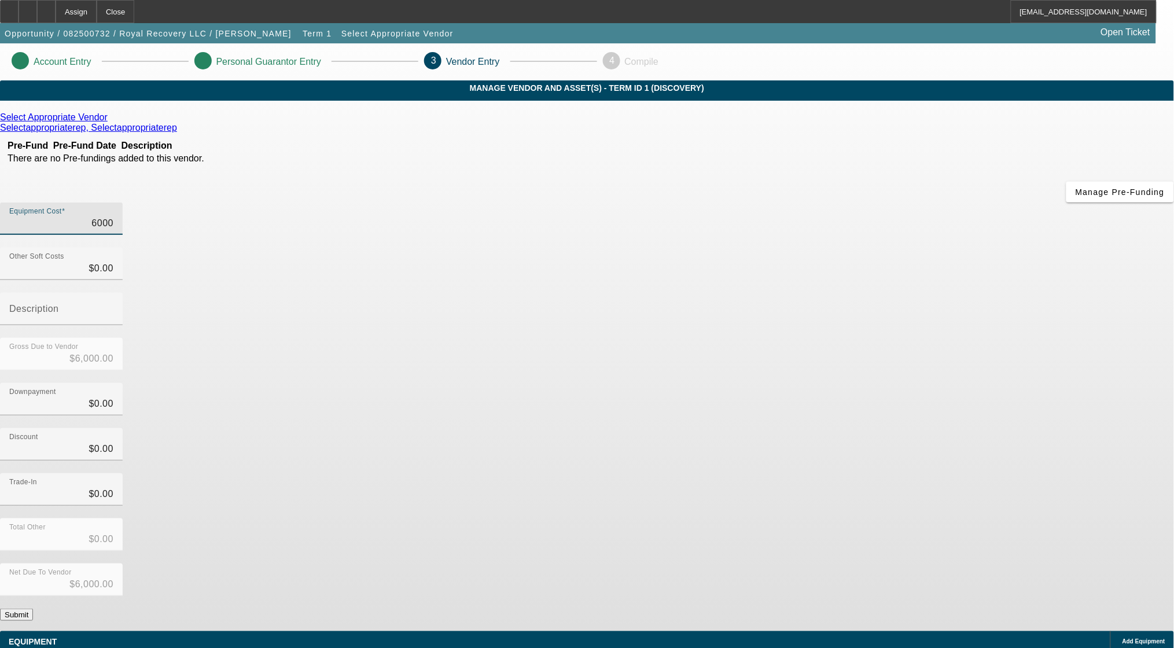
type input "$60,000.00"
click at [792, 383] on div "Downpayment $0.00" at bounding box center [587, 405] width 1174 height 45
click at [33, 608] on button "Submit" at bounding box center [16, 614] width 33 height 12
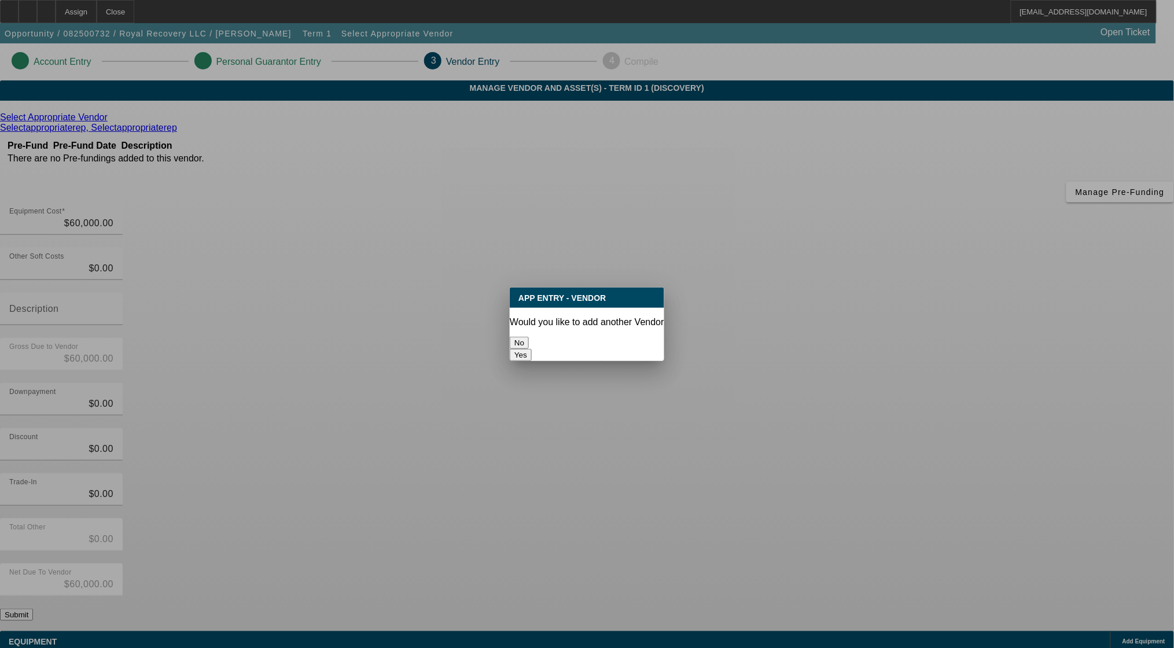
click at [529, 337] on button "No" at bounding box center [519, 343] width 19 height 12
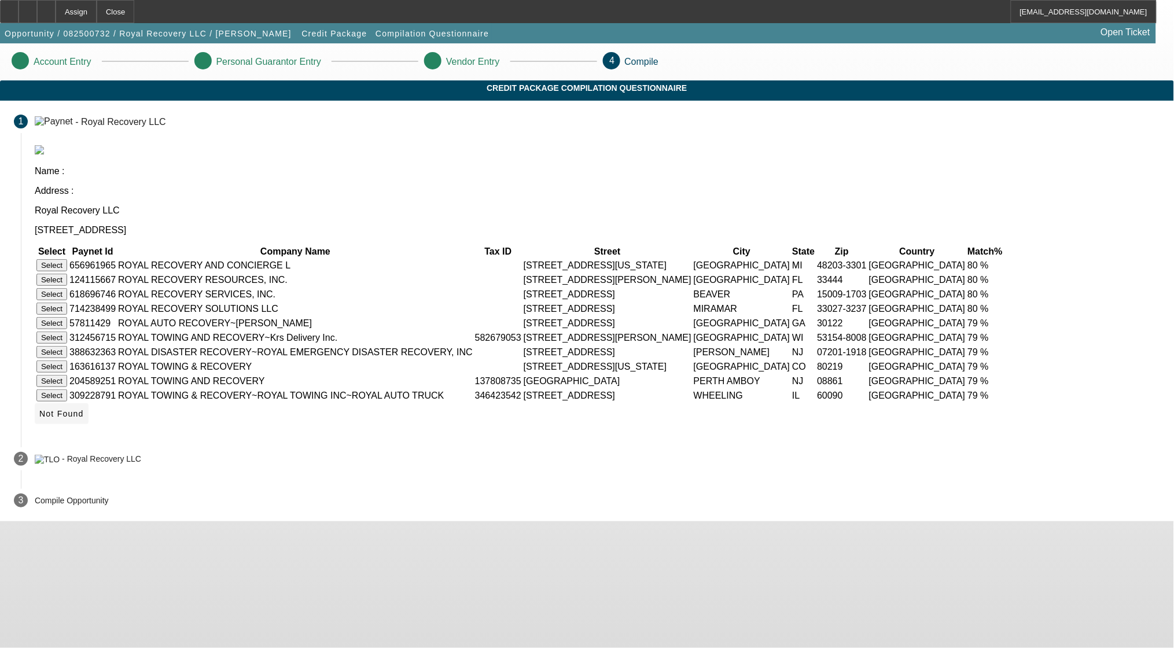
click at [84, 418] on span "Not Found" at bounding box center [61, 413] width 45 height 9
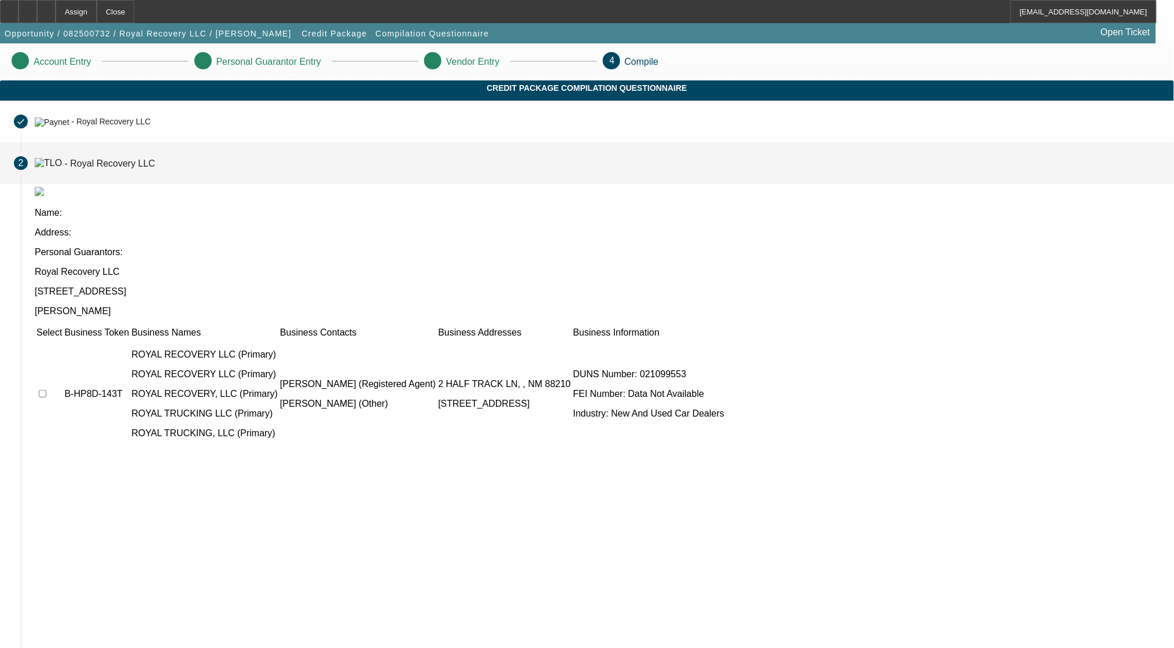
click at [46, 390] on input "checkbox" at bounding box center [43, 394] width 8 height 8
checkbox input "true"
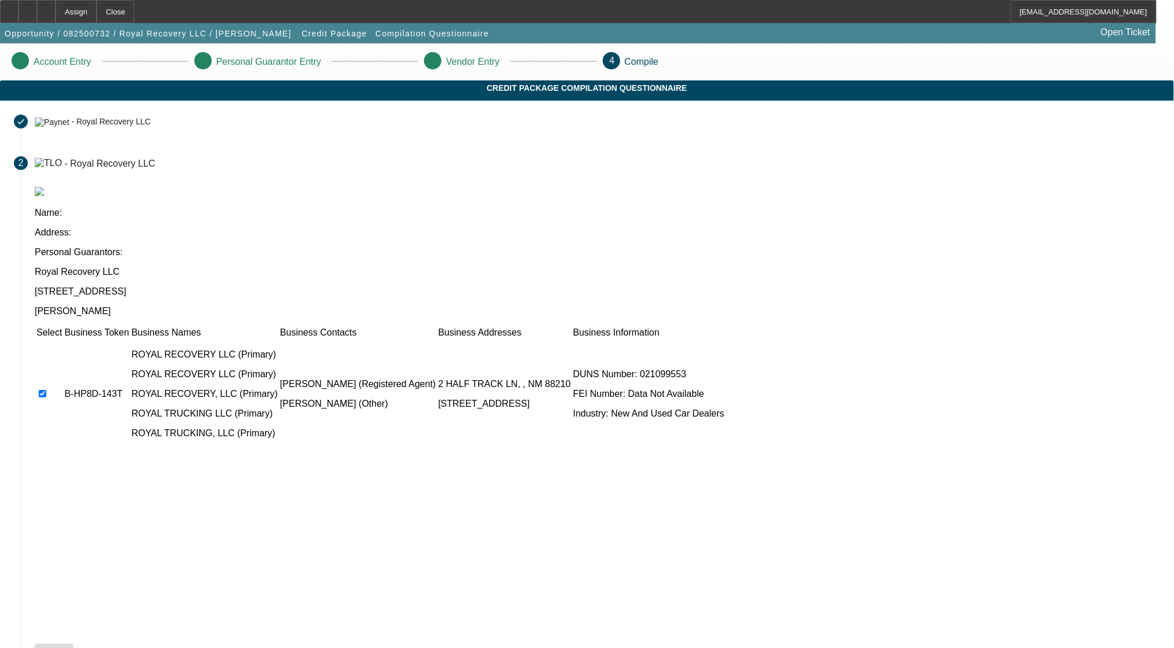
click at [39, 647] on icon at bounding box center [39, 654] width 0 height 9
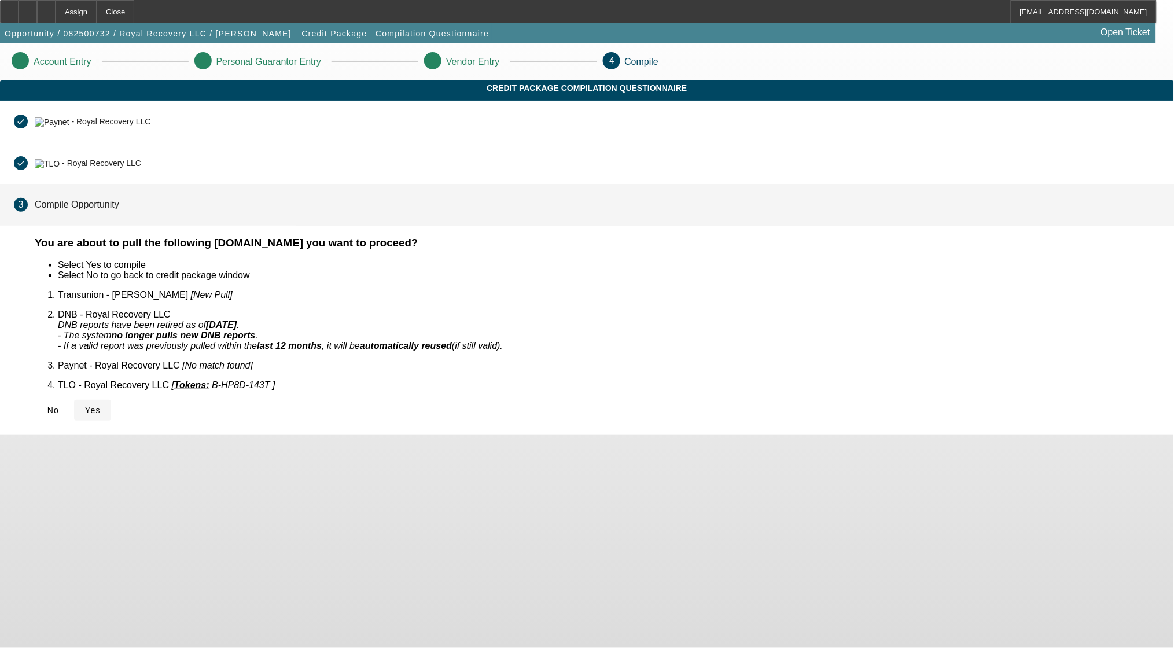
click at [101, 405] on span "Yes" at bounding box center [93, 409] width 16 height 9
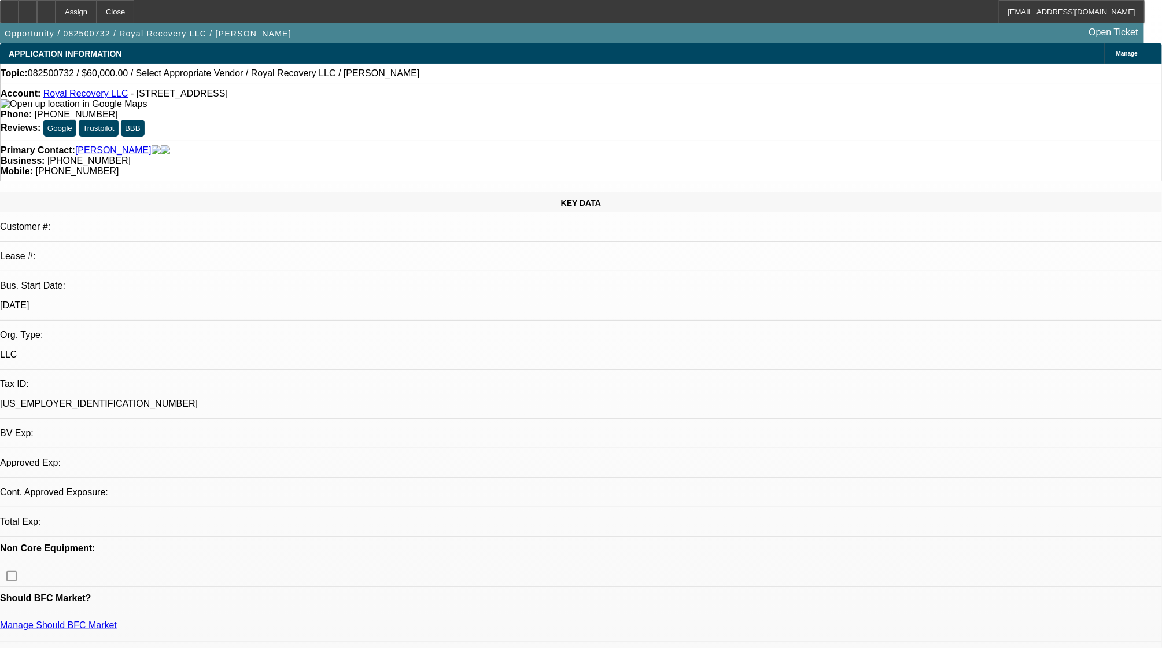
select select "0"
select select "2"
select select "0.1"
select select "4"
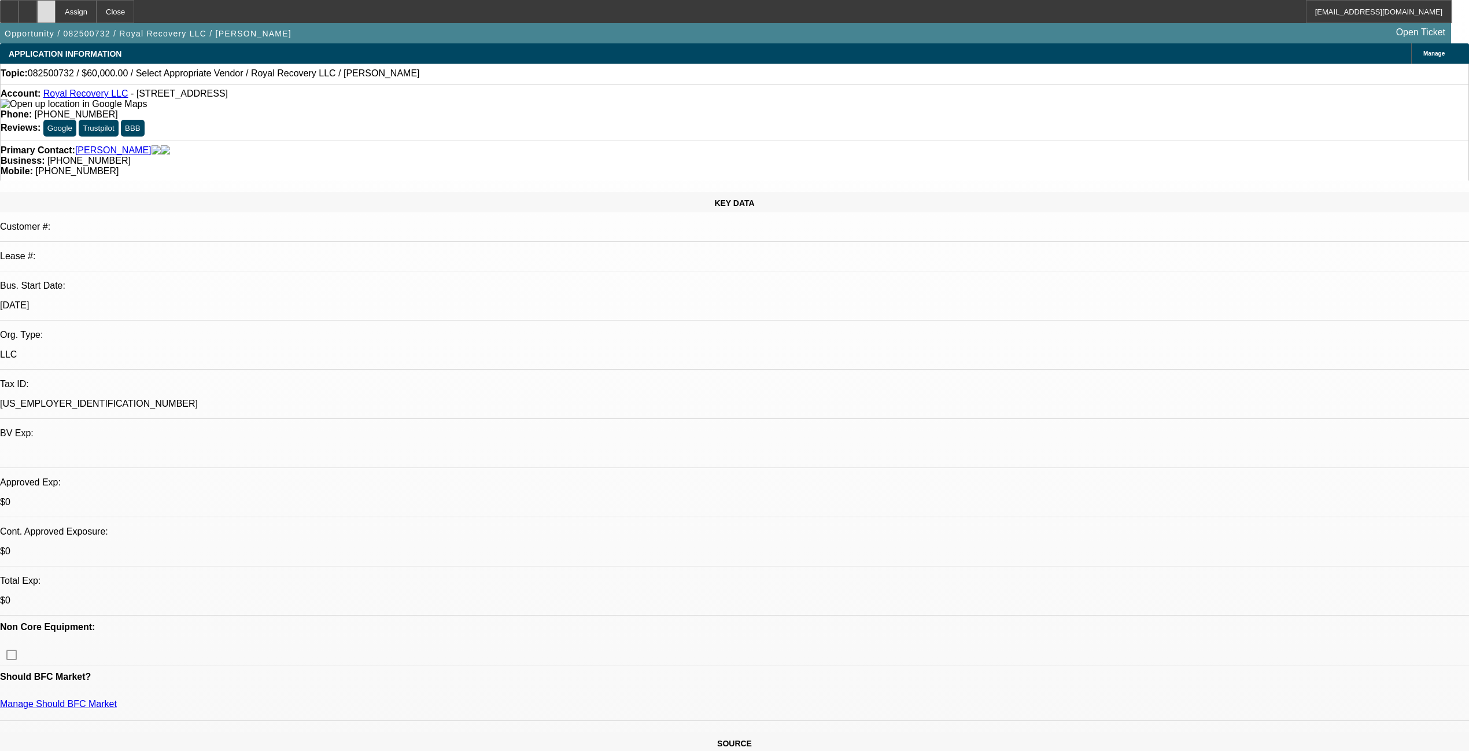
click at [56, 8] on div at bounding box center [46, 11] width 19 height 23
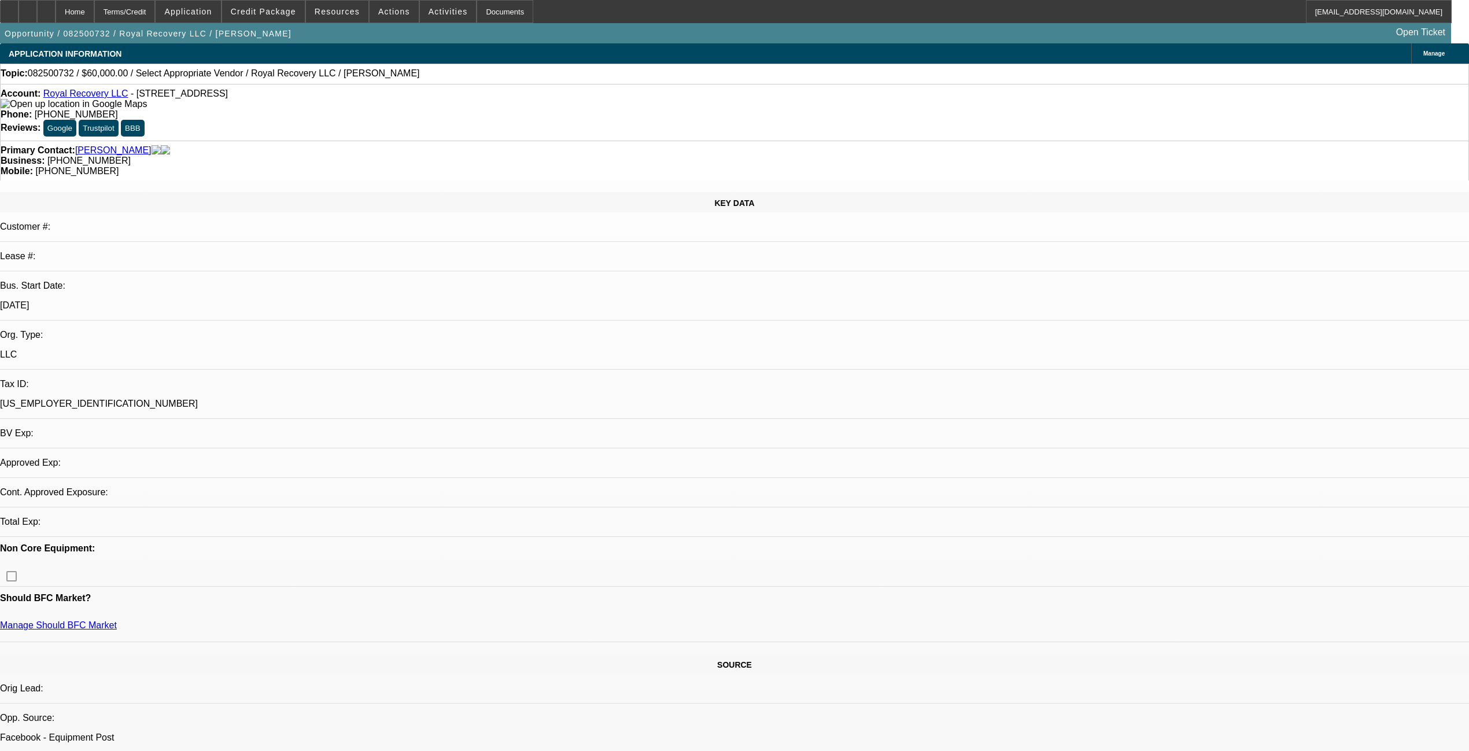
select select "0"
select select "2"
select select "0.1"
select select "4"
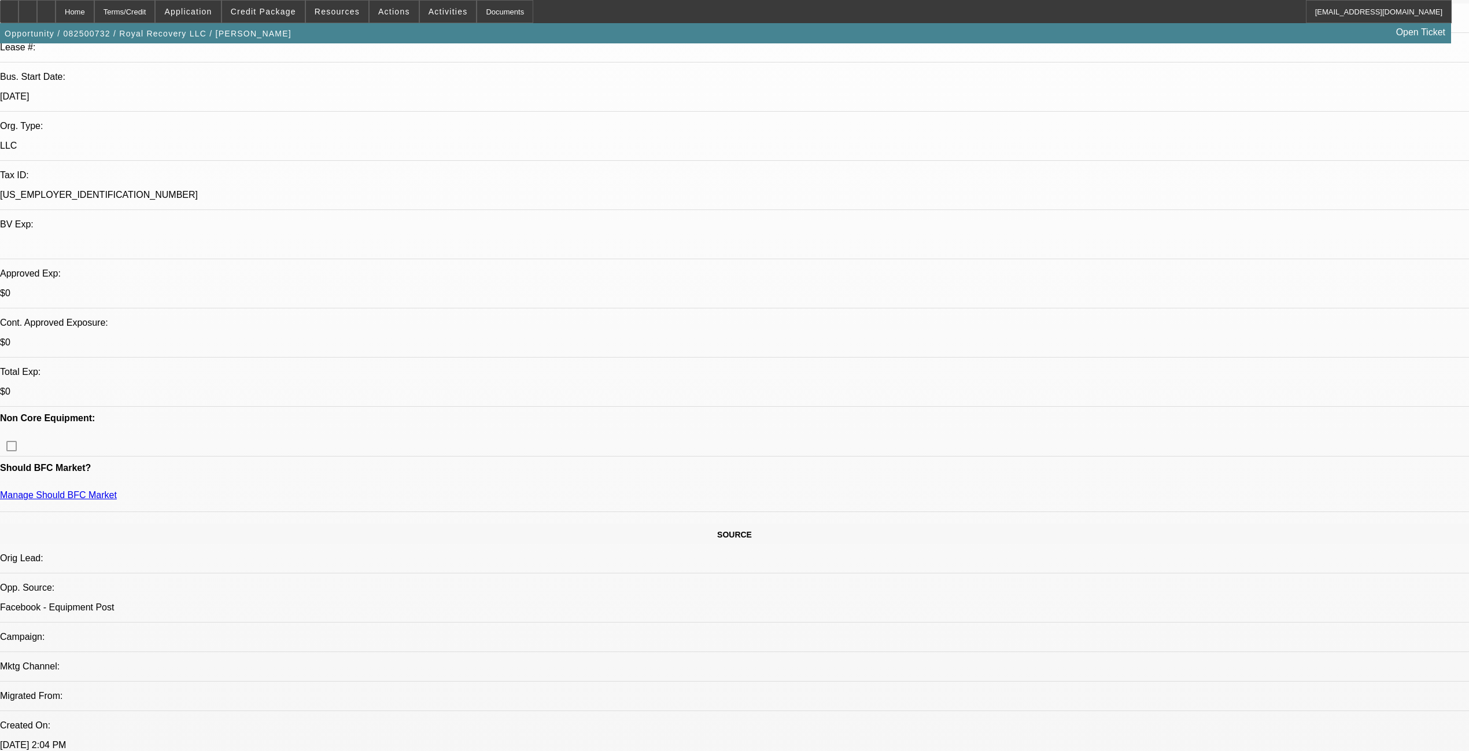
scroll to position [231, 0]
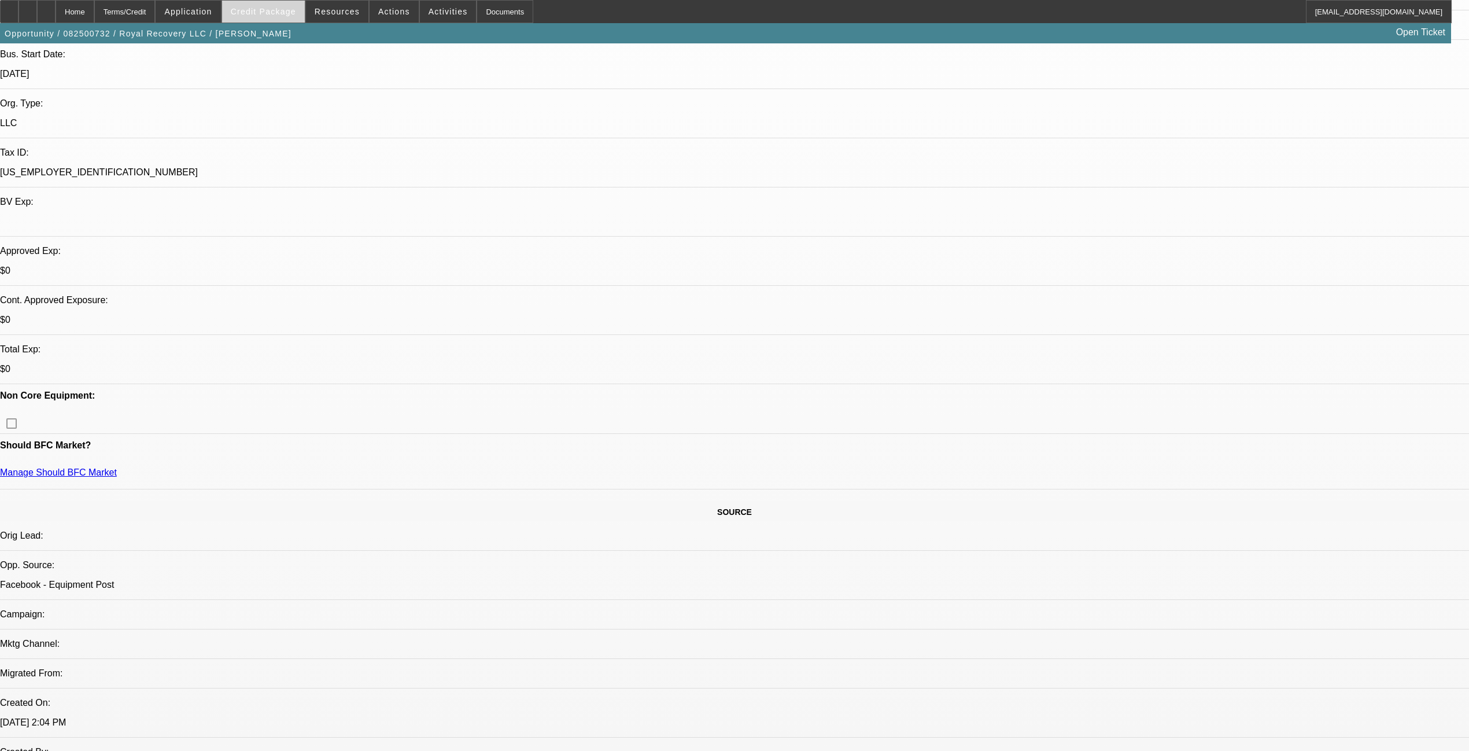
click at [270, 10] on span "Credit Package" at bounding box center [263, 11] width 65 height 9
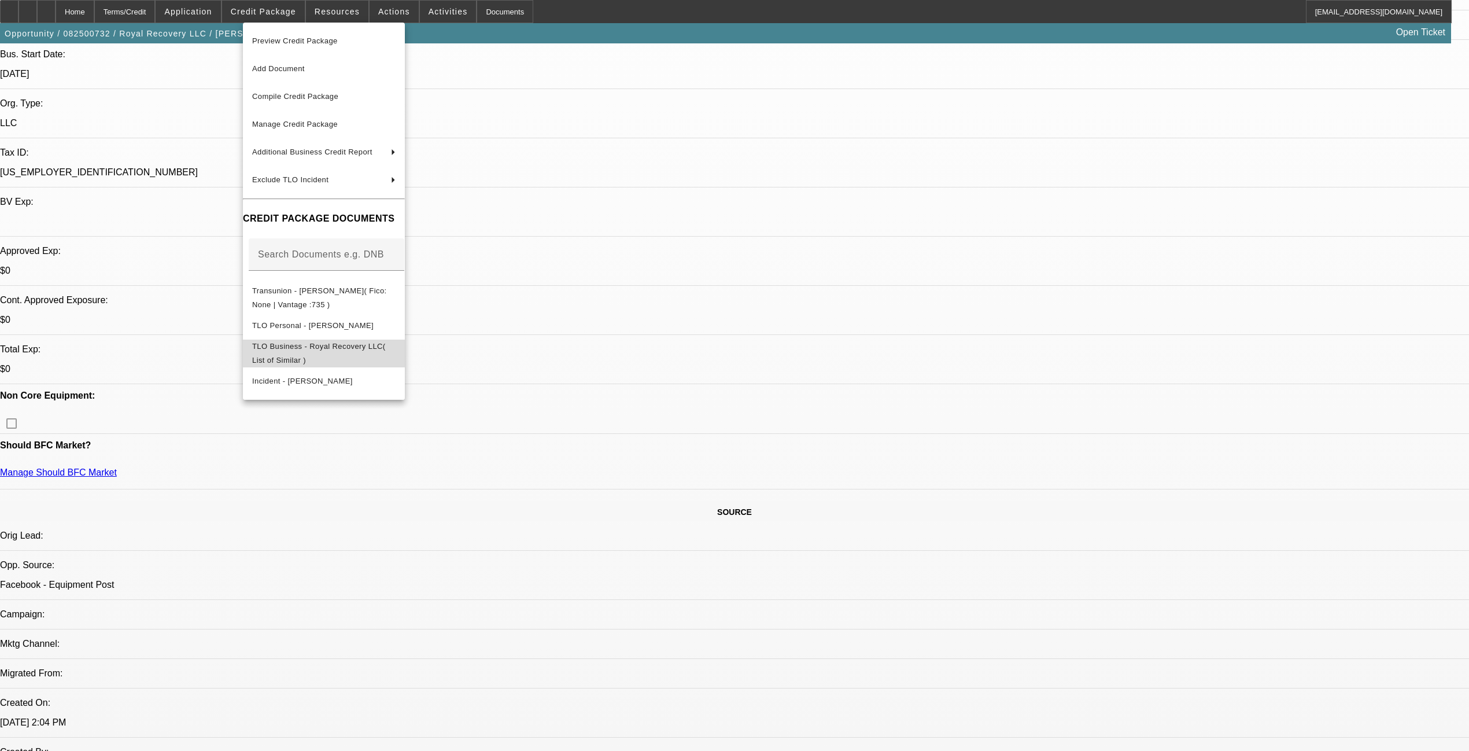
click at [330, 348] on span "TLO Business - Royal Recovery LLC( List of Similar )" at bounding box center [319, 352] width 134 height 23
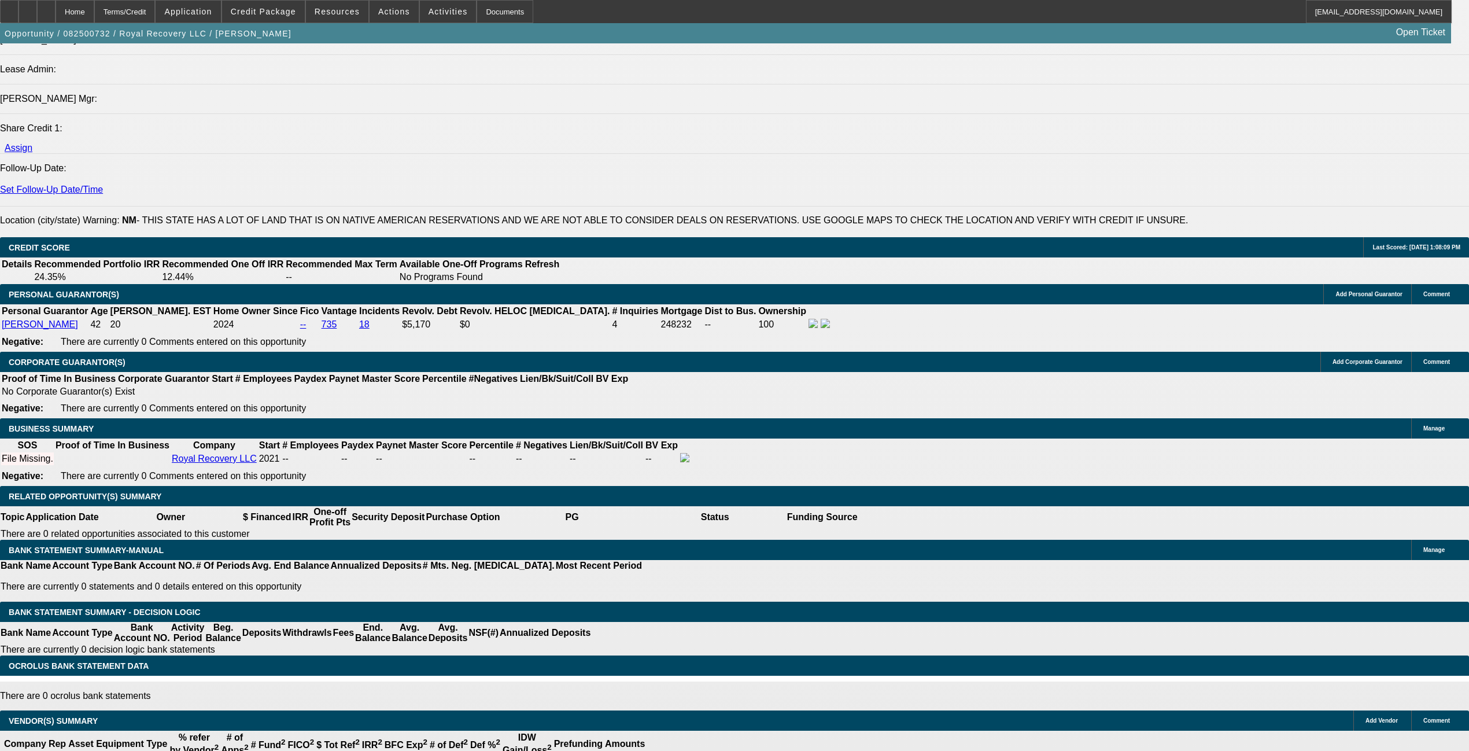
scroll to position [1465, 0]
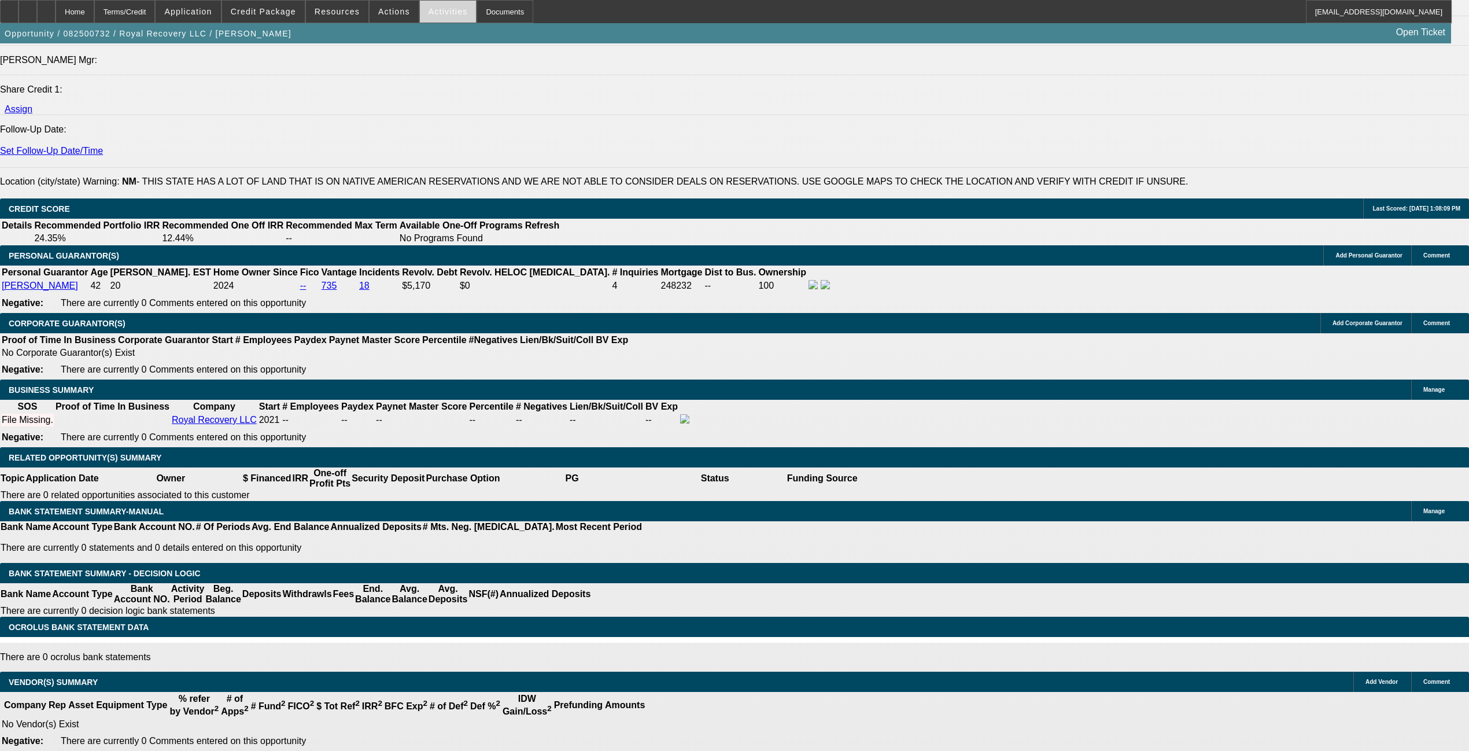
click at [434, 8] on span "Activities" at bounding box center [448, 11] width 39 height 9
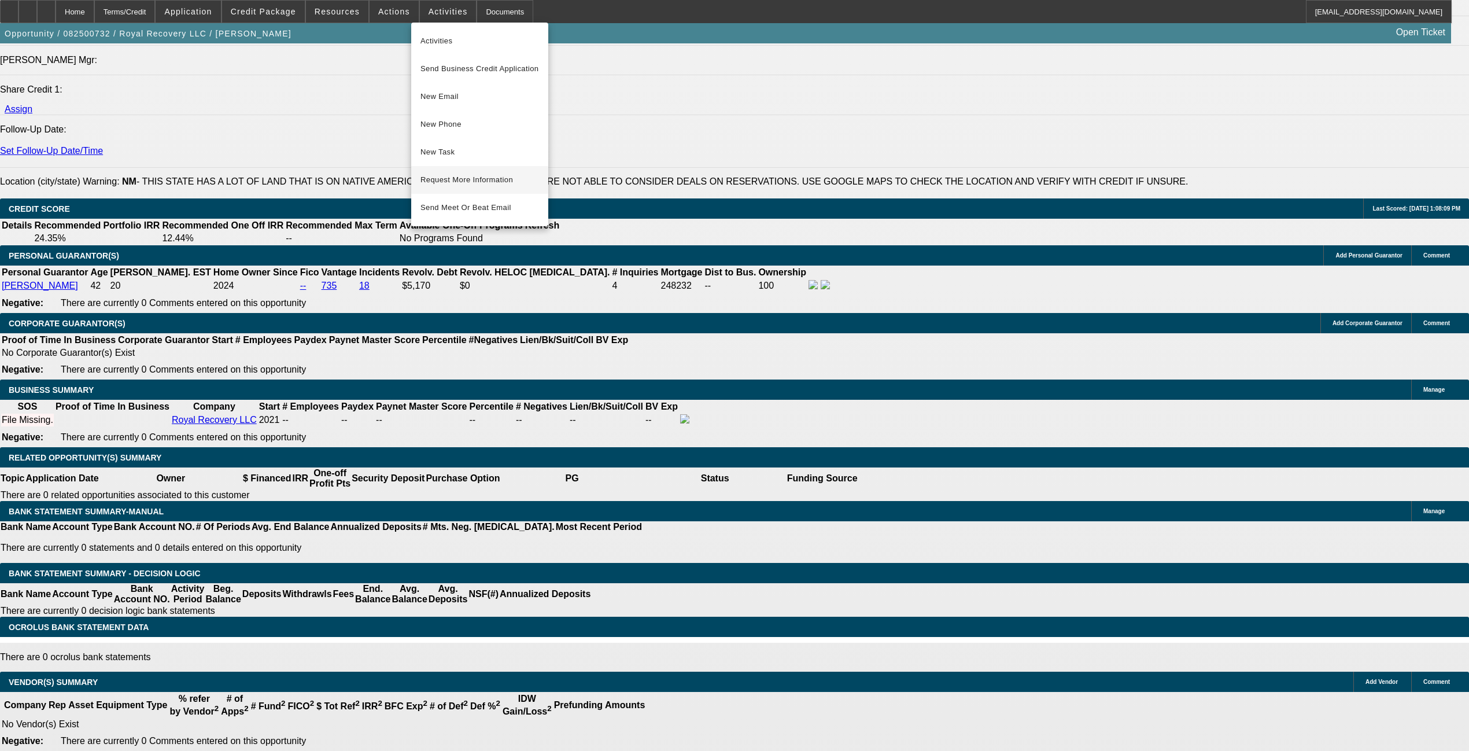
click at [489, 190] on button "Request More Information" at bounding box center [479, 180] width 137 height 28
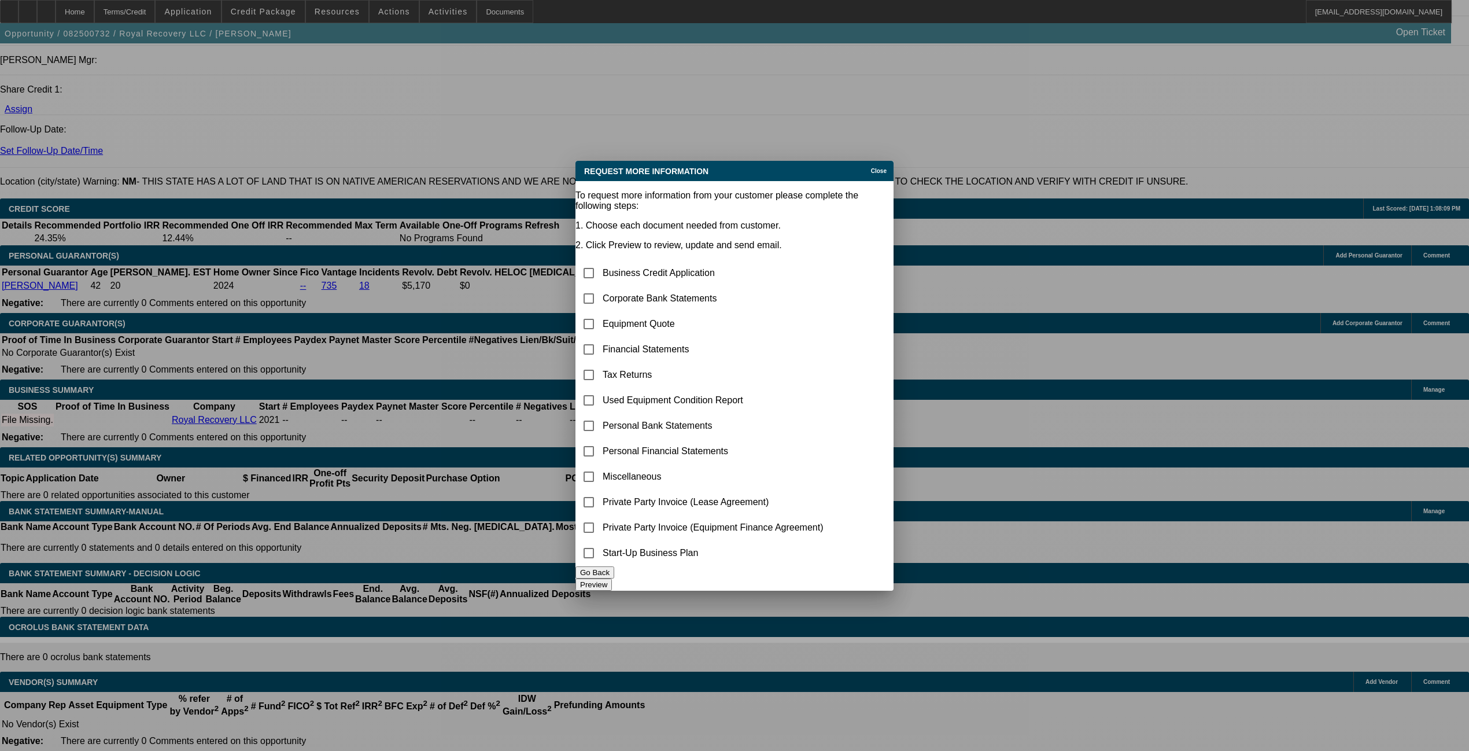
scroll to position [0, 0]
click at [600, 287] on input "checkbox" at bounding box center [588, 298] width 23 height 23
checkbox input "true"
click at [612, 578] on button "Preview" at bounding box center [594, 584] width 36 height 12
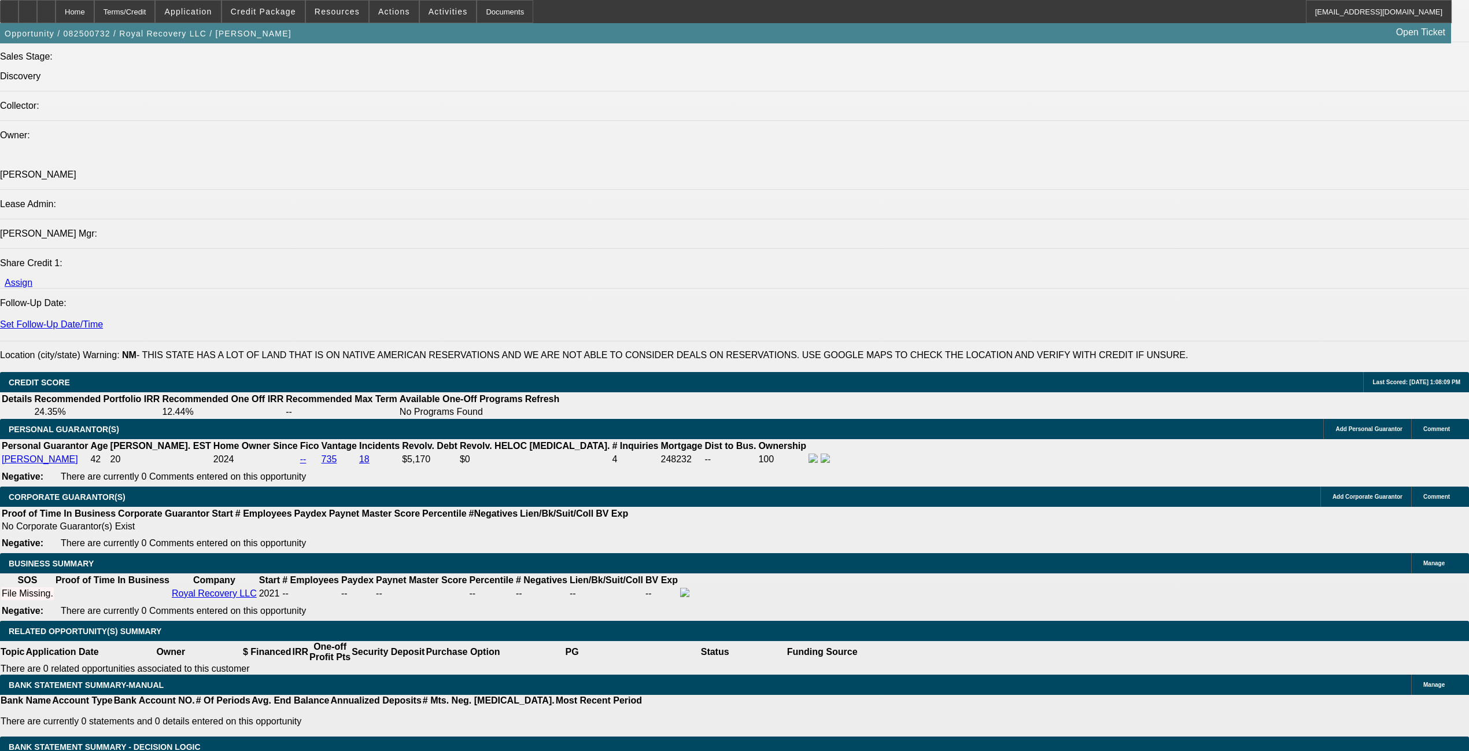
scroll to position [1388, 0]
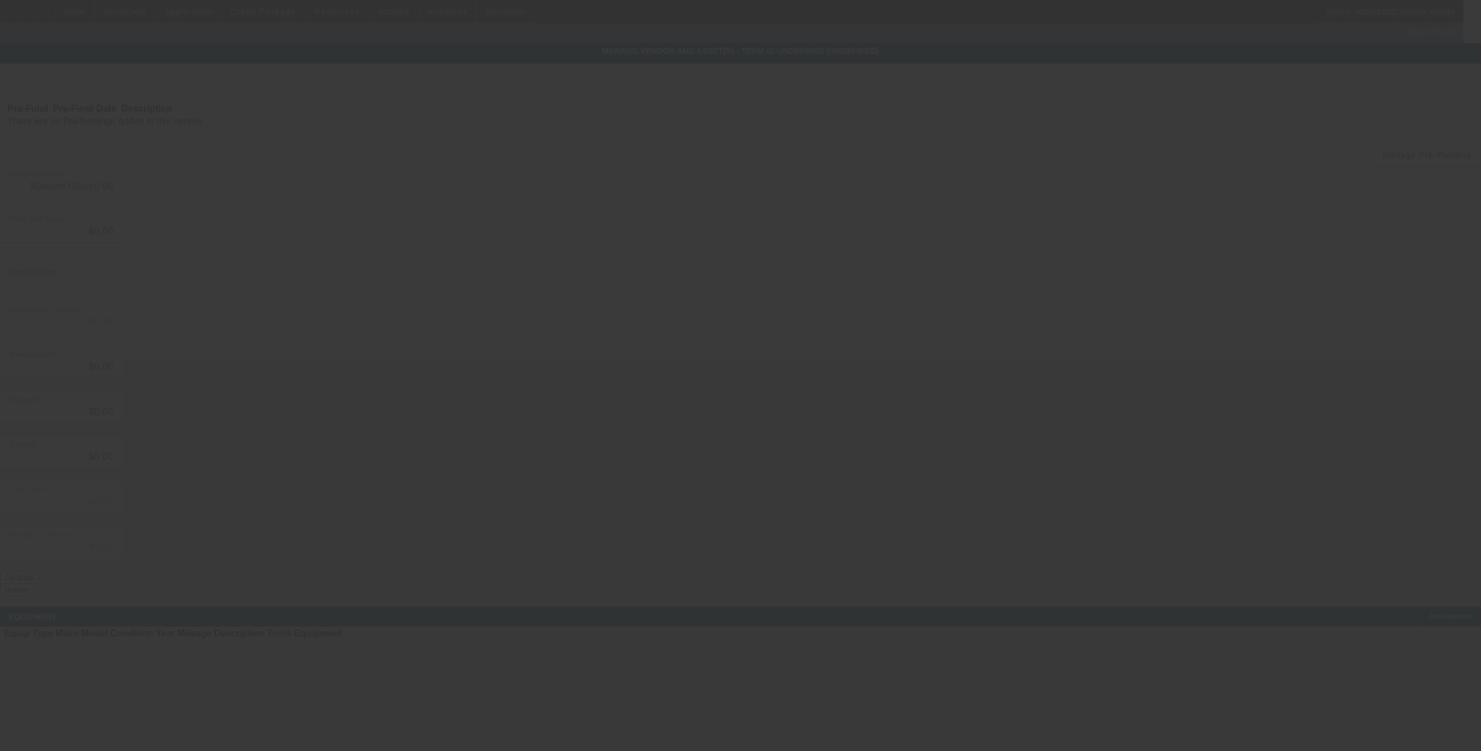
type input "$60,000.00"
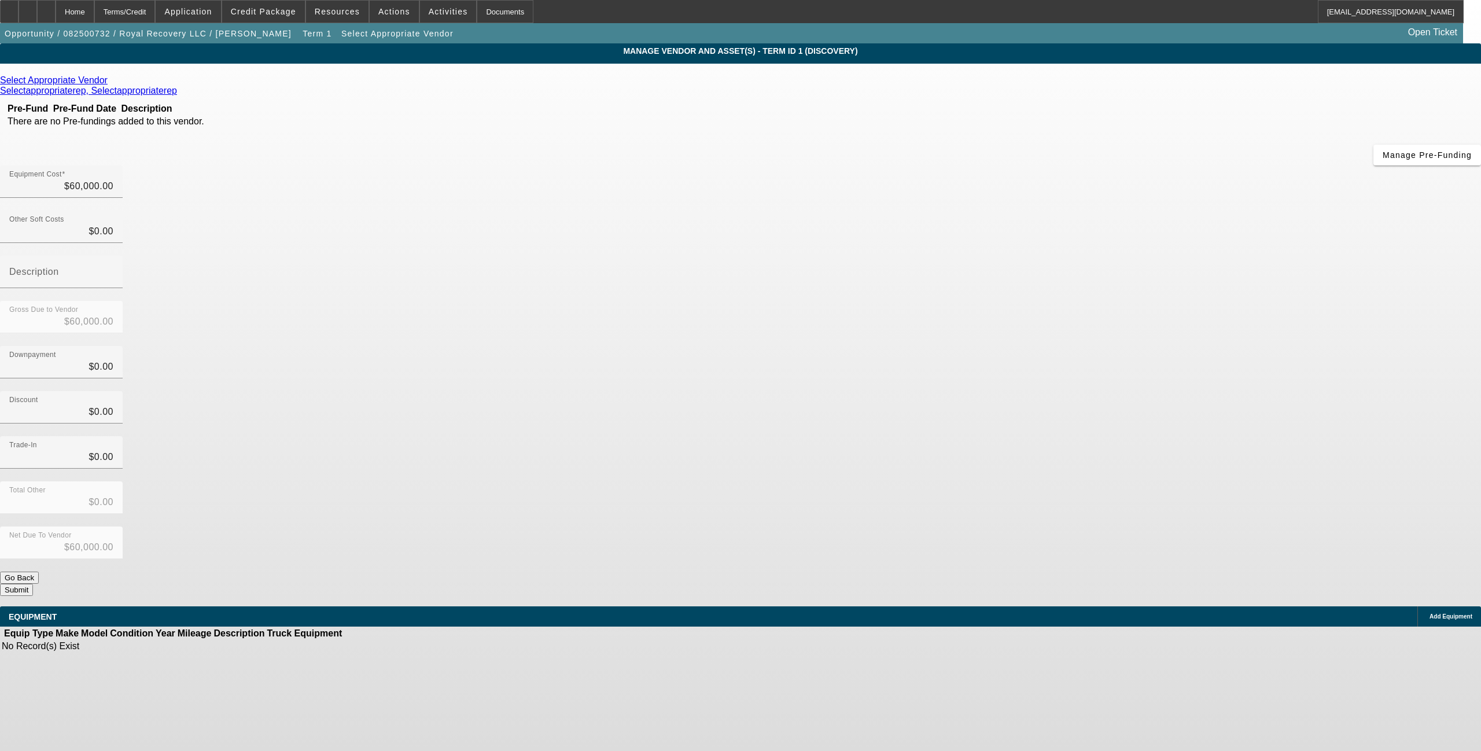
click at [33, 584] on button "Submit" at bounding box center [16, 590] width 33 height 12
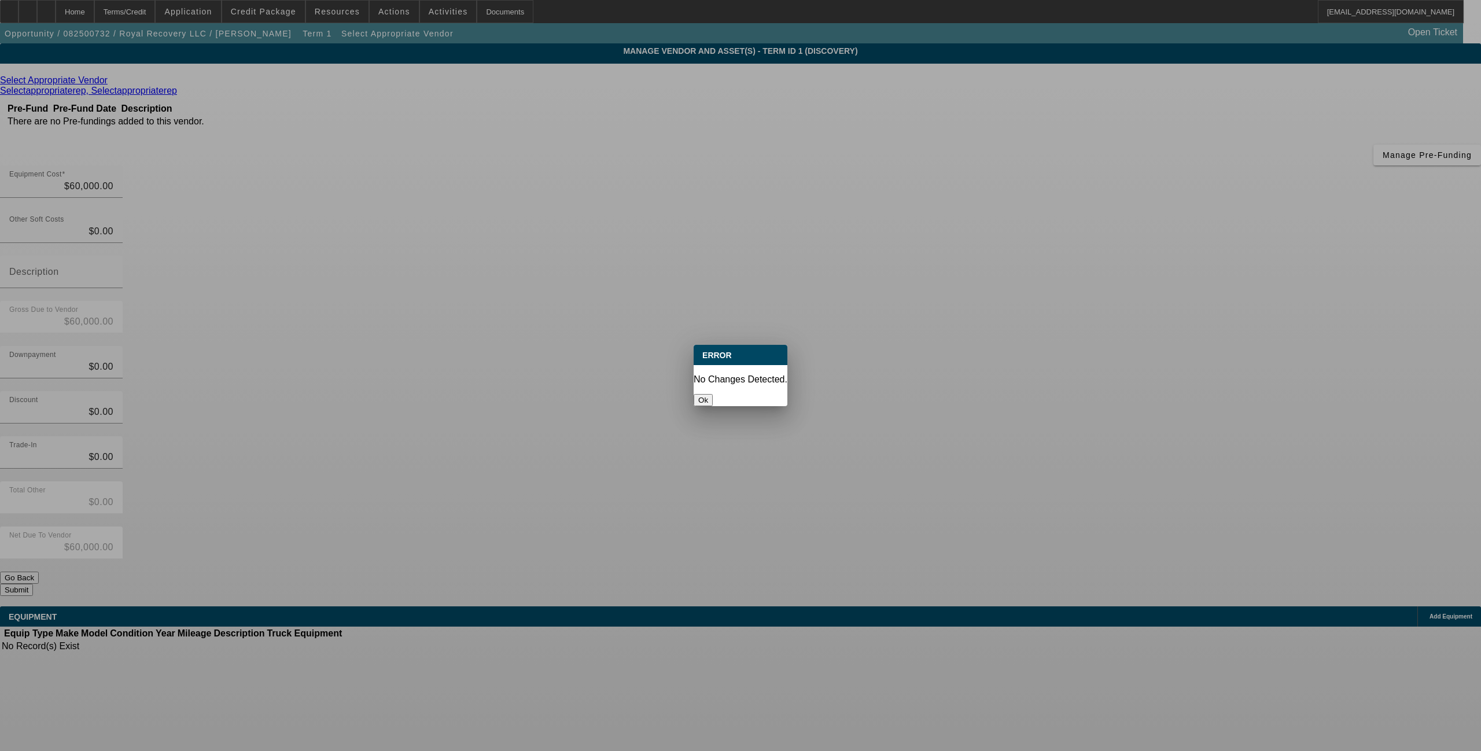
click at [713, 394] on button "Ok" at bounding box center [702, 400] width 19 height 12
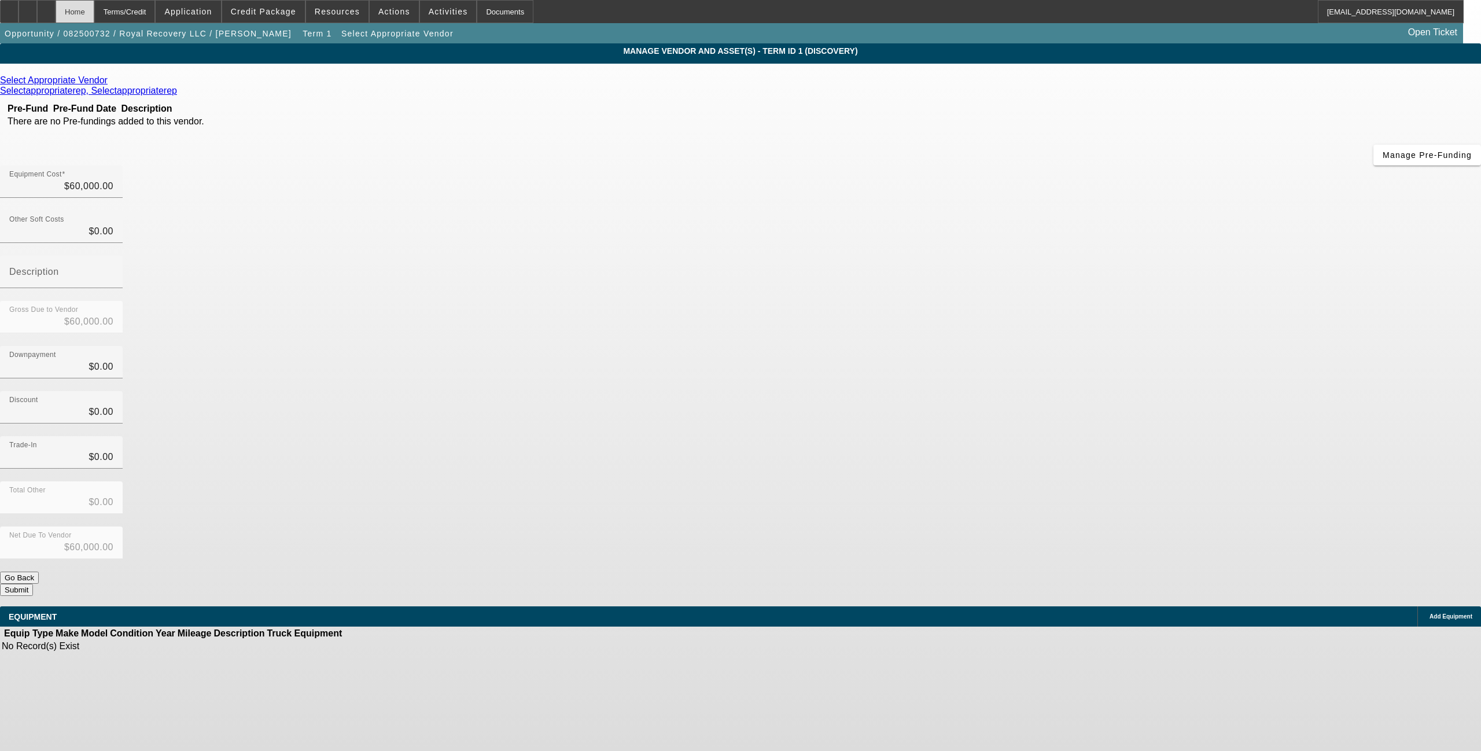
click at [94, 14] on div "Home" at bounding box center [75, 11] width 39 height 23
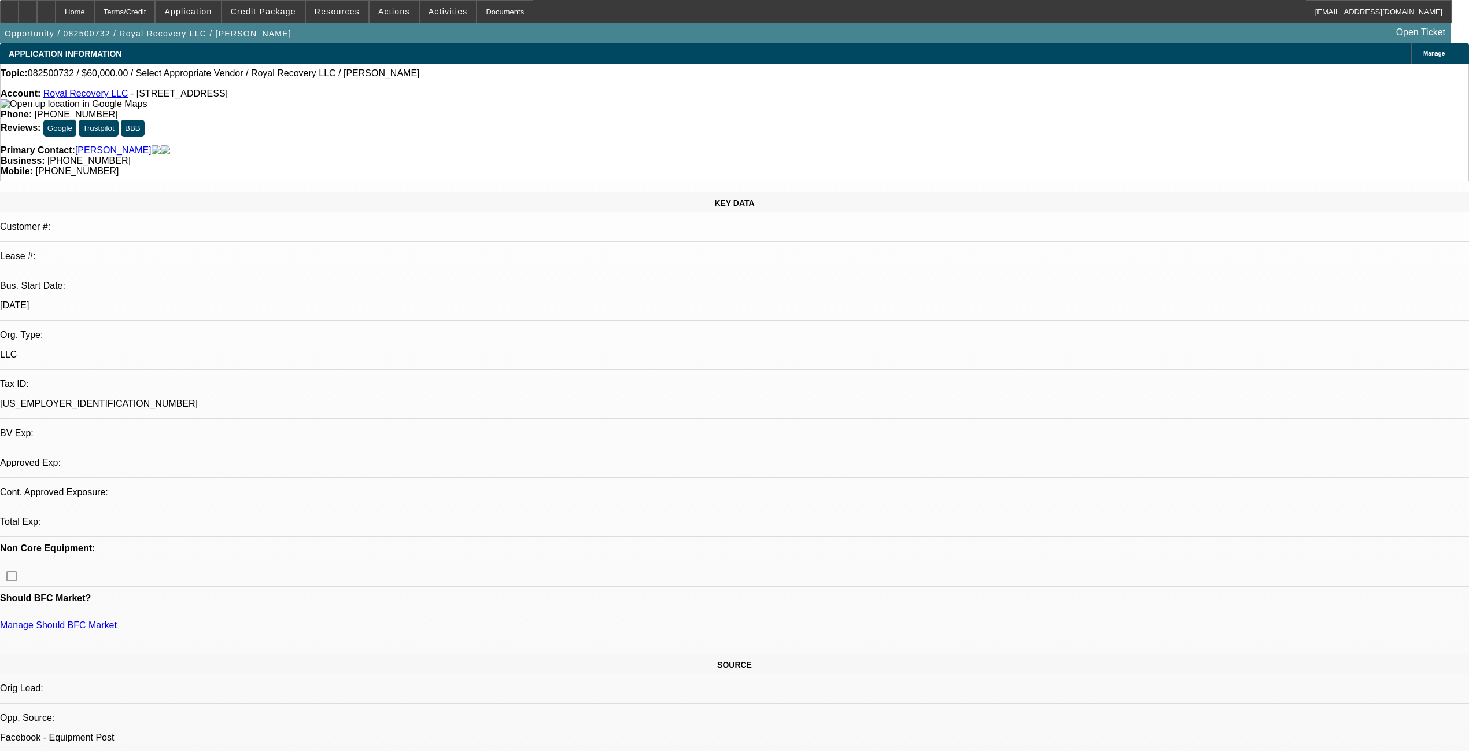
select select "0"
select select "2"
select select "0.1"
select select "4"
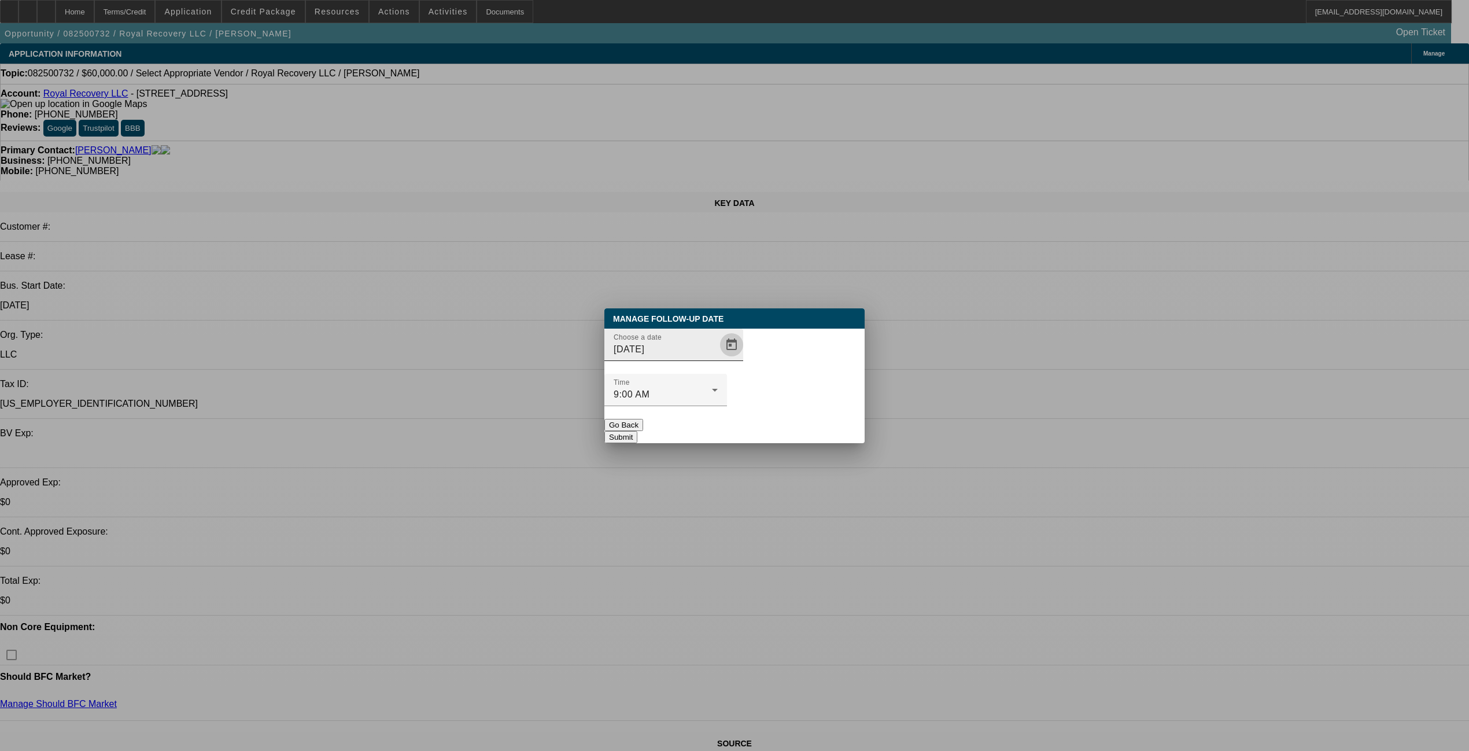
click at [718, 359] on span "Open calendar" at bounding box center [732, 345] width 28 height 28
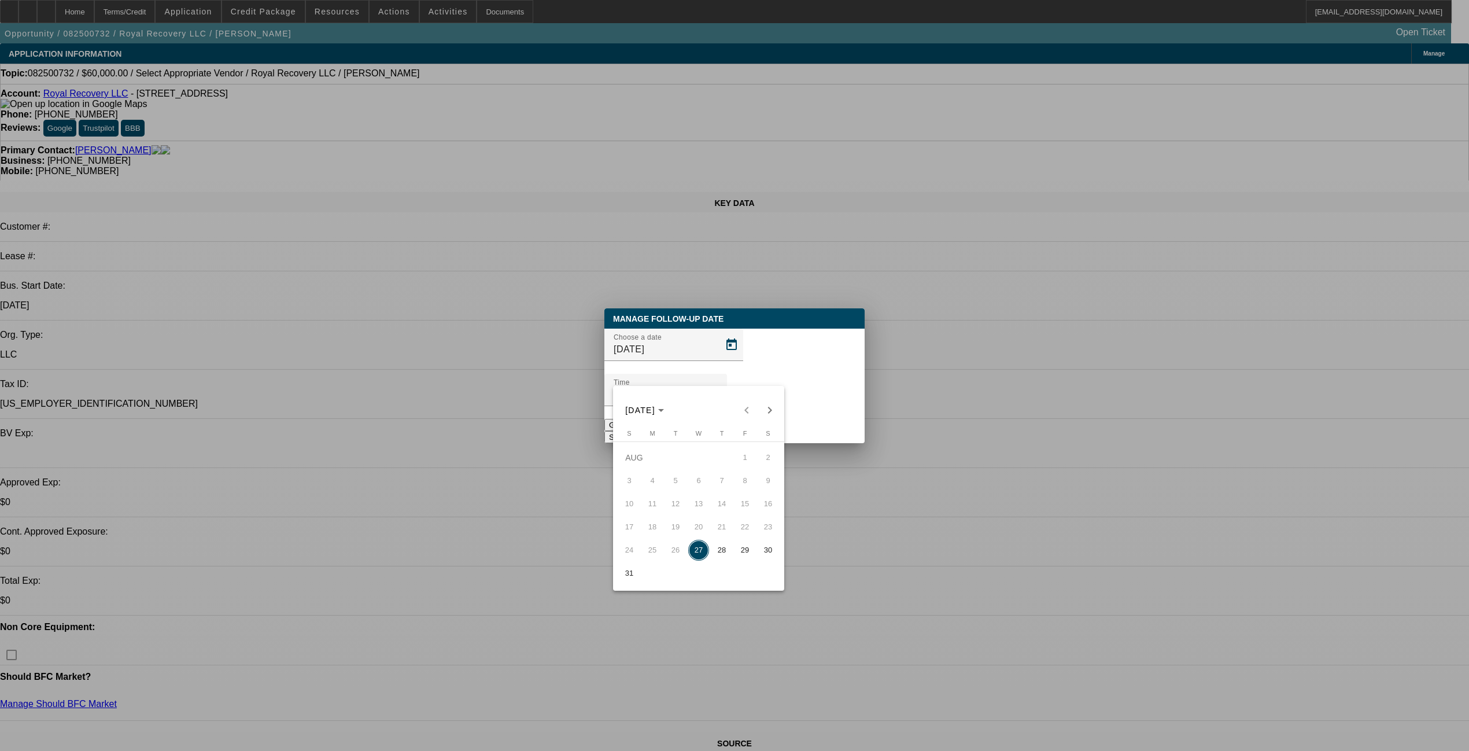
click at [736, 560] on button "29" at bounding box center [744, 549] width 23 height 23
type input "8/29/2025"
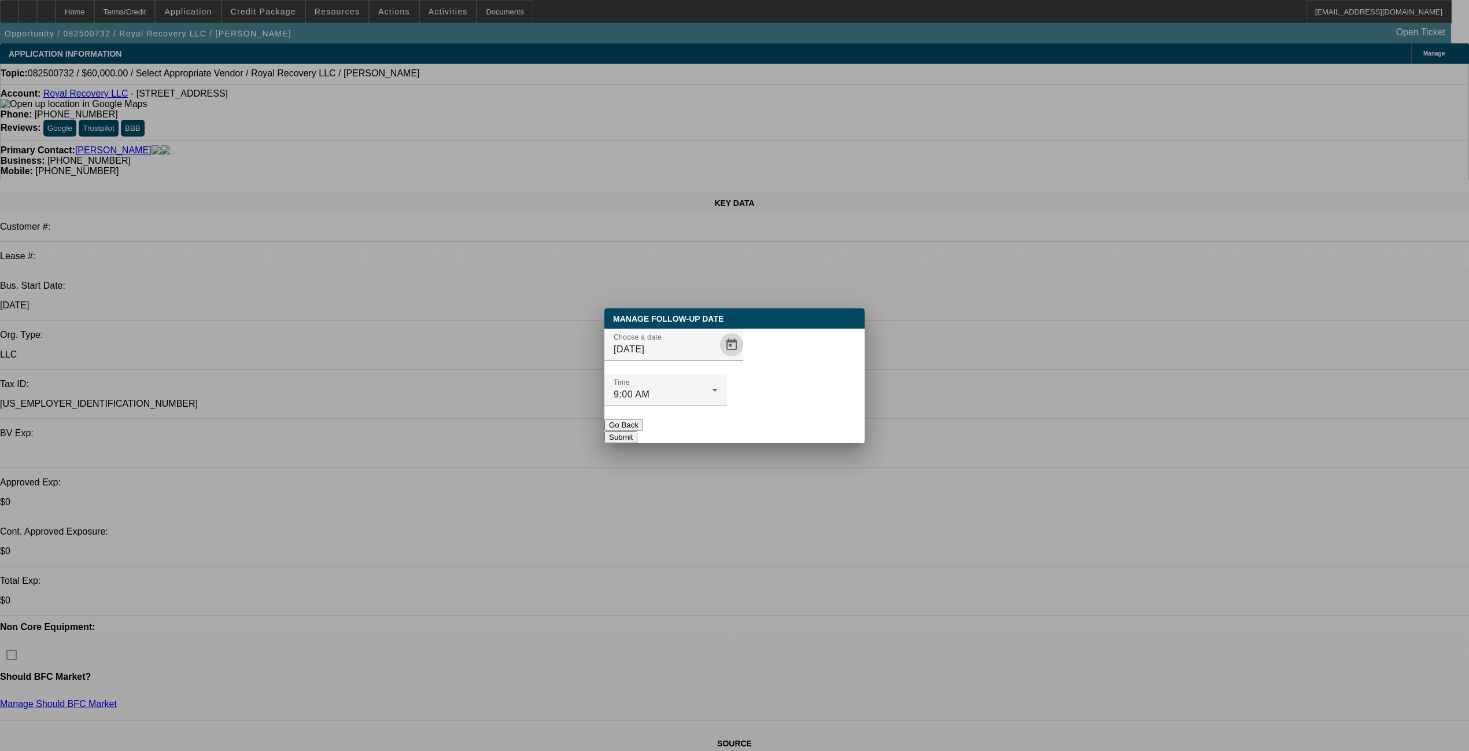
click at [637, 431] on button "Submit" at bounding box center [620, 437] width 33 height 12
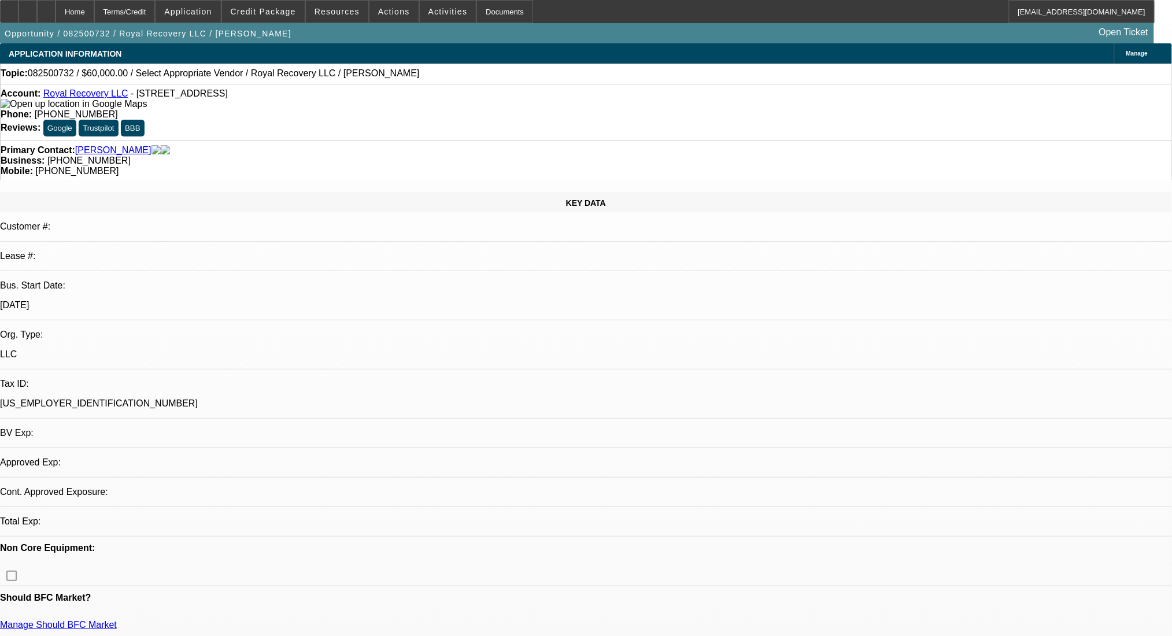
select select "0"
select select "2"
select select "0.1"
select select "4"
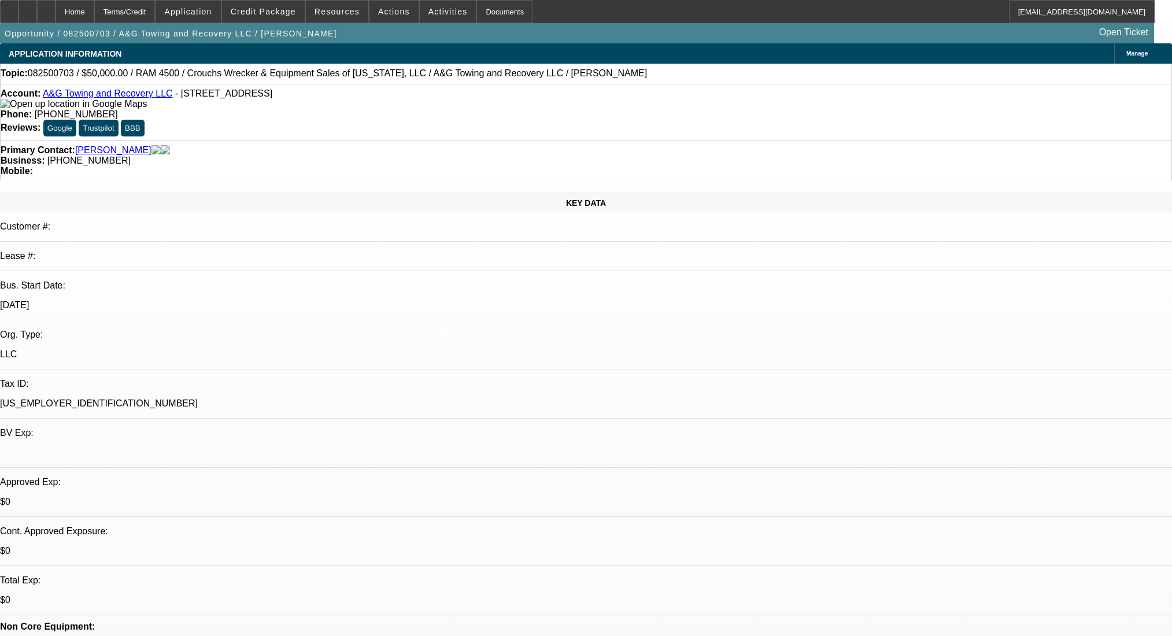
select select "0"
select select "0.1"
select select "17"
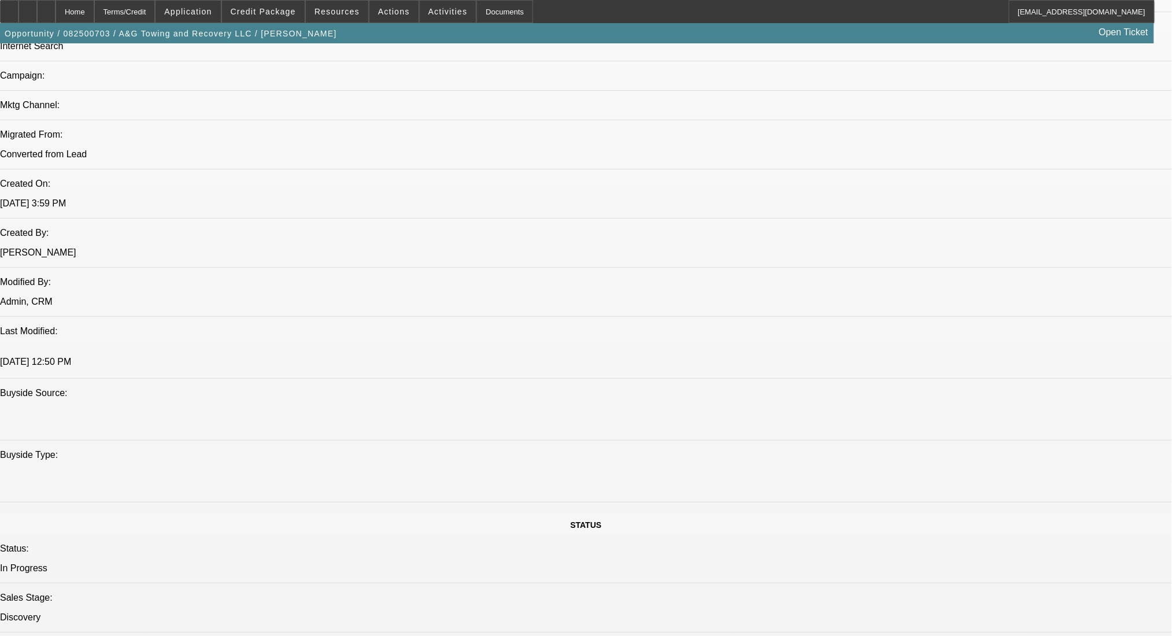
click at [56, 10] on div at bounding box center [46, 11] width 19 height 23
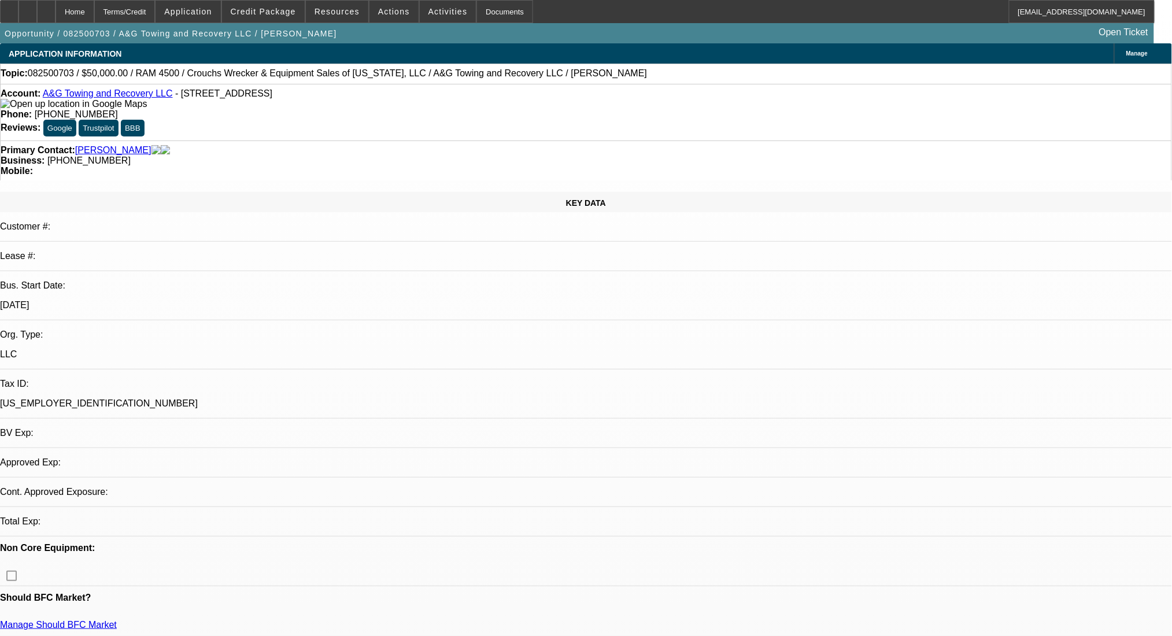
select select "0"
select select "0.1"
select select "17"
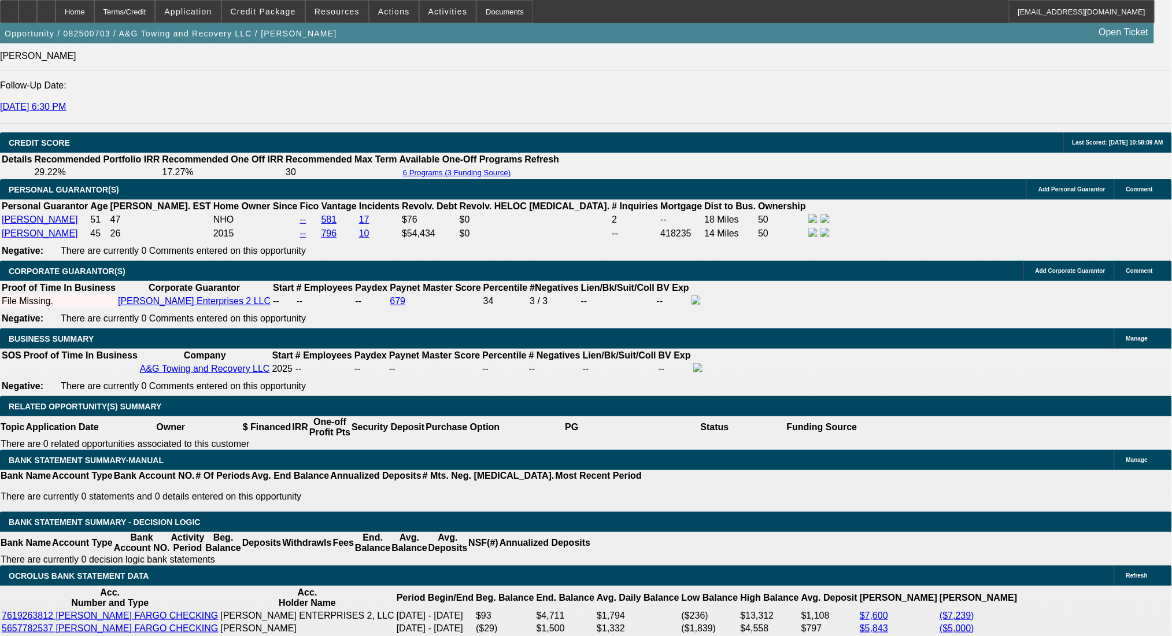
scroll to position [1773, 0]
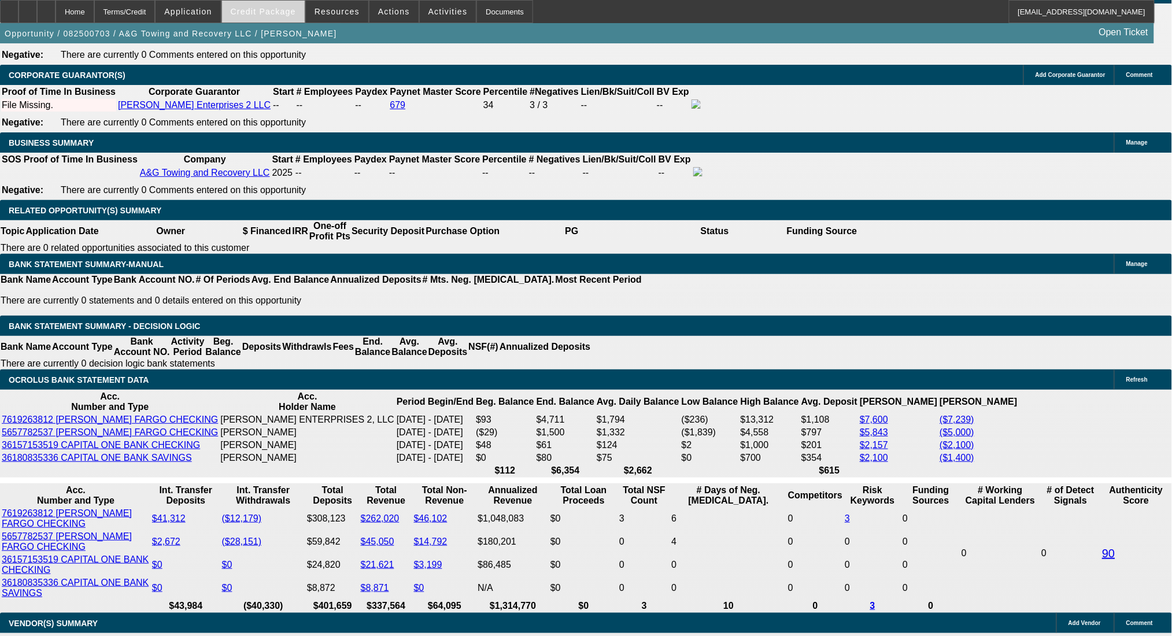
click at [275, 6] on span at bounding box center [263, 12] width 83 height 28
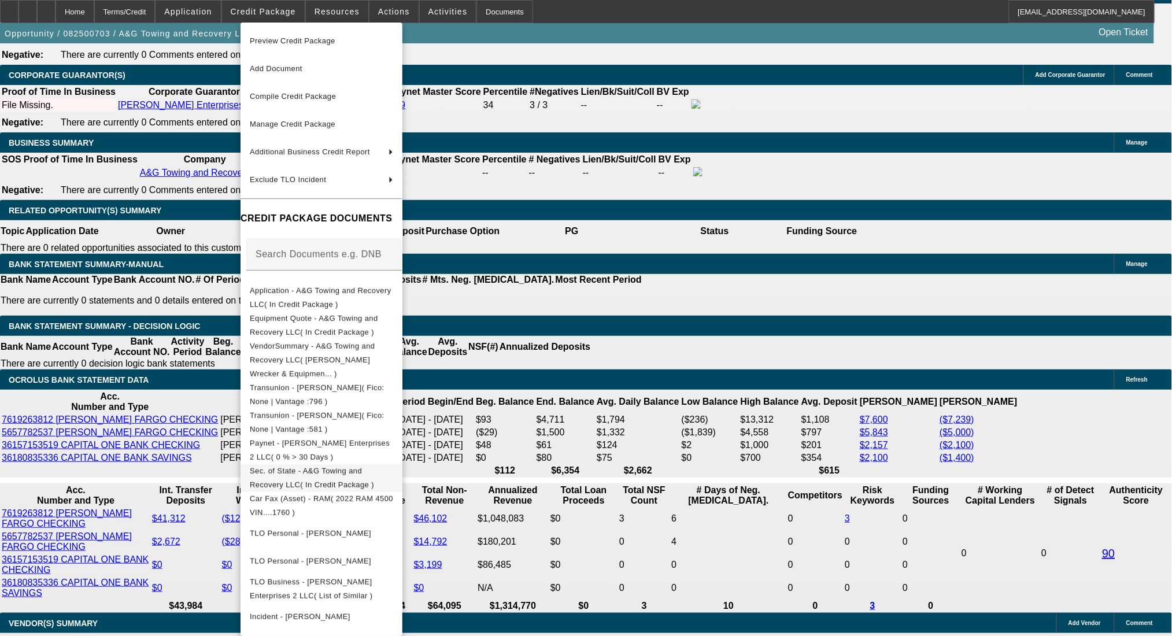
click at [374, 466] on span "Sec. of State - A&G Towing and Recovery LLC( In Credit Package )" at bounding box center [312, 477] width 124 height 23
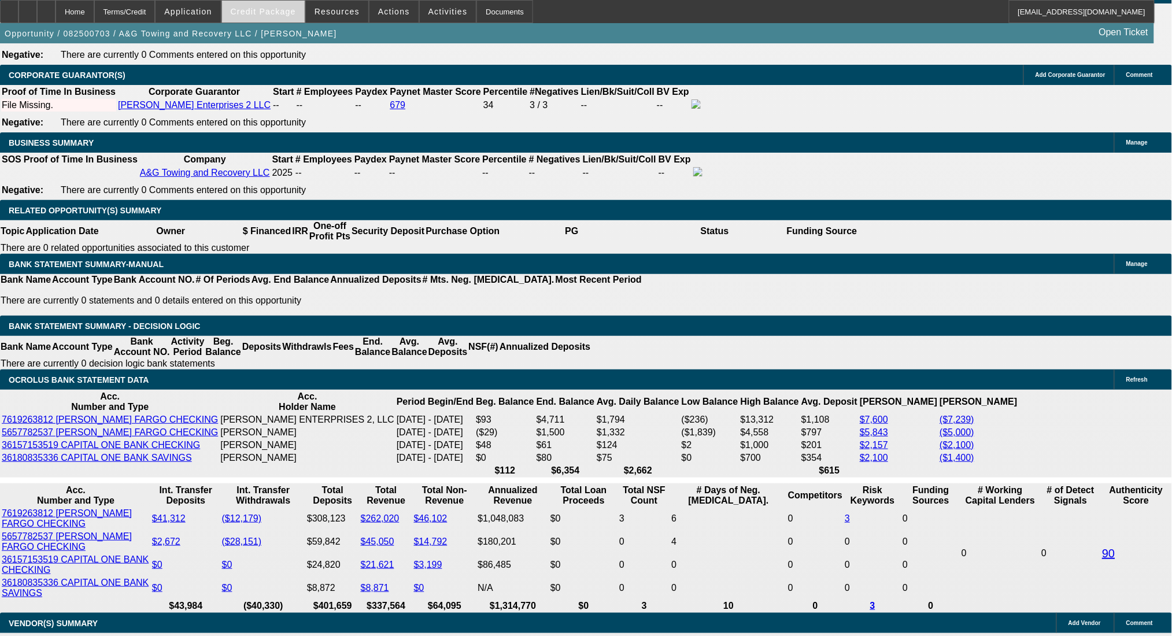
click at [266, 5] on span at bounding box center [263, 12] width 83 height 28
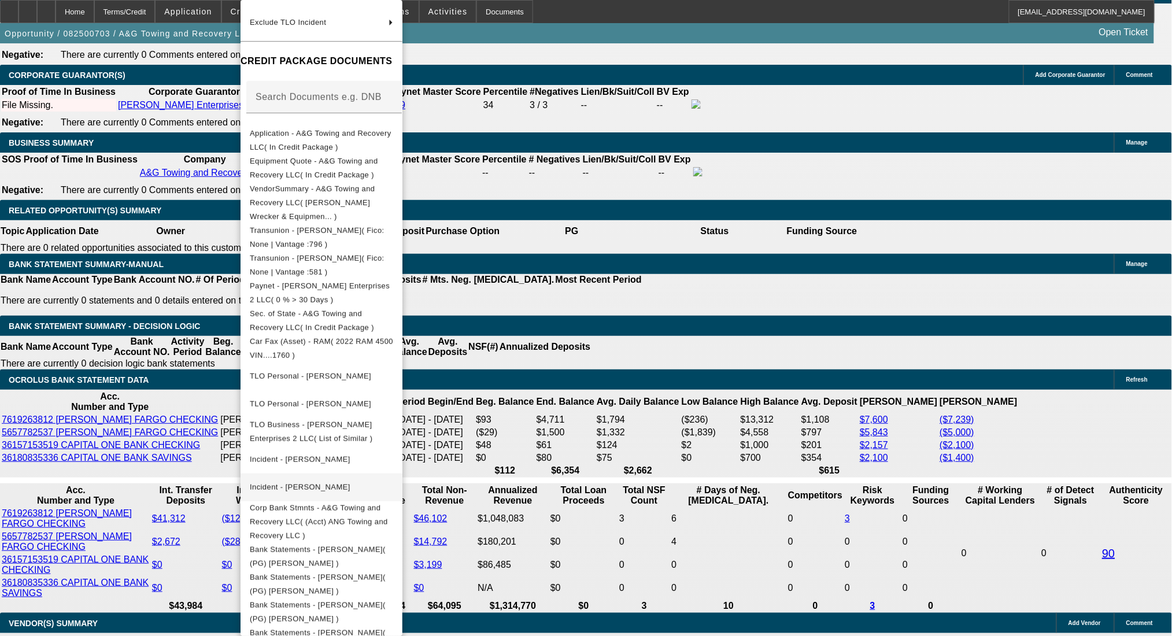
scroll to position [247, 0]
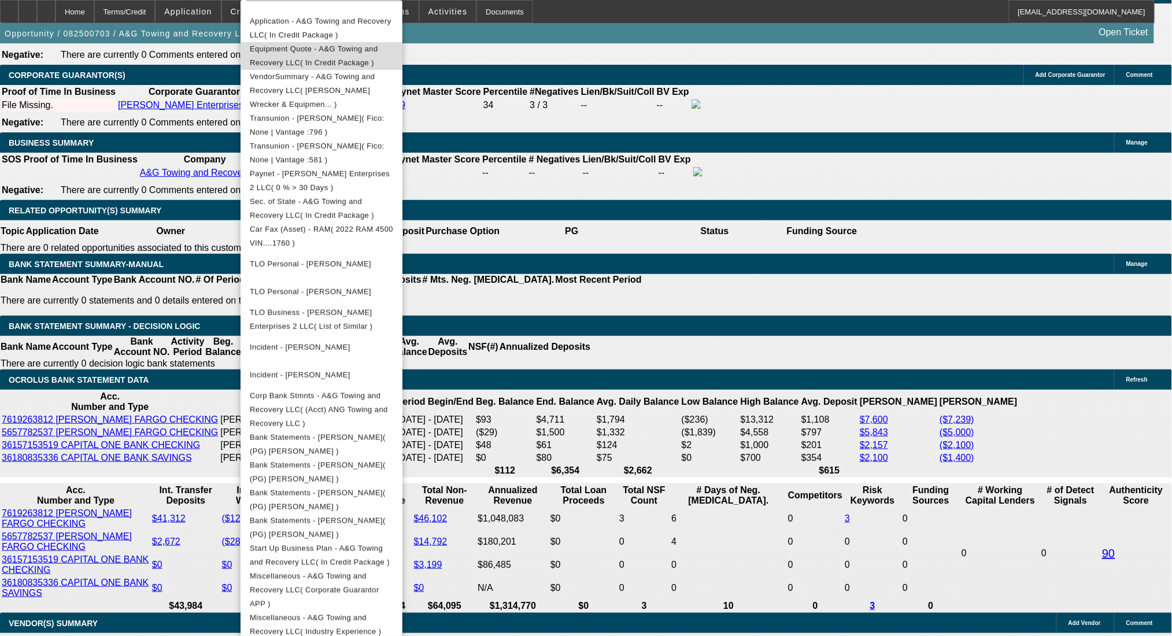
click at [300, 55] on span "Equipment Quote - A&G Towing and Recovery LLC( In Credit Package )" at bounding box center [314, 56] width 128 height 23
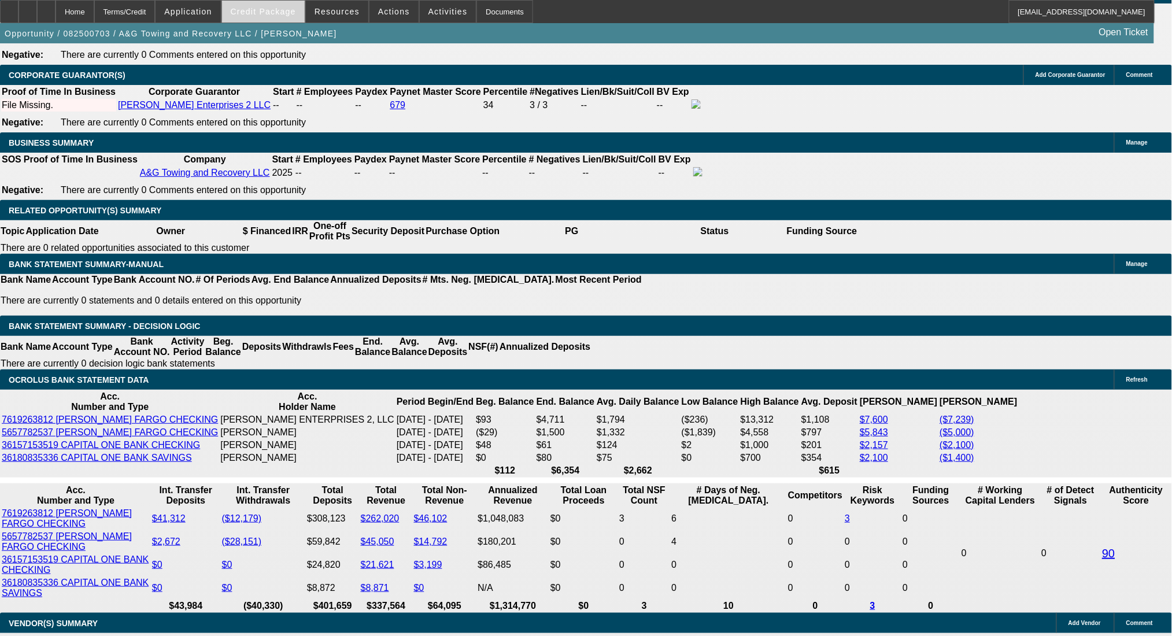
click at [248, 12] on span at bounding box center [263, 12] width 83 height 28
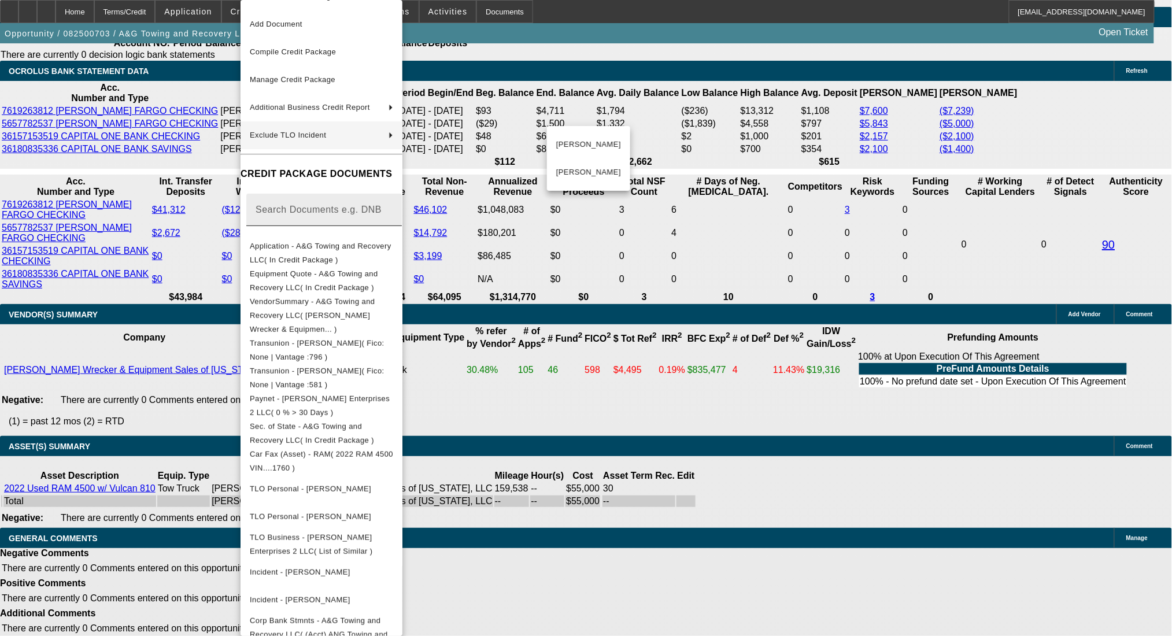
scroll to position [0, 0]
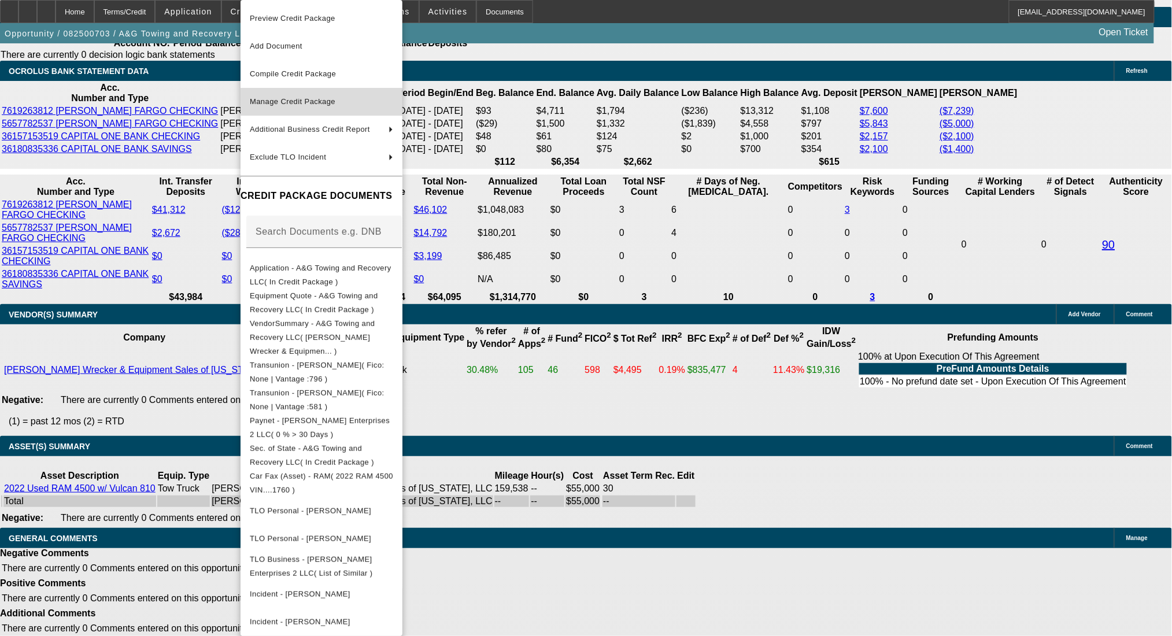
click at [333, 95] on span "Manage Credit Package" at bounding box center [321, 102] width 143 height 14
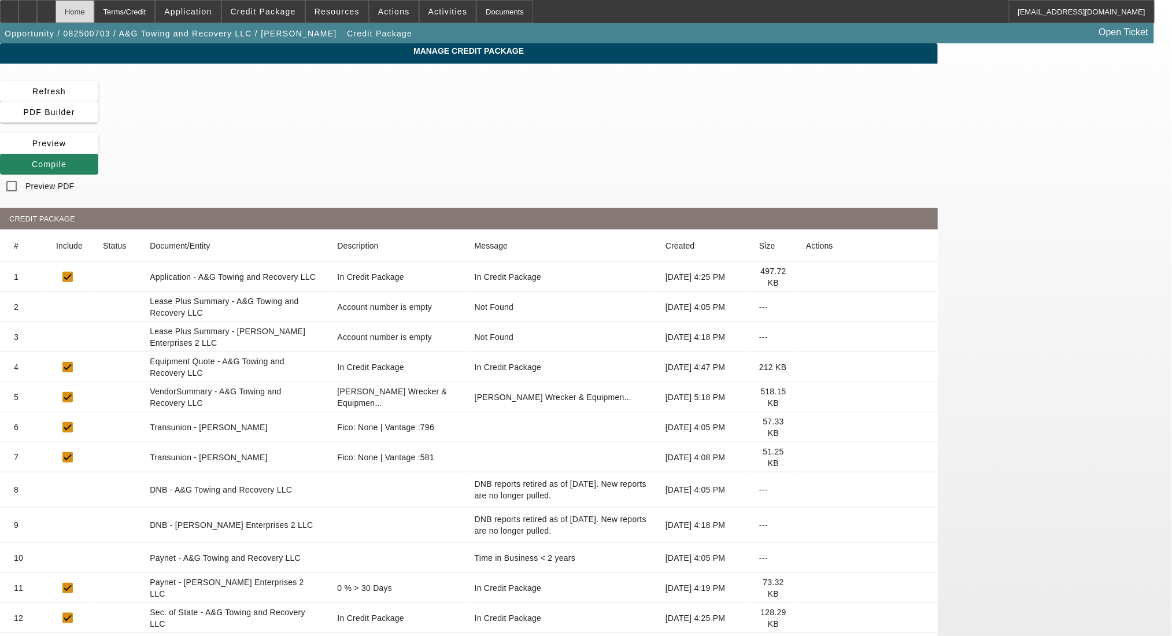
click at [94, 2] on div "Home" at bounding box center [75, 11] width 39 height 23
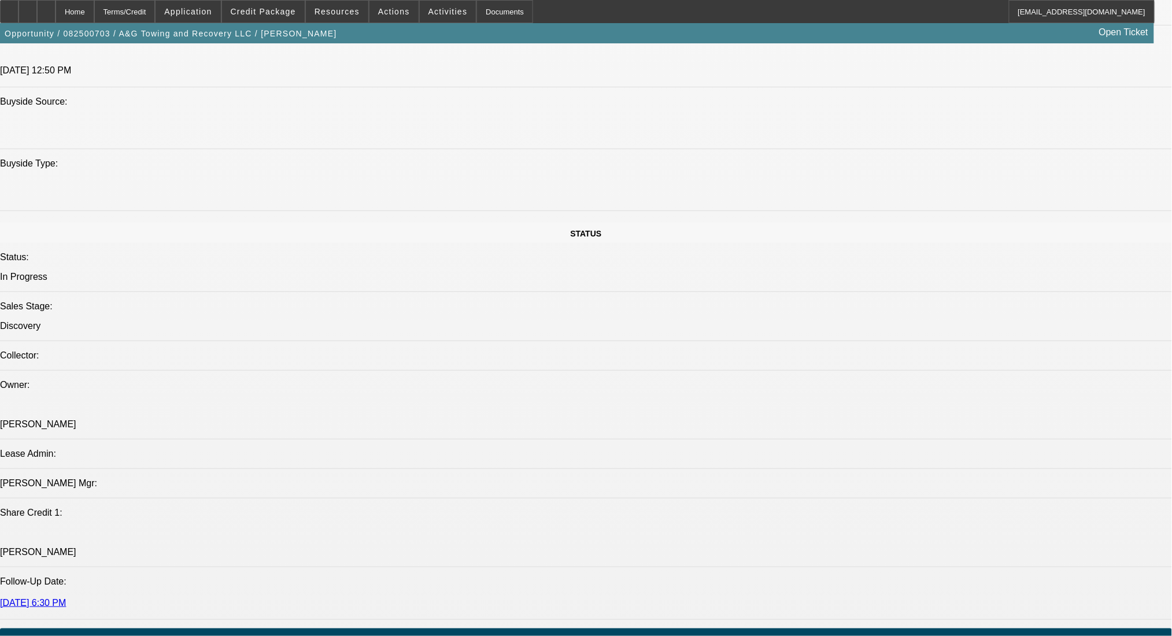
select select "0"
select select "0.1"
select select "17"
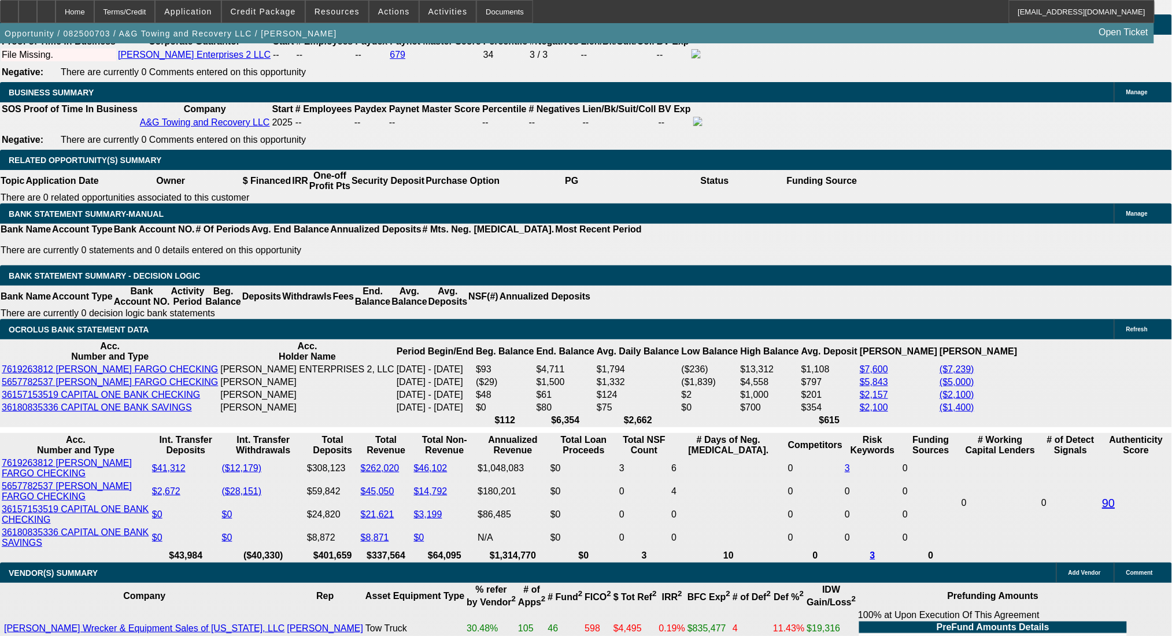
scroll to position [1818, 0]
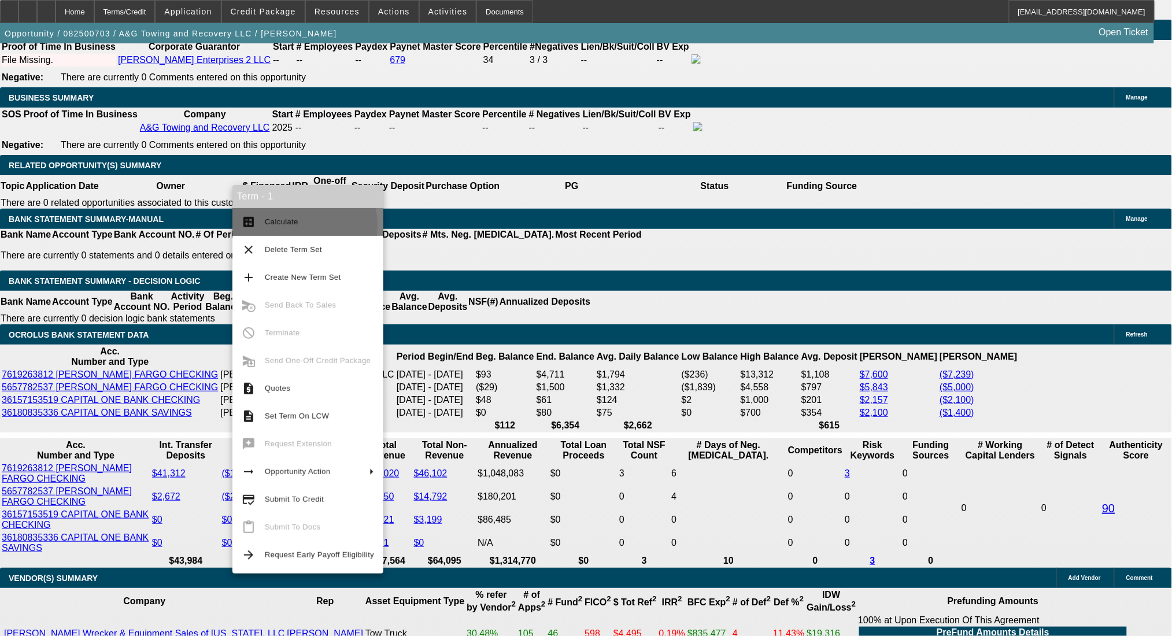
click at [283, 226] on span "Calculate" at bounding box center [282, 221] width 34 height 9
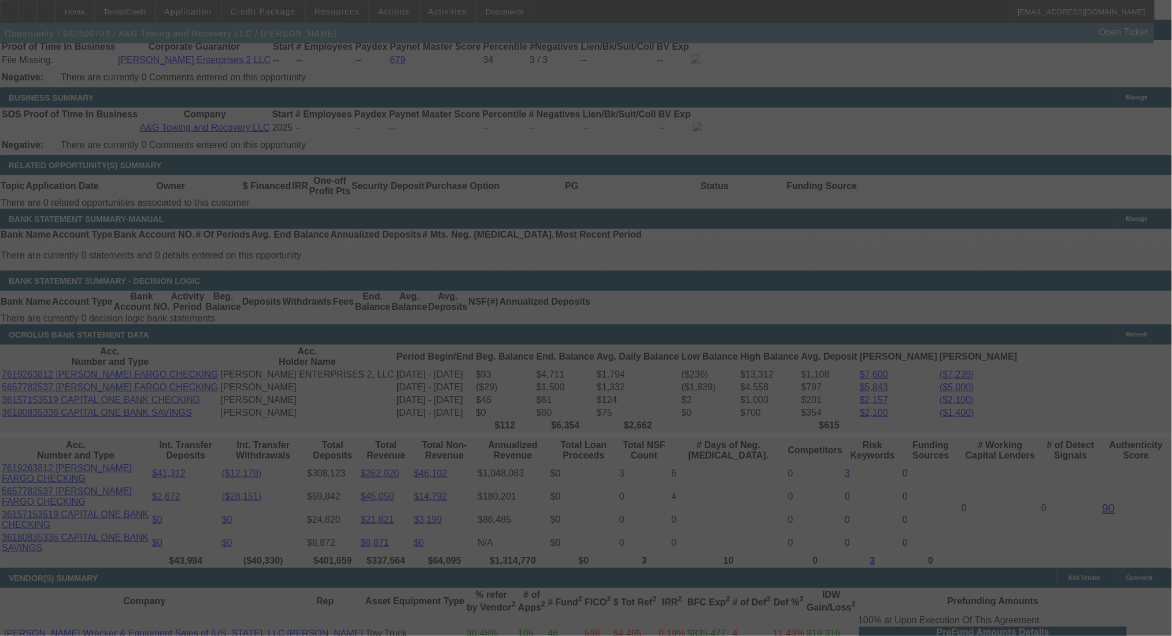
select select "0"
select select "0.1"
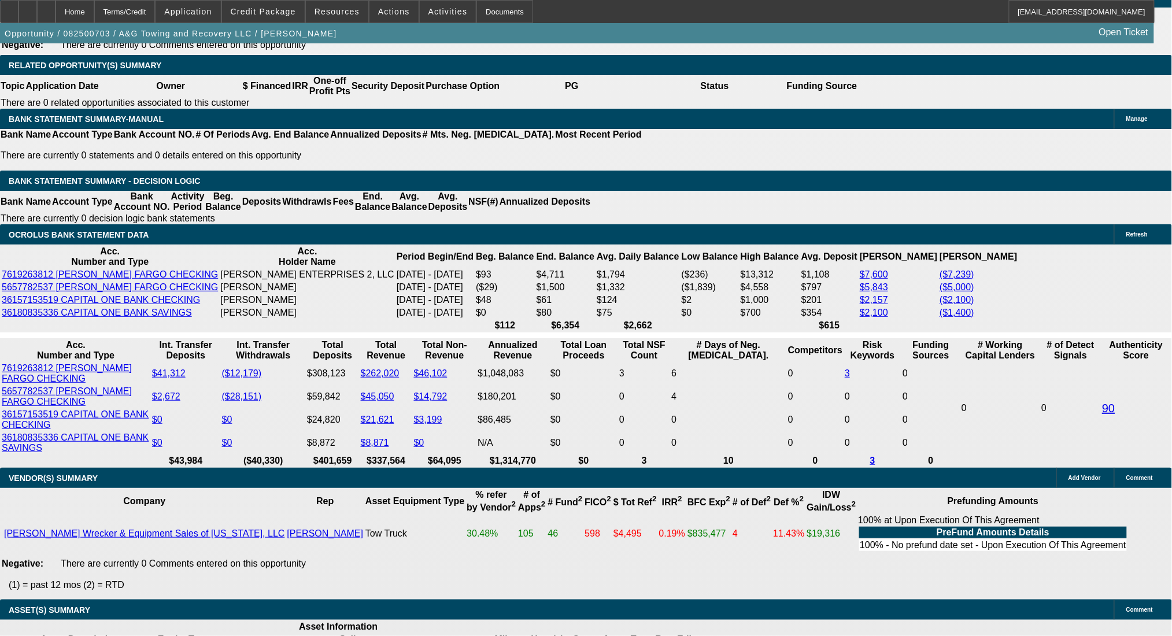
scroll to position [1928, 0]
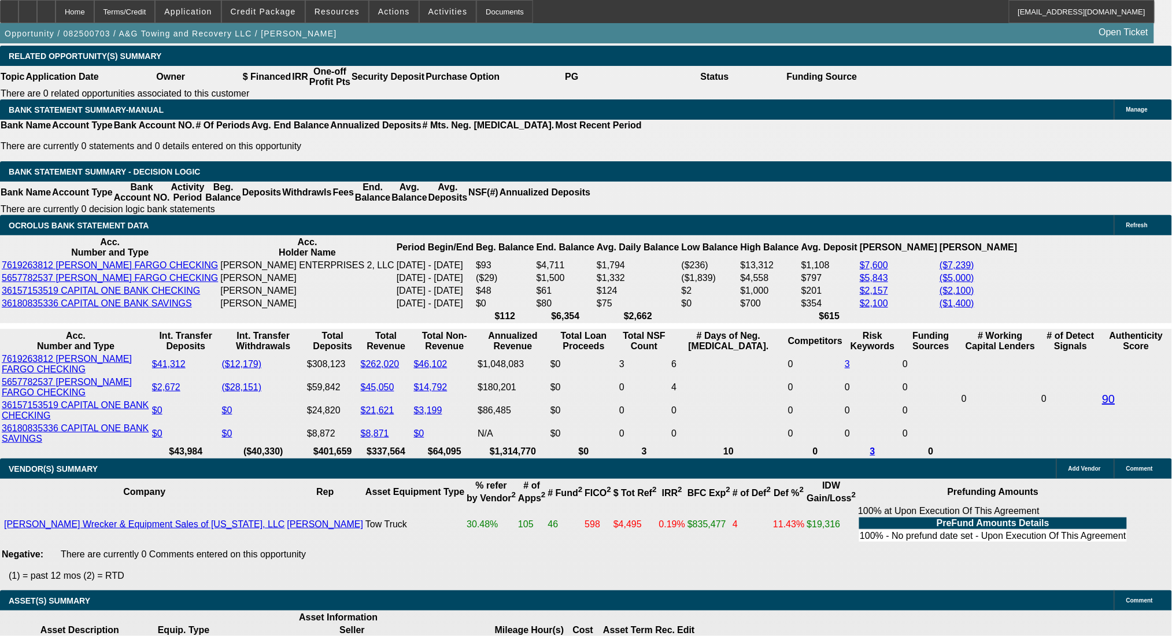
select select "4"
type input "UNKNOWN"
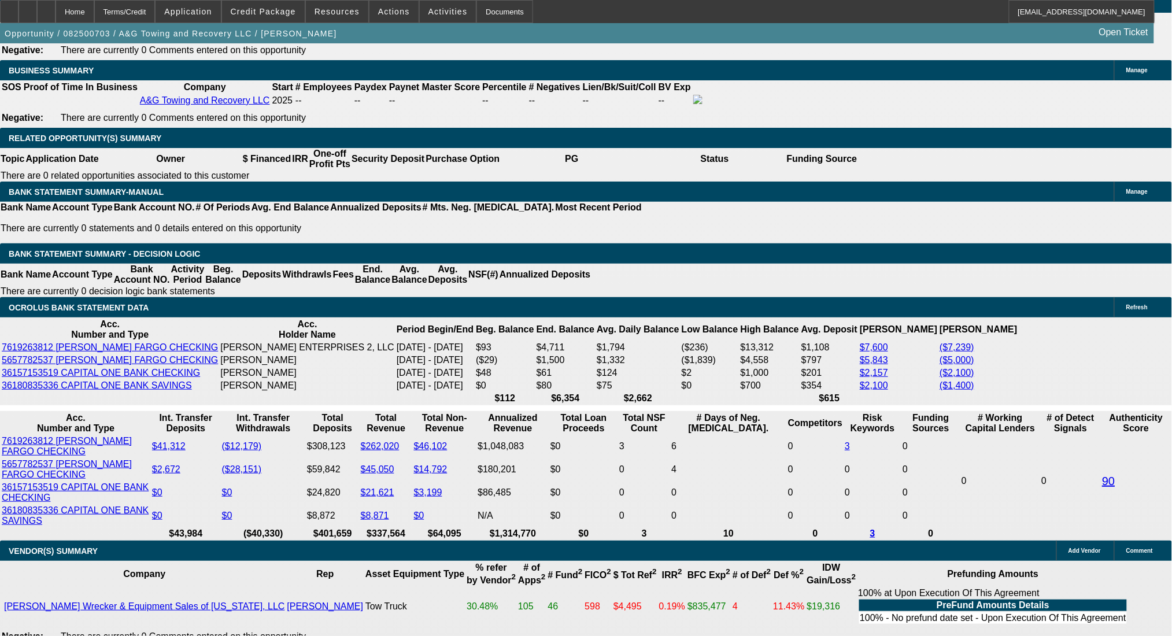
scroll to position [1851, 0]
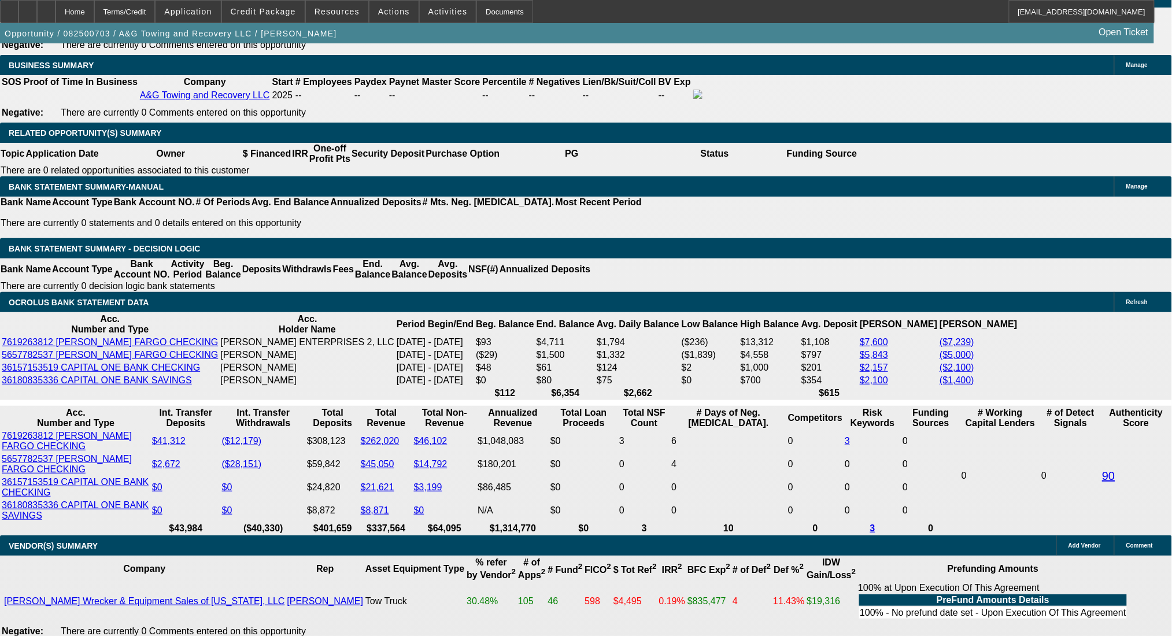
drag, startPoint x: 234, startPoint y: 331, endPoint x: 246, endPoint y: 336, distance: 13.5
type input "42"
type input "$1,664.86"
type input "42"
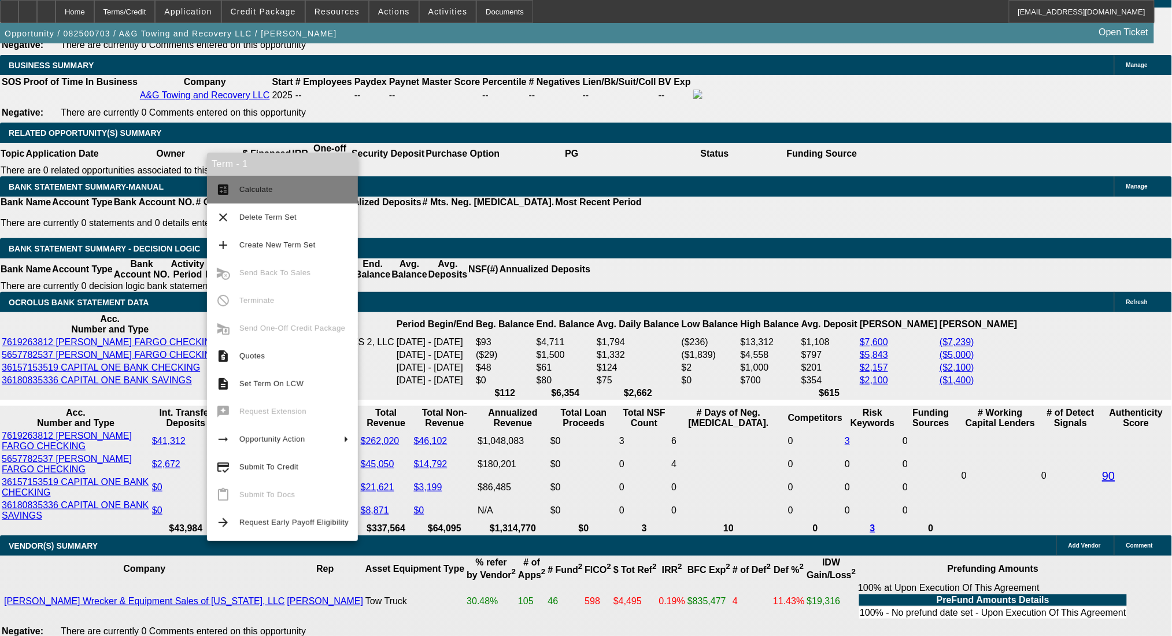
click at [237, 195] on button "calculate Calculate" at bounding box center [282, 190] width 151 height 28
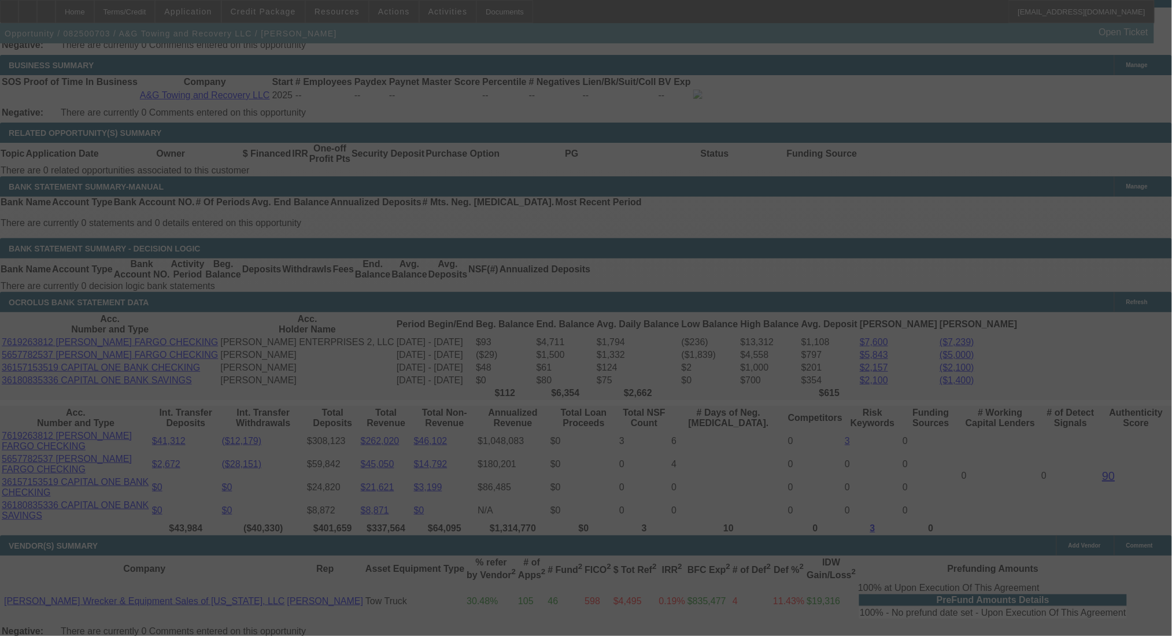
select select "0"
select select "0.1"
select select "4"
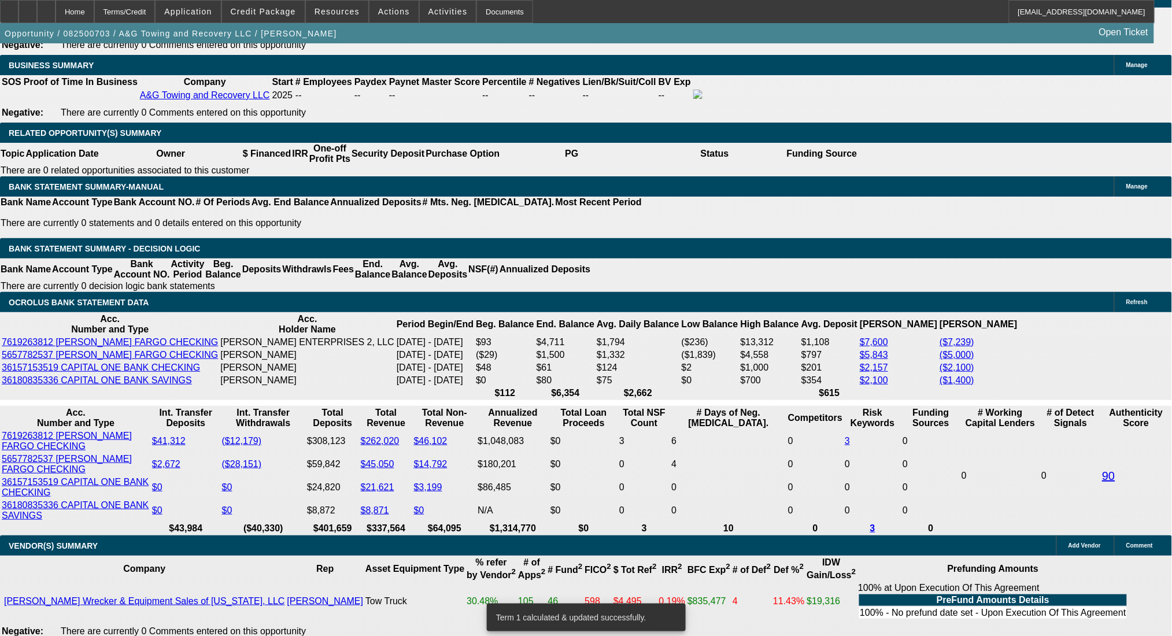
drag, startPoint x: 186, startPoint y: 330, endPoint x: 278, endPoint y: 337, distance: 91.6
type input "1"
type input "UNKNOWN"
type input "1665"
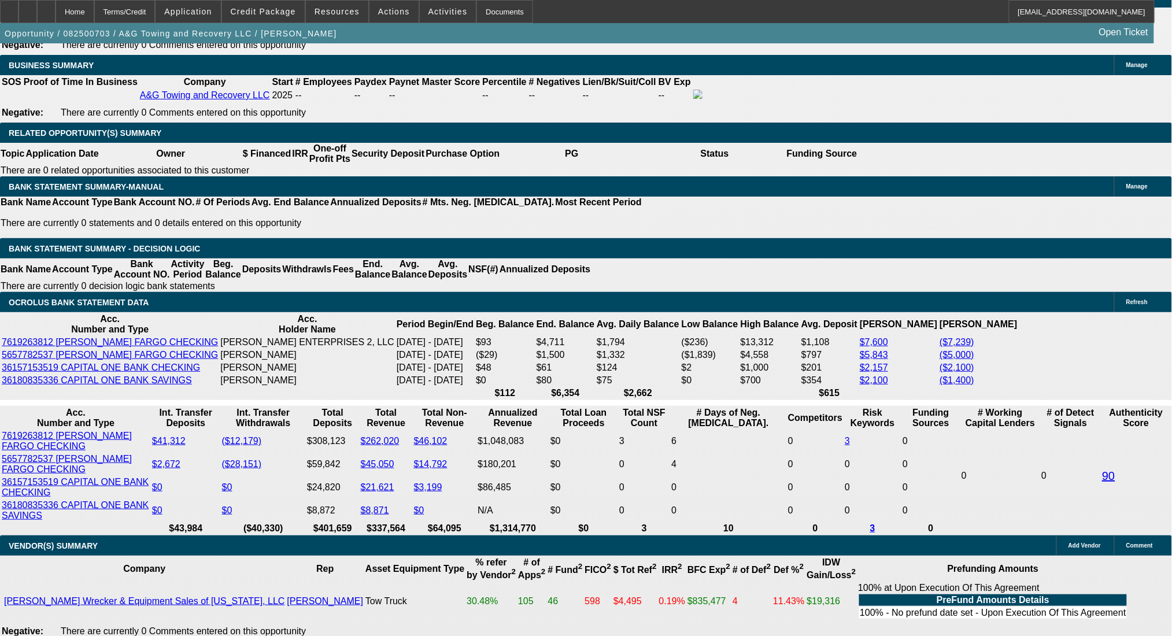
type input "20"
type input "$1,665.00"
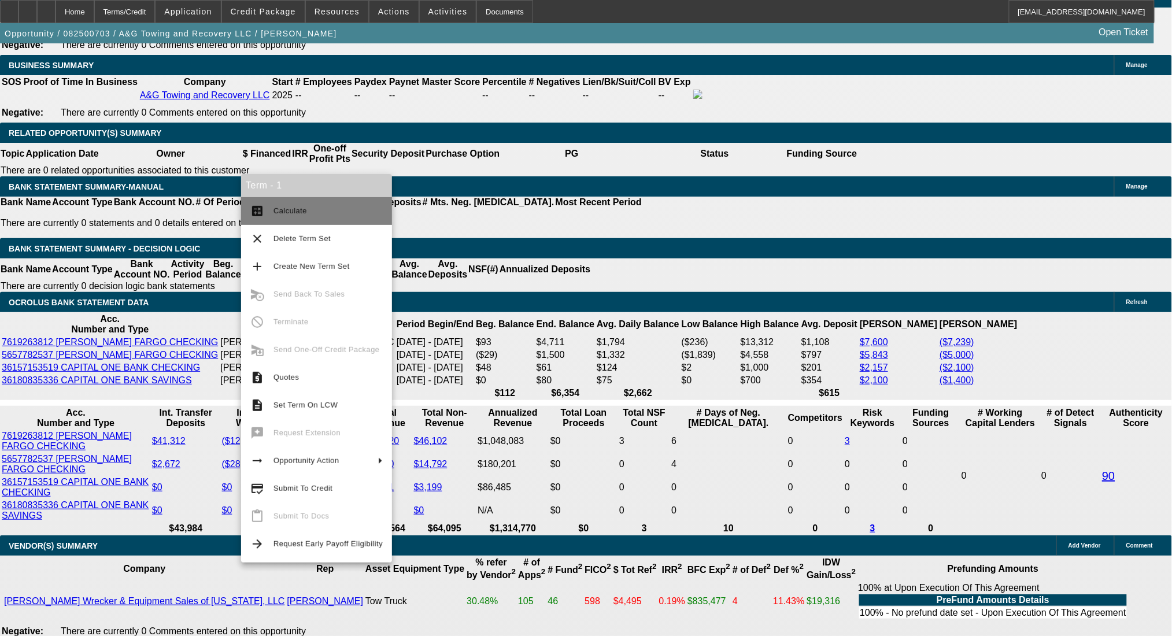
click at [269, 205] on button "calculate Calculate" at bounding box center [316, 211] width 151 height 28
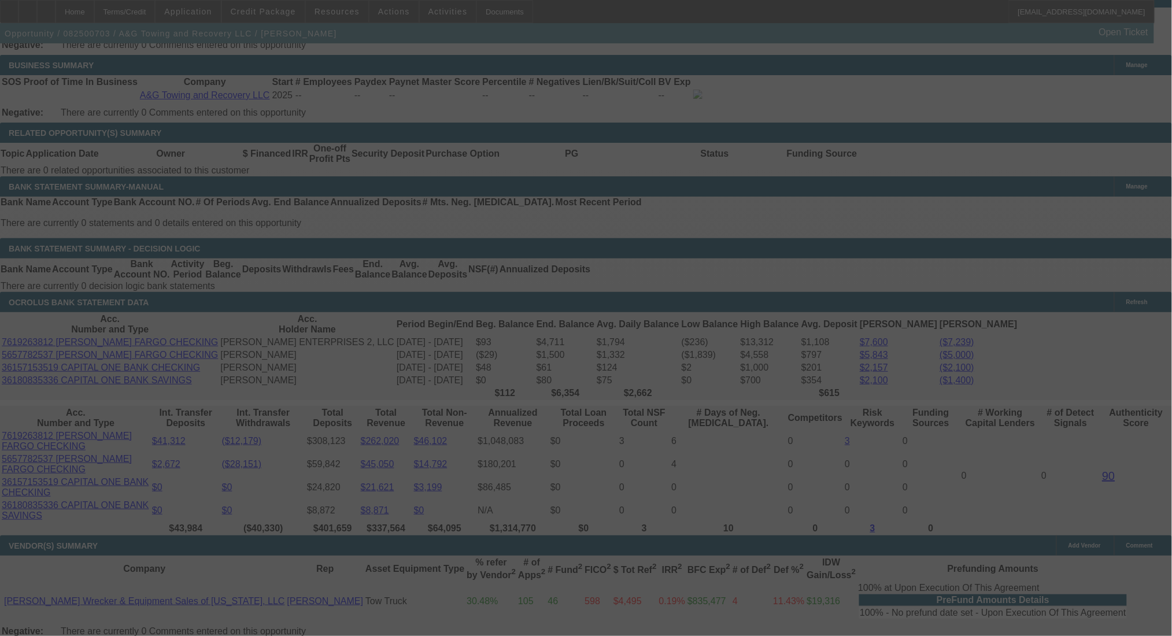
select select "0"
select select "0.1"
select select "4"
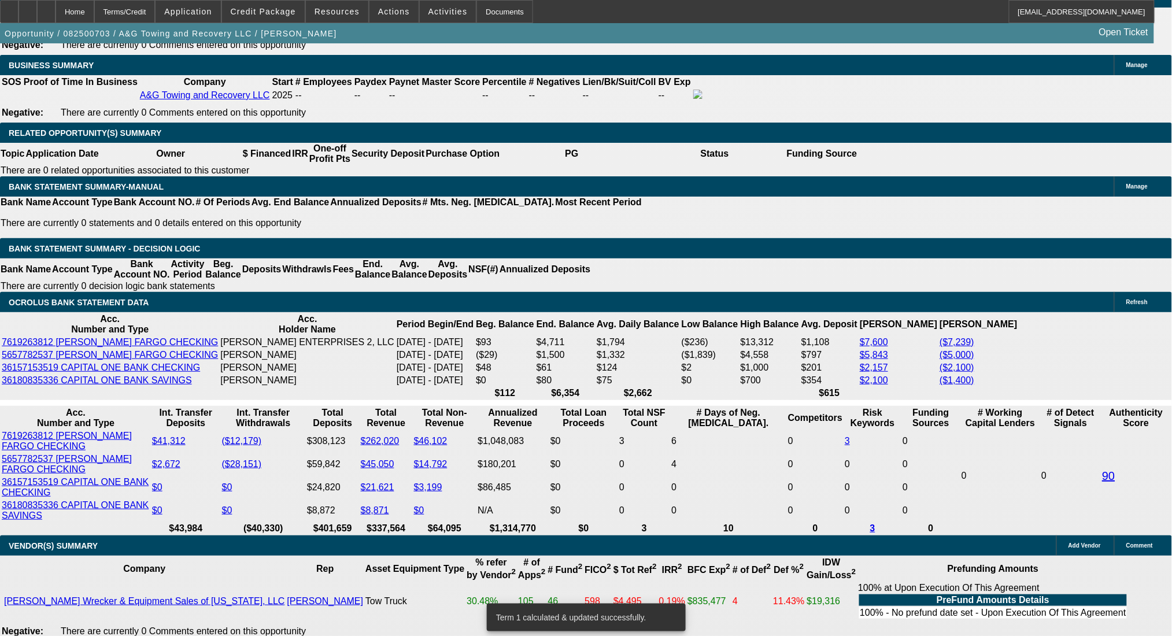
select select "2"
type input "UNKNOWN"
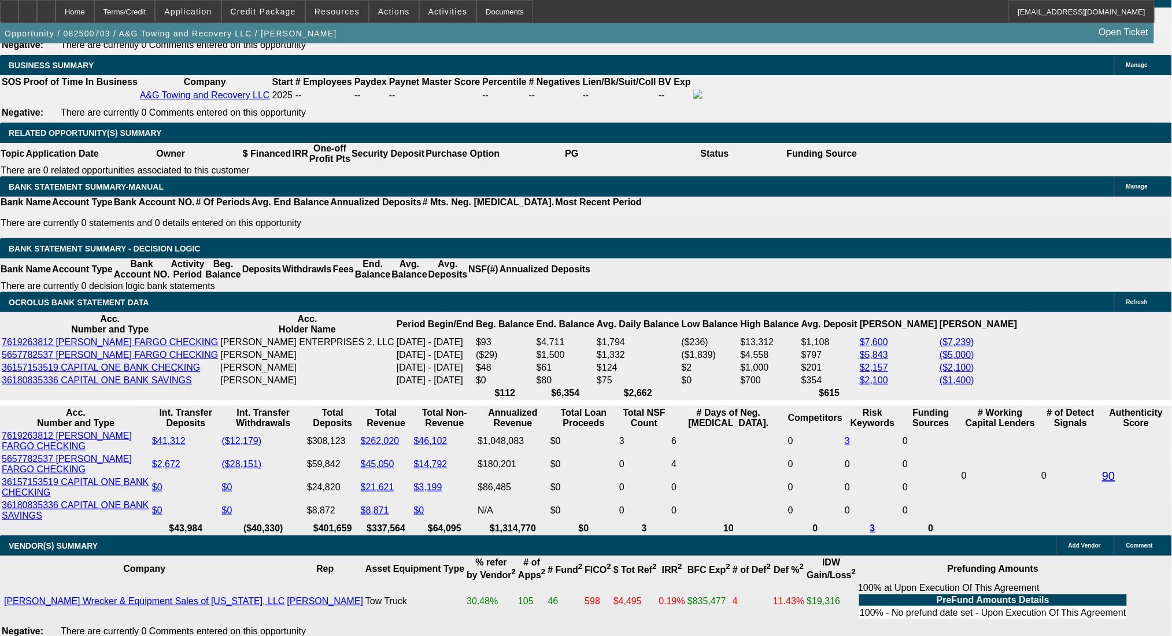
select select "2"
type input "$3,330.00"
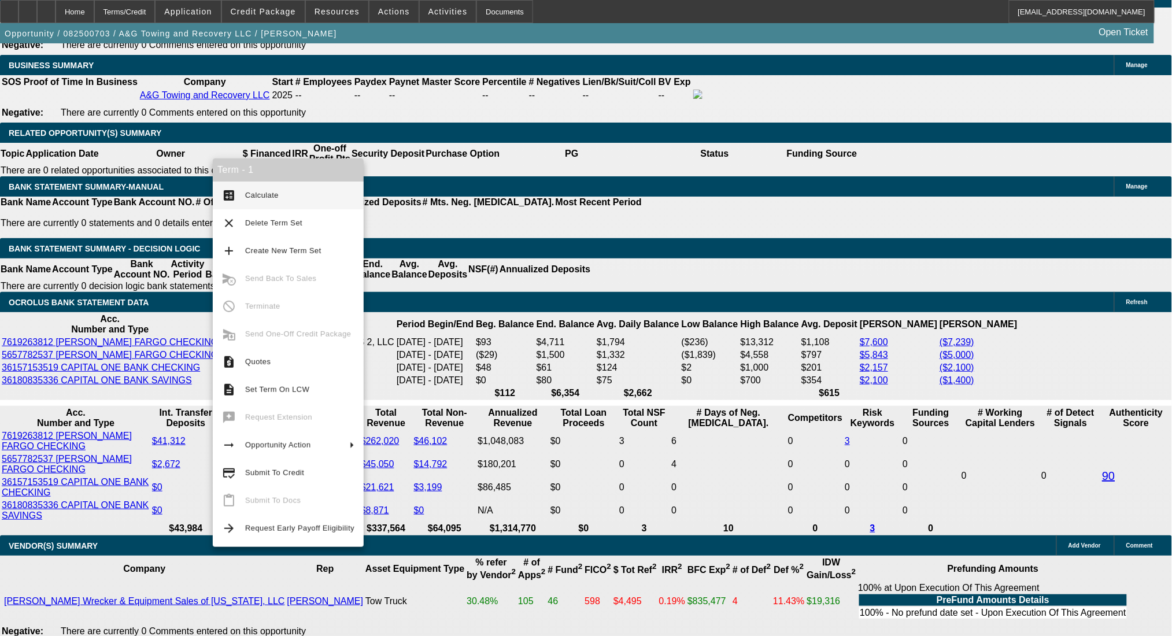
click at [256, 191] on span "Calculate" at bounding box center [262, 195] width 34 height 9
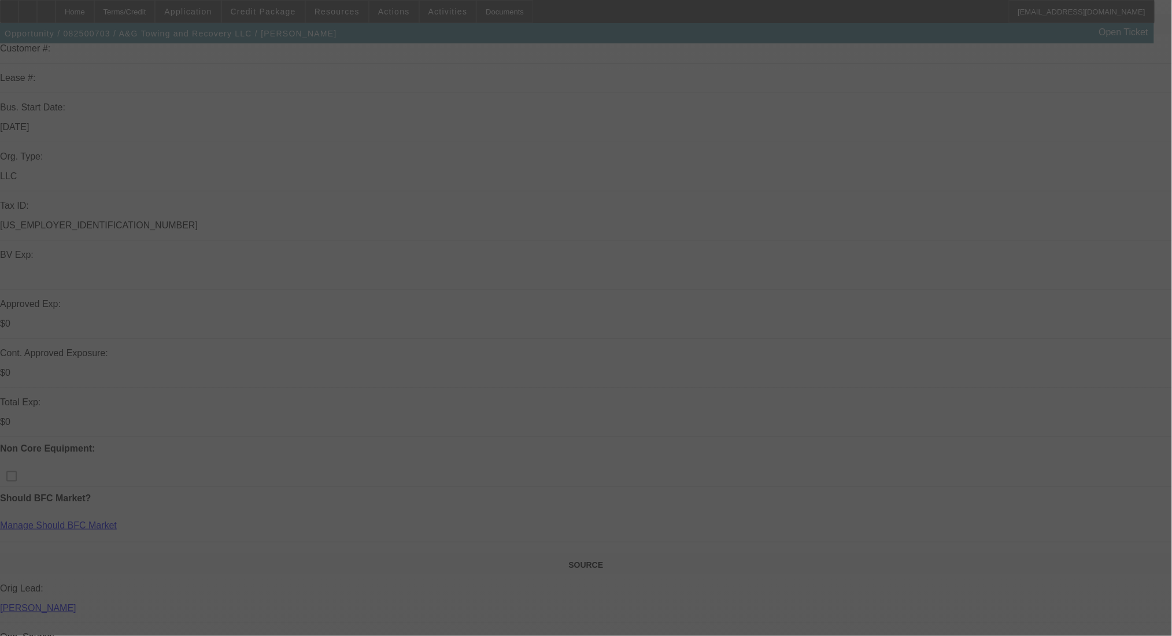
scroll to position [154, 0]
select select "0"
select select "2"
select select "0.1"
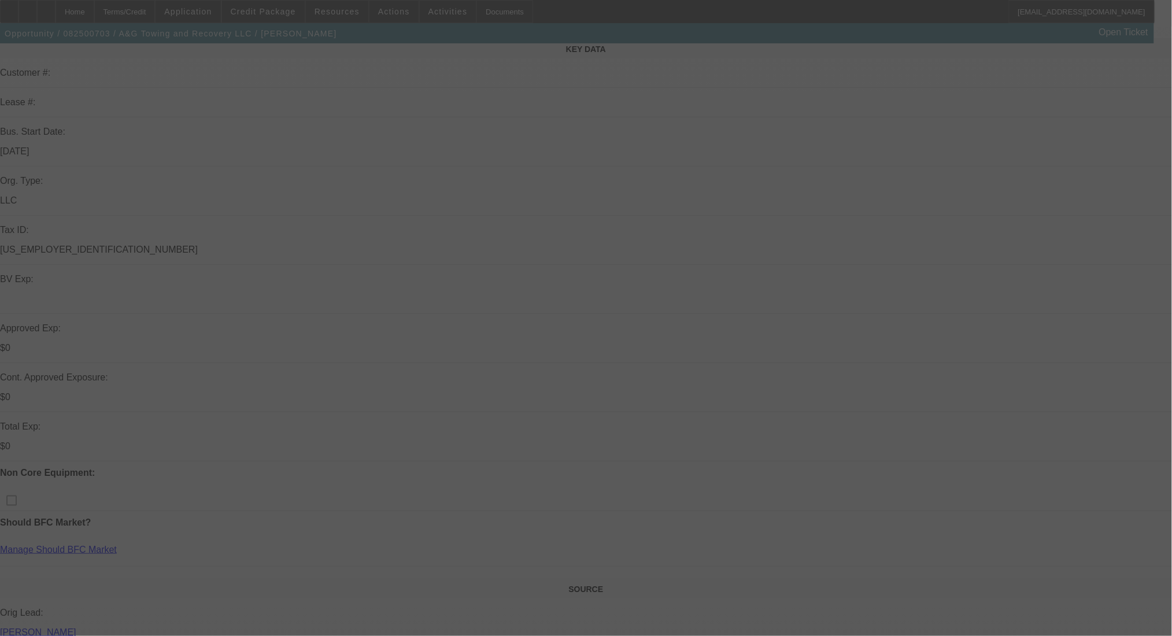
select select "4"
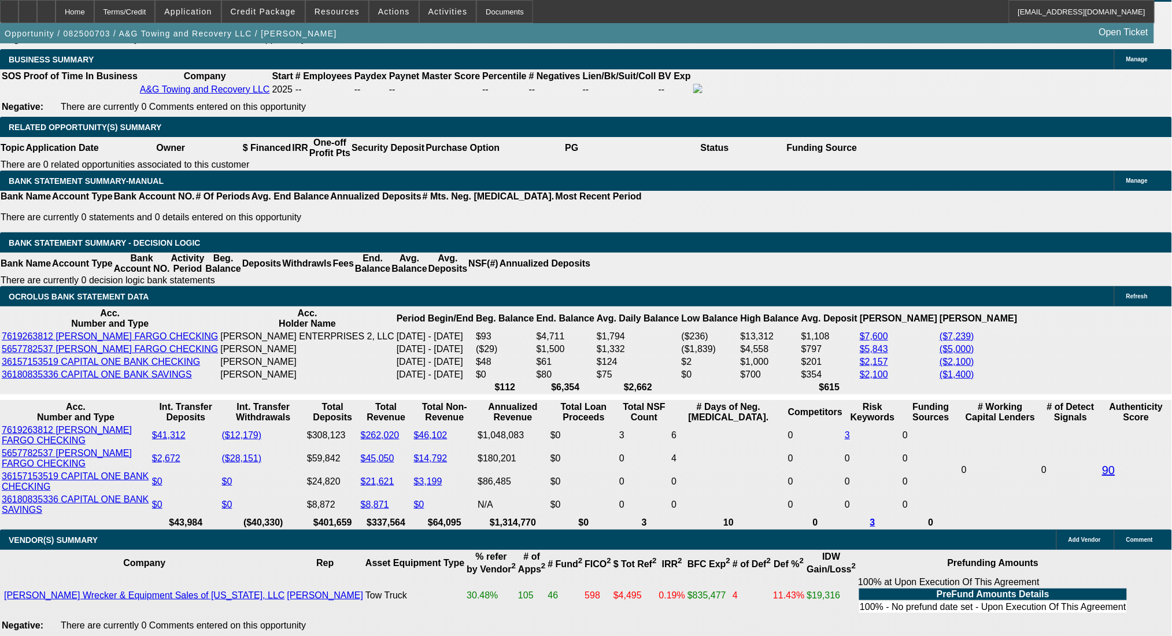
scroll to position [1773, 0]
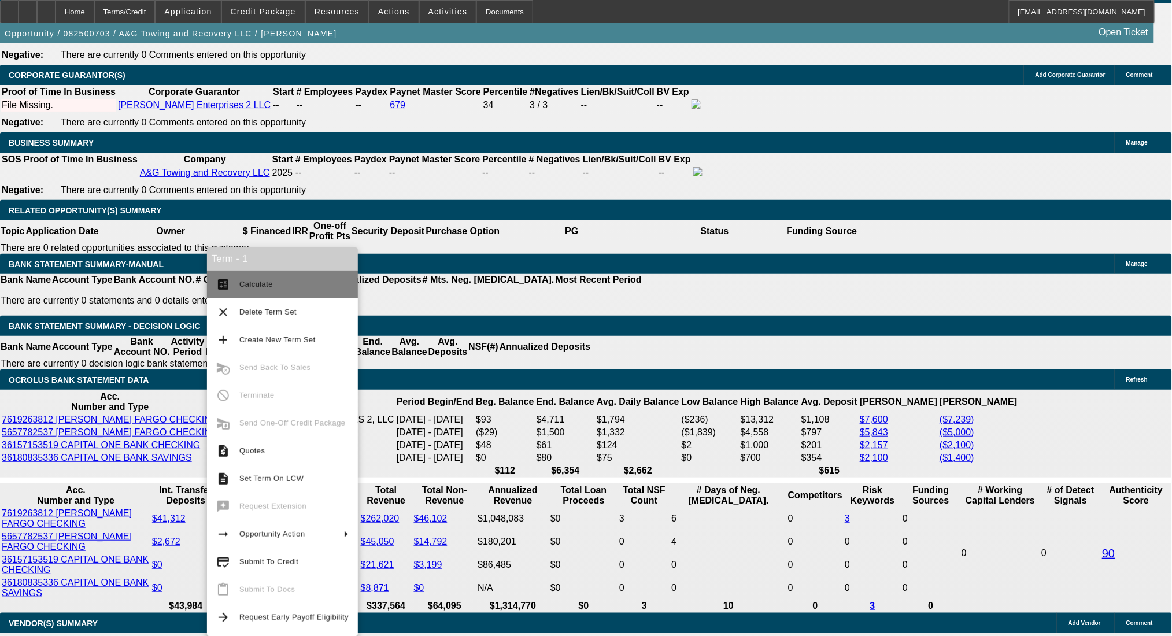
click at [231, 293] on button "calculate Calculate" at bounding box center [282, 285] width 151 height 28
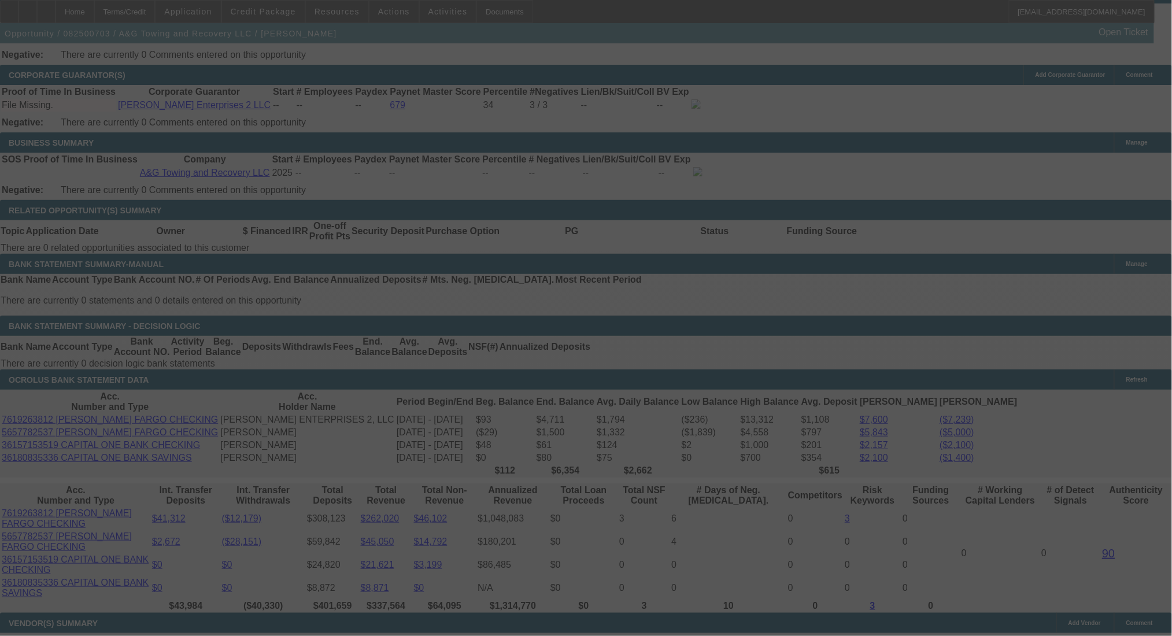
select select "0"
select select "2"
select select "0.1"
select select "4"
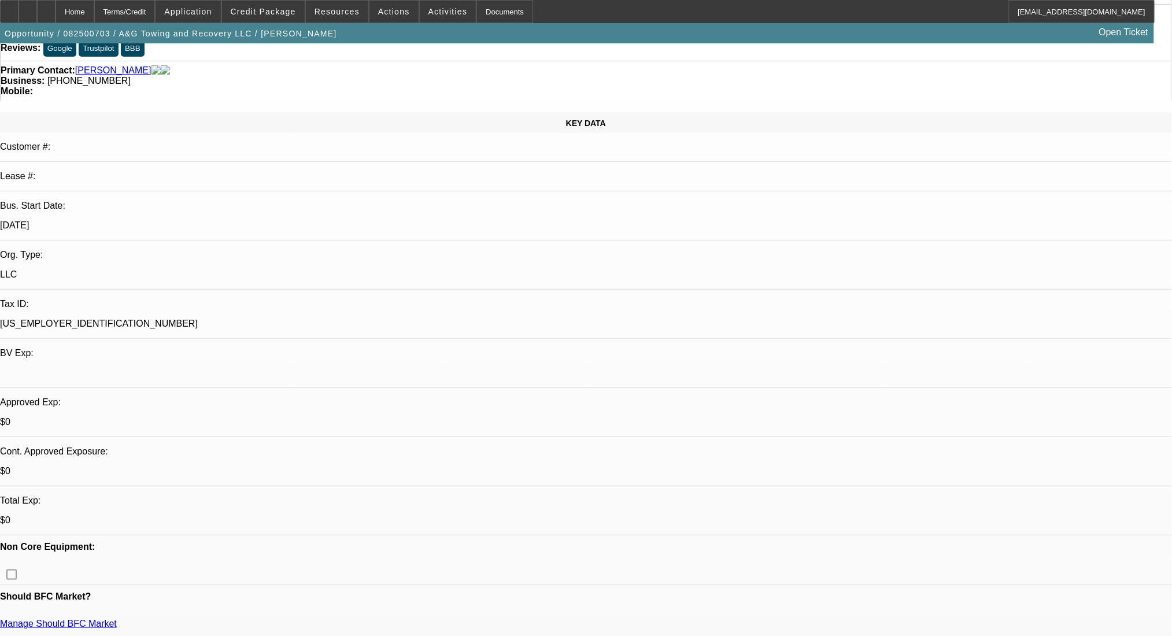
scroll to position [0, 0]
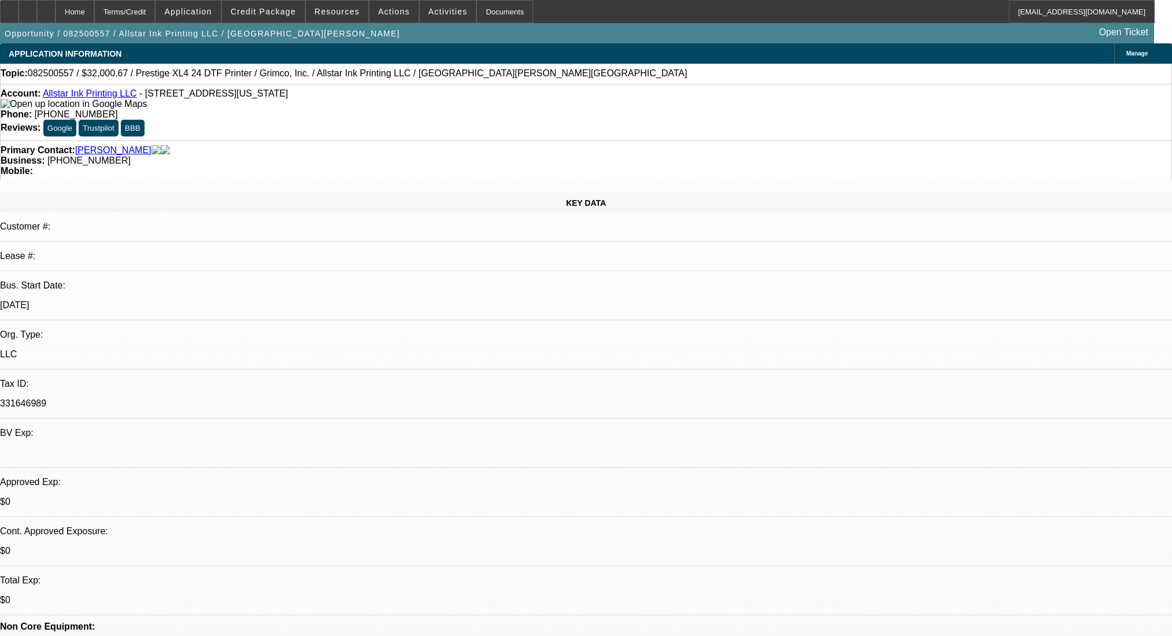
select select "0"
select select "2"
select select "0.1"
select select "4"
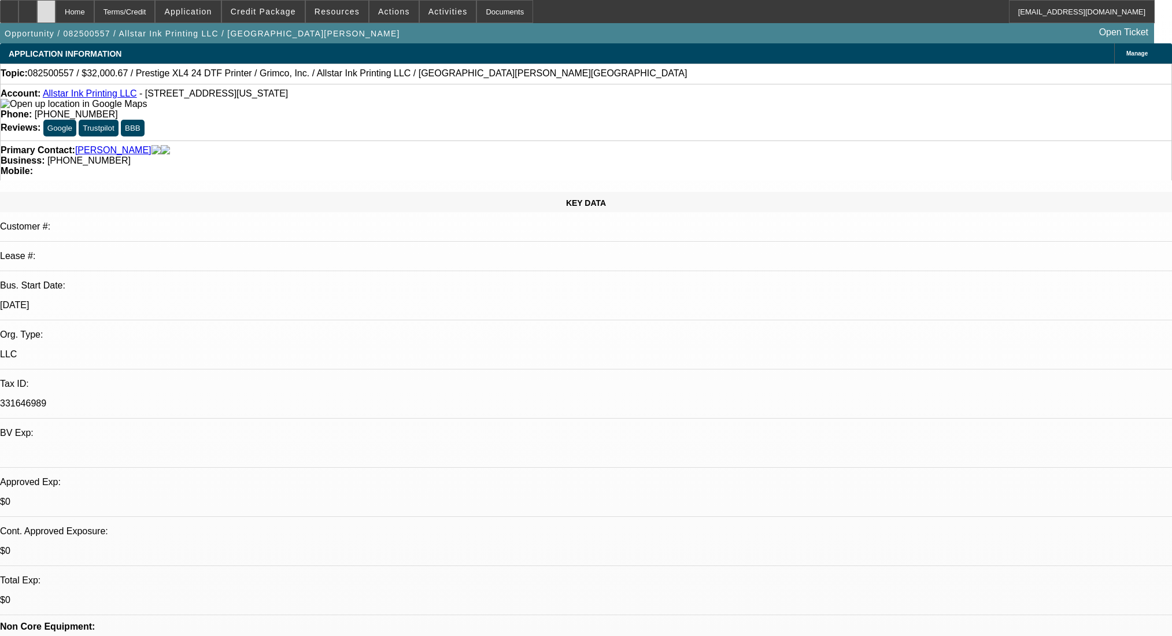
scroll to position [1832, 0]
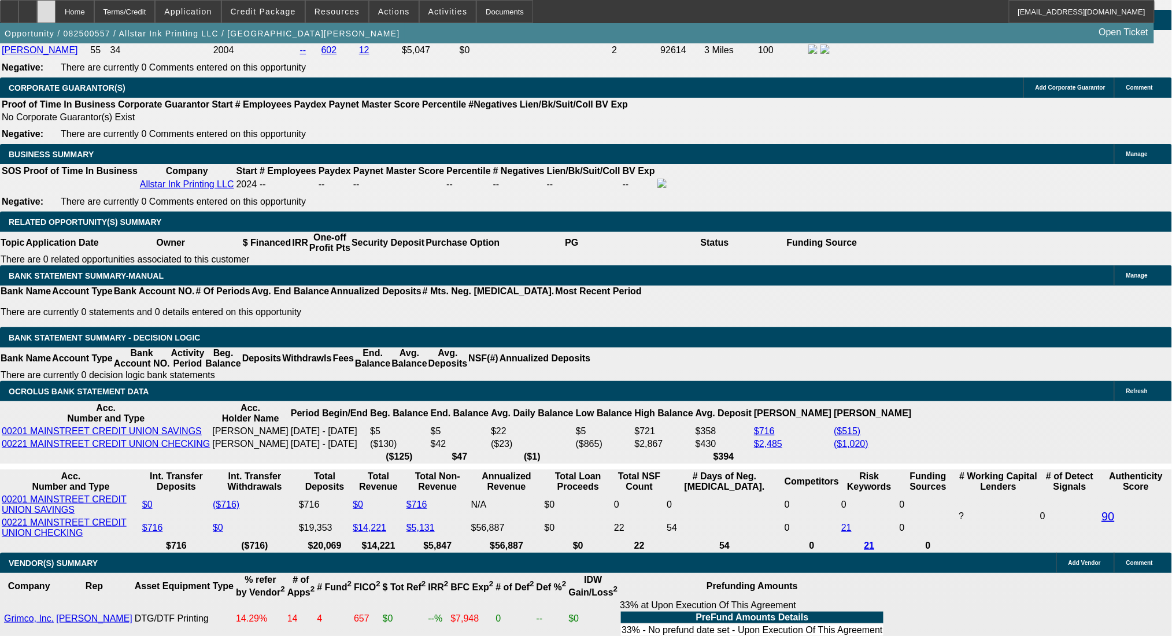
click at [56, 5] on div at bounding box center [46, 11] width 19 height 23
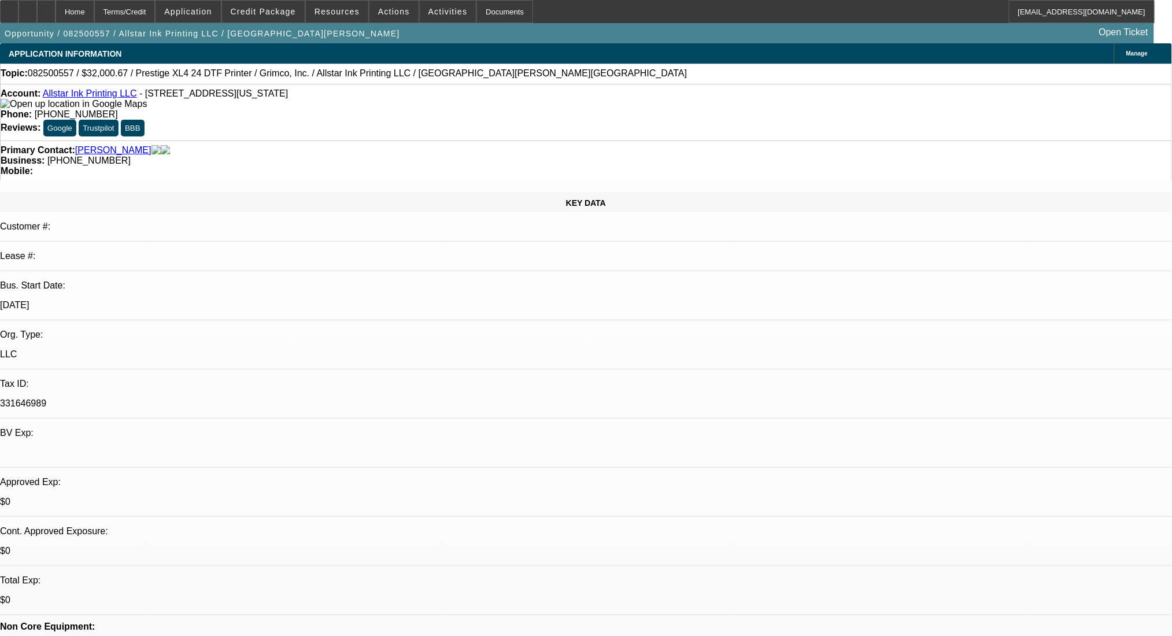
select select "0"
select select "2"
select select "0.1"
select select "4"
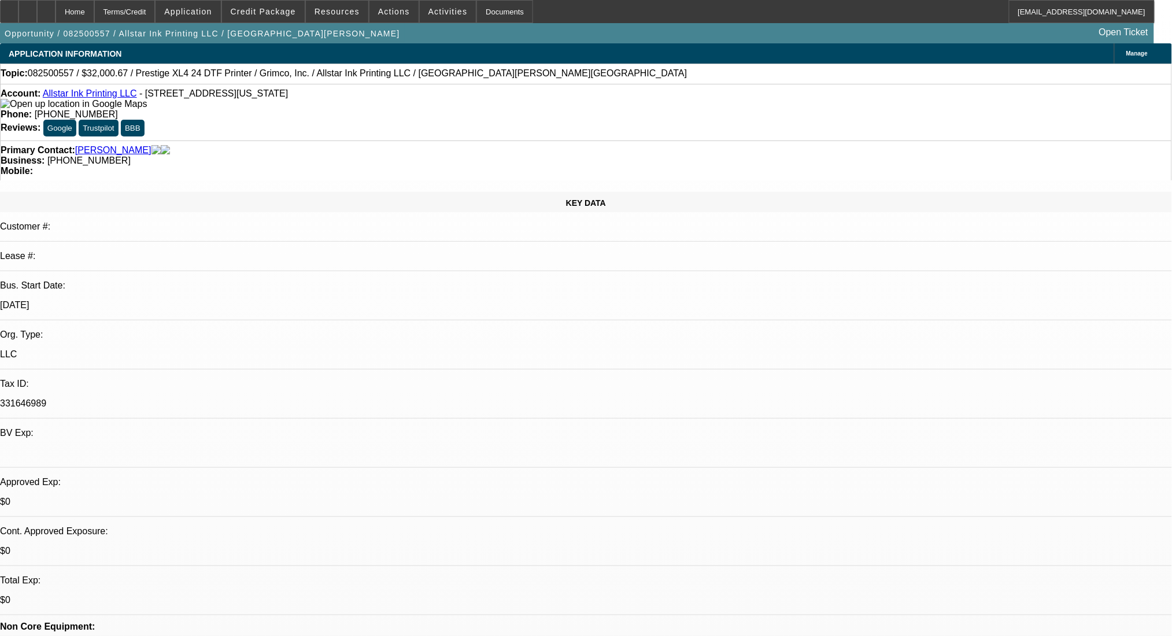
scroll to position [231, 0]
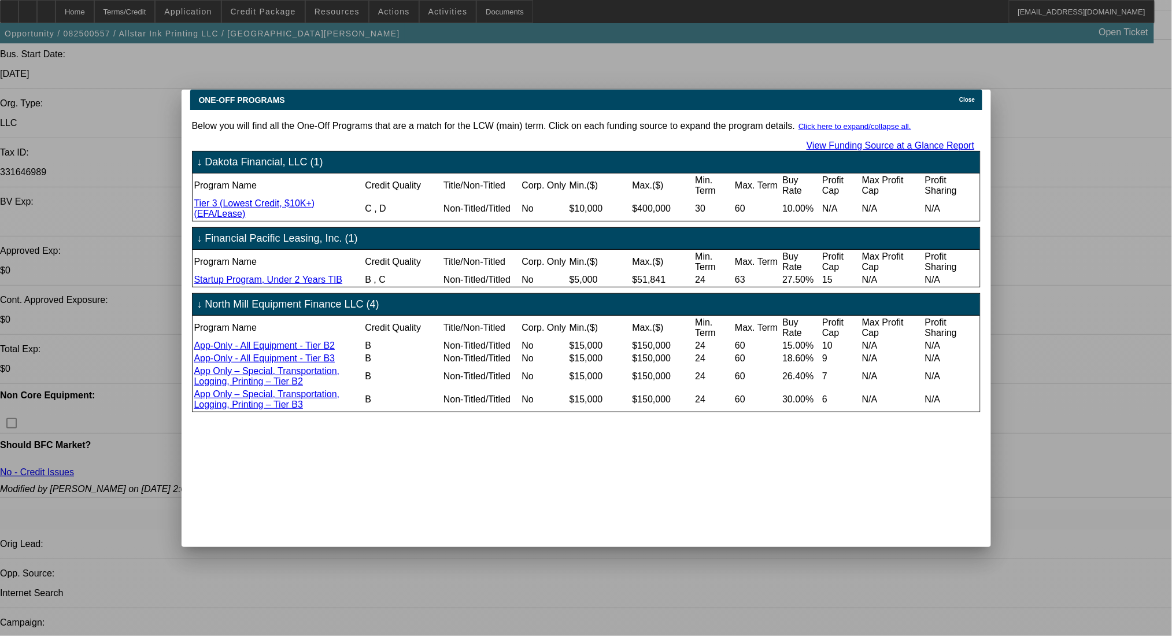
scroll to position [0, 0]
click at [957, 90] on div "Close" at bounding box center [969, 96] width 25 height 13
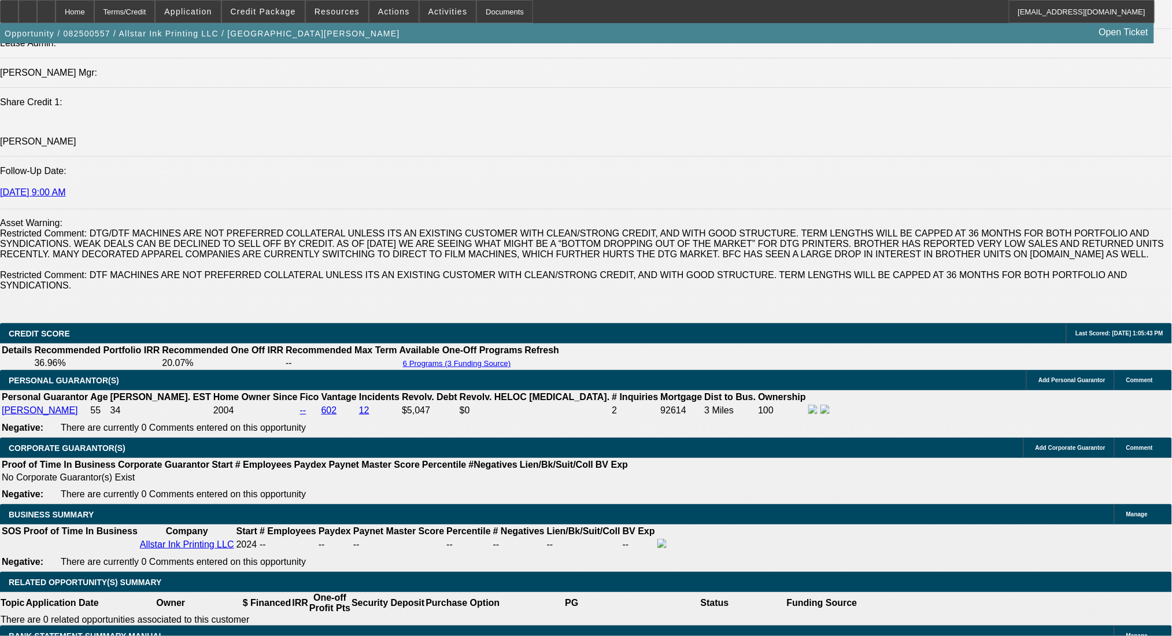
scroll to position [1696, 0]
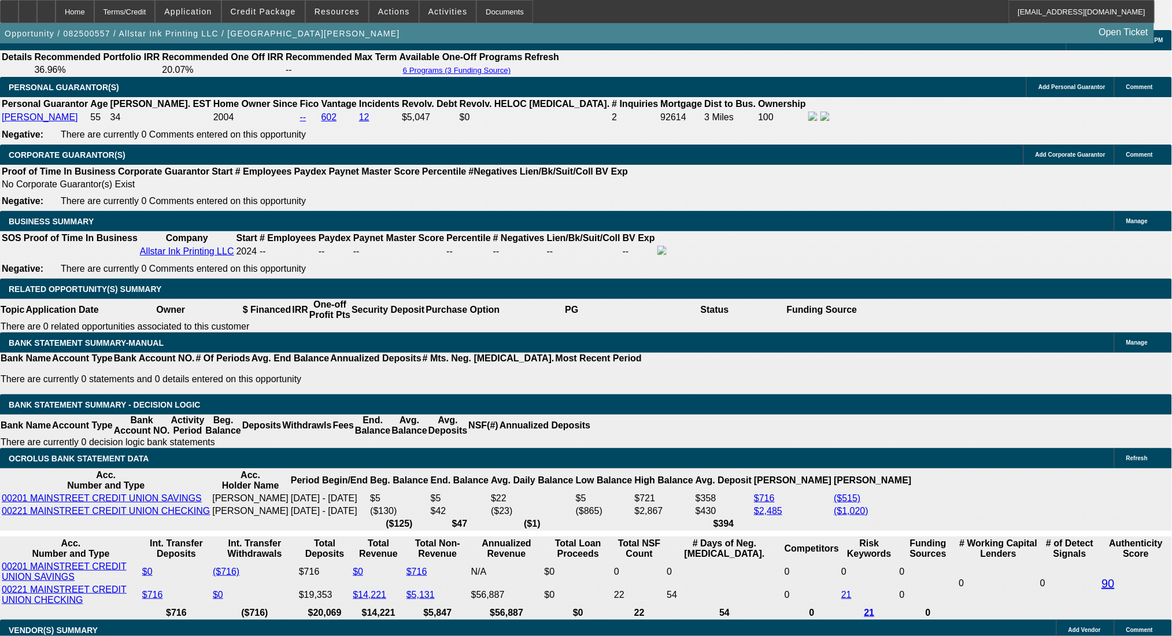
scroll to position [1773, 0]
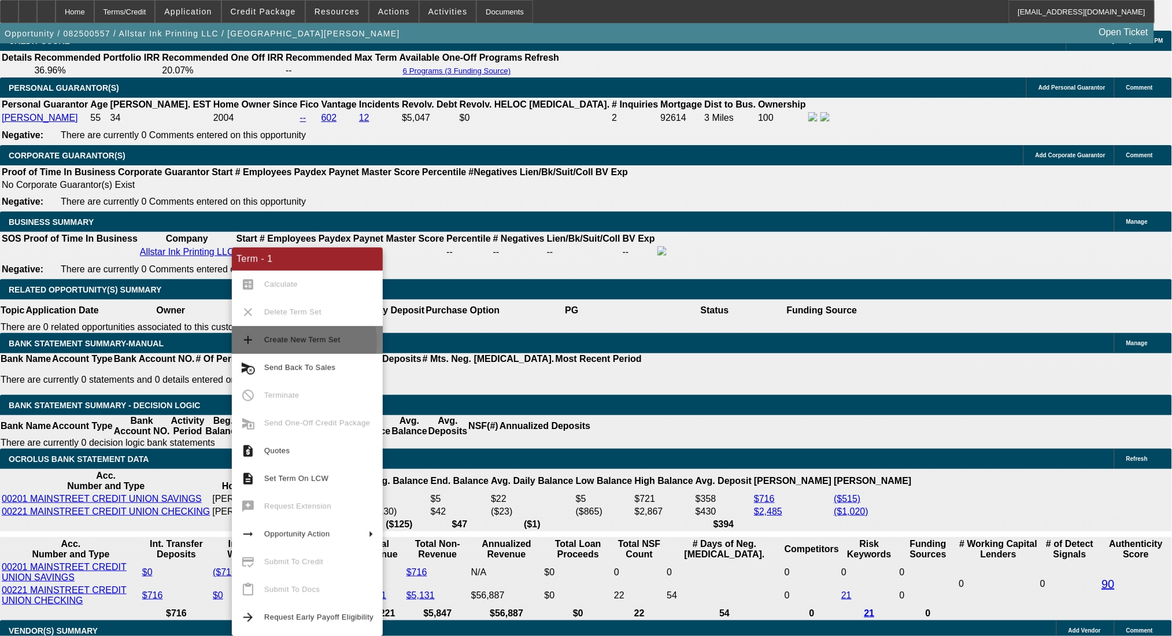
click at [287, 343] on span "Create New Term Set" at bounding box center [302, 339] width 76 height 9
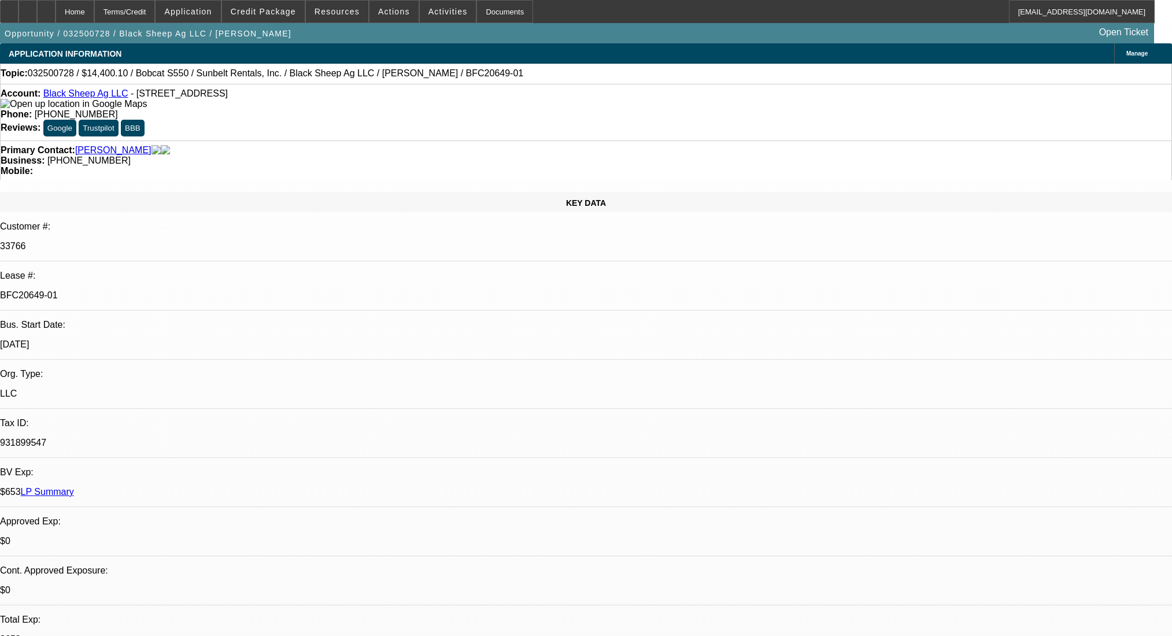
select select "0"
select select "0.1"
select select "4"
select select "0"
select select "0.1"
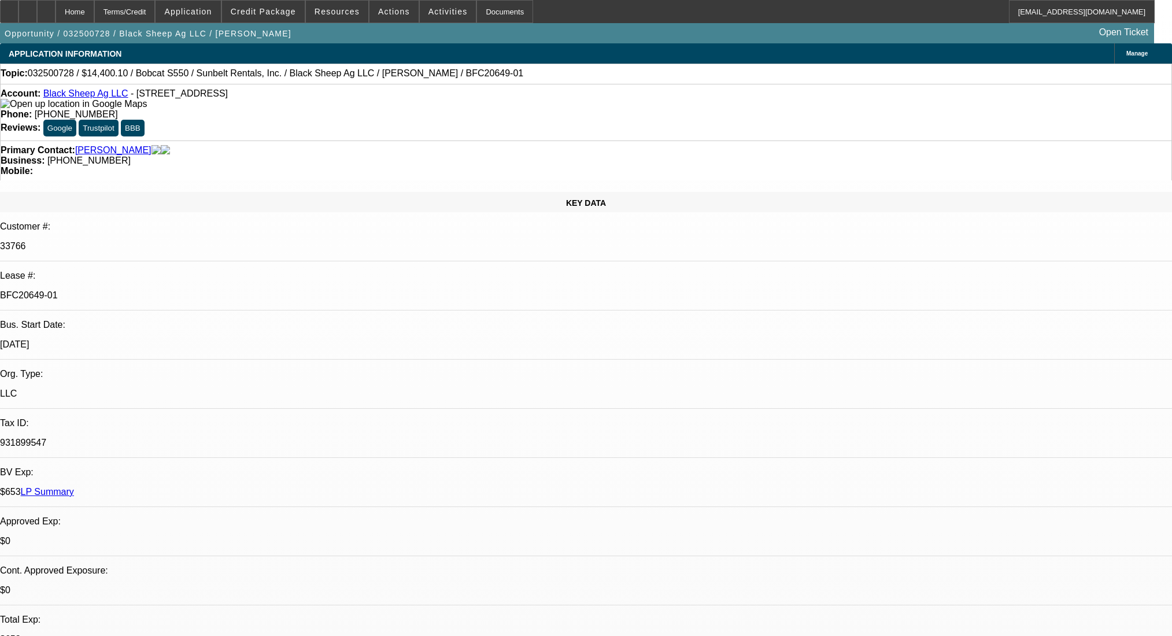
select select "4"
select select "0"
select select "0.1"
select select "4"
select select "0"
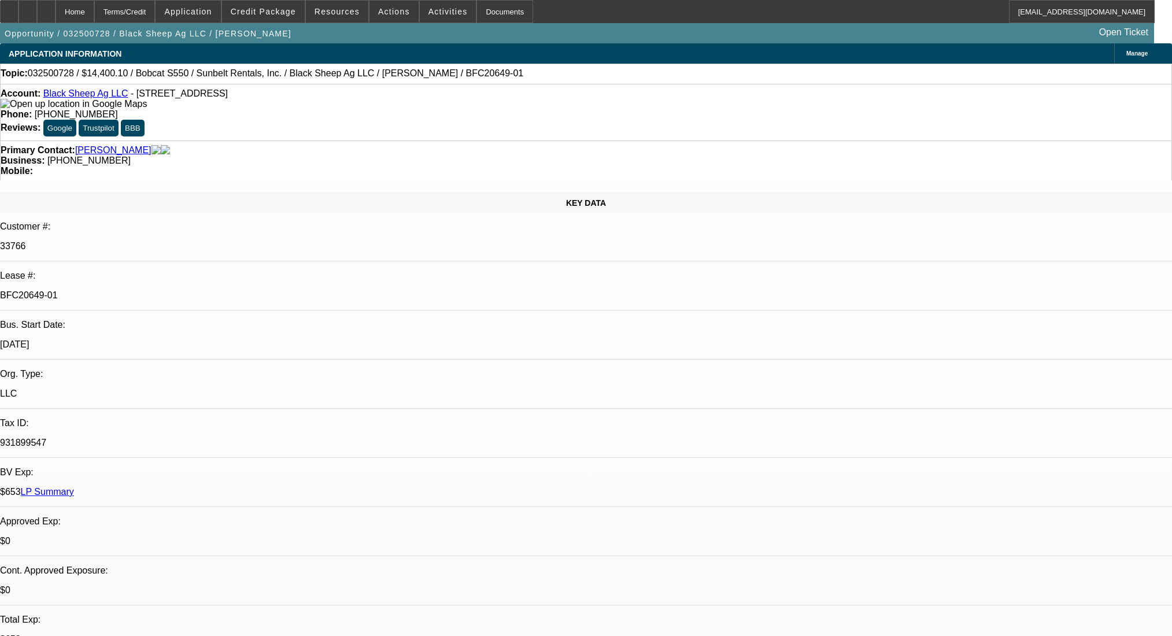
select select "0.1"
select select "4"
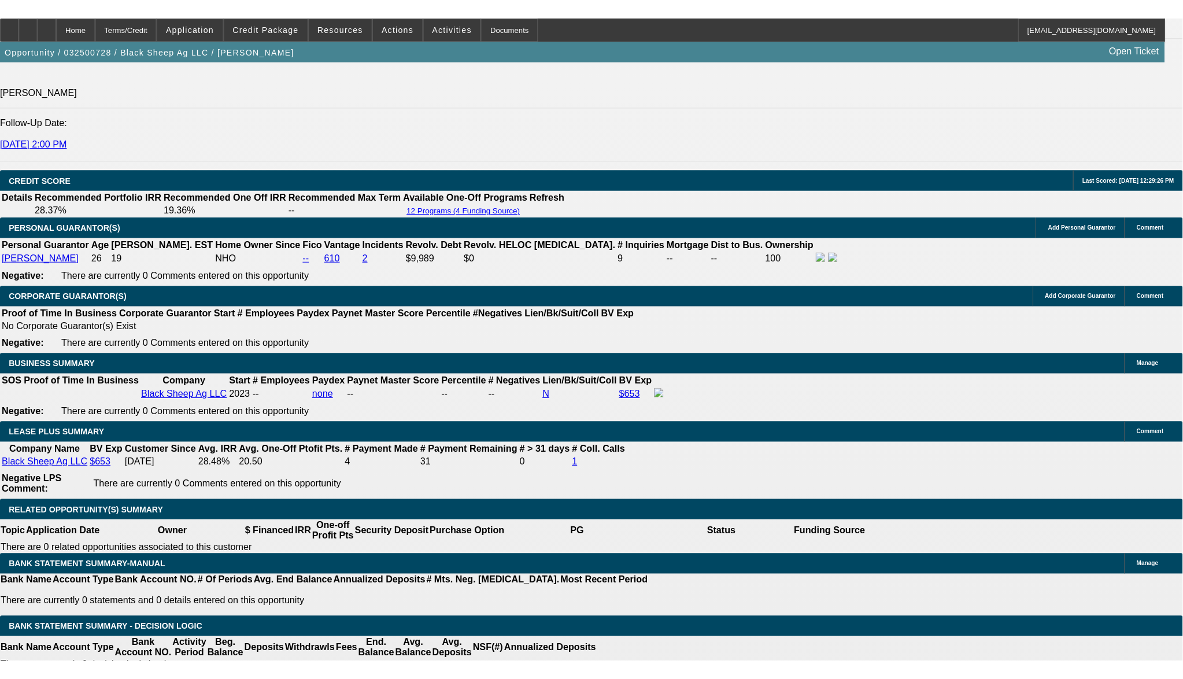
scroll to position [1636, 0]
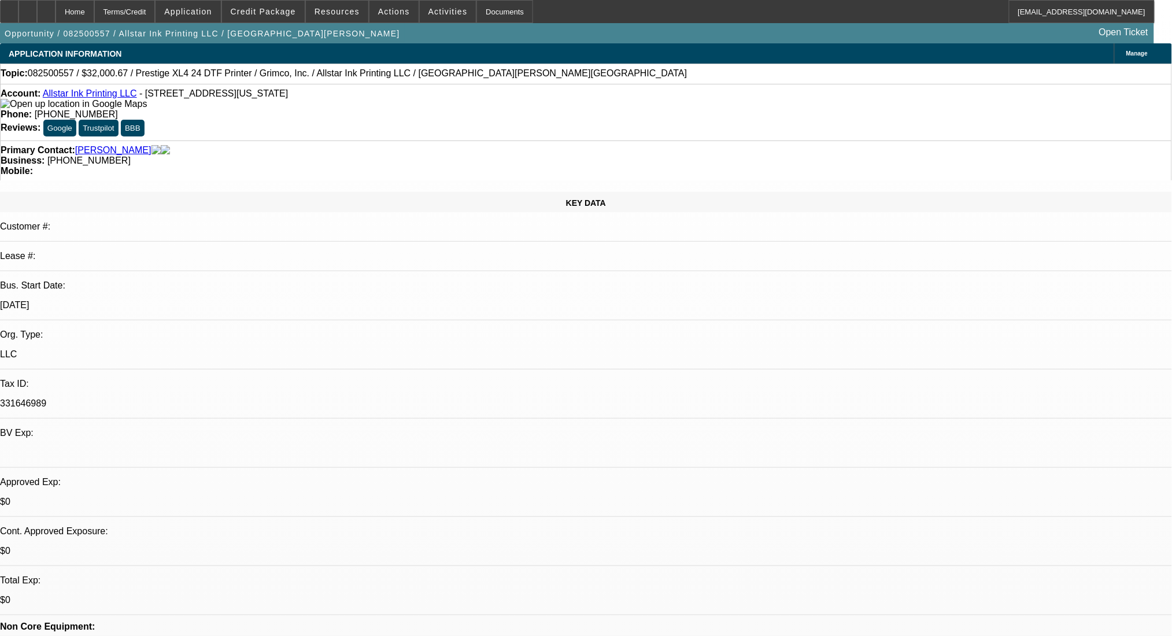
select select "0"
select select "2"
select select "0.1"
select select "4"
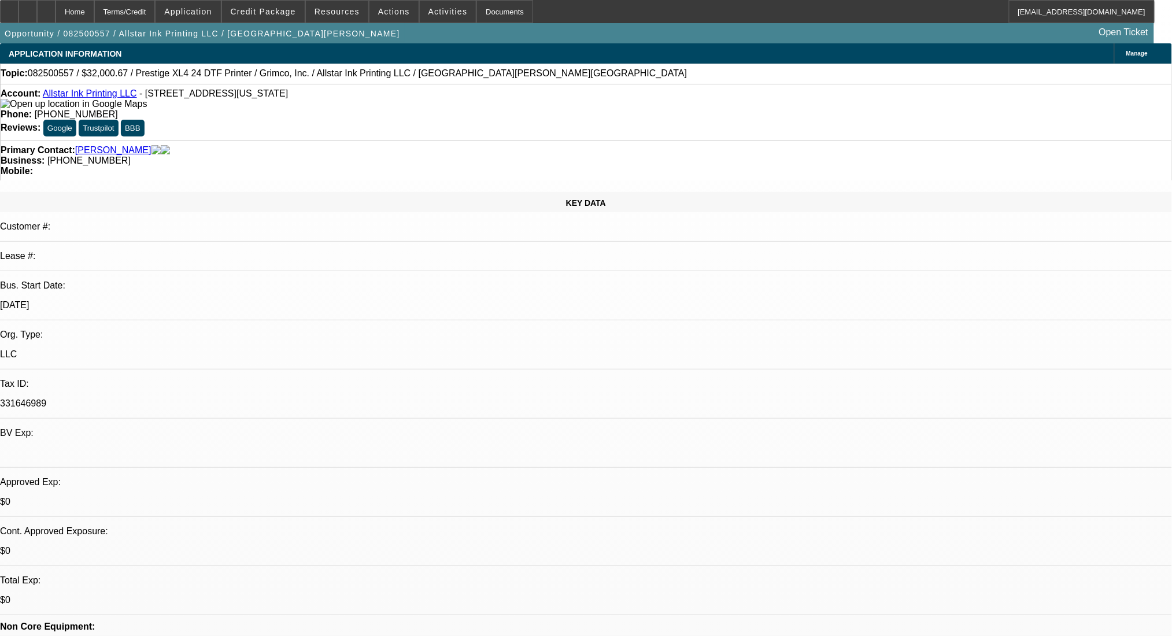
select select "0"
select select "2"
select select "0.1"
select select "4"
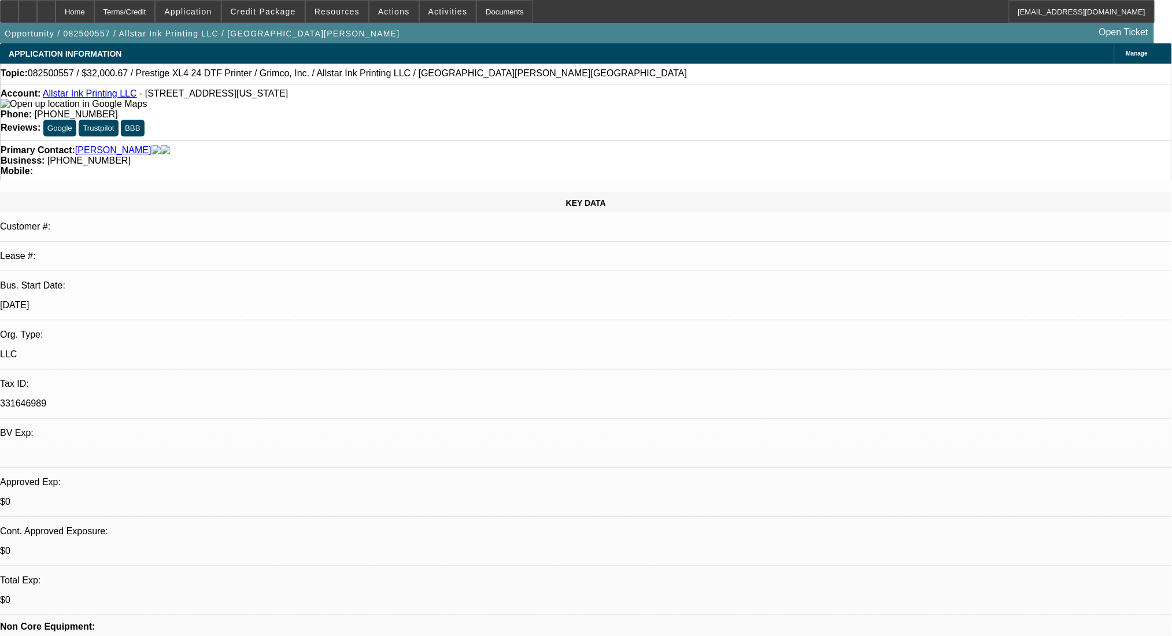
click at [156, 10] on div "Terms/Credit" at bounding box center [124, 11] width 61 height 23
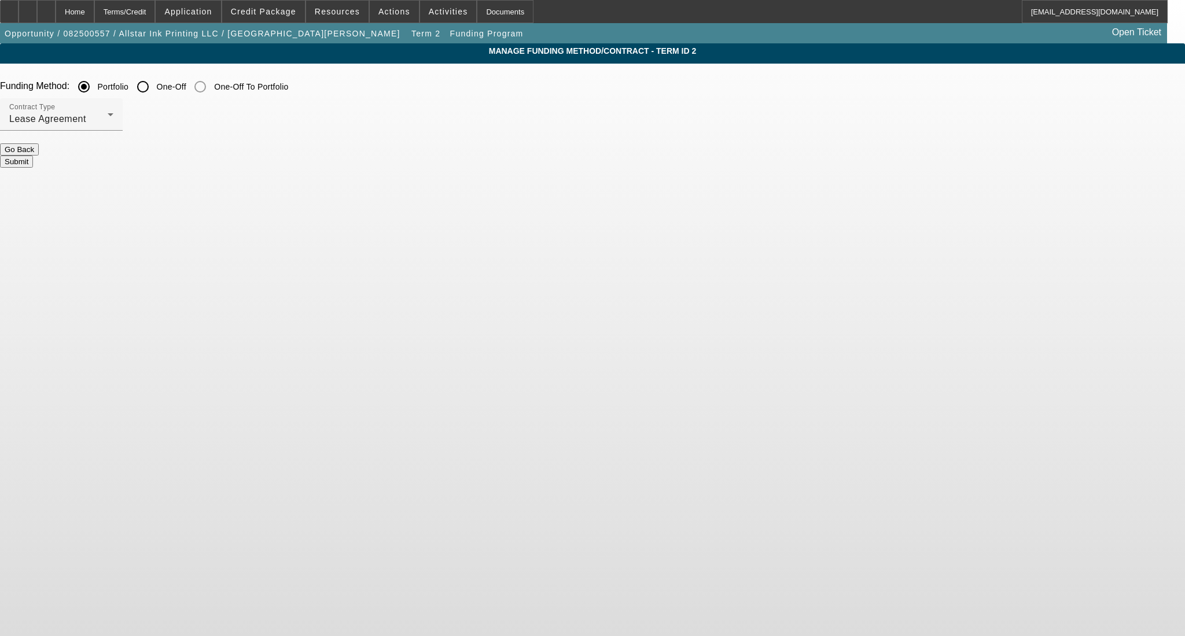
click at [154, 87] on input "One-Off" at bounding box center [142, 86] width 23 height 23
radio input "true"
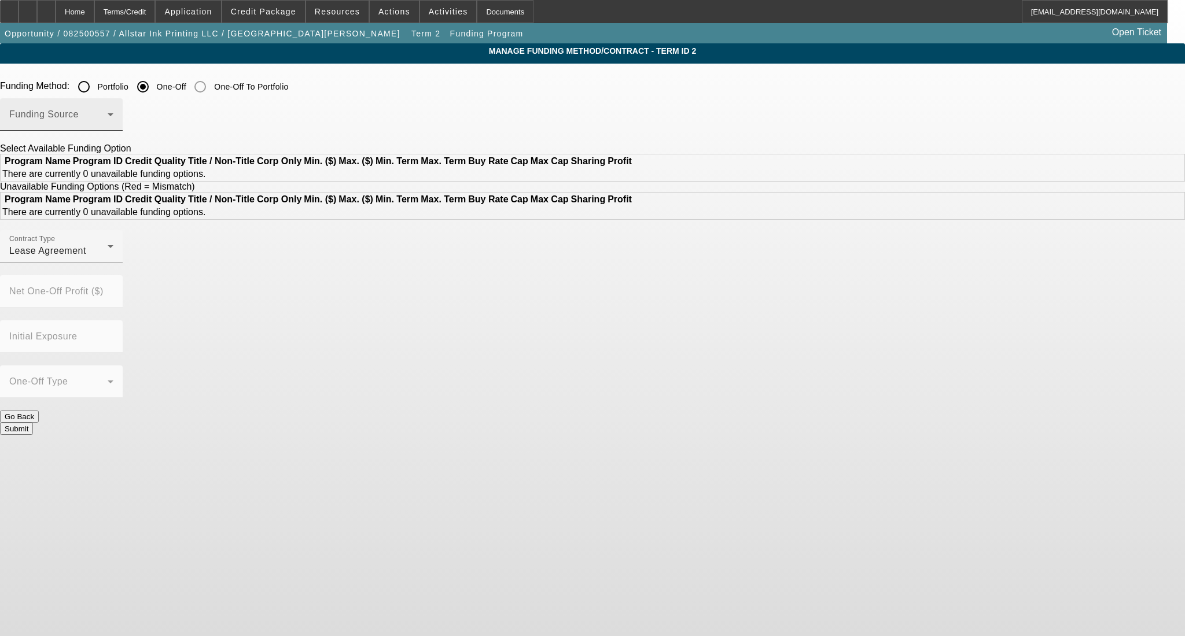
click at [108, 126] on span at bounding box center [58, 119] width 98 height 14
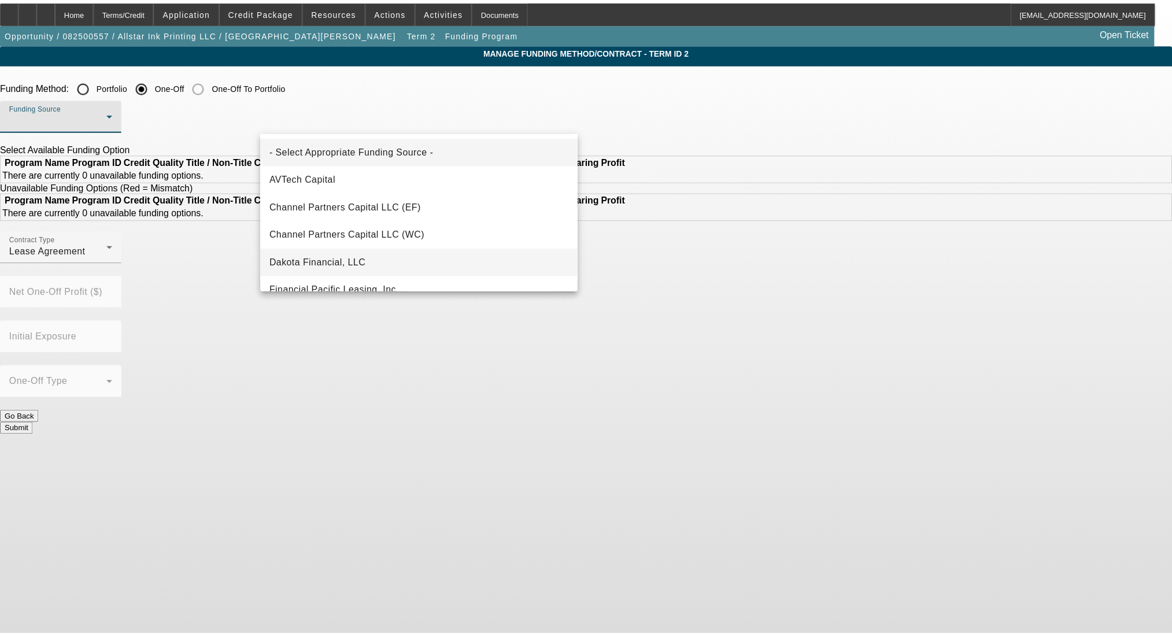
scroll to position [77, 0]
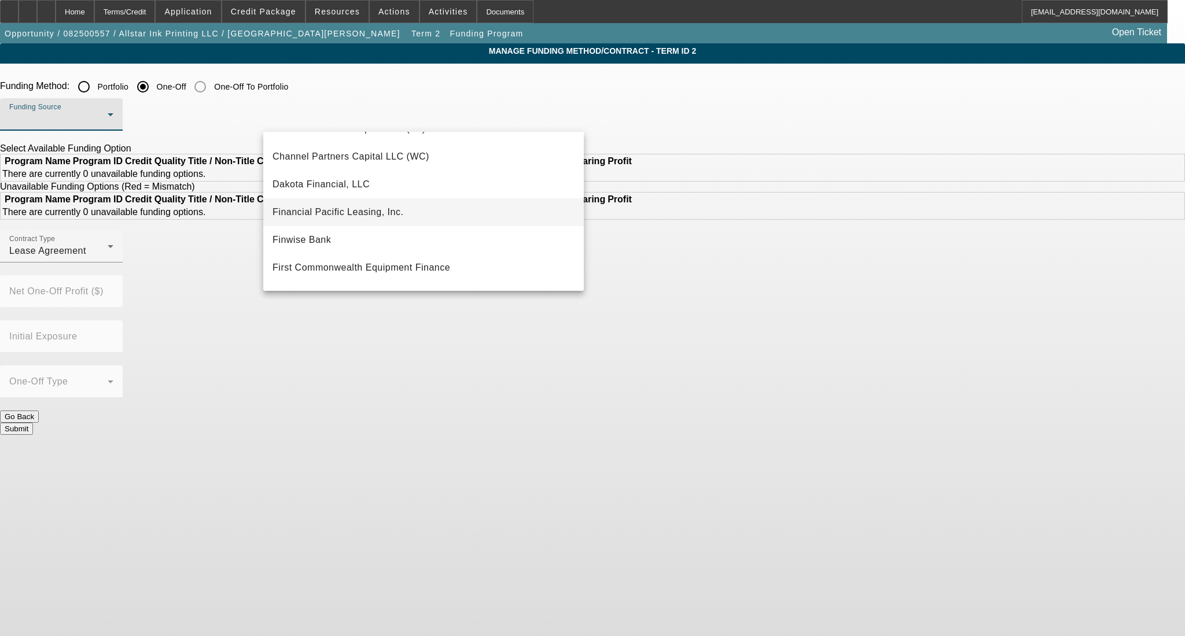
click at [392, 219] on mat-option "Financial Pacific Leasing, Inc." at bounding box center [423, 212] width 320 height 28
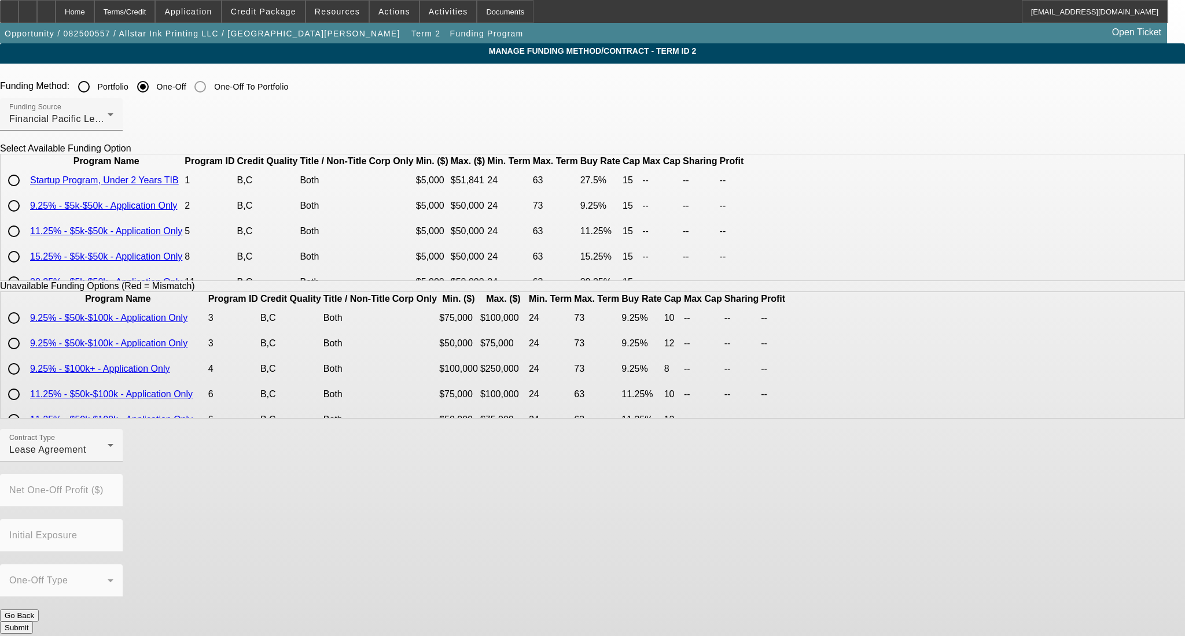
click at [25, 192] on input "radio" at bounding box center [13, 180] width 23 height 23
radio input "true"
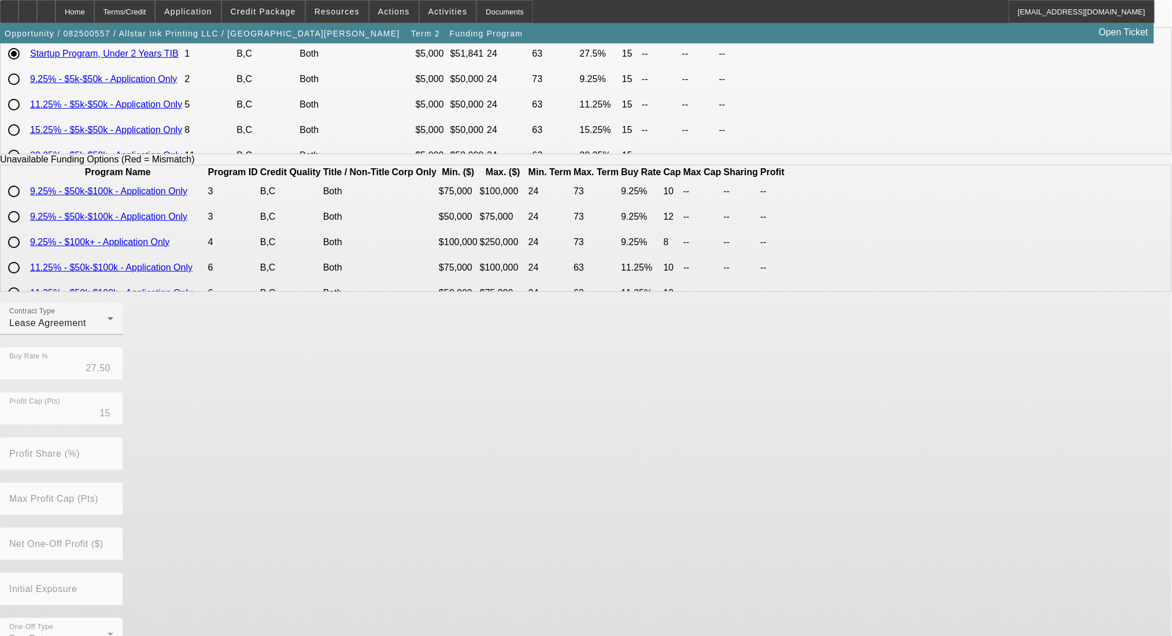
scroll to position [153, 0]
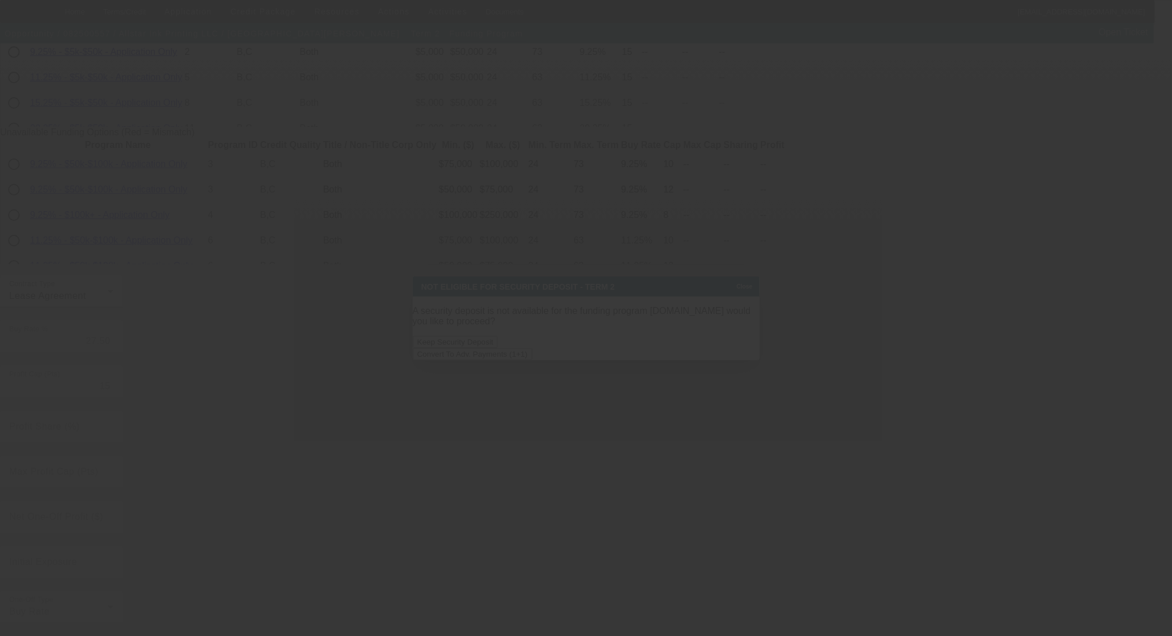
scroll to position [0, 0]
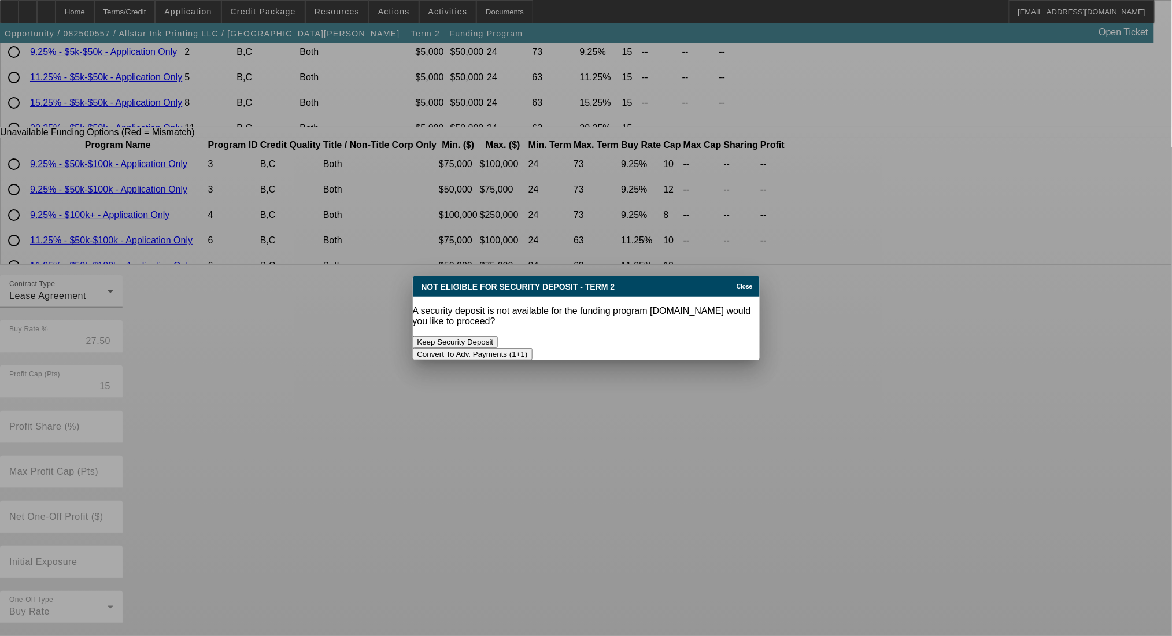
click at [533, 348] on button "Convert To Adv. Payments (1+1)" at bounding box center [473, 354] width 120 height 12
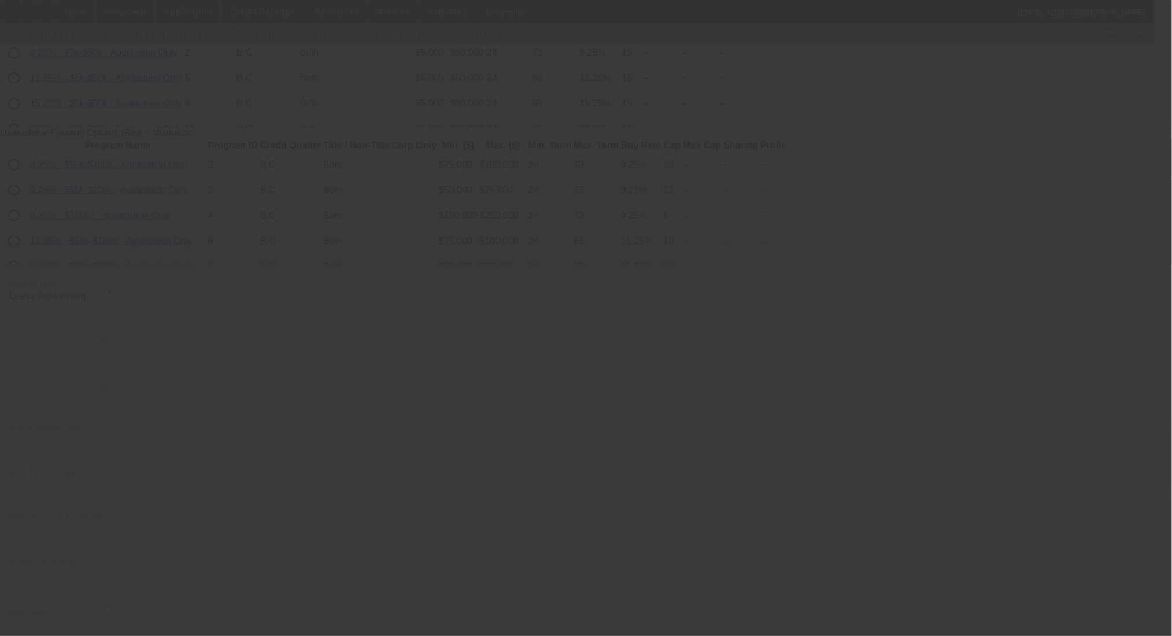
radio input "true"
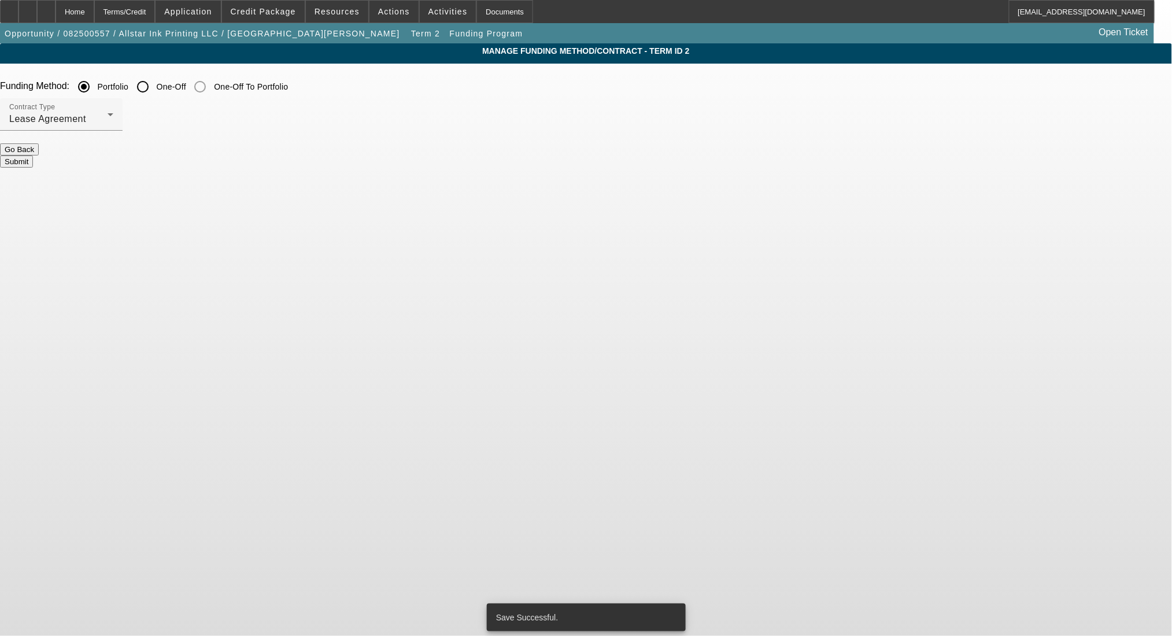
scroll to position [0, 0]
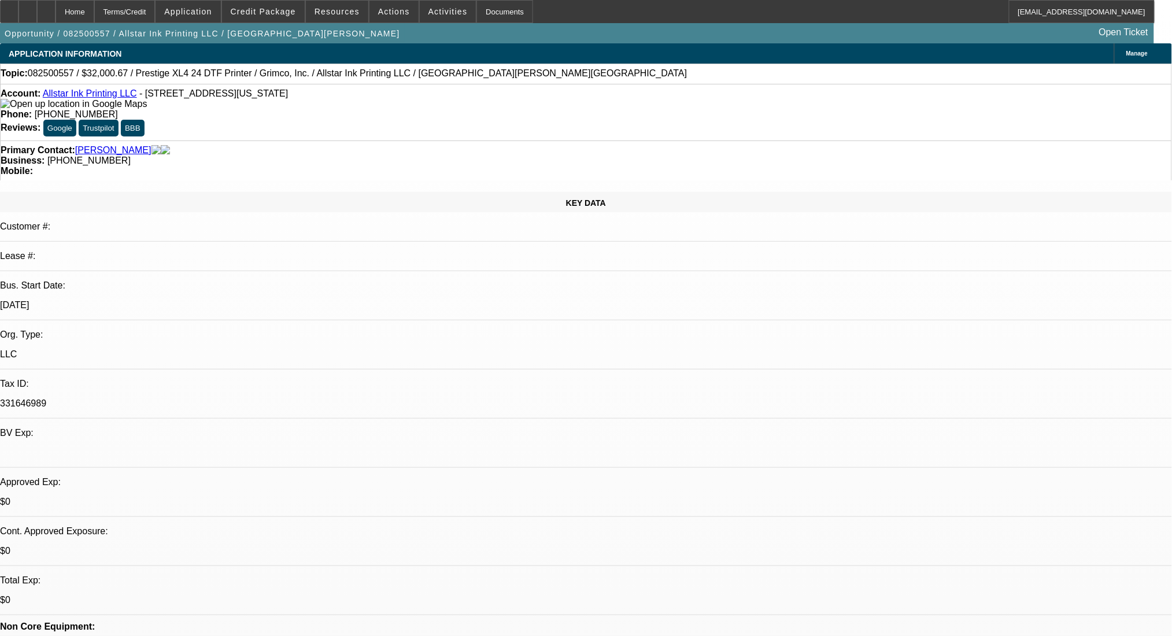
select select "0"
select select "0.1"
select select "4"
select select "0"
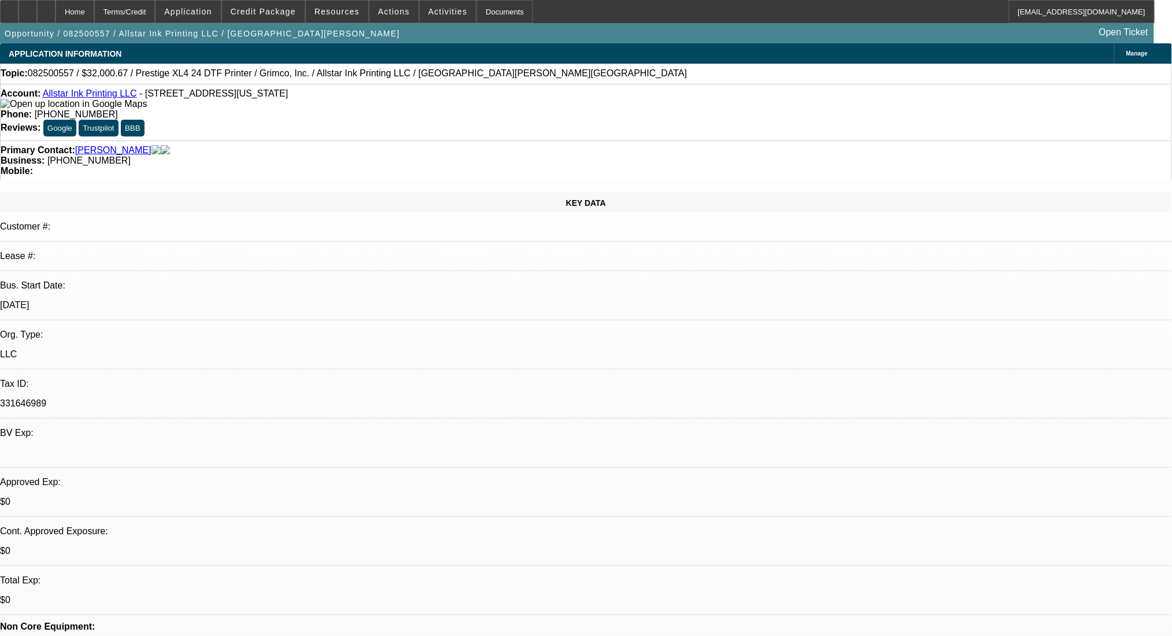
select select "2"
select select "0.1"
select select "4"
click at [156, 11] on div "Terms/Credit" at bounding box center [124, 11] width 61 height 23
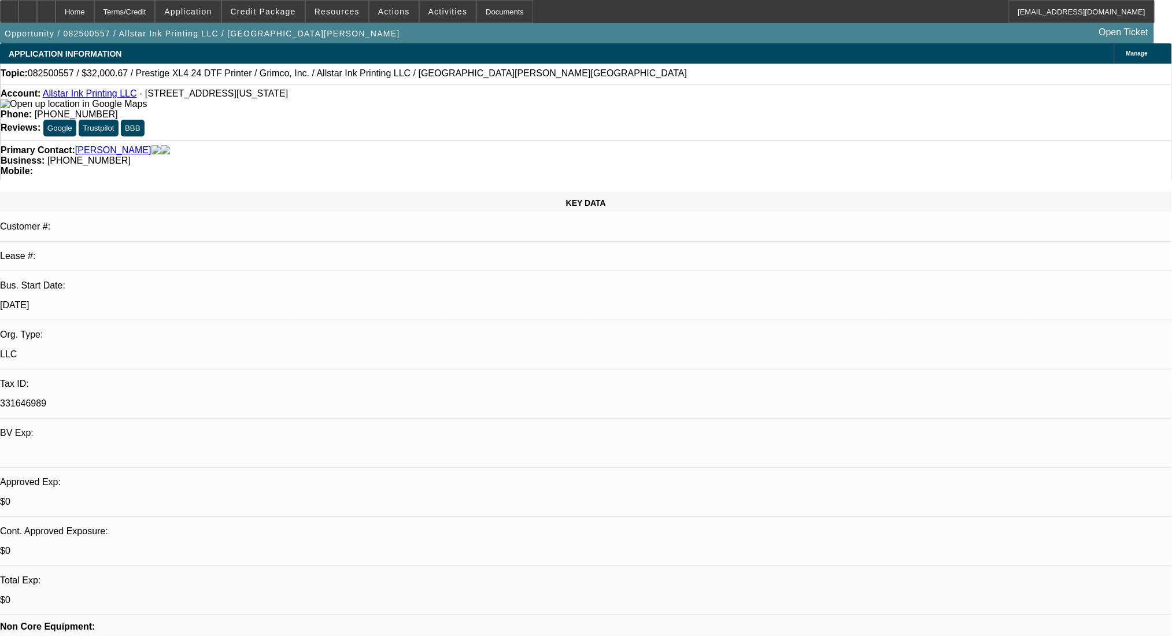
scroll to position [1572, 0]
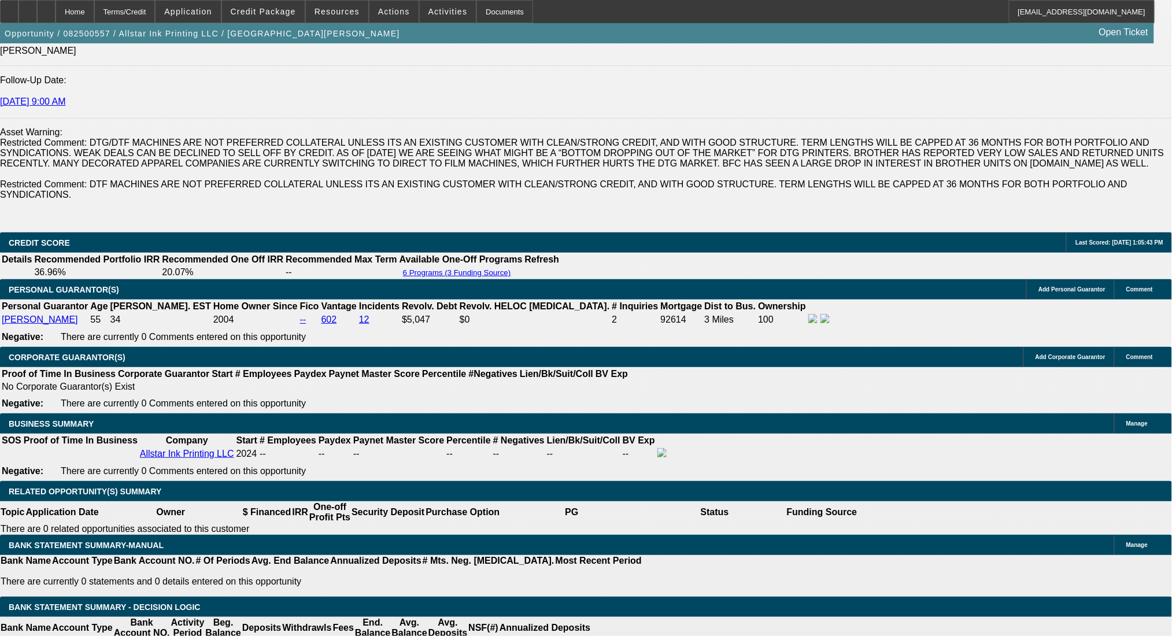
type input "1578"
drag, startPoint x: 210, startPoint y: 280, endPoint x: 306, endPoint y: 286, distance: 96.2
type input "UNKNOWN"
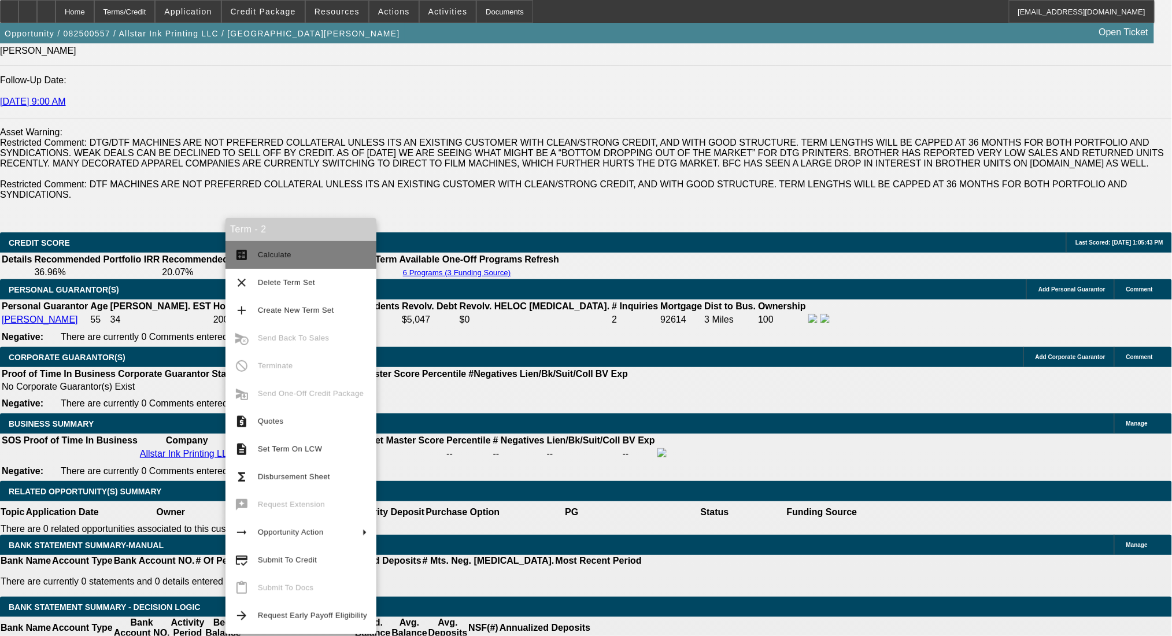
type input "$1,217.20"
click at [264, 246] on button "calculate Calculate" at bounding box center [301, 255] width 151 height 28
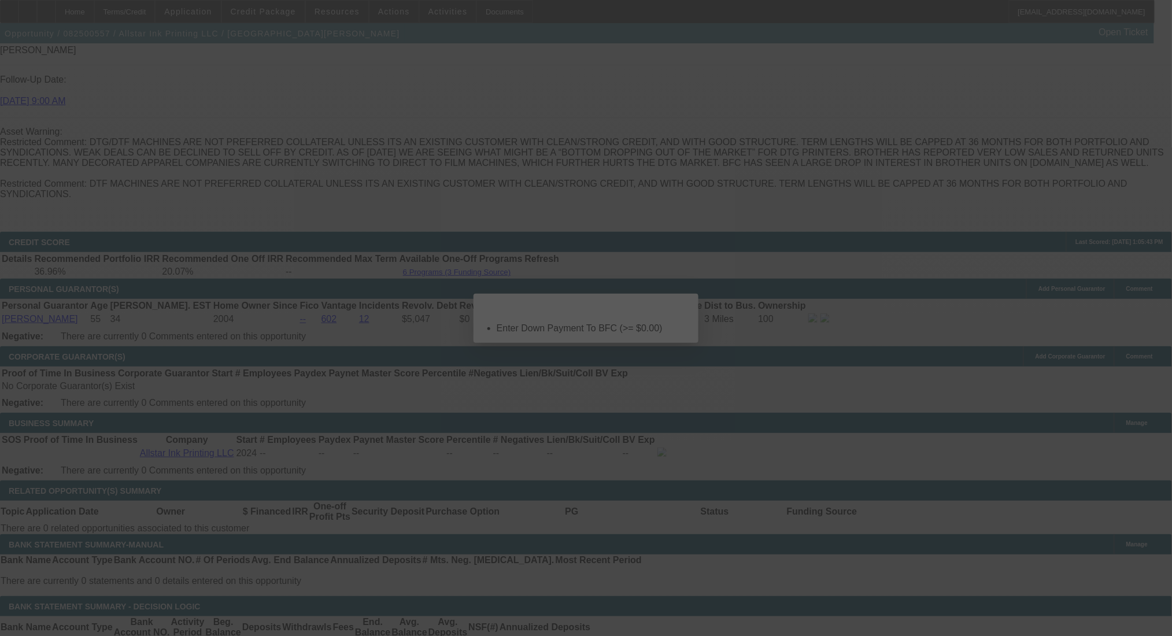
scroll to position [0, 0]
select select "0"
select select "0.1"
select select "4"
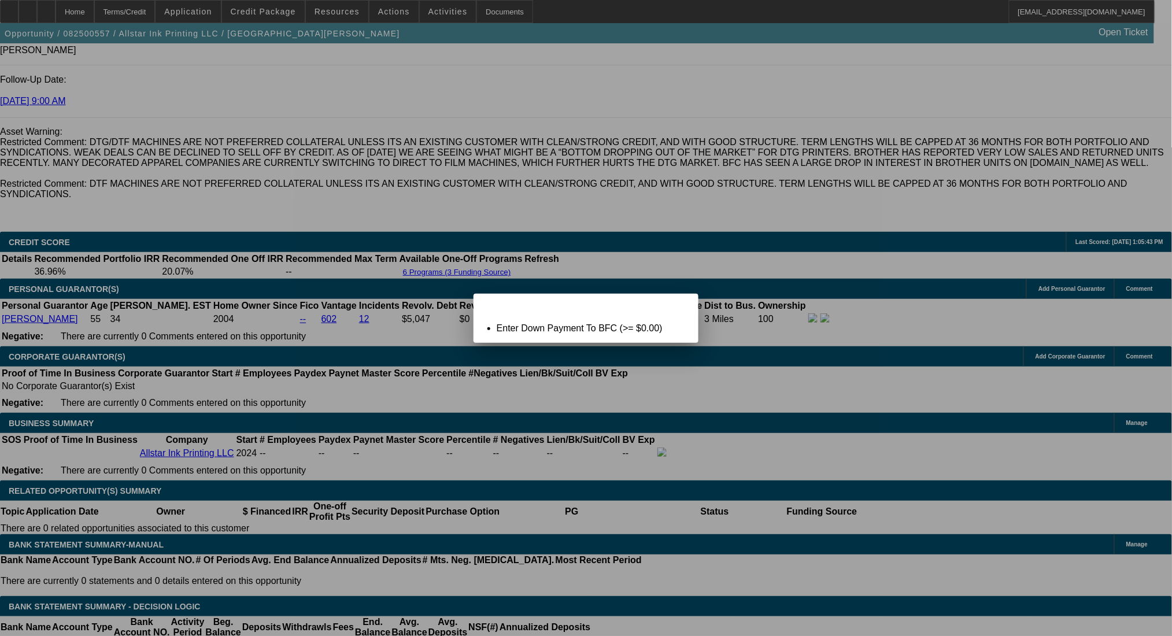
click at [687, 307] on span "Close" at bounding box center [684, 304] width 16 height 6
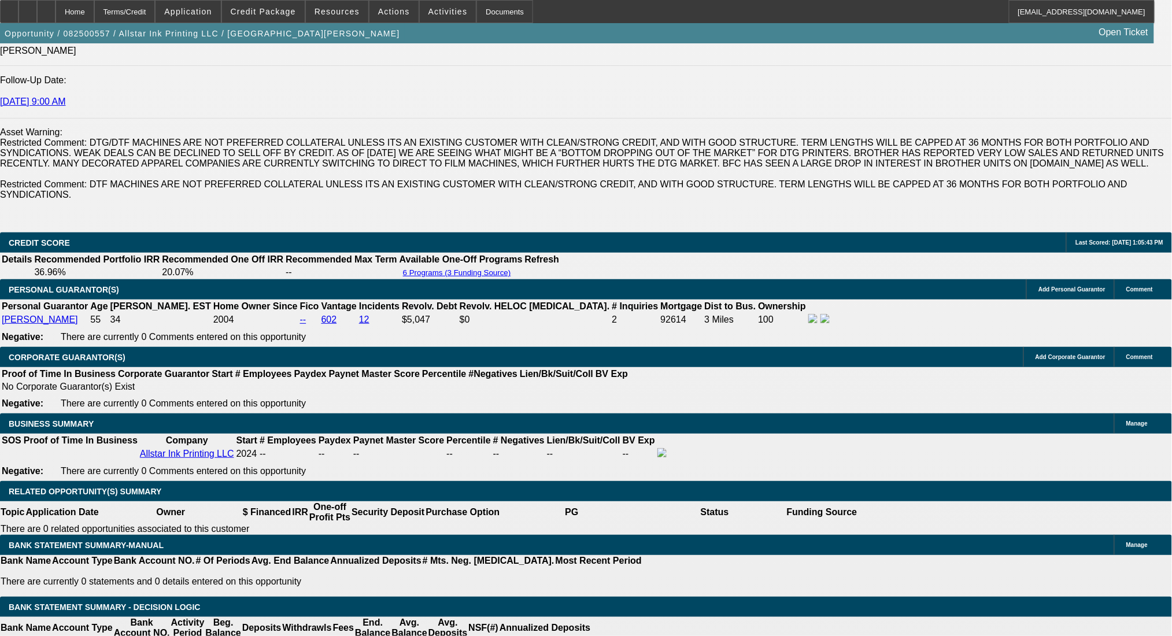
type input "$0.00"
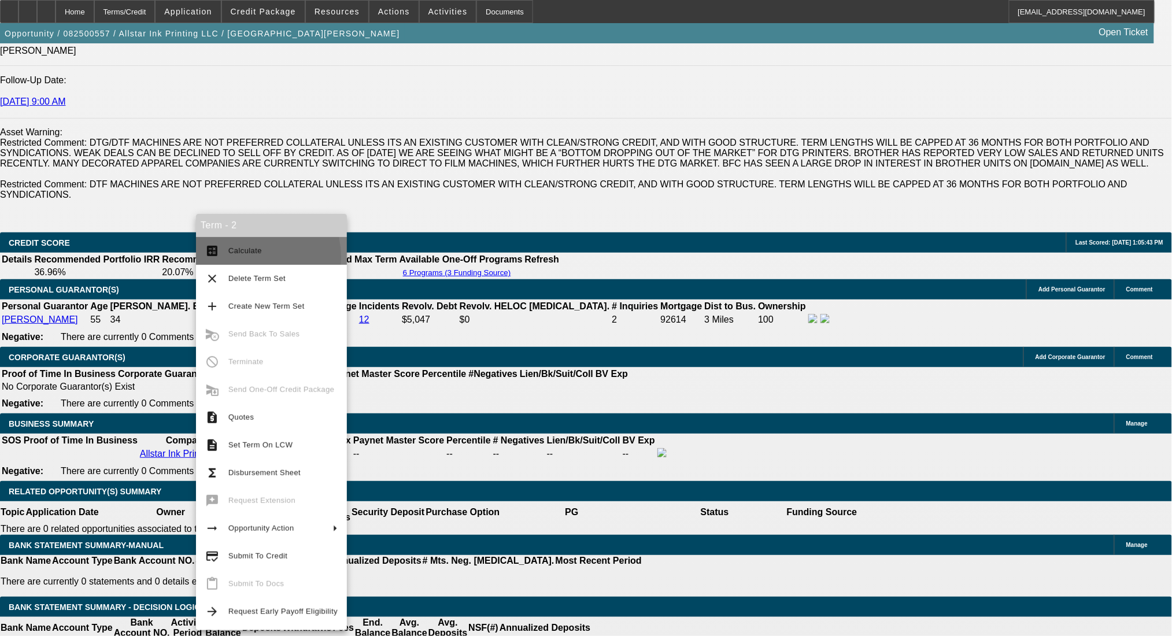
click at [238, 257] on span "Calculate" at bounding box center [282, 251] width 109 height 14
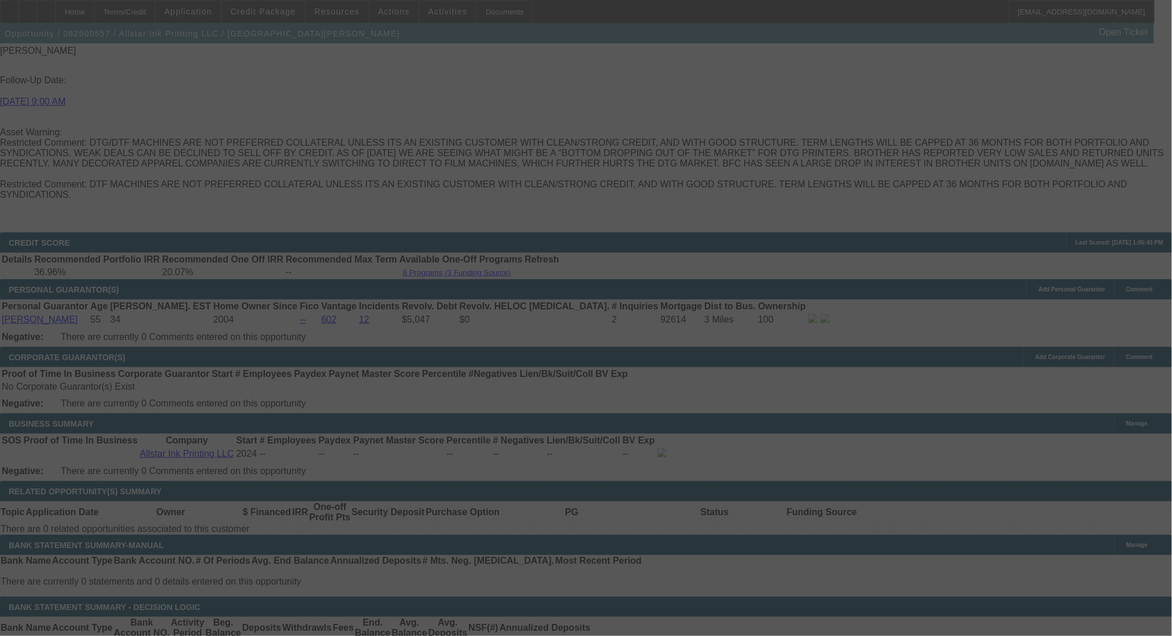
select select "0"
select select "0.1"
select select "4"
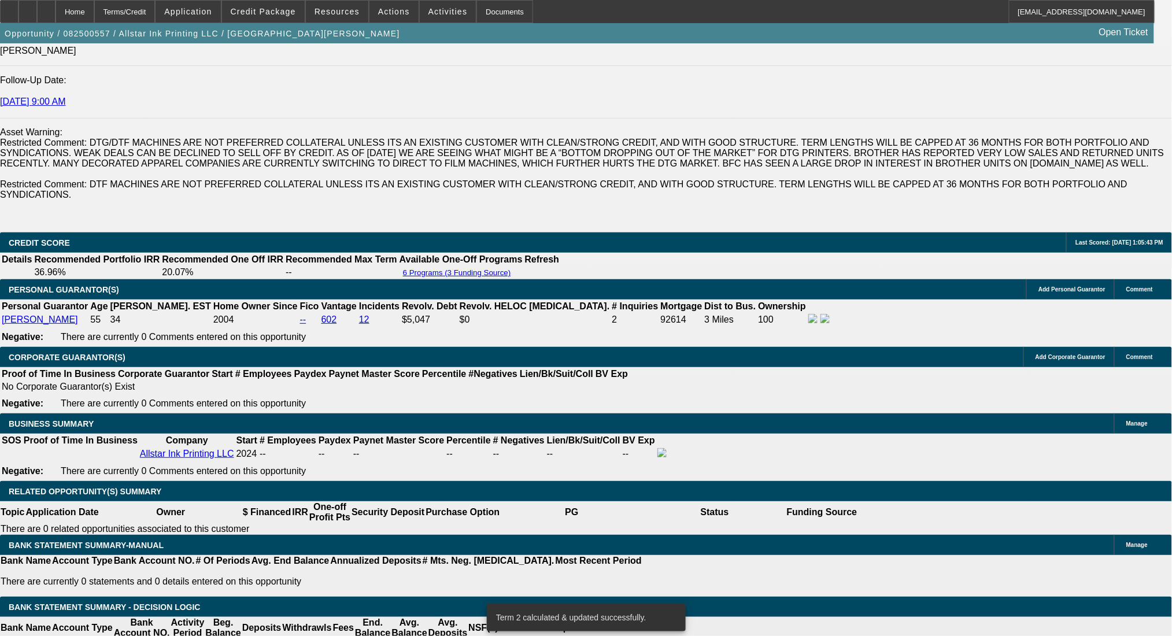
drag, startPoint x: 253, startPoint y: 368, endPoint x: 326, endPoint y: 372, distance: 73.0
type input "UNKNOWN"
type input "2"
type input "$961.78"
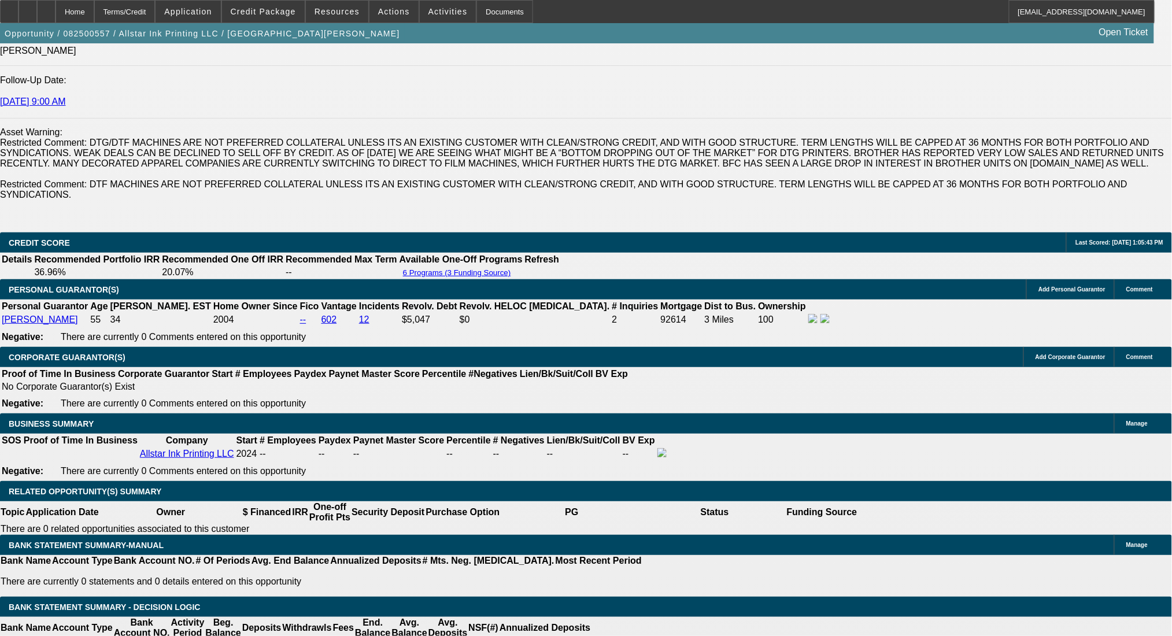
type input "27"
type input "$1,370.86"
type input "27"
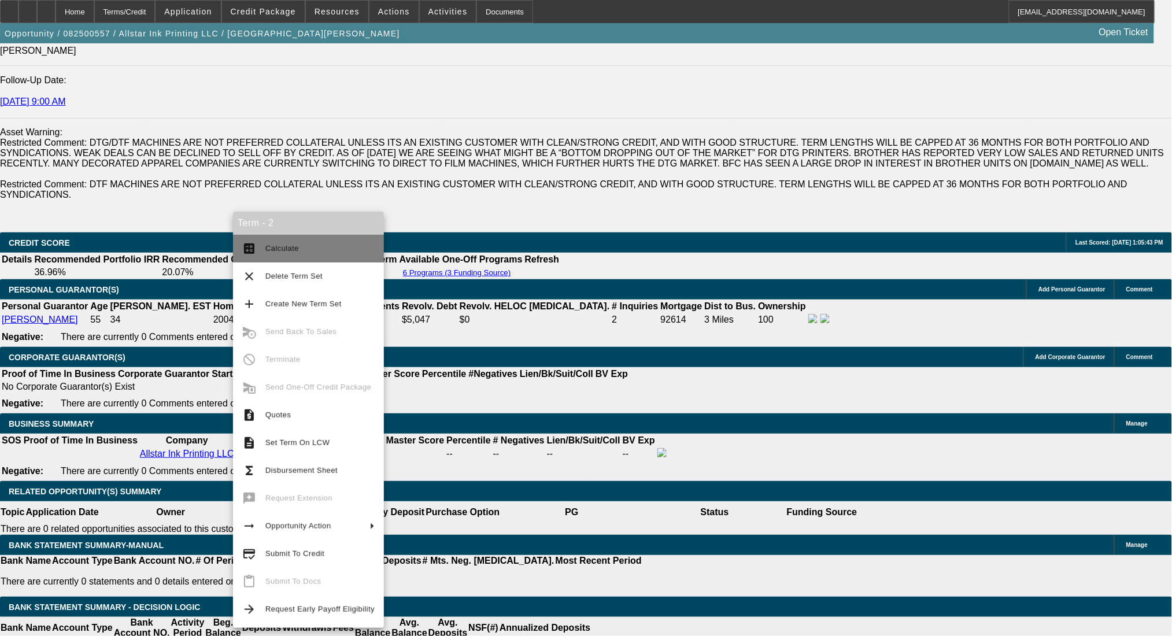
click at [259, 244] on button "calculate Calculate" at bounding box center [308, 249] width 151 height 28
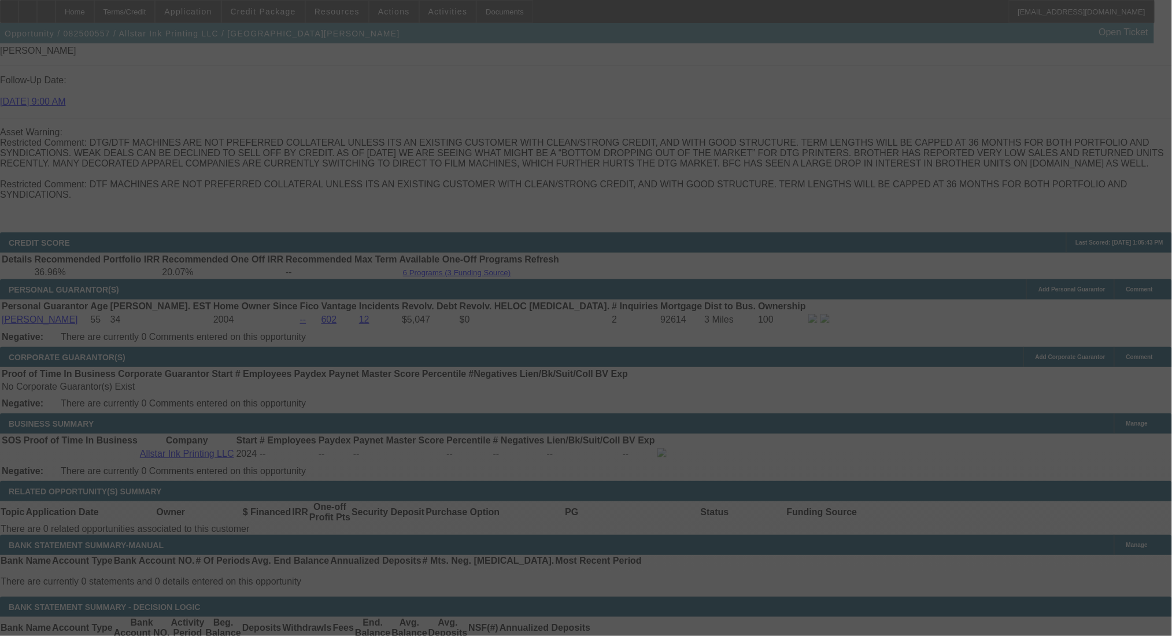
select select "0"
select select "0.1"
select select "4"
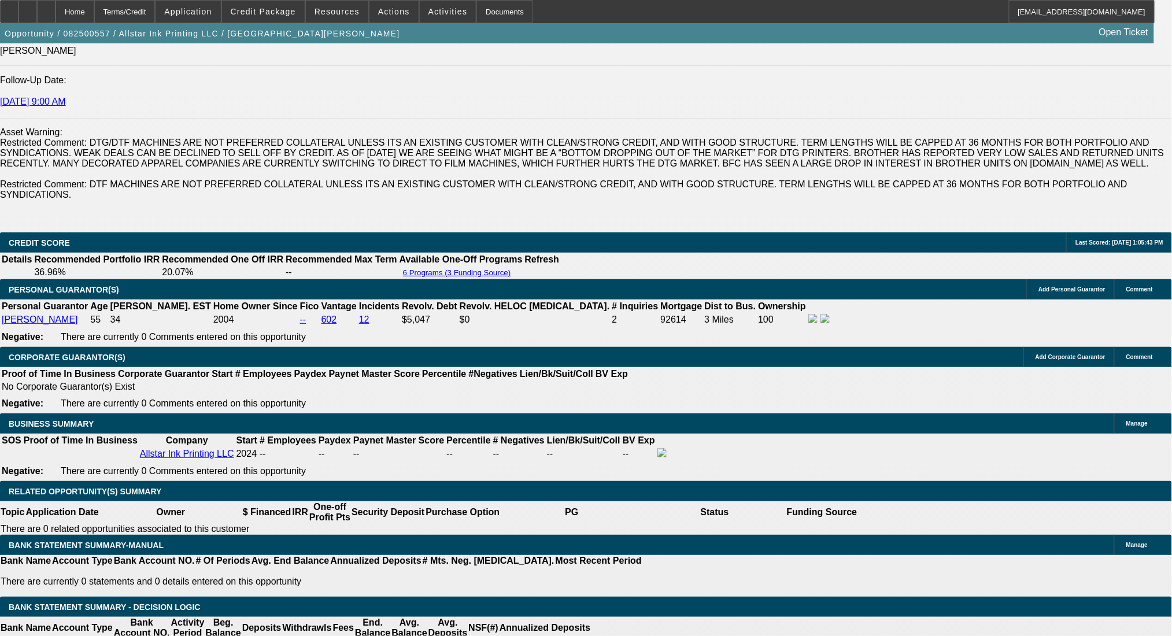
drag, startPoint x: 183, startPoint y: 366, endPoint x: 214, endPoint y: 366, distance: 31.2
type input "$1,370.86"
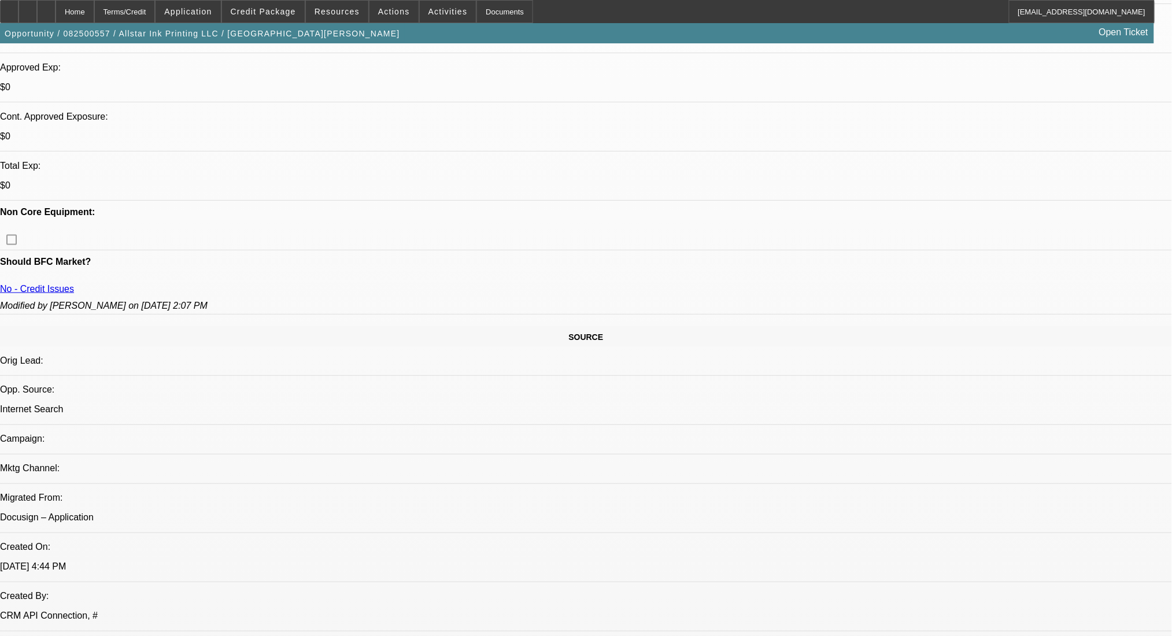
scroll to position [0, 0]
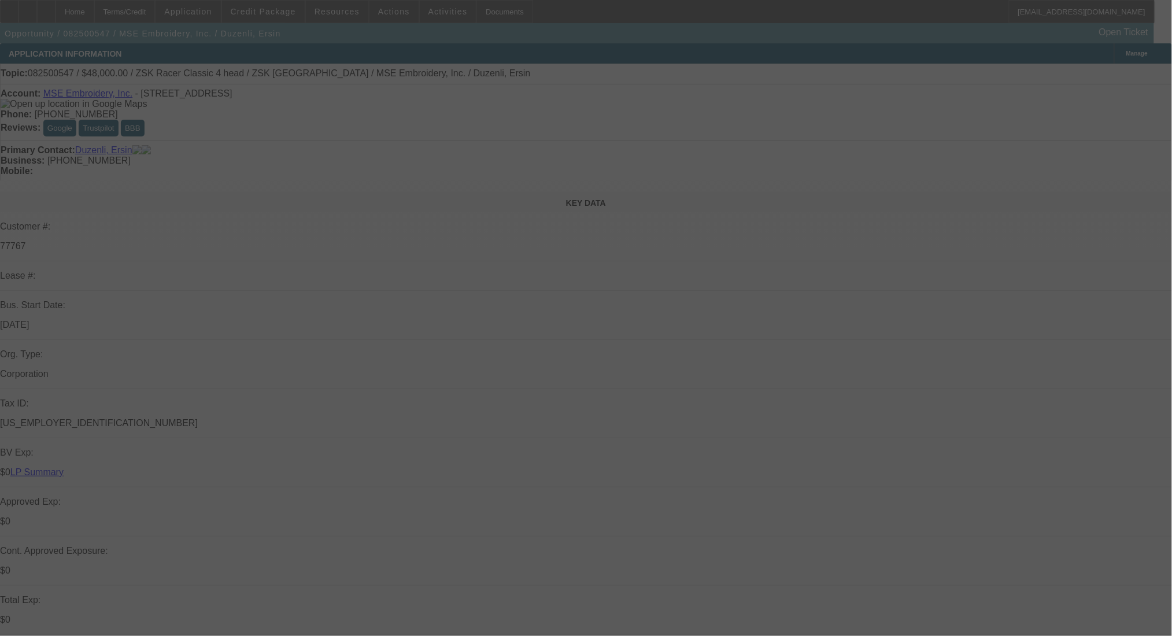
select select "0"
select select "2"
select select "0"
select select "6"
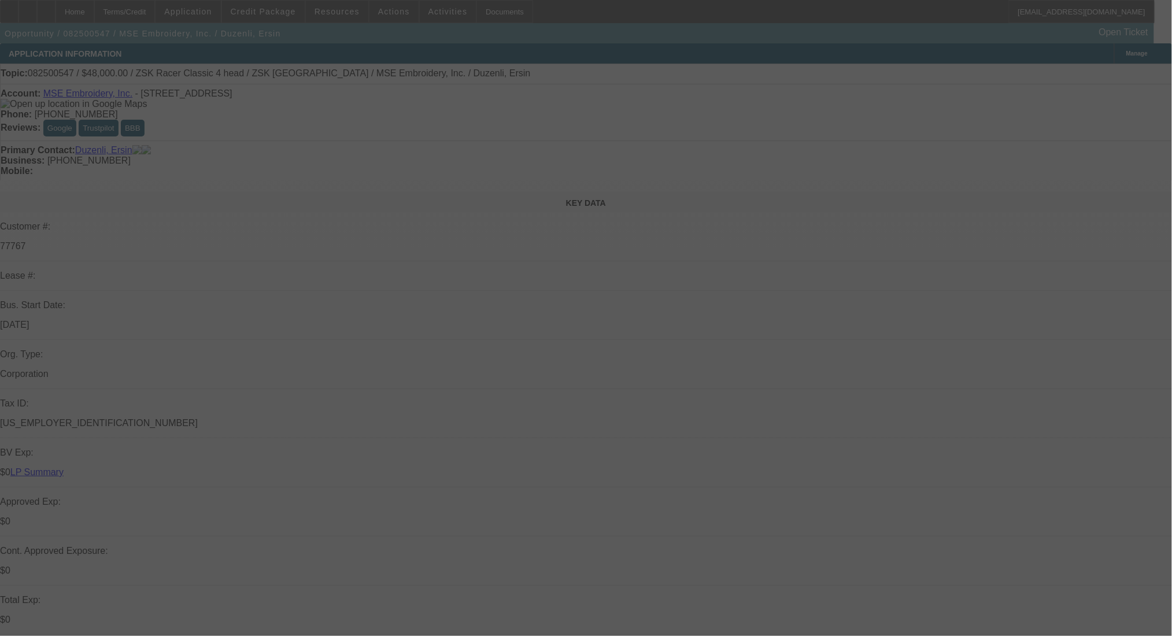
select select "0"
select select "2"
select select "0.1"
select select "4"
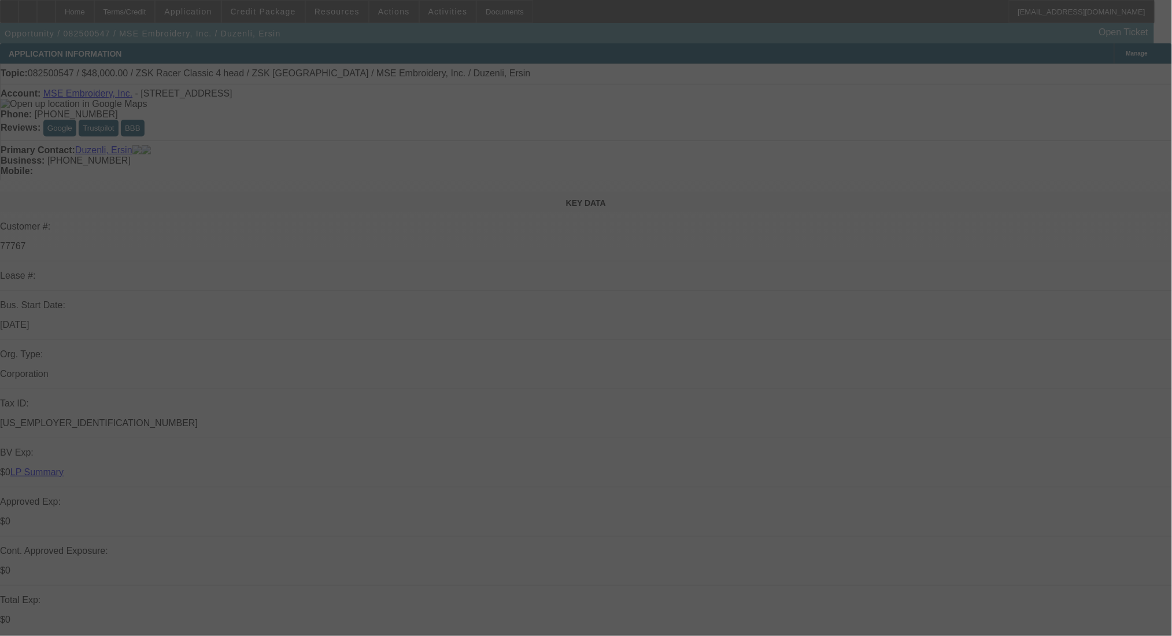
select select "0"
select select "2"
select select "0"
select select "6"
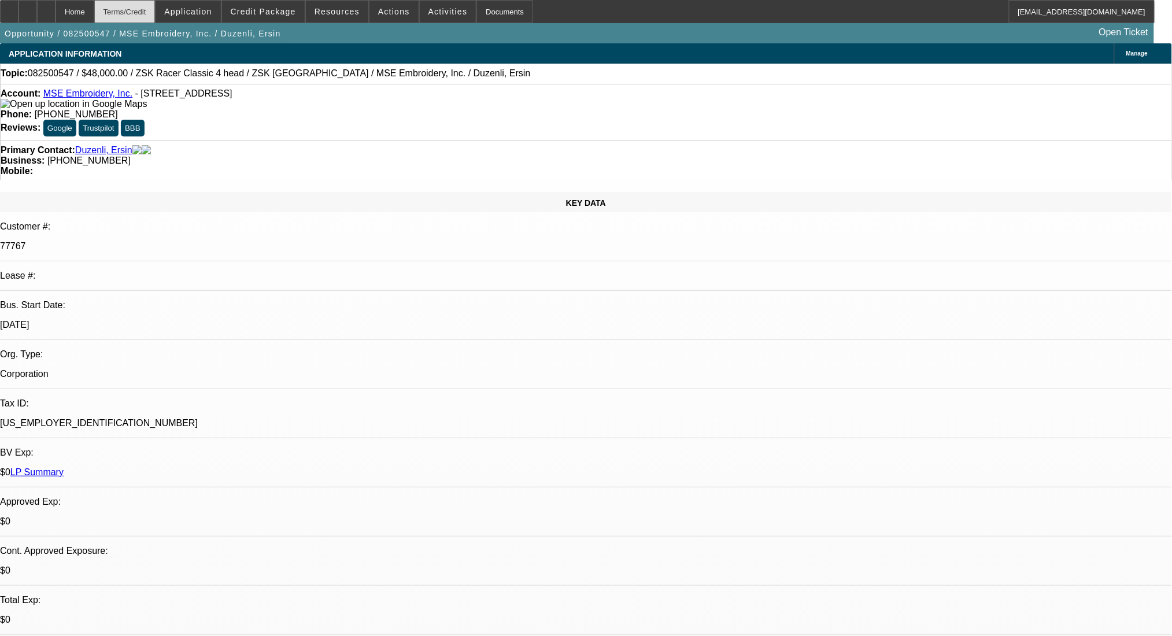
click at [156, 16] on div "Terms/Credit" at bounding box center [124, 11] width 61 height 23
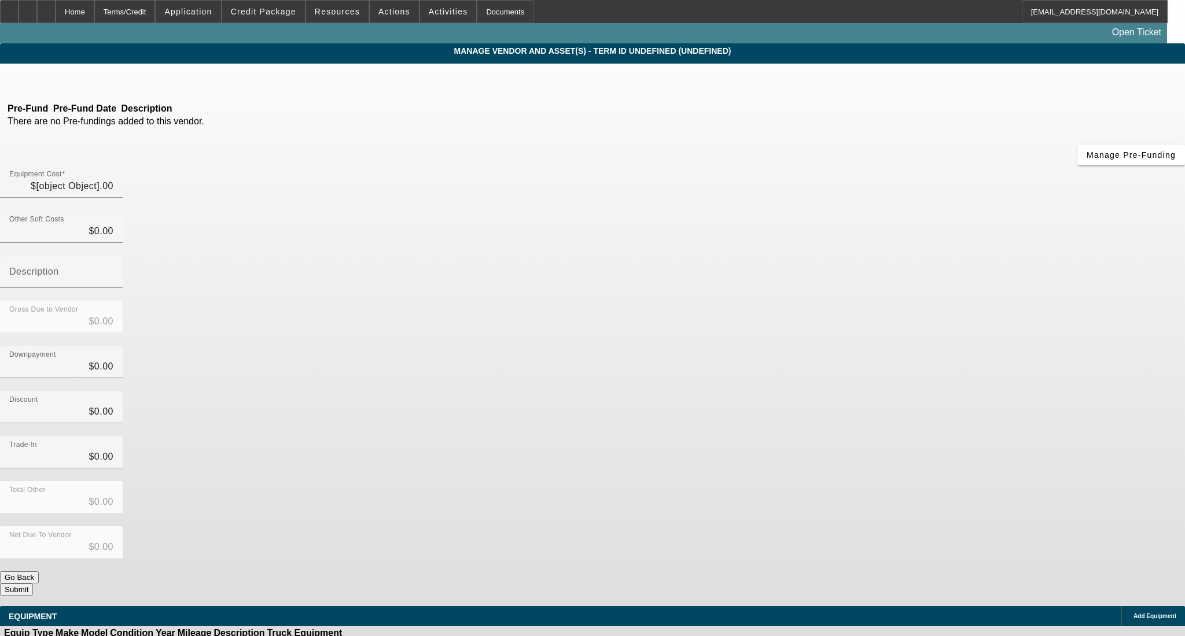
type input "$48,000.00"
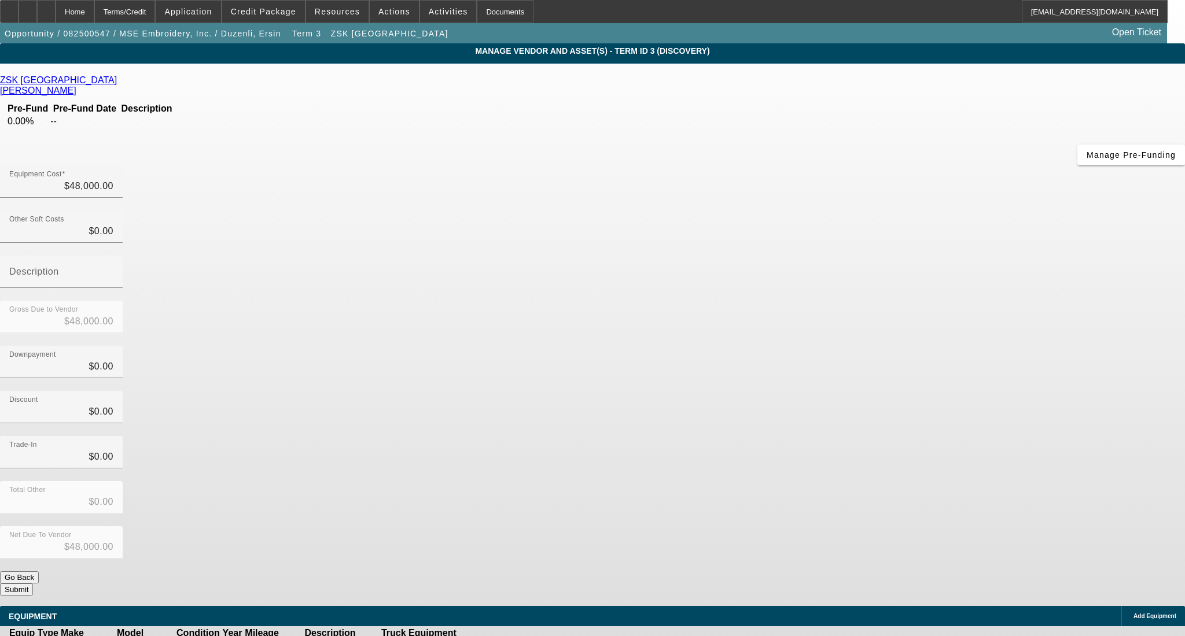
click at [120, 83] on icon at bounding box center [120, 80] width 0 height 10
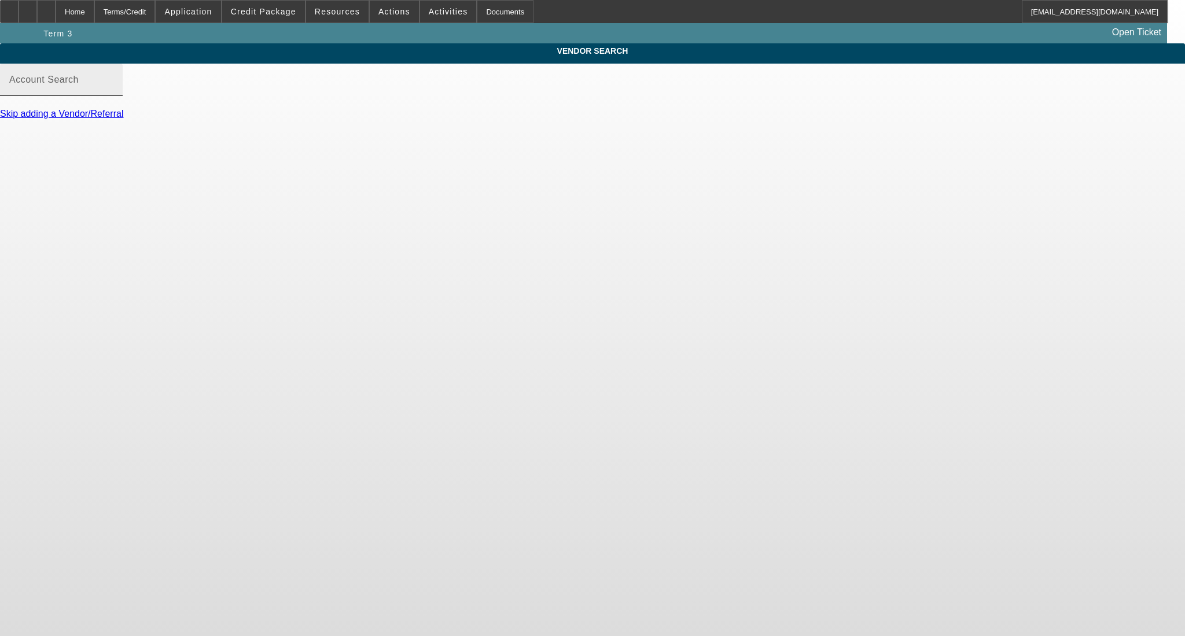
click at [113, 91] on input "Account Search" at bounding box center [61, 85] width 104 height 14
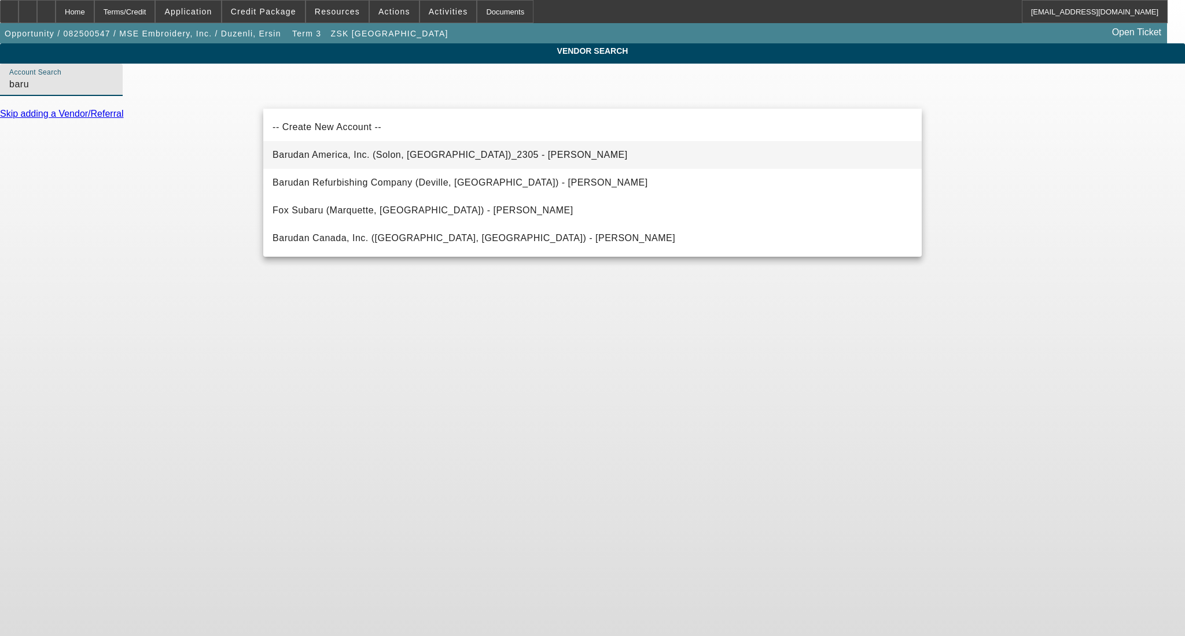
click at [334, 149] on span "Barudan America, Inc. (Solon, OH)_2305 - Hrabak, Kevin" at bounding box center [449, 155] width 355 height 14
type input "Barudan America, Inc. (Solon, OH)_2305 - Hrabak, Kevin"
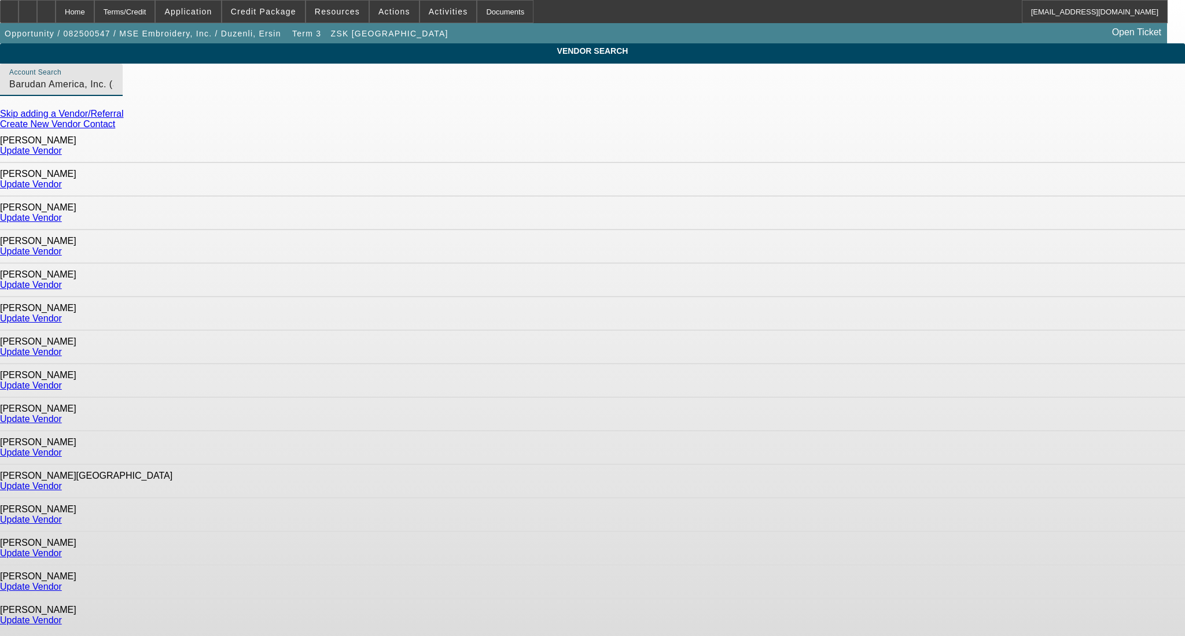
click at [62, 150] on link "Update Vendor" at bounding box center [31, 151] width 62 height 10
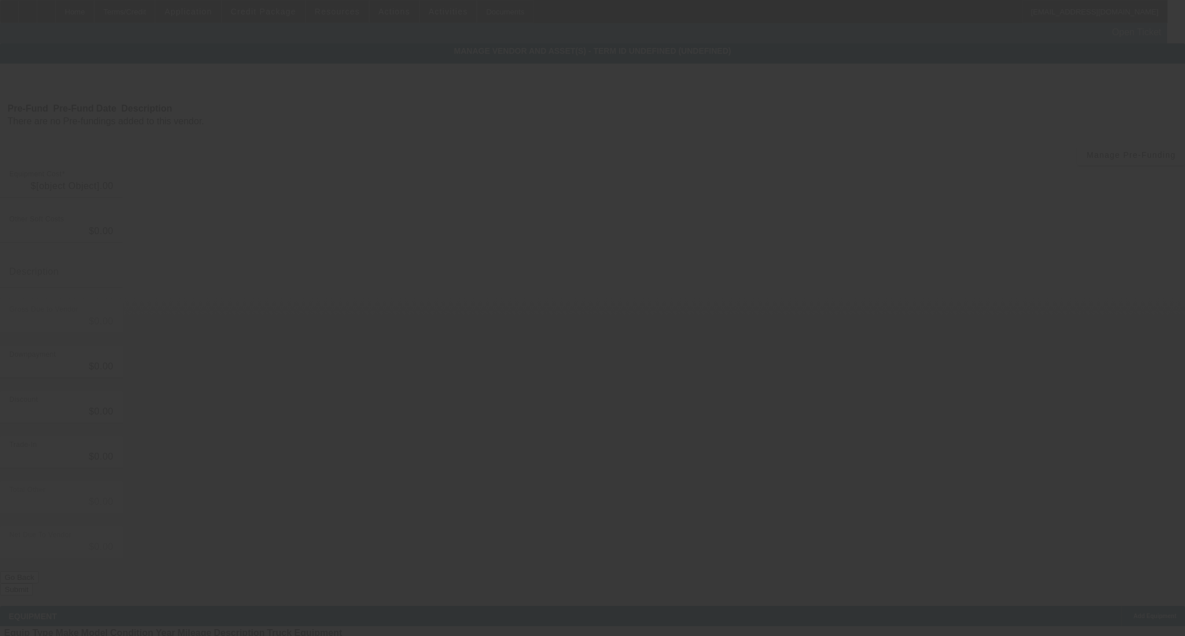
type input "$48,000.00"
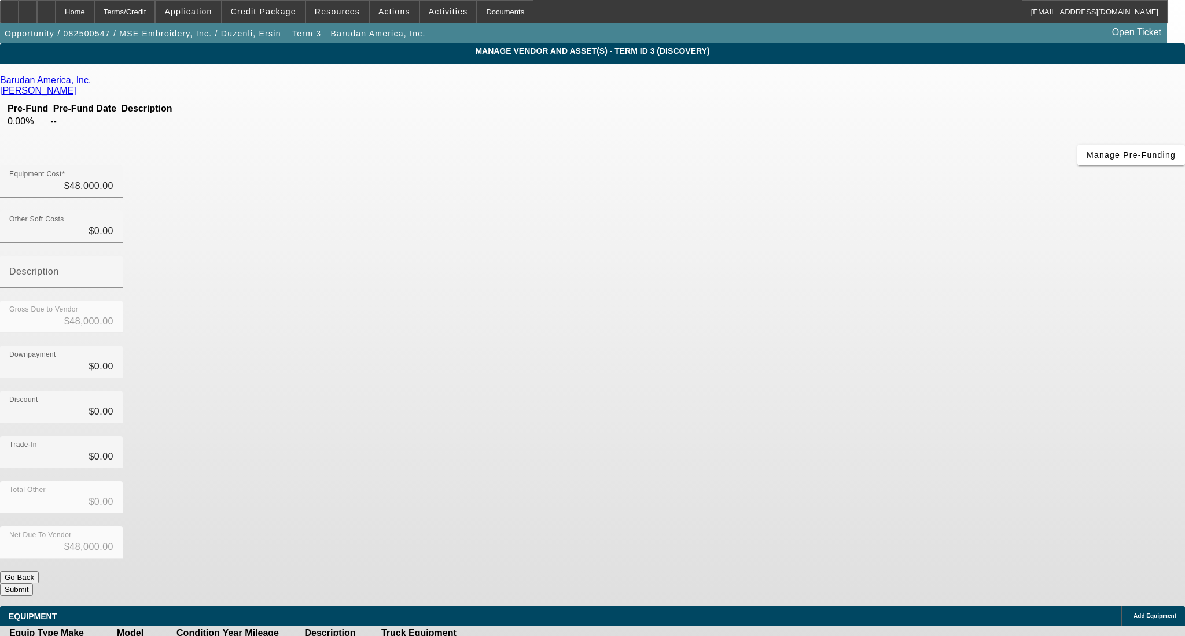
click at [33, 584] on button "Submit" at bounding box center [16, 590] width 33 height 12
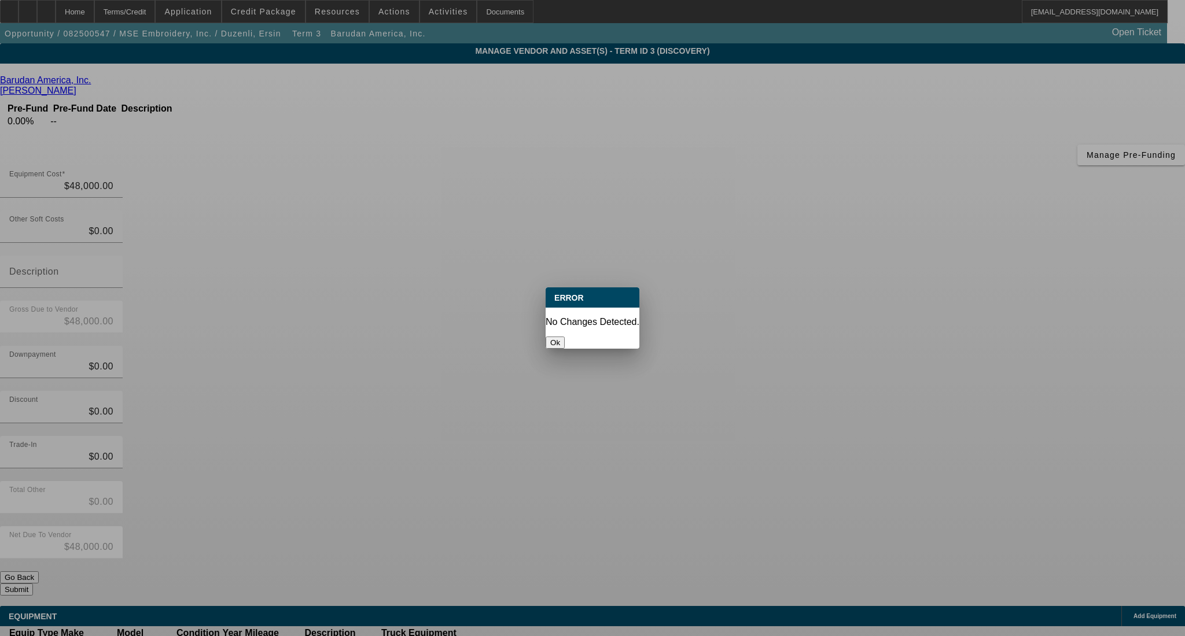
click at [577, 337] on div "Ok" at bounding box center [592, 343] width 94 height 12
click at [565, 337] on button "Ok" at bounding box center [554, 343] width 19 height 12
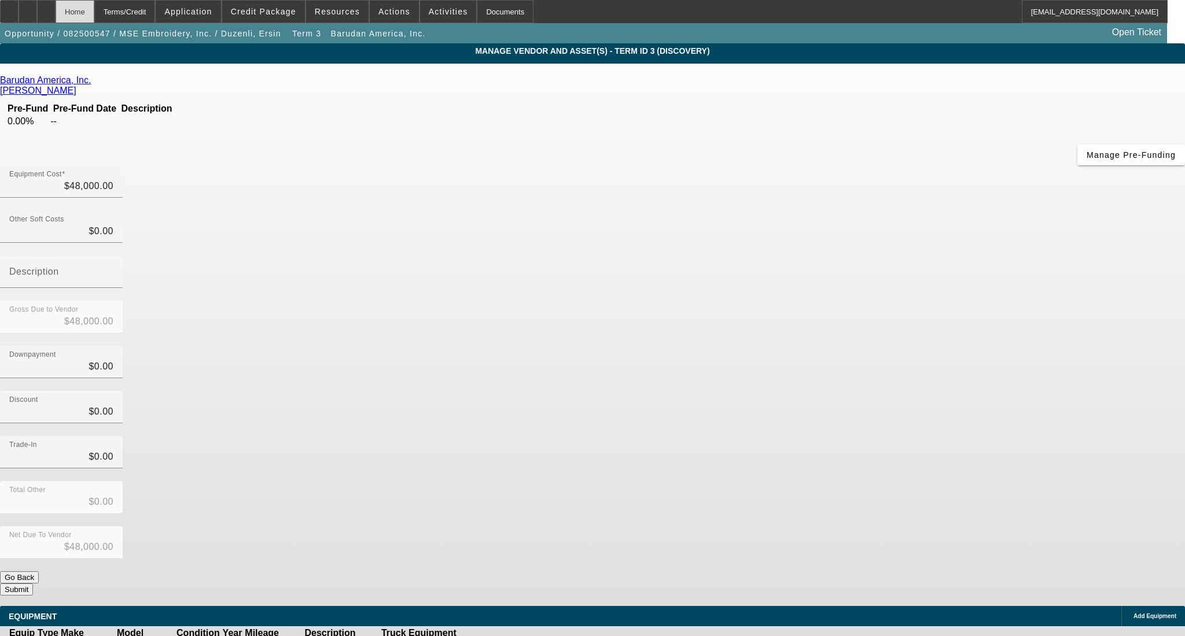
click at [94, 7] on div "Home" at bounding box center [75, 11] width 39 height 23
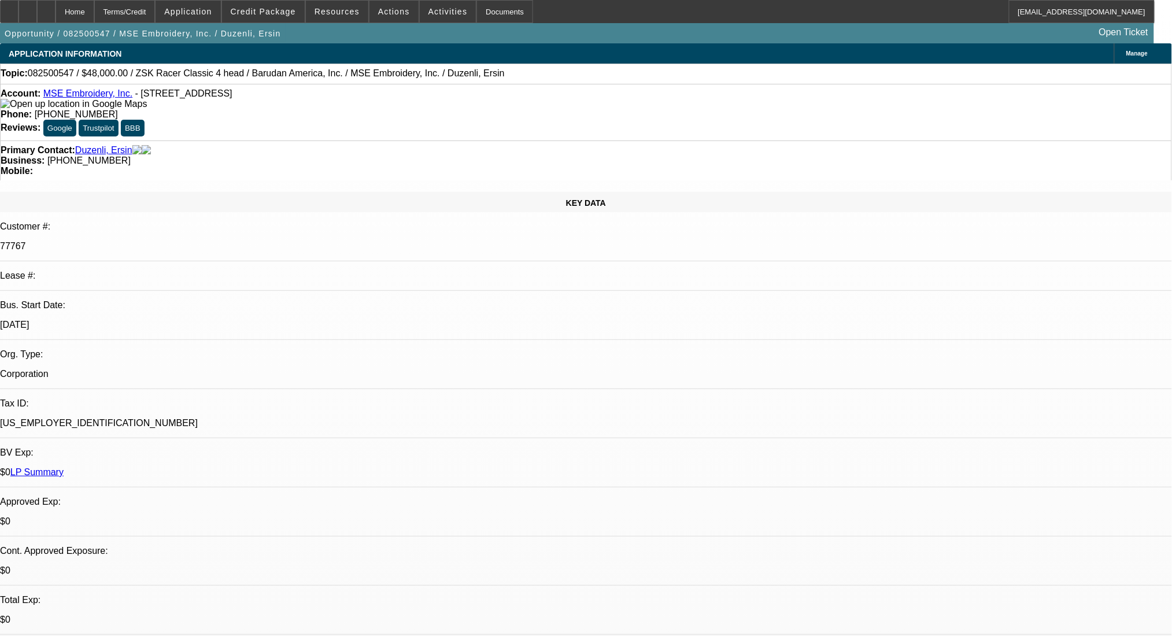
select select "0"
select select "2"
select select "0"
select select "6"
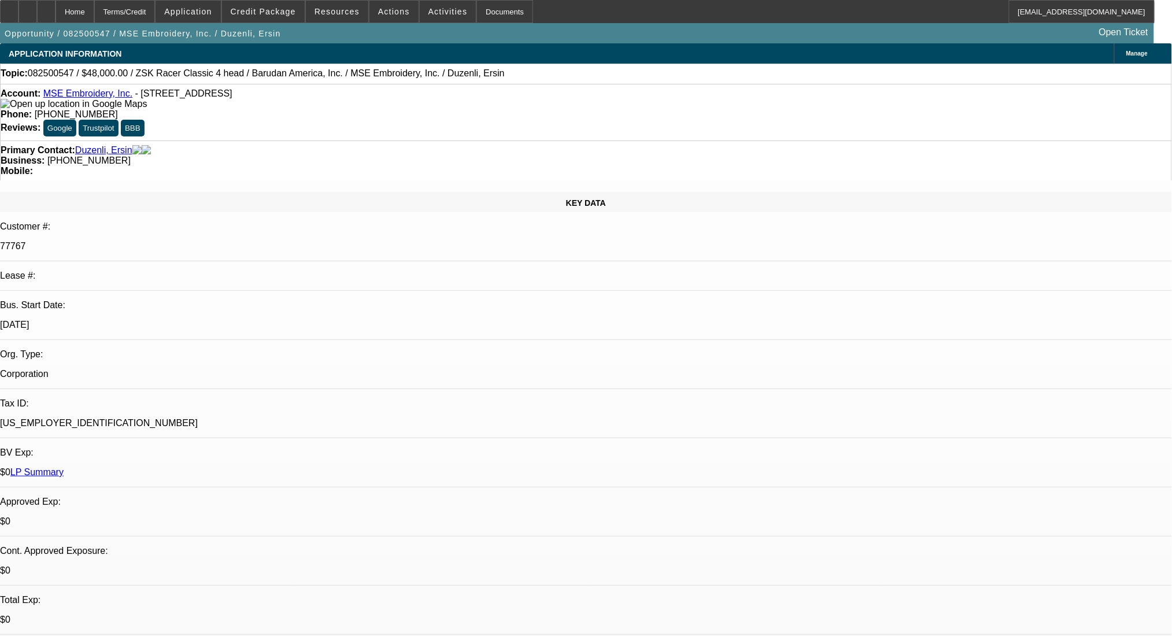
select select "0"
select select "2"
select select "0.1"
select select "4"
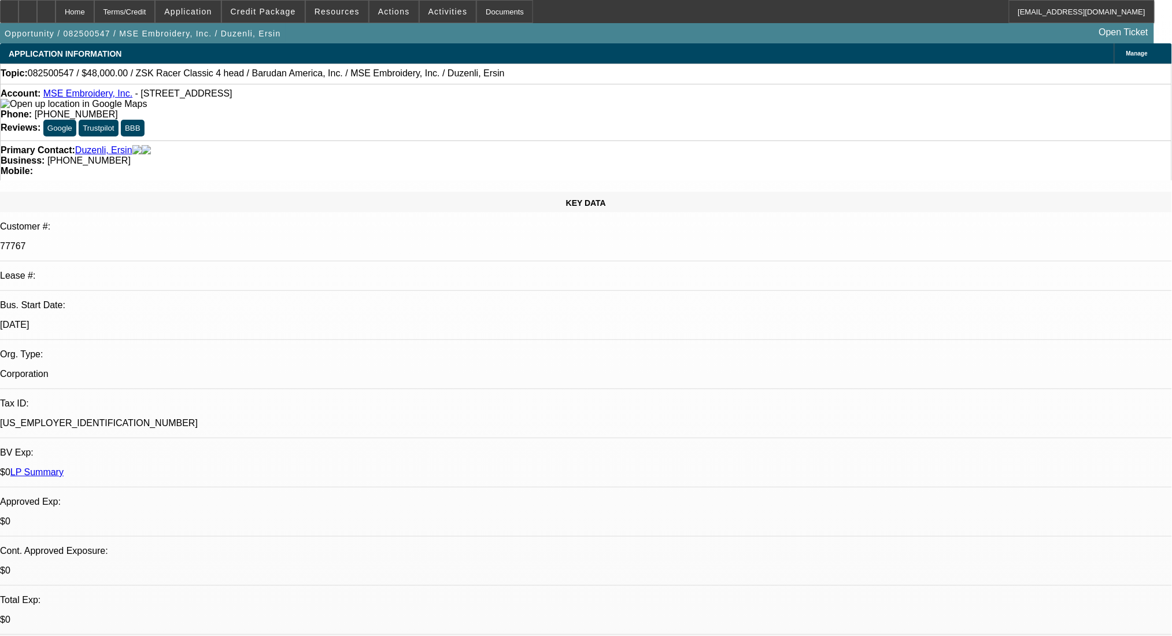
select select "0"
select select "2"
select select "0"
select select "6"
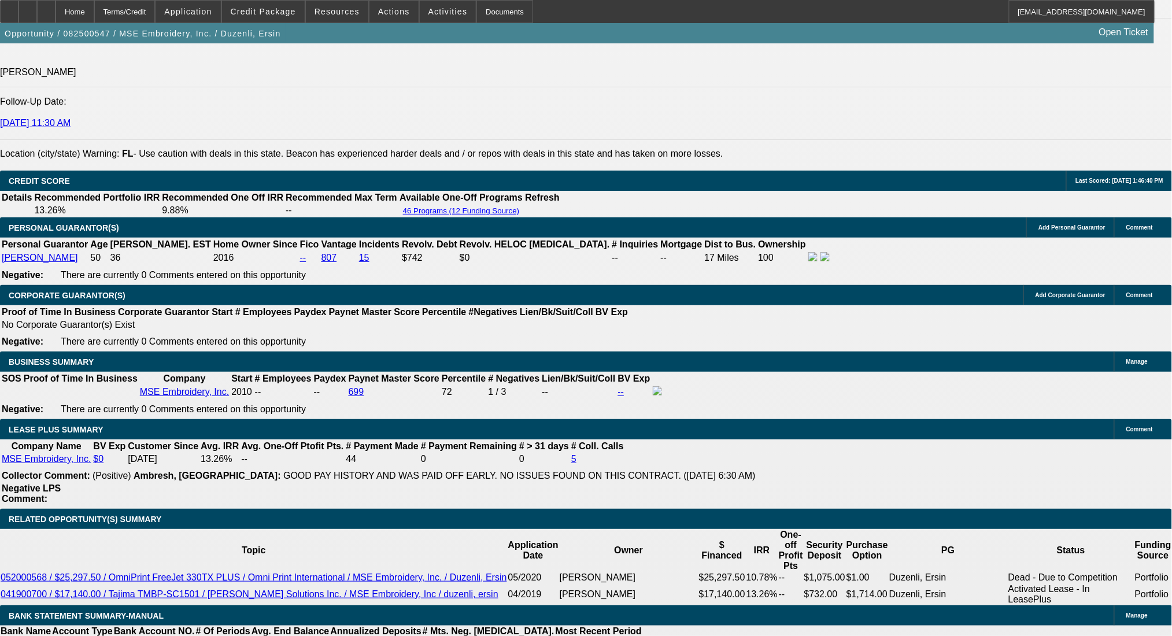
scroll to position [1851, 0]
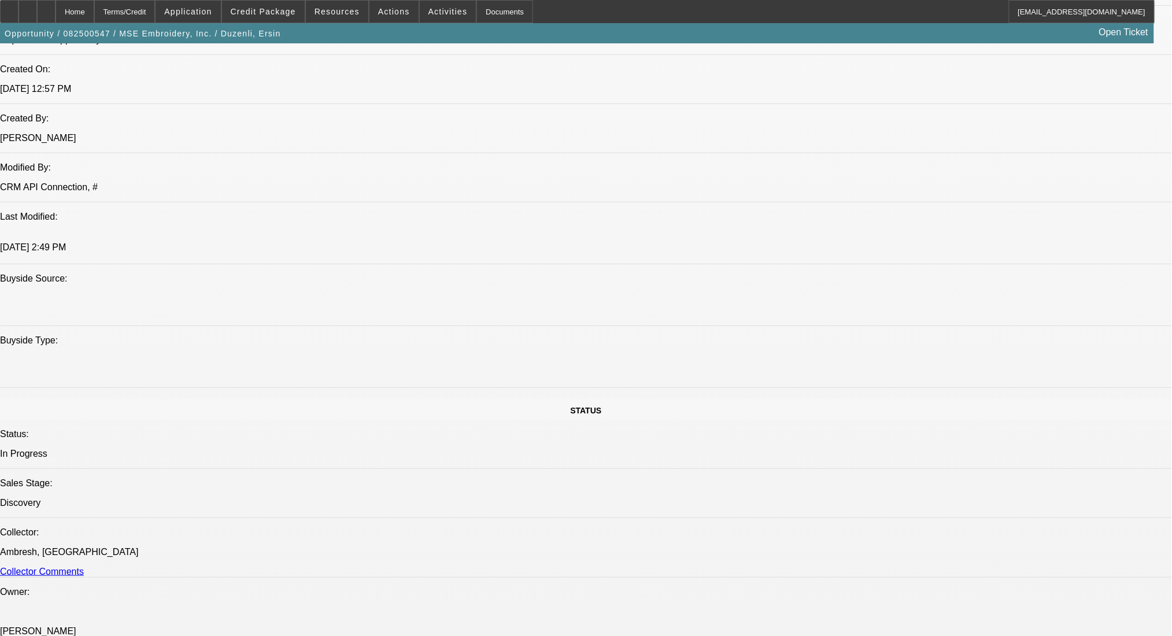
scroll to position [925, 0]
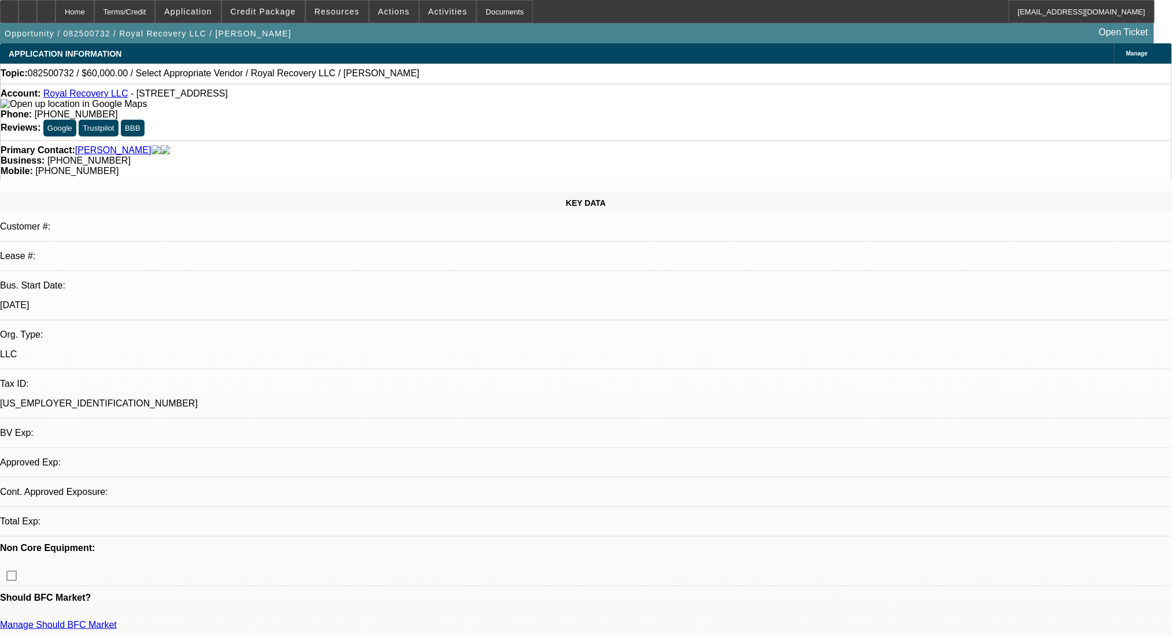
select select "0"
select select "2"
select select "0.1"
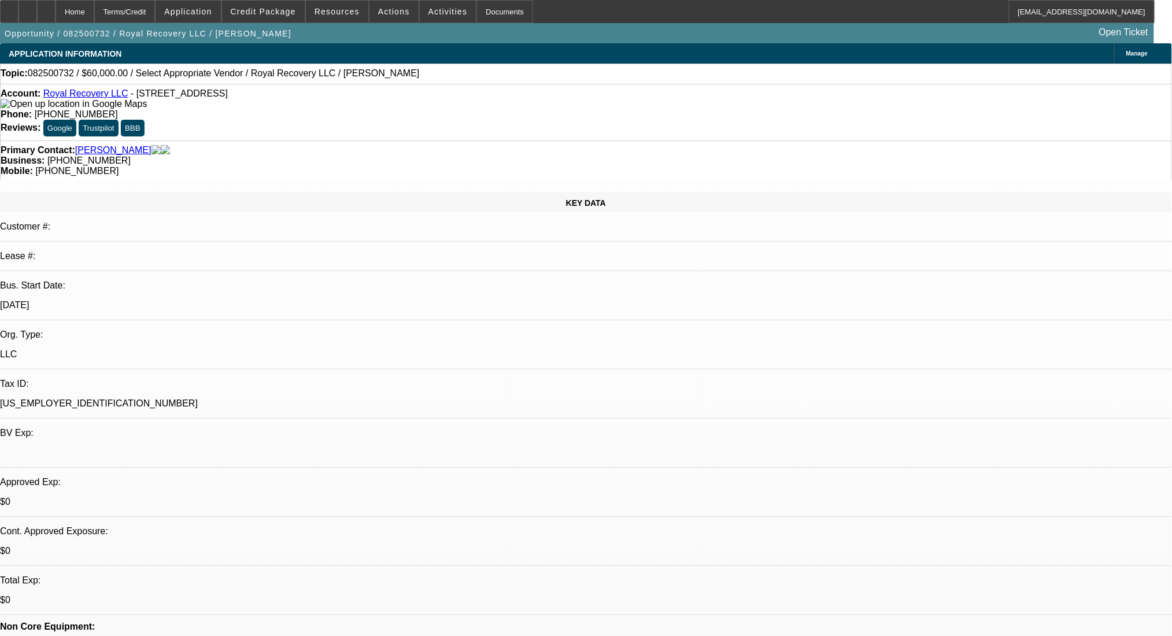
select select "1"
select select "2"
select select "4"
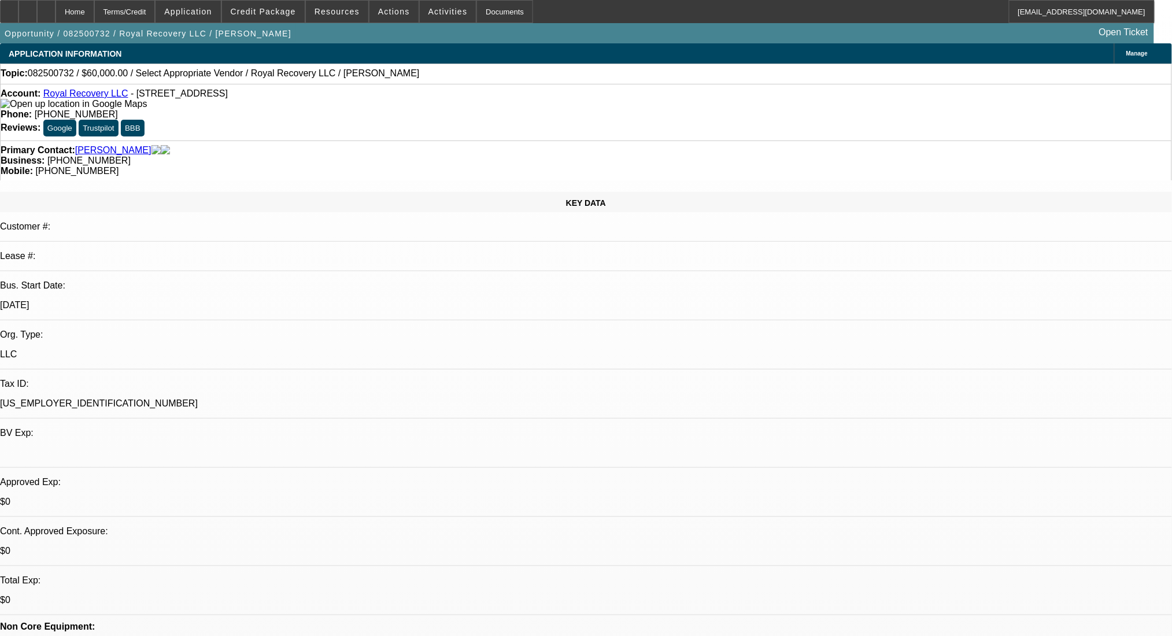
radio input "true"
type textarea "considering [PERSON_NAME] with LWAH 's 2011 Ford on facebook"
radio input "true"
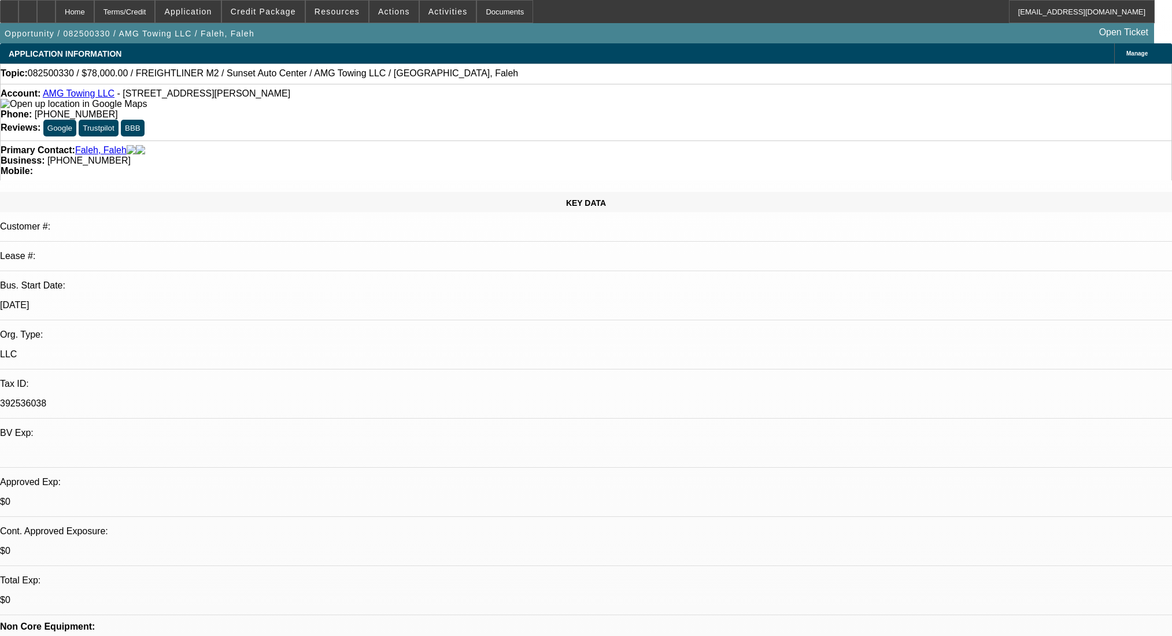
select select "0"
select select "2"
select select "0"
select select "6"
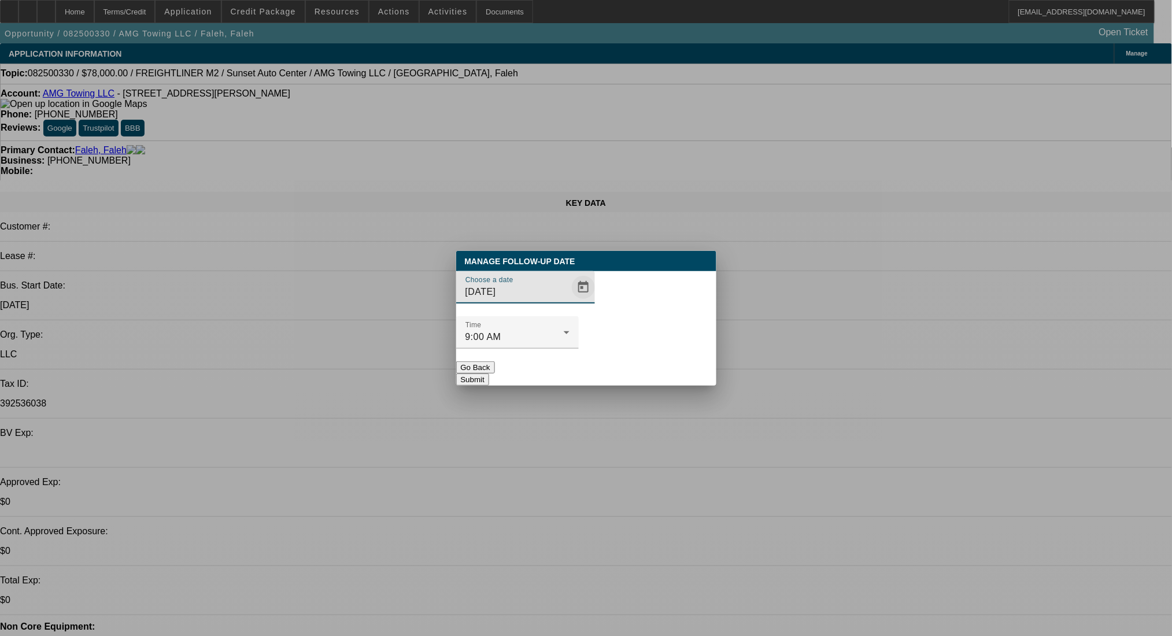
click at [570, 301] on span "Open calendar" at bounding box center [584, 288] width 28 height 28
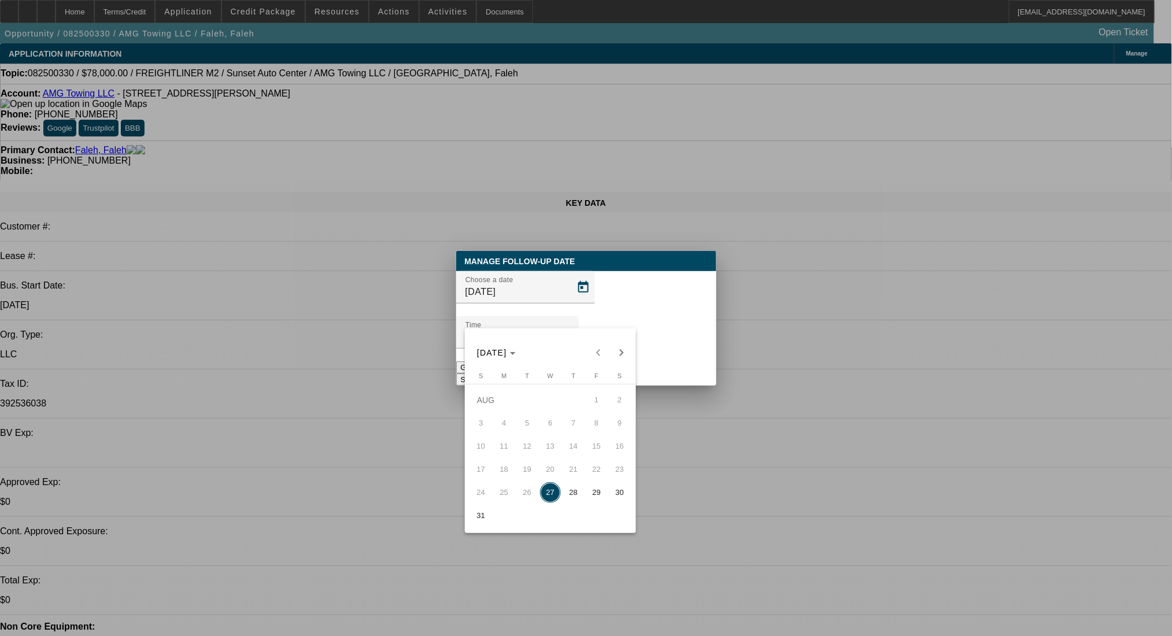
click at [596, 501] on span "29" at bounding box center [596, 492] width 21 height 21
type input "[DATE]"
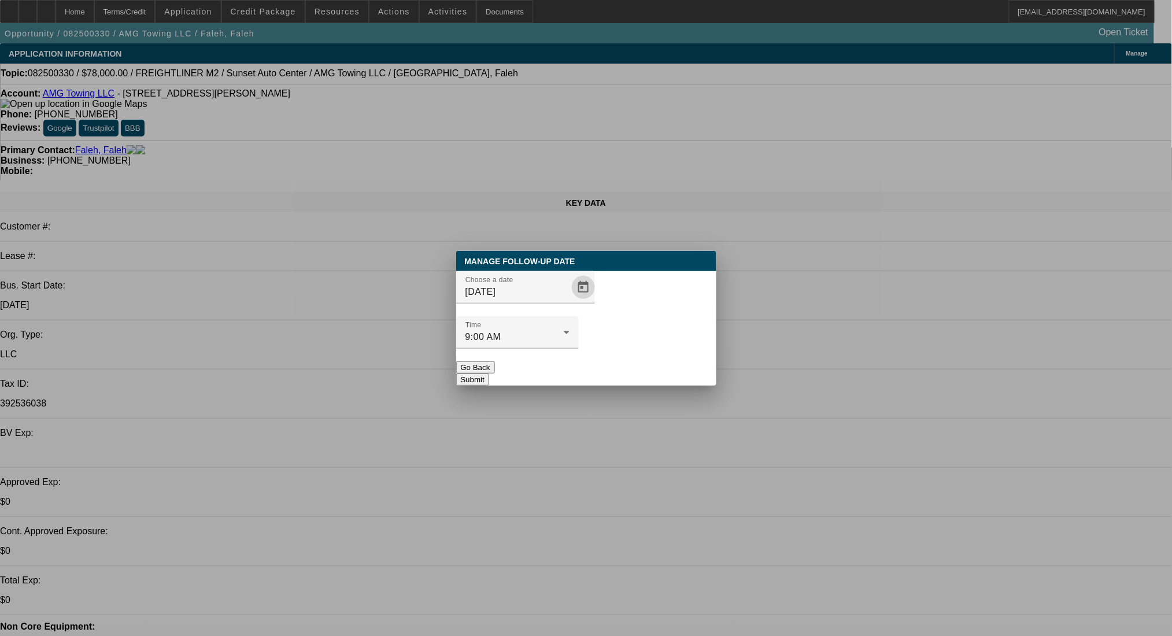
click at [489, 374] on button "Submit" at bounding box center [472, 380] width 33 height 12
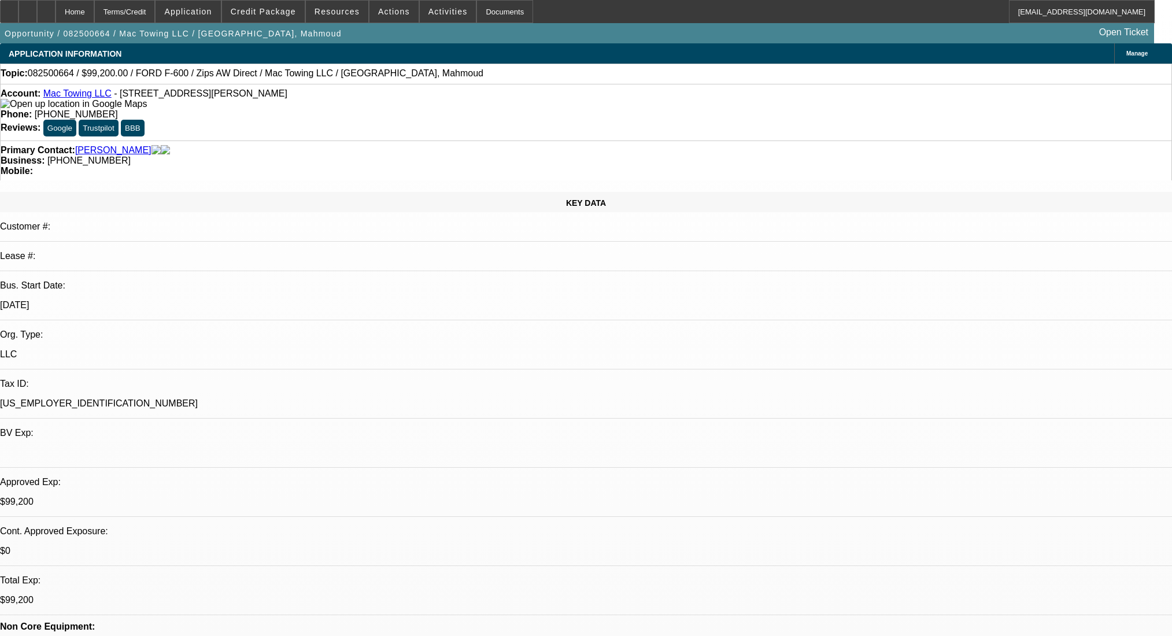
select select "0.2"
select select "2"
select select "0"
select select "6"
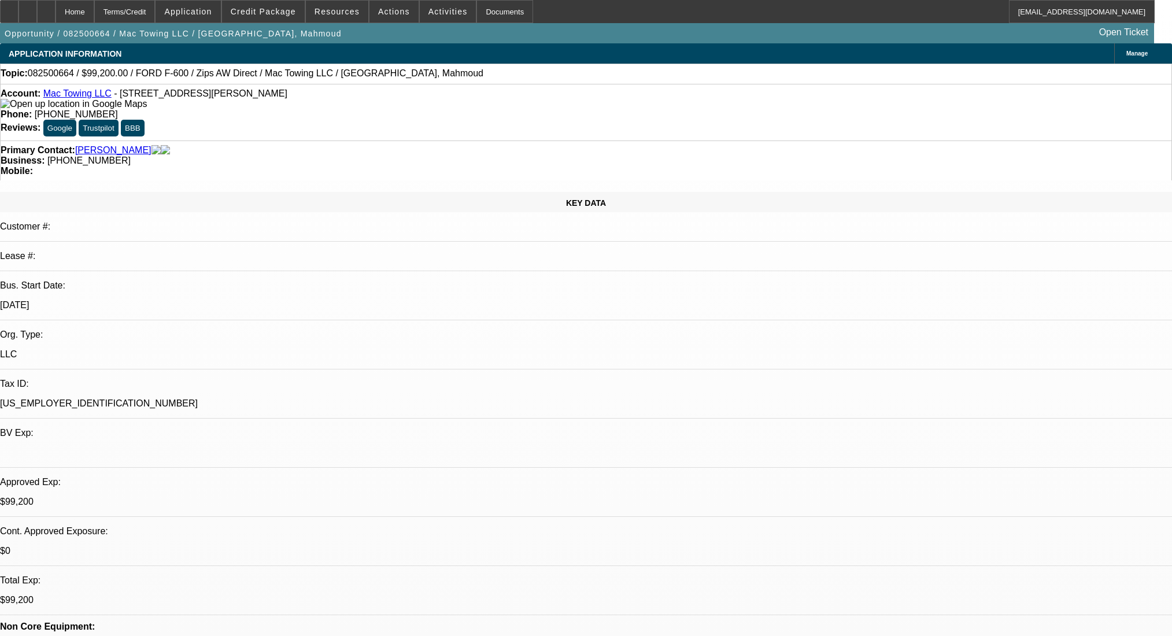
select select "0.2"
select select "2"
select select "0"
select select "6"
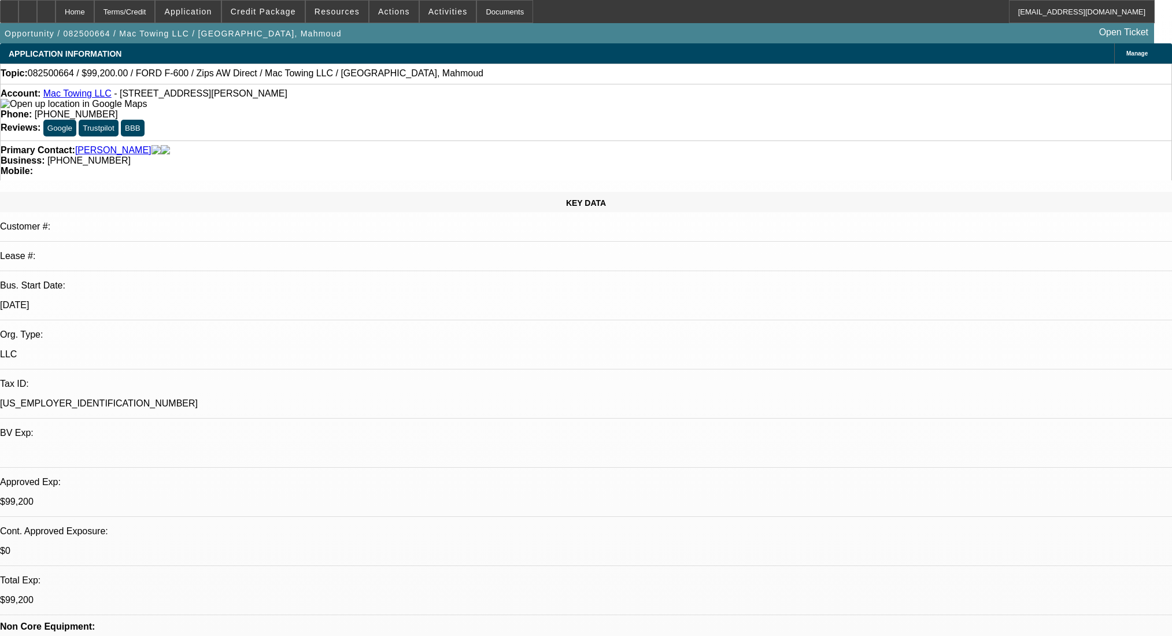
select select "0.2"
select select "2"
select select "0.1"
select select "4"
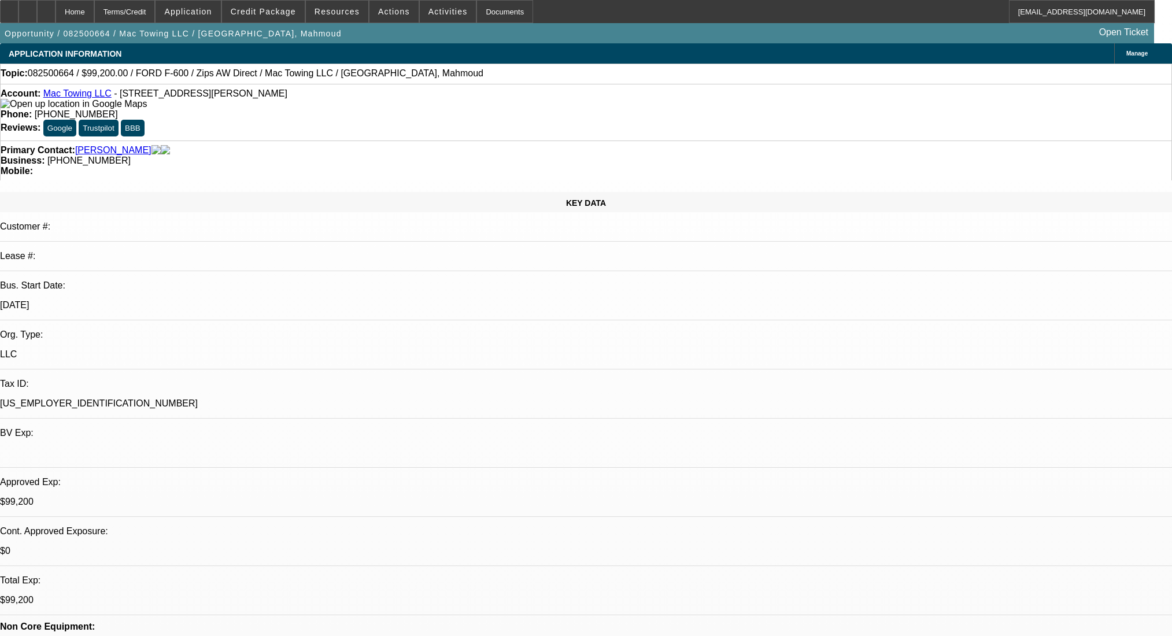
select select "0.2"
select select "2"
select select "0.1"
select select "4"
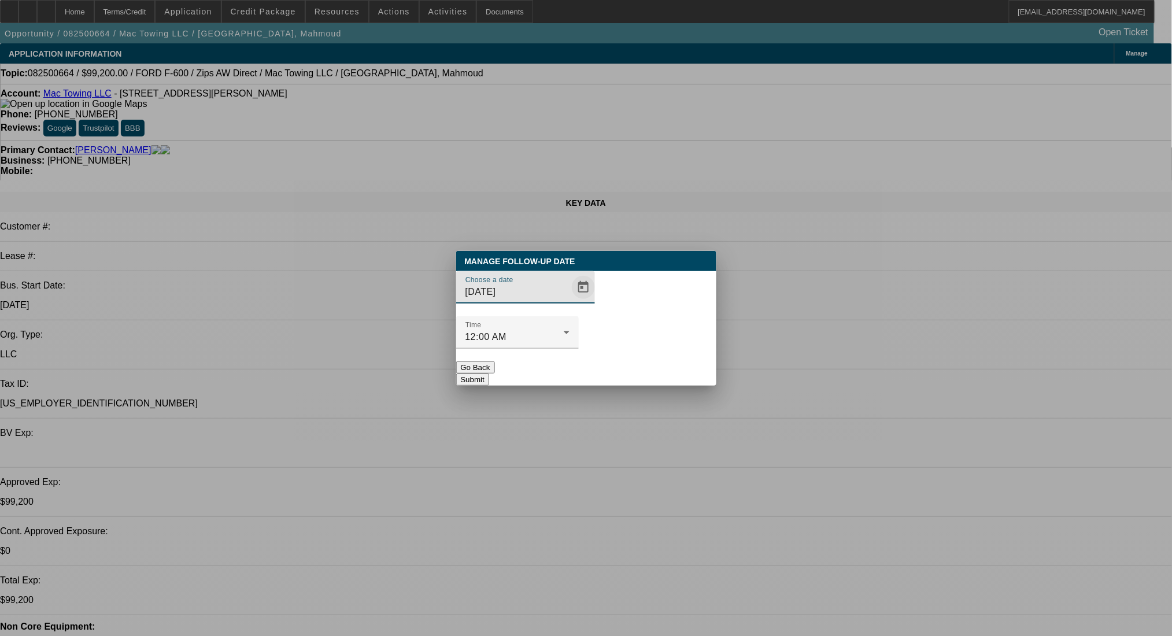
click at [570, 301] on span "Open calendar" at bounding box center [584, 288] width 28 height 28
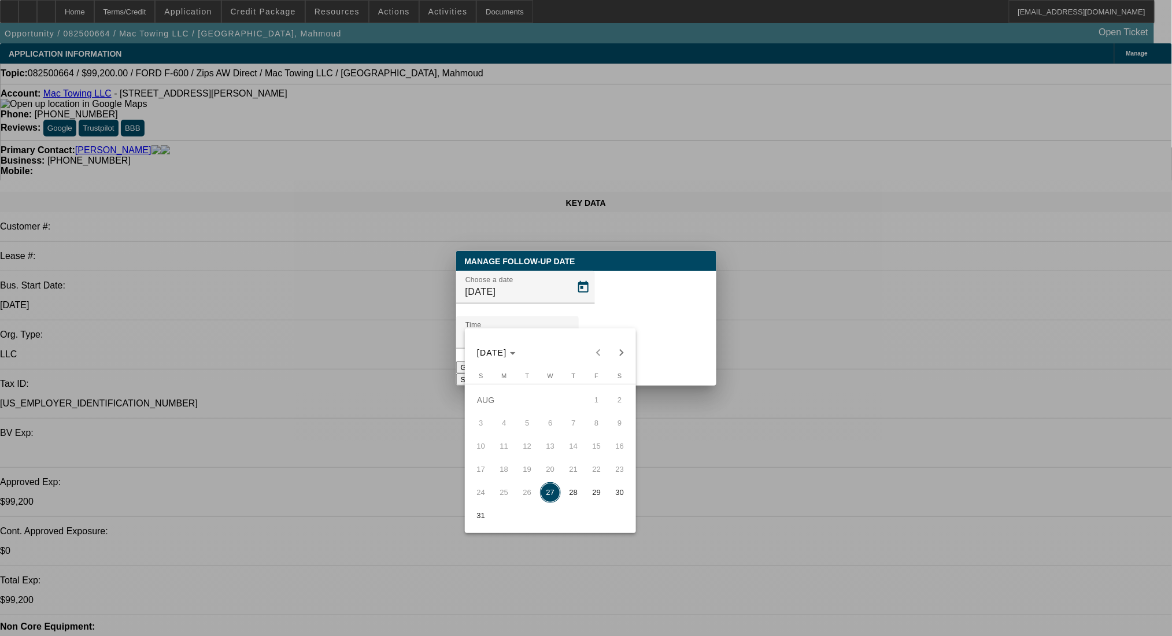
click at [580, 490] on span "28" at bounding box center [573, 492] width 21 height 21
type input "8/28/2025"
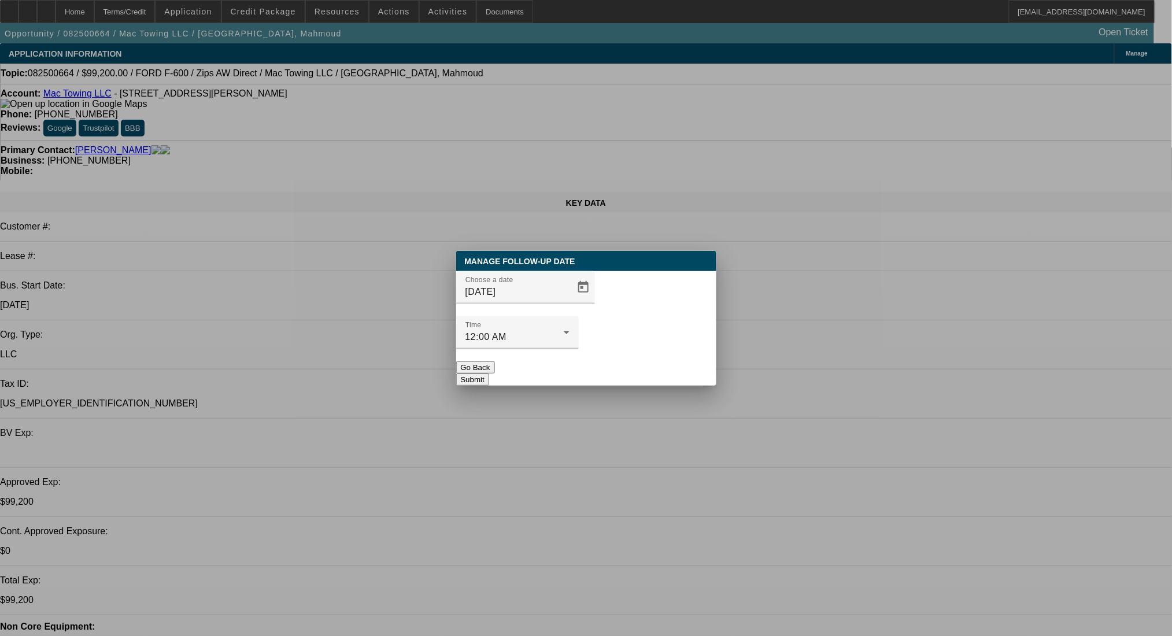
click at [489, 374] on button "Submit" at bounding box center [472, 380] width 33 height 12
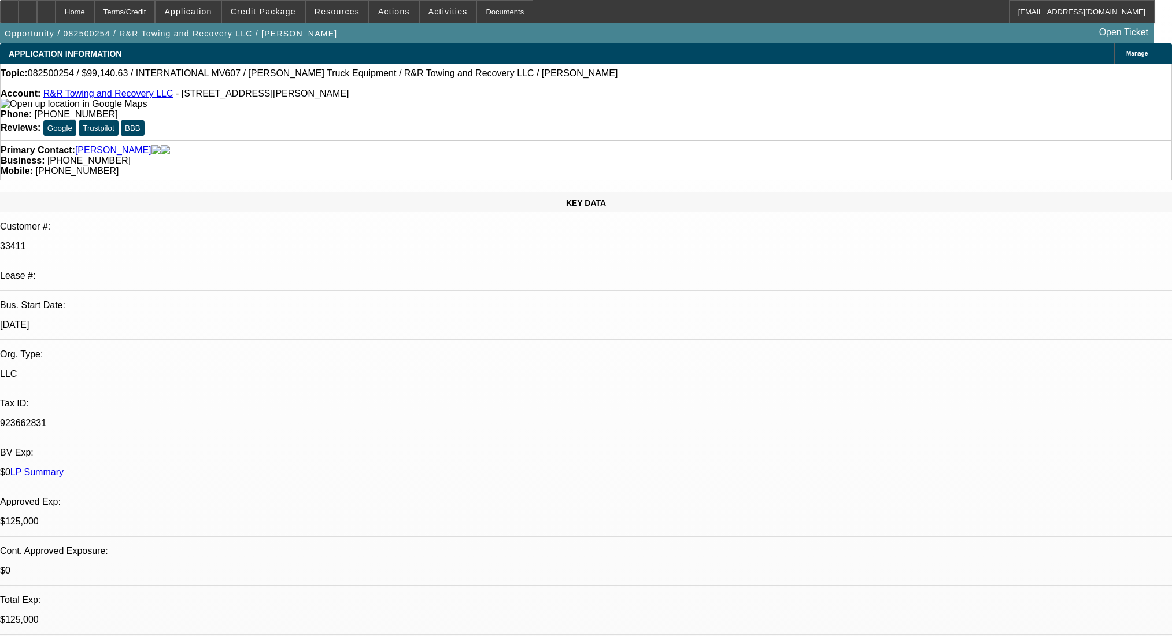
select select "0"
select select "2"
select select "0.1"
select select "4"
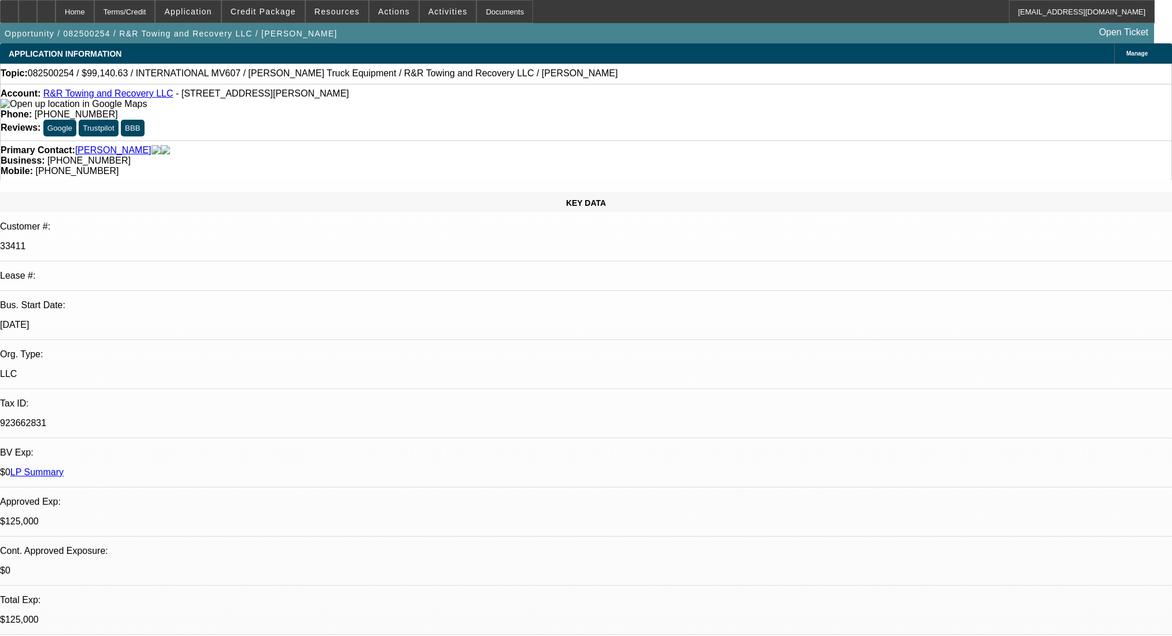
select select "0"
select select "2"
select select "0.1"
select select "4"
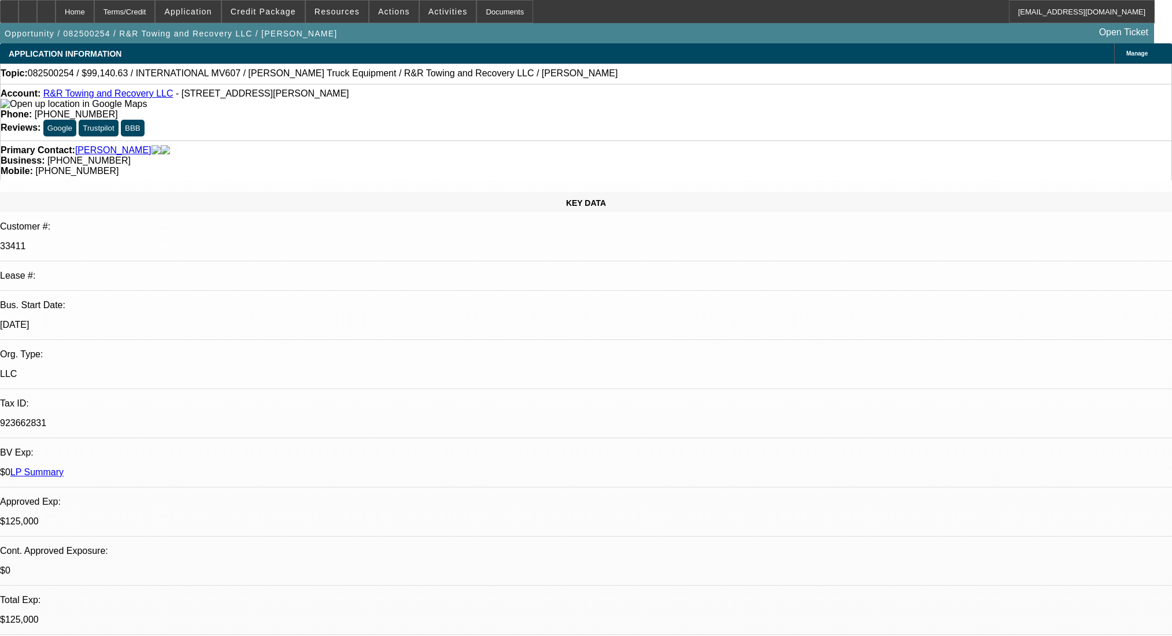
select select "0.1"
select select "2"
select select "0.1"
select select "4"
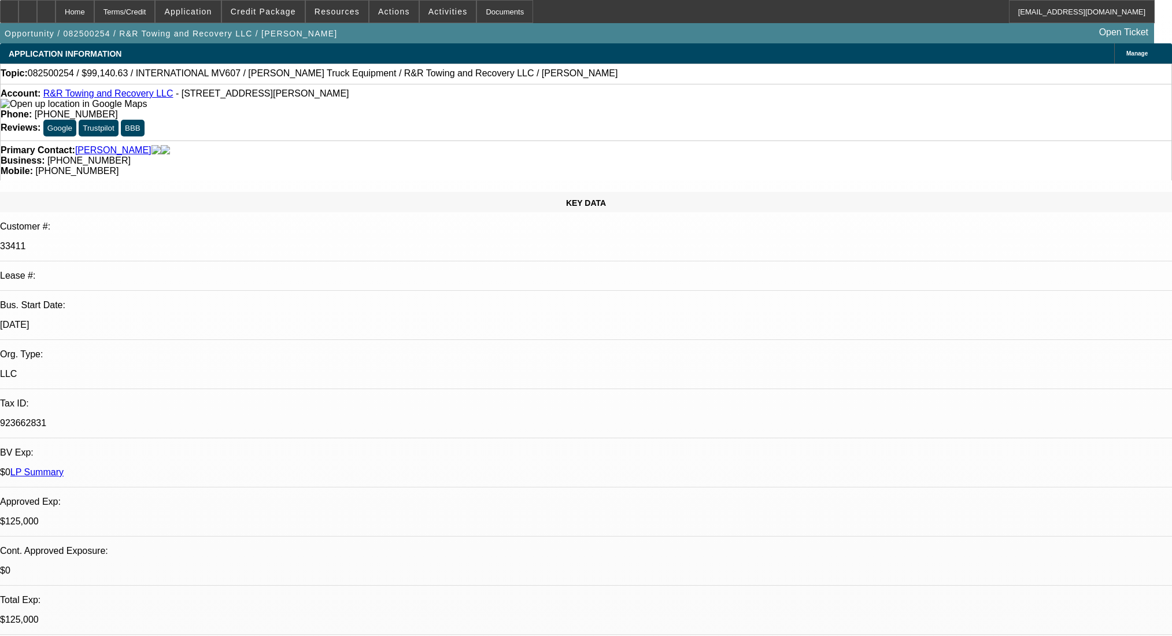
select select "0.1"
select select "2"
select select "0.1"
select select "4"
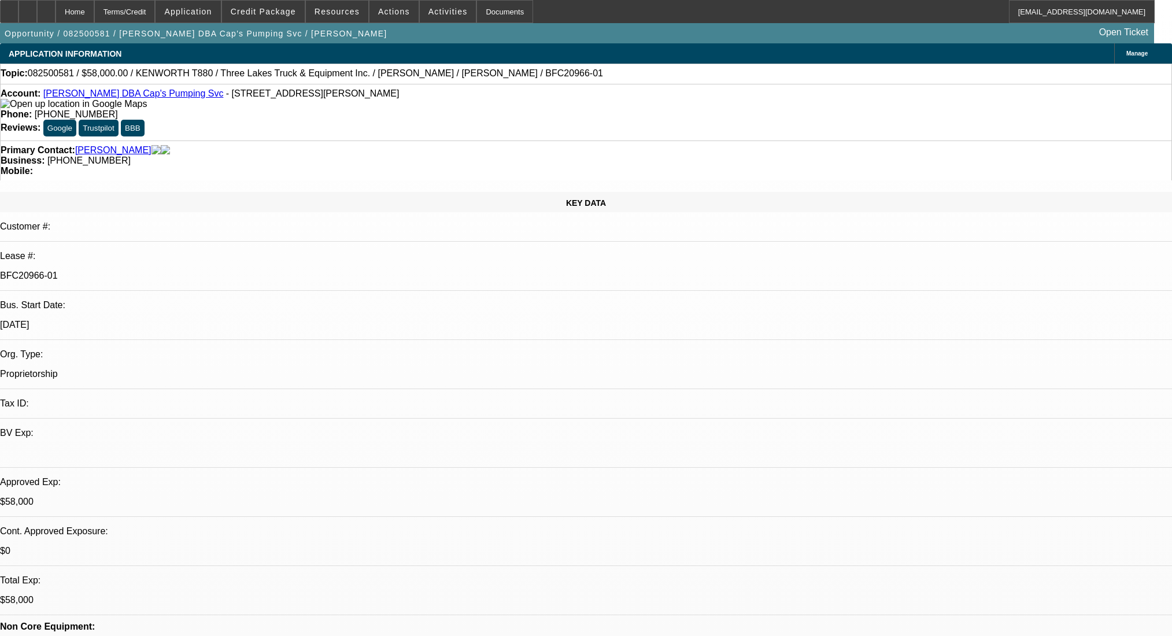
select select "0"
select select "9"
select select "0"
select select "6"
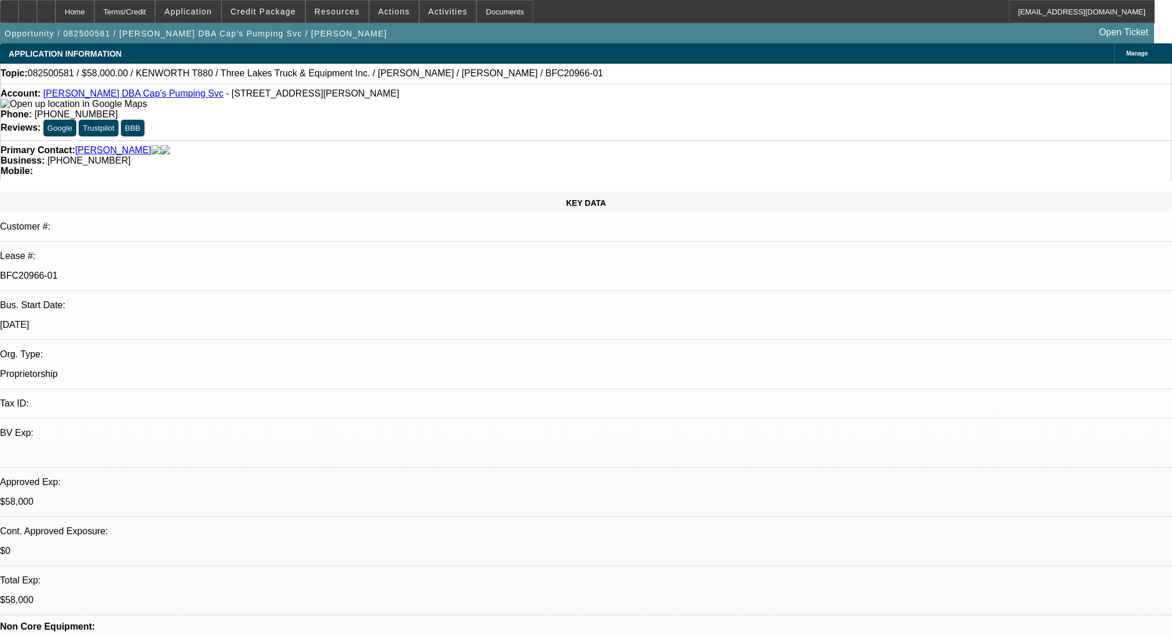
select select "0"
select select "9"
select select "0.1"
select select "4"
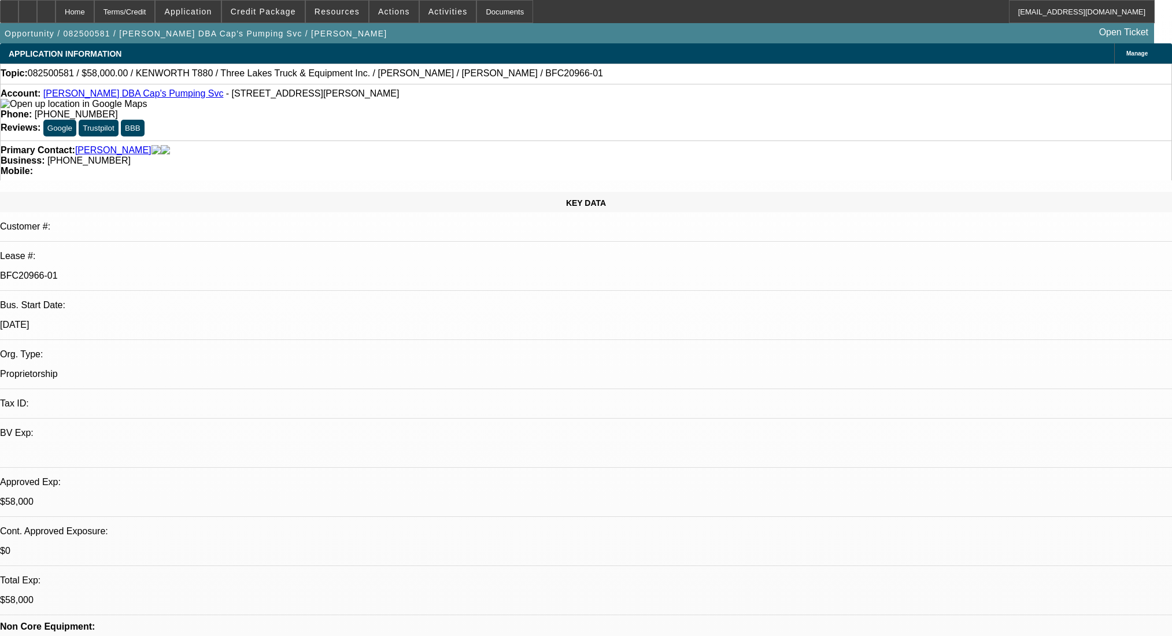
select select "0"
select select "0.1"
select select "4"
select select "0"
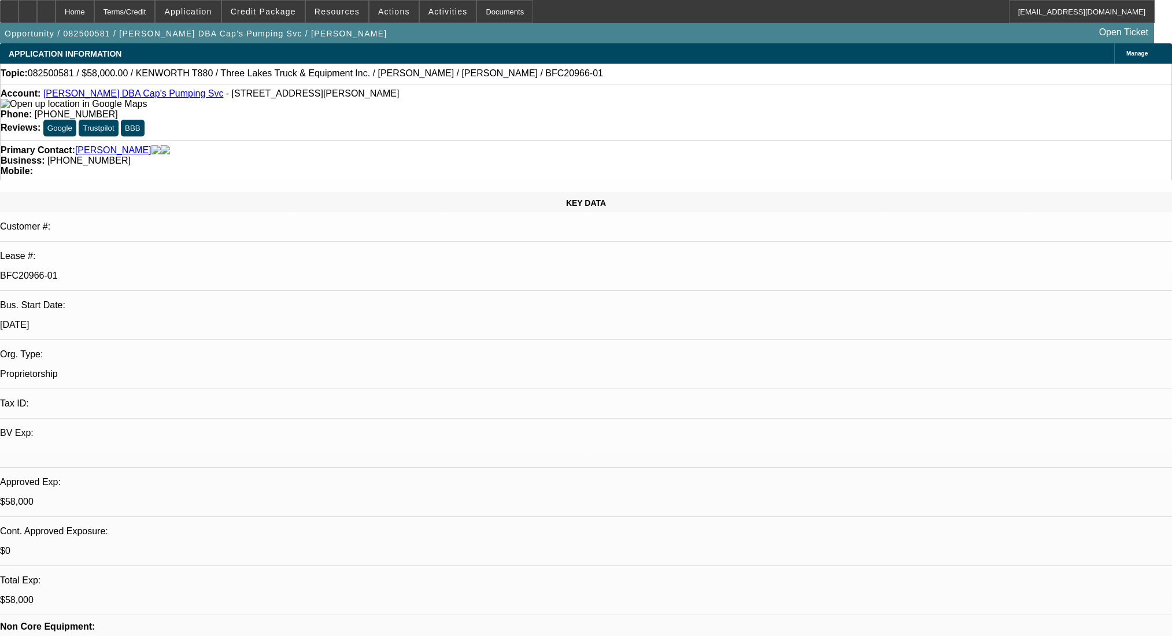
select select "0"
select select "9"
select select "0"
select select "6"
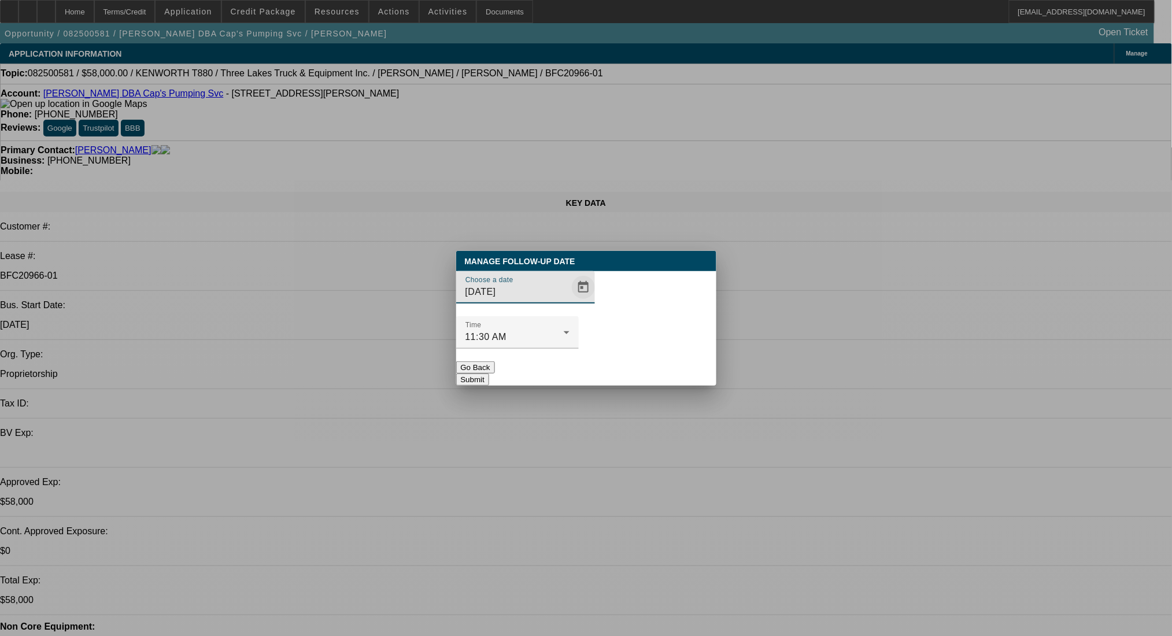
click at [570, 301] on span "Open calendar" at bounding box center [584, 288] width 28 height 28
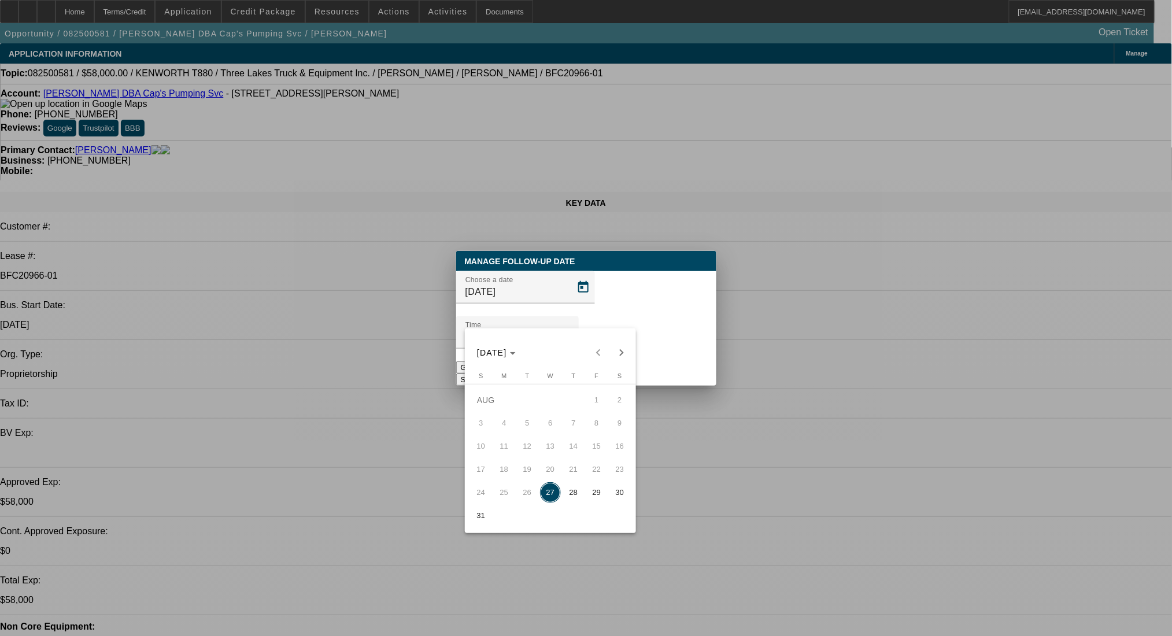
click at [594, 499] on span "29" at bounding box center [596, 492] width 21 height 21
type input "8/29/2025"
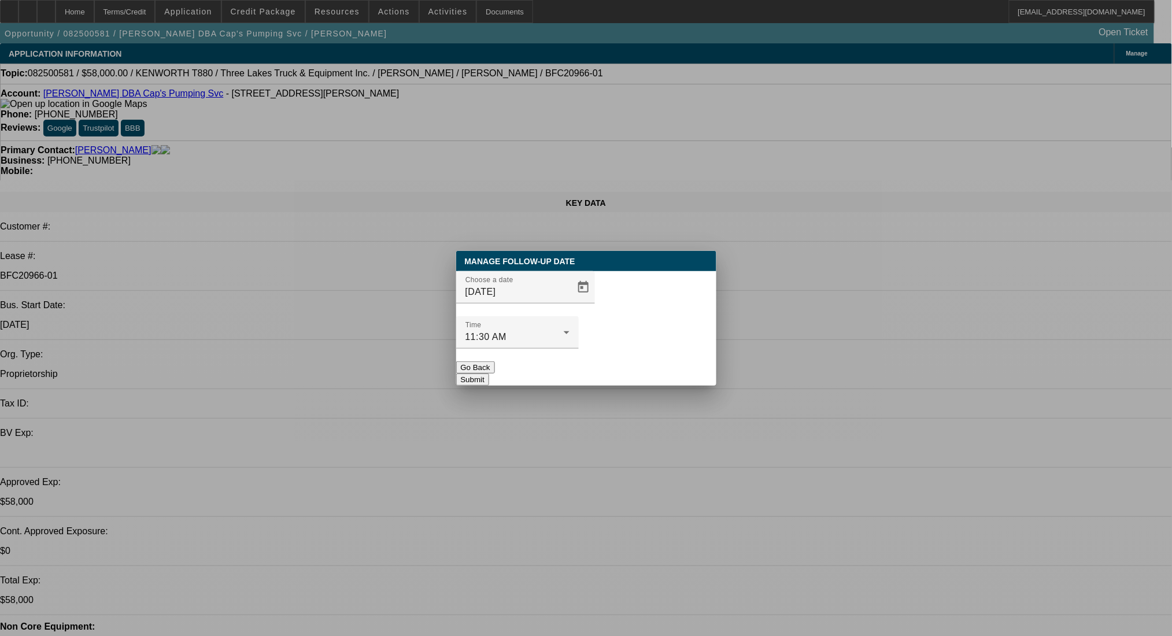
click at [489, 374] on button "Submit" at bounding box center [472, 380] width 33 height 12
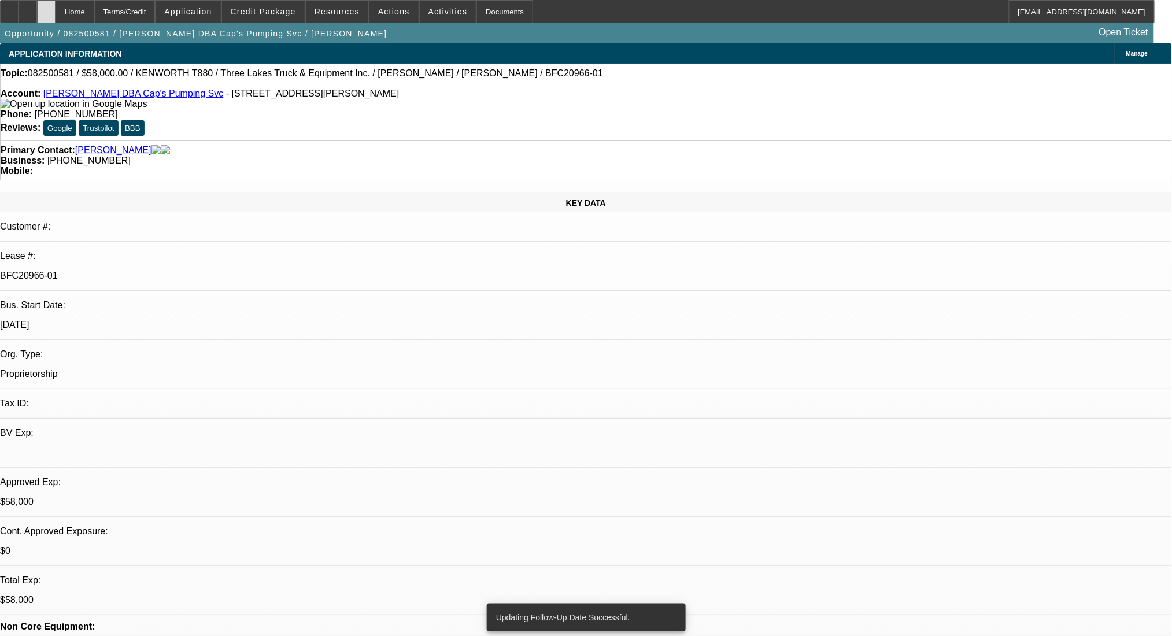
click at [46, 8] on icon at bounding box center [46, 8] width 0 height 0
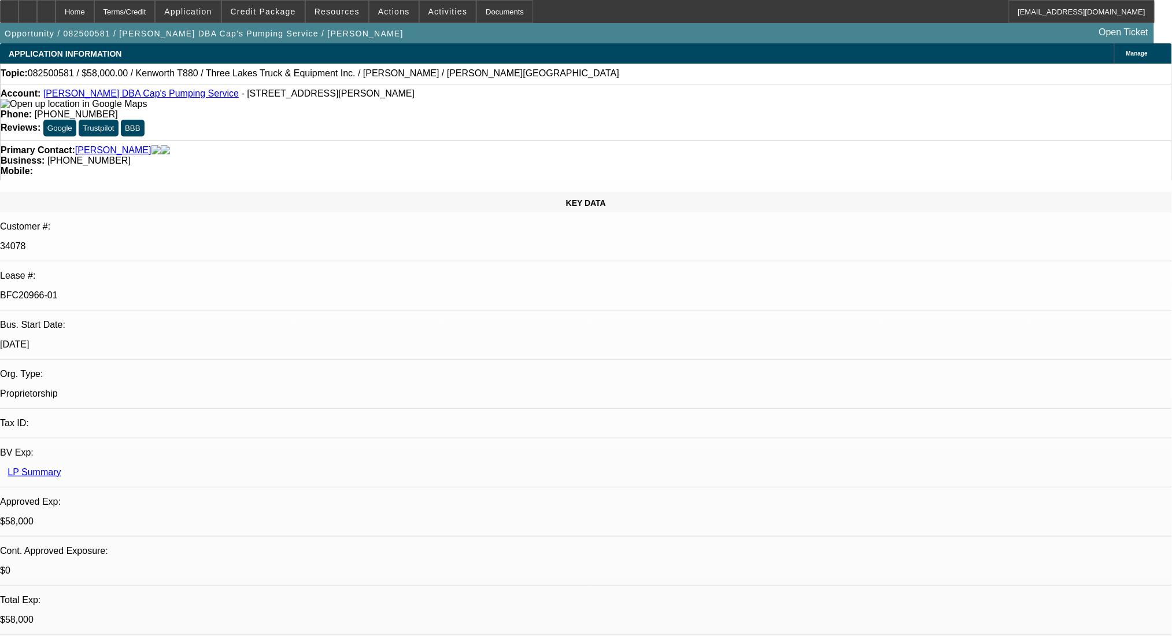
select select "0"
select select "9"
select select "0"
select select "6"
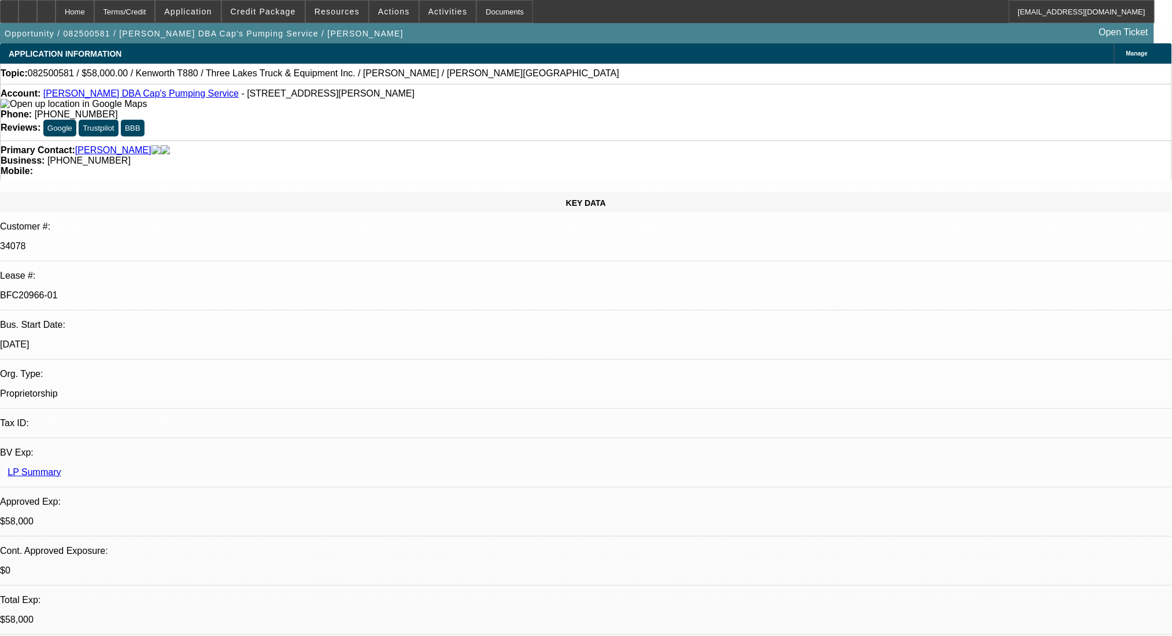
select select "0"
select select "9"
select select "0.1"
select select "4"
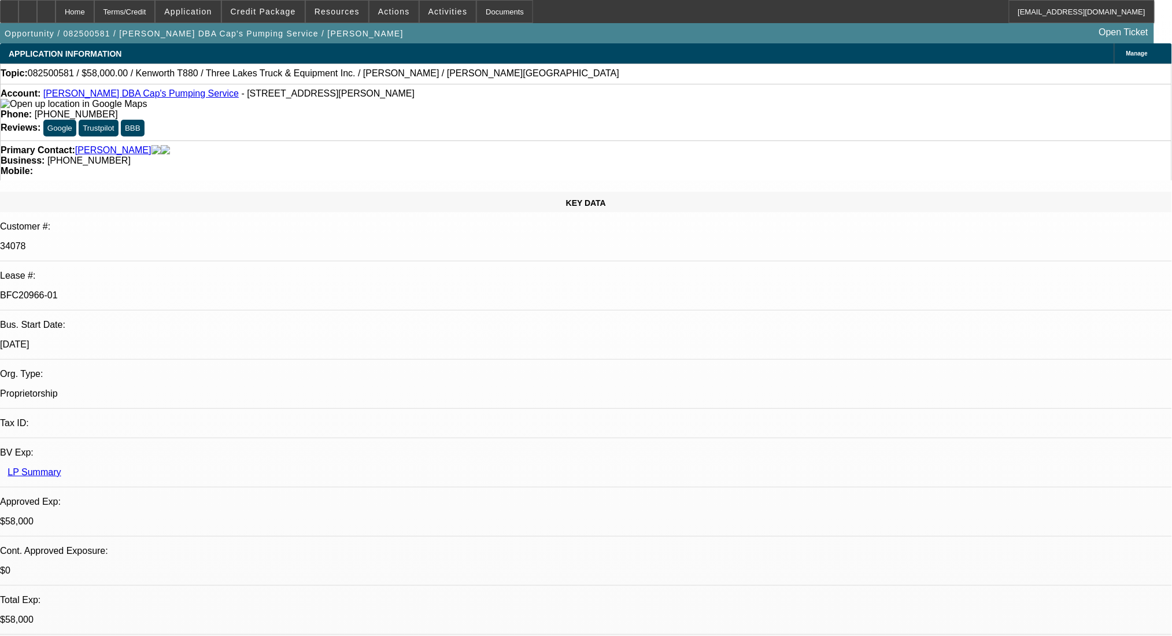
select select "0"
select select "0.1"
select select "4"
select select "0"
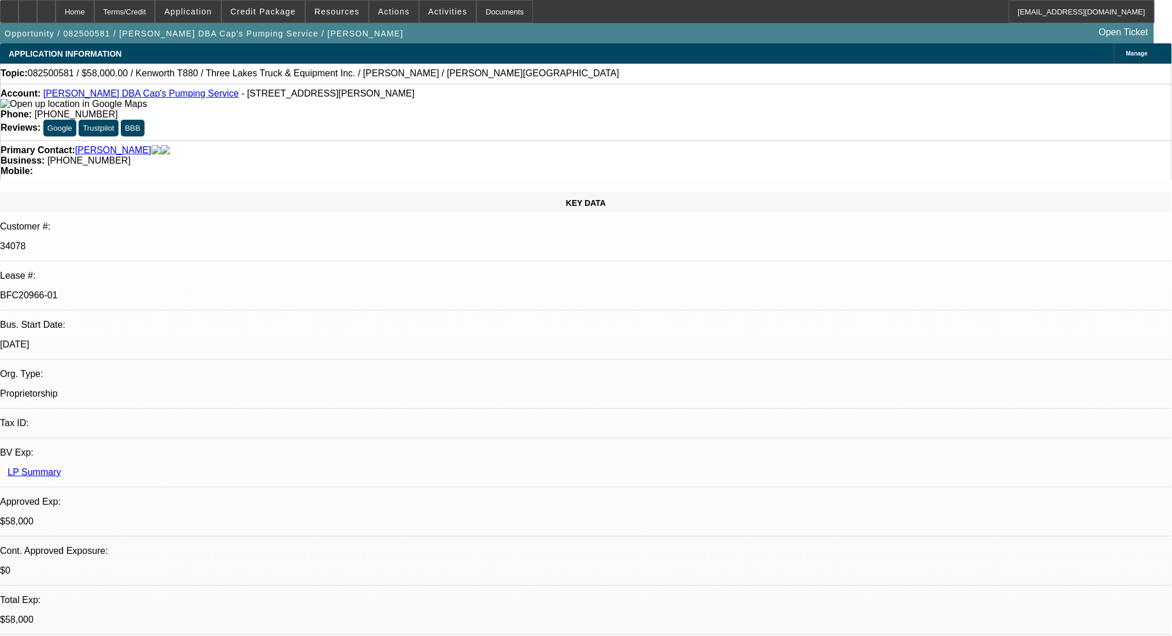
select select "0"
select select "9"
select select "0"
select select "6"
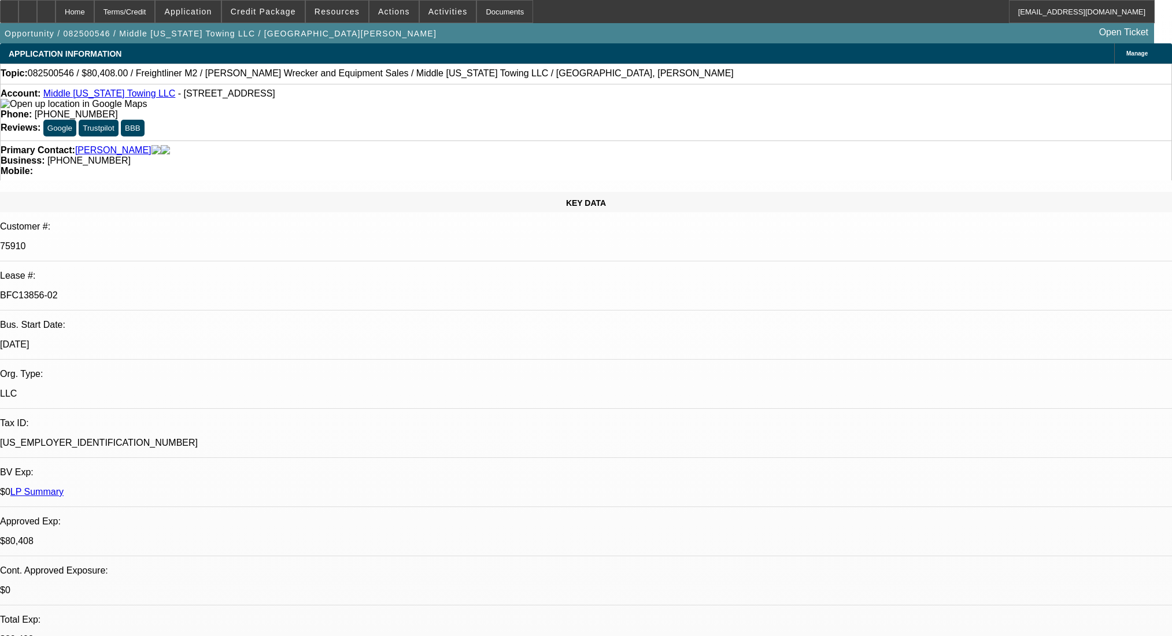
select select "0"
select select "2"
select select "0"
select select "6"
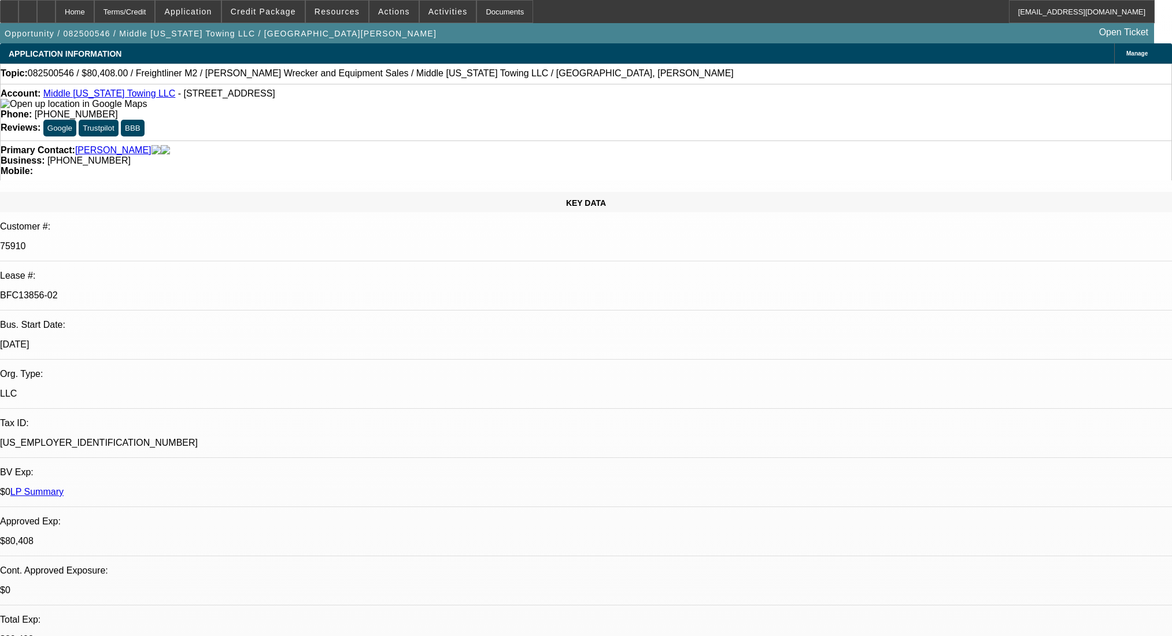
select select "0"
select select "6"
select select "0"
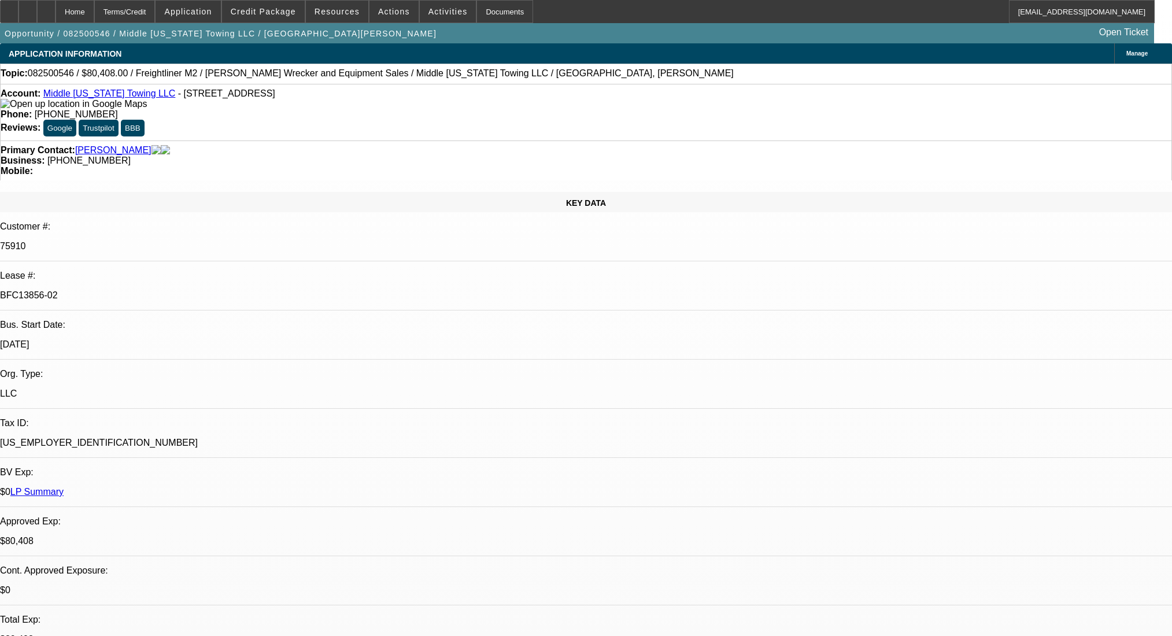
select select "0"
select select "2"
select select "0"
select select "6"
select select "0"
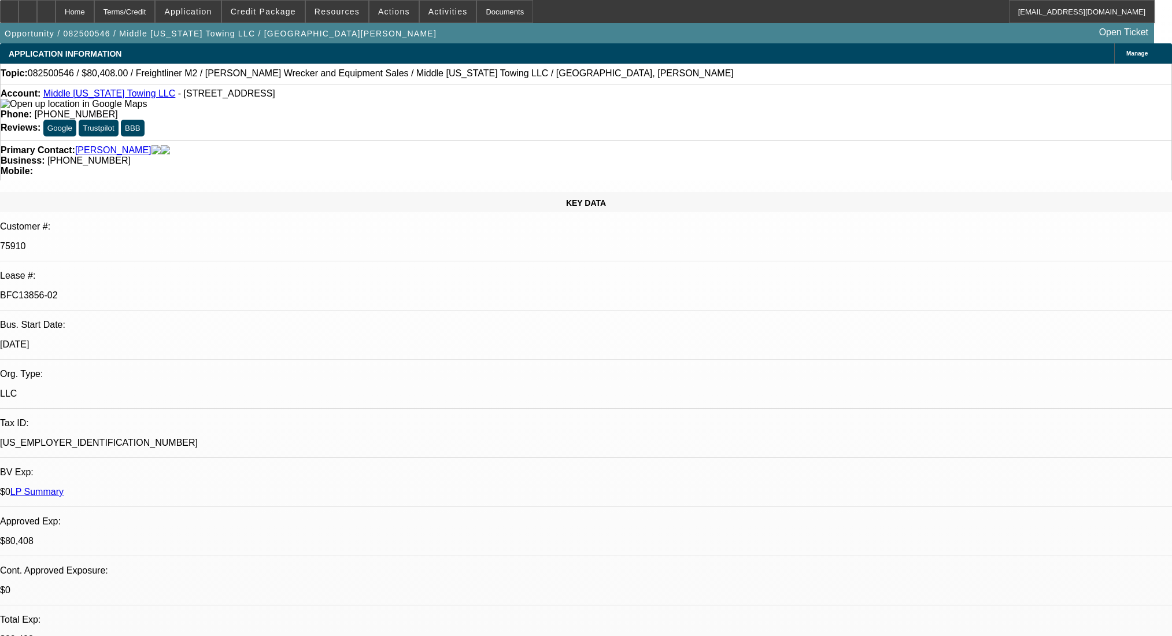
select select "0"
select select "2"
select select "0"
select select "6"
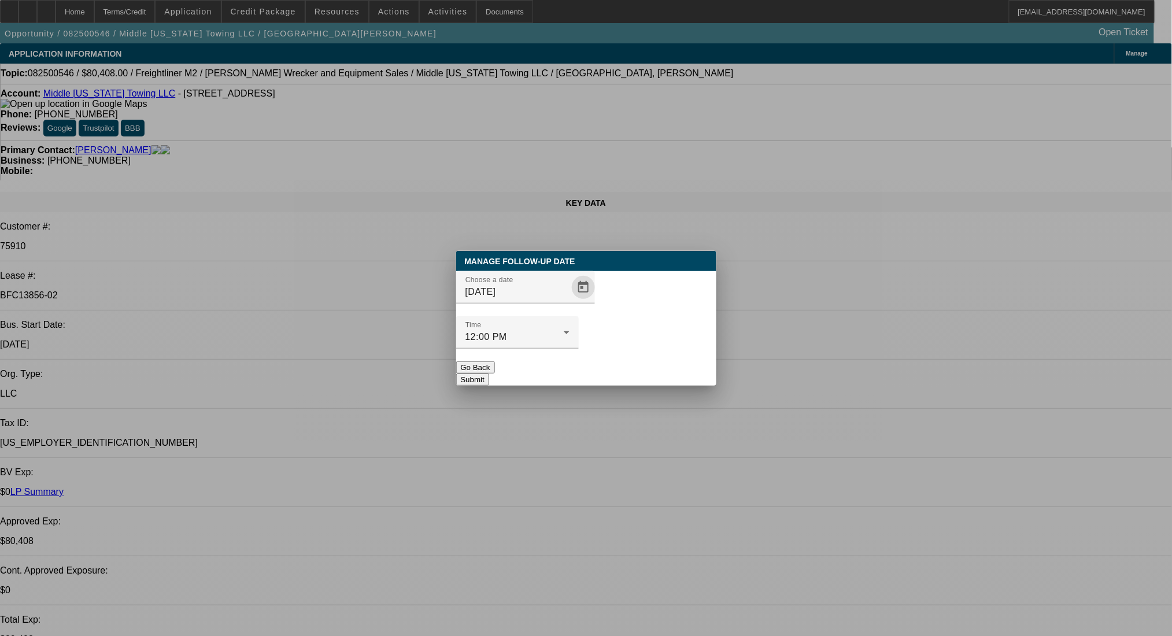
click at [570, 301] on span "Open calendar" at bounding box center [584, 288] width 28 height 28
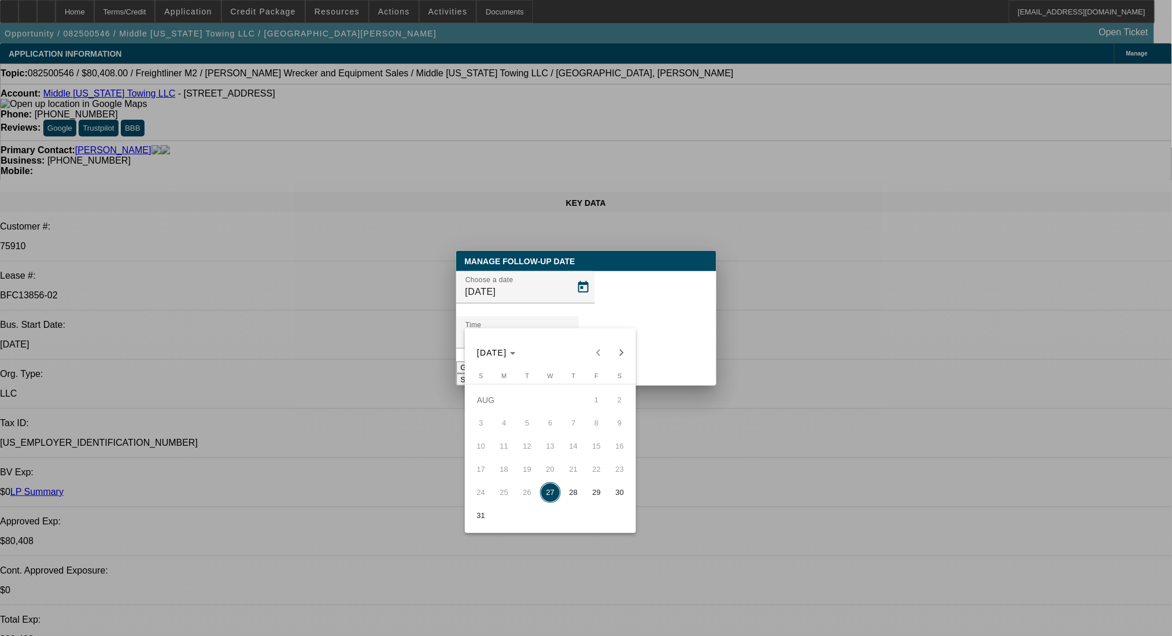
click at [573, 497] on span "28" at bounding box center [573, 492] width 21 height 21
type input "8/28/2025"
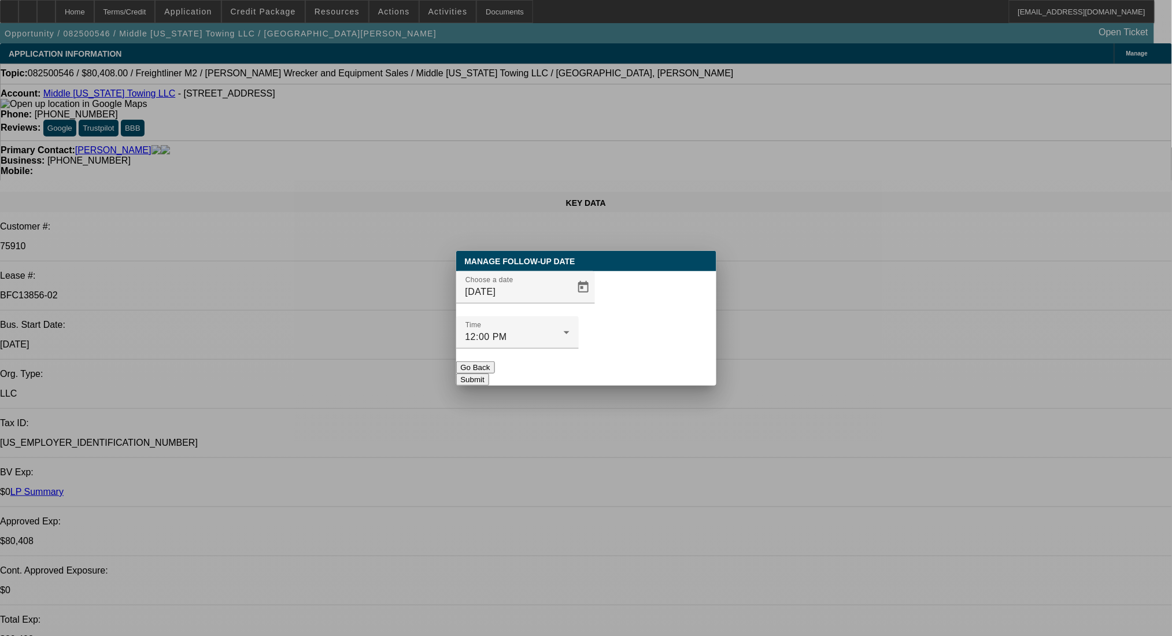
click at [489, 374] on button "Submit" at bounding box center [472, 380] width 33 height 12
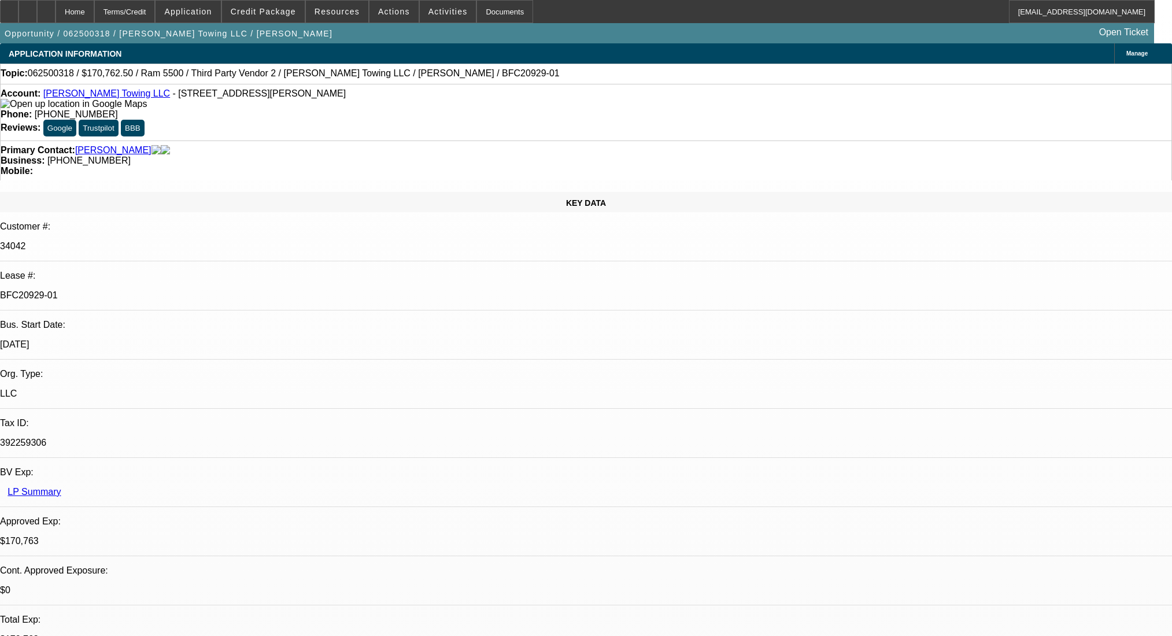
select select "0"
select select "2"
select select "0"
select select "6"
select select "0"
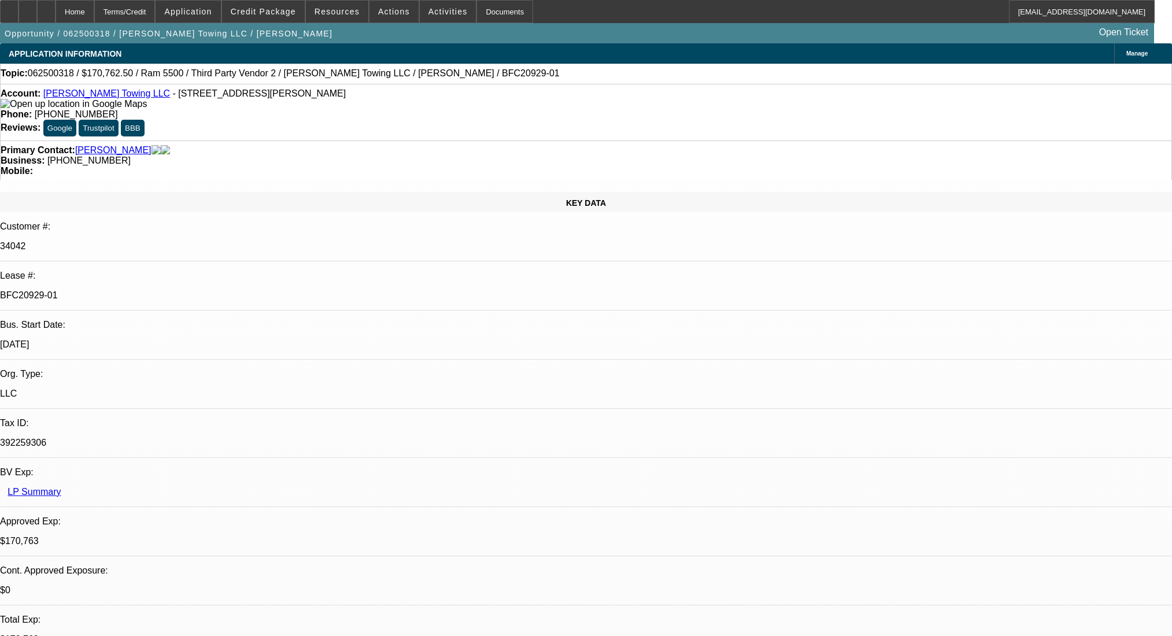
select select "2"
select select "0"
select select "6"
select select "0"
select select "2"
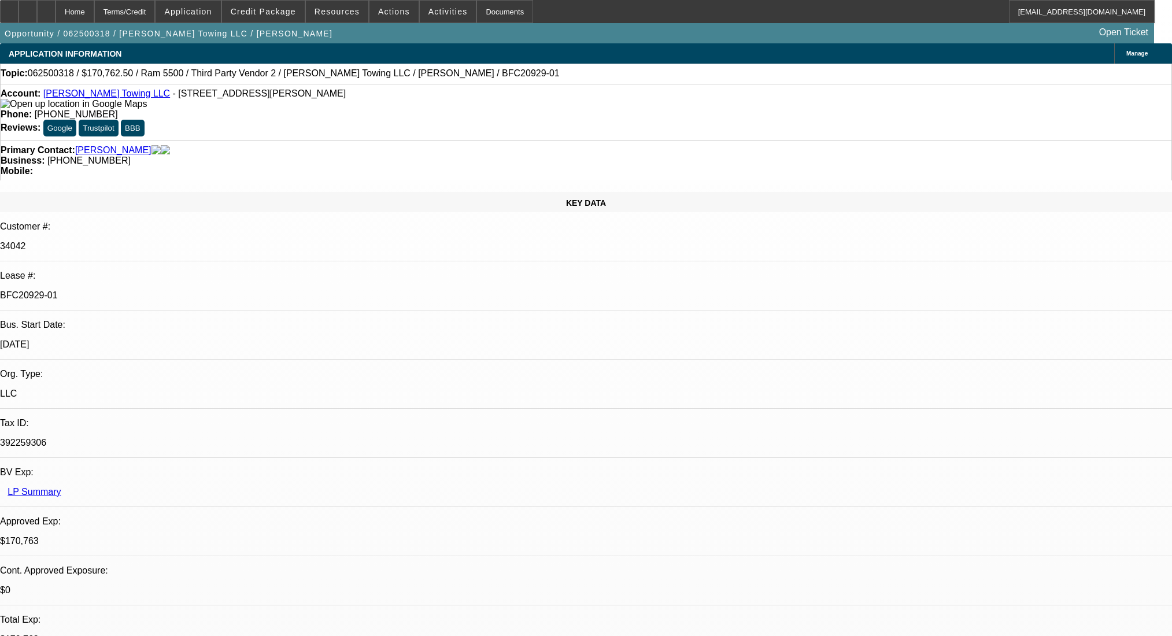
select select "0"
select select "6"
select select "0"
select select "2"
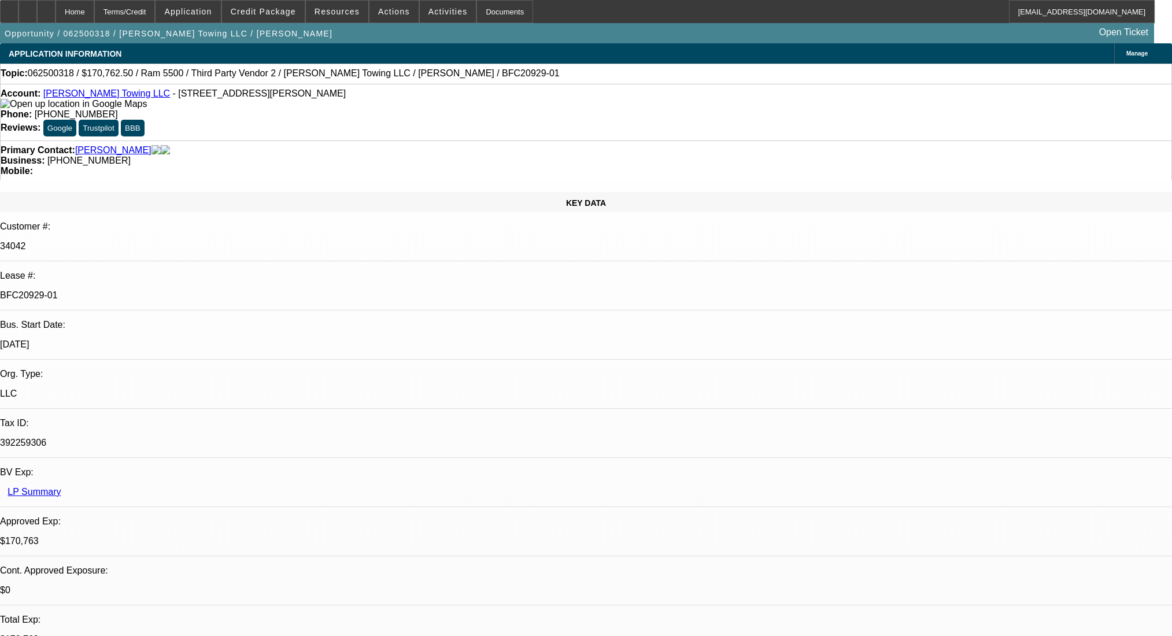
select select "0"
select select "6"
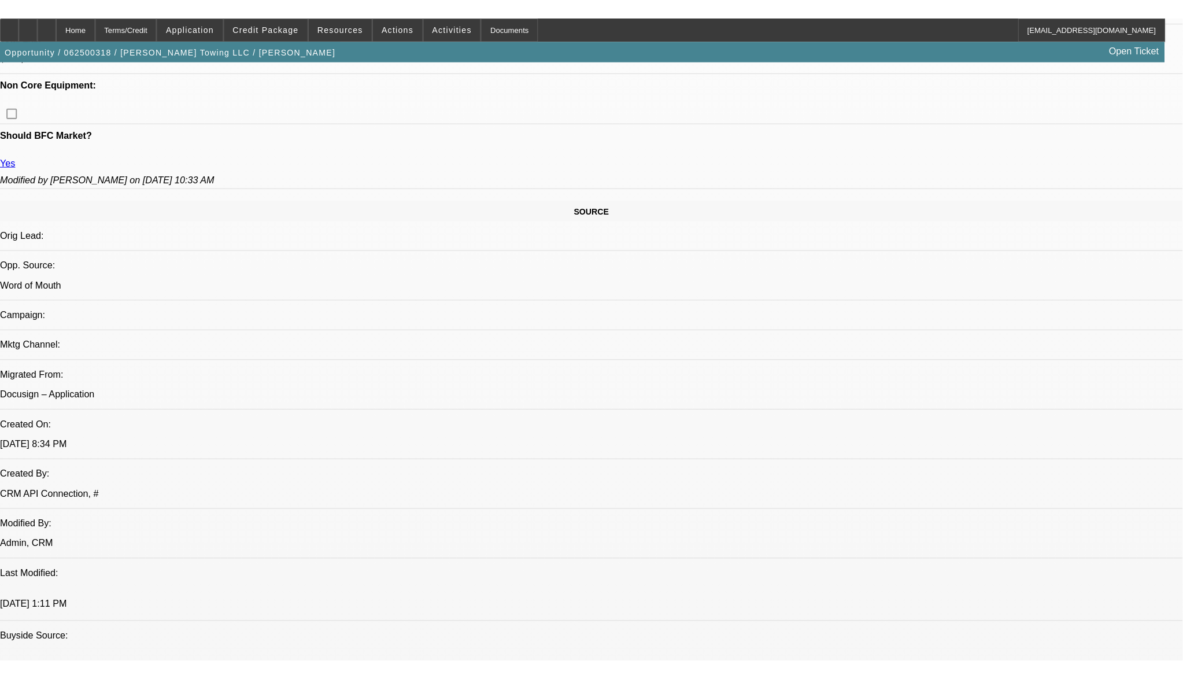
scroll to position [600, 0]
